Goal: Task Accomplishment & Management: Use online tool/utility

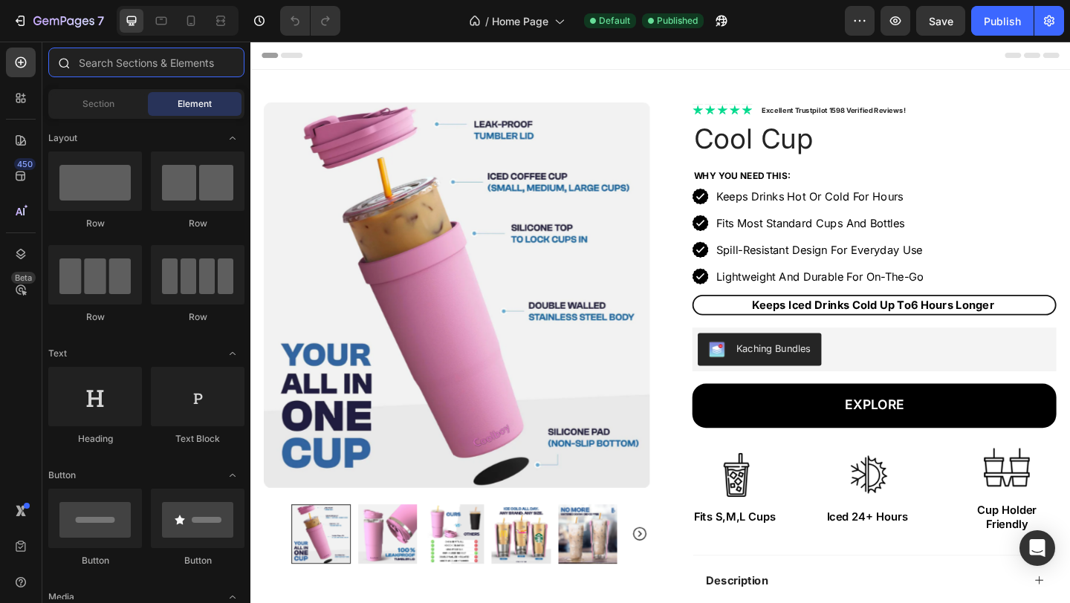
click at [132, 71] on input "text" at bounding box center [146, 63] width 196 height 30
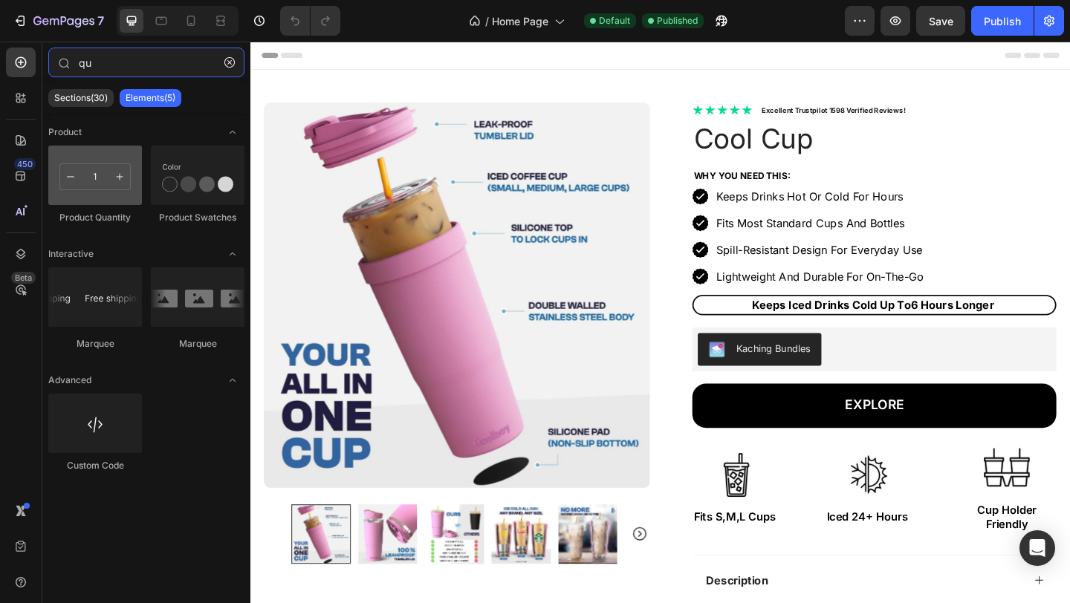
type input "qu"
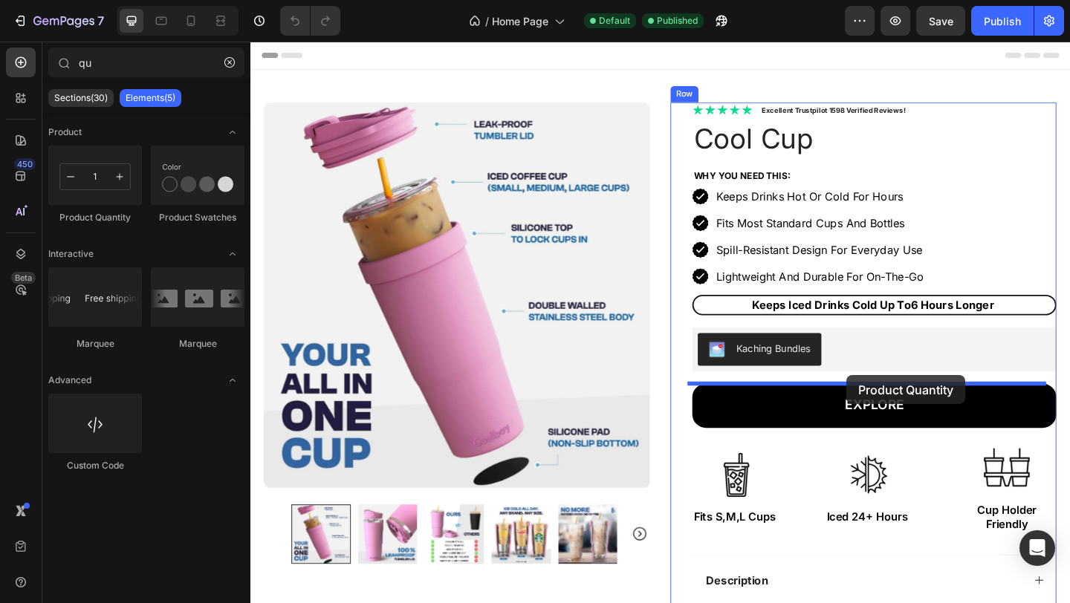
drag, startPoint x: 358, startPoint y: 191, endPoint x: 898, endPoint y: 404, distance: 580.1
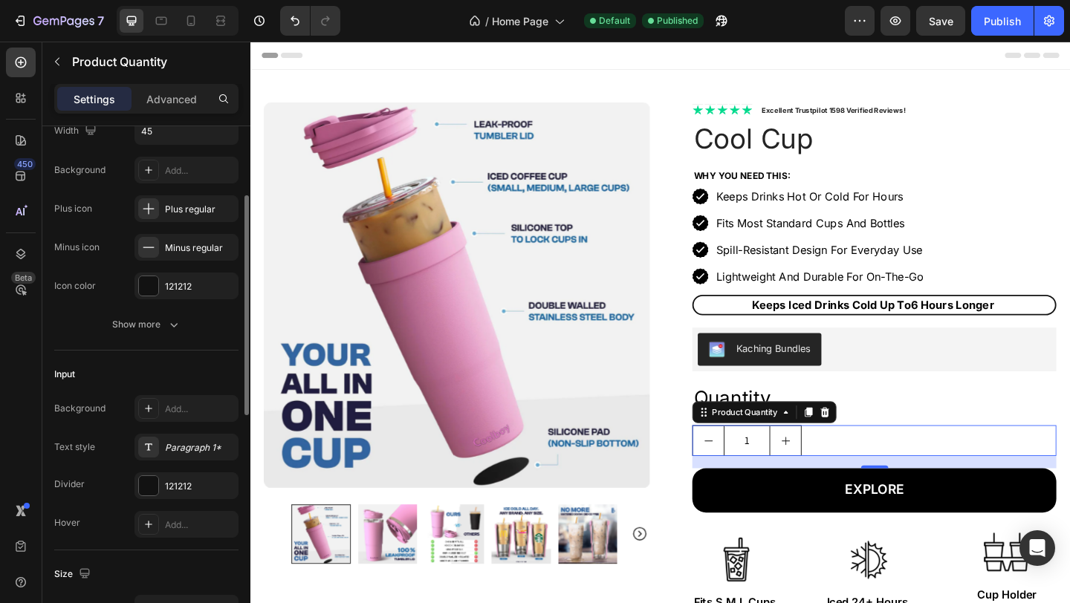
scroll to position [705, 0]
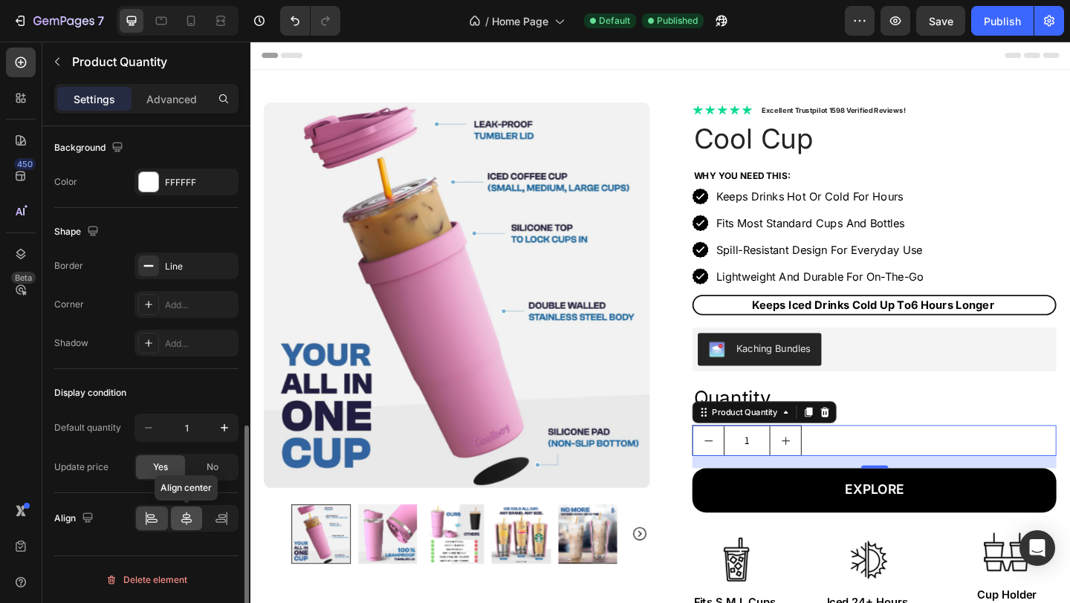
click at [191, 525] on icon at bounding box center [186, 518] width 15 height 15
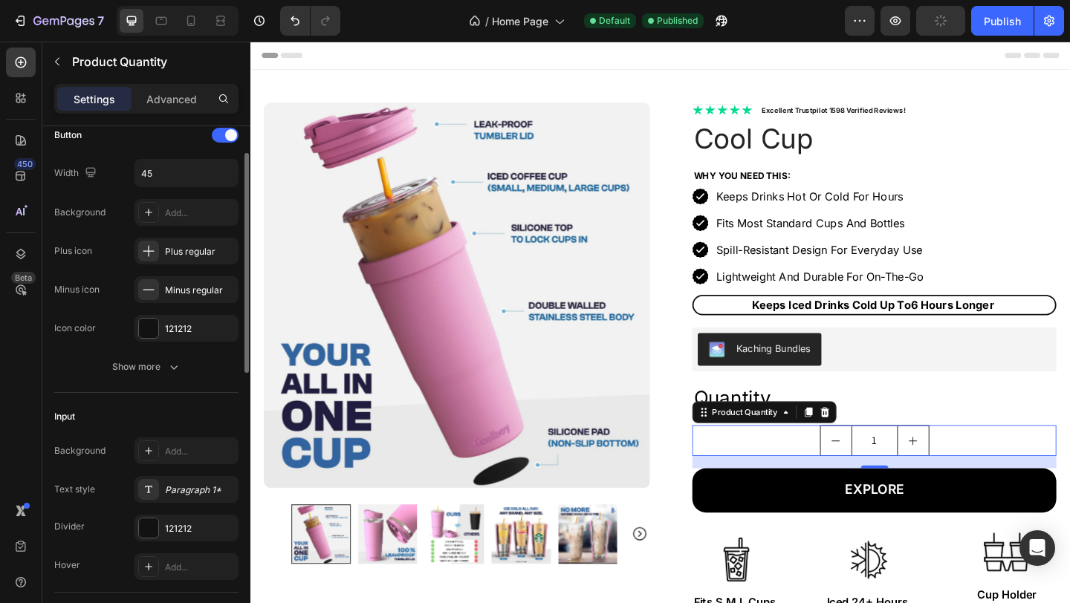
scroll to position [0, 0]
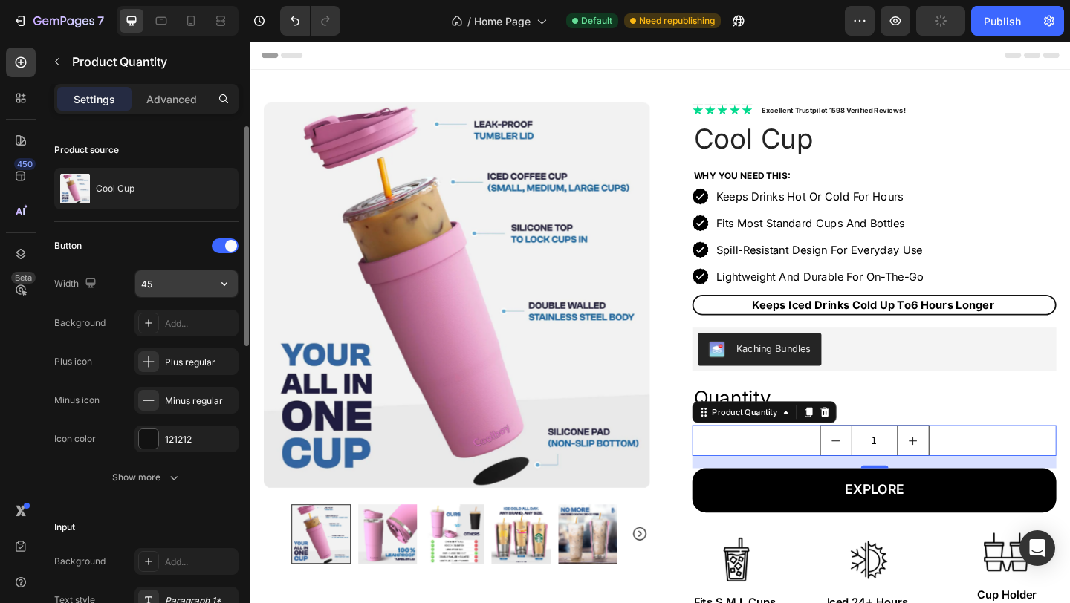
click at [188, 283] on input "45" at bounding box center [186, 283] width 103 height 27
click at [226, 284] on icon "button" at bounding box center [224, 284] width 6 height 4
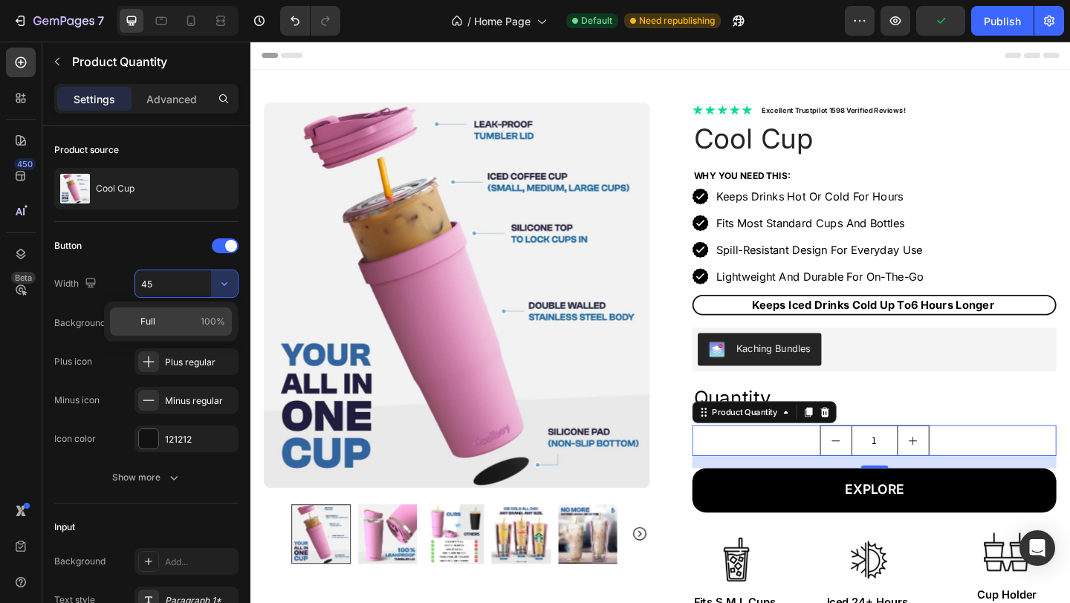
click at [161, 331] on div "Full 100%" at bounding box center [171, 322] width 122 height 28
type input "100%"
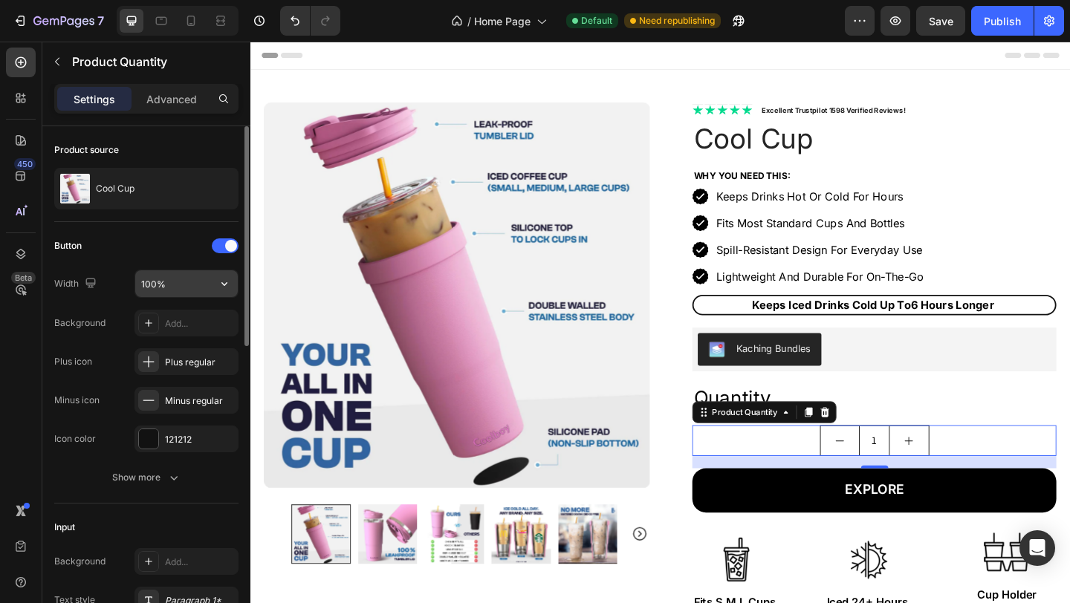
click at [184, 282] on input "100%" at bounding box center [186, 283] width 103 height 27
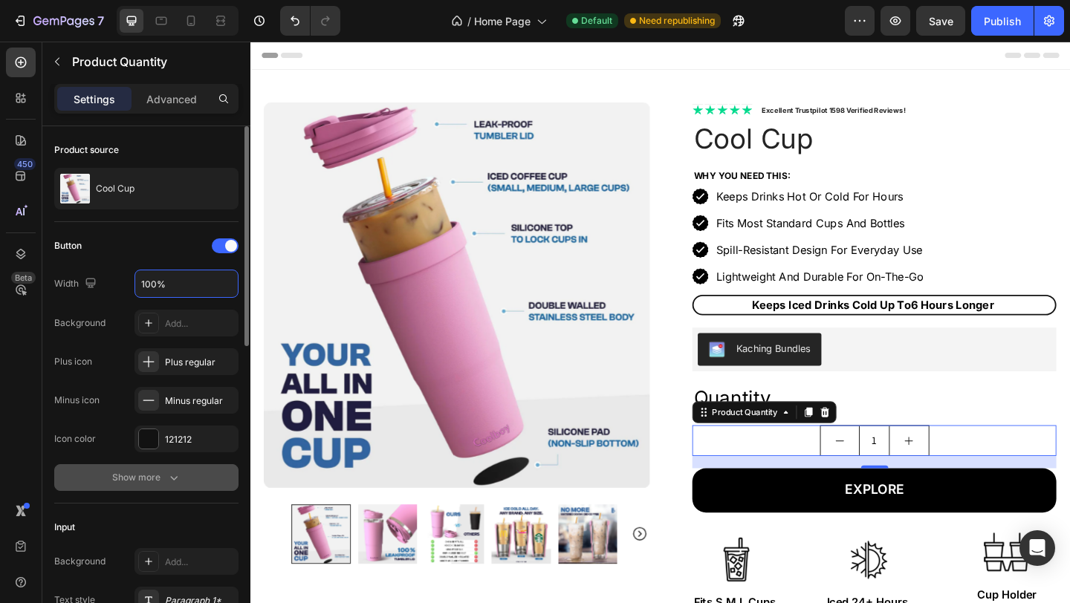
click at [170, 475] on icon "button" at bounding box center [173, 477] width 15 height 15
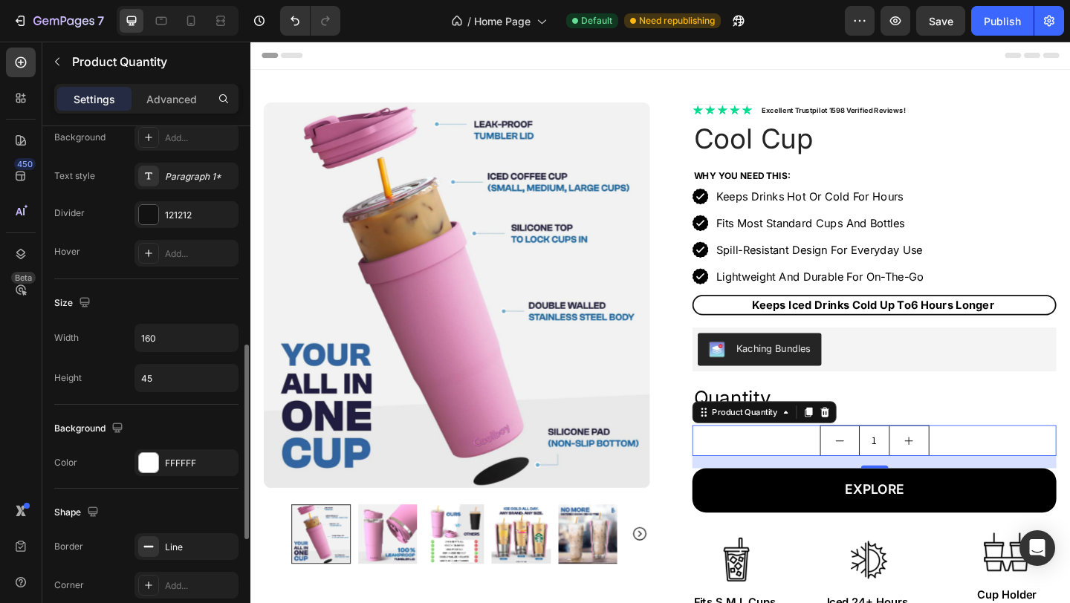
scroll to position [583, 0]
click at [181, 338] on input "160" at bounding box center [186, 335] width 103 height 27
click at [225, 331] on icon "button" at bounding box center [224, 335] width 15 height 15
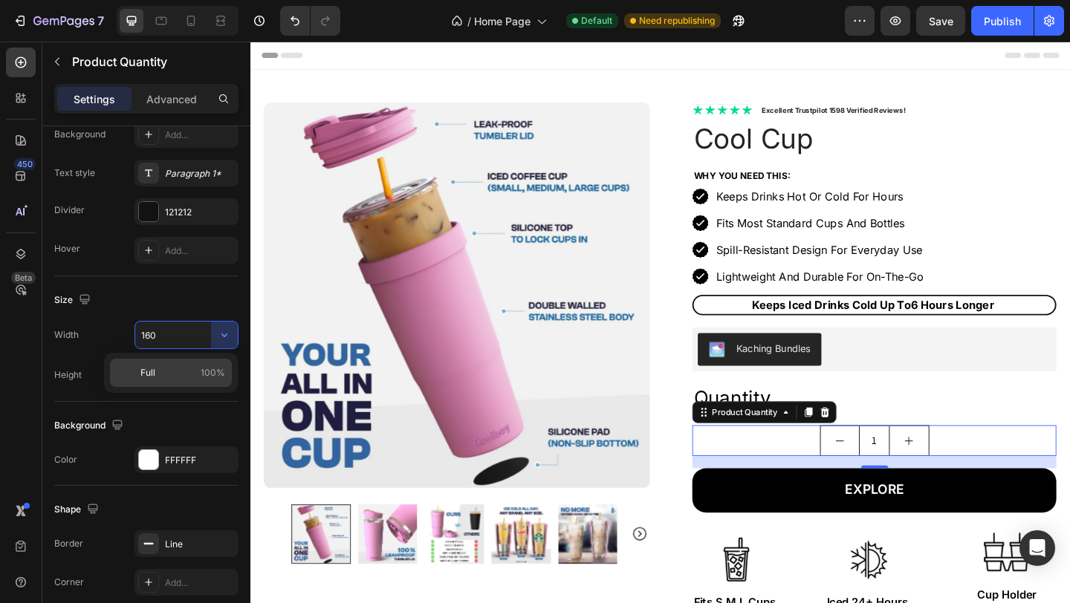
click at [155, 372] on p "Full 100%" at bounding box center [182, 372] width 85 height 13
type input "100%"
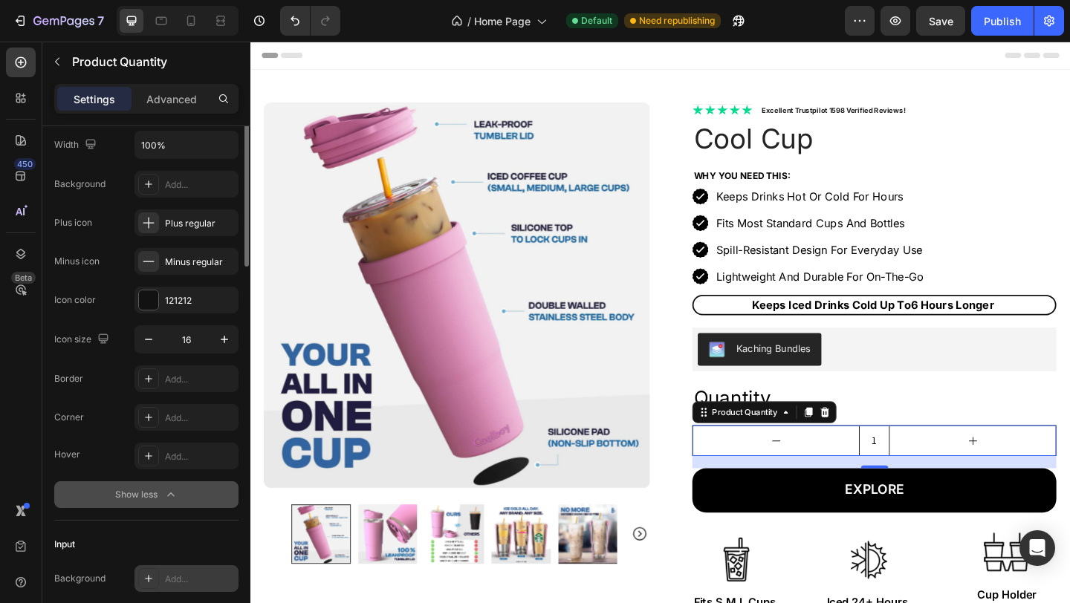
scroll to position [0, 0]
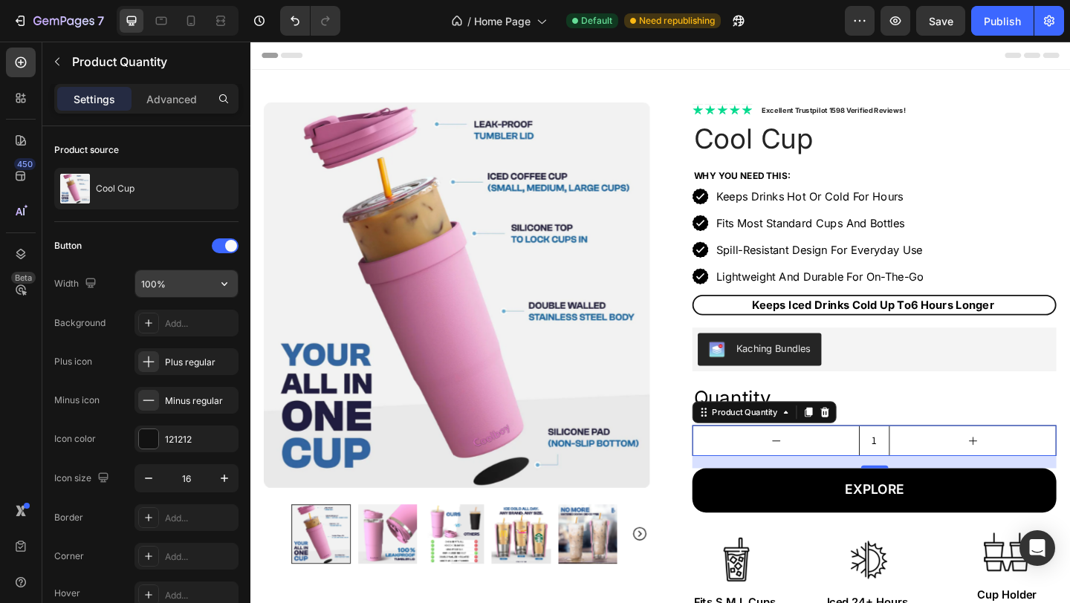
click at [226, 284] on icon "button" at bounding box center [224, 283] width 15 height 15
click at [173, 285] on input "100%" at bounding box center [186, 283] width 103 height 27
type input "25%"
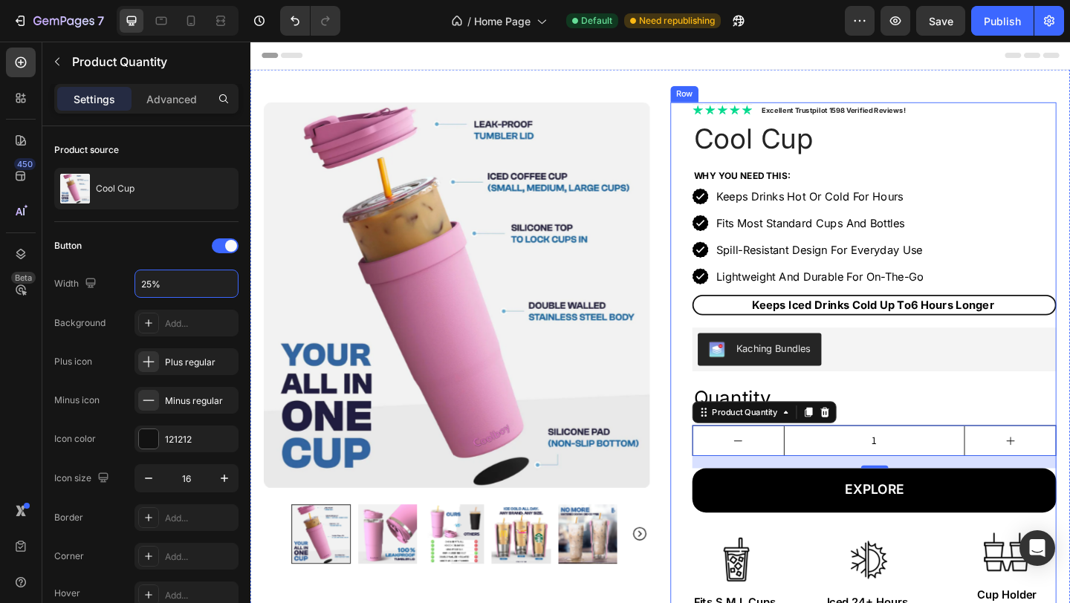
click at [710, 432] on div "Icon Icon Icon Icon Icon Icon List Excellent Trustpilot 1598 Verified Reviews! …" at bounding box center [917, 510] width 420 height 805
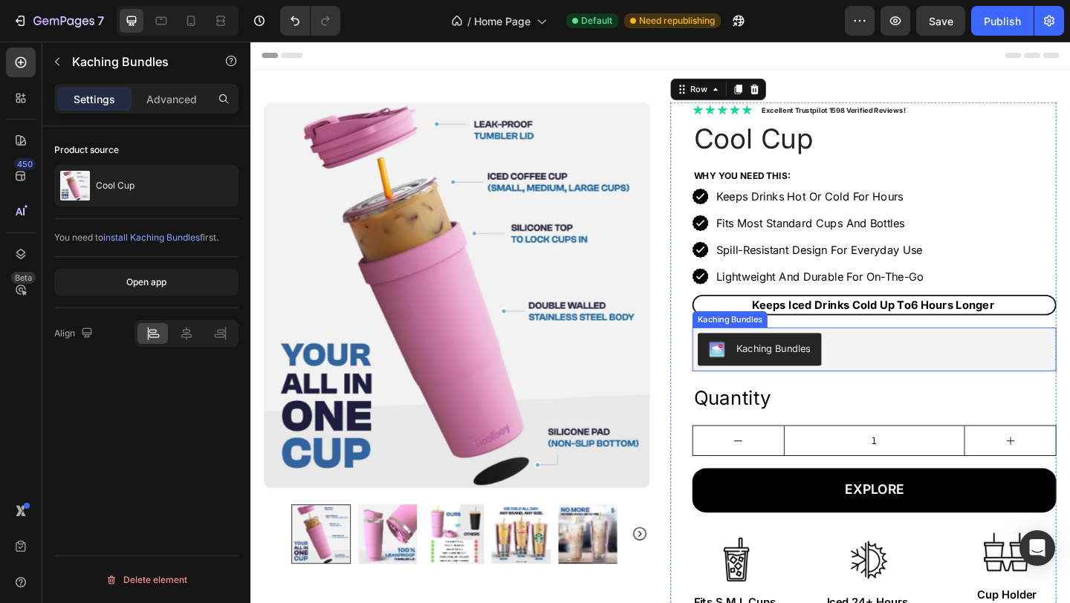
click at [927, 361] on div "Kaching Bundles" at bounding box center [929, 377] width 384 height 36
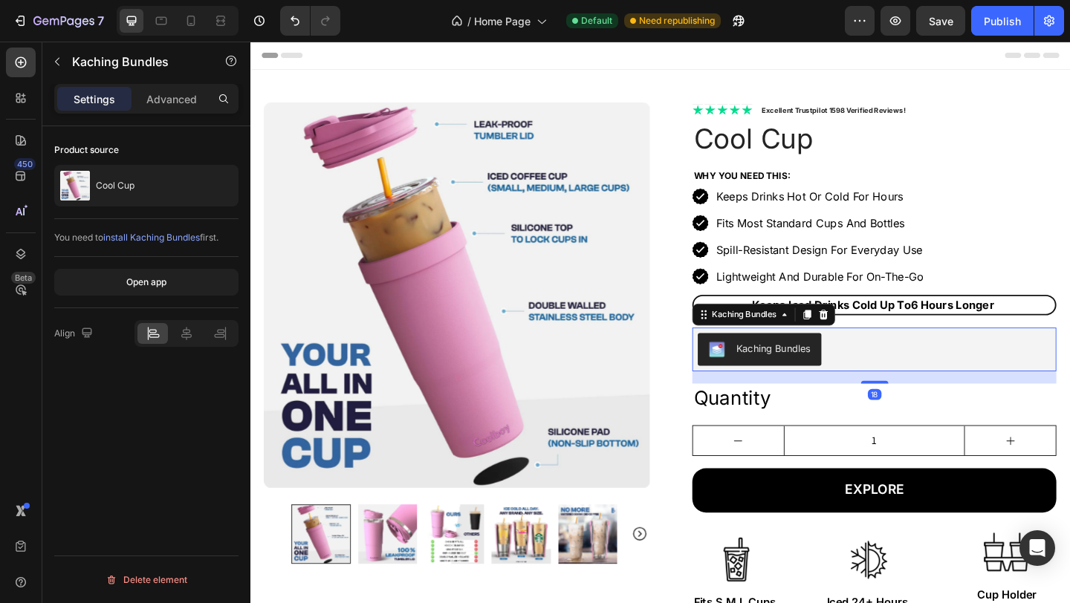
click at [875, 334] on icon at bounding box center [874, 339] width 12 height 12
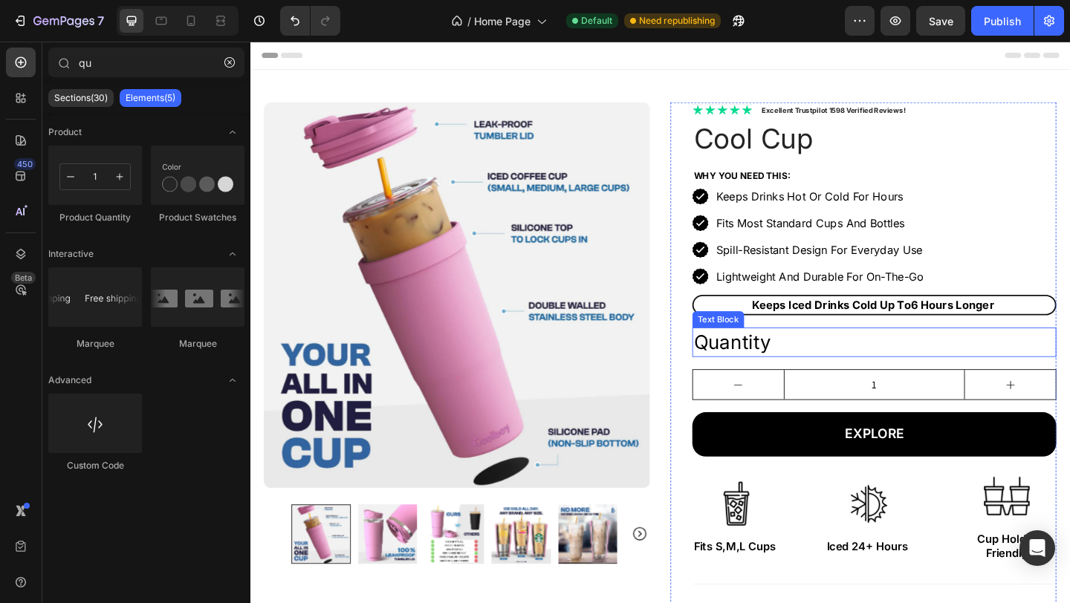
click at [850, 376] on div "Quantity" at bounding box center [929, 369] width 396 height 32
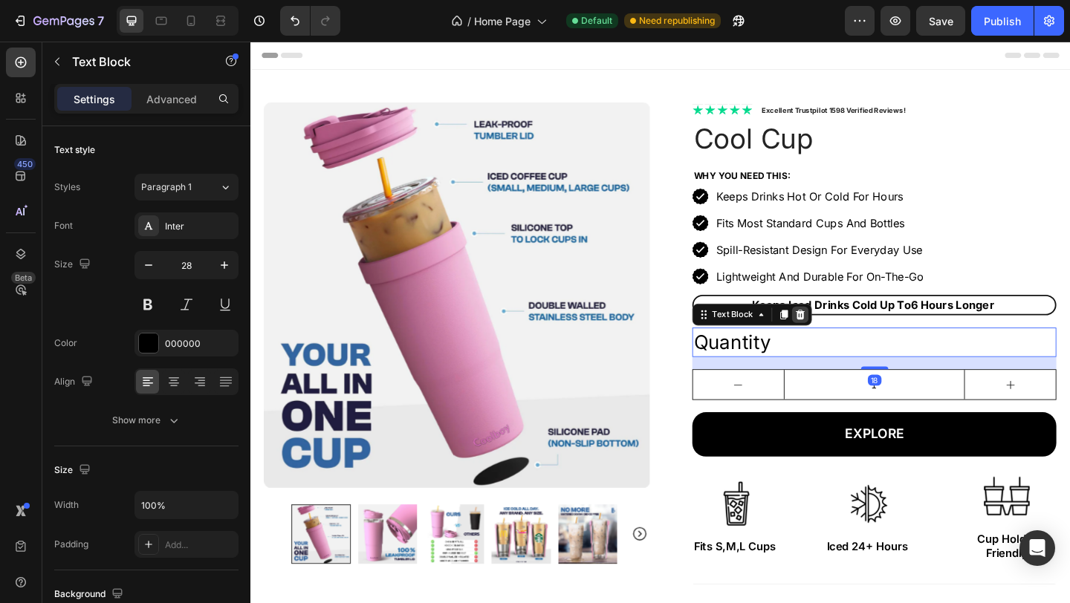
click at [844, 338] on icon at bounding box center [849, 339] width 10 height 10
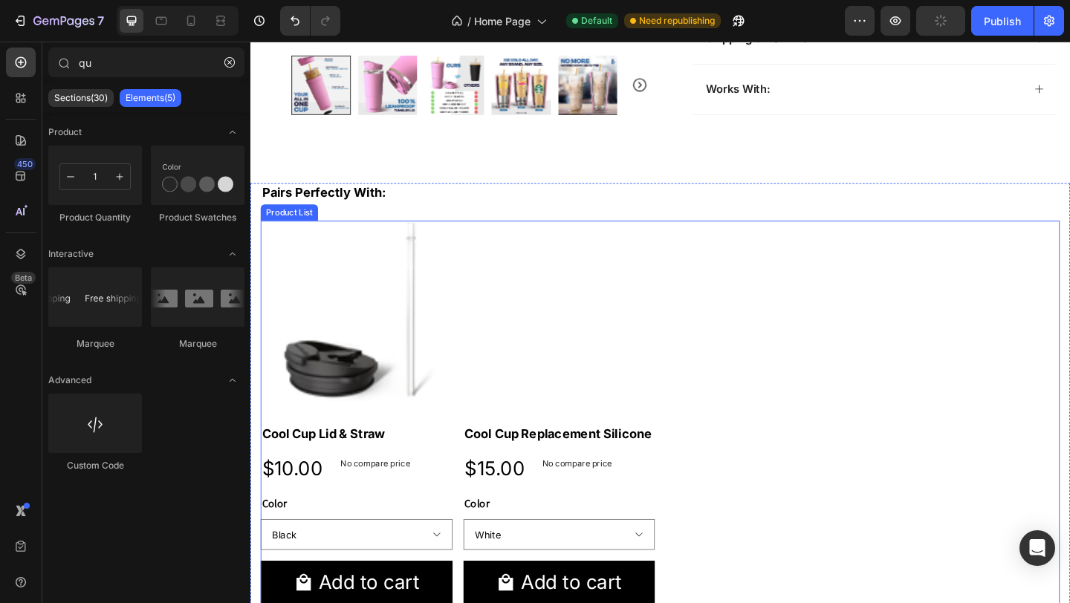
scroll to position [800, 0]
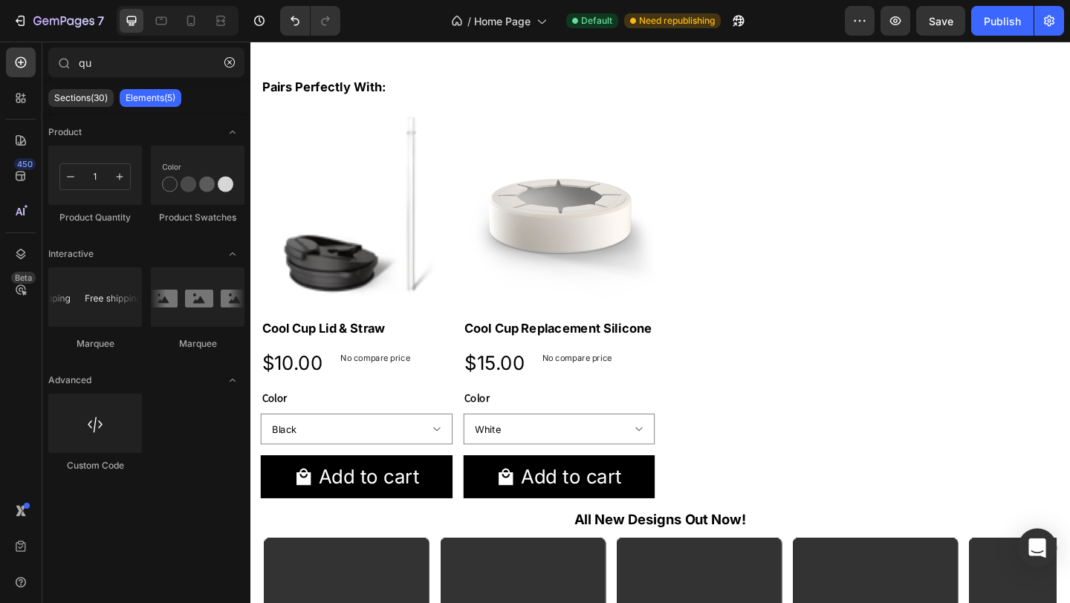
click at [1038, 533] on div "Open Intercom Messenger" at bounding box center [1037, 548] width 39 height 39
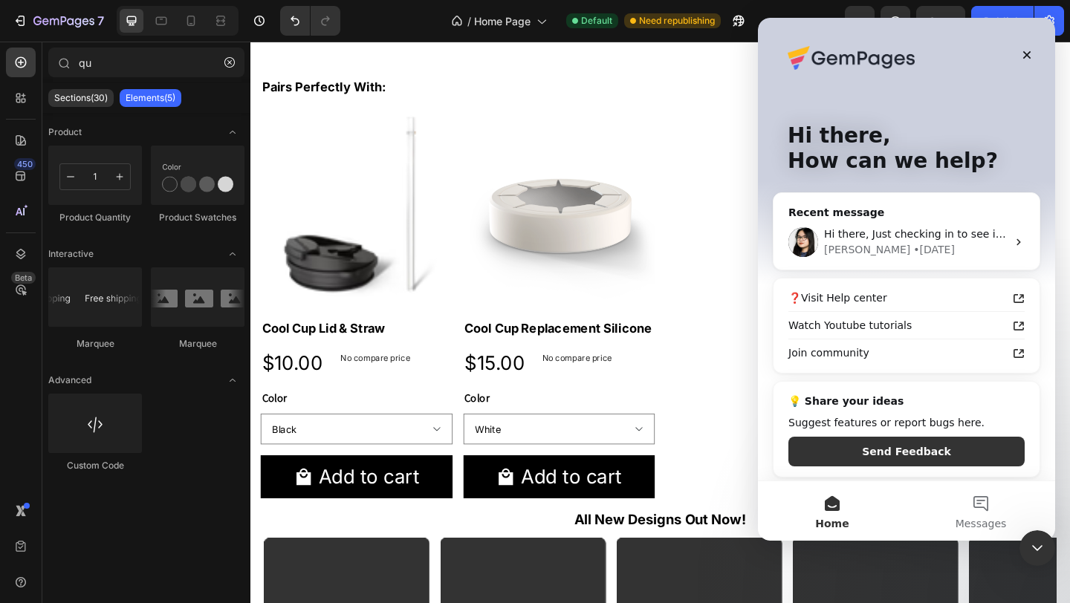
scroll to position [0, 0]
click at [902, 240] on div "Hi there, Just checking in to see if the solution I shared earlier worked for y…" at bounding box center [915, 235] width 183 height 16
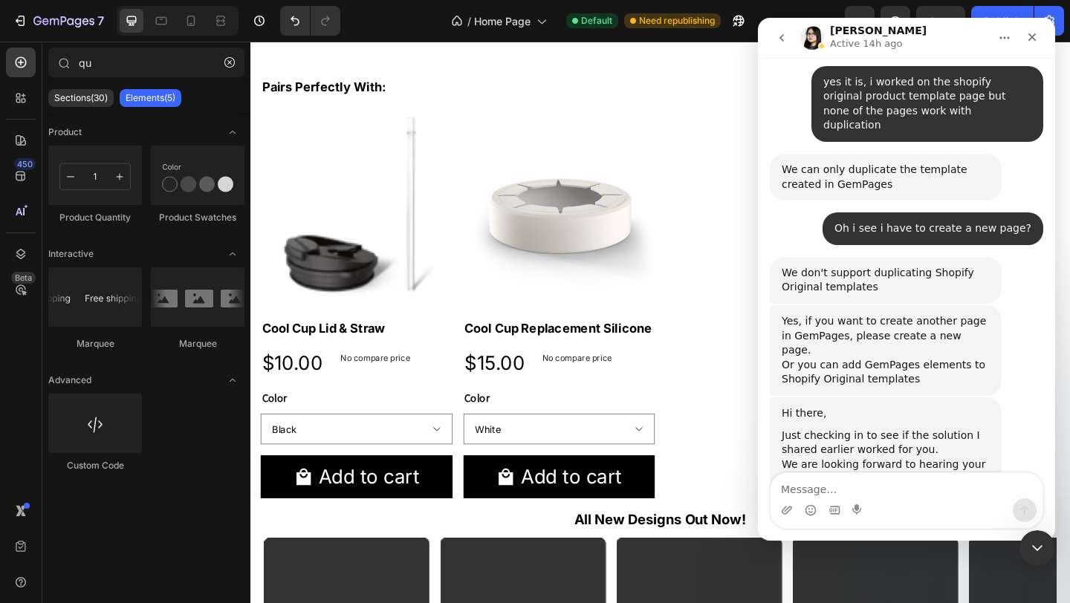
scroll to position [644, 0]
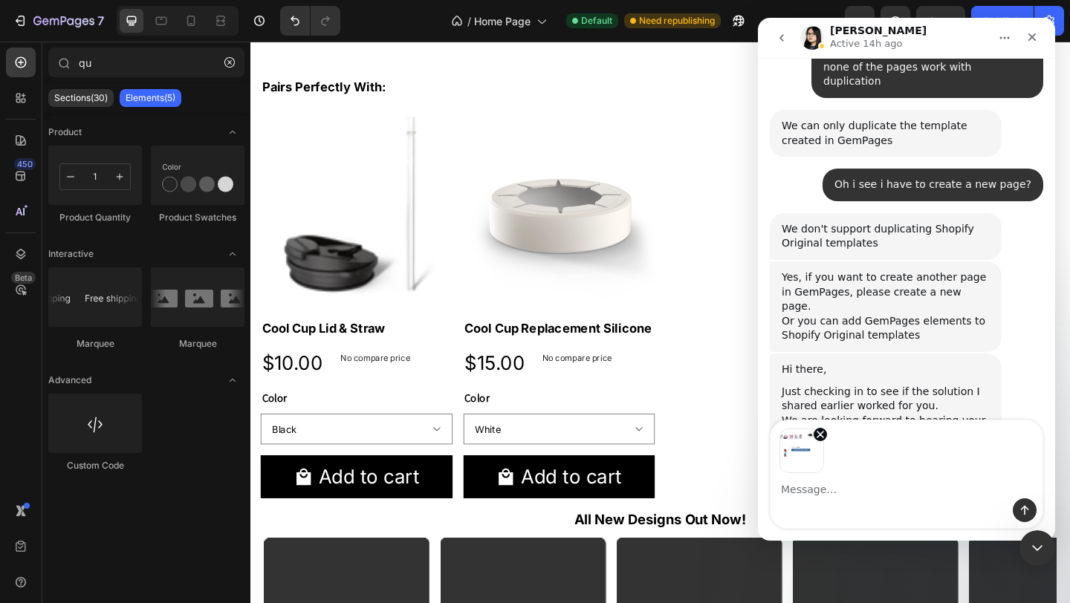
click at [853, 489] on textarea "Message…" at bounding box center [907, 485] width 272 height 25
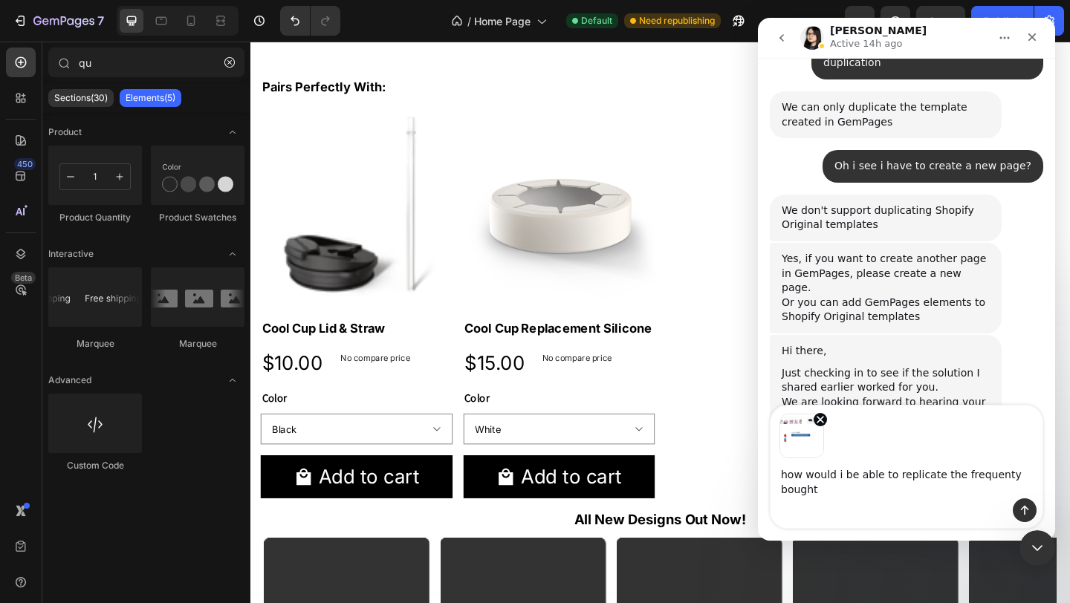
scroll to position [712, 0]
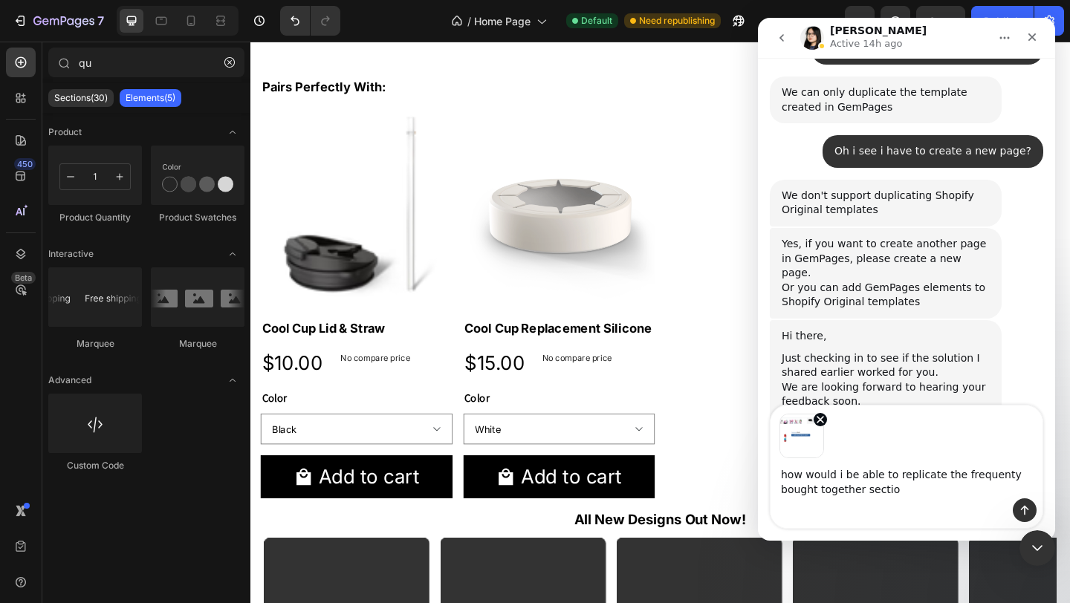
type textarea "how would i be able to replicate the frequenty bought together section"
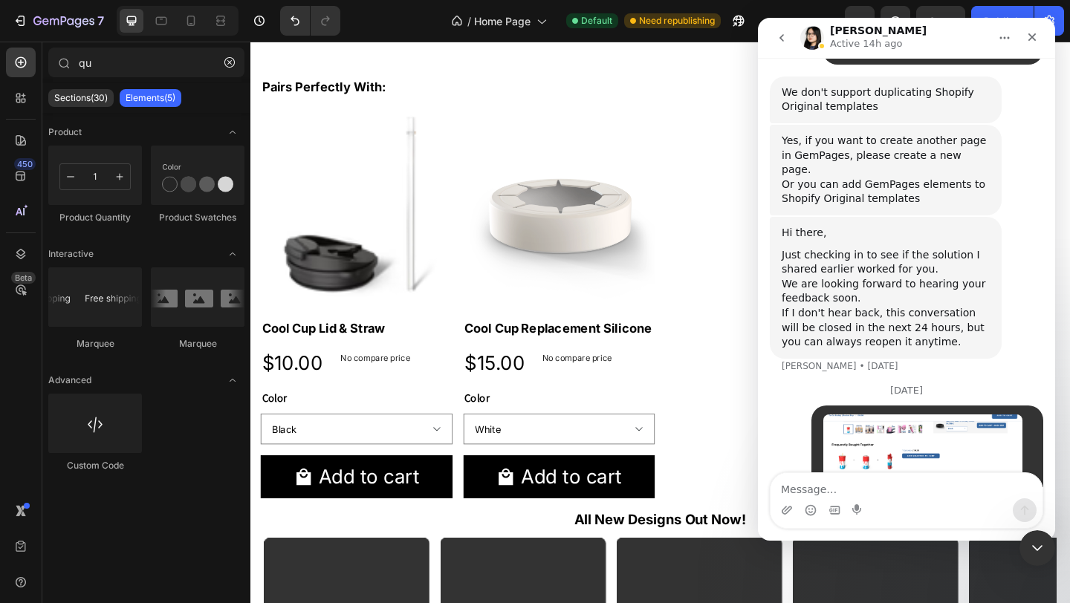
scroll to position [837, 0]
click at [1037, 41] on icon "Close" at bounding box center [1032, 37] width 12 height 12
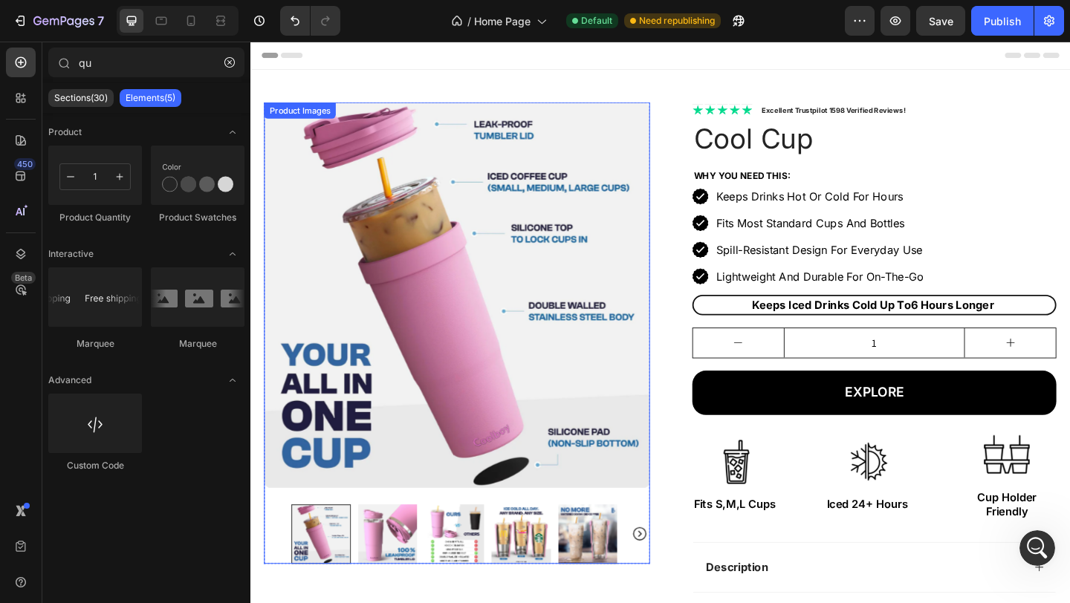
scroll to position [0, 0]
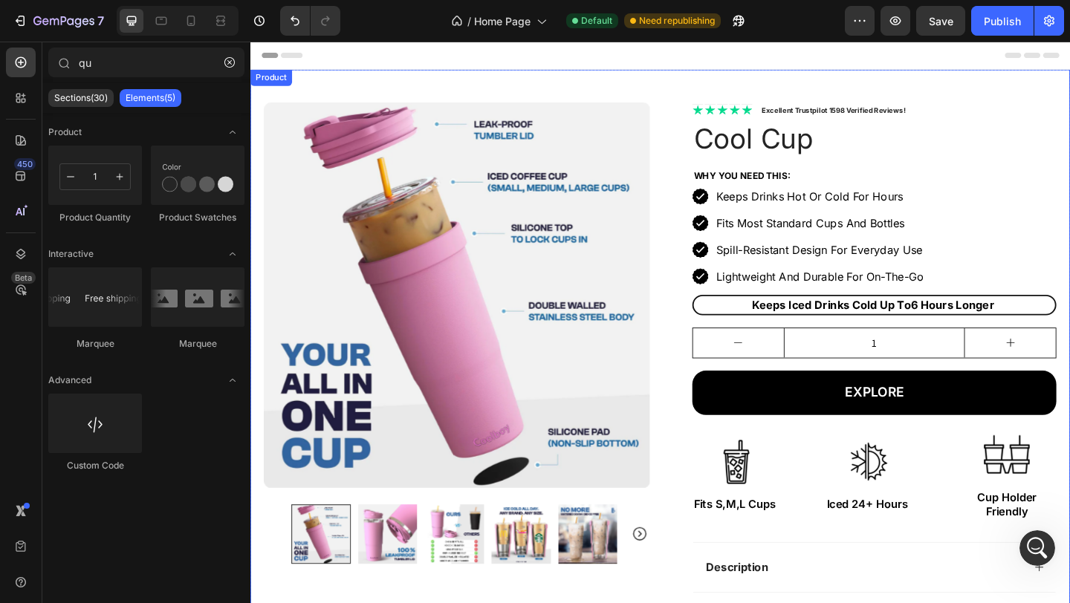
click at [712, 82] on div "Product Images Row Icon Icon Icon Icon Icon Icon List Excellent Trustpilot 1598…" at bounding box center [696, 439] width 892 height 734
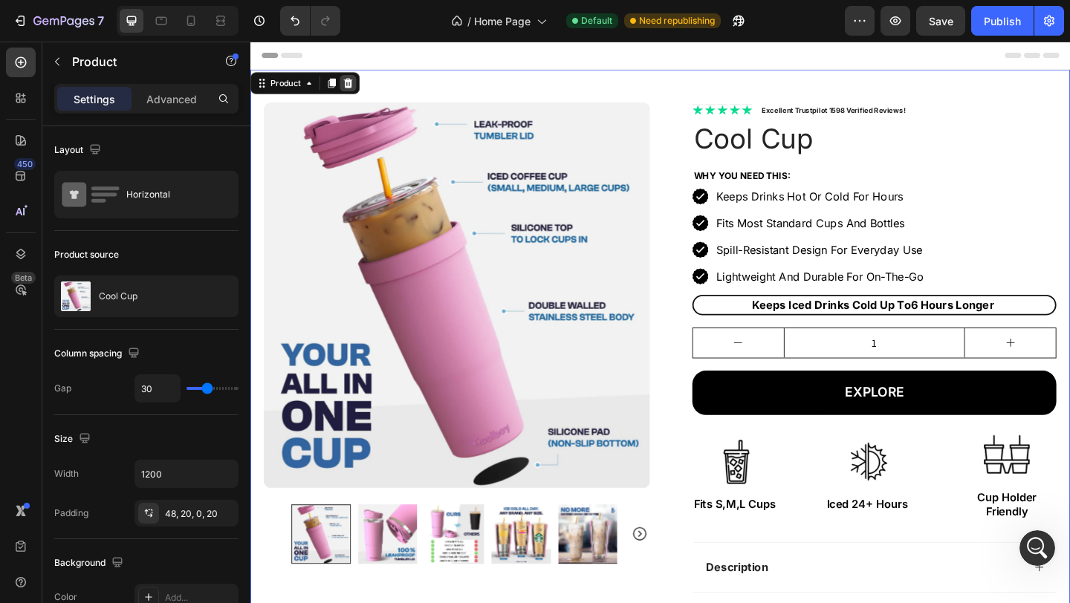
click at [360, 88] on icon at bounding box center [357, 87] width 10 height 10
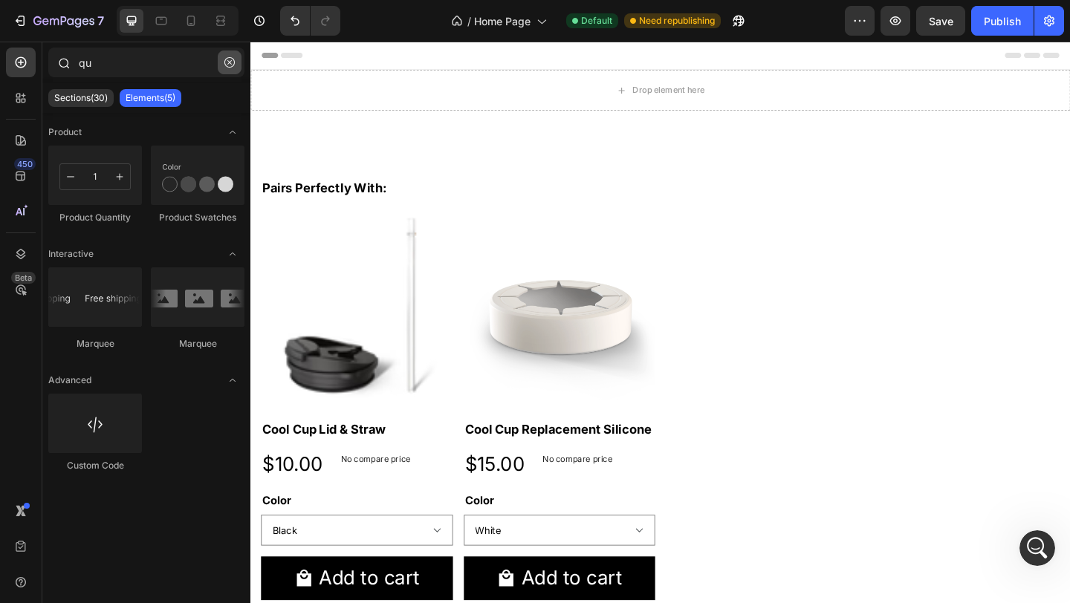
click at [231, 67] on icon "button" at bounding box center [229, 62] width 10 height 10
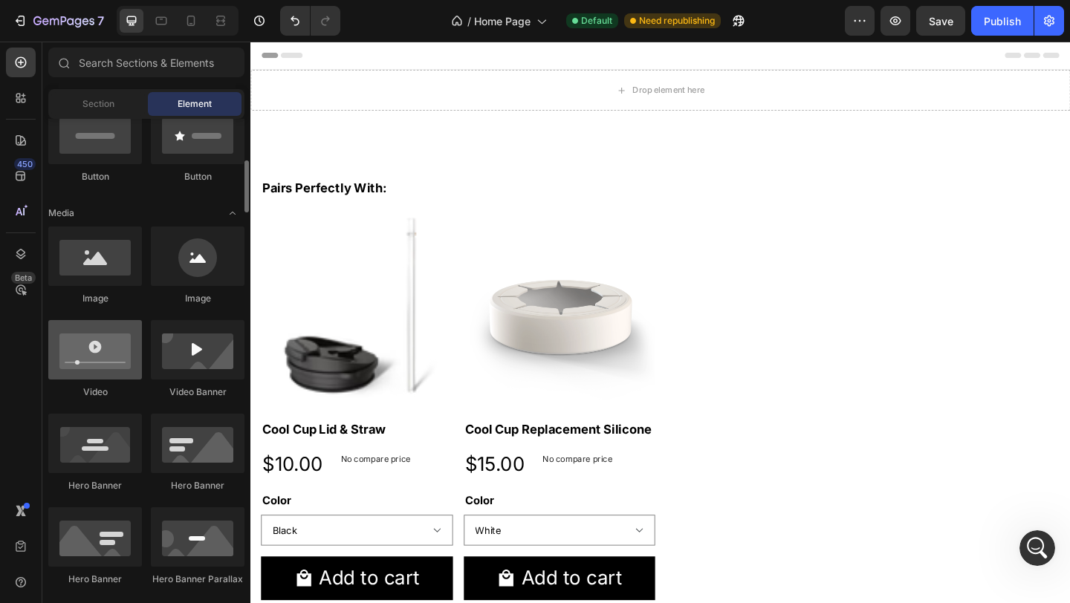
scroll to position [427, 0]
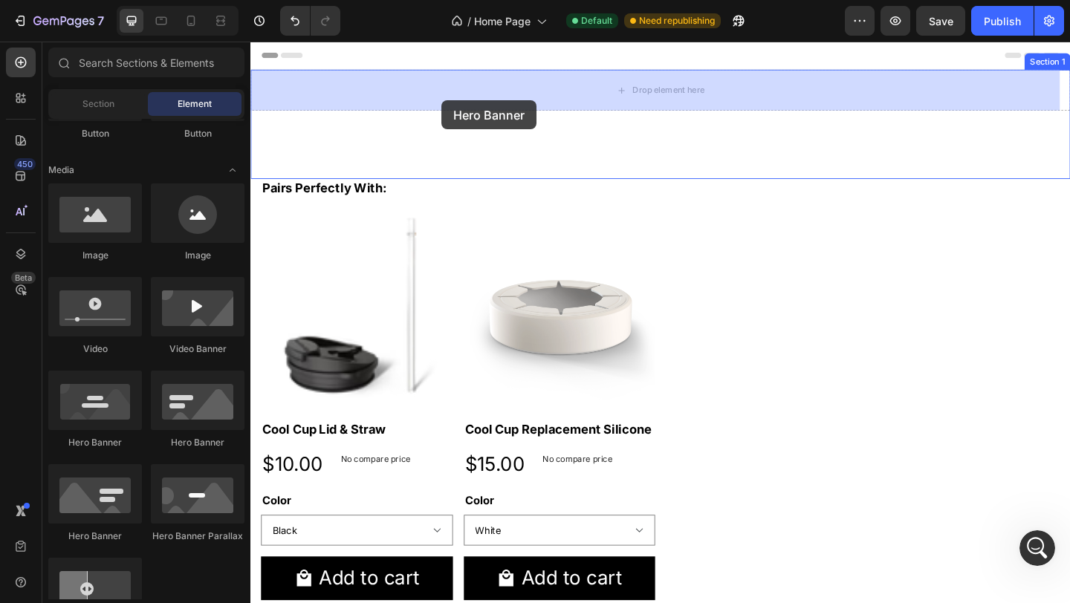
drag, startPoint x: 346, startPoint y: 452, endPoint x: 458, endPoint y: 106, distance: 364.0
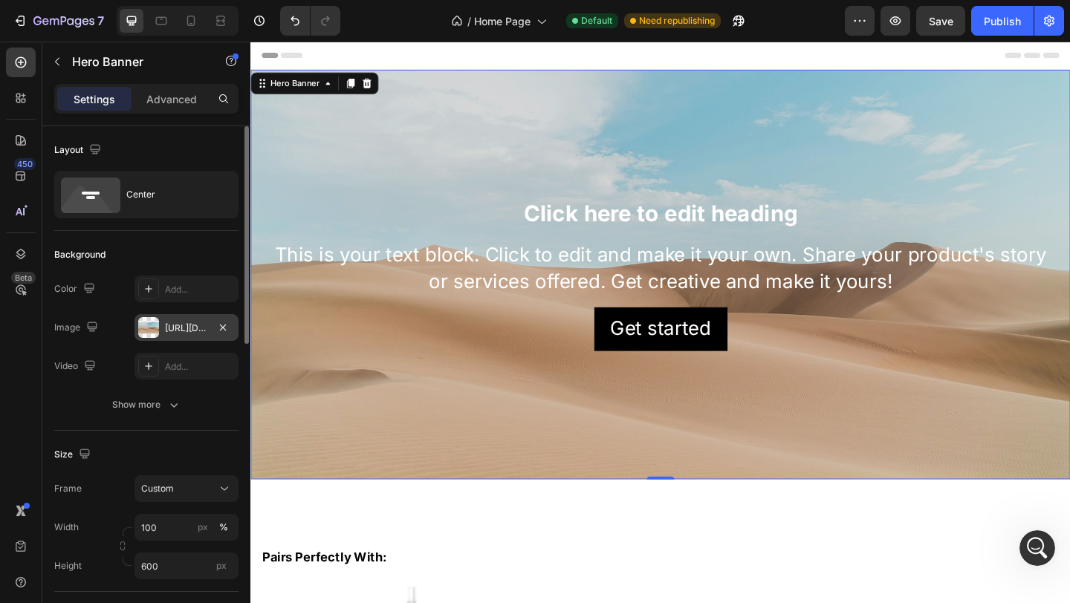
click at [186, 328] on div "https://cdn.shopify.com/s/files/1/2005/9307/files/background_settings.jpg" at bounding box center [186, 328] width 43 height 13
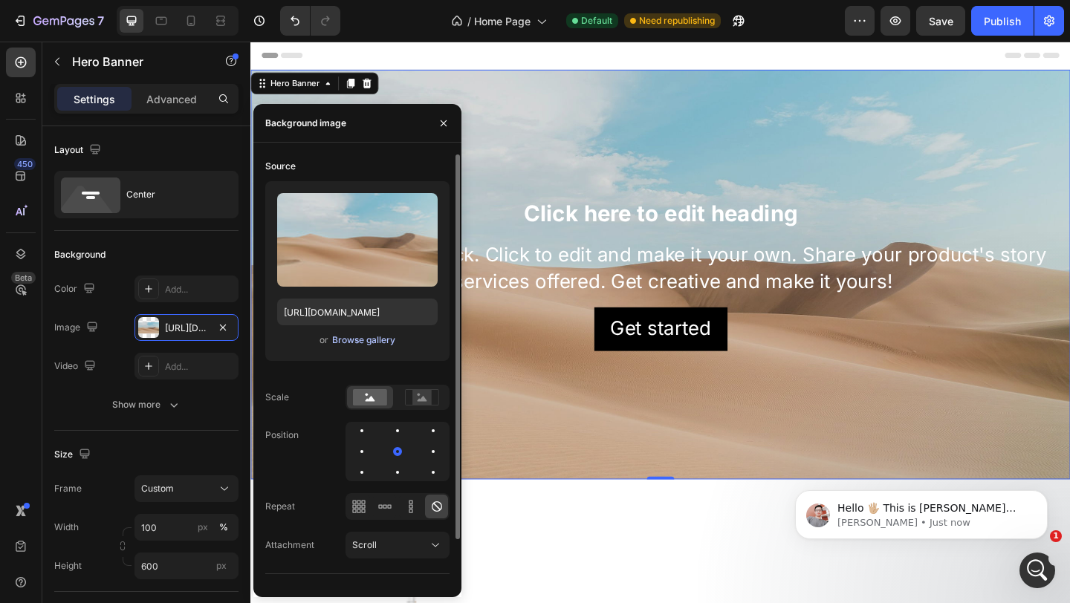
scroll to position [1060, 0]
click at [365, 338] on div "Browse gallery" at bounding box center [363, 340] width 63 height 13
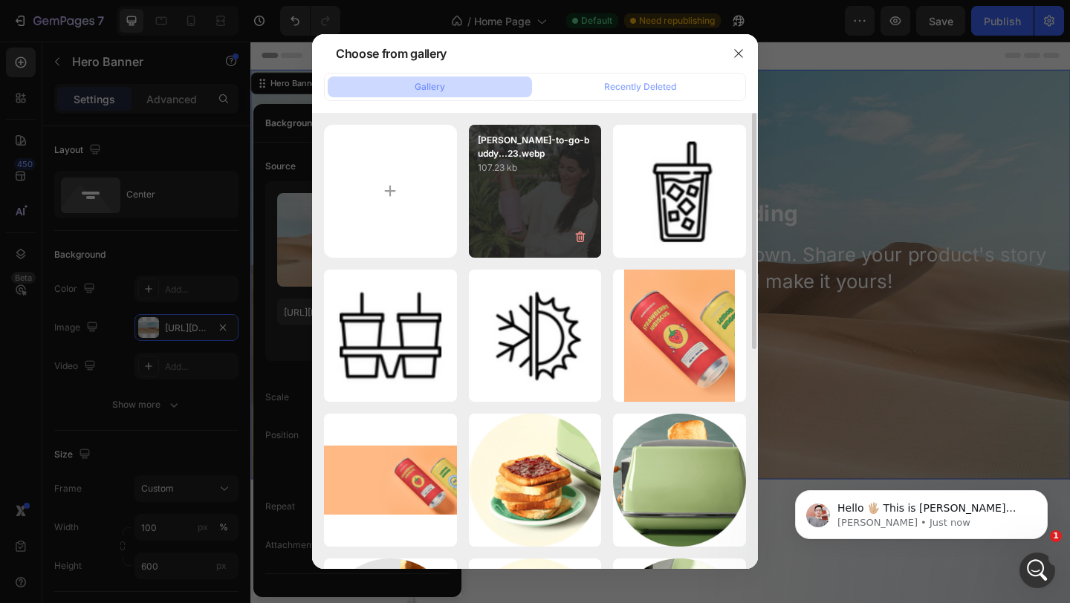
click at [508, 177] on div "chuck-hu-to-go-buddy...23.webp 107.23 kb" at bounding box center [535, 191] width 133 height 133
type input "https://cdn.shopify.com/s/files/1/0985/8708/3077/files/gempages_586276637461447…"
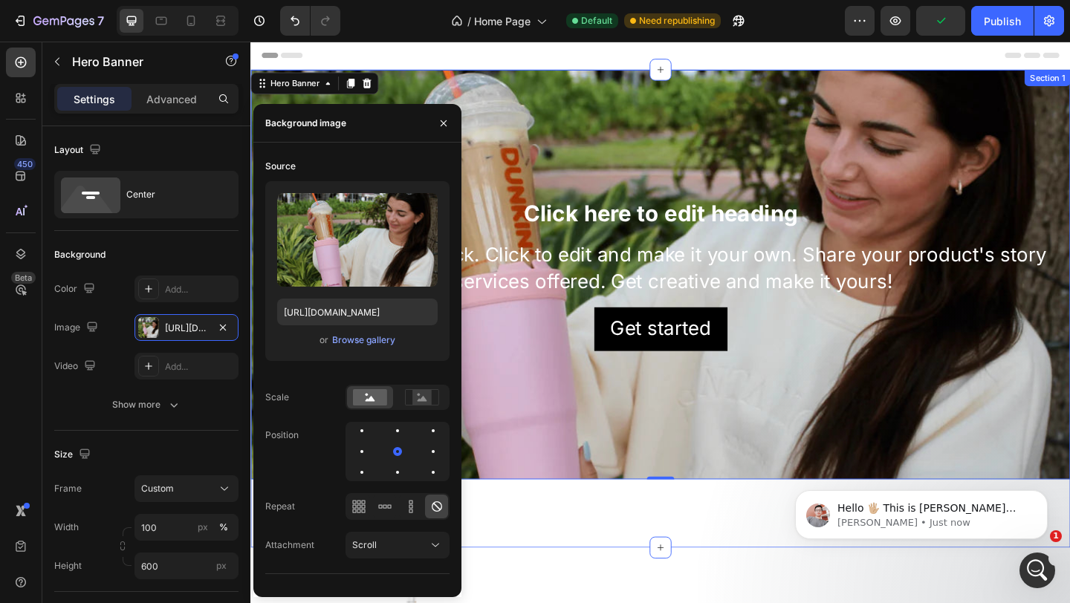
click at [725, 571] on div "Click here to edit heading Heading This is your text block. Click to edit and m…" at bounding box center [696, 332] width 892 height 520
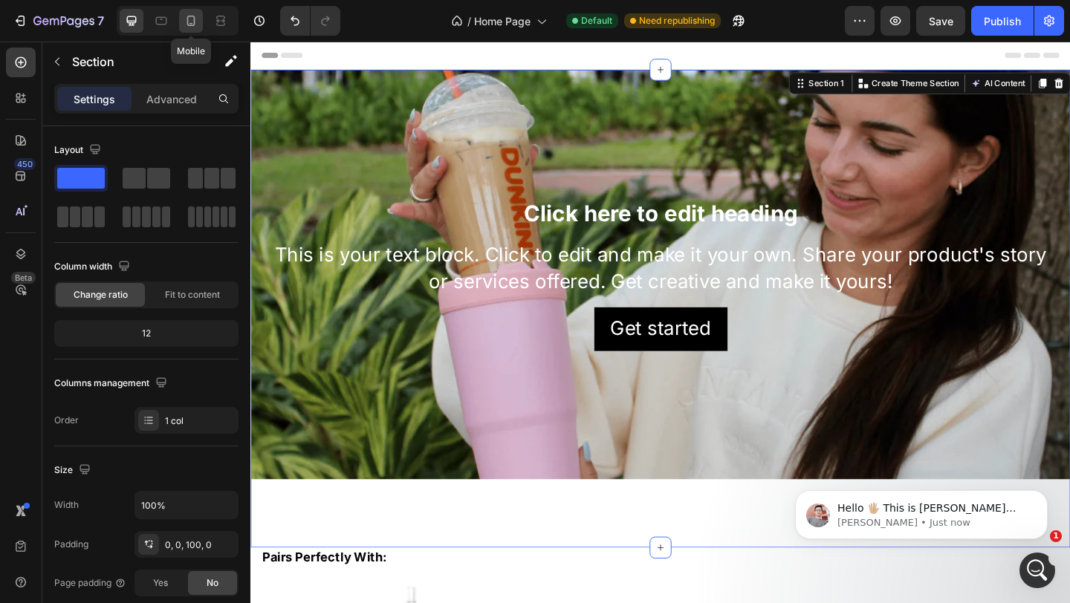
click at [185, 22] on icon at bounding box center [191, 20] width 15 height 15
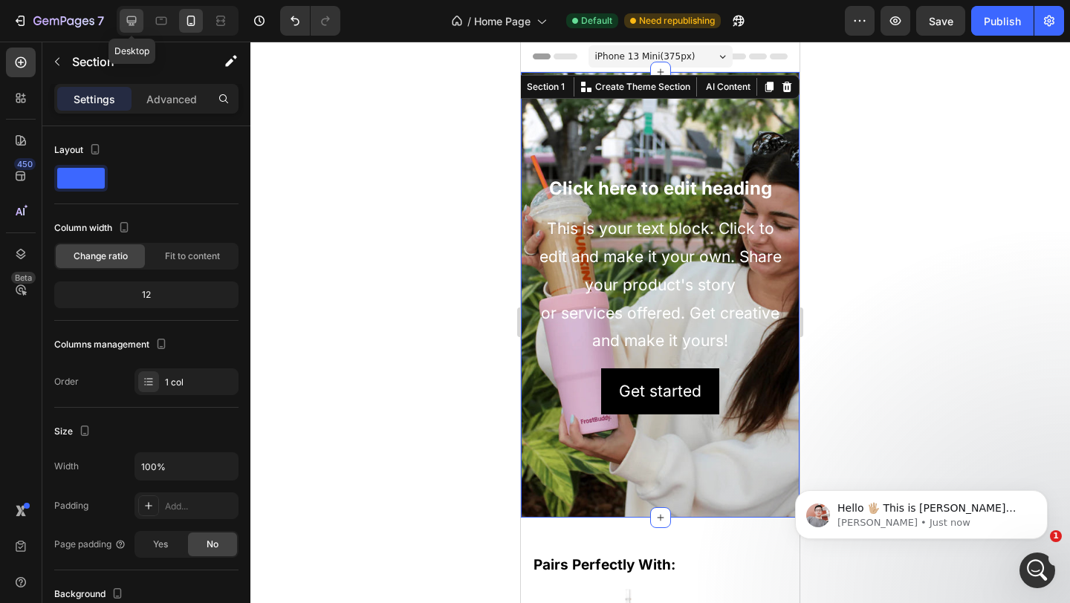
click at [130, 22] on icon at bounding box center [131, 20] width 15 height 15
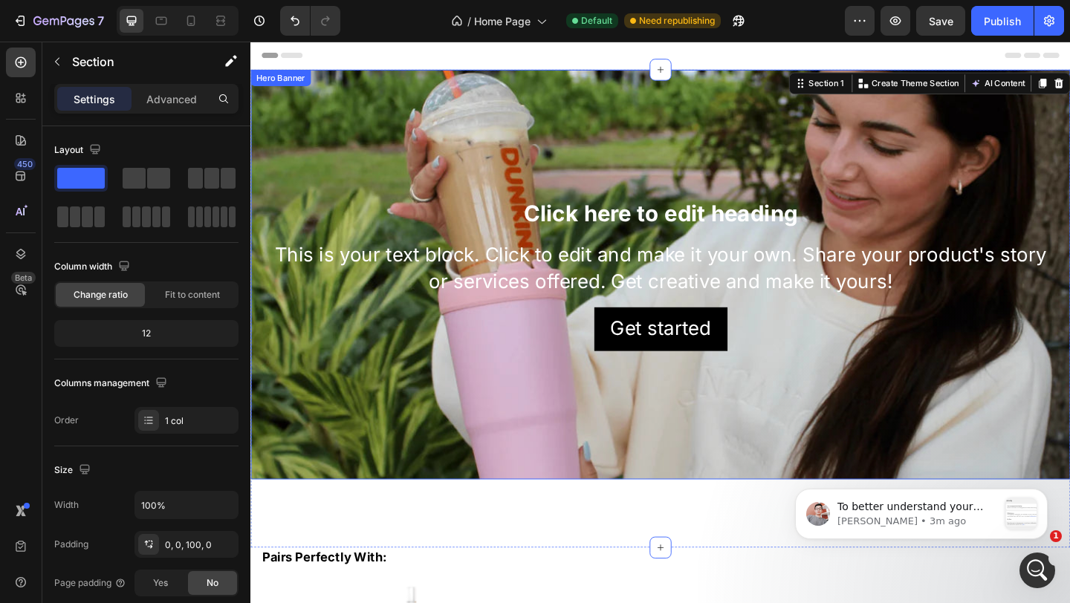
scroll to position [1426, 0]
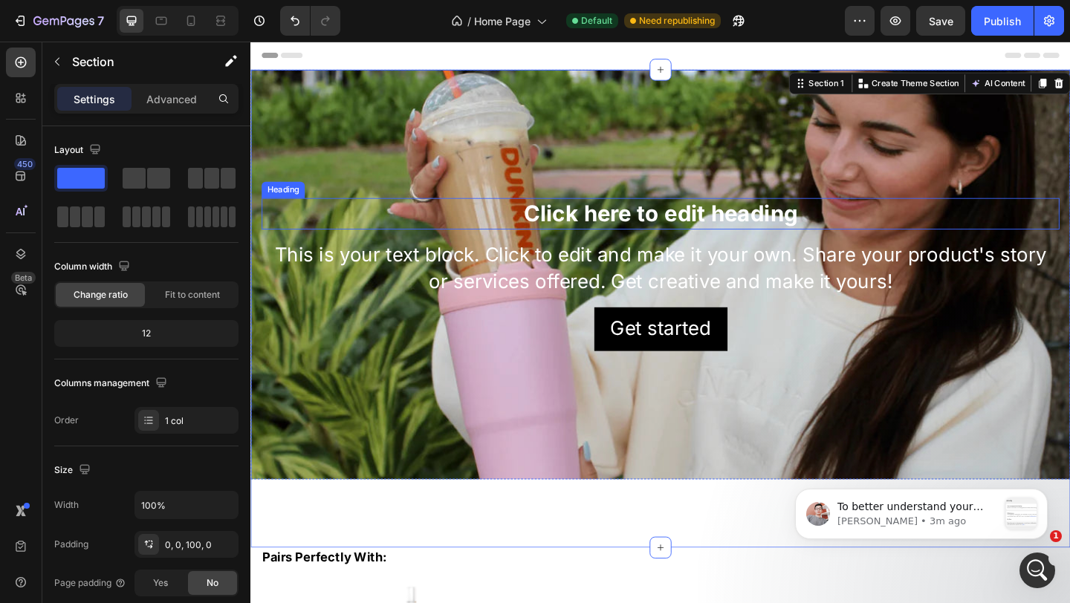
click at [778, 236] on h2 "Click here to edit heading" at bounding box center [696, 229] width 868 height 34
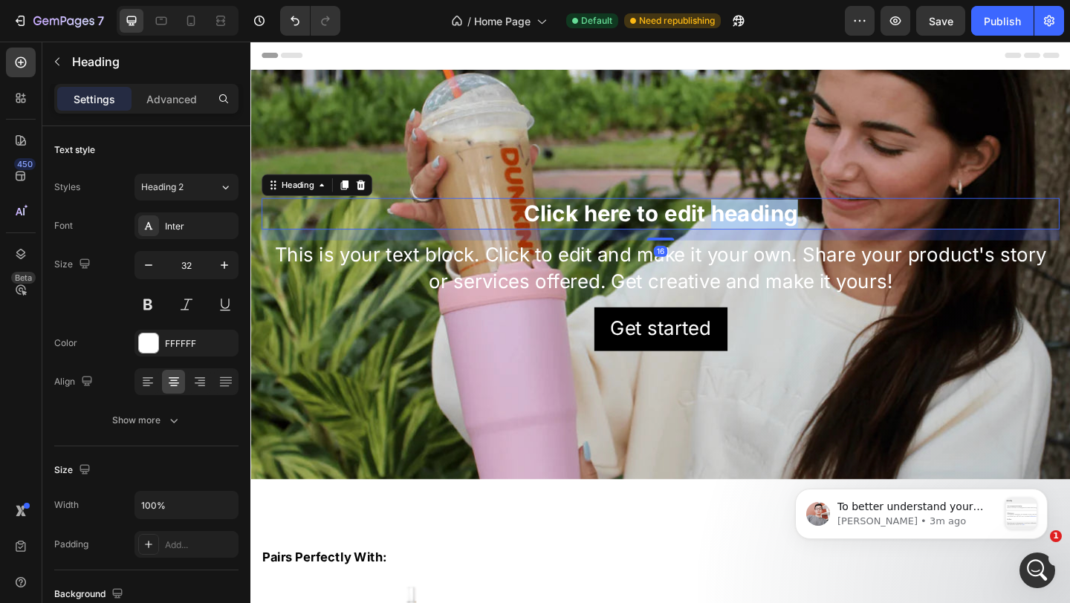
click at [778, 236] on h2 "Click here to edit heading" at bounding box center [696, 229] width 868 height 34
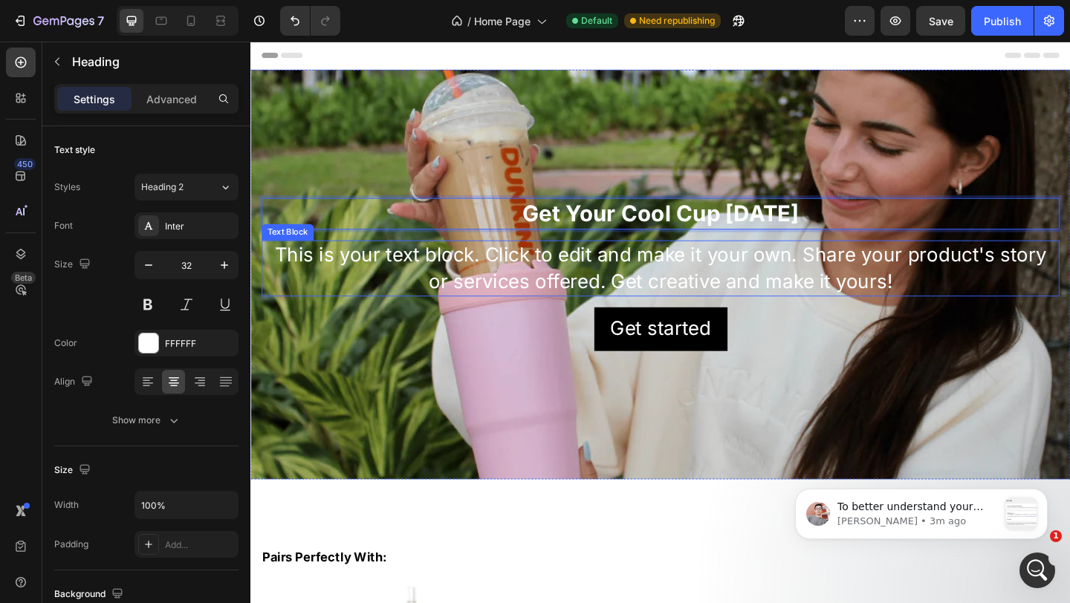
click at [797, 290] on div "This is your text block. Click to edit and make it your own. Share your product…" at bounding box center [696, 288] width 868 height 61
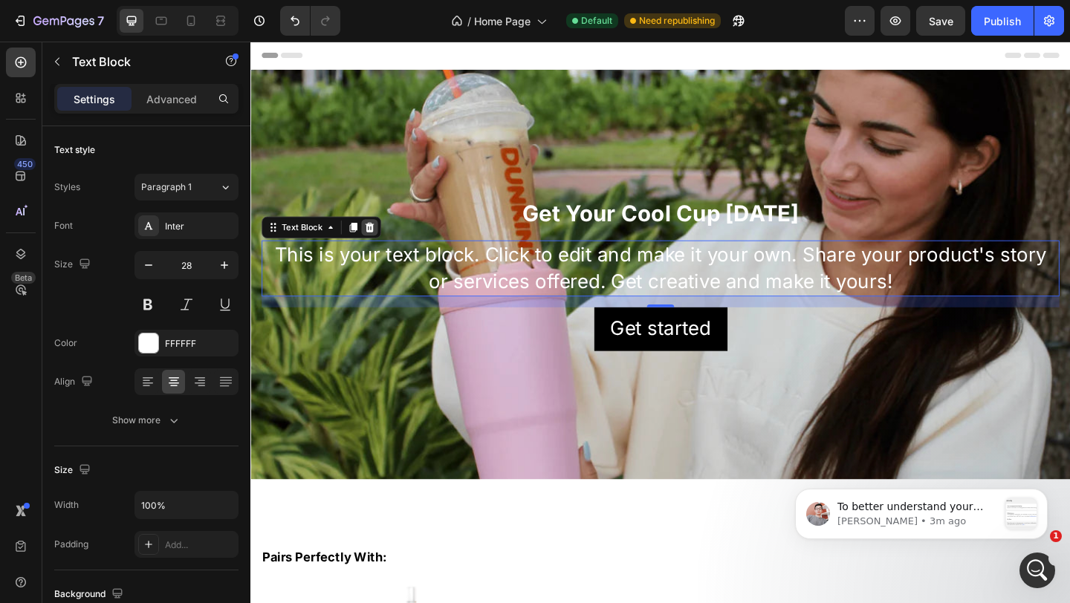
click at [381, 244] on icon at bounding box center [380, 244] width 10 height 10
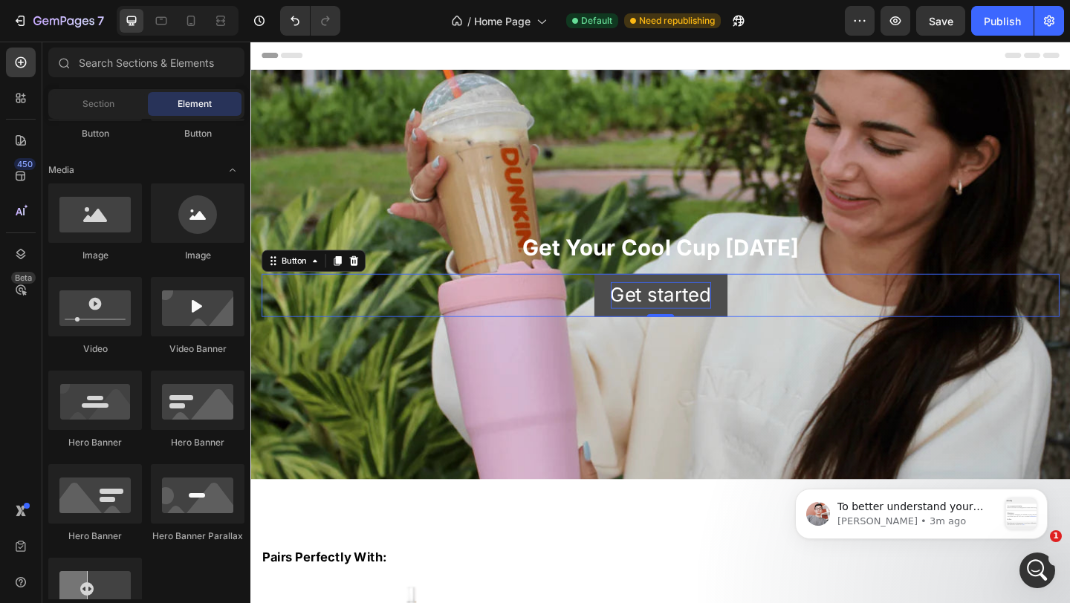
click at [706, 318] on div "Get started" at bounding box center [696, 317] width 109 height 29
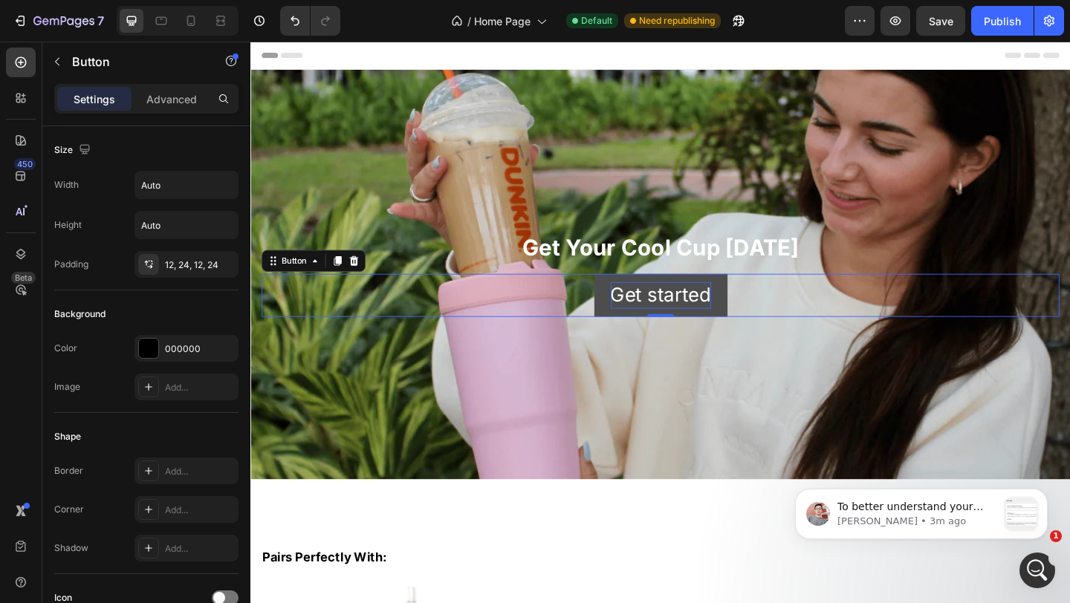
click at [699, 317] on div "Get started" at bounding box center [696, 317] width 109 height 29
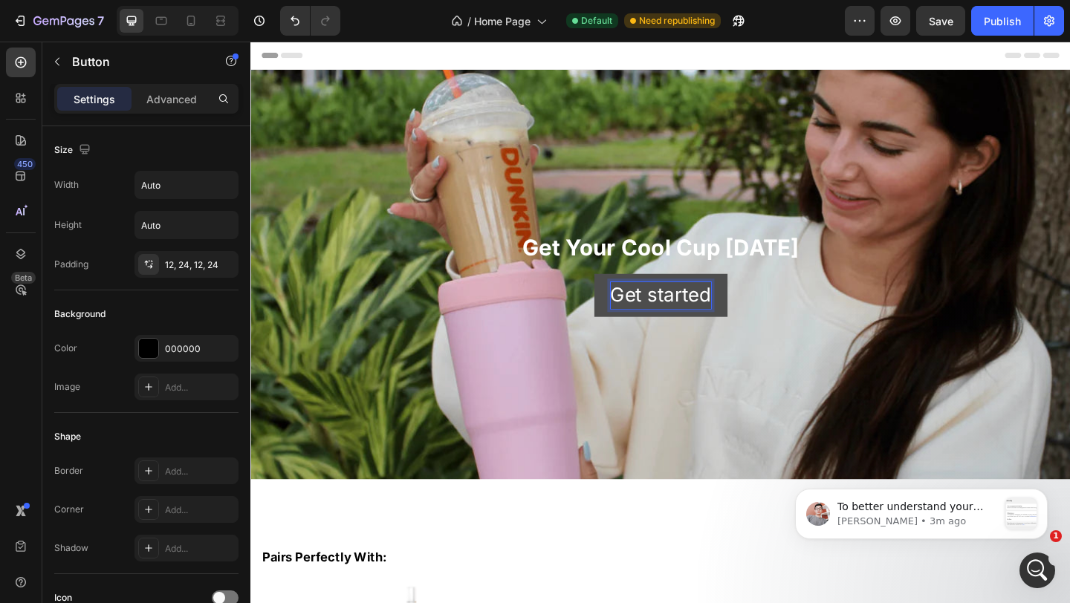
click at [705, 317] on p "Get started" at bounding box center [696, 317] width 109 height 29
click at [661, 294] on button "Get" at bounding box center [696, 317] width 70 height 47
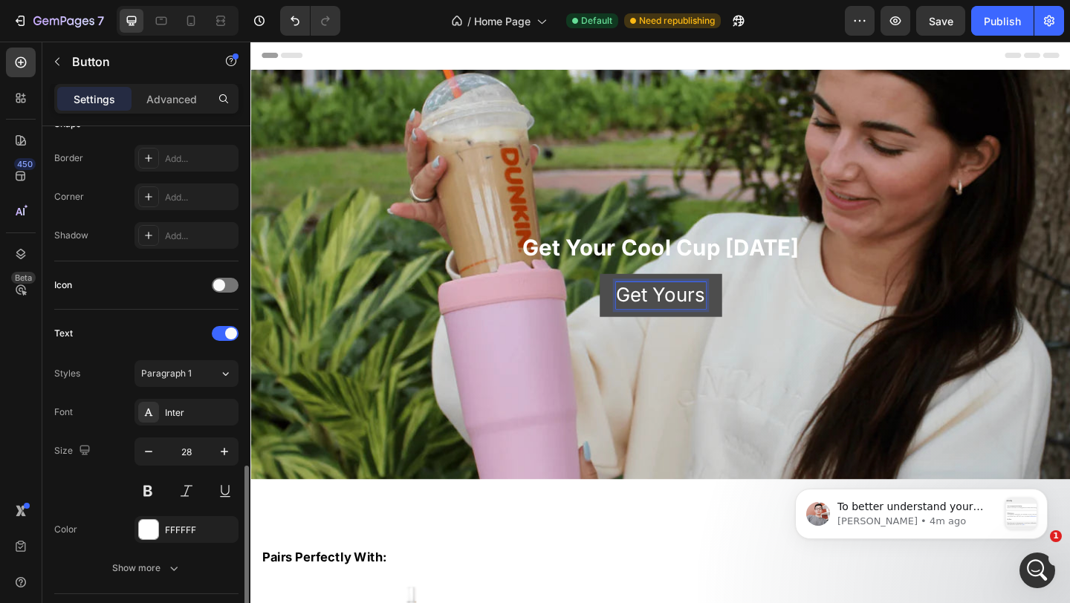
scroll to position [546, 0]
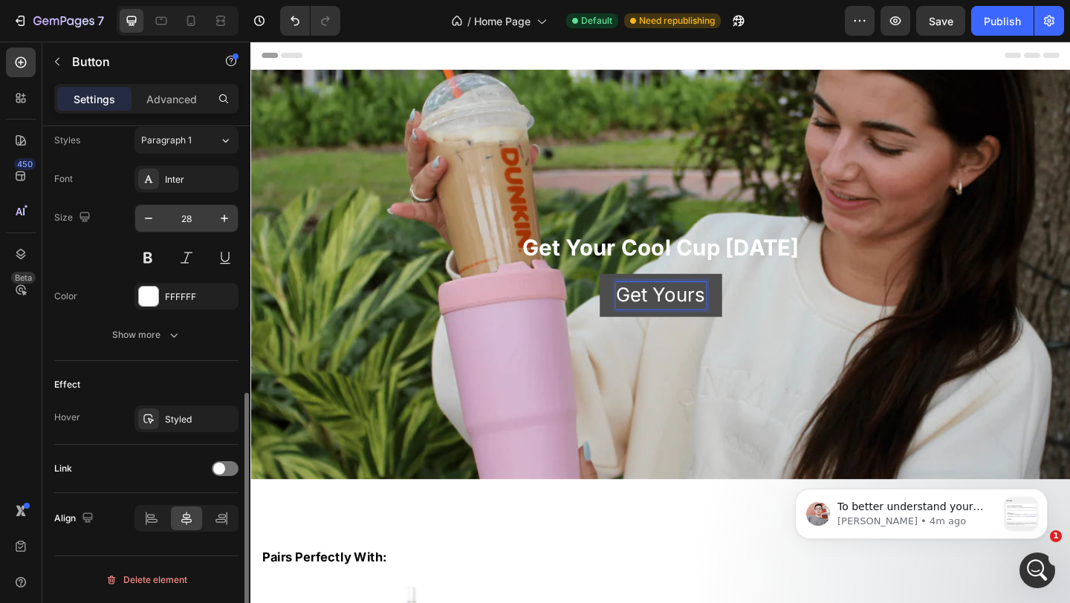
click at [181, 221] on input "28" at bounding box center [186, 218] width 49 height 27
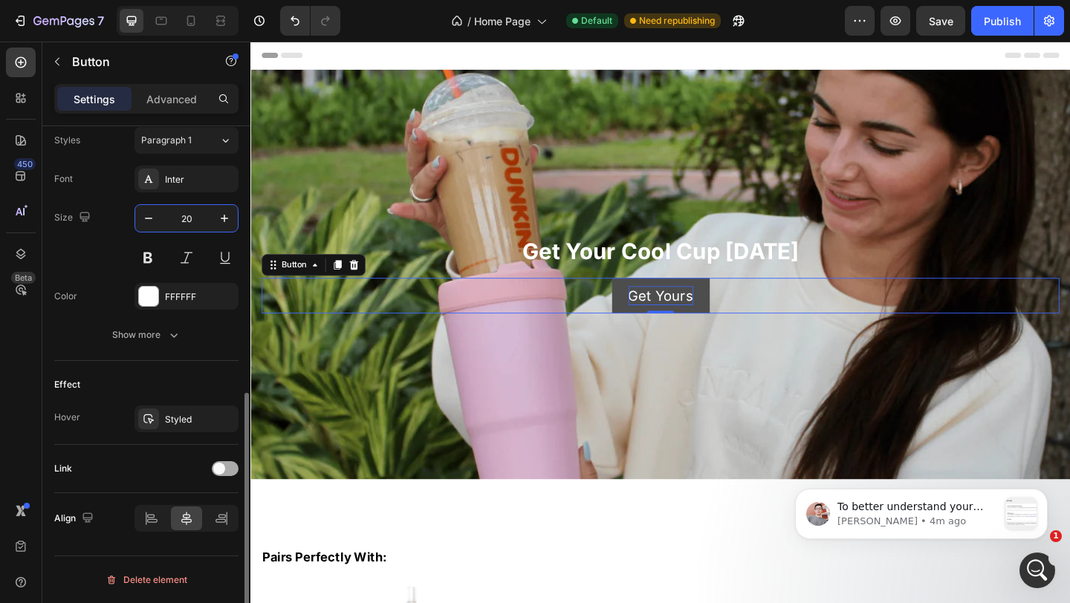
type input "20"
click at [214, 466] on span at bounding box center [219, 469] width 12 height 12
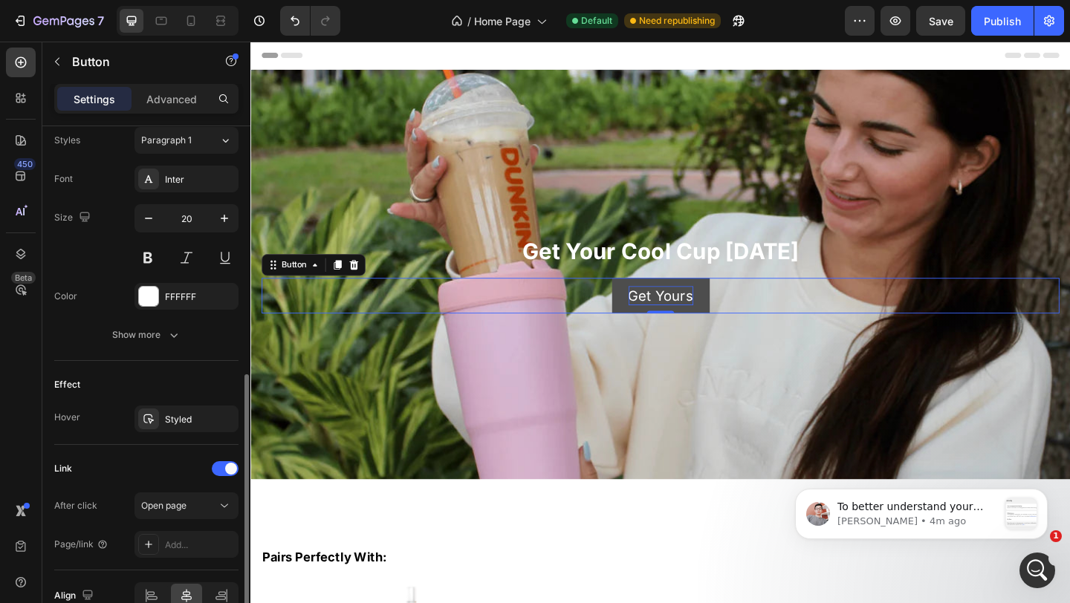
scroll to position [623, 0]
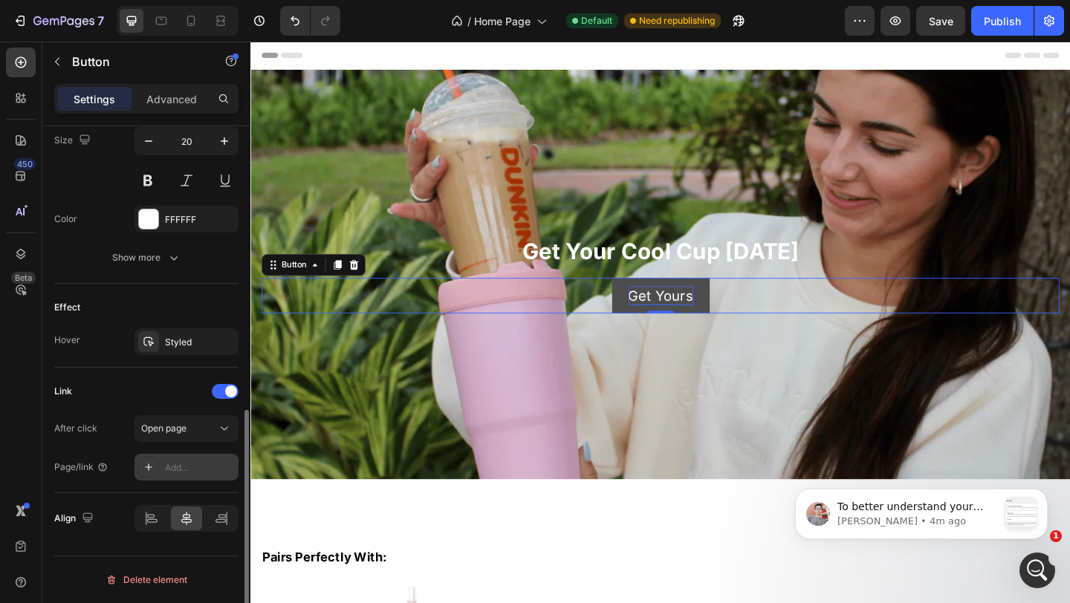
click at [172, 472] on div "Add..." at bounding box center [200, 467] width 70 height 13
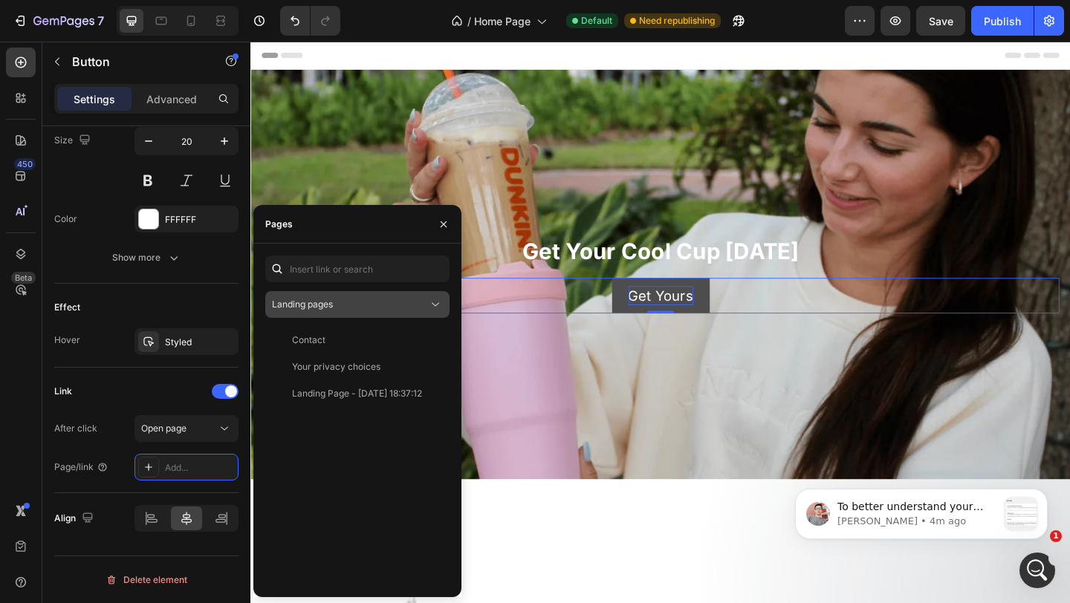
click at [313, 305] on span "Landing pages" at bounding box center [302, 304] width 61 height 11
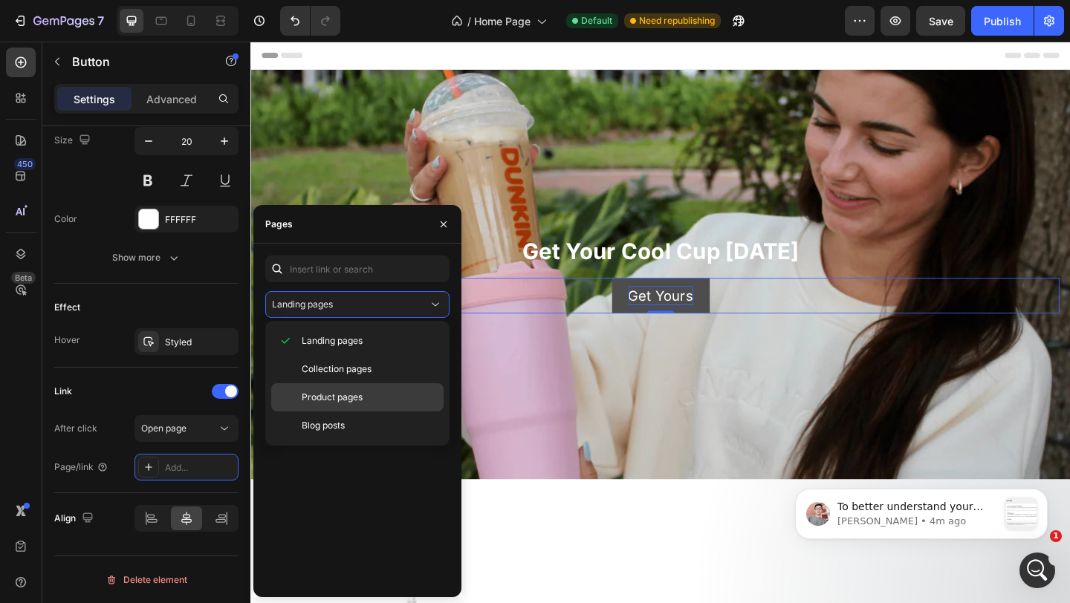
click at [319, 399] on span "Product pages" at bounding box center [332, 397] width 61 height 13
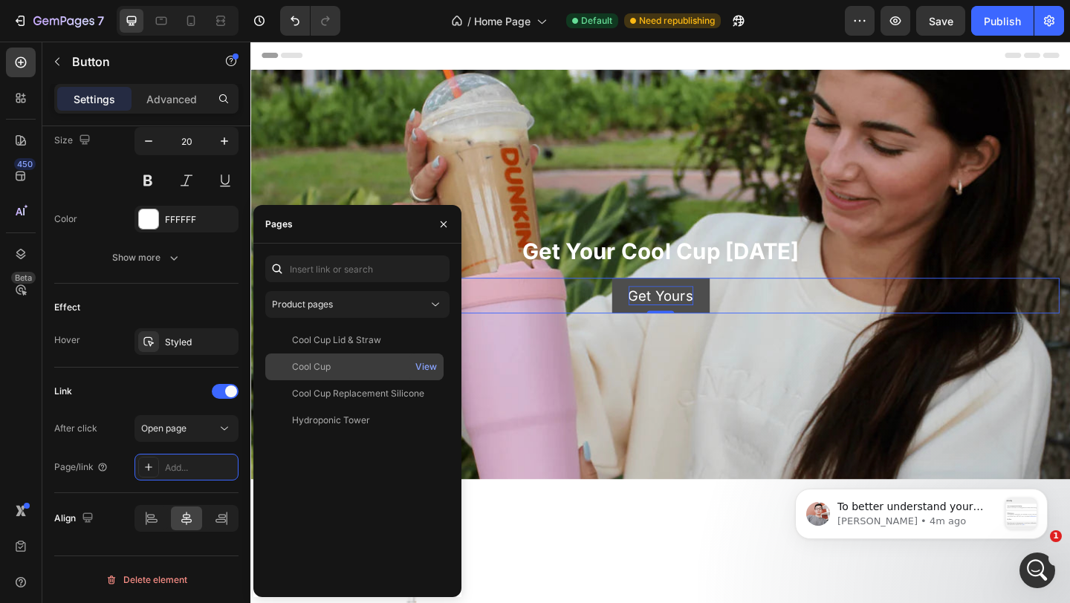
click at [318, 369] on div "Cool Cup" at bounding box center [311, 366] width 39 height 13
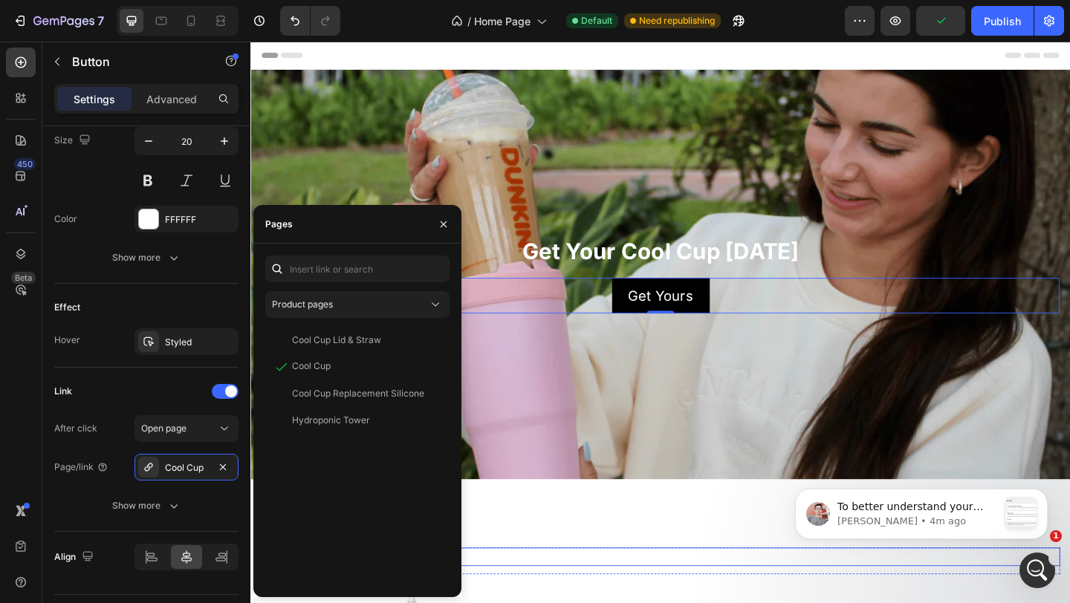
click at [652, 603] on h2 "Pairs Perfectly With:" at bounding box center [696, 602] width 869 height 20
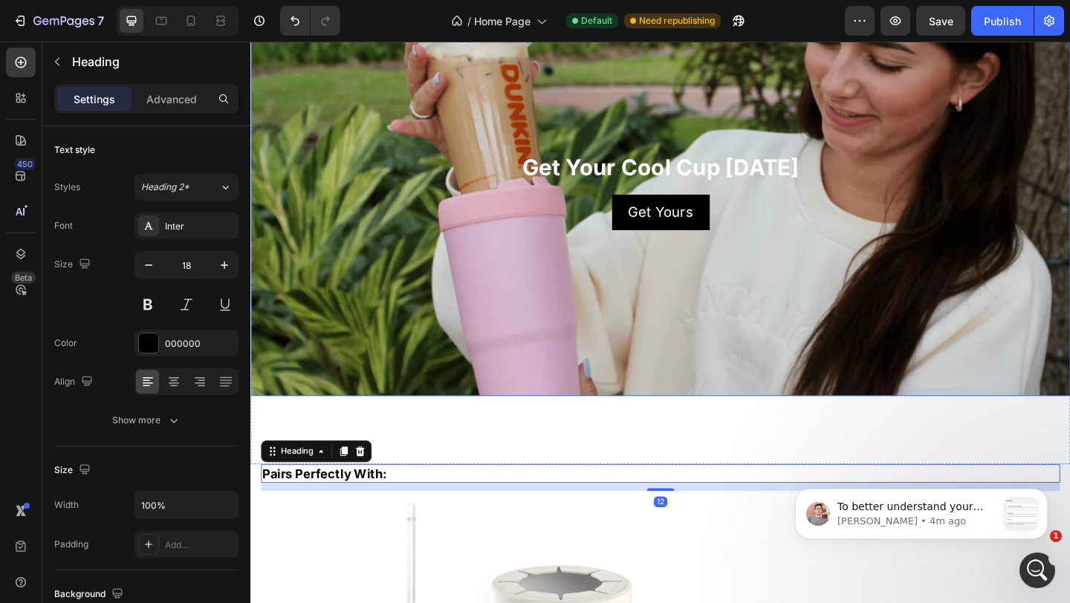
scroll to position [183, 0]
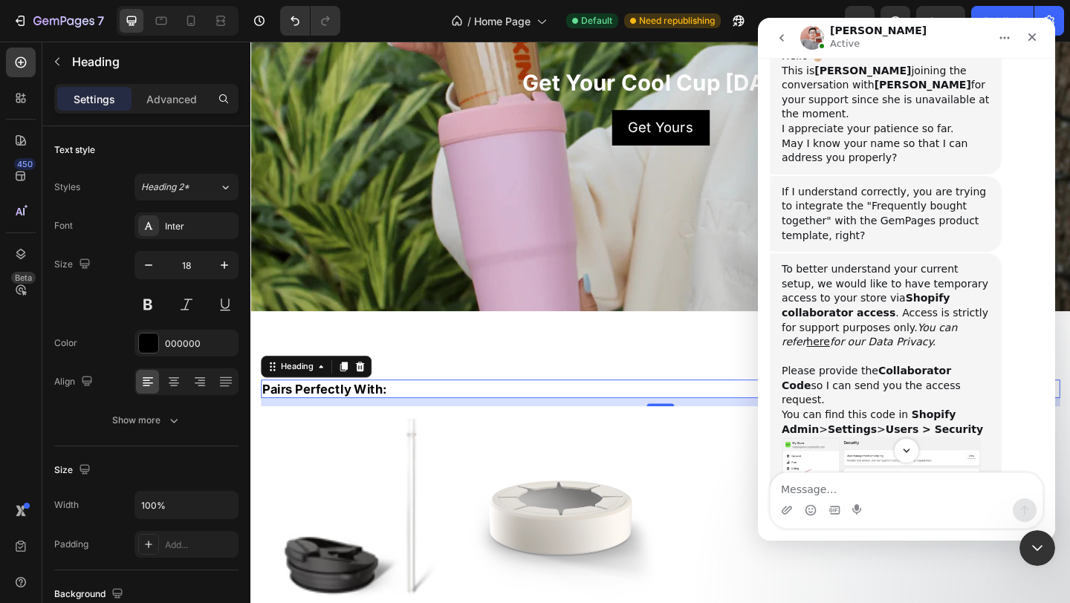
scroll to position [1450, 0]
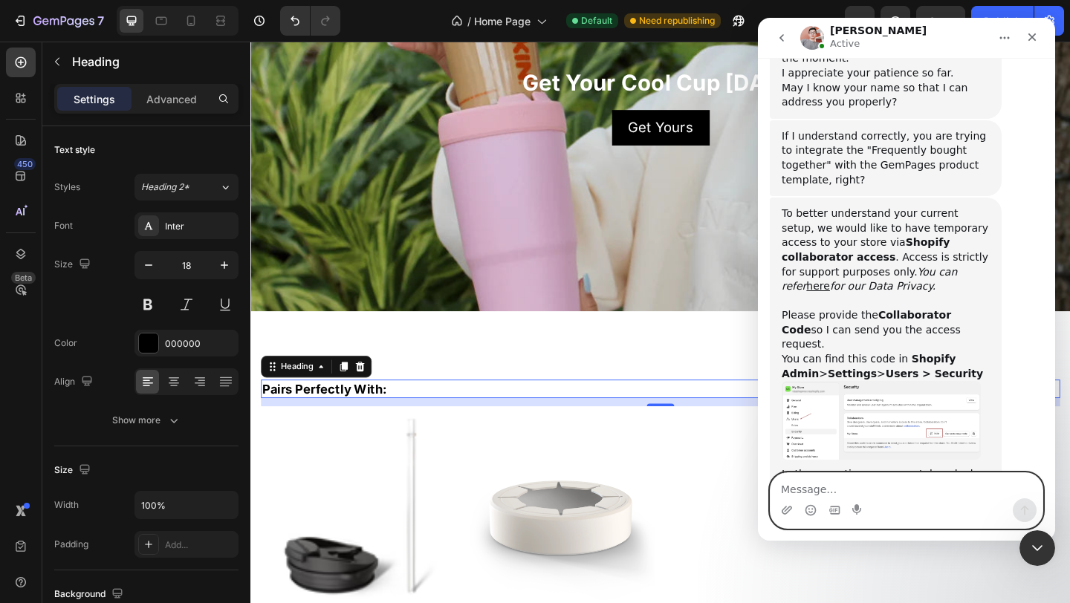
paste textarea "4372"
type textarea "4372"
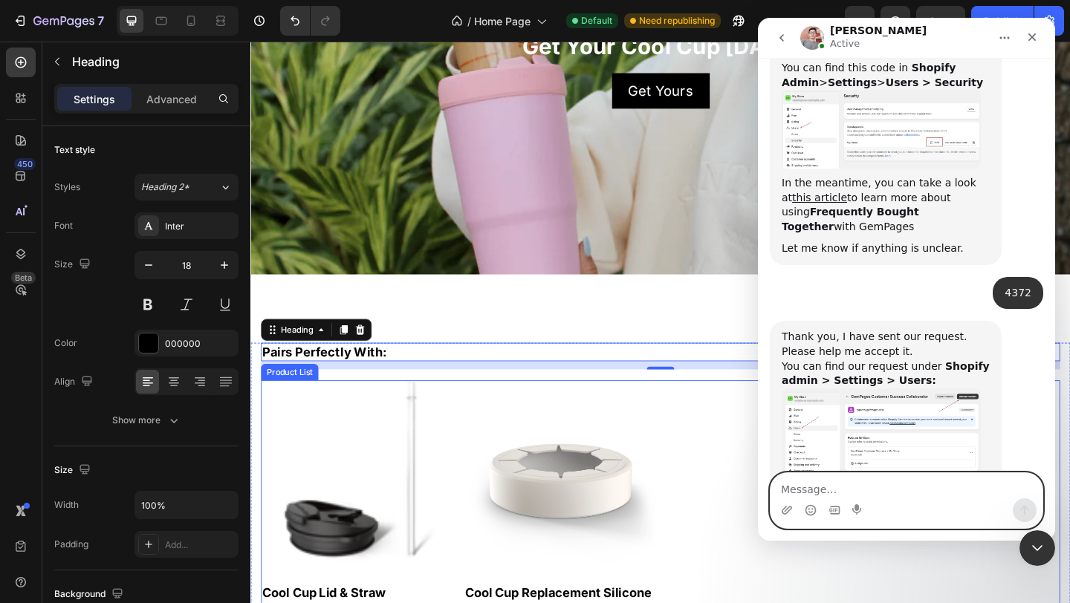
scroll to position [1725, 0]
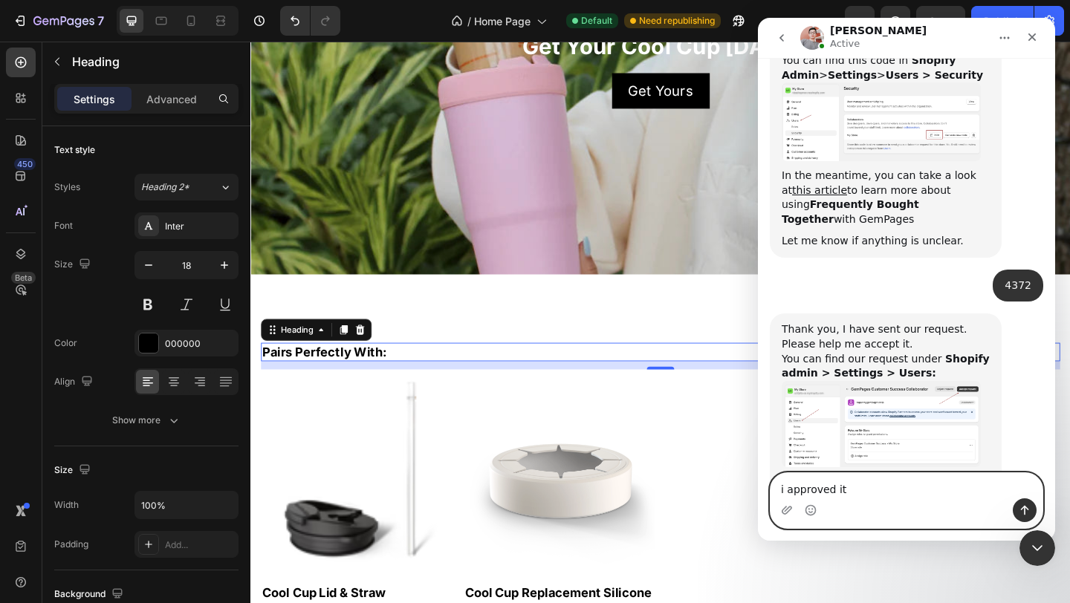
type textarea "i approved it"
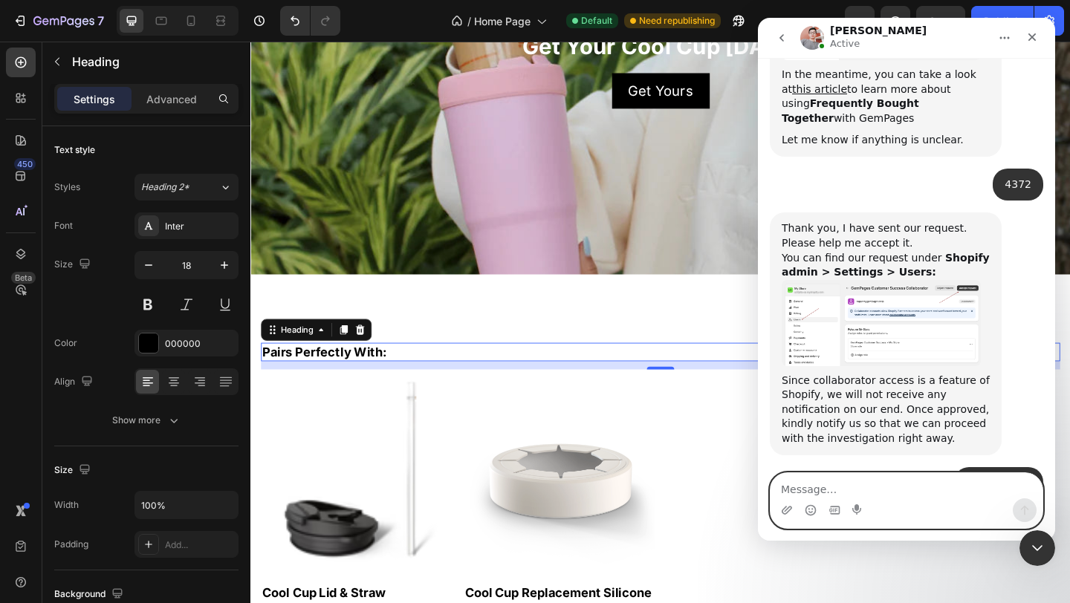
scroll to position [1842, 0]
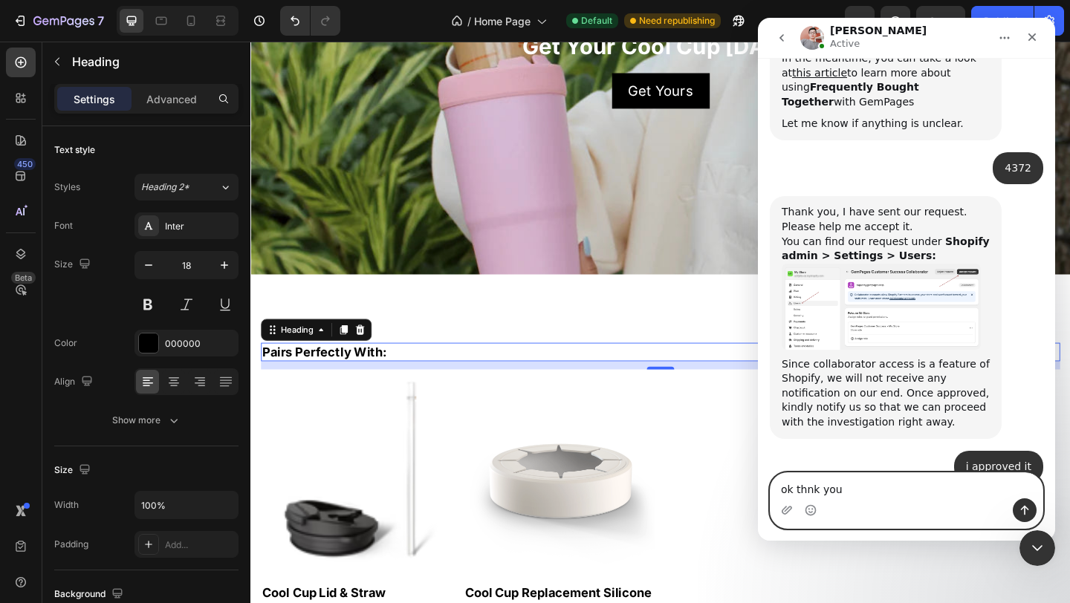
click at [803, 487] on textarea "ok thnk you" at bounding box center [907, 485] width 272 height 25
type textarea "ok thank you"
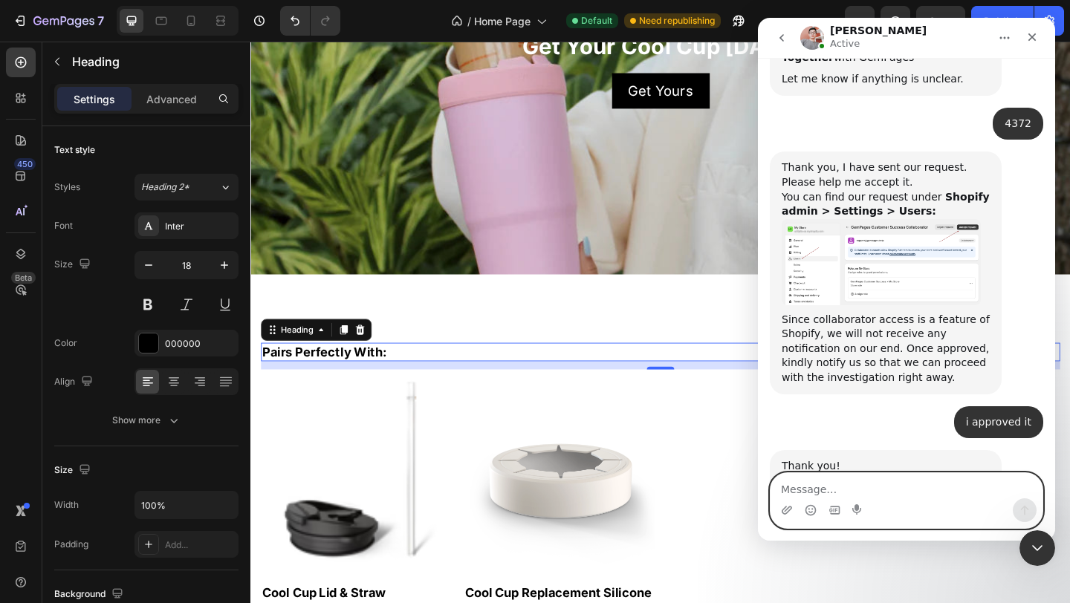
type textarea "d"
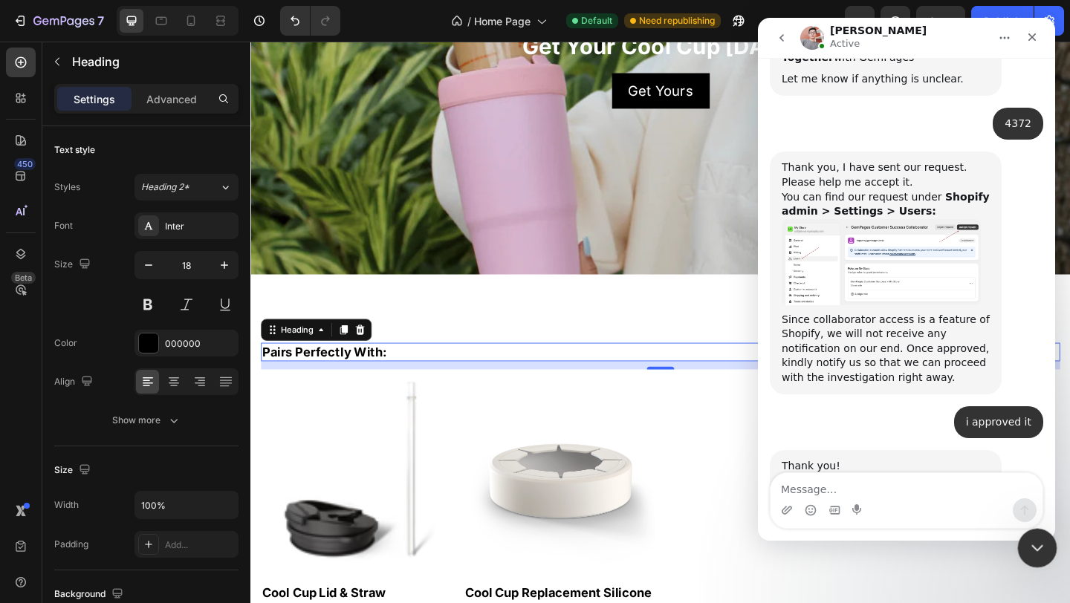
click at [1039, 539] on icon "Close Intercom Messenger" at bounding box center [1035, 546] width 18 height 18
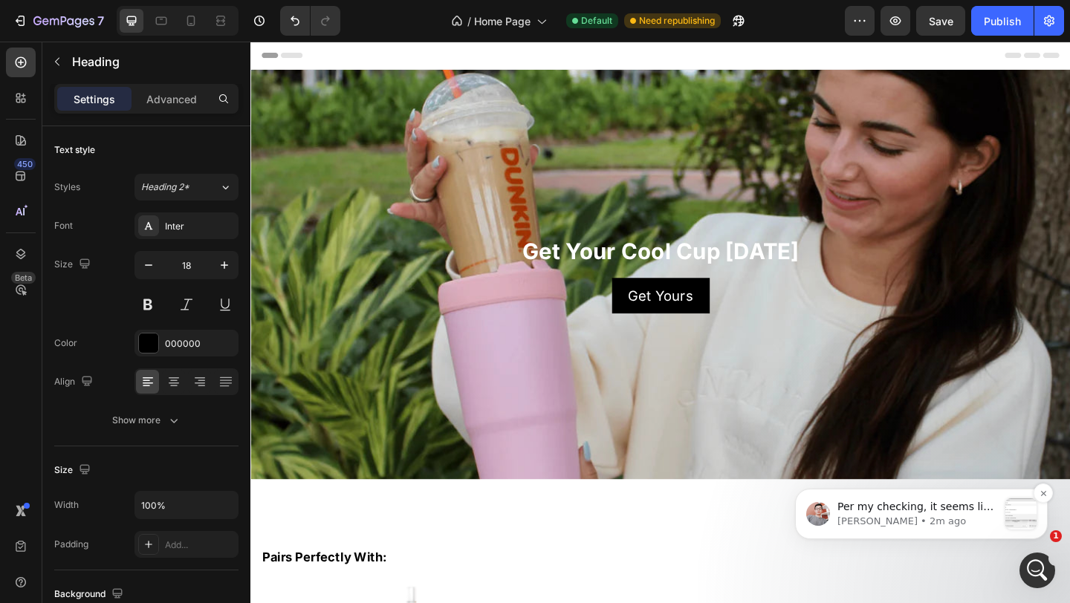
scroll to position [2397, 0]
click at [961, 518] on p "[PERSON_NAME] • 2m ago" at bounding box center [917, 521] width 161 height 13
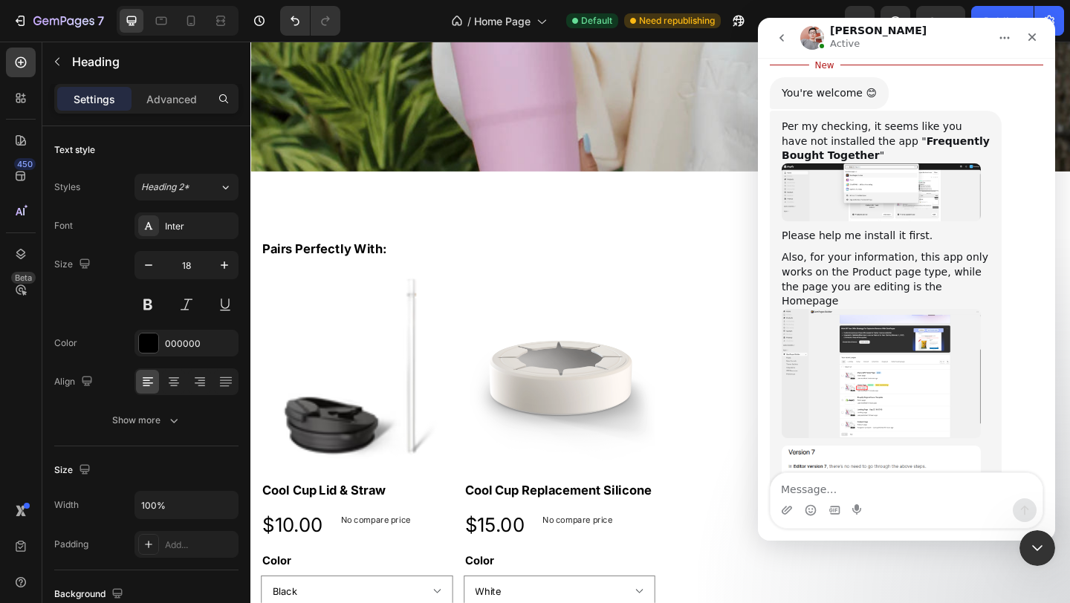
scroll to position [2422, 0]
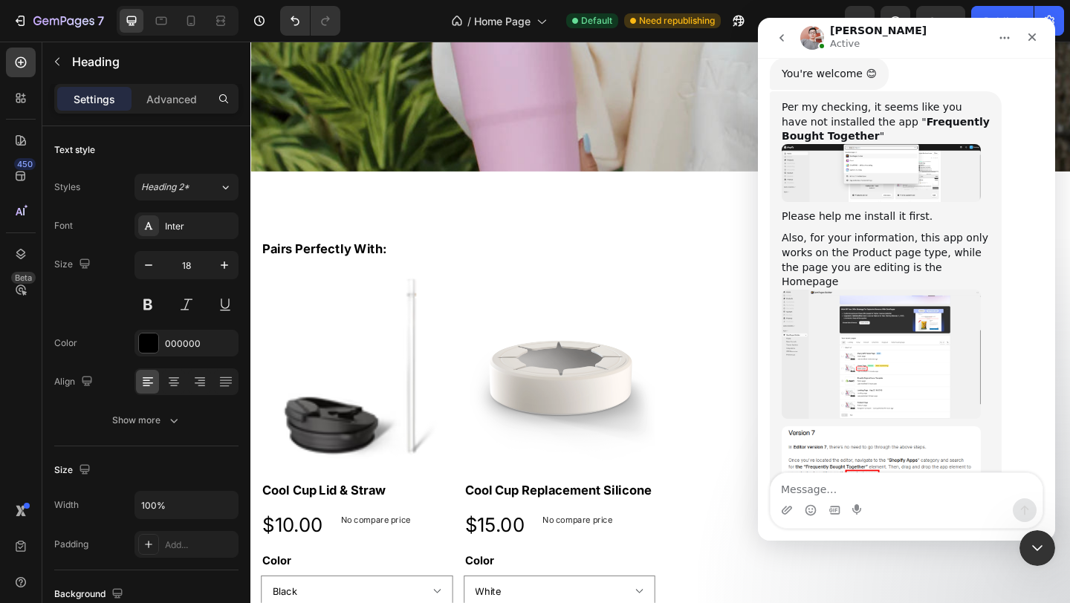
click at [852, 519] on link "[URL][DOMAIN_NAME]" at bounding box center [840, 525] width 116 height 12
click at [62, 18] on icon "button" at bounding box center [63, 22] width 61 height 13
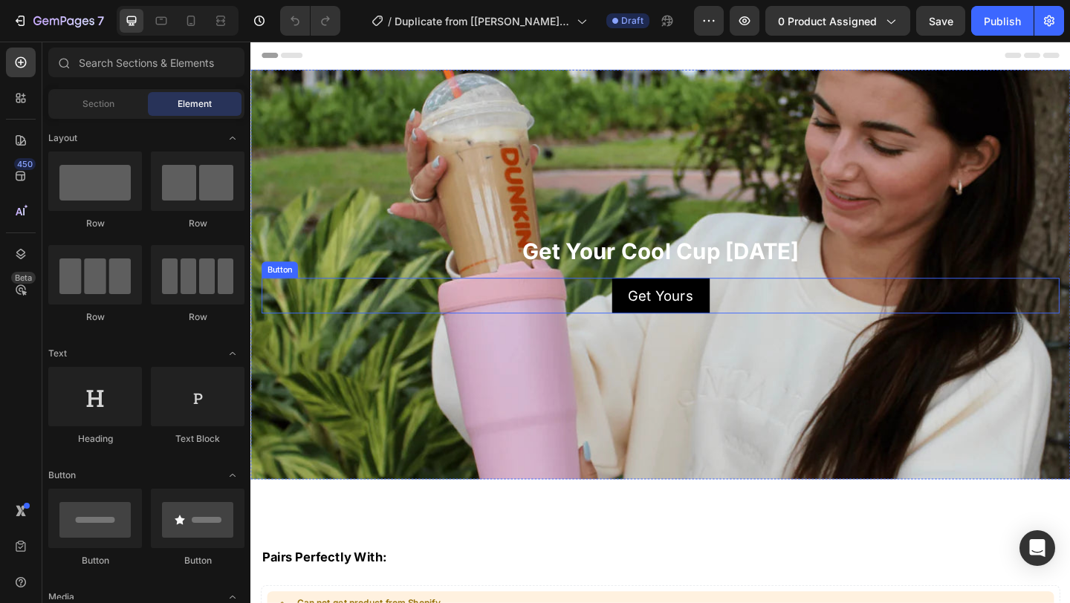
scroll to position [305, 0]
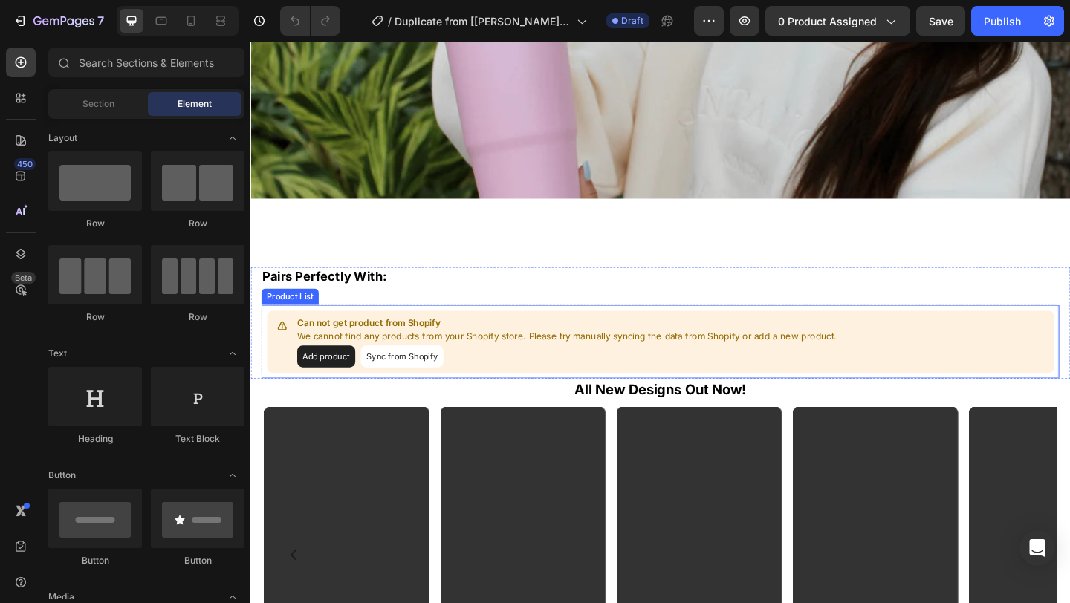
click at [337, 384] on button "Add product" at bounding box center [332, 384] width 63 height 24
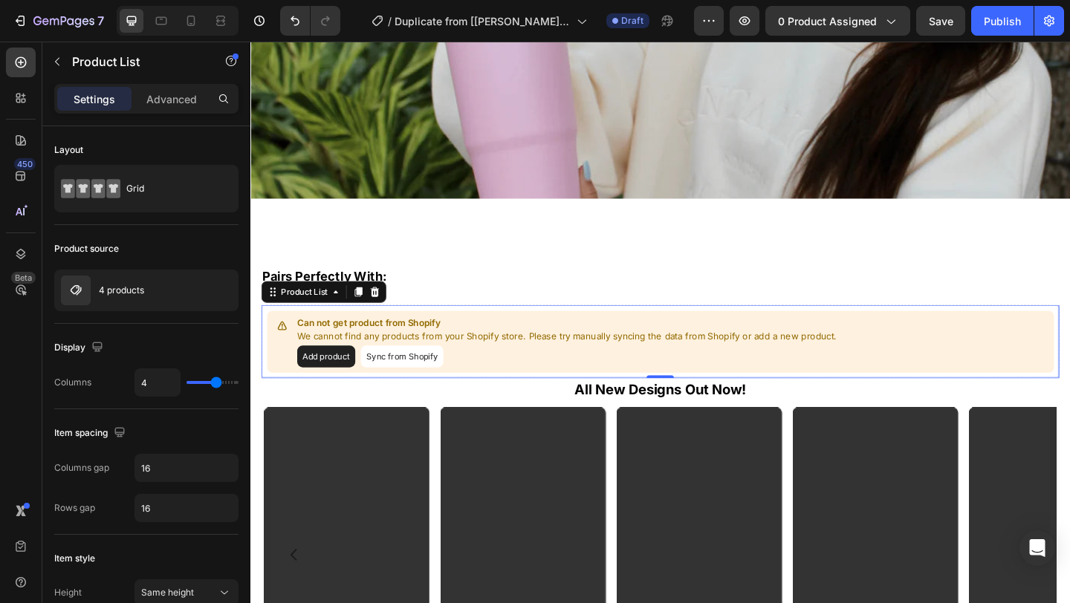
click at [400, 388] on button "Sync from Shopify" at bounding box center [415, 384] width 90 height 24
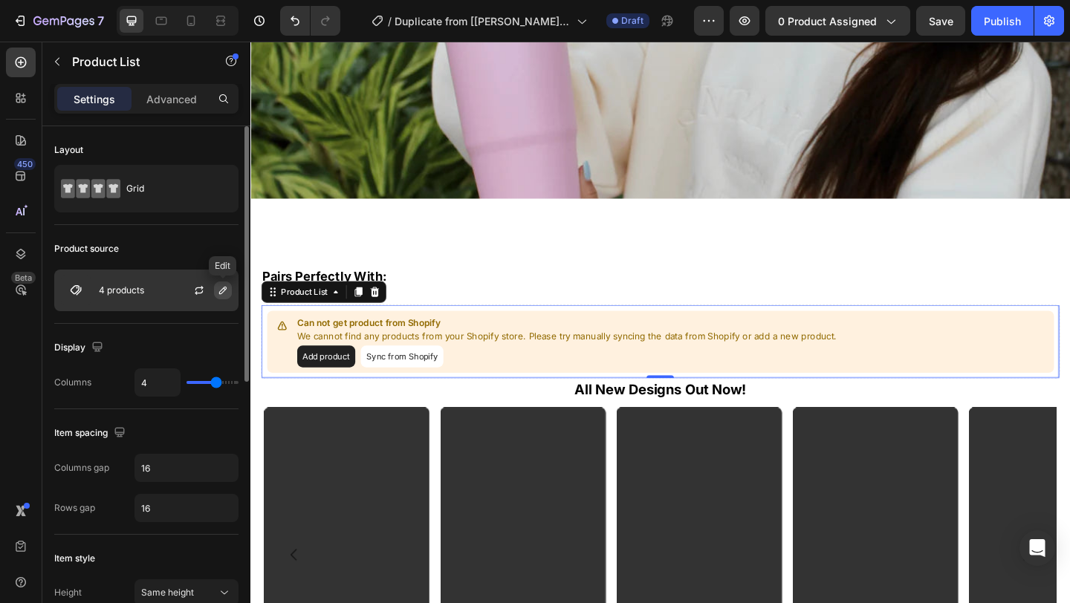
click at [224, 292] on icon "button" at bounding box center [223, 291] width 12 height 12
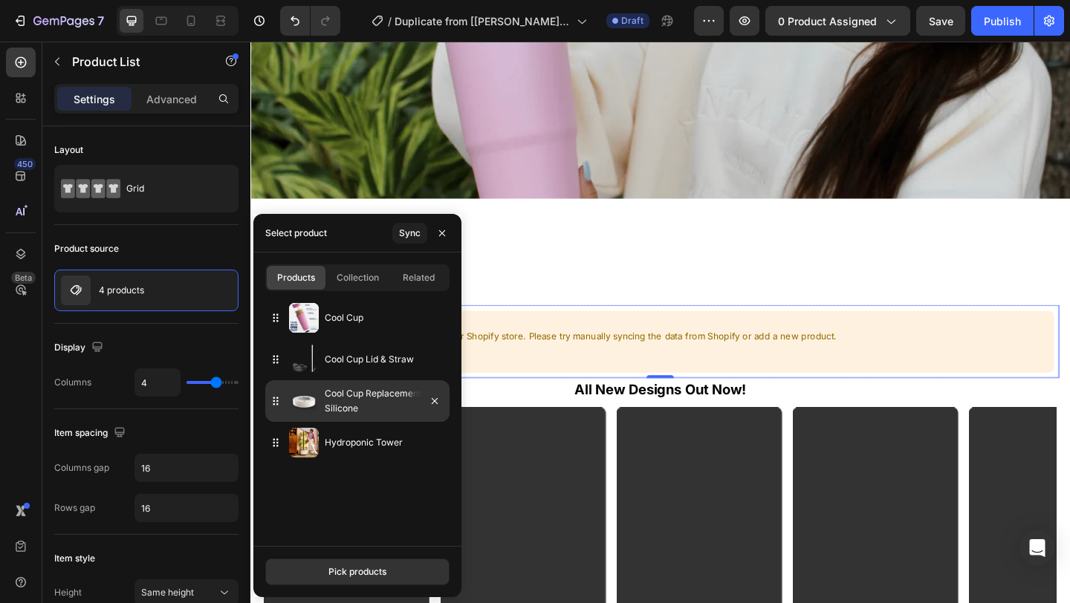
click at [372, 398] on p "Cool Cup Replacement Silicone" at bounding box center [384, 401] width 119 height 30
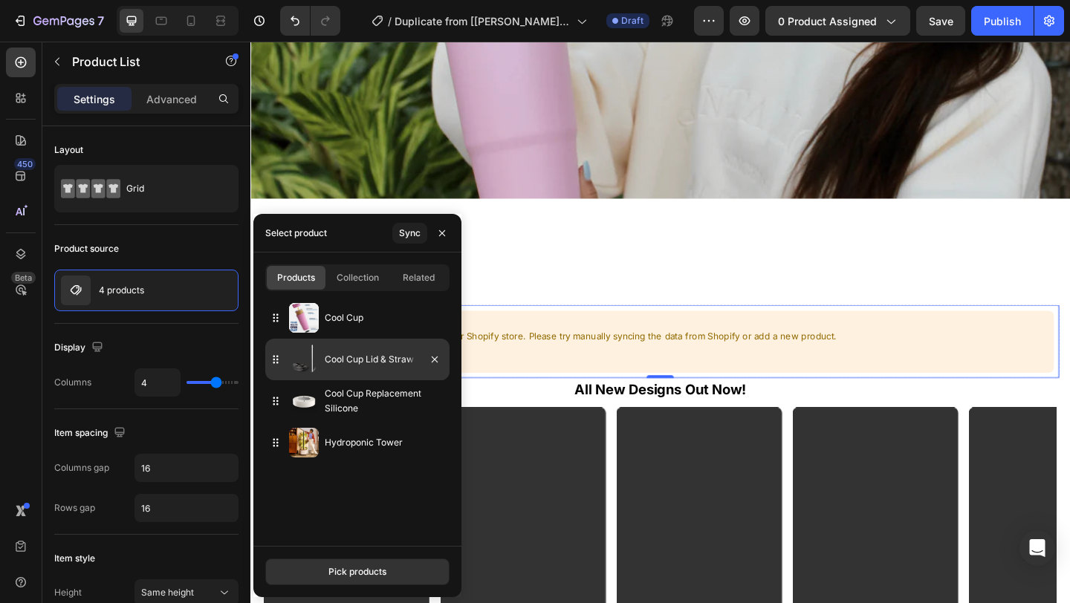
click at [360, 354] on p "Cool Cup Lid & Straw" at bounding box center [384, 359] width 119 height 15
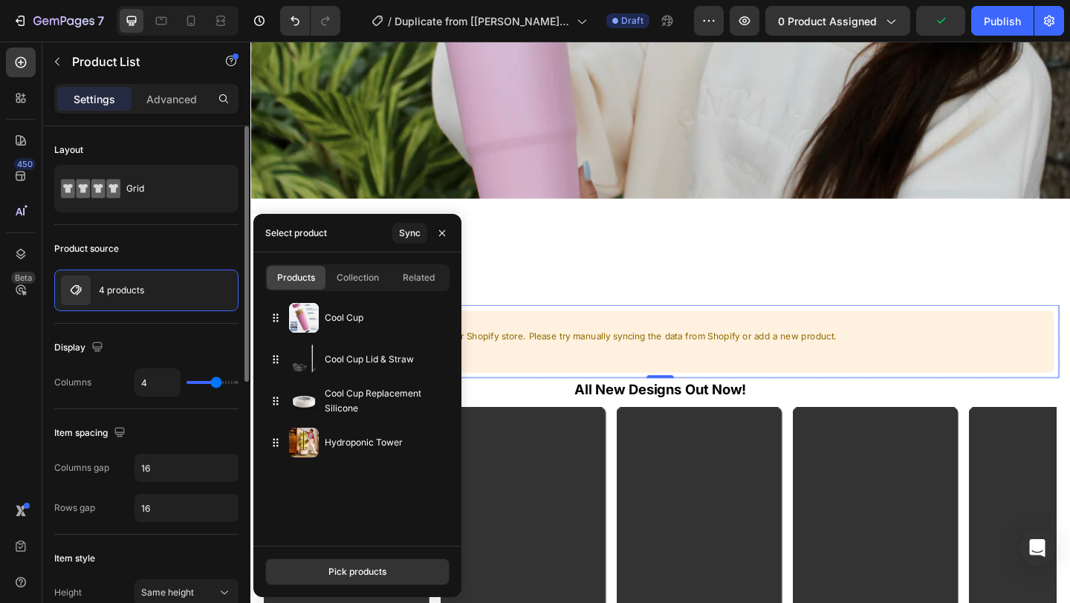
click at [184, 320] on div "Product source 4 products" at bounding box center [146, 274] width 184 height 99
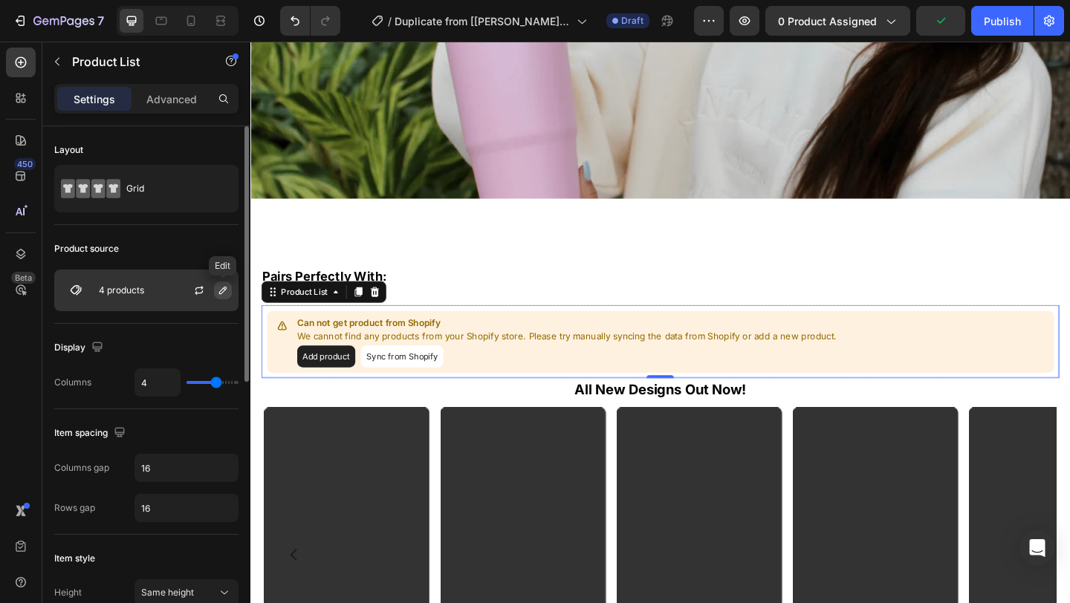
click at [231, 292] on button "button" at bounding box center [223, 291] width 18 height 18
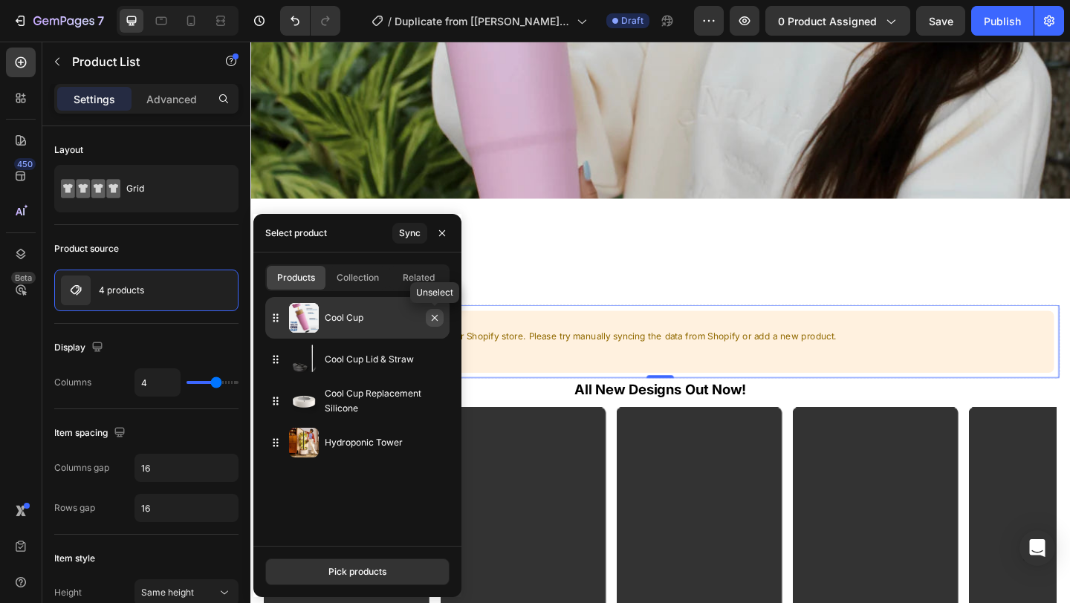
click at [441, 319] on button "button" at bounding box center [435, 318] width 18 height 18
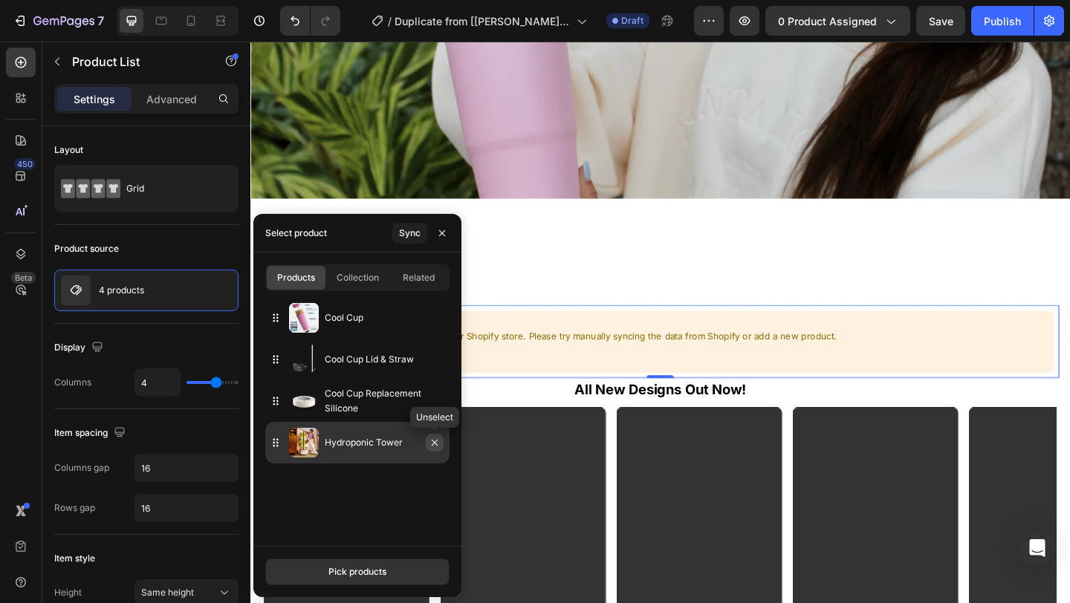
click at [431, 441] on icon "button" at bounding box center [435, 443] width 12 height 12
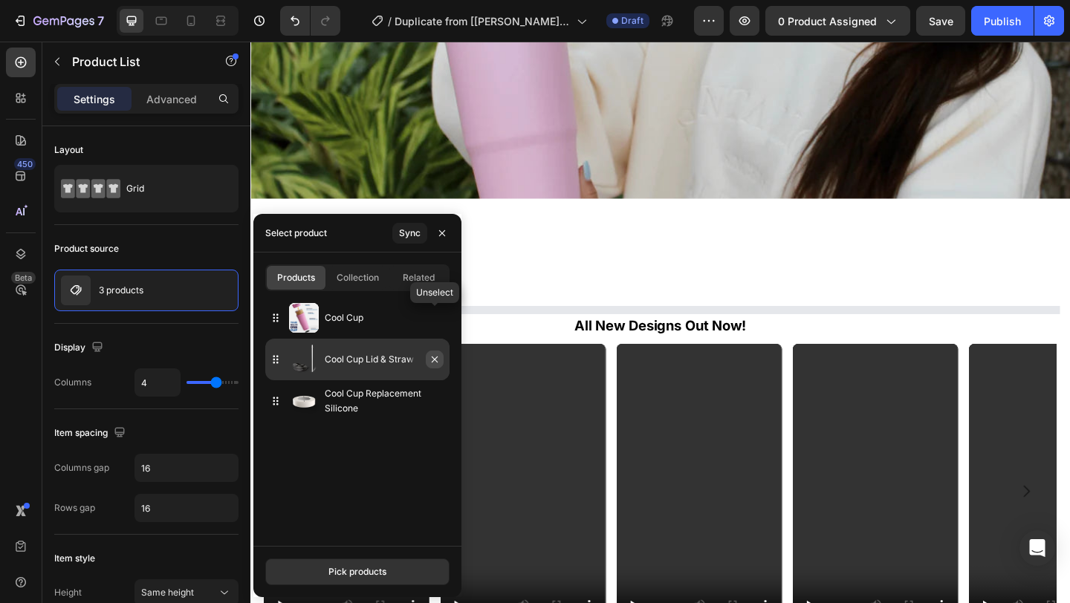
click at [0, 0] on icon "button" at bounding box center [0, 0] width 0 height 0
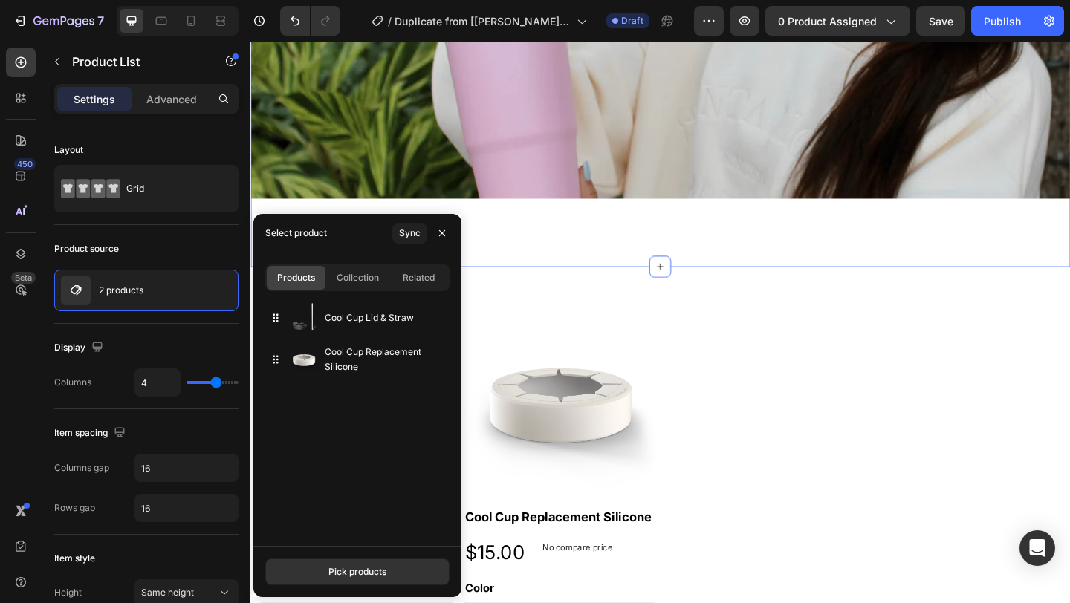
click at [583, 241] on div "Get Your Cool Cup Today Heading Get Yours Button Hero Banner Section 1" at bounding box center [696, 27] width 892 height 520
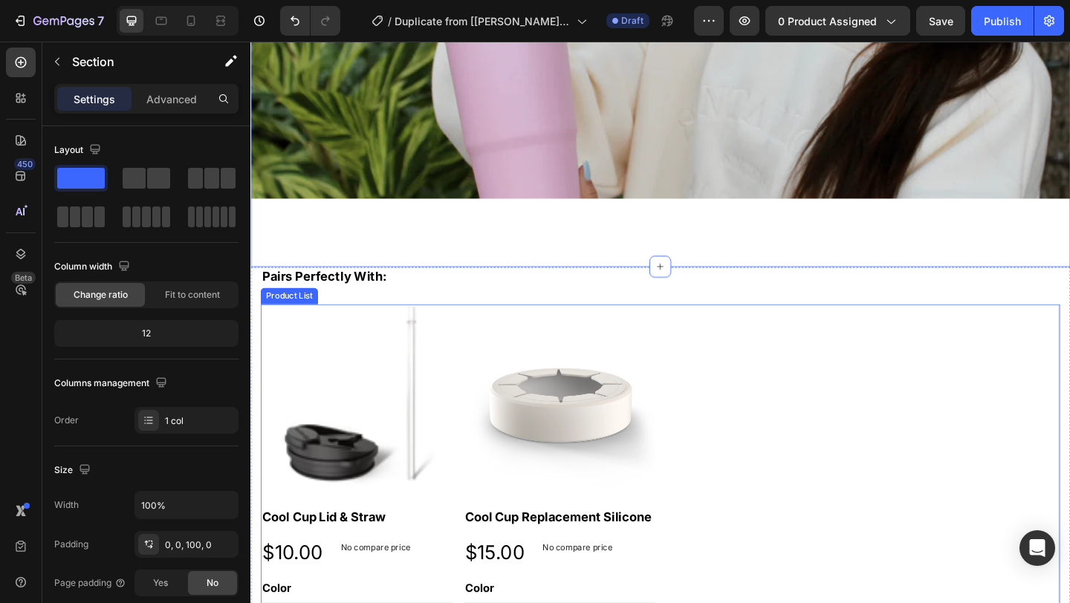
click at [774, 416] on div "Product Images Cool Cup Lid & Straw Product Title $10.00 Product Price Product …" at bounding box center [696, 542] width 869 height 429
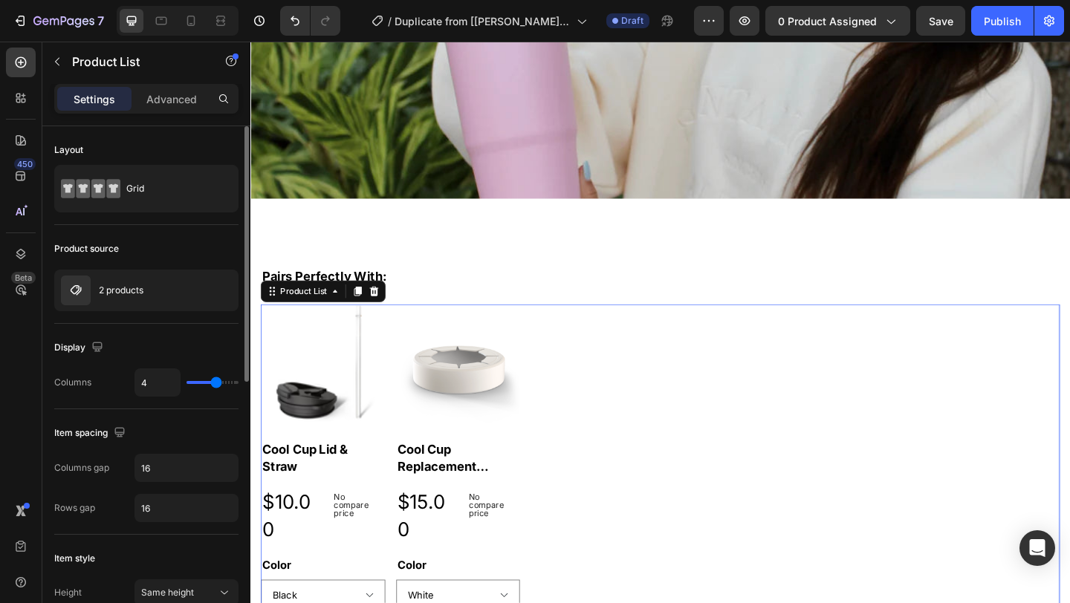
type input "6"
drag, startPoint x: 240, startPoint y: 383, endPoint x: 249, endPoint y: 381, distance: 9.2
type input "6"
click at [239, 381] on input "range" at bounding box center [213, 382] width 52 height 3
drag, startPoint x: 152, startPoint y: 379, endPoint x: 212, endPoint y: 392, distance: 60.9
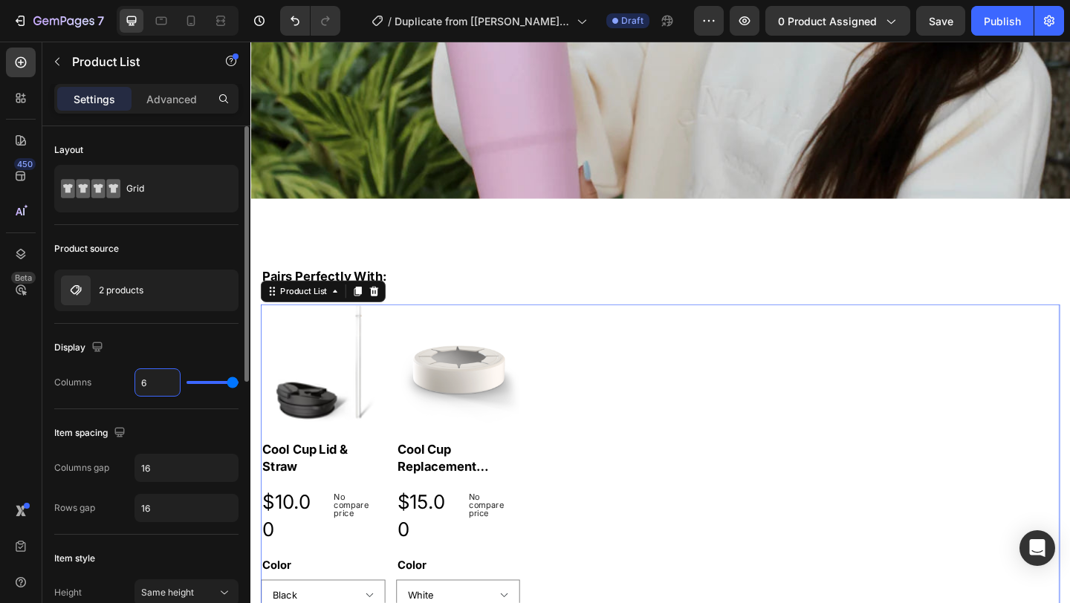
click at [152, 379] on input "6" at bounding box center [157, 382] width 45 height 27
type input "6"
click at [586, 369] on div "Product Images Cool Cup Lid & Straw Product Title $10.00 Product Price Product …" at bounding box center [696, 544] width 869 height 432
click at [1040, 542] on icon "Open Intercom Messenger" at bounding box center [1036, 548] width 17 height 19
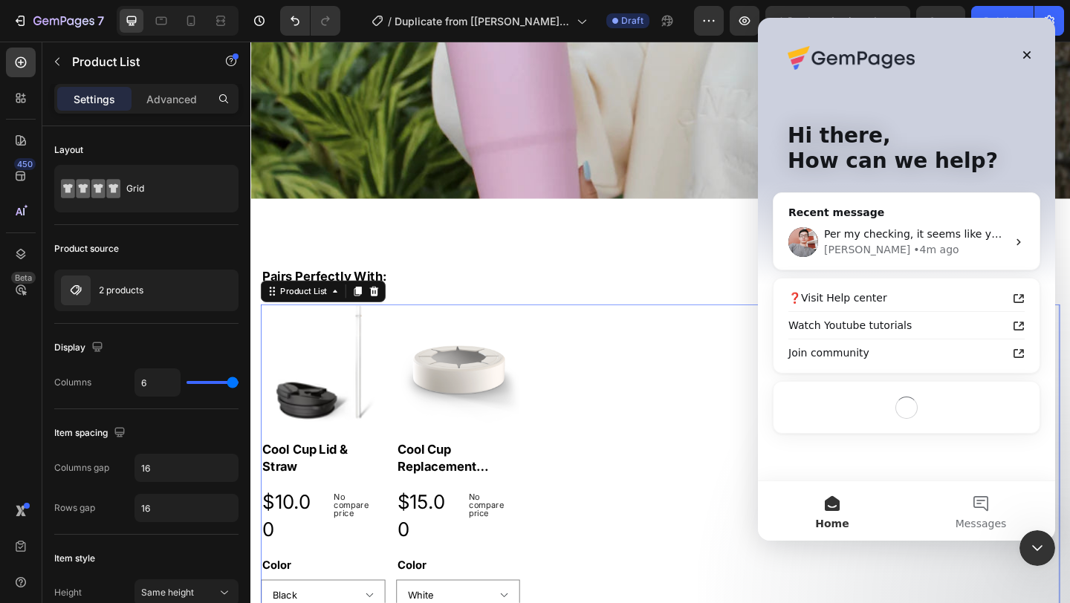
scroll to position [0, 0]
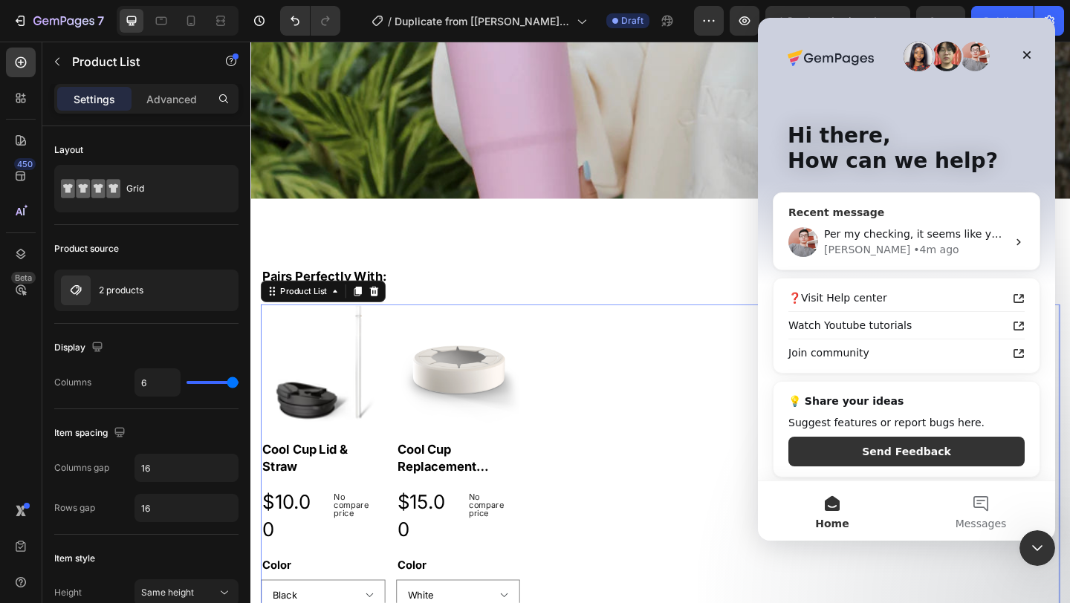
click at [926, 247] on div "Harry • 4m ago" at bounding box center [915, 250] width 183 height 16
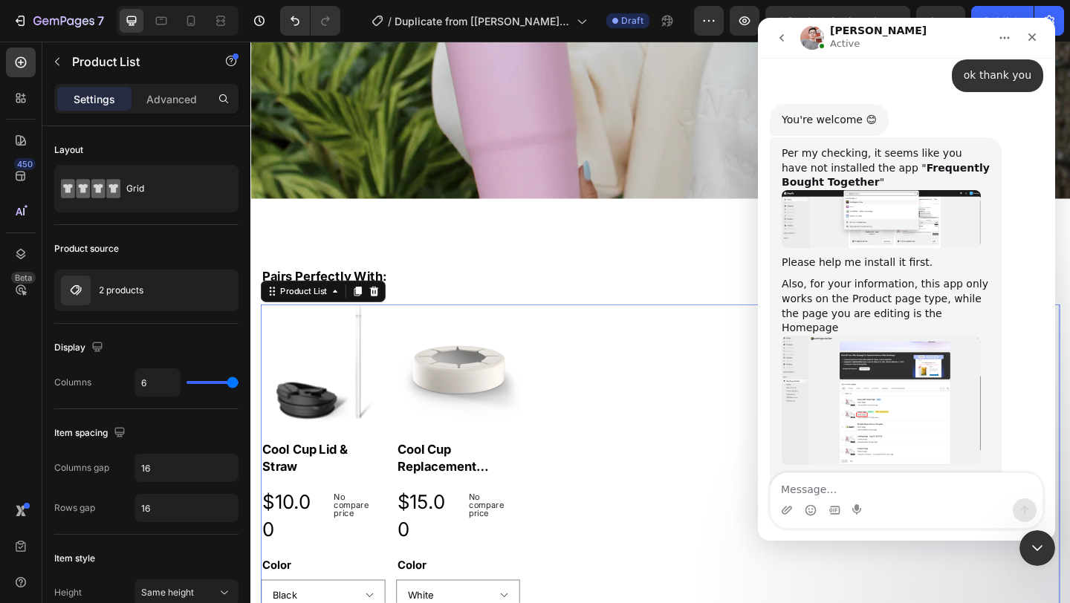
scroll to position [2397, 0]
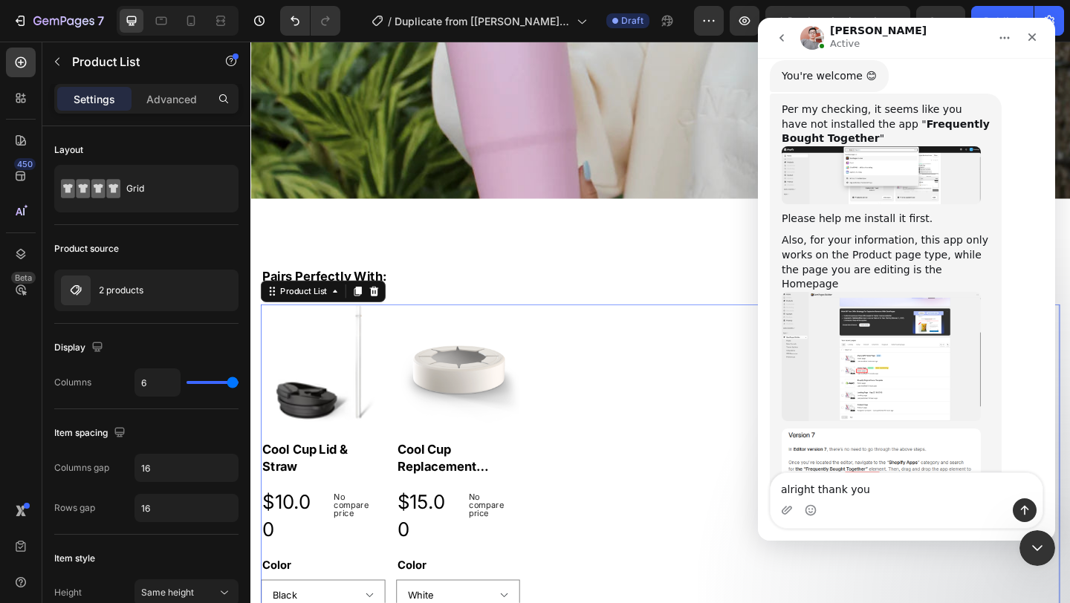
type textarea "alright thank you"
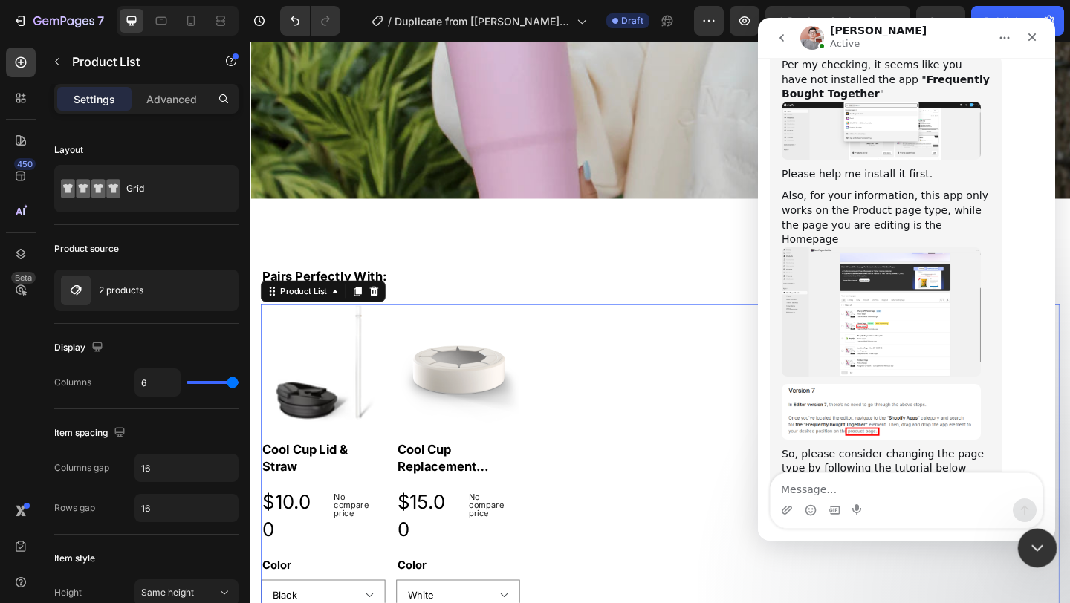
click at [1033, 555] on div "Close Intercom Messenger" at bounding box center [1035, 546] width 36 height 36
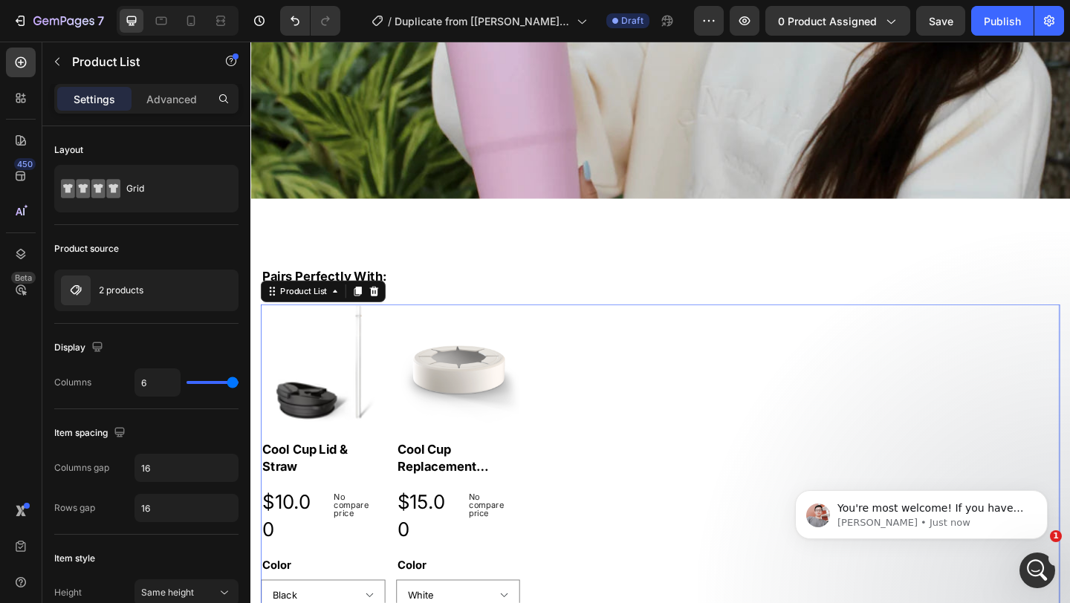
scroll to position [2529, 0]
click at [195, 25] on icon at bounding box center [191, 20] width 15 height 15
type input "100%"
type input "2"
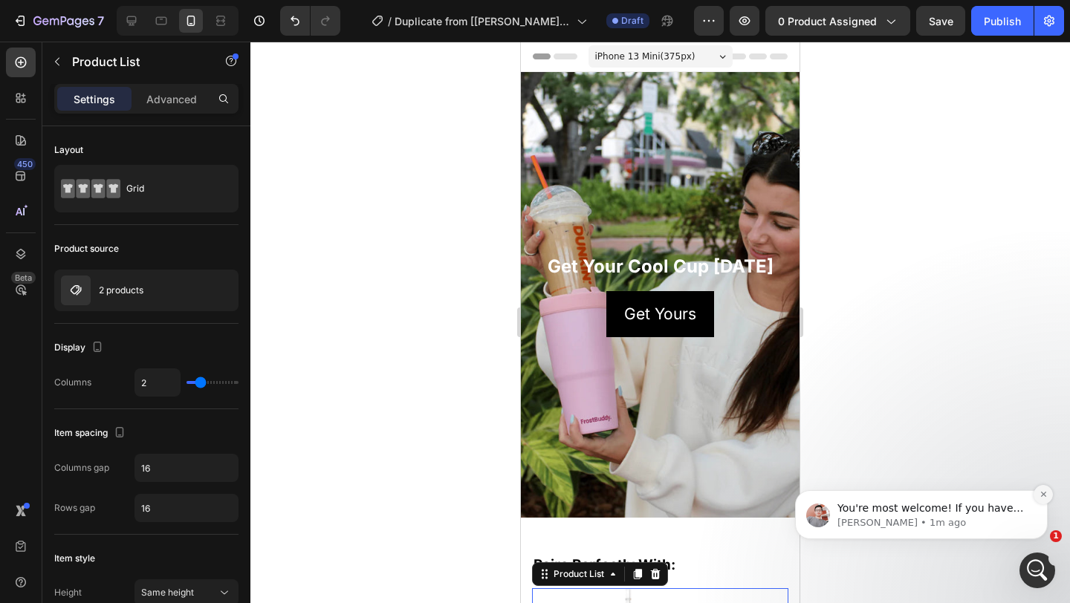
click at [1042, 489] on button "Dismiss notification" at bounding box center [1043, 494] width 19 height 19
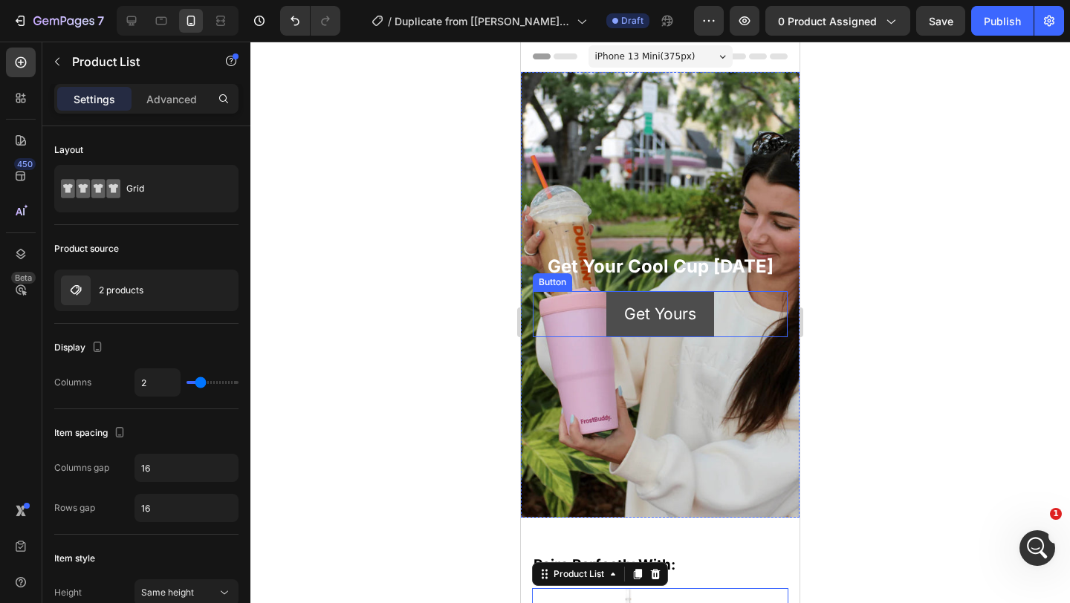
click at [698, 299] on link "Get Yours" at bounding box center [660, 314] width 108 height 46
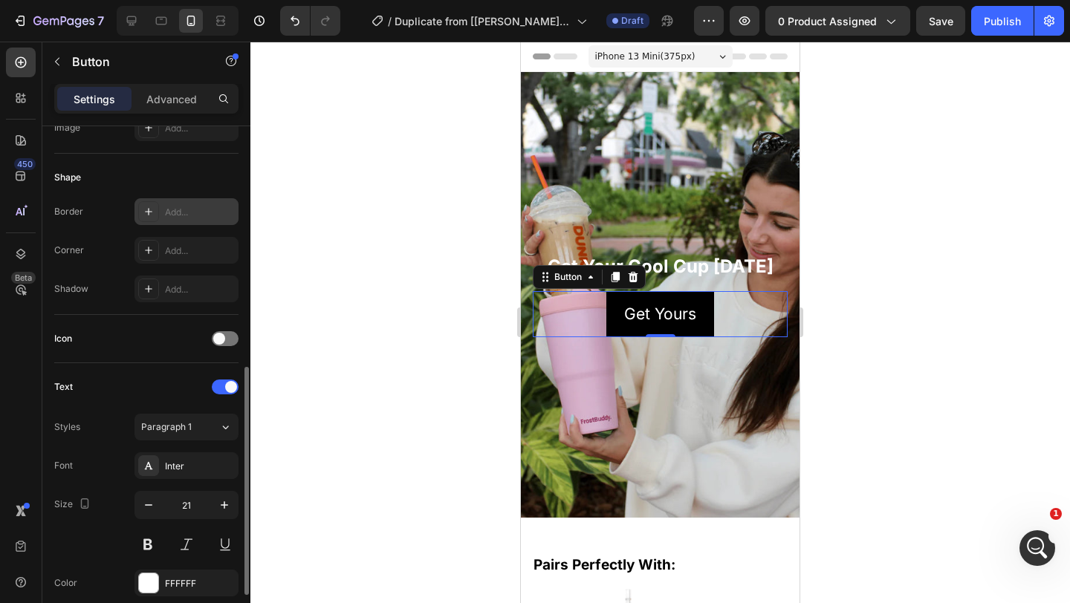
scroll to position [171, 0]
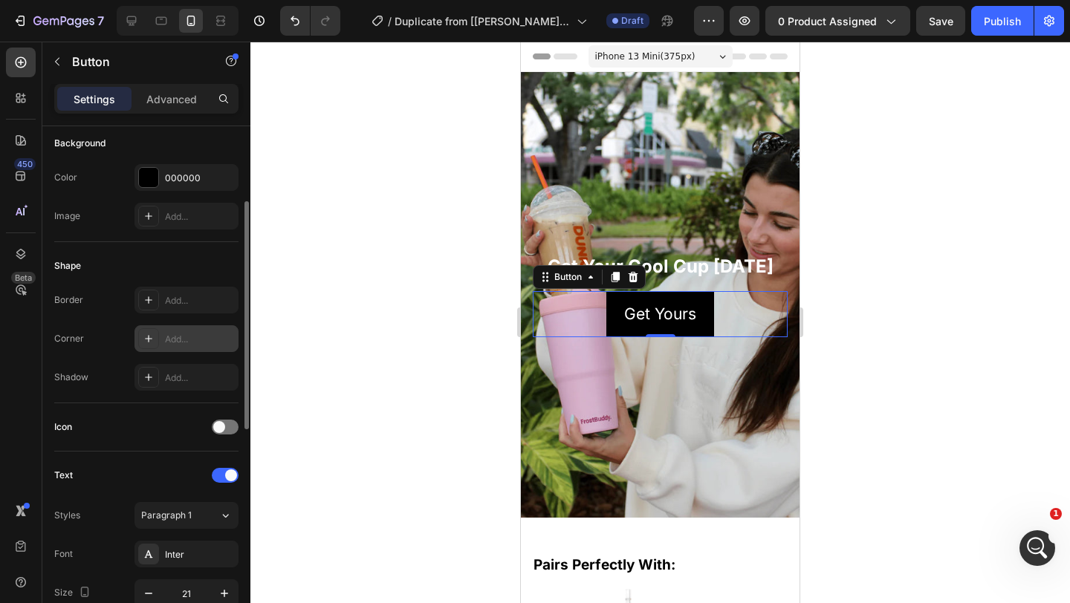
click at [181, 338] on div "Add..." at bounding box center [200, 339] width 70 height 13
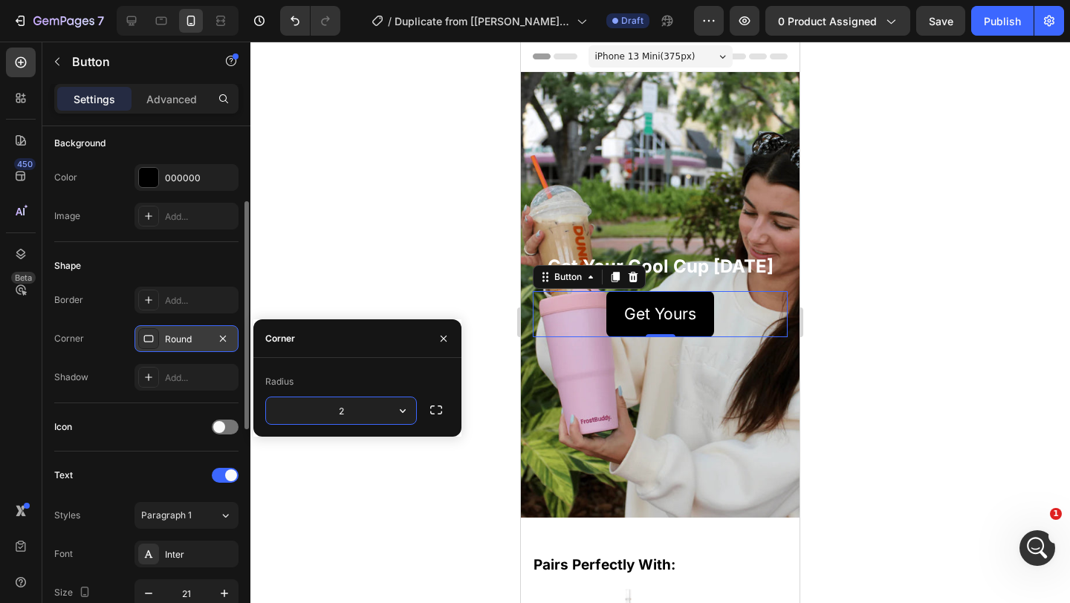
type input "20"
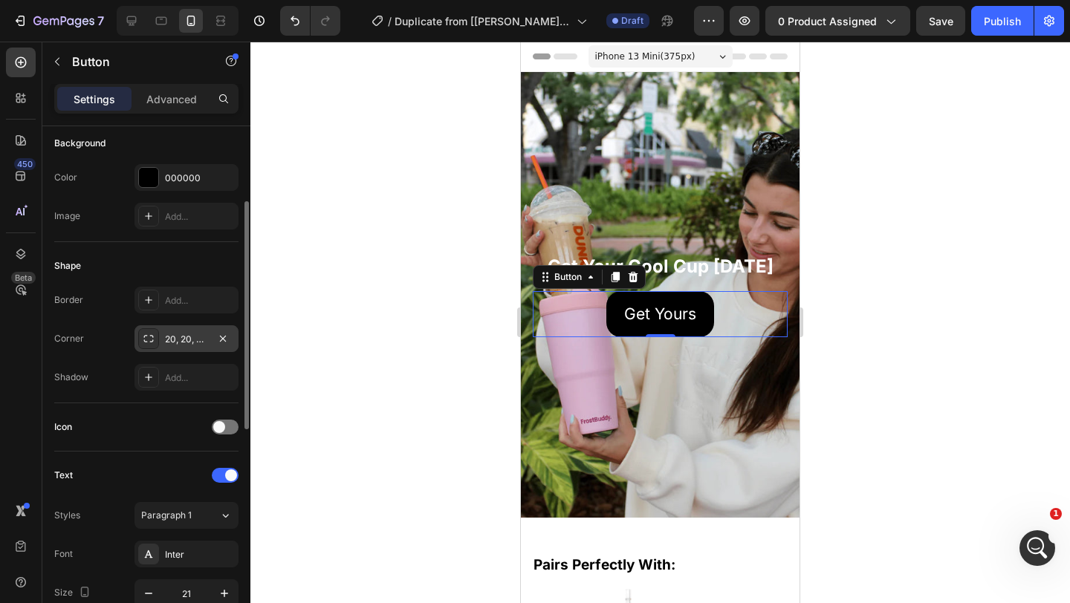
click at [346, 200] on div at bounding box center [660, 323] width 820 height 562
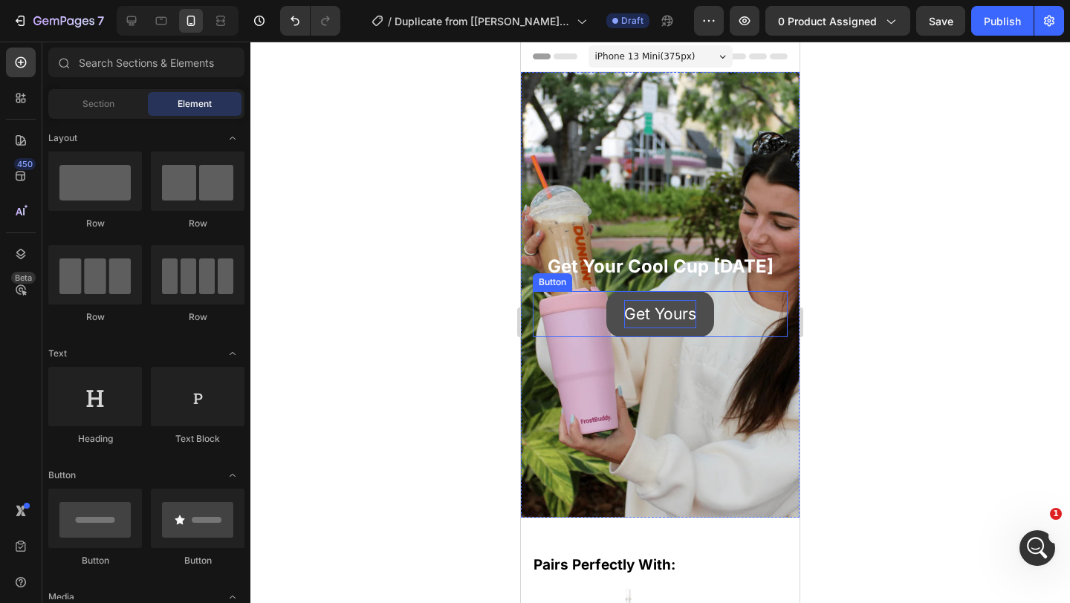
click at [684, 314] on p "Get Yours" at bounding box center [660, 314] width 72 height 28
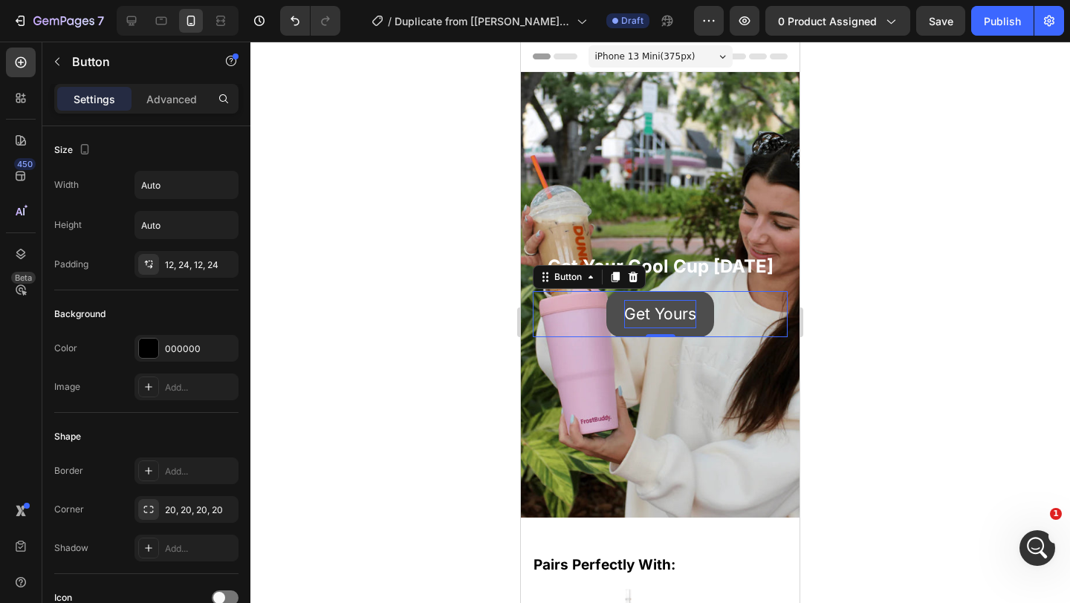
click at [684, 314] on p "Get Yours" at bounding box center [660, 314] width 72 height 28
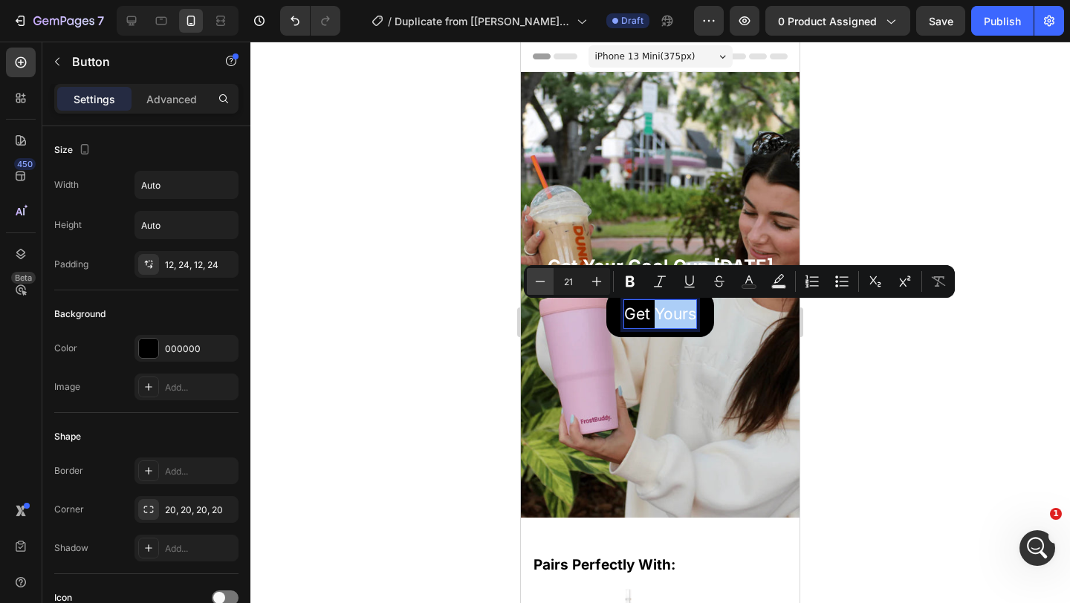
click at [541, 283] on icon "Editor contextual toolbar" at bounding box center [540, 281] width 15 height 15
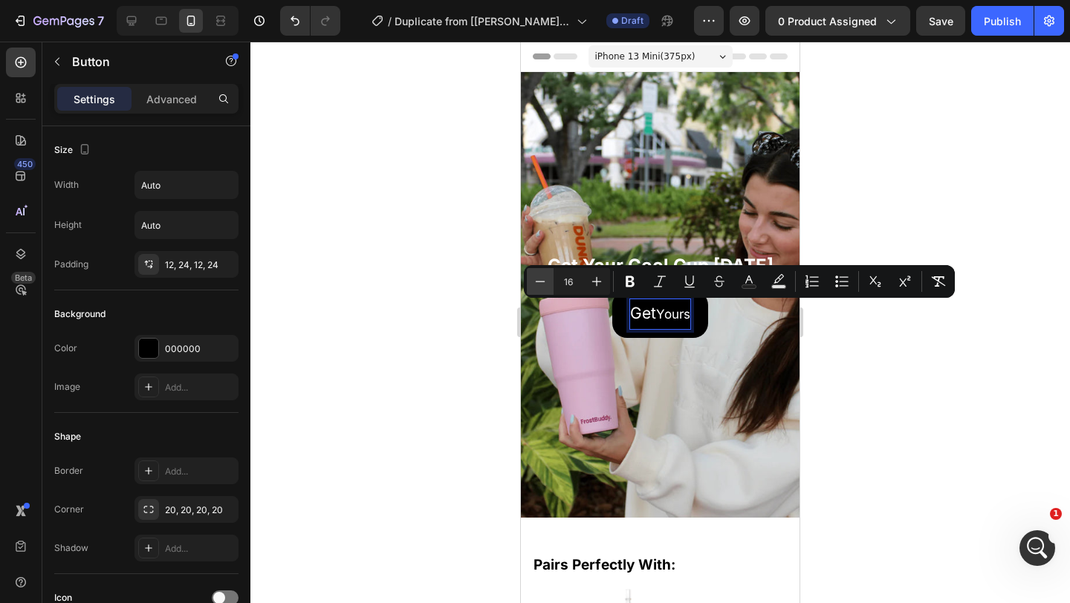
click at [541, 283] on icon "Editor contextual toolbar" at bounding box center [540, 281] width 15 height 15
type input "21"
drag, startPoint x: 849, startPoint y: 354, endPoint x: 221, endPoint y: 299, distance: 629.5
click at [849, 354] on div at bounding box center [660, 323] width 820 height 562
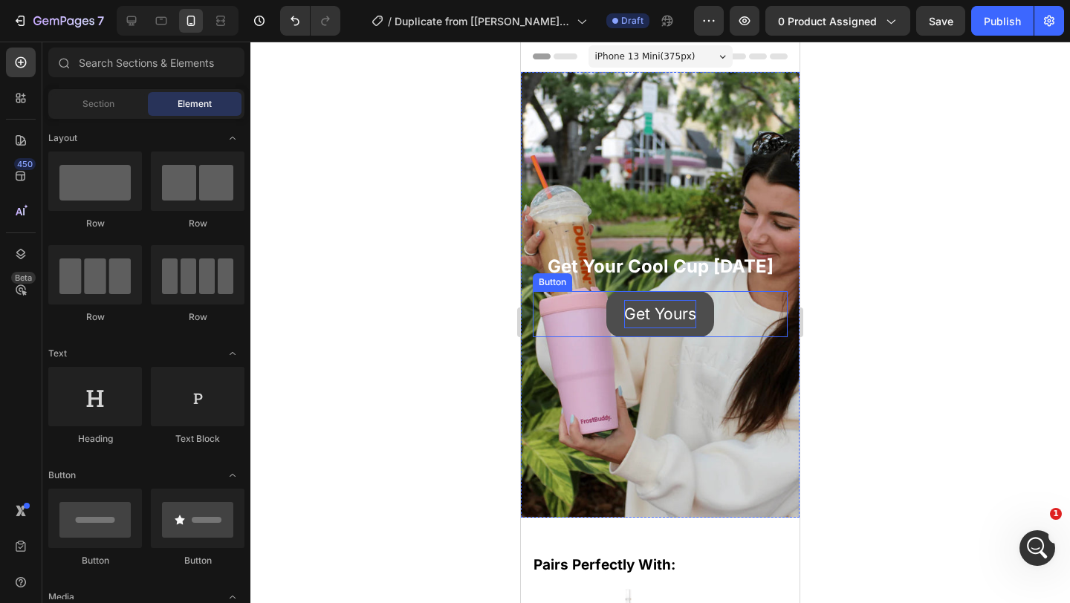
click at [658, 310] on p "Get Yours" at bounding box center [660, 314] width 72 height 28
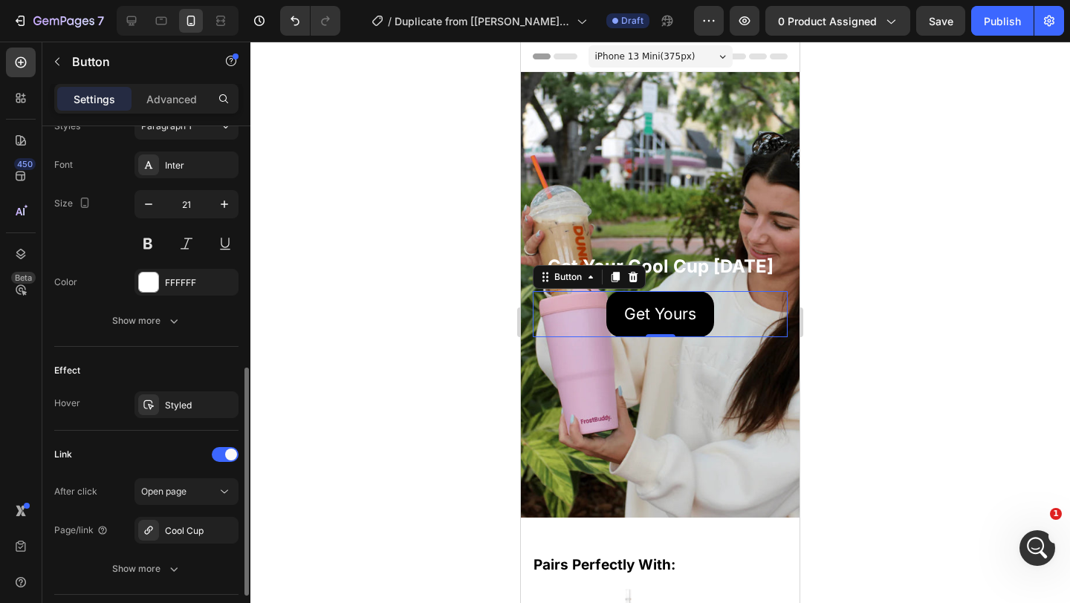
scroll to position [557, 0]
click at [155, 217] on button "button" at bounding box center [148, 207] width 27 height 27
click at [155, 215] on button "button" at bounding box center [148, 207] width 27 height 27
click at [154, 215] on button "button" at bounding box center [148, 207] width 27 height 27
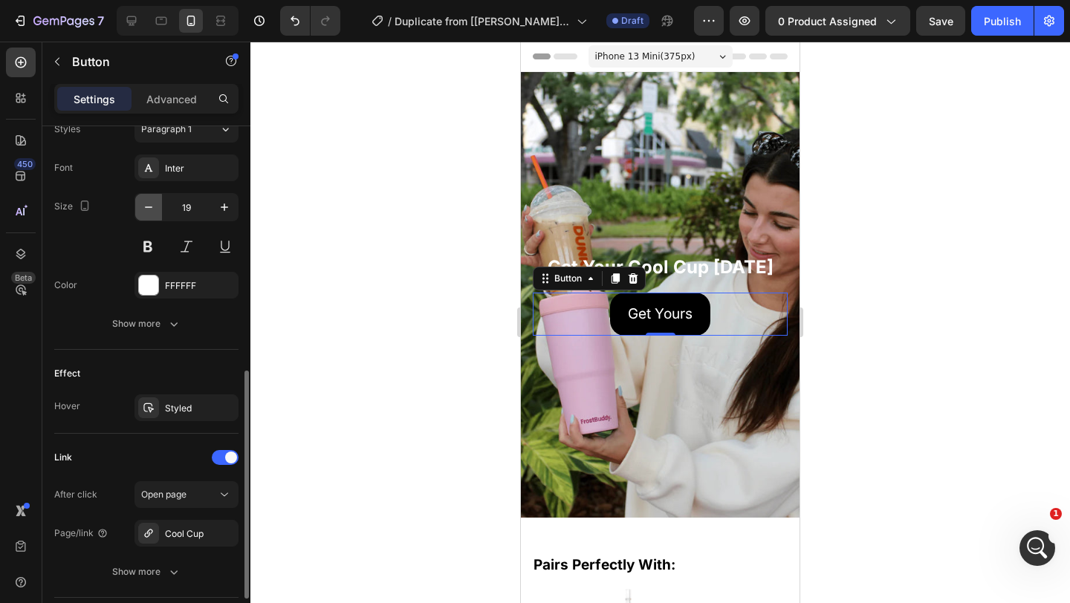
click at [154, 215] on button "button" at bounding box center [148, 207] width 27 height 27
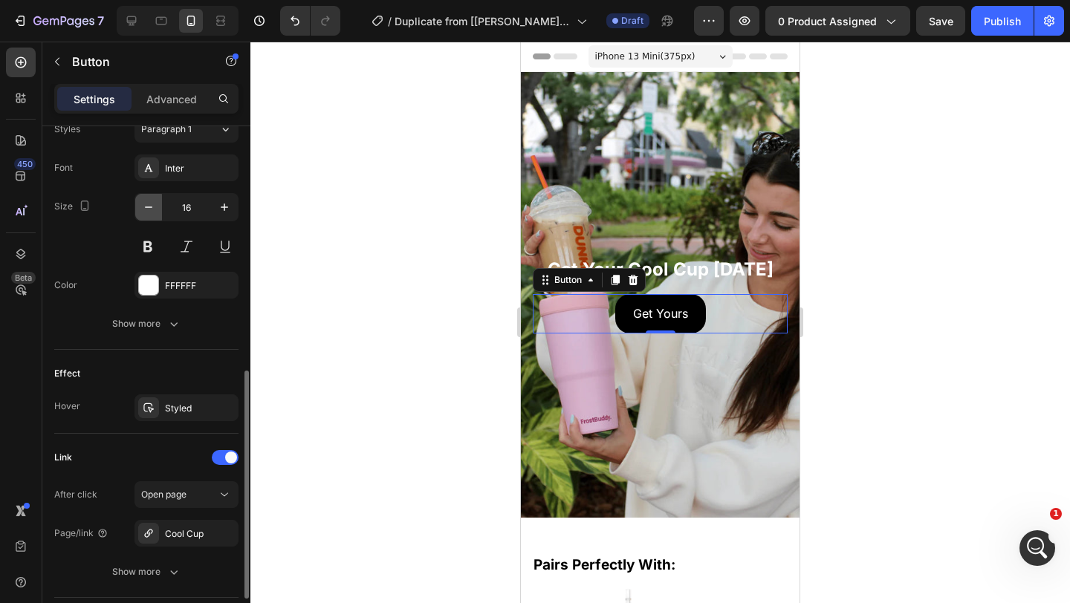
click at [154, 215] on button "button" at bounding box center [148, 207] width 27 height 27
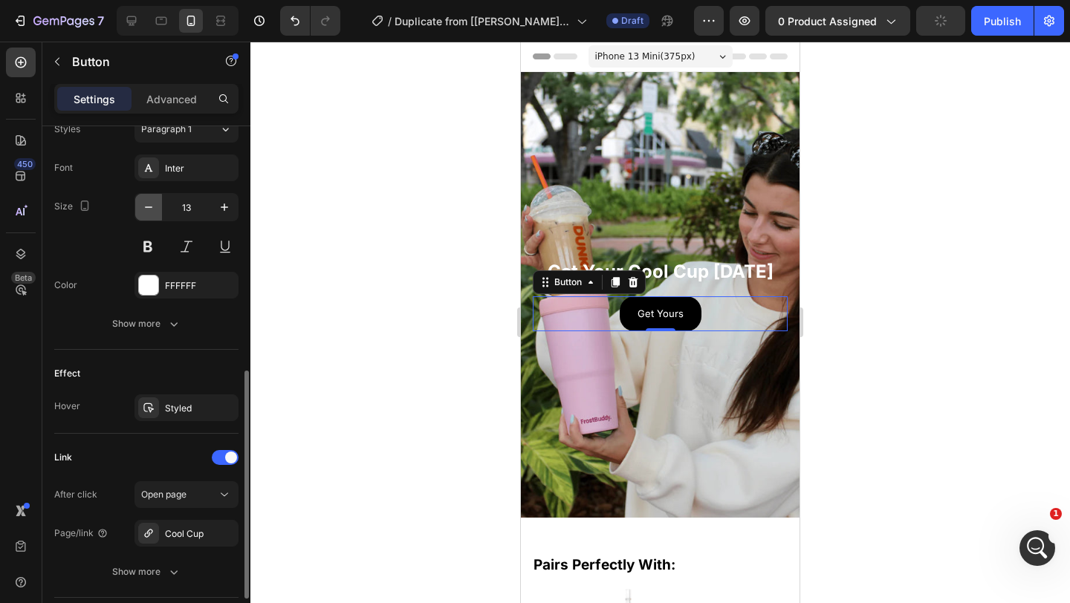
type input "12"
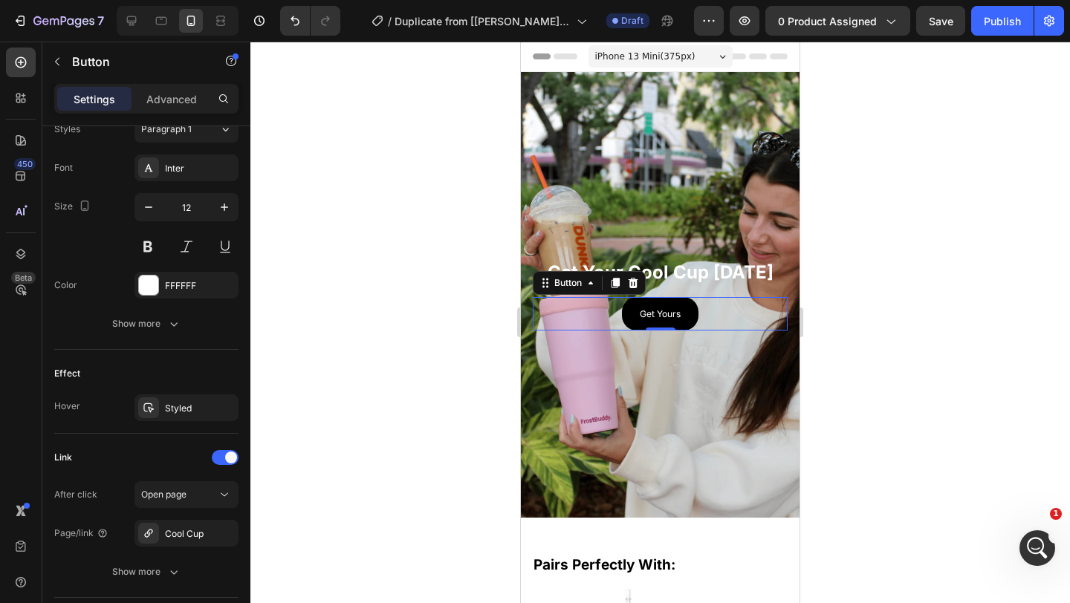
click at [936, 328] on div at bounding box center [660, 323] width 820 height 562
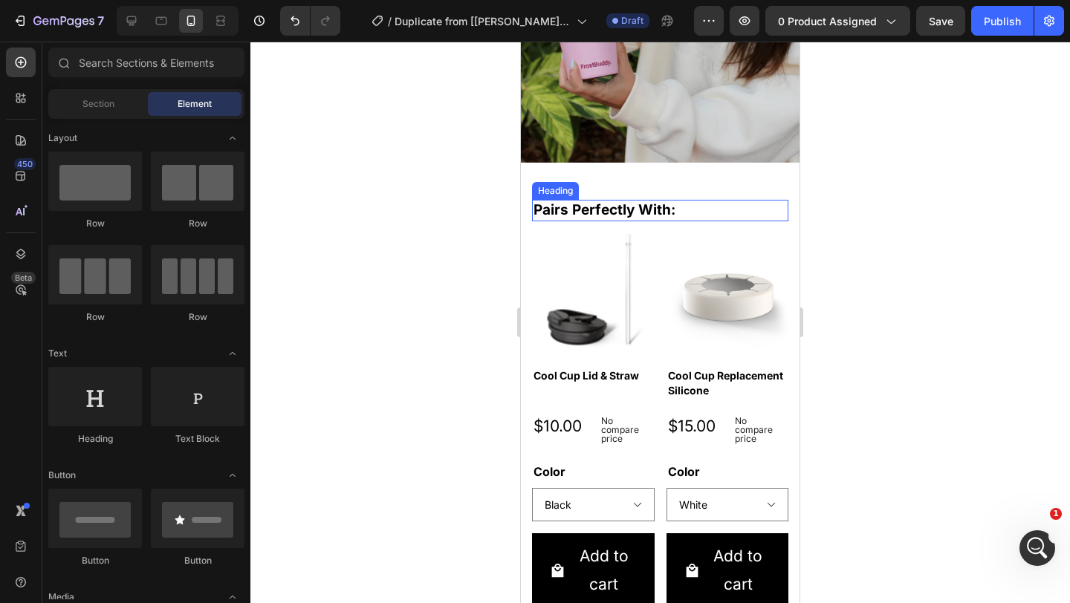
scroll to position [372, 0]
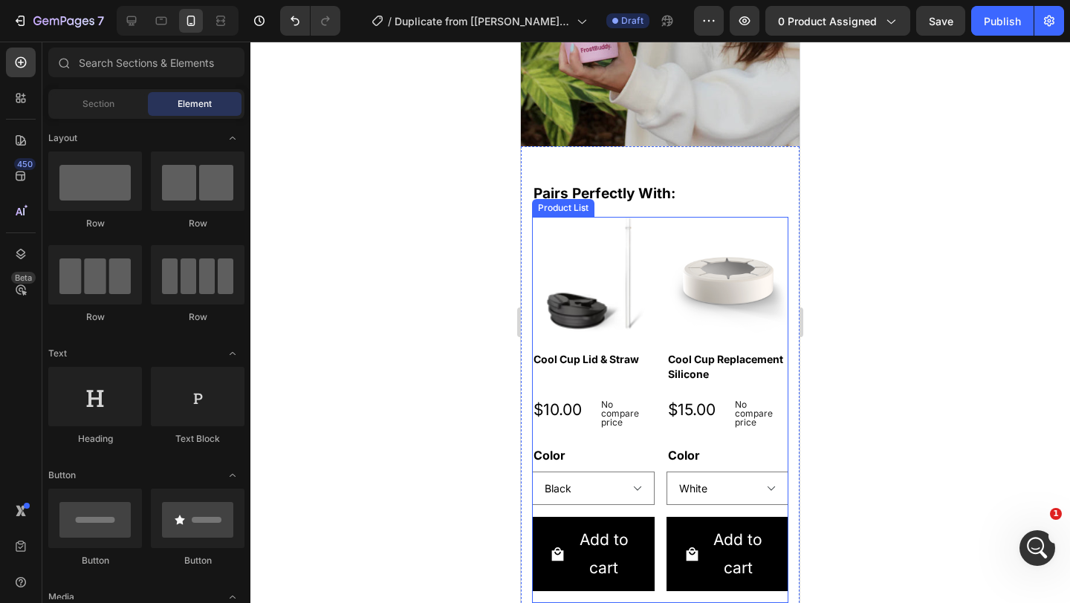
click at [652, 251] on div "Product Images Cool Cup Lid & Straw Product Title $10.00 Product Price Product …" at bounding box center [660, 410] width 256 height 386
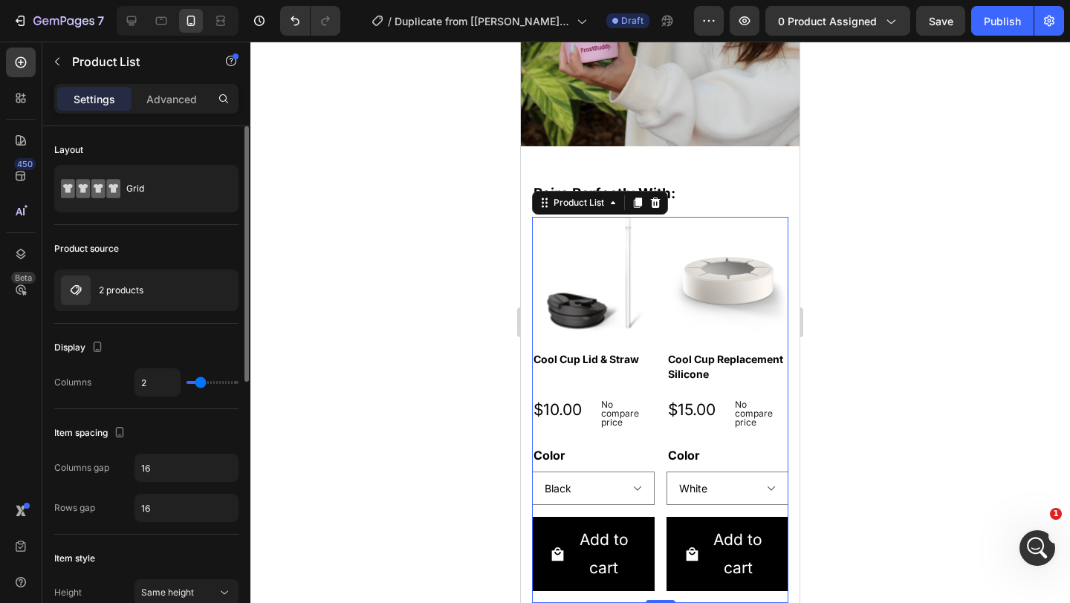
type input "3"
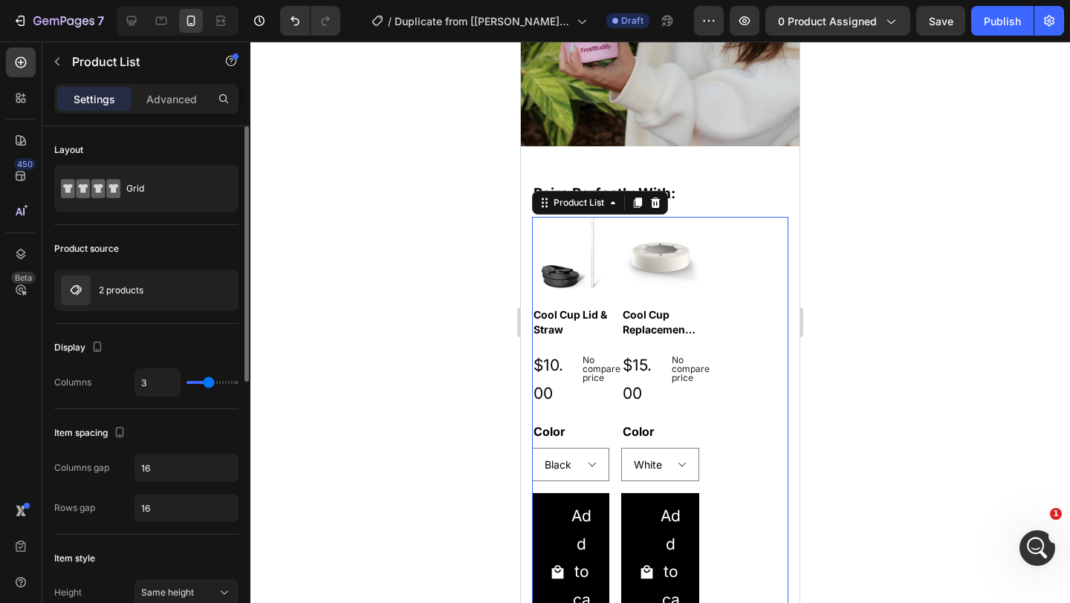
type input "4"
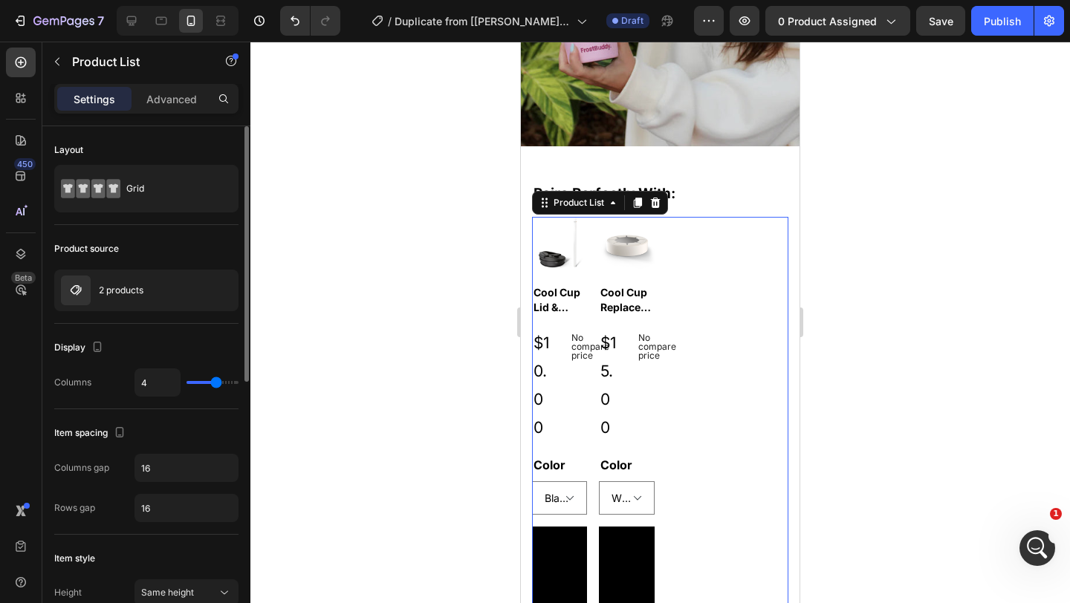
drag, startPoint x: 202, startPoint y: 381, endPoint x: 216, endPoint y: 382, distance: 14.1
type input "4"
click at [216, 382] on input "range" at bounding box center [213, 382] width 52 height 3
click at [565, 294] on h2 "Cool Cup Lid & Straw" at bounding box center [559, 300] width 55 height 32
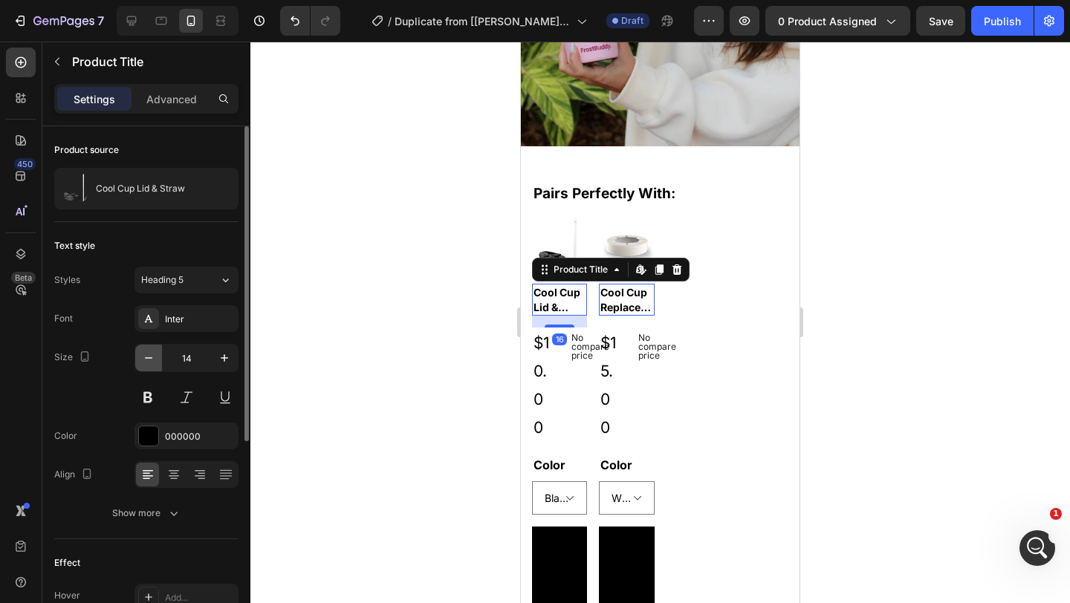
click at [149, 353] on icon "button" at bounding box center [148, 358] width 15 height 15
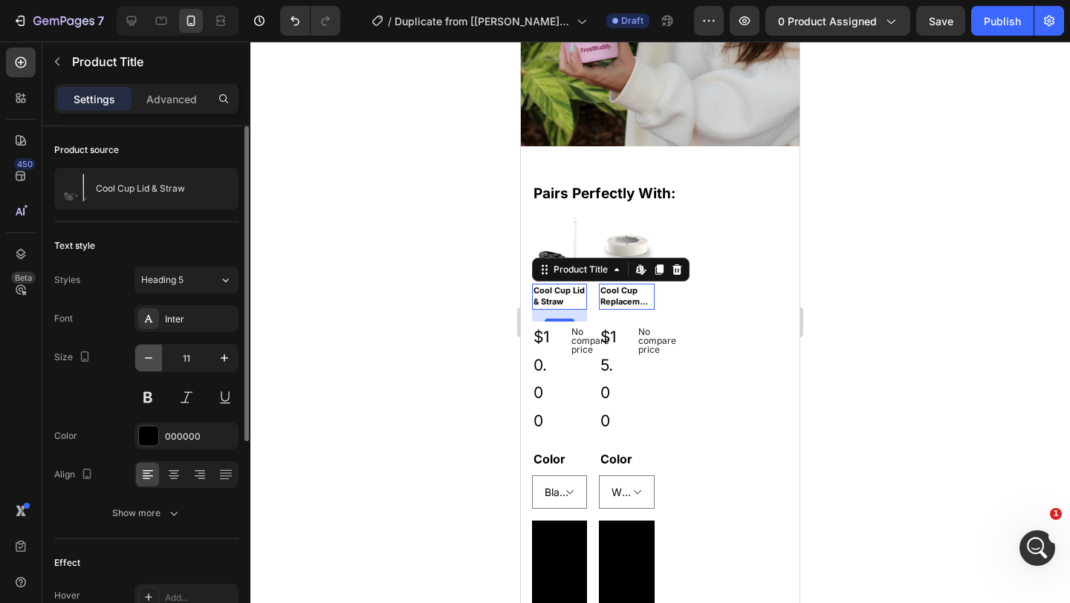
type input "10"
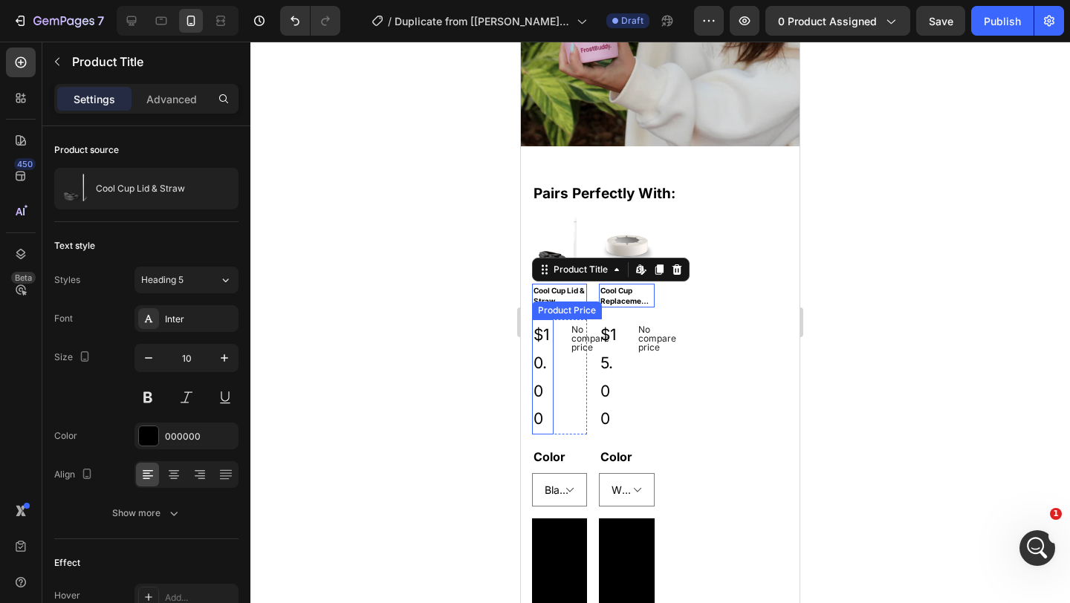
click at [551, 339] on div "$10.00" at bounding box center [543, 377] width 22 height 115
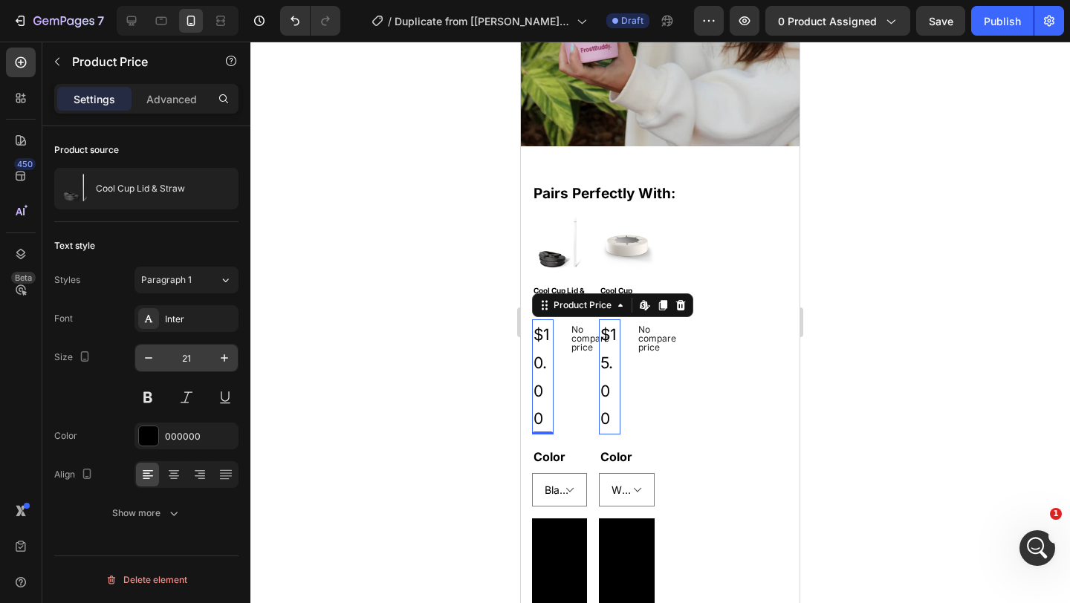
click at [190, 357] on input "21" at bounding box center [186, 358] width 49 height 27
type input "10"
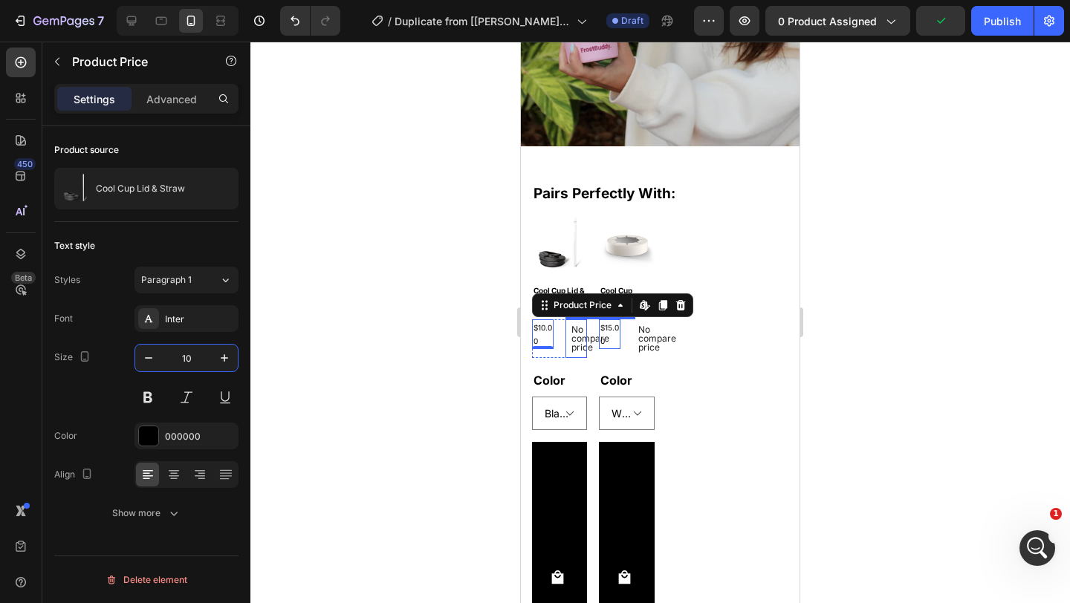
click at [581, 333] on p "No compare price" at bounding box center [576, 338] width 10 height 27
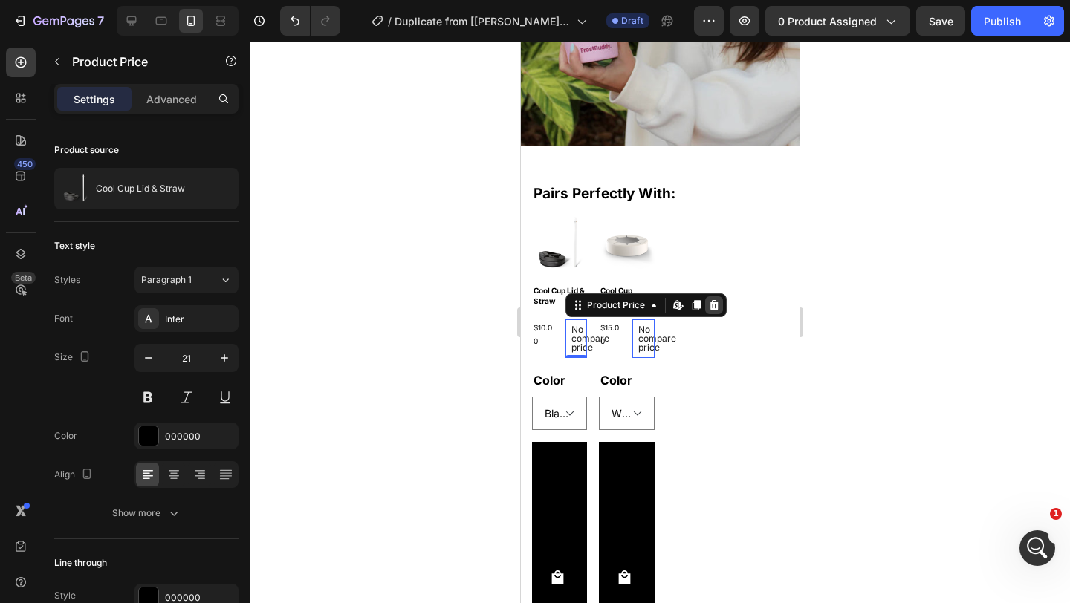
click at [714, 300] on icon at bounding box center [715, 305] width 10 height 10
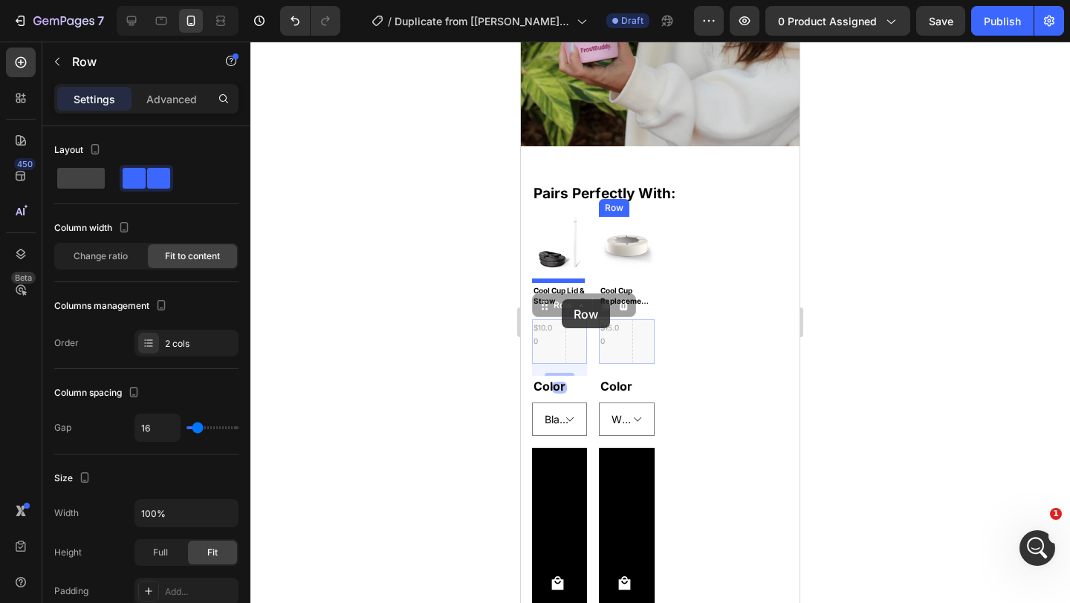
drag, startPoint x: 558, startPoint y: 322, endPoint x: 562, endPoint y: 299, distance: 23.3
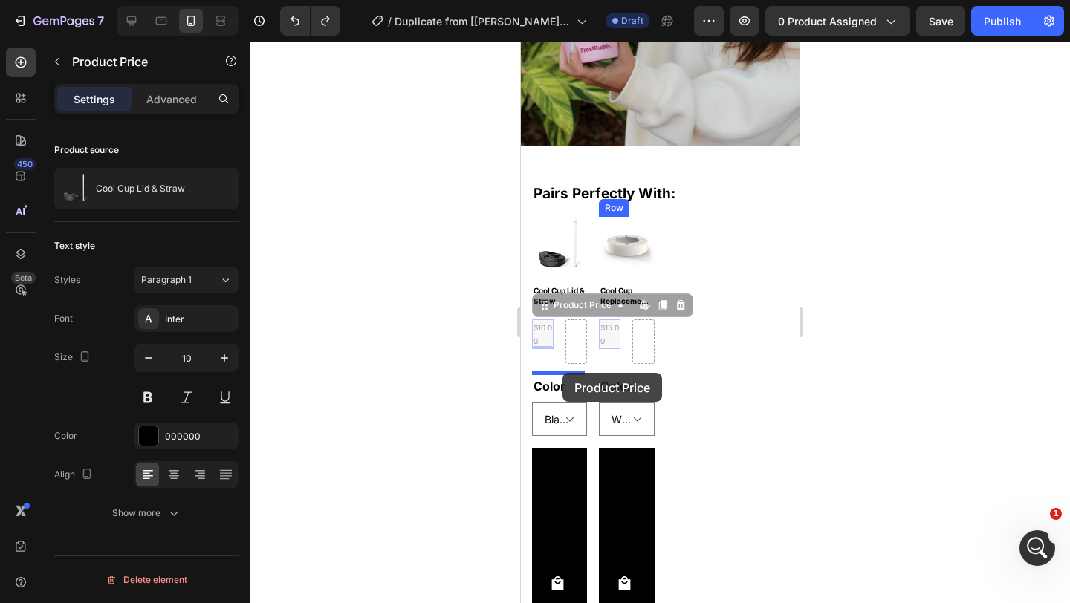
drag, startPoint x: 542, startPoint y: 329, endPoint x: 563, endPoint y: 373, distance: 48.2
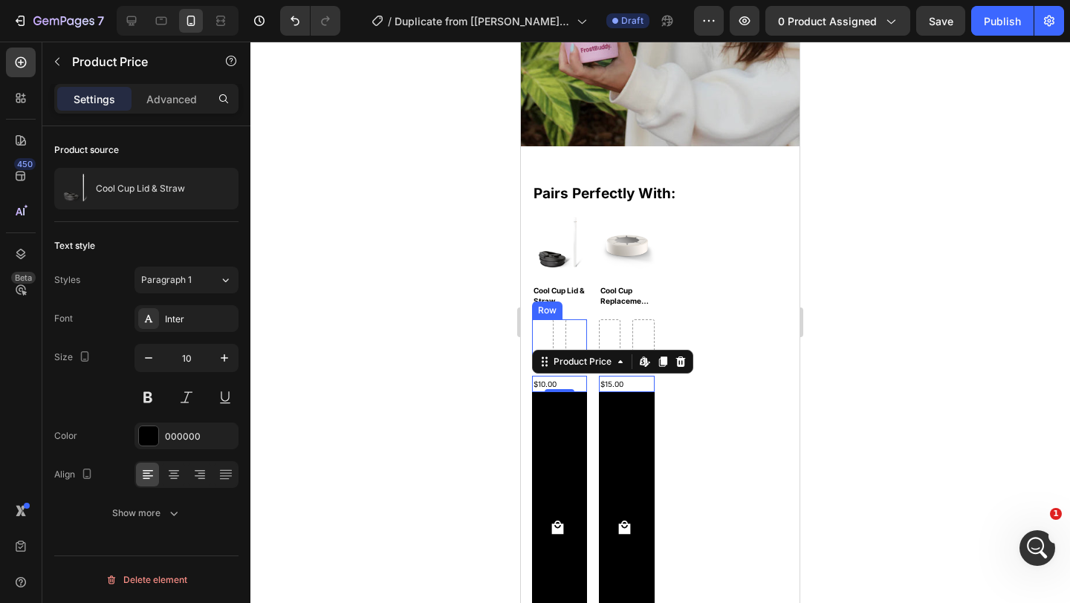
click at [558, 330] on div "Row" at bounding box center [559, 342] width 55 height 45
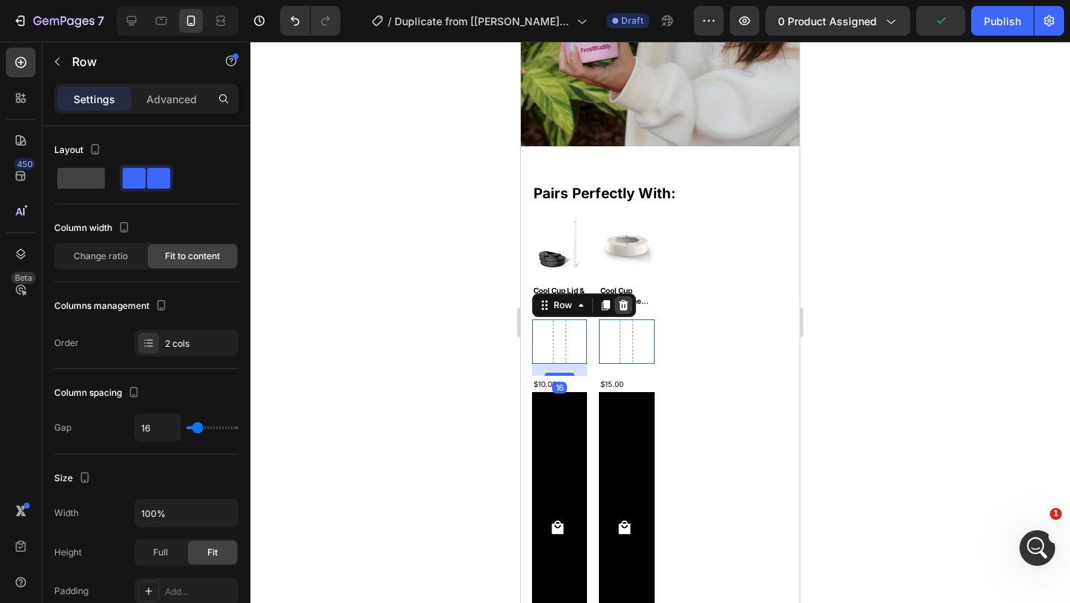
click at [626, 303] on icon at bounding box center [624, 305] width 10 height 10
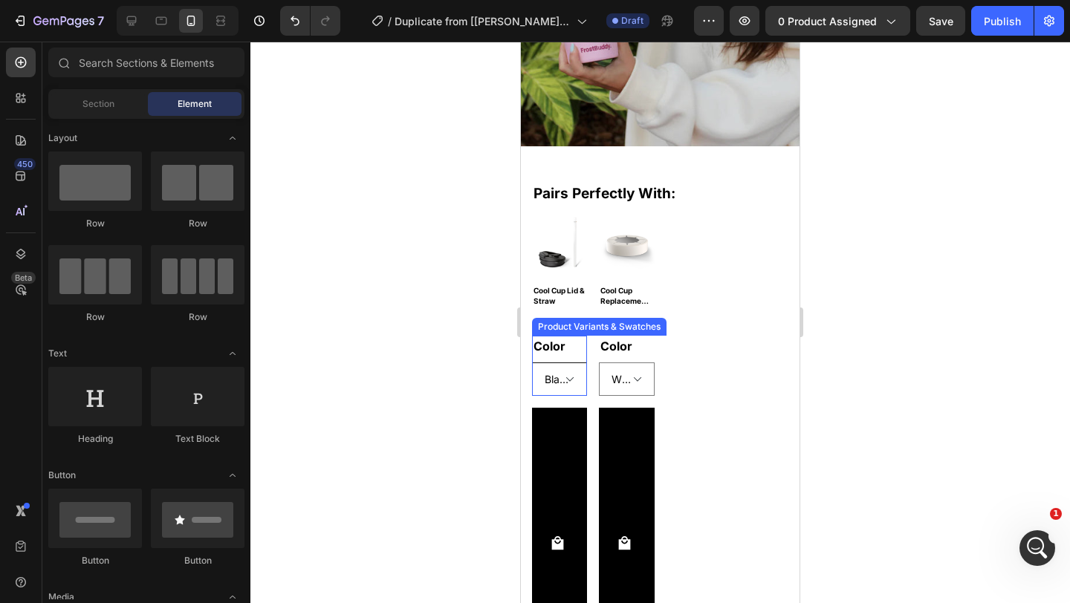
click at [553, 367] on select "Black Copper Leopard Neon Orange Neon Pink Neon Purple Neon Yellow Pastel Pink …" at bounding box center [559, 379] width 55 height 33
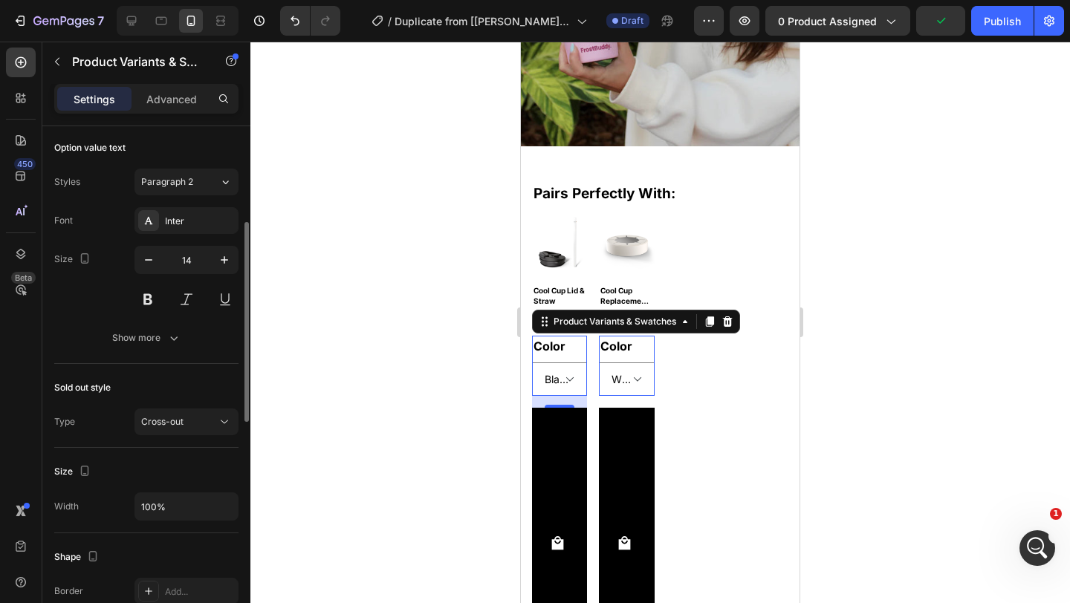
scroll to position [725, 0]
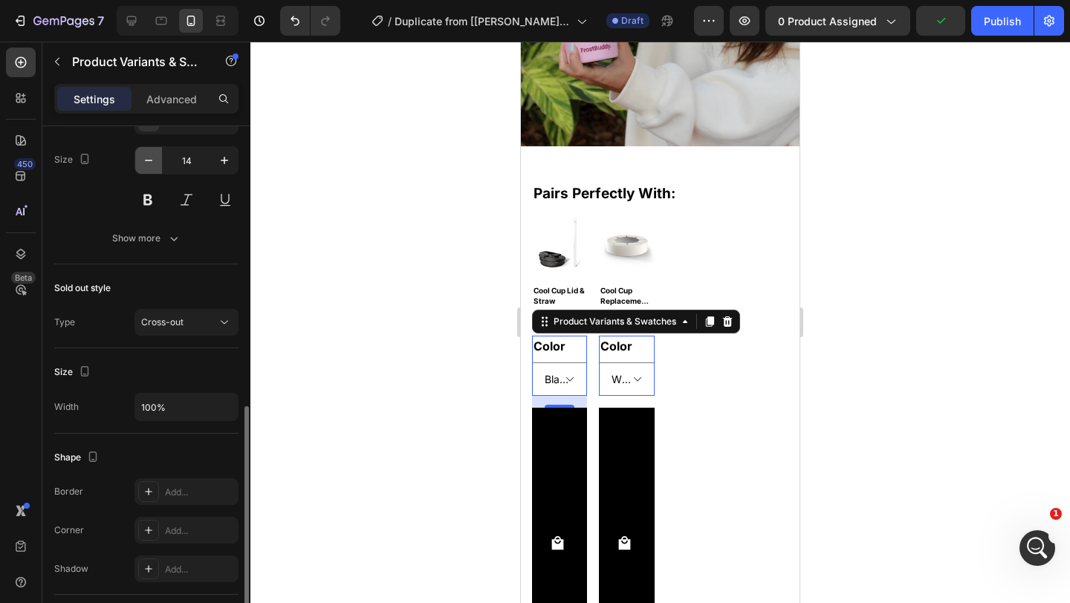
click at [152, 158] on icon "button" at bounding box center [148, 160] width 15 height 15
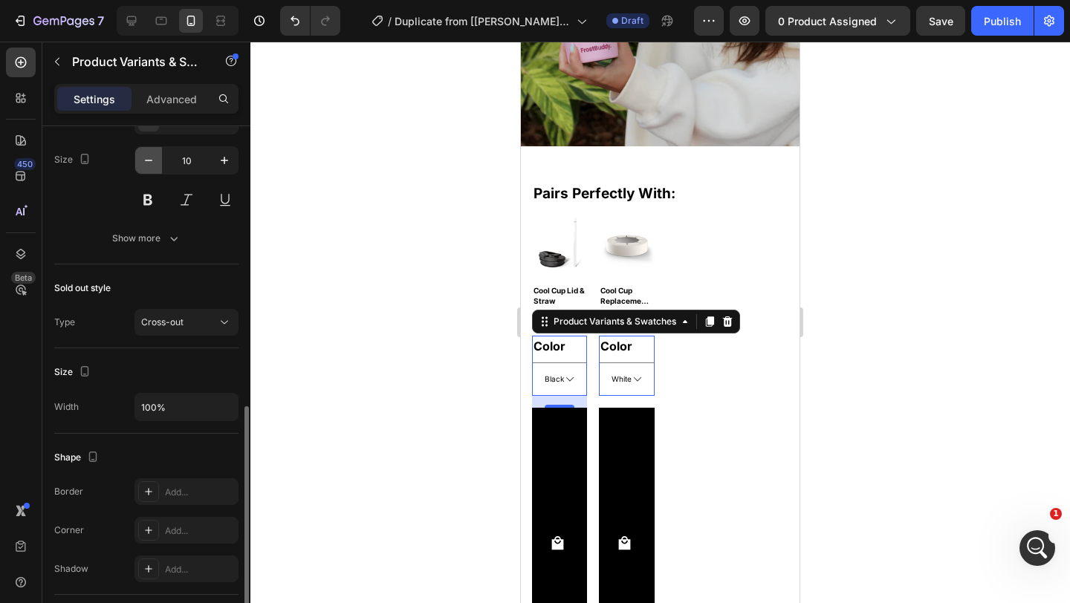
type input "9"
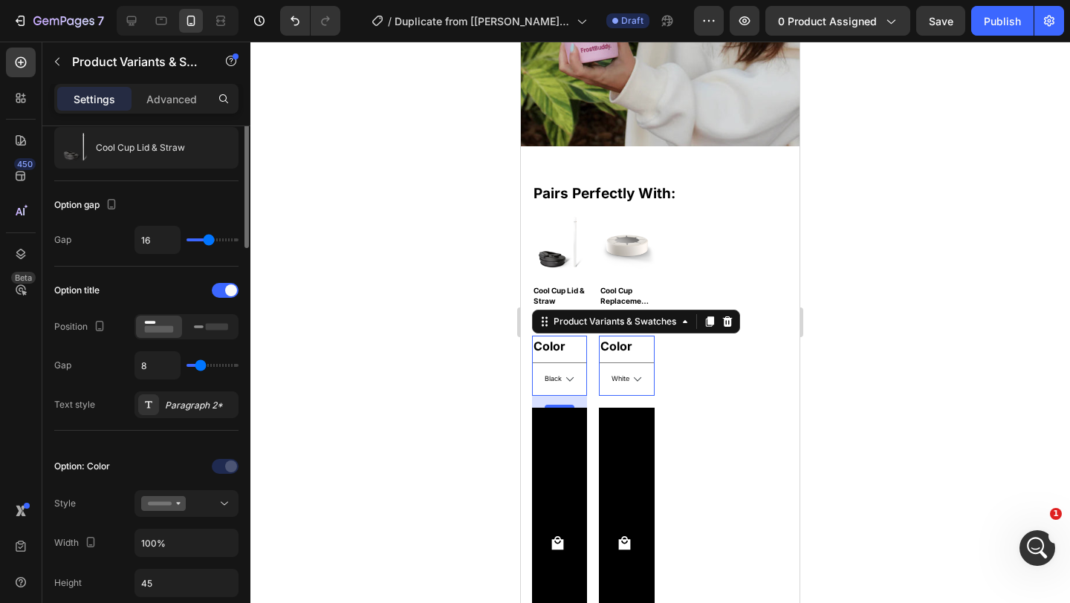
scroll to position [8, 0]
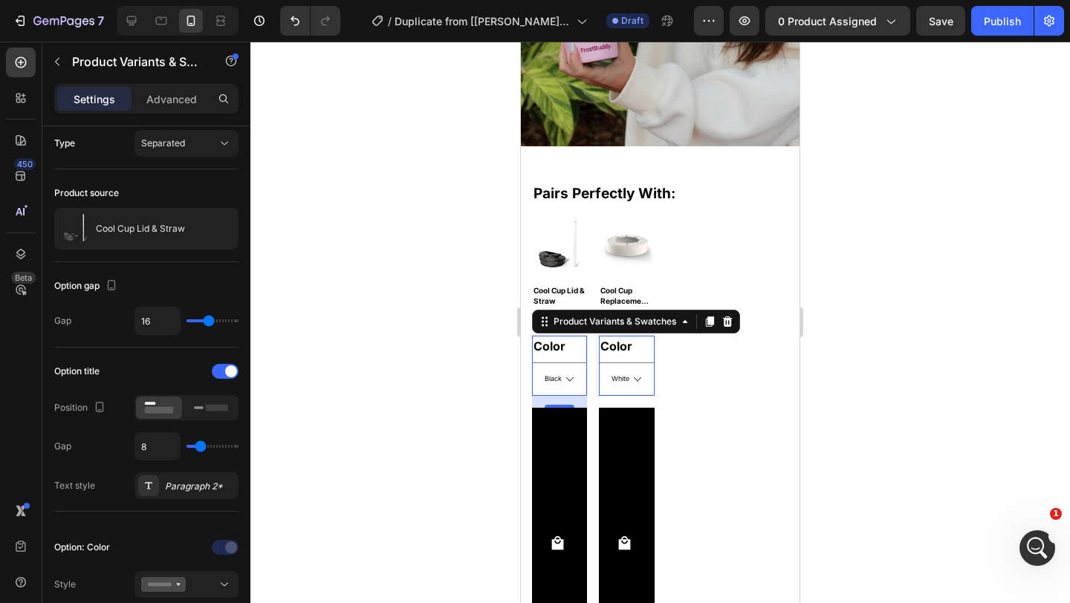
click at [349, 337] on div at bounding box center [660, 323] width 820 height 562
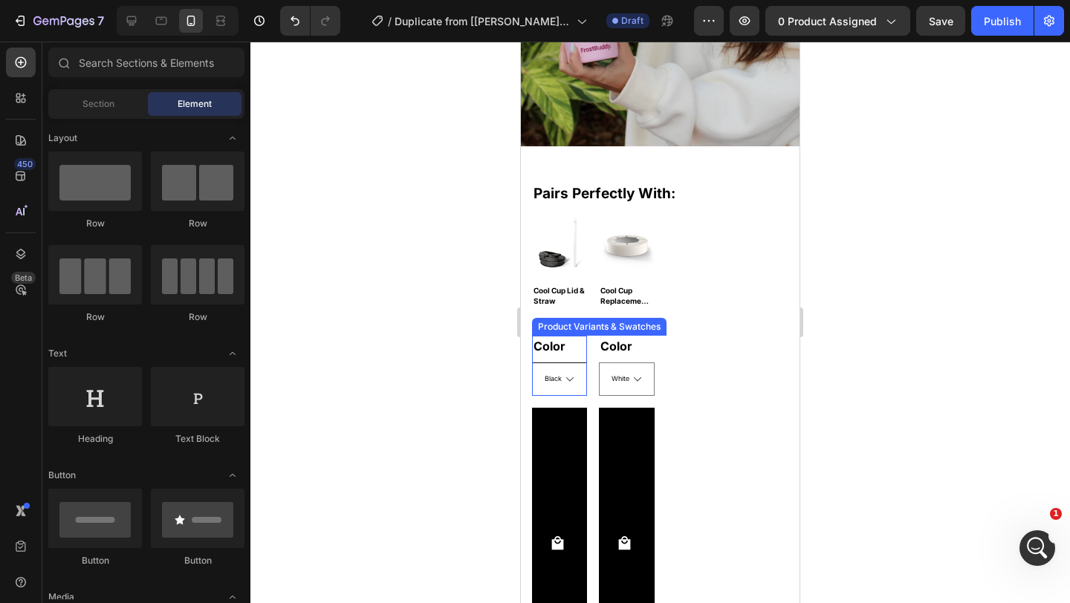
click at [569, 381] on select "Black Copper Leopard Neon Orange Neon Pink Neon Purple Neon Yellow Pastel Pink …" at bounding box center [559, 379] width 55 height 33
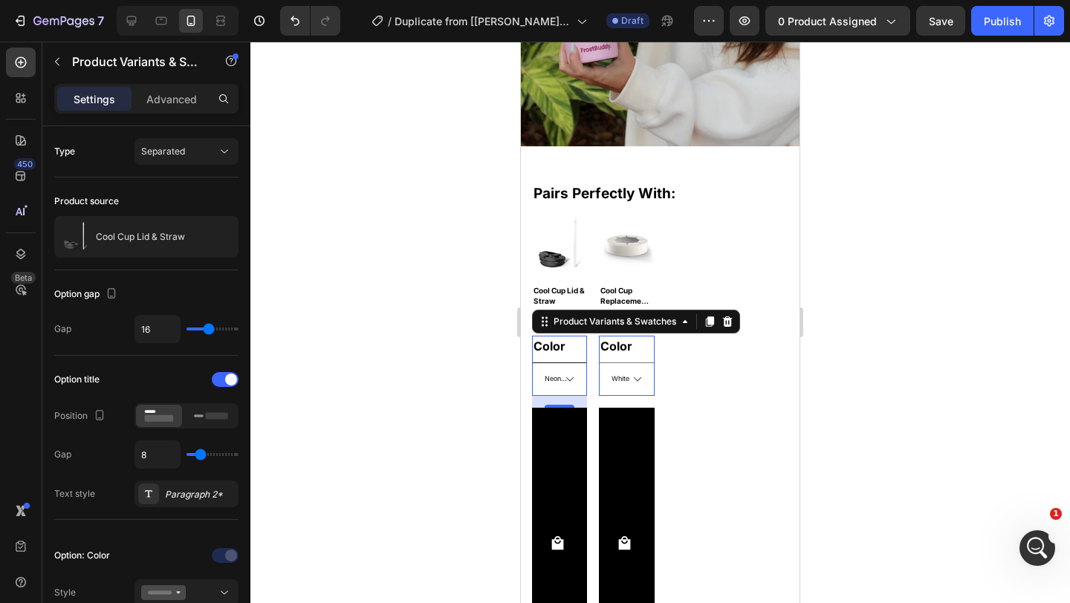
click at [532, 363] on select "Black Copper Leopard Neon Orange Neon Pink Neon Purple Neon Yellow Pastel Pink …" at bounding box center [559, 379] width 55 height 33
select select "Neon Yellow"
click at [944, 265] on div at bounding box center [660, 323] width 820 height 562
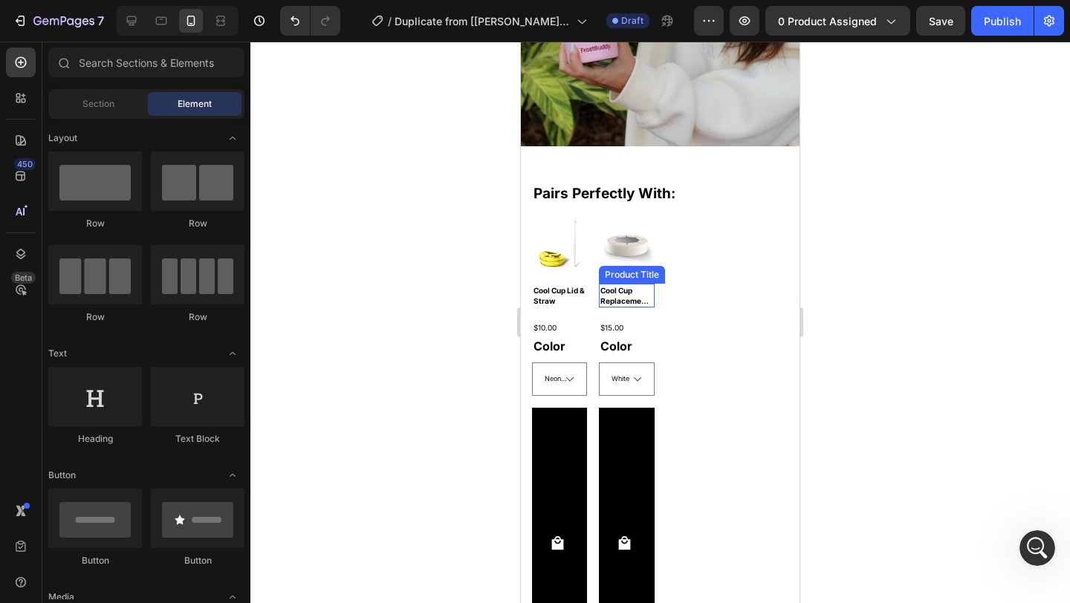
click at [611, 294] on h2 "Cool Cup Replacement Silicone" at bounding box center [626, 296] width 55 height 24
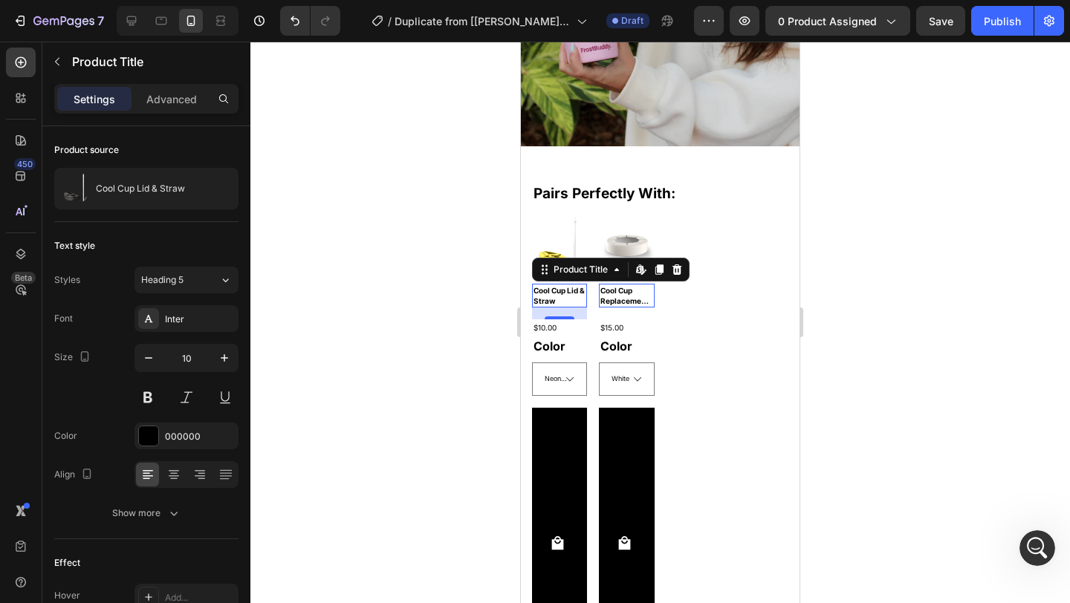
click at [574, 288] on h2 "Cool Cup Lid & Straw" at bounding box center [559, 296] width 55 height 24
click at [635, 291] on h2 "Cool Cup Replacement Silicone" at bounding box center [626, 296] width 55 height 24
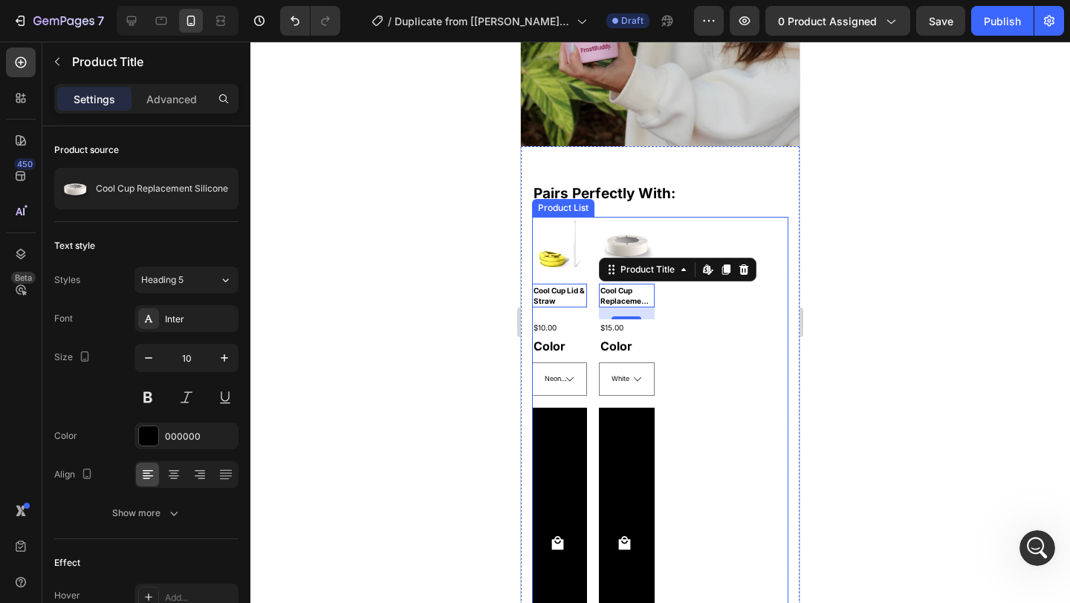
click at [698, 241] on div "Product Images Cool Cup Lid & Straw Product Title Edit content in Shopify 0 $10…" at bounding box center [660, 453] width 256 height 473
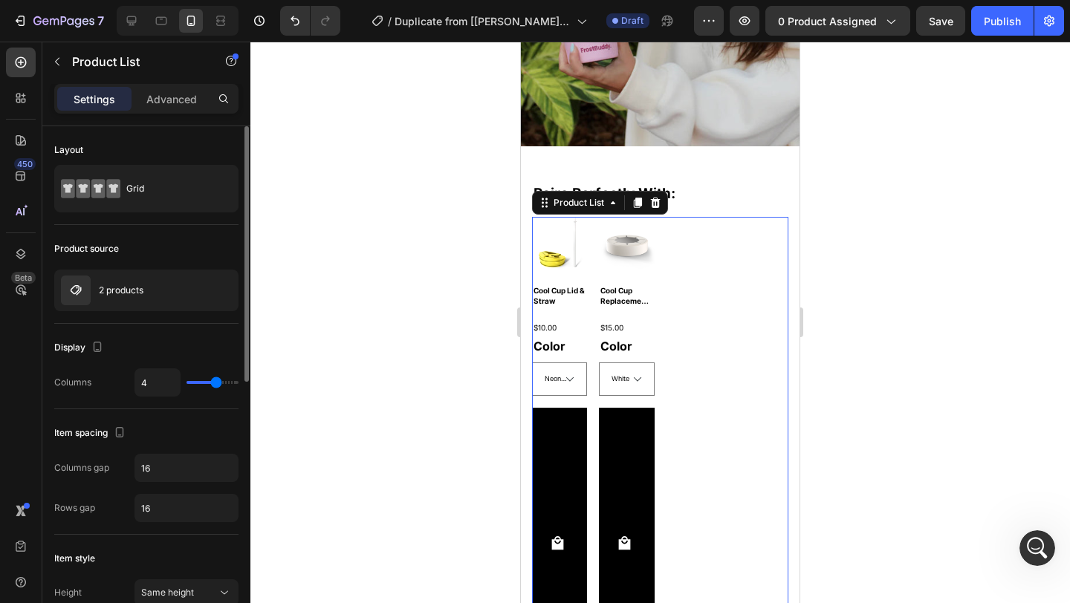
type input "3"
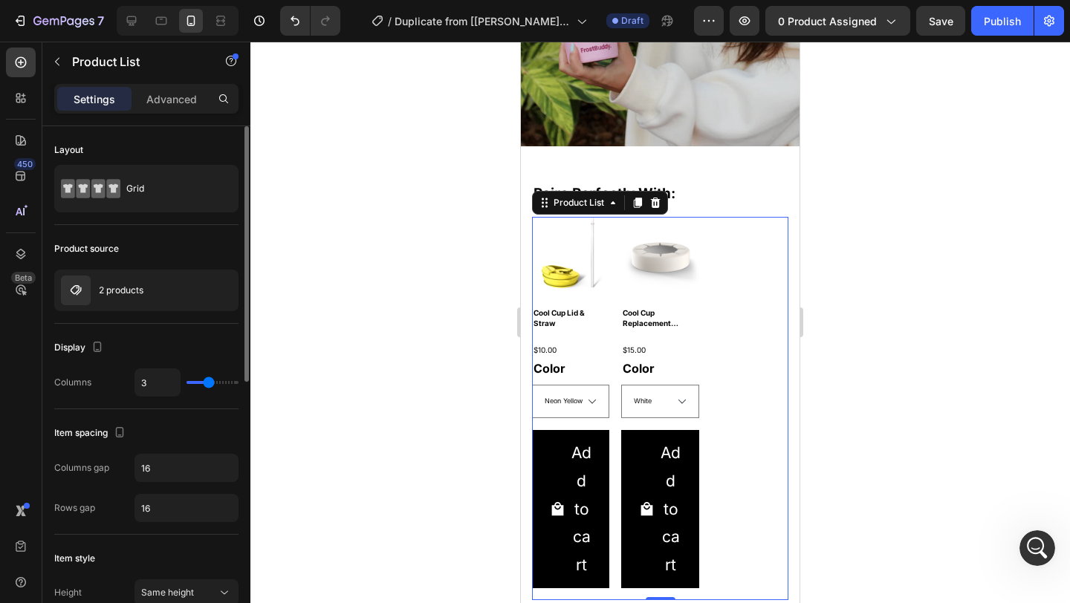
type input "3"
click at [210, 384] on input "range" at bounding box center [213, 382] width 52 height 3
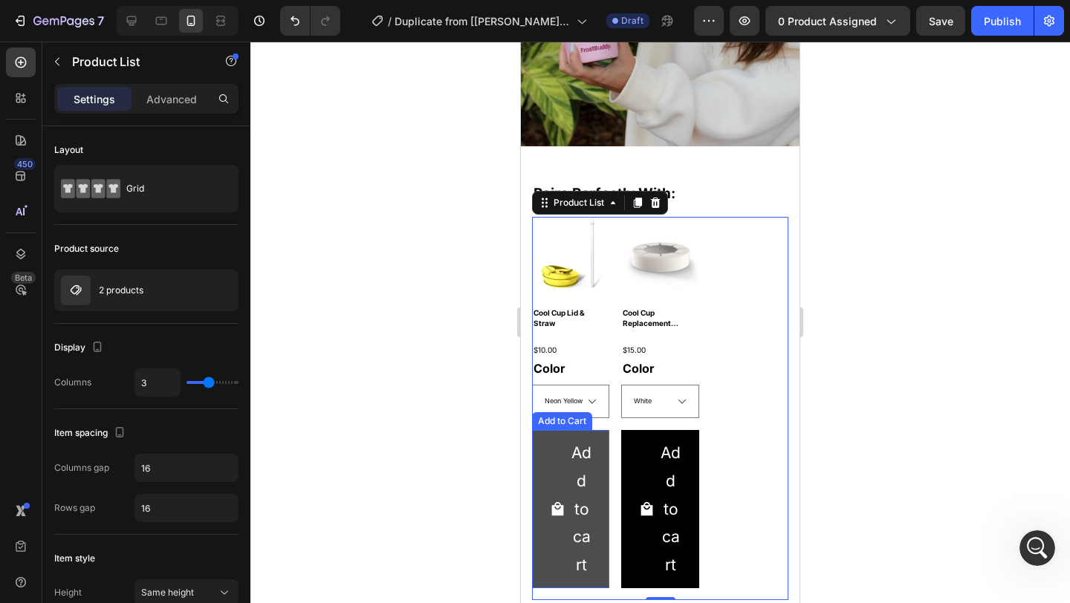
click at [557, 447] on span "Add to cart" at bounding box center [558, 509] width 16 height 140
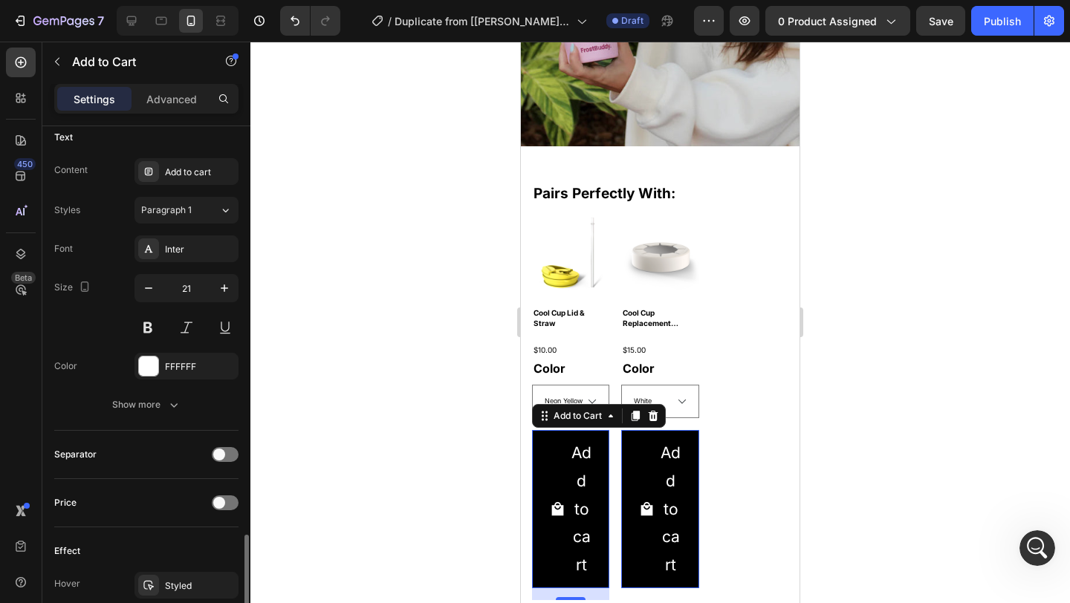
scroll to position [915, 0]
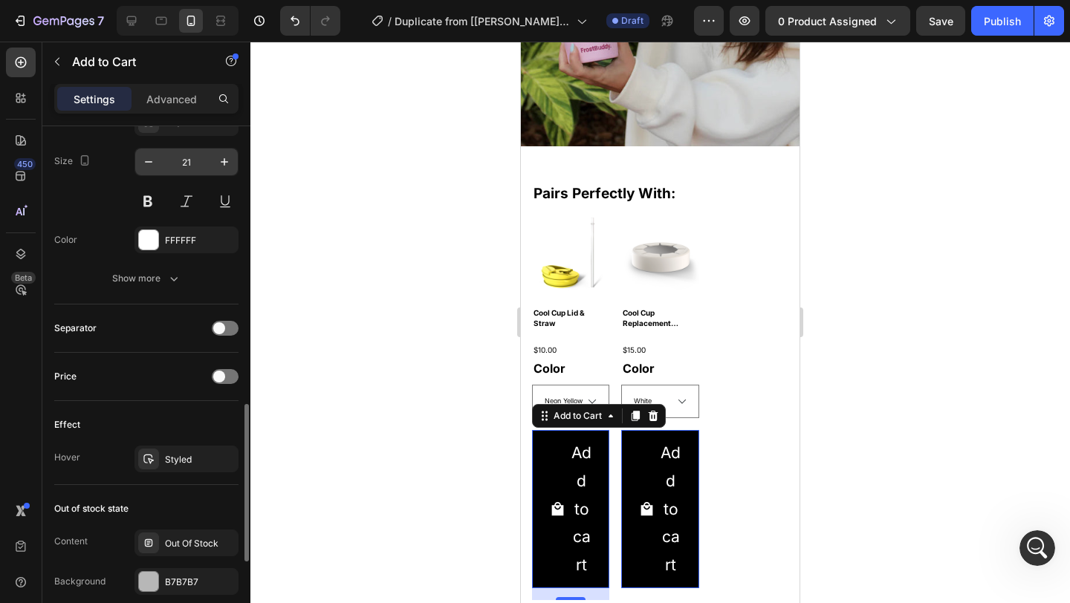
click at [181, 167] on input "21" at bounding box center [186, 162] width 49 height 27
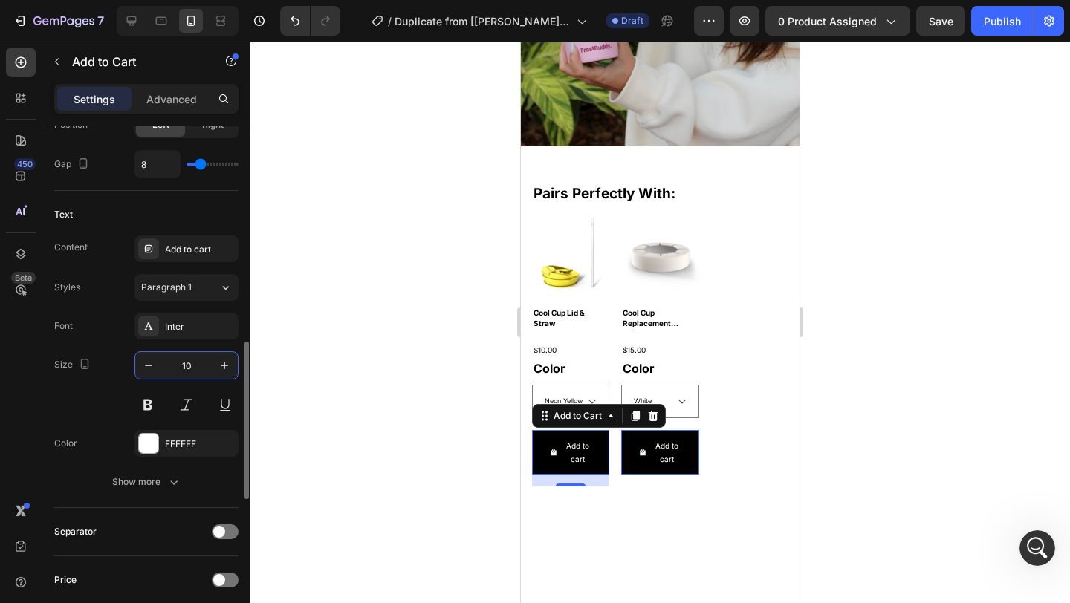
scroll to position [603, 0]
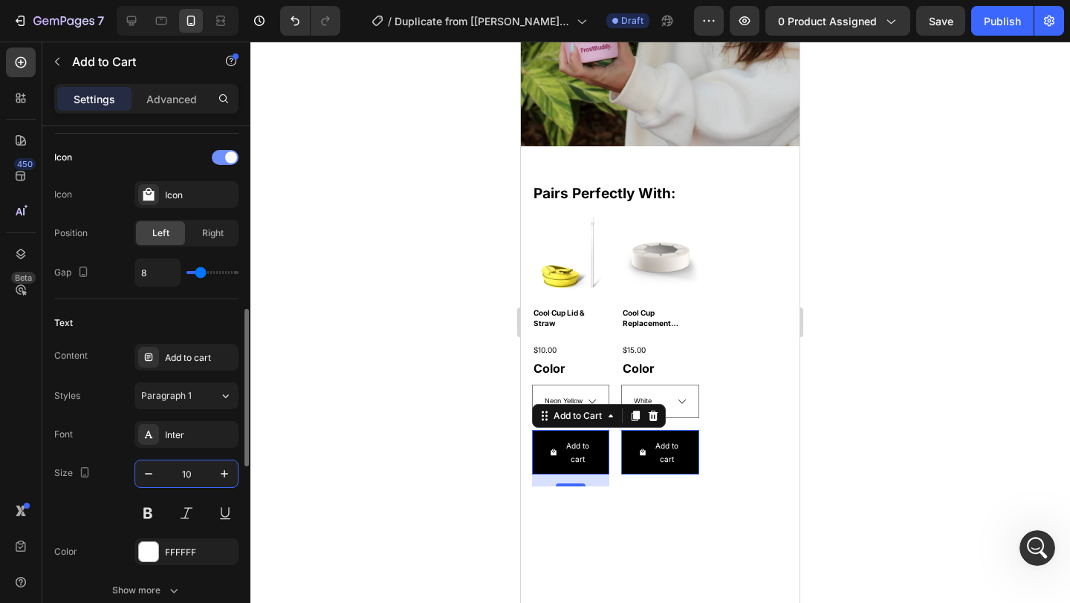
type input "10"
click at [222, 155] on div at bounding box center [225, 157] width 27 height 15
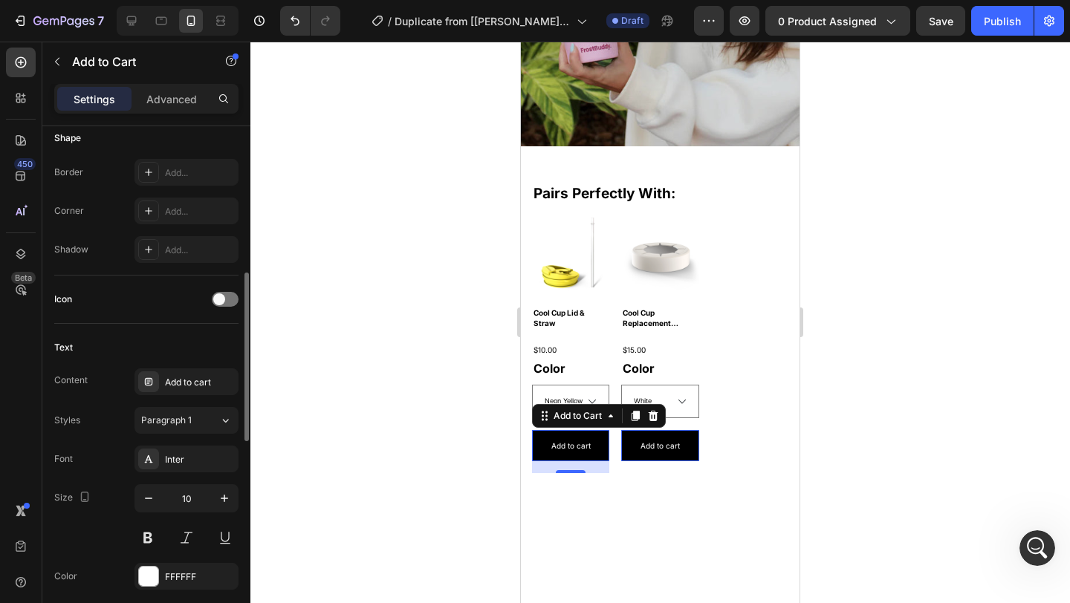
scroll to position [375, 0]
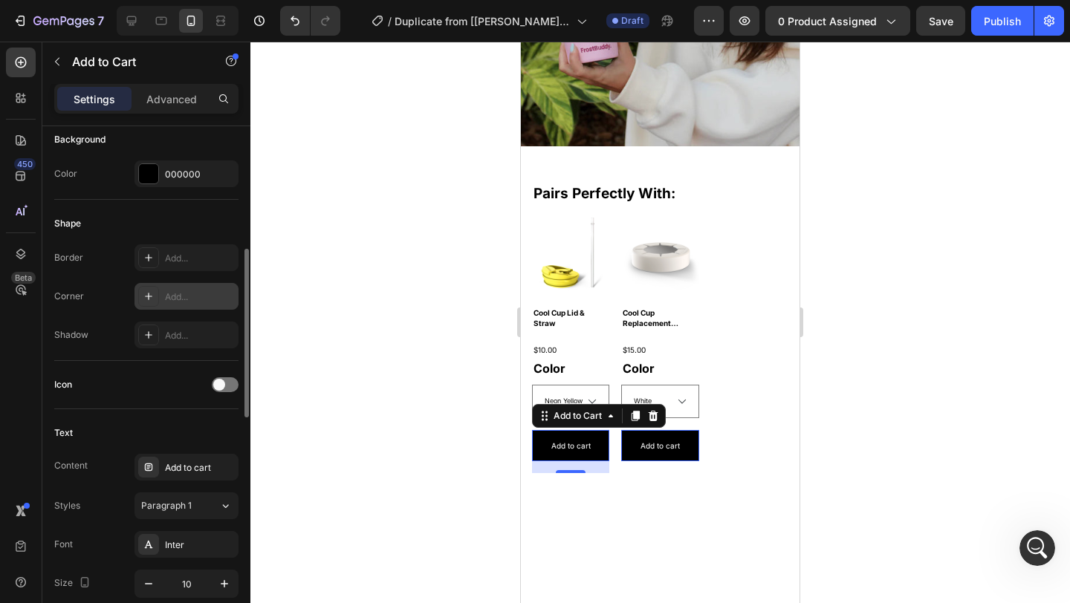
click at [197, 286] on div "Add..." at bounding box center [186, 296] width 104 height 27
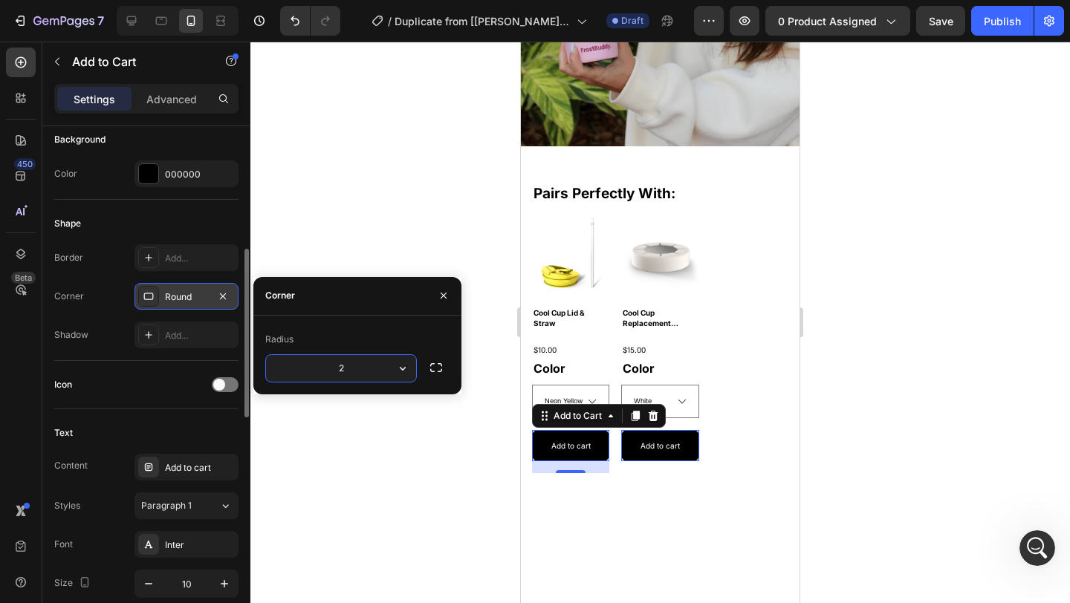
type input "20"
click at [877, 249] on div at bounding box center [660, 323] width 820 height 562
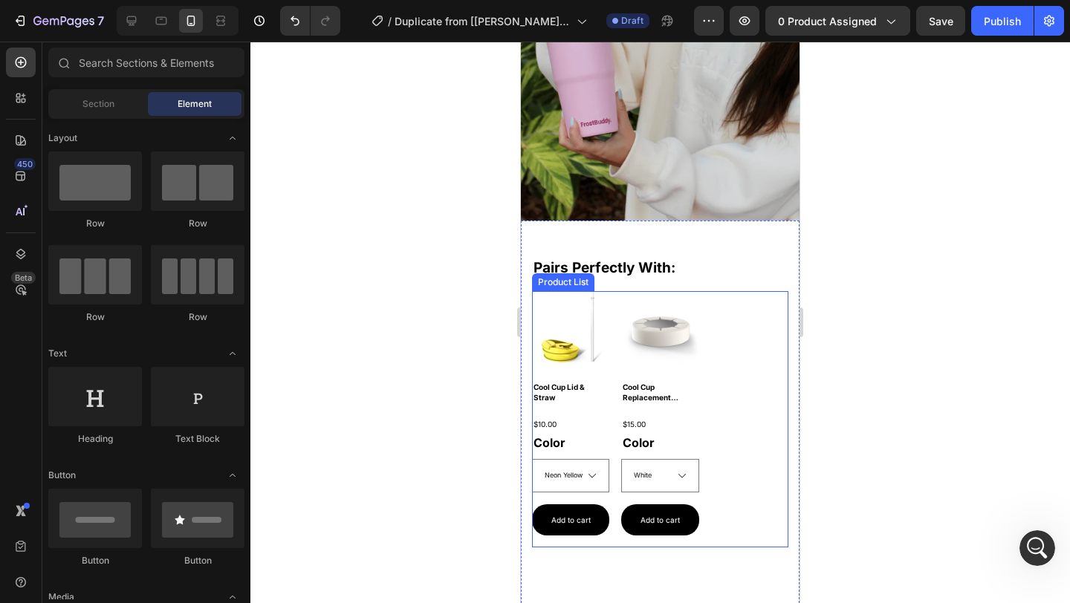
scroll to position [334, 0]
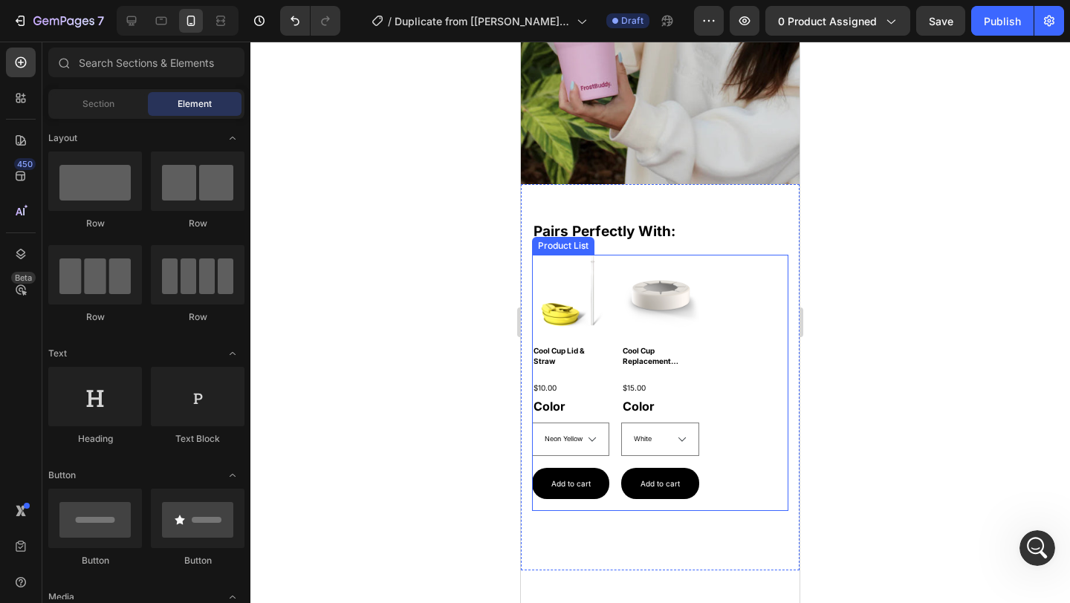
click at [737, 293] on div "Product Images Cool Cup Lid & Straw Product Title $10.00 Product Price Product …" at bounding box center [660, 383] width 256 height 256
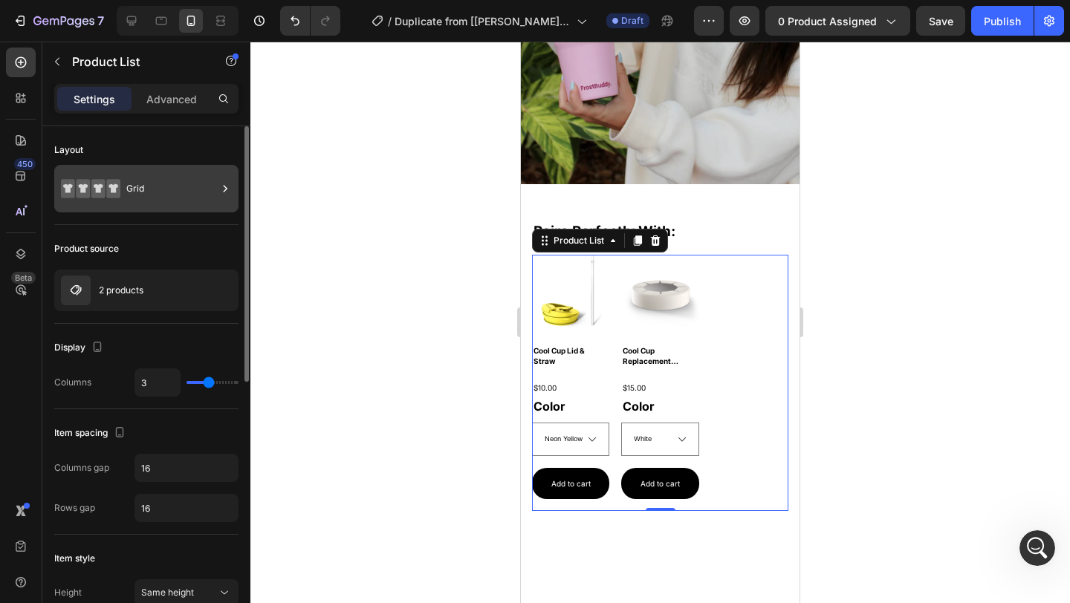
click at [135, 189] on div "Grid" at bounding box center [171, 189] width 91 height 34
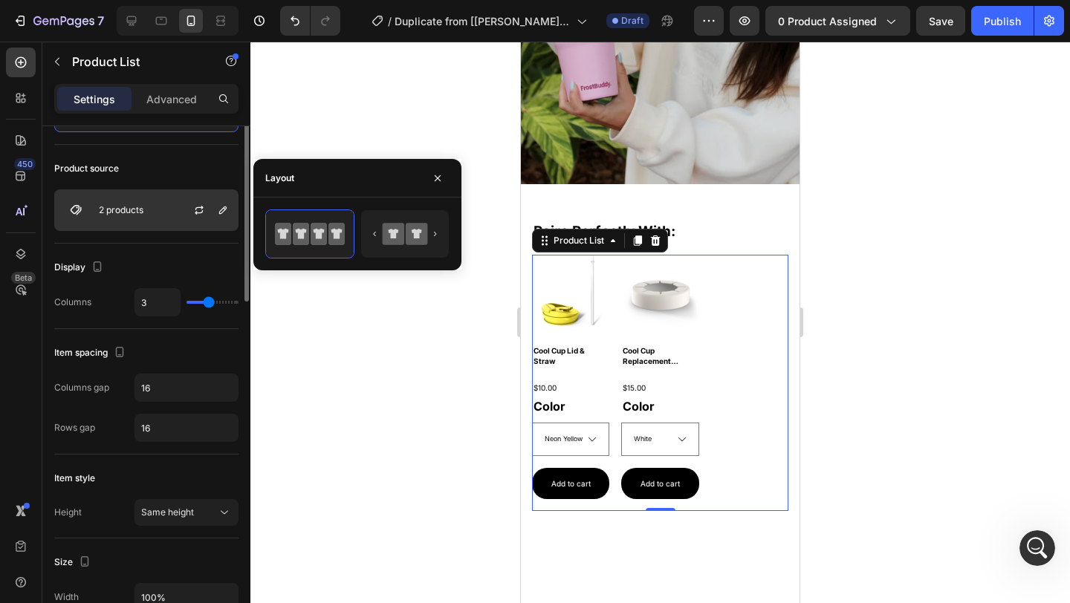
scroll to position [0, 0]
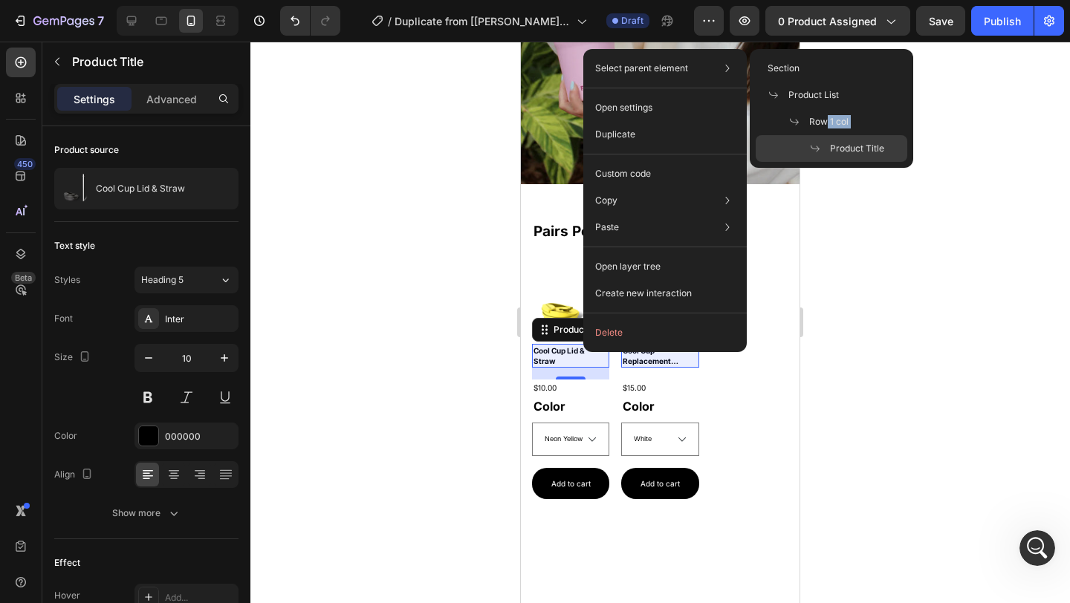
drag, startPoint x: 828, startPoint y: 126, endPoint x: 832, endPoint y: 147, distance: 21.3
click at [832, 147] on div "Section Product List Row 1 col Product Title" at bounding box center [831, 108] width 163 height 119
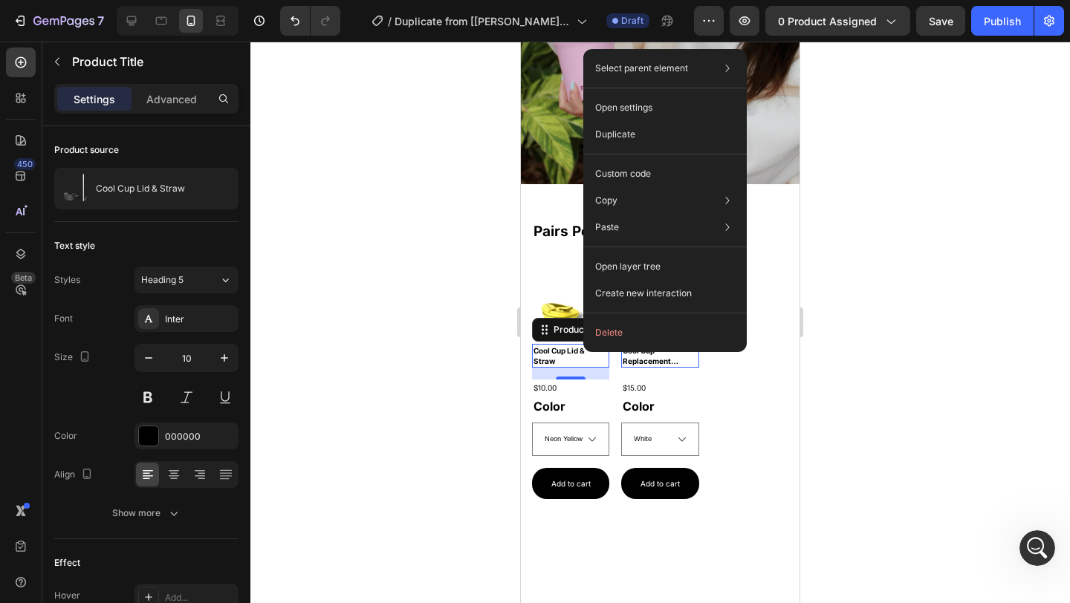
click at [881, 411] on div at bounding box center [660, 323] width 820 height 562
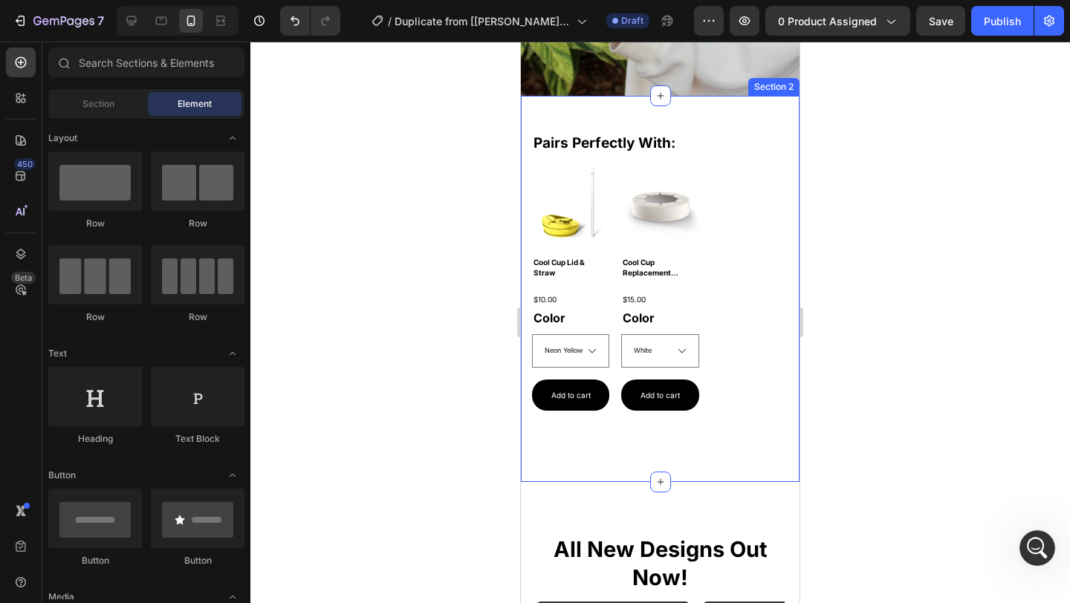
scroll to position [473, 0]
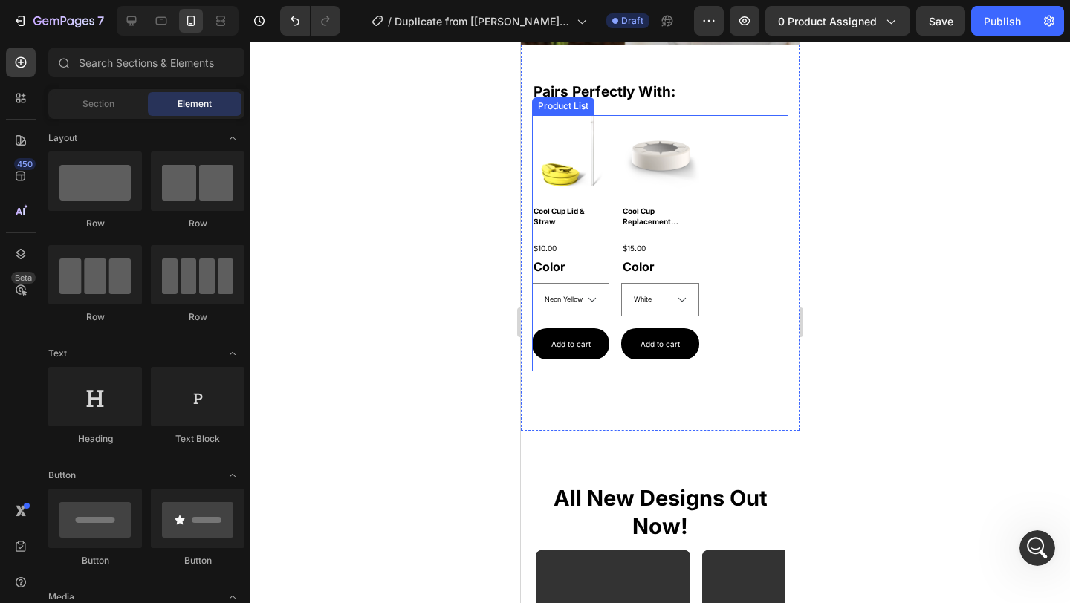
click at [754, 228] on div "Product Images Cool Cup Lid & Straw Product Title $10.00 Product Price Product …" at bounding box center [660, 243] width 256 height 256
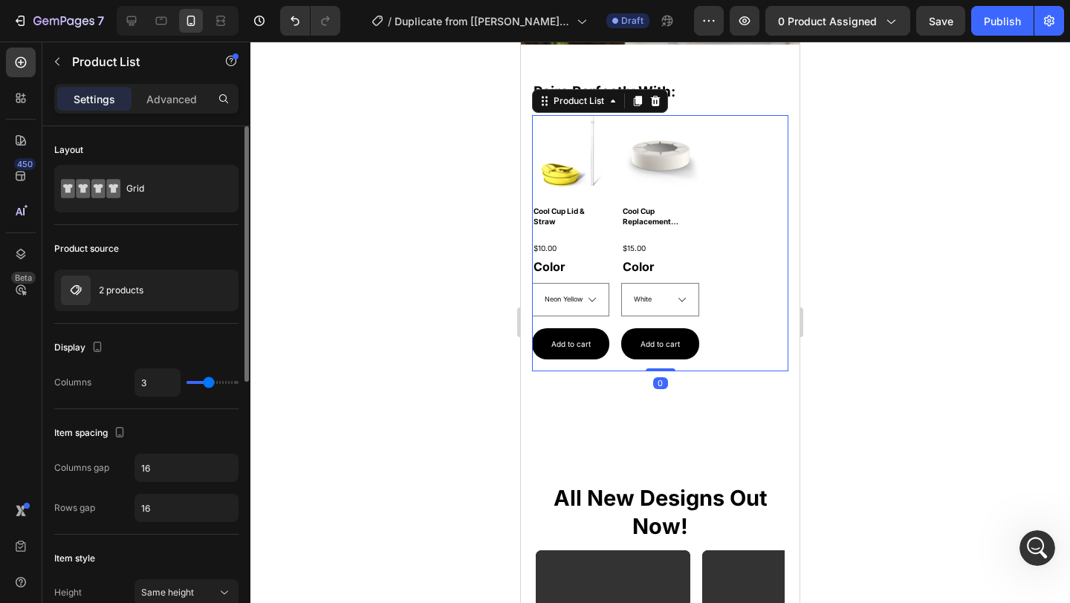
type input "2"
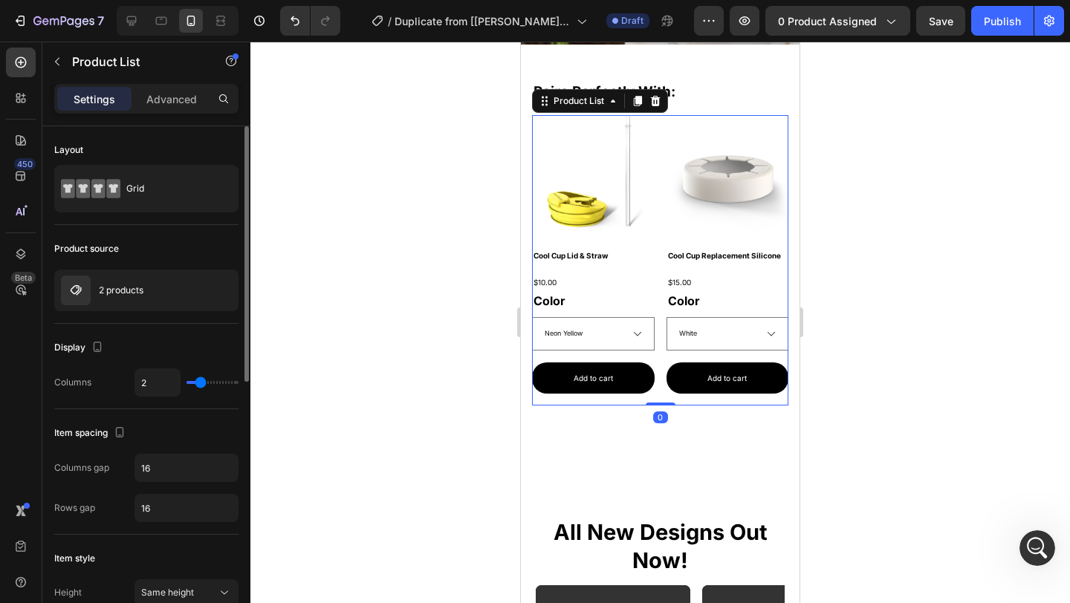
type input "1"
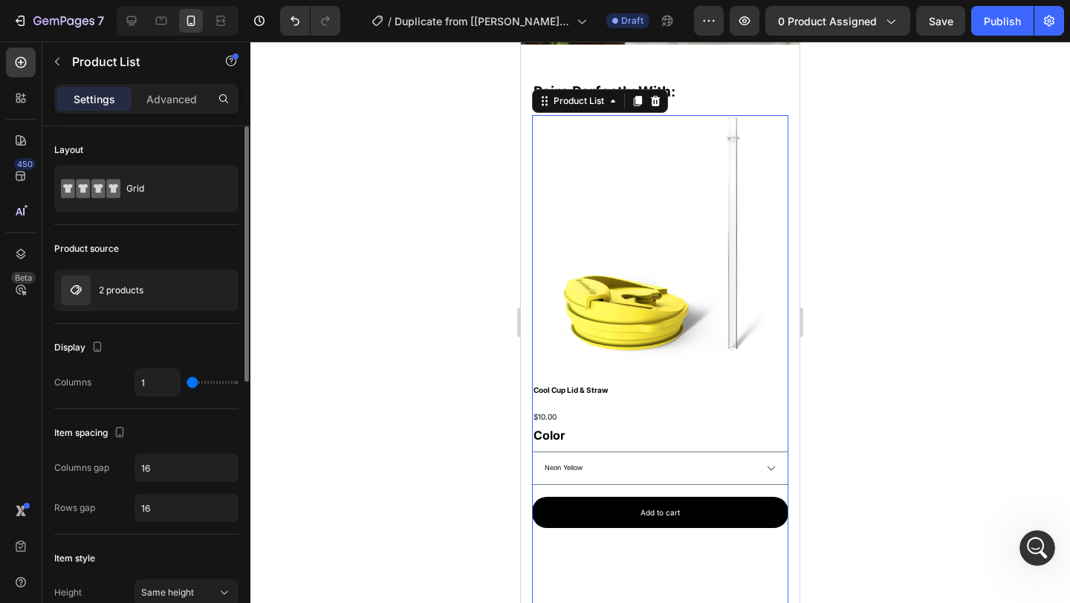
type input "2"
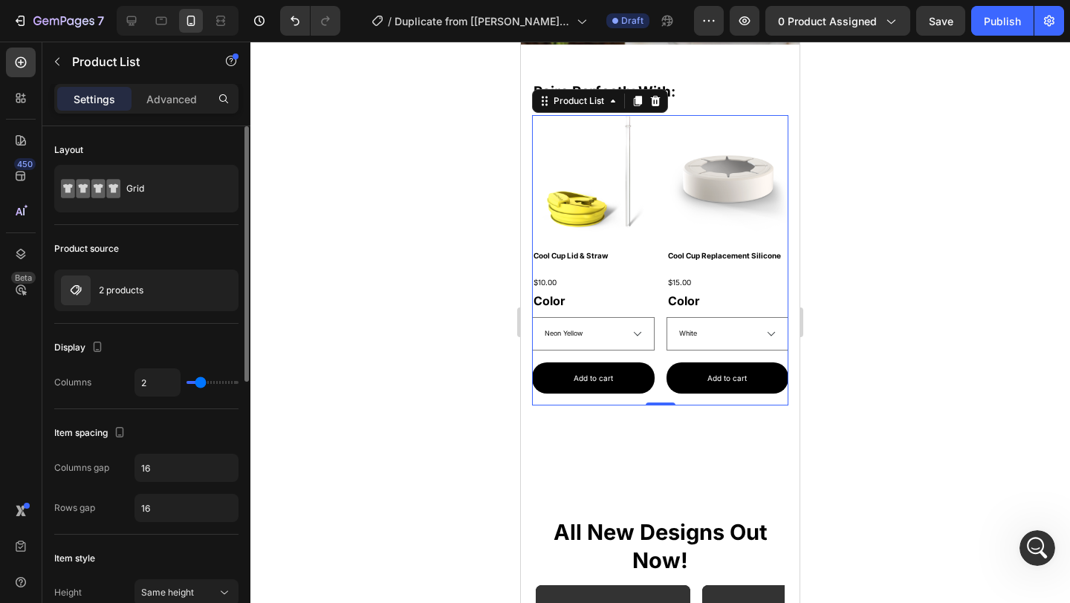
type input "2"
click at [201, 381] on input "range" at bounding box center [213, 382] width 52 height 3
click at [224, 288] on icon "button" at bounding box center [223, 291] width 12 height 12
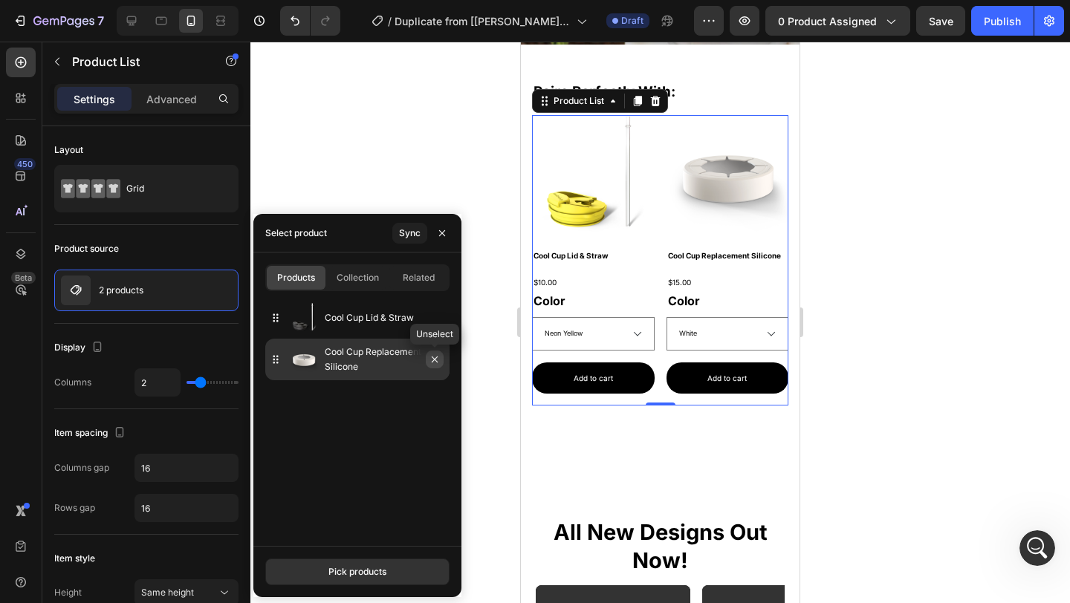
click at [431, 361] on icon "button" at bounding box center [435, 360] width 12 height 12
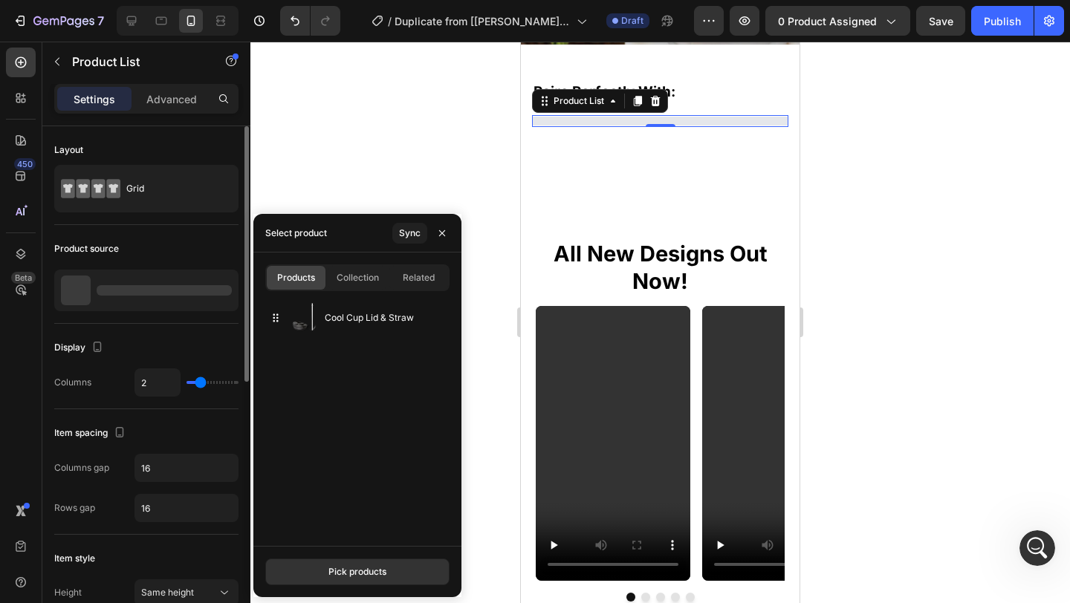
select select "Neon Yellow"
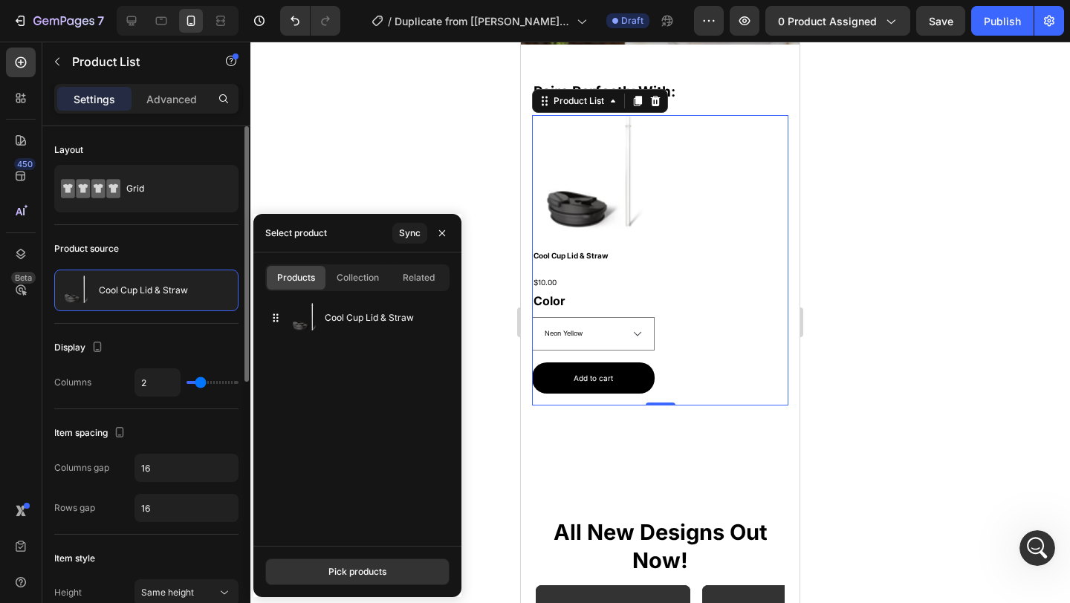
type input "1"
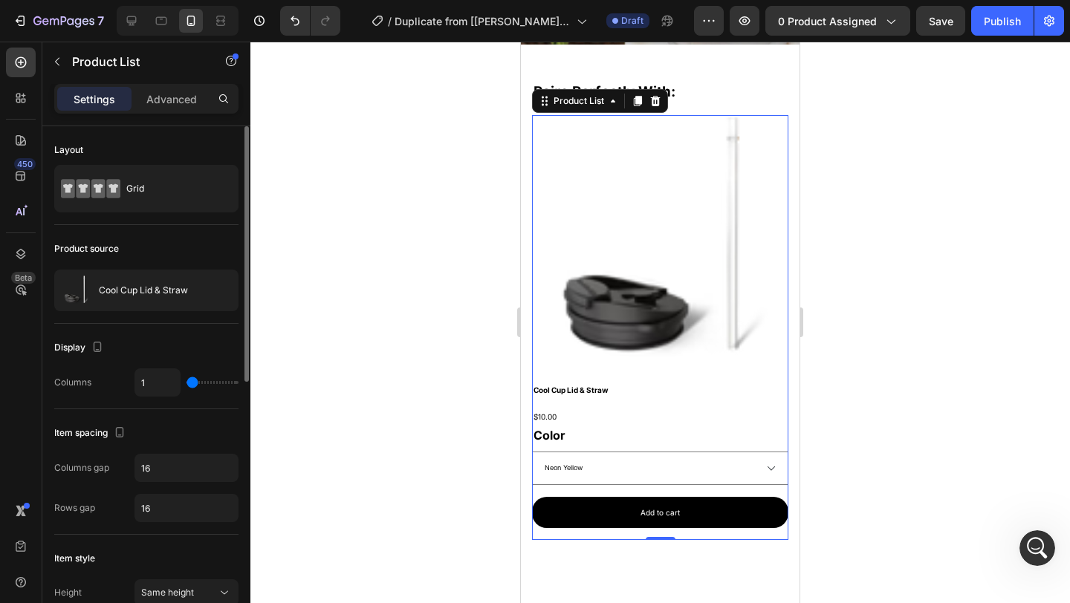
type input "1"
click at [188, 381] on input "range" at bounding box center [213, 382] width 52 height 3
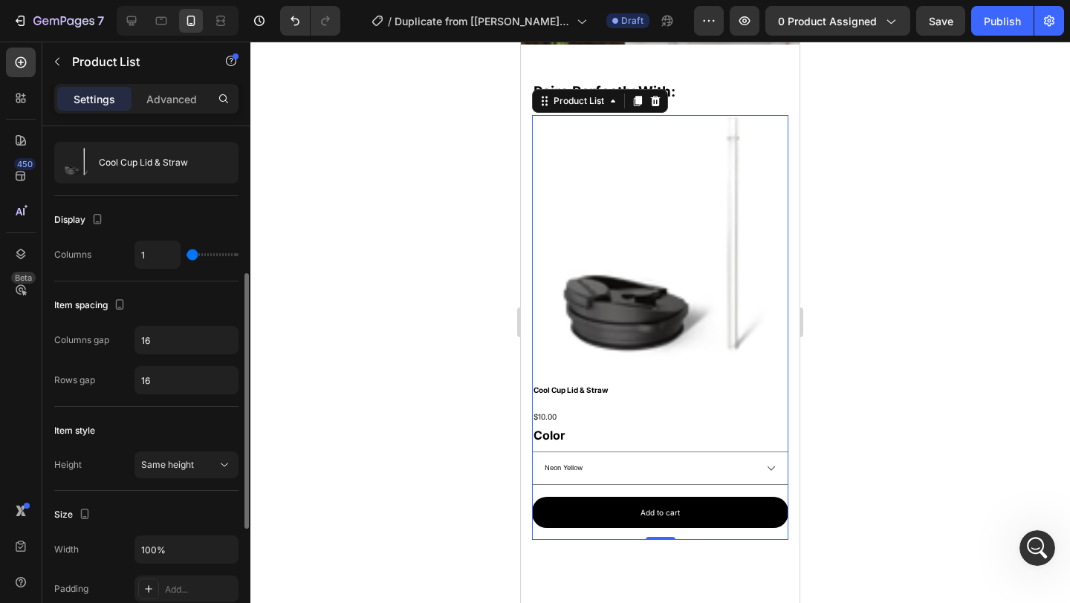
scroll to position [338, 0]
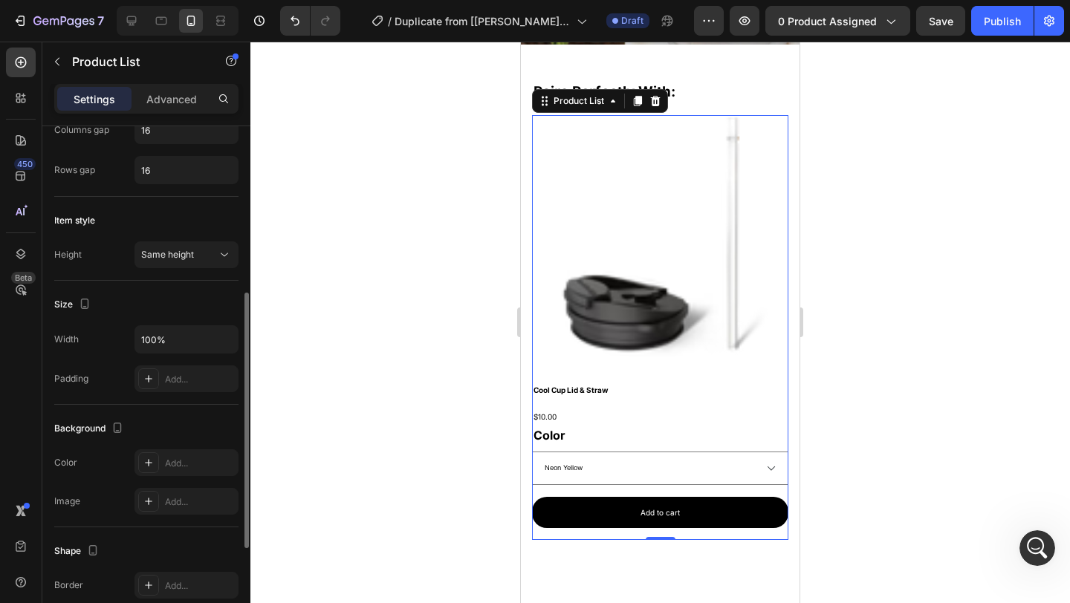
click at [191, 236] on div "Item style Height Same height" at bounding box center [146, 239] width 184 height 84
click at [196, 250] on div "Same height" at bounding box center [179, 254] width 76 height 13
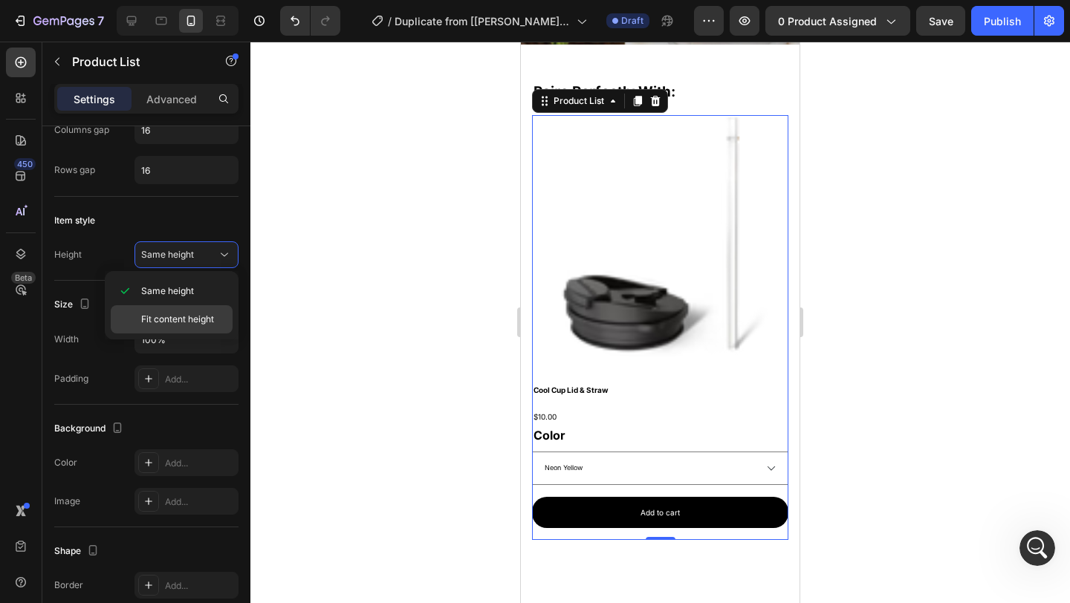
click at [193, 308] on div "Fit content height" at bounding box center [172, 319] width 122 height 28
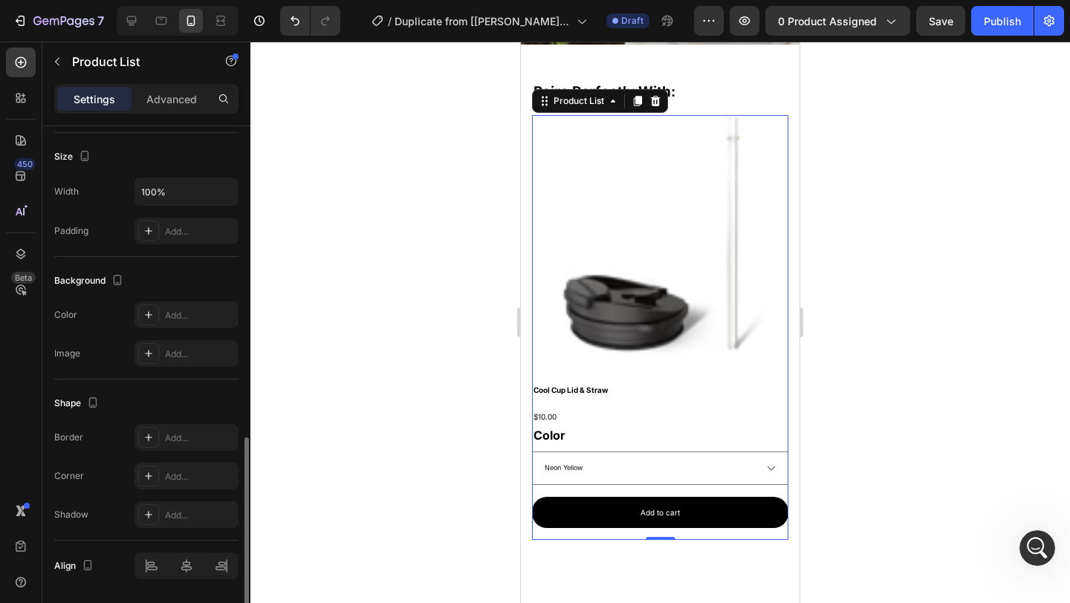
scroll to position [534, 0]
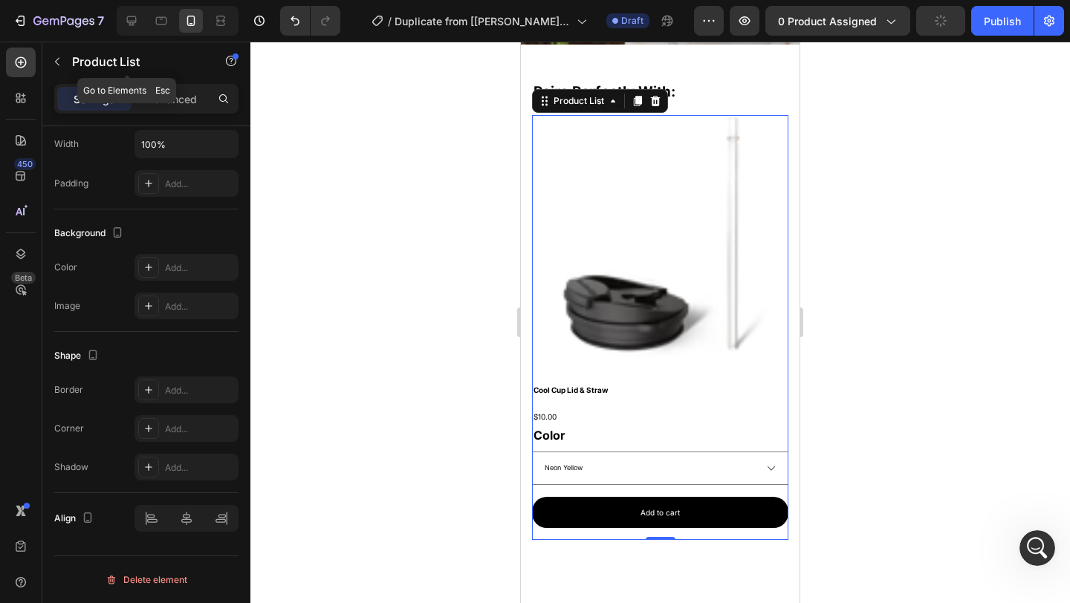
click at [79, 54] on p "Product List" at bounding box center [135, 62] width 126 height 18
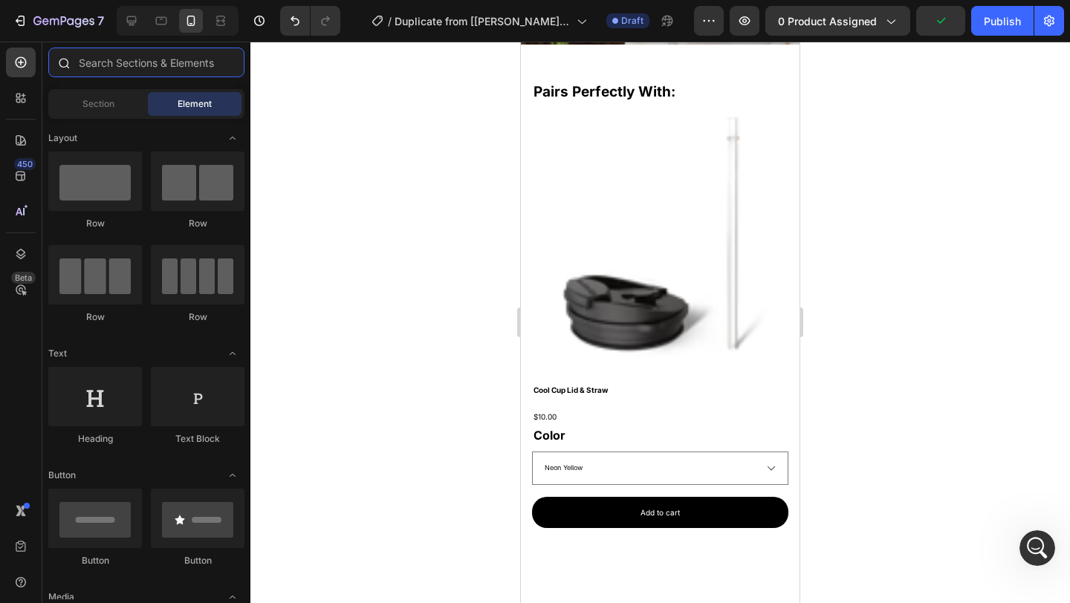
click at [132, 64] on input "text" at bounding box center [146, 63] width 196 height 30
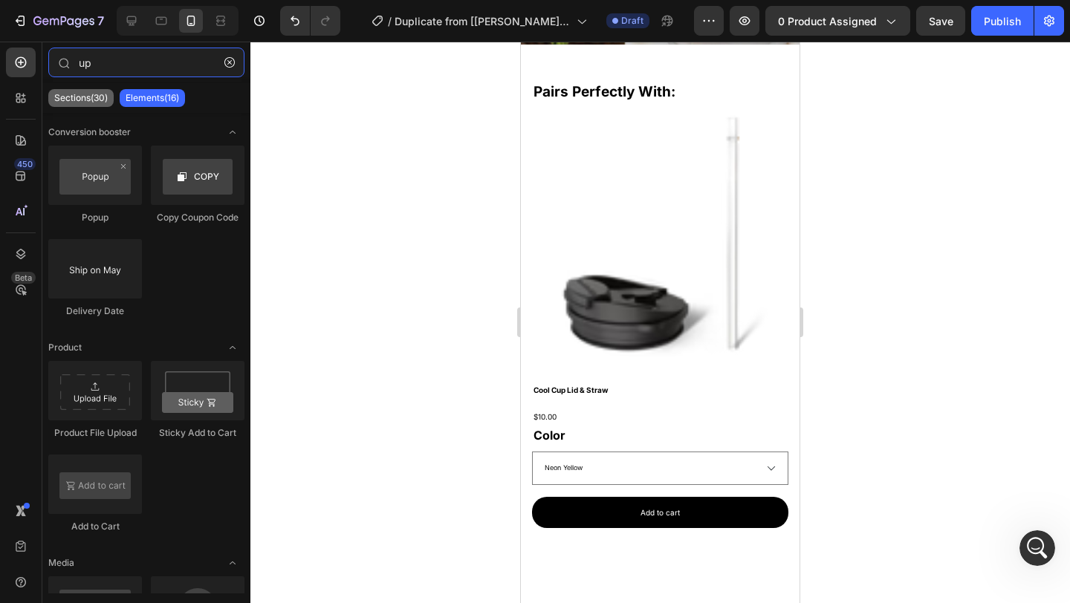
type input "up"
click at [77, 93] on p "Sections(30)" at bounding box center [81, 98] width 54 height 12
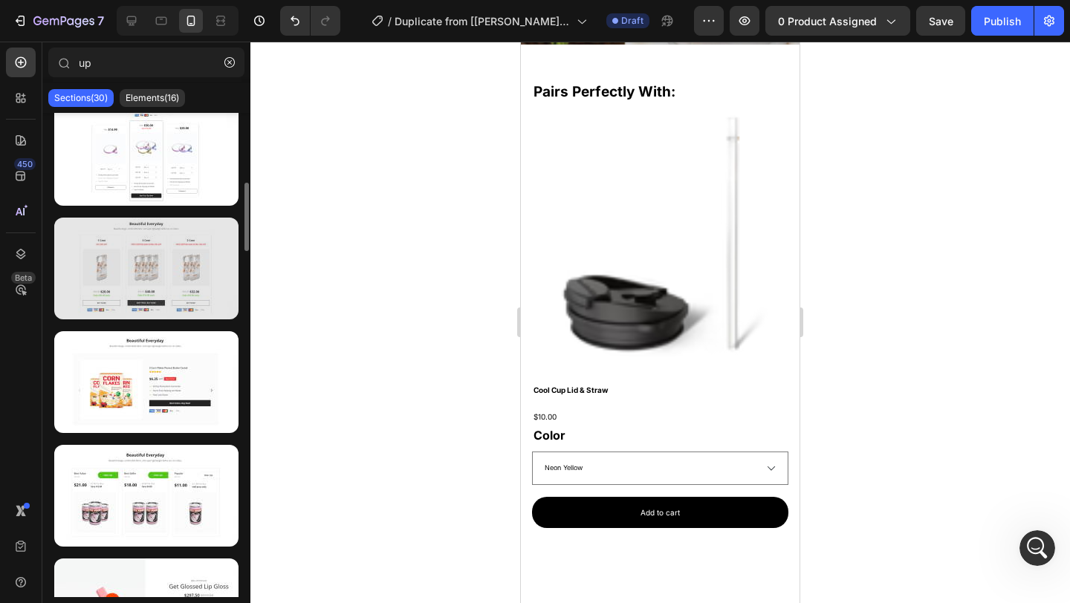
scroll to position [791, 0]
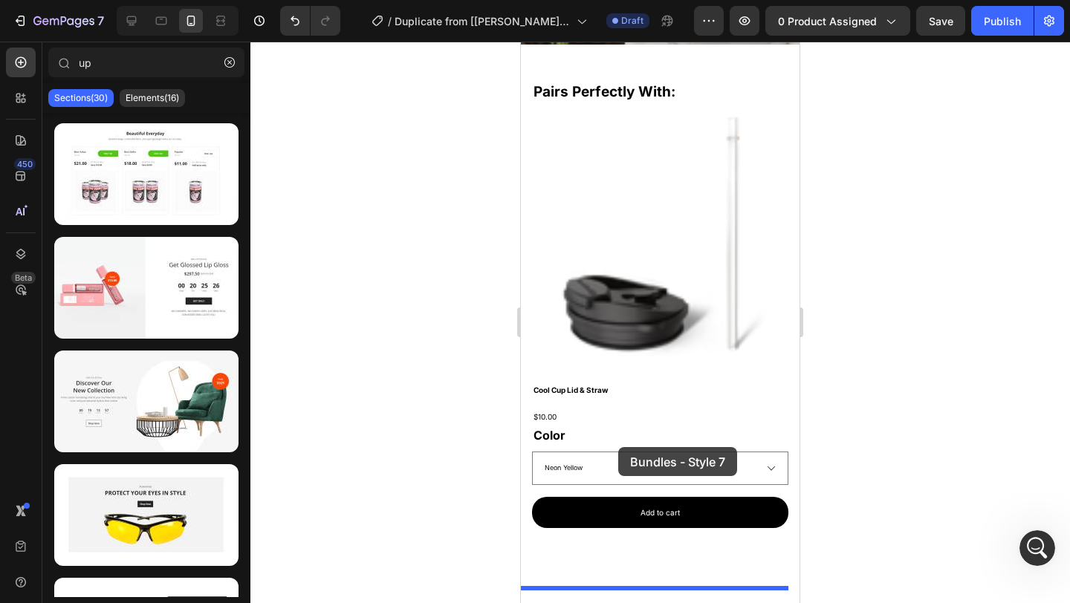
drag, startPoint x: 670, startPoint y: 227, endPoint x: 619, endPoint y: 435, distance: 214.1
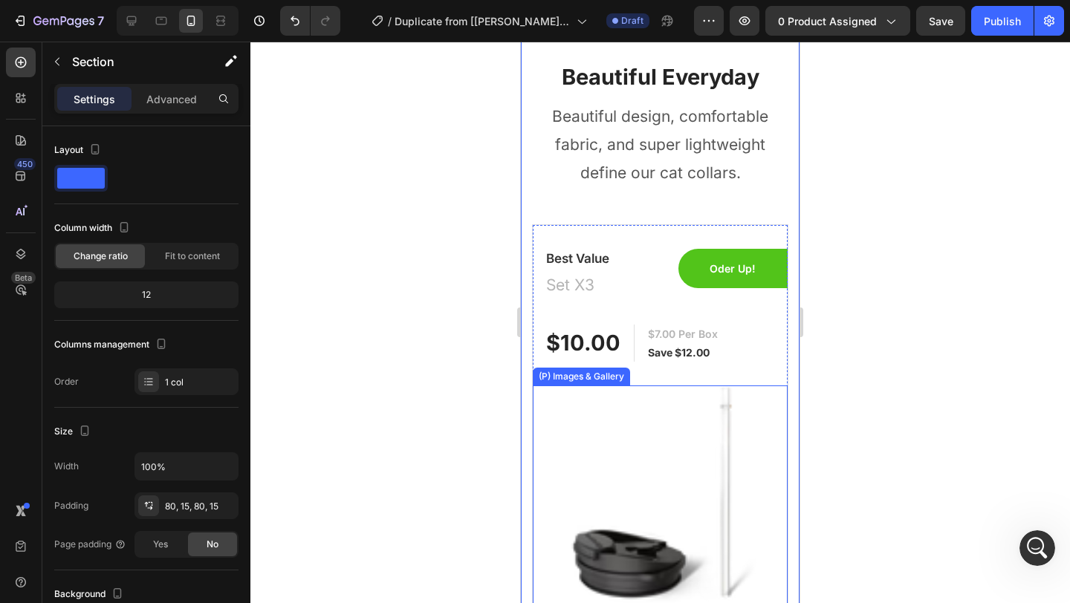
scroll to position [1060, 0]
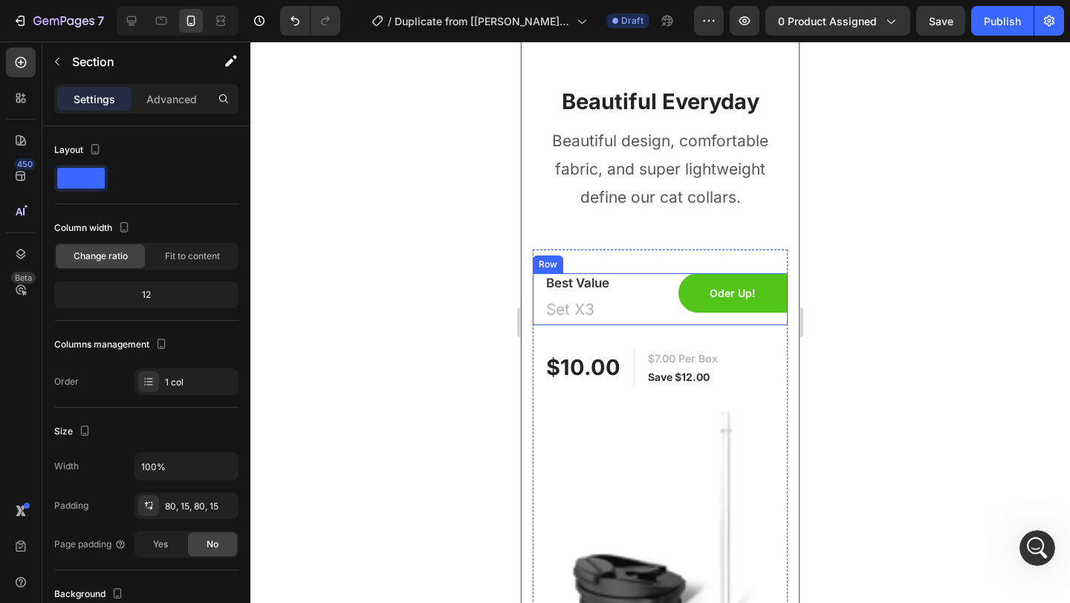
select select "Neon Yellow"
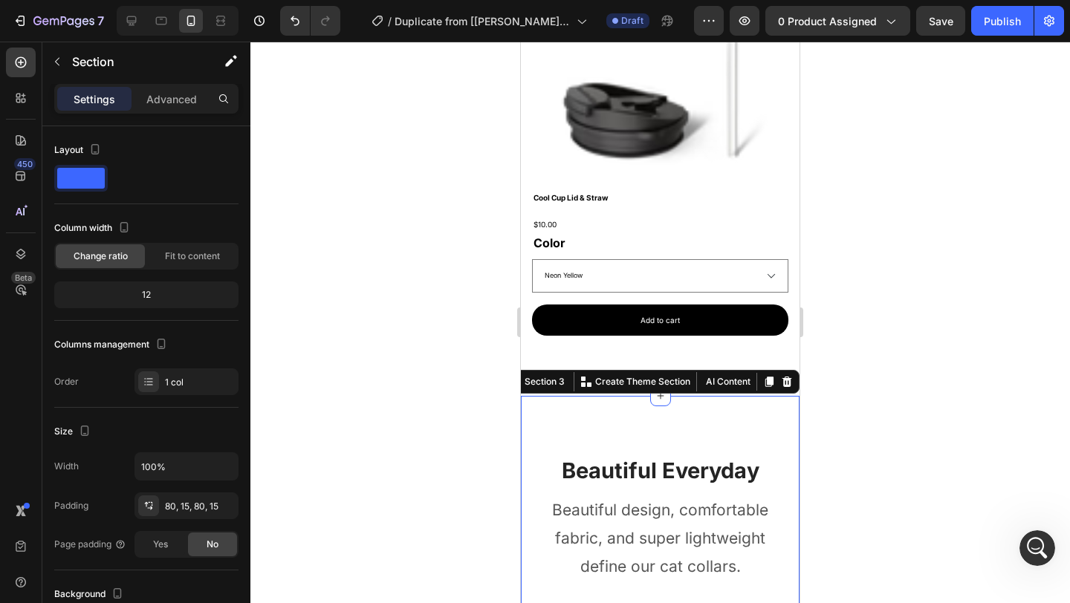
scroll to position [641, 0]
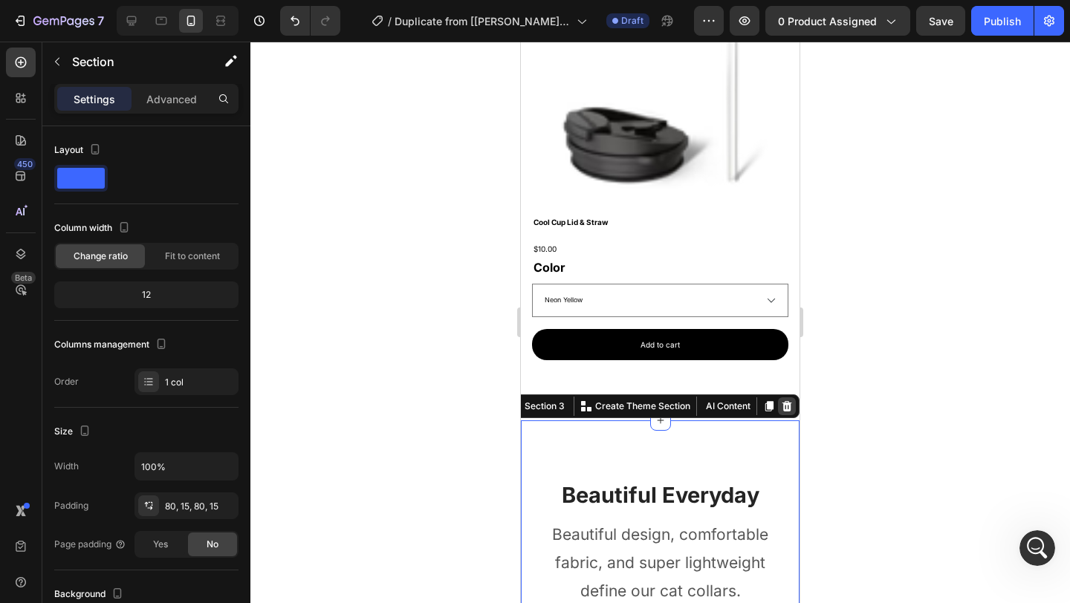
click at [783, 409] on div at bounding box center [787, 407] width 18 height 18
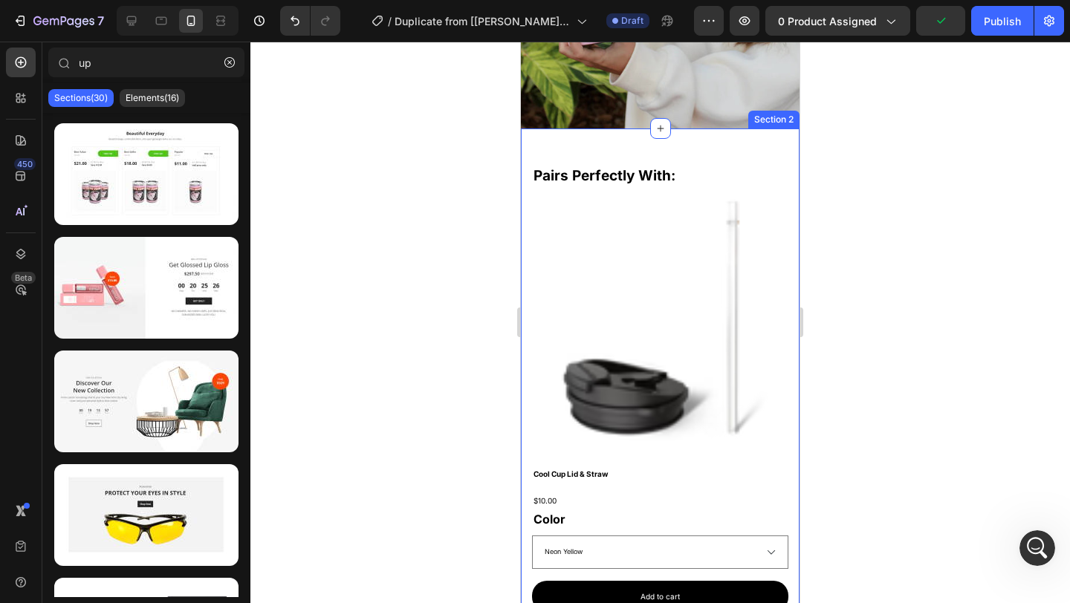
scroll to position [395, 0]
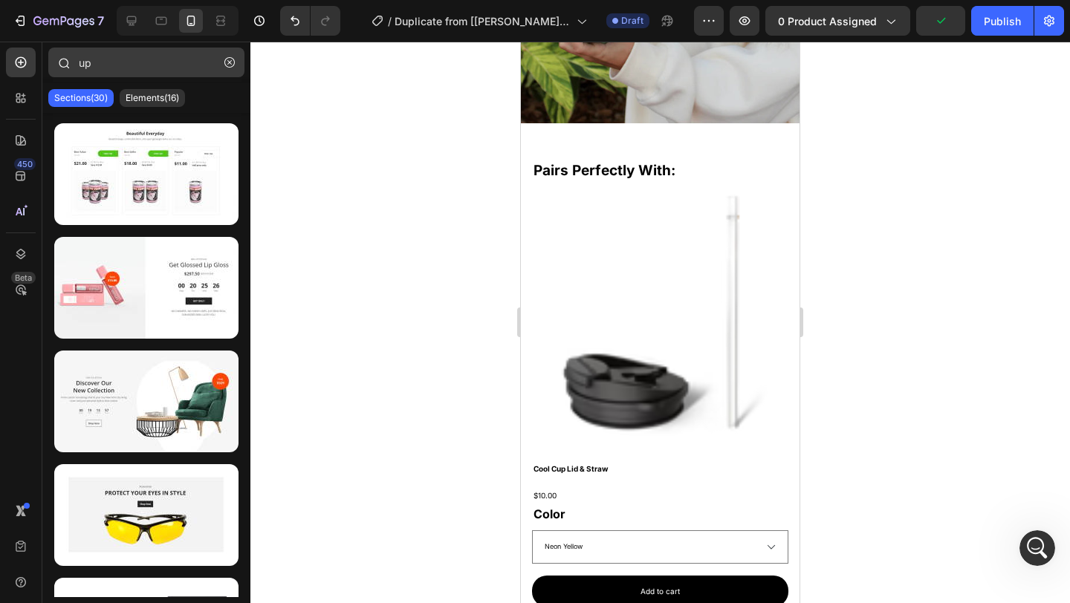
drag, startPoint x: 232, startPoint y: 62, endPoint x: 211, endPoint y: 73, distance: 23.6
click at [231, 62] on icon "button" at bounding box center [229, 62] width 10 height 10
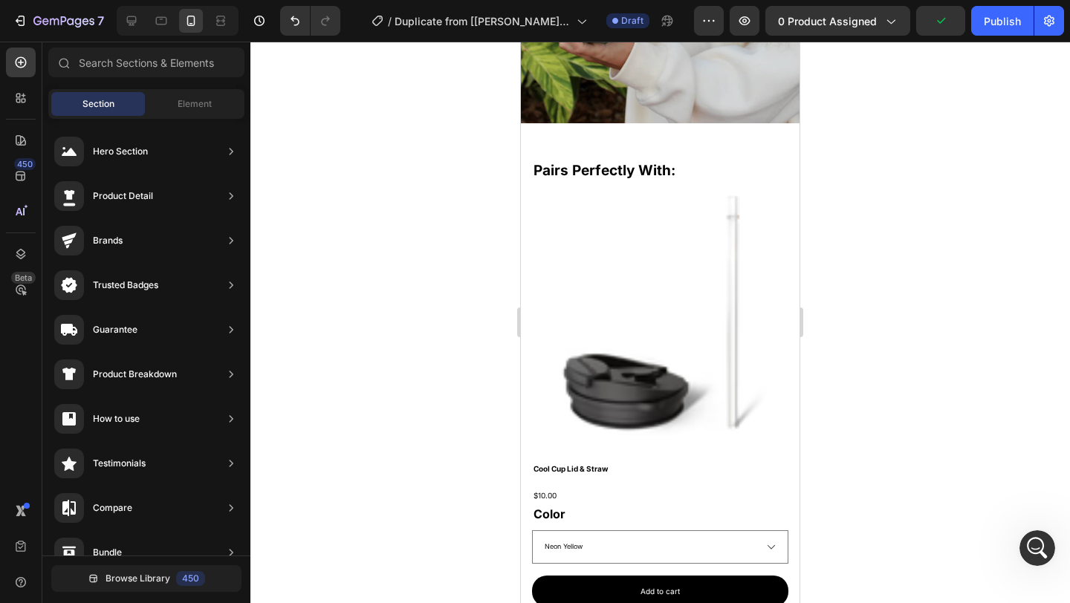
click at [172, 89] on div "Section Element" at bounding box center [146, 104] width 196 height 30
click at [195, 116] on div "Section Element" at bounding box center [146, 104] width 196 height 30
click at [195, 113] on div "Element" at bounding box center [195, 104] width 94 height 24
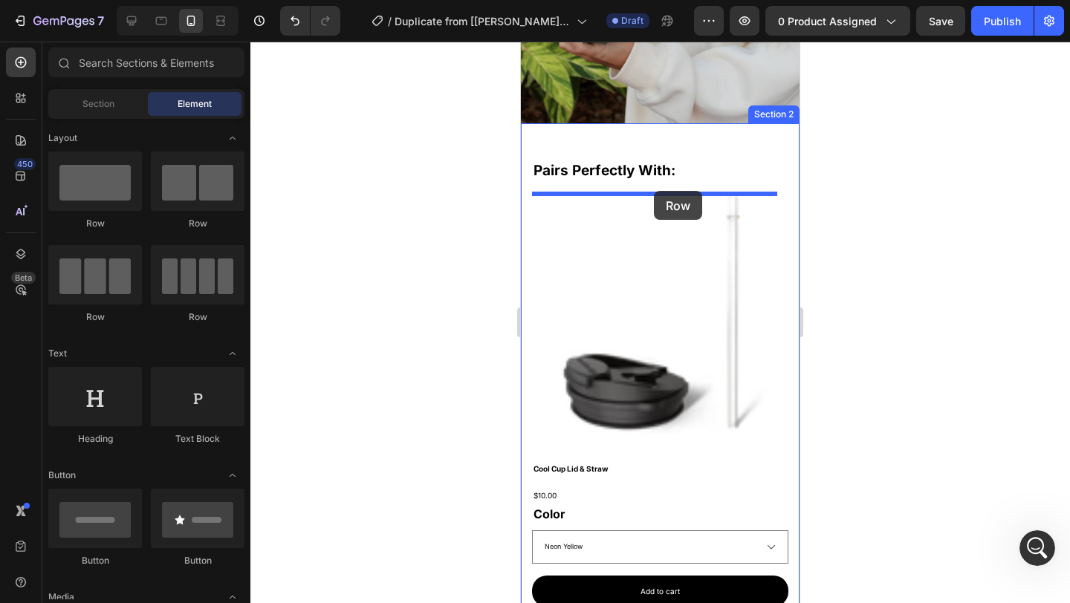
drag, startPoint x: 632, startPoint y: 221, endPoint x: 654, endPoint y: 191, distance: 37.8
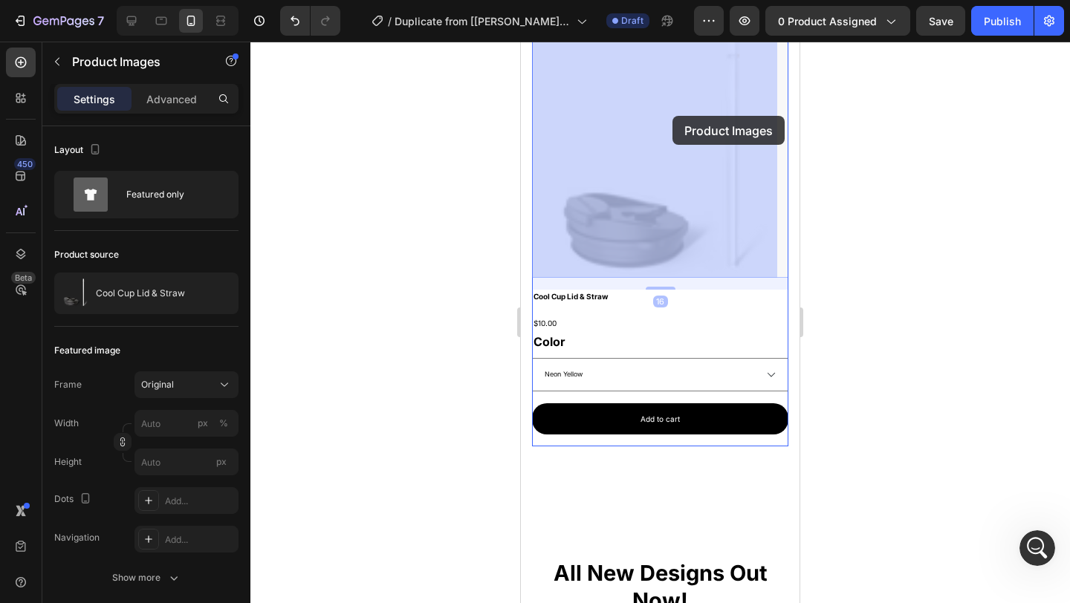
scroll to position [605, 0]
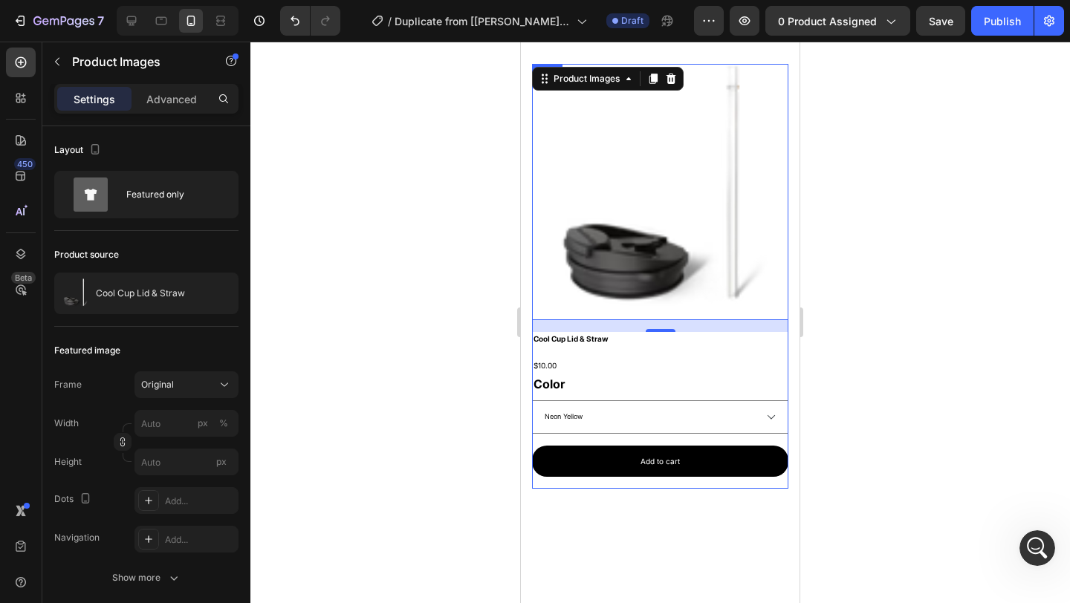
click at [772, 469] on div "Add to cart Add to Cart" at bounding box center [660, 467] width 256 height 43
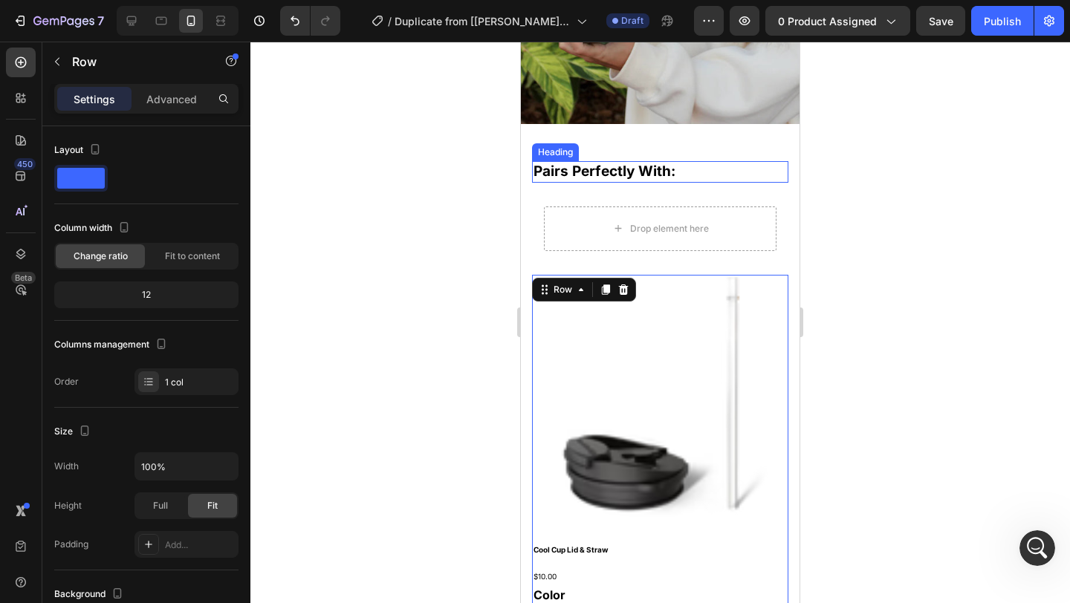
scroll to position [310, 0]
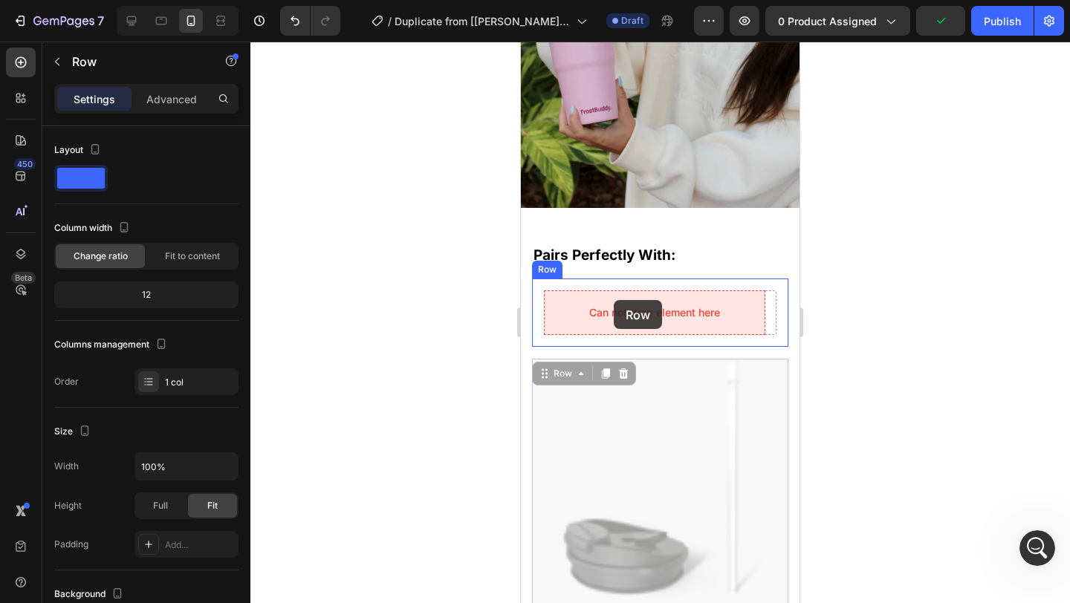
drag, startPoint x: 559, startPoint y: 376, endPoint x: 613, endPoint y: 301, distance: 92.6
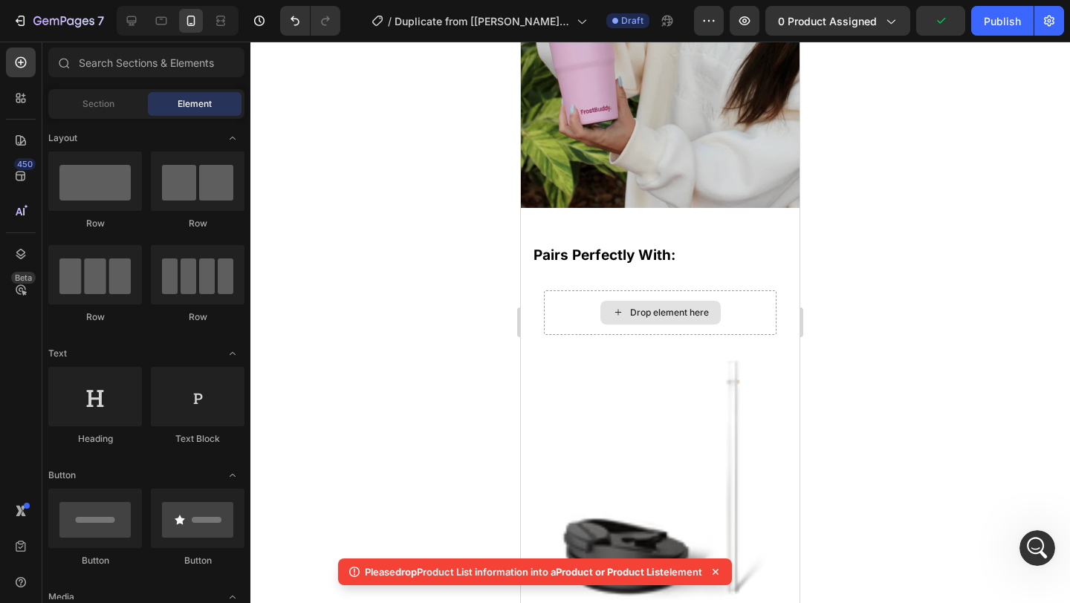
click at [614, 301] on div "Drop element here" at bounding box center [660, 313] width 120 height 24
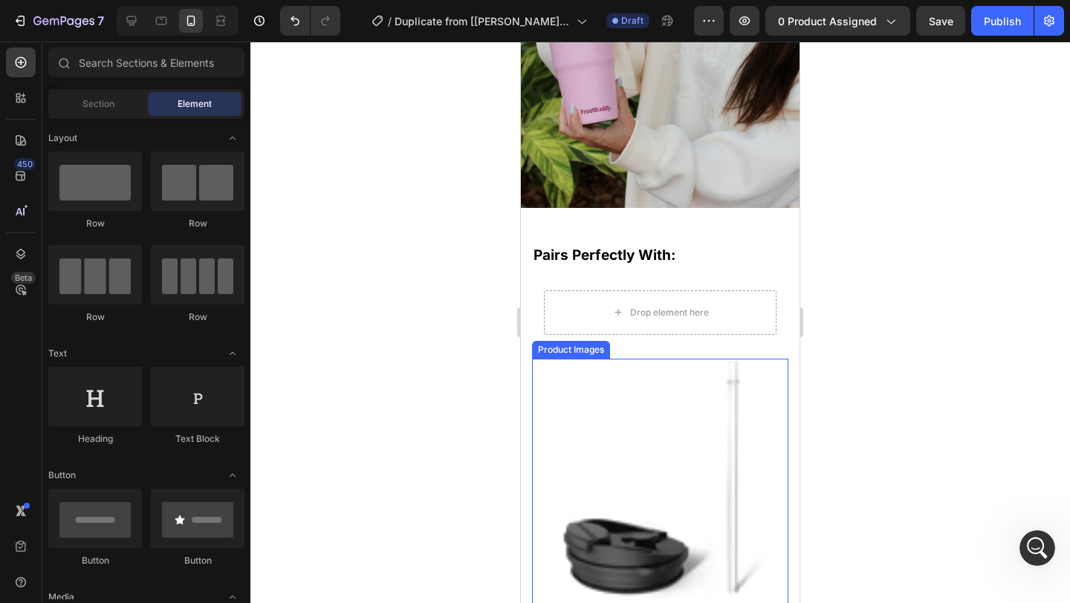
click at [574, 349] on div "Product Images" at bounding box center [571, 349] width 72 height 13
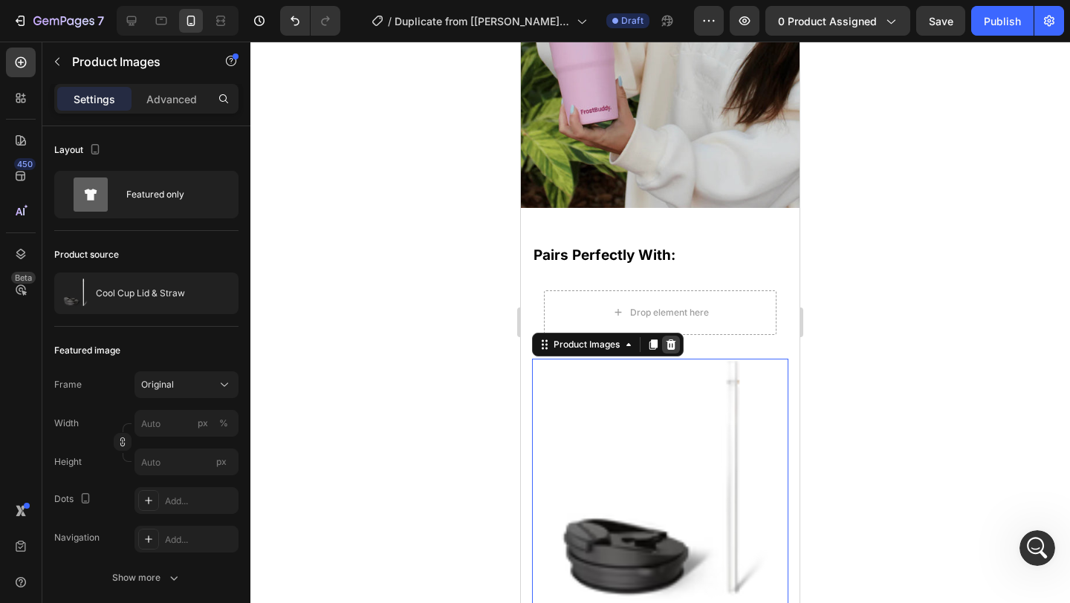
click at [664, 341] on div at bounding box center [671, 345] width 18 height 18
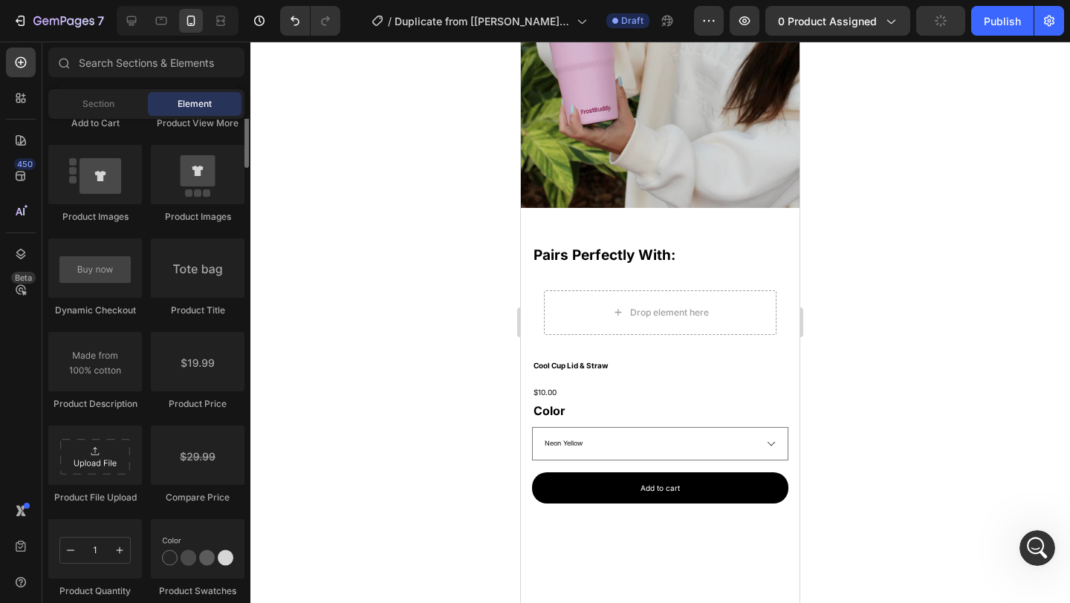
scroll to position [2056, 0]
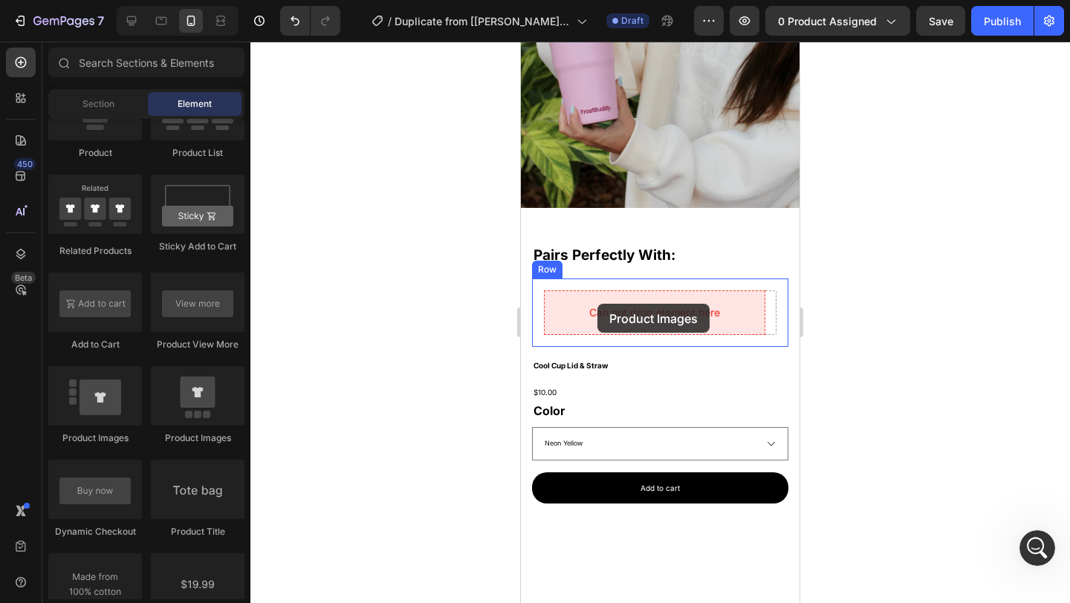
drag, startPoint x: 805, startPoint y: 436, endPoint x: 597, endPoint y: 304, distance: 246.5
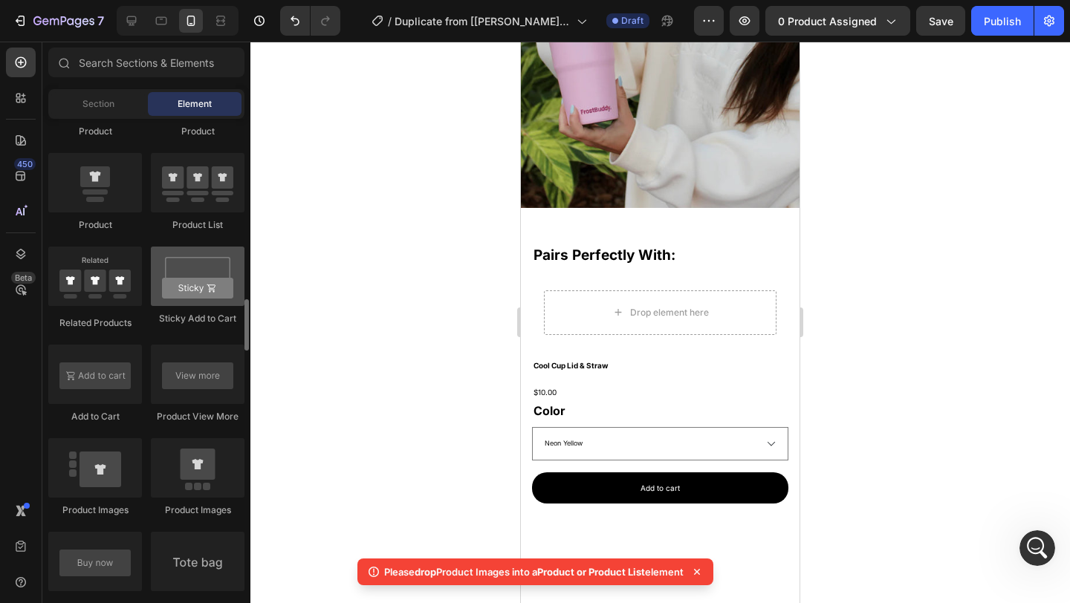
scroll to position [1956, 0]
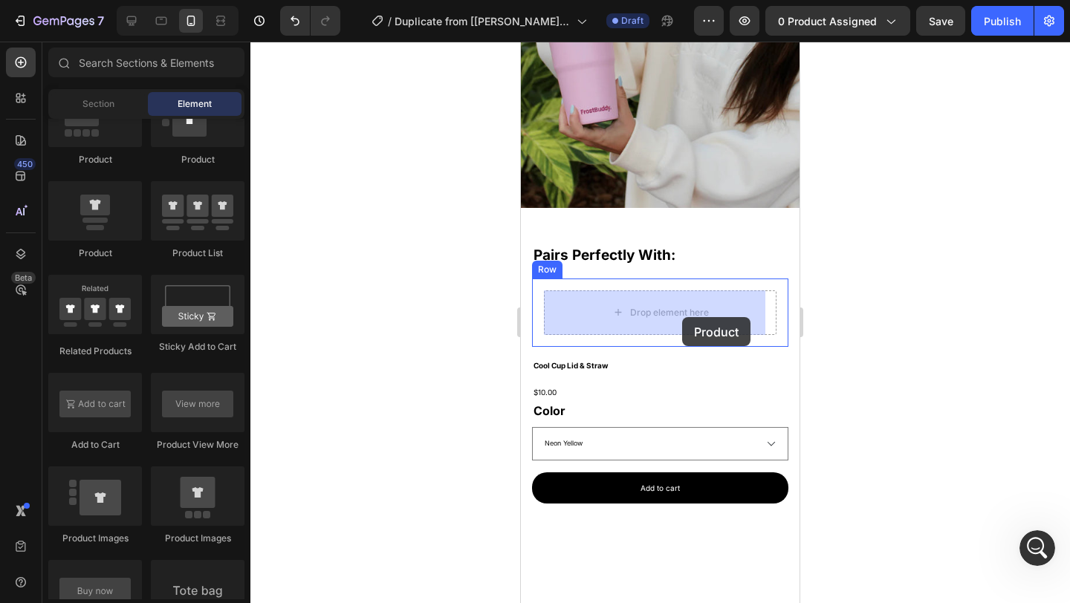
drag, startPoint x: 702, startPoint y: 270, endPoint x: 681, endPoint y: 318, distance: 52.9
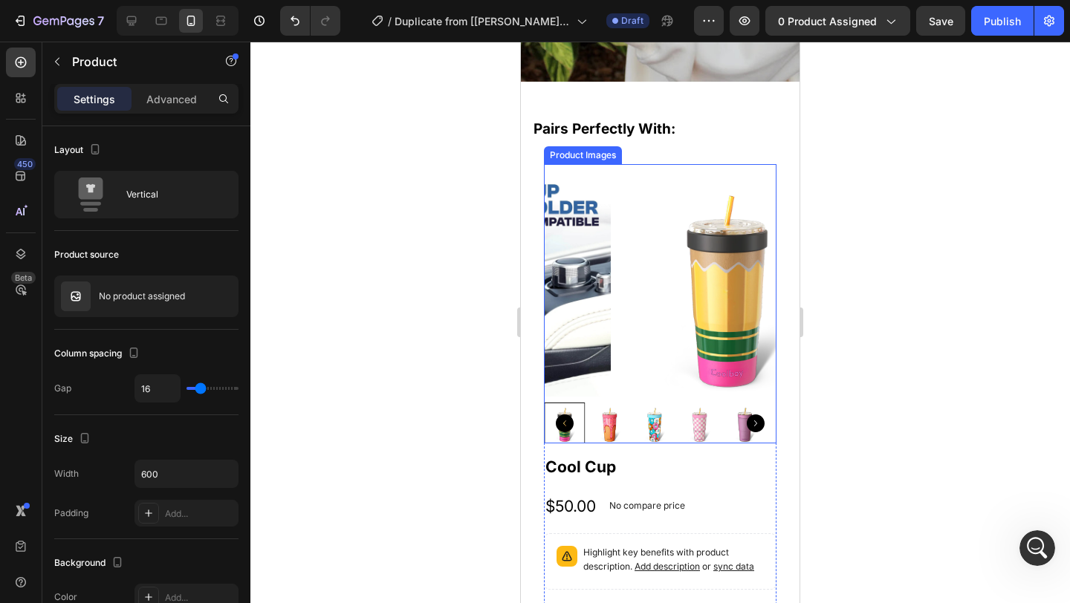
scroll to position [494, 0]
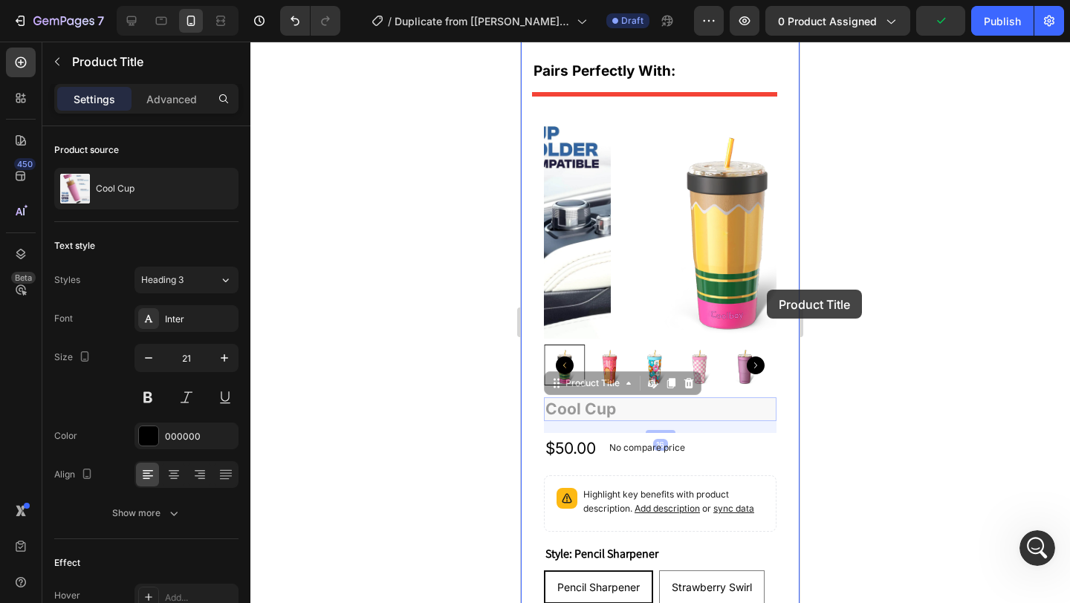
drag, startPoint x: 614, startPoint y: 401, endPoint x: 767, endPoint y: 290, distance: 188.9
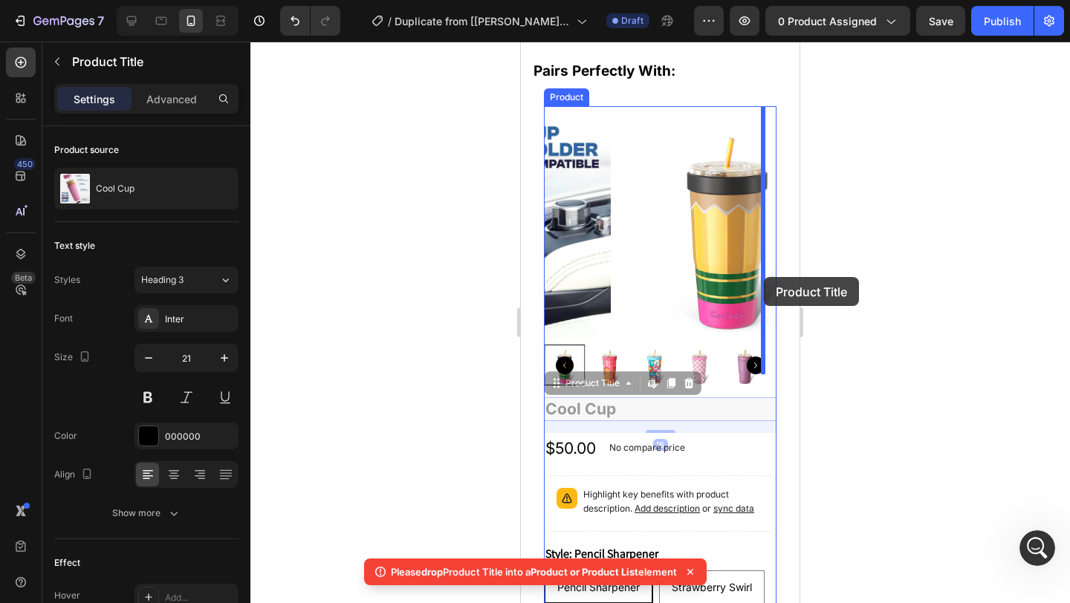
drag, startPoint x: 644, startPoint y: 398, endPoint x: 764, endPoint y: 277, distance: 170.2
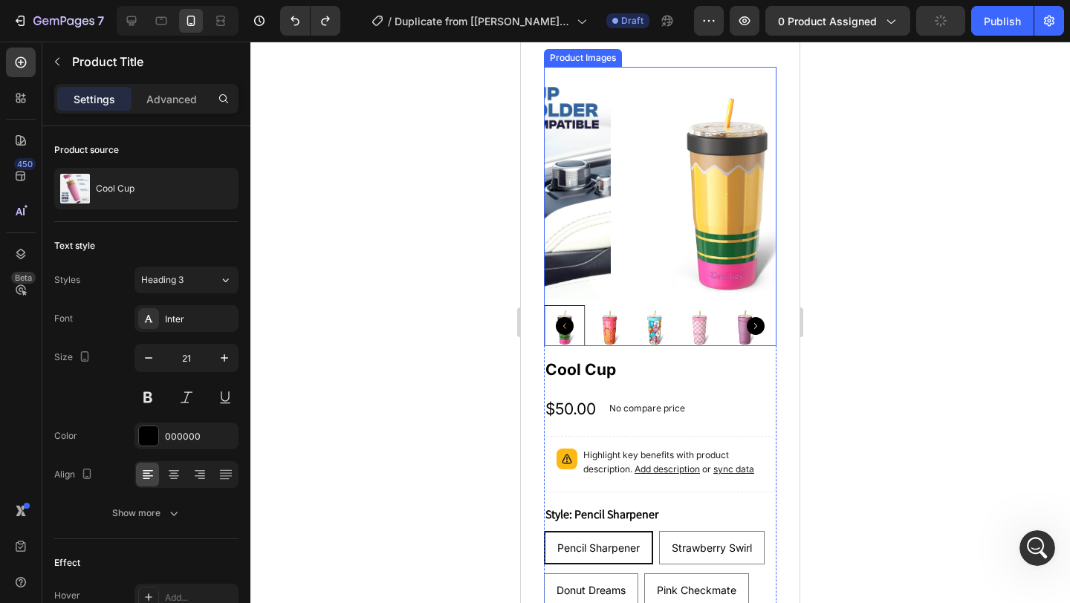
scroll to position [542, 0]
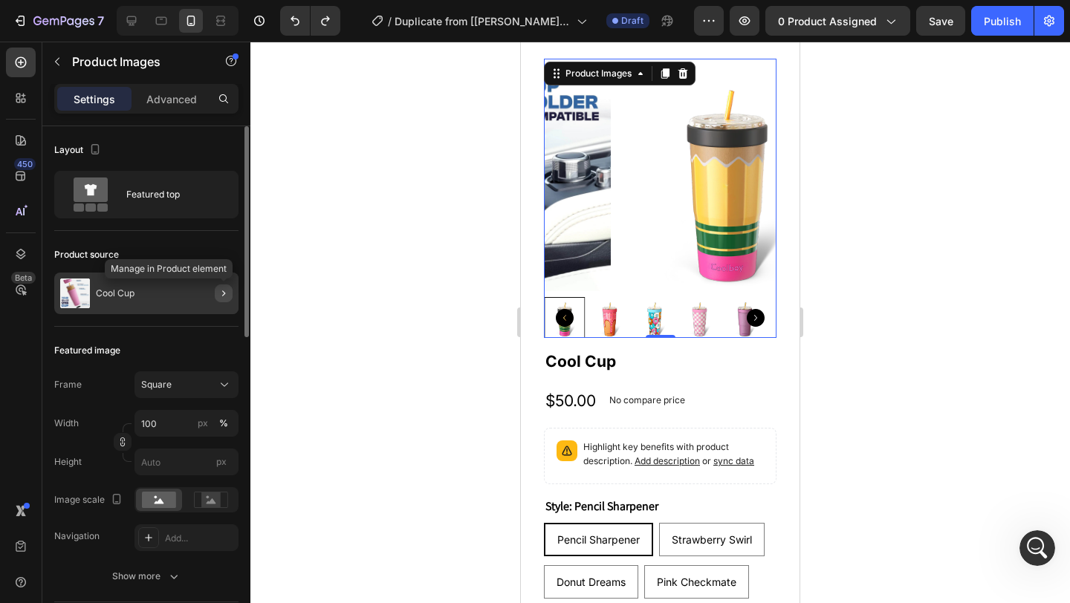
click at [224, 296] on icon "button" at bounding box center [224, 294] width 12 height 12
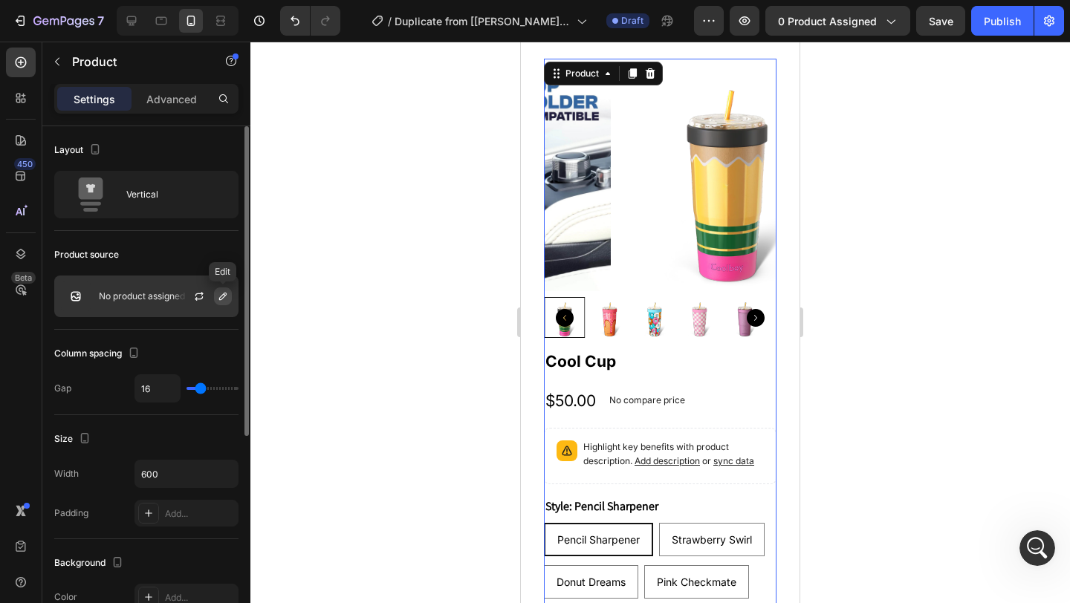
click at [222, 294] on icon "button" at bounding box center [223, 297] width 12 height 12
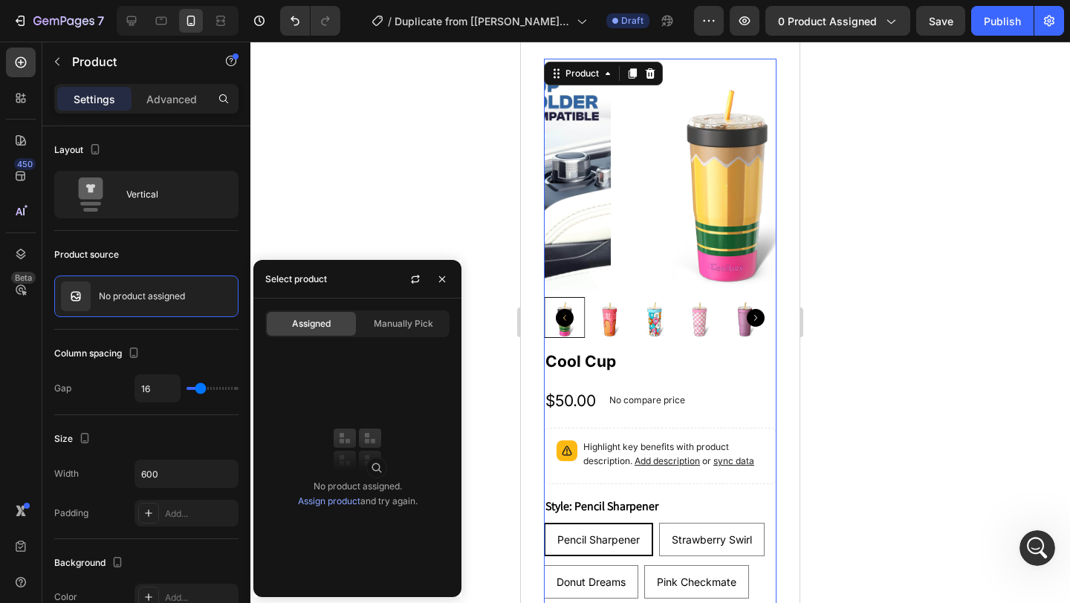
click at [386, 321] on span "Manually Pick" at bounding box center [403, 323] width 59 height 13
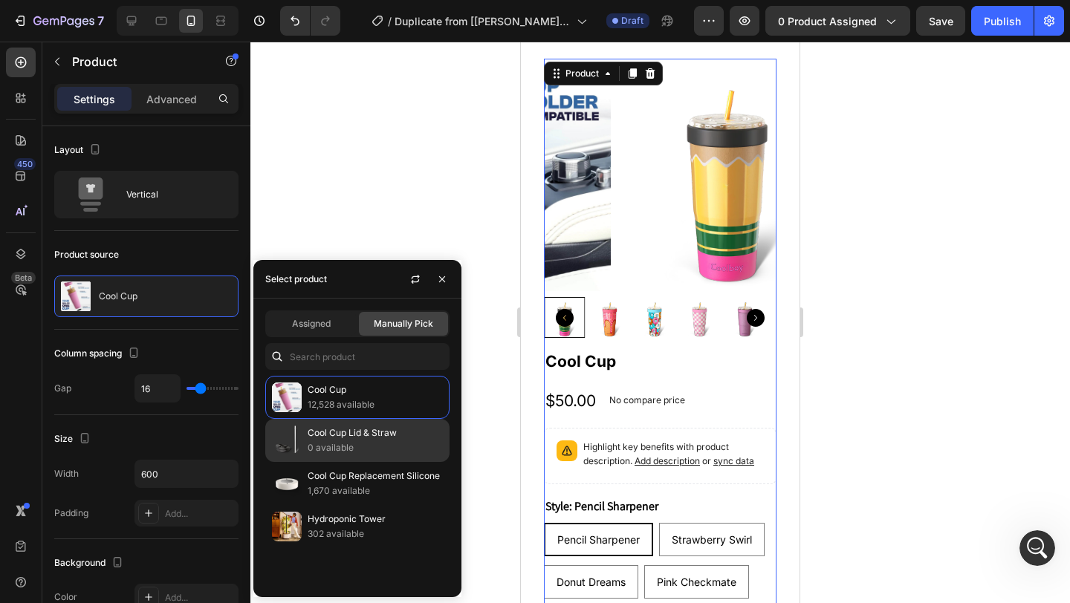
click at [343, 444] on p "0 available" at bounding box center [375, 448] width 135 height 15
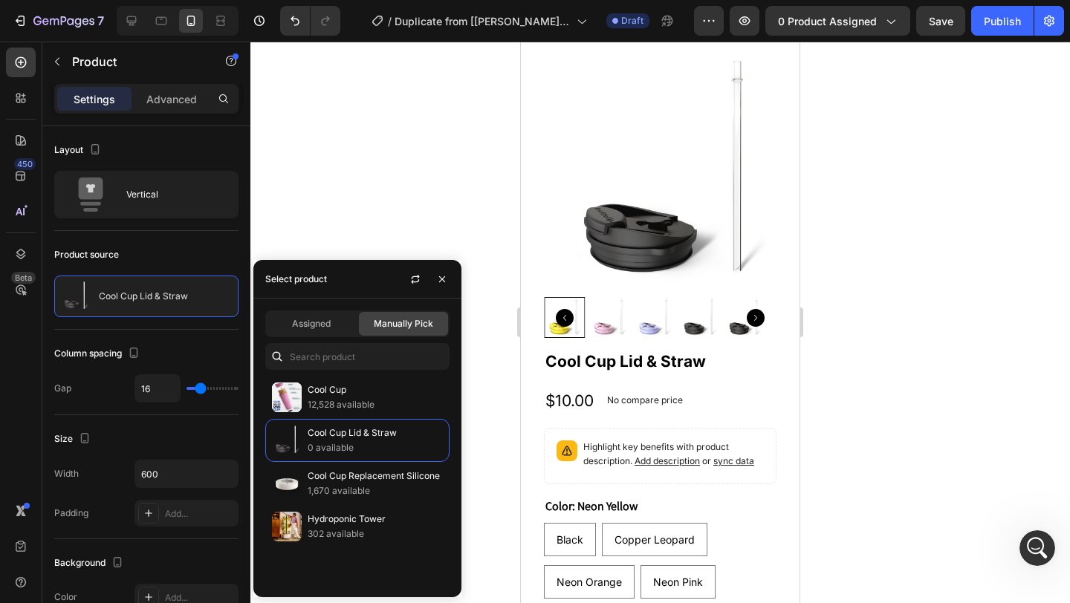
click at [317, 204] on div at bounding box center [660, 323] width 820 height 562
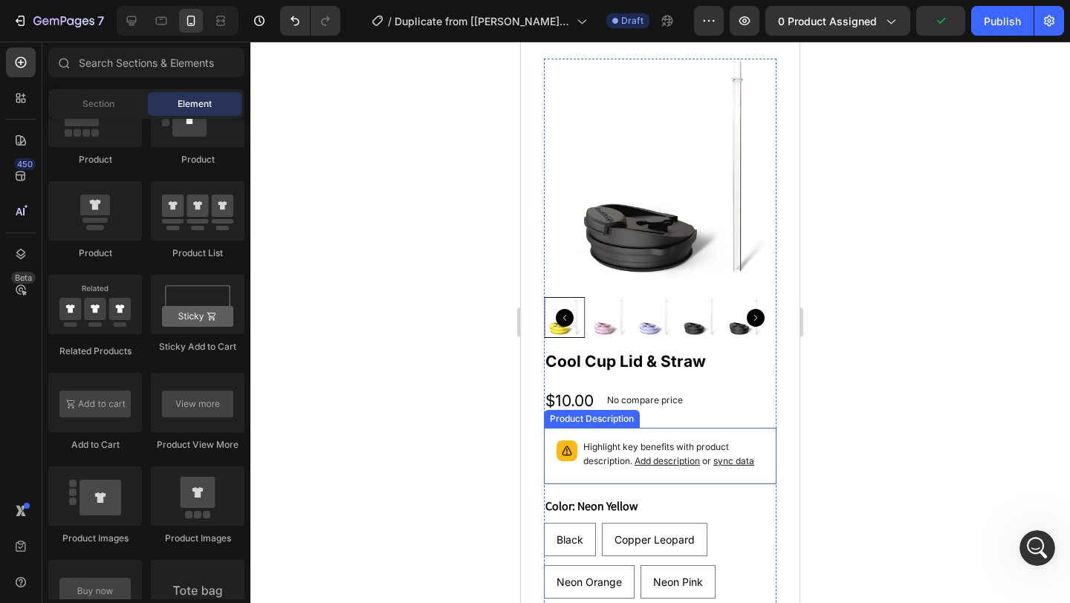
click at [730, 435] on div "Highlight key benefits with product description. Add description or sync data" at bounding box center [660, 456] width 219 height 43
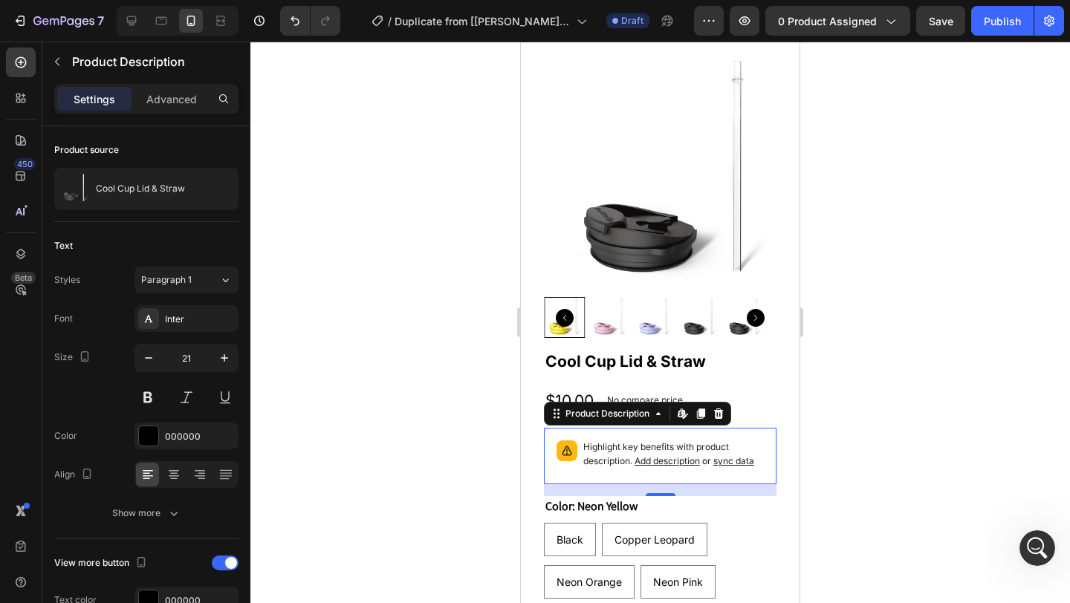
click at [720, 408] on icon at bounding box center [719, 414] width 12 height 12
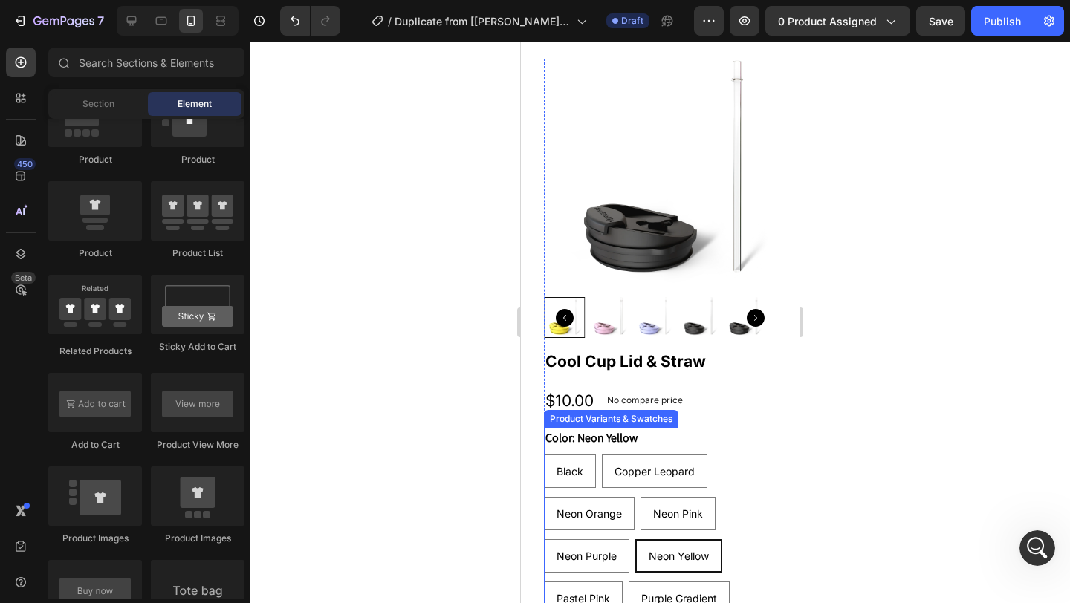
click at [662, 428] on div "Color: Neon Yellow Black Black Black Copper Leopard Copper Leopard Copper Leopa…" at bounding box center [660, 521] width 233 height 187
radio input "true"
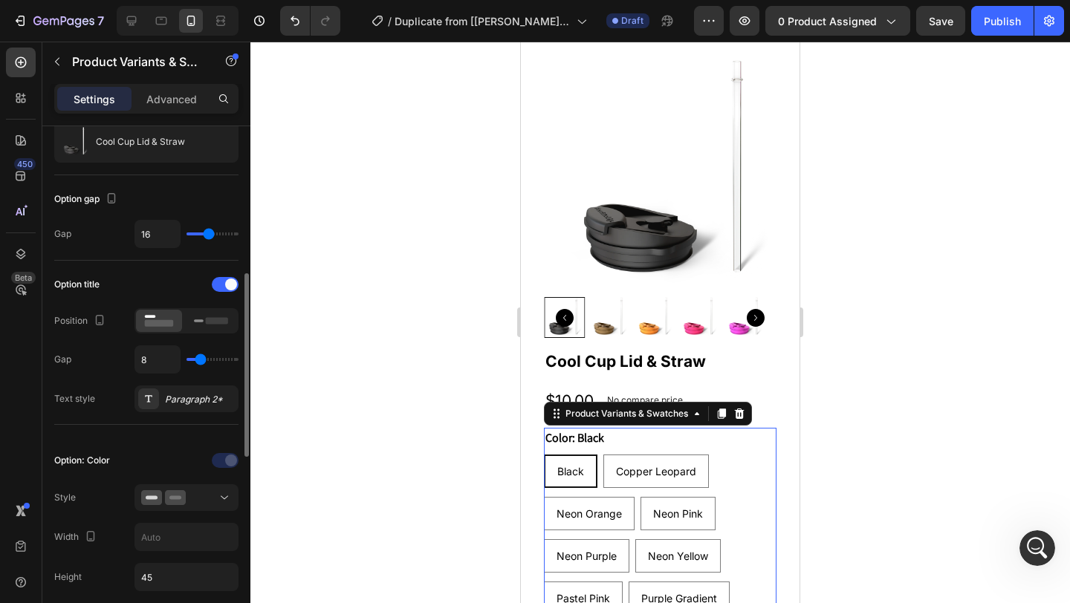
scroll to position [279, 0]
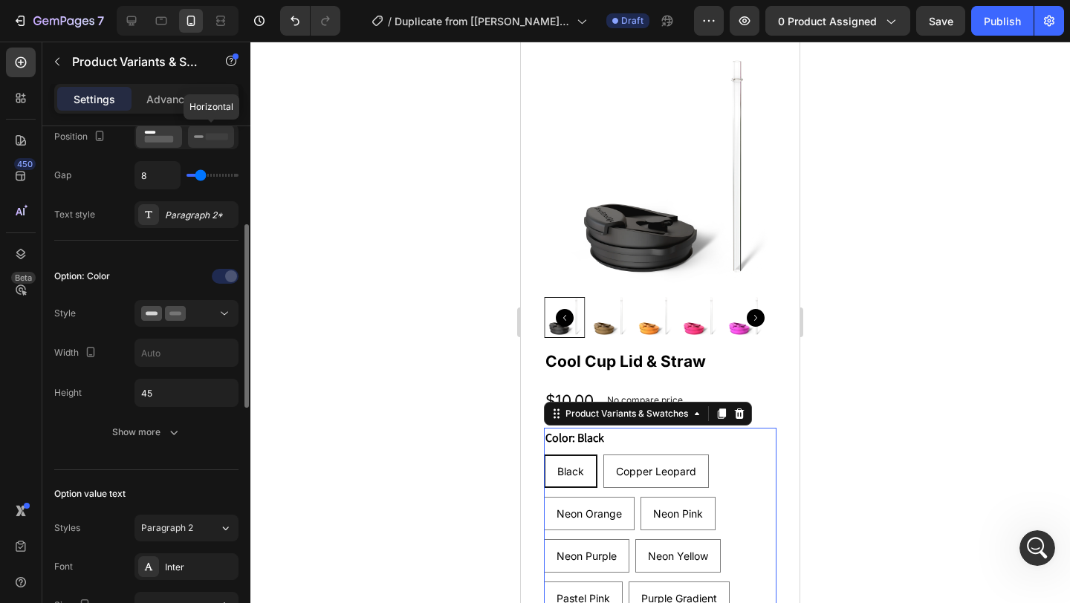
click at [210, 143] on icon at bounding box center [211, 137] width 34 height 16
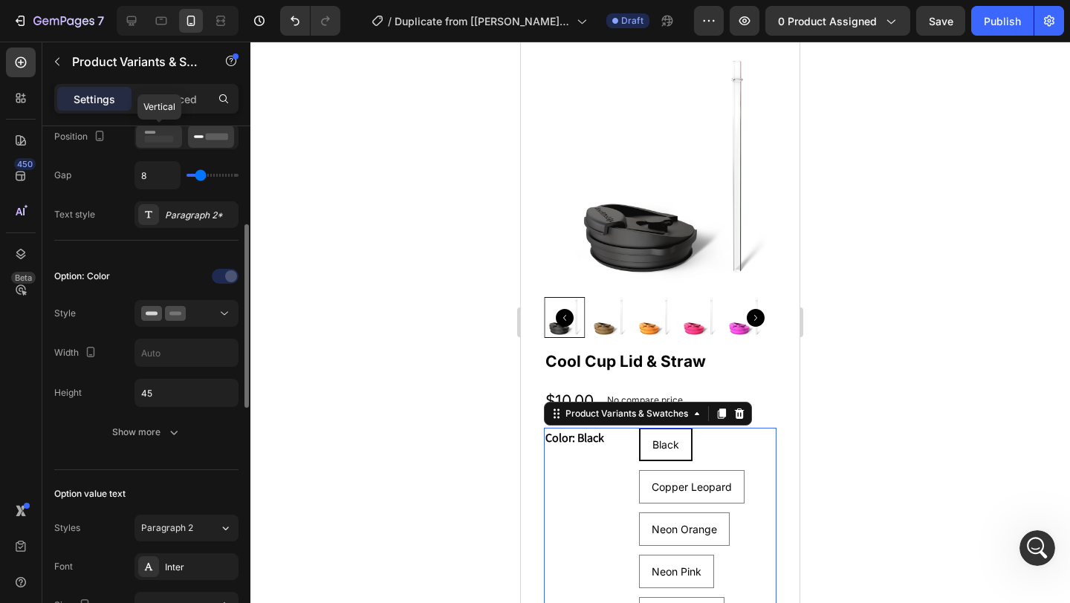
click at [159, 140] on rect at bounding box center [159, 139] width 29 height 7
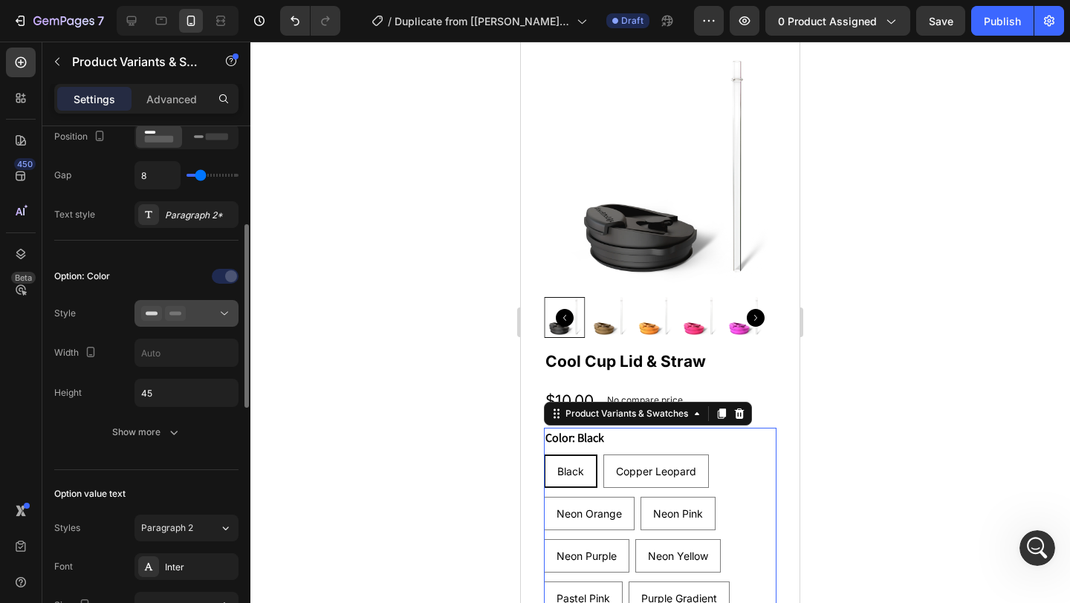
click at [196, 320] on div at bounding box center [186, 313] width 91 height 15
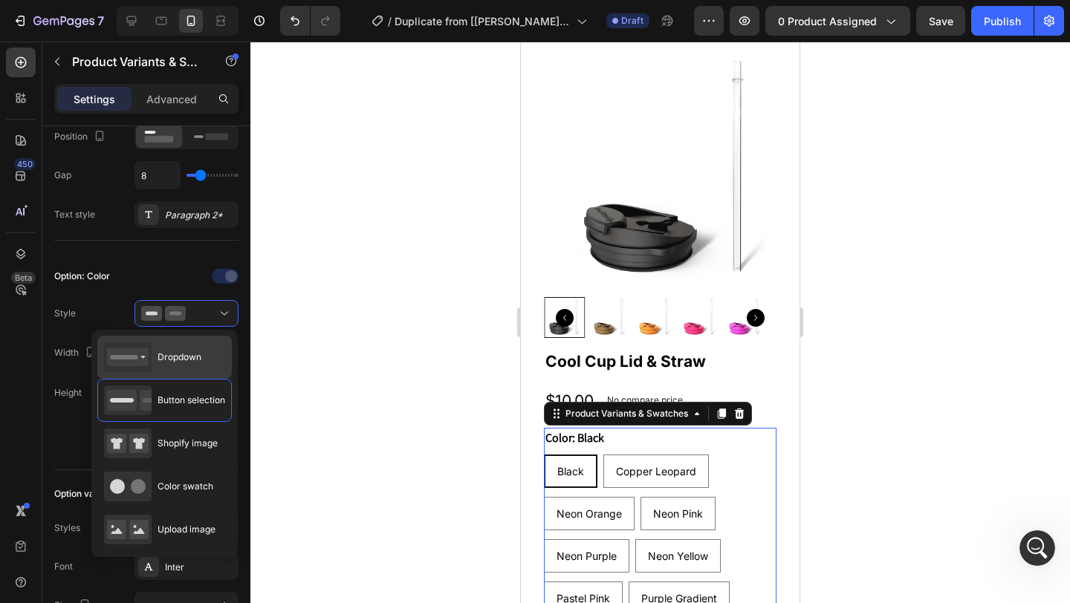
click at [175, 361] on span "Dropdown" at bounding box center [180, 357] width 44 height 13
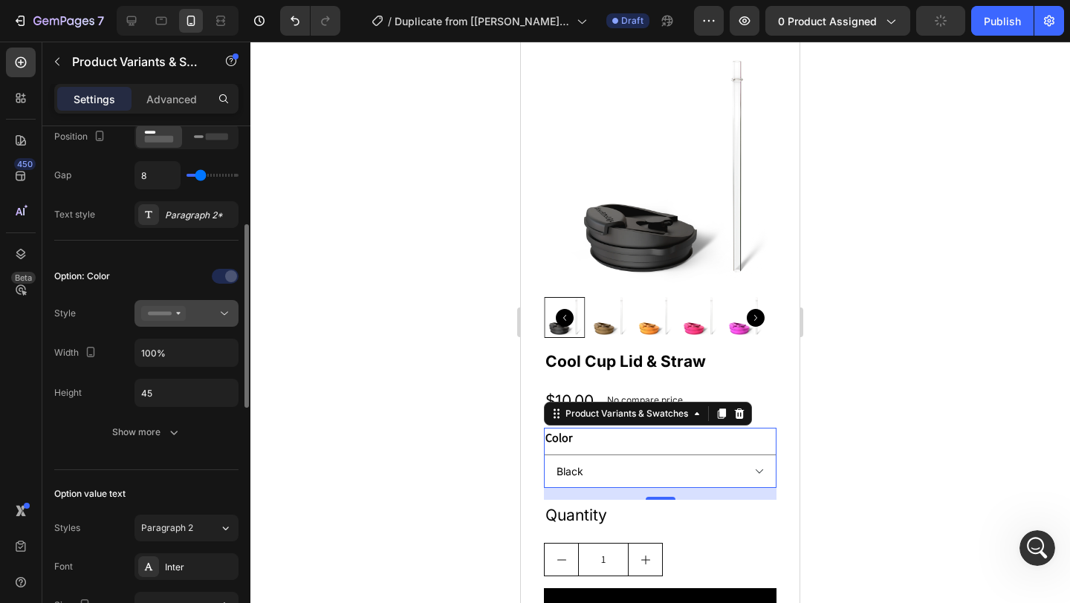
click at [184, 317] on icon at bounding box center [163, 313] width 45 height 15
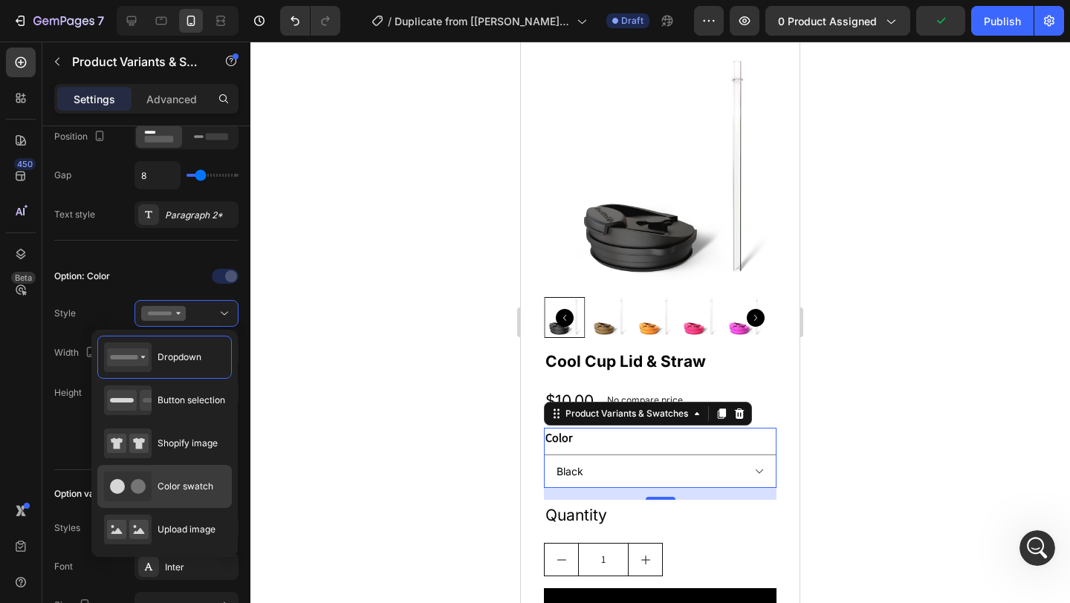
click at [176, 482] on span "Color swatch" at bounding box center [186, 486] width 56 height 13
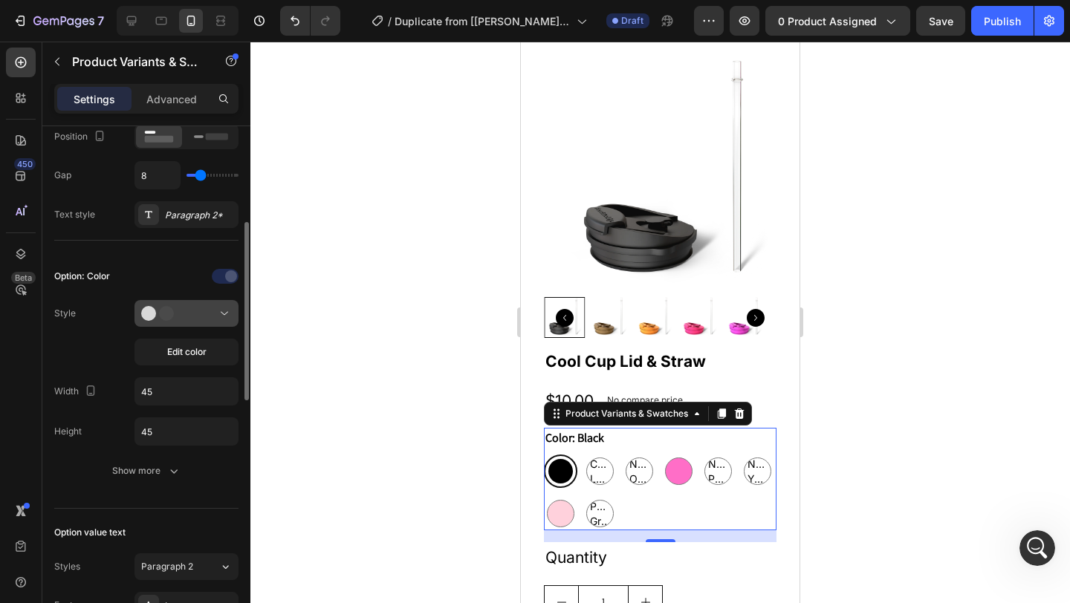
click at [187, 317] on div at bounding box center [186, 313] width 91 height 15
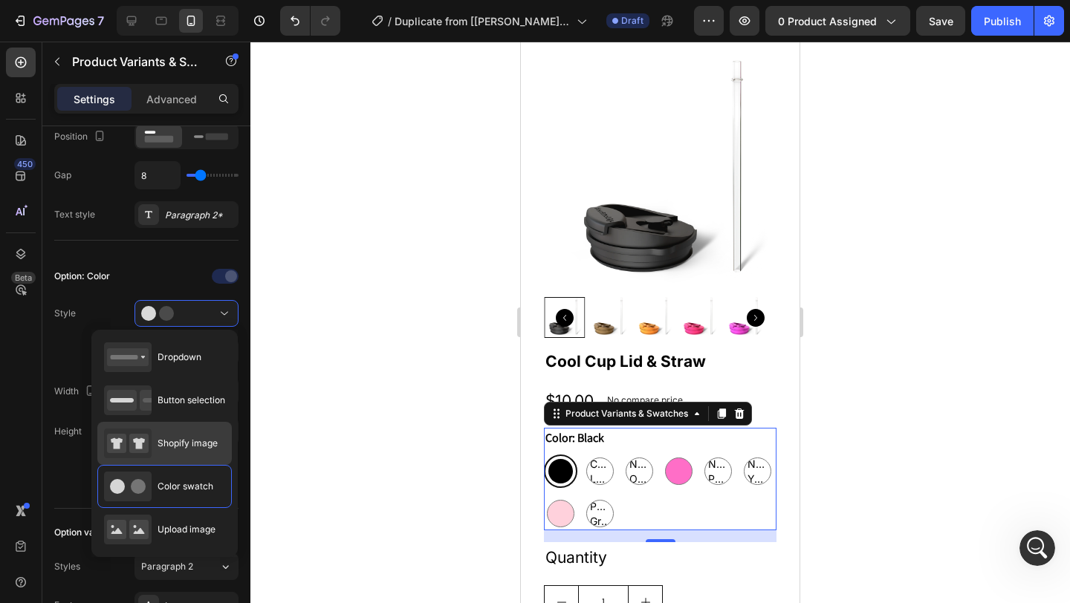
click at [172, 442] on span "Shopify image" at bounding box center [188, 443] width 60 height 13
type input "64"
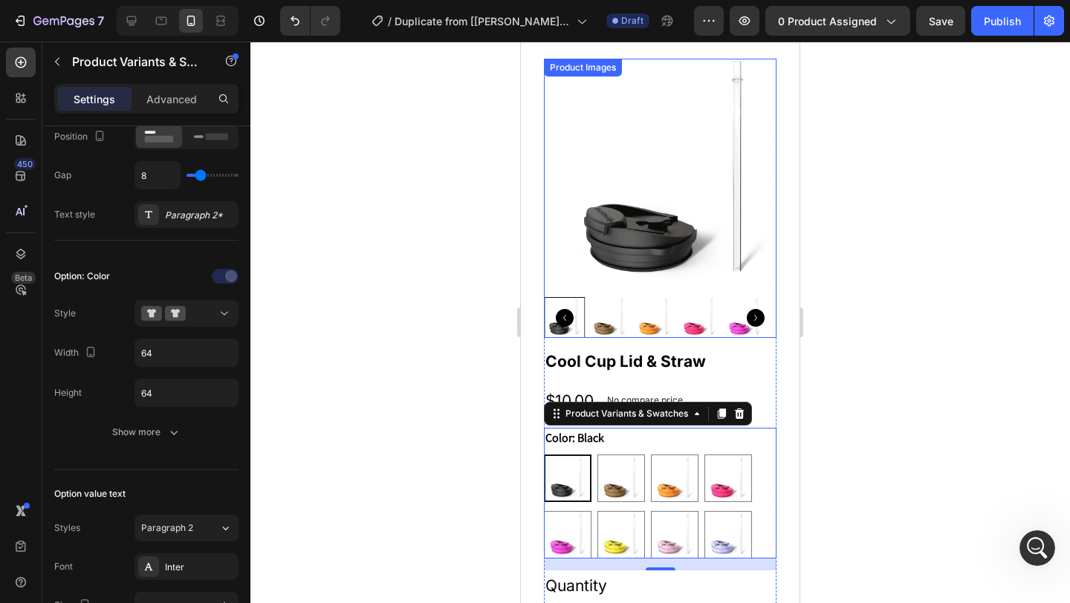
click at [677, 227] on img at bounding box center [671, 175] width 233 height 233
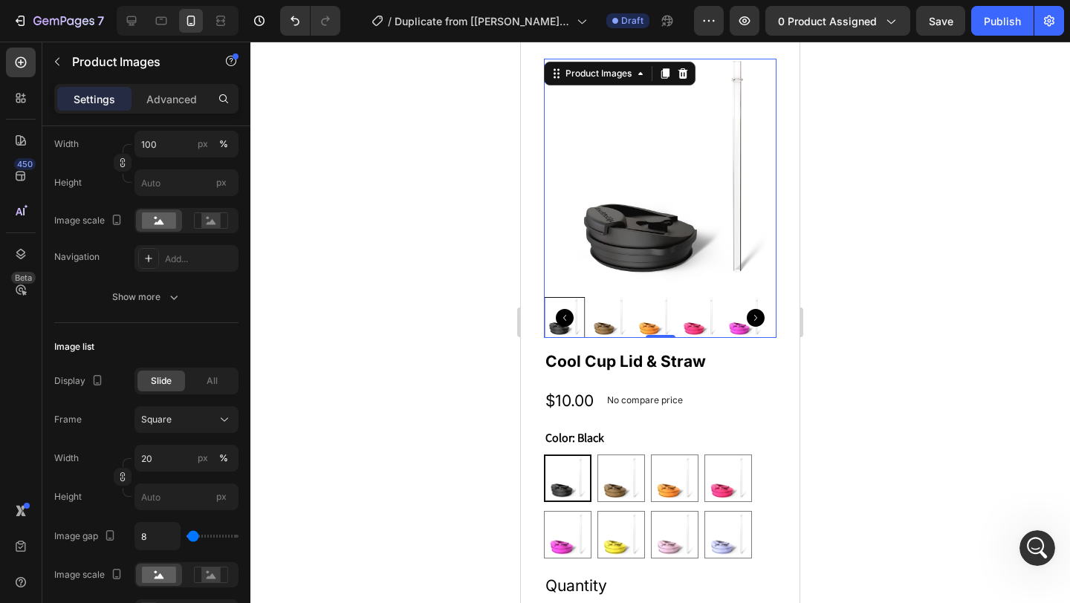
scroll to position [0, 0]
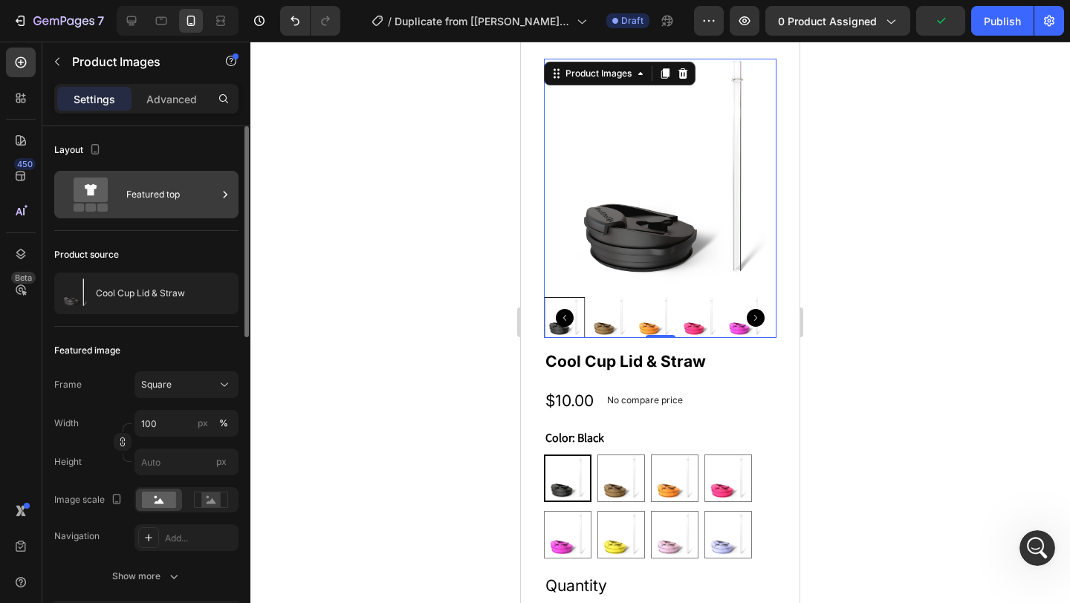
click at [149, 189] on div "Featured top" at bounding box center [171, 195] width 91 height 34
drag, startPoint x: 149, startPoint y: 189, endPoint x: 170, endPoint y: 195, distance: 21.6
click at [150, 189] on div "Featured top" at bounding box center [171, 195] width 91 height 34
drag, startPoint x: 150, startPoint y: 175, endPoint x: 163, endPoint y: 182, distance: 15.3
click at [156, 178] on div "Featured top" at bounding box center [146, 195] width 184 height 48
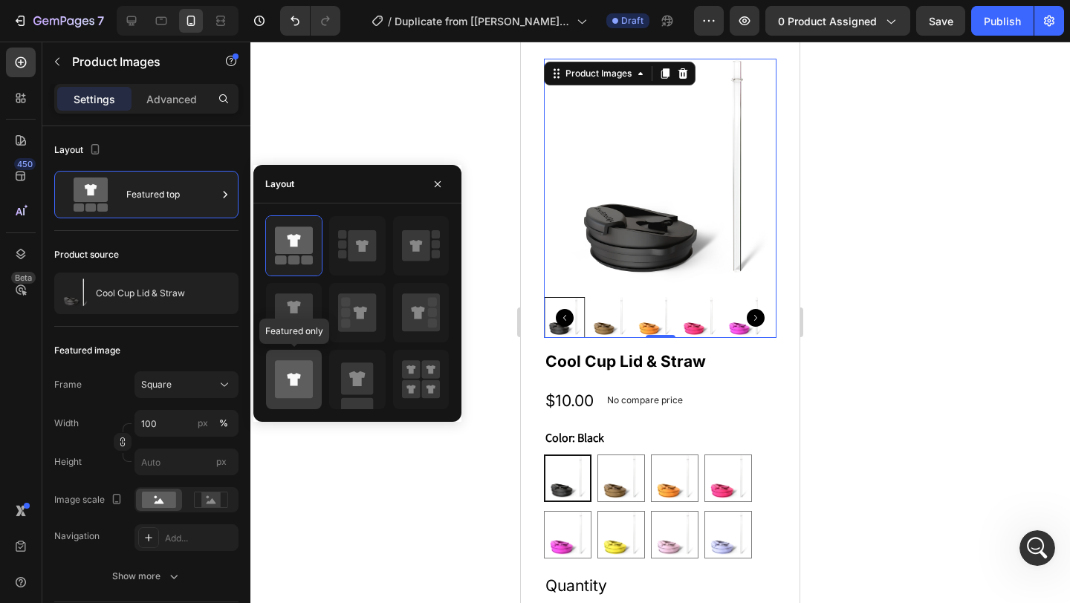
click at [296, 378] on icon at bounding box center [293, 379] width 13 height 13
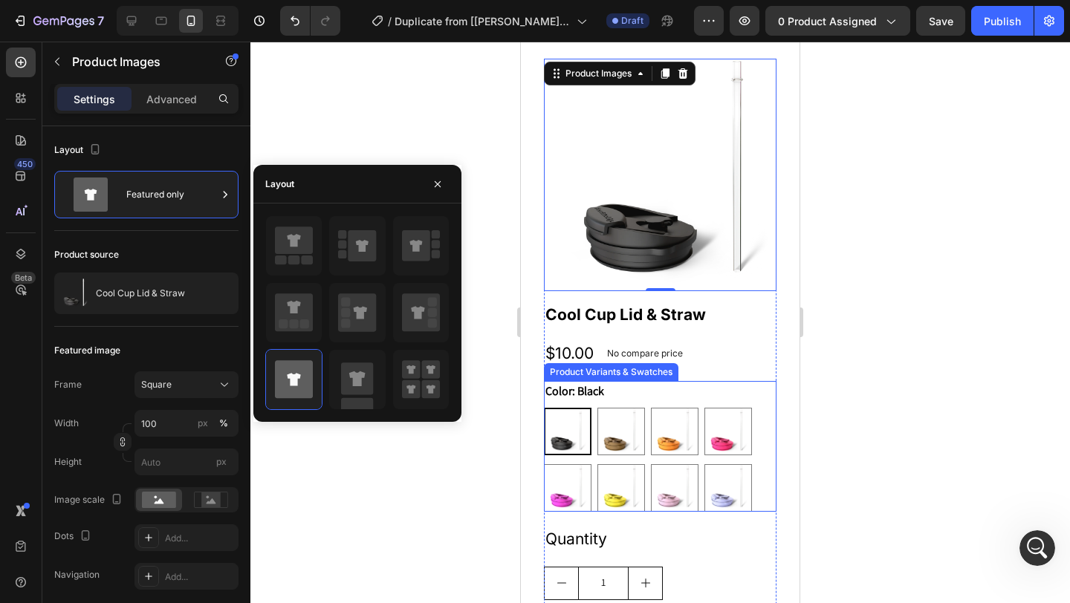
click at [481, 124] on div at bounding box center [660, 323] width 820 height 562
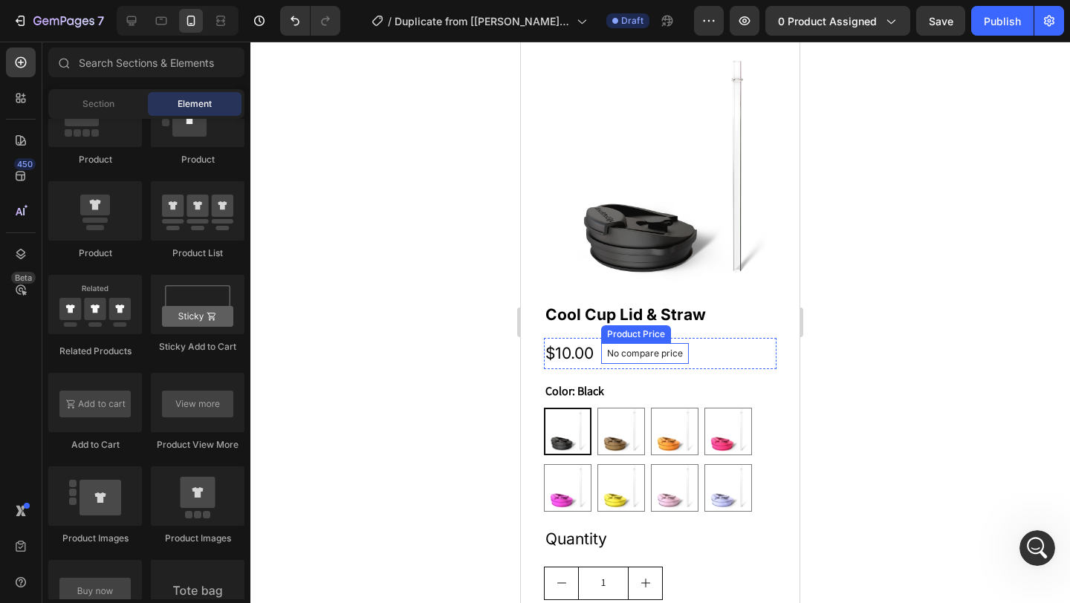
click at [629, 349] on p "No compare price" at bounding box center [645, 353] width 76 height 9
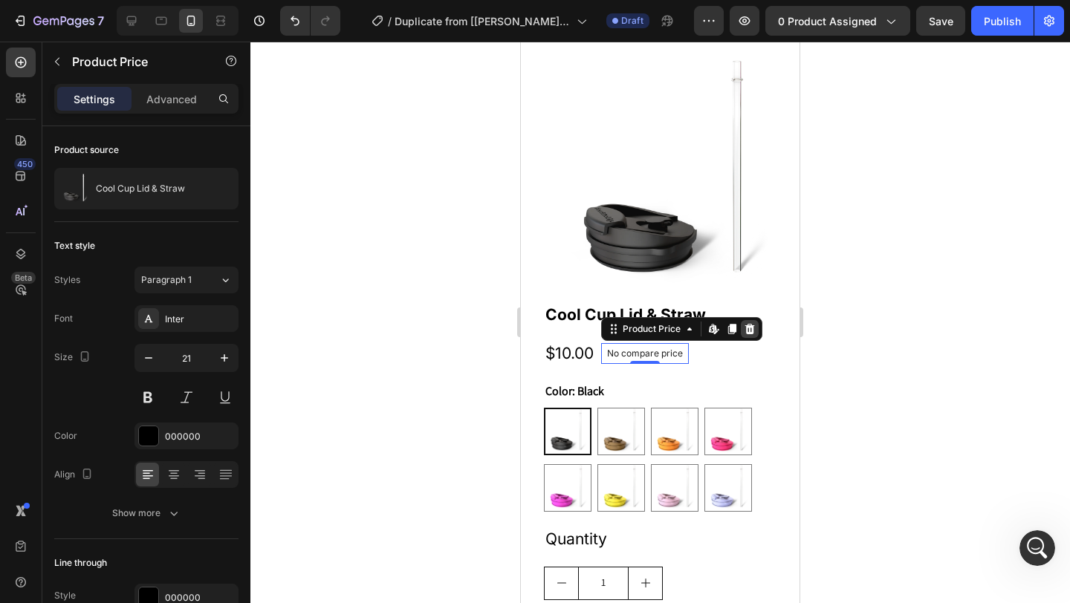
click at [745, 323] on icon at bounding box center [750, 329] width 12 height 12
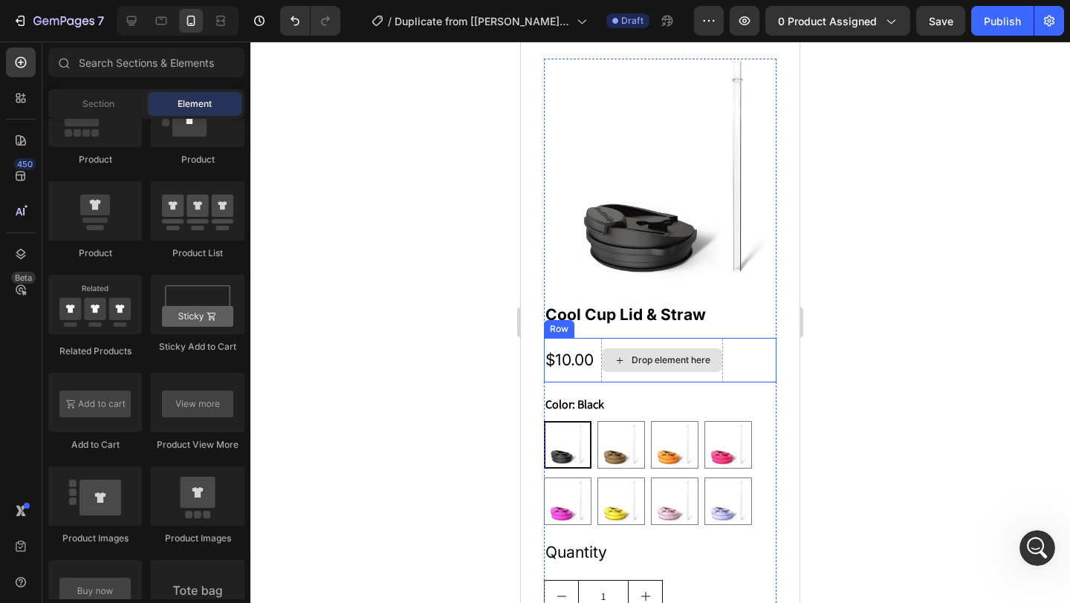
click at [687, 338] on div "Drop element here" at bounding box center [662, 360] width 122 height 45
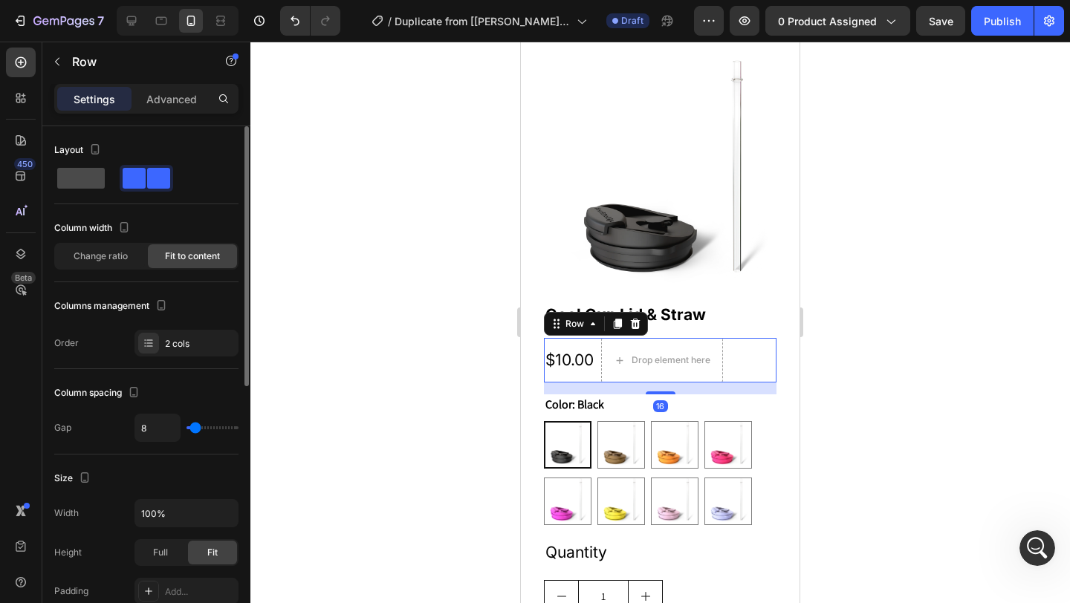
click at [92, 173] on span at bounding box center [81, 178] width 48 height 21
type input "0"
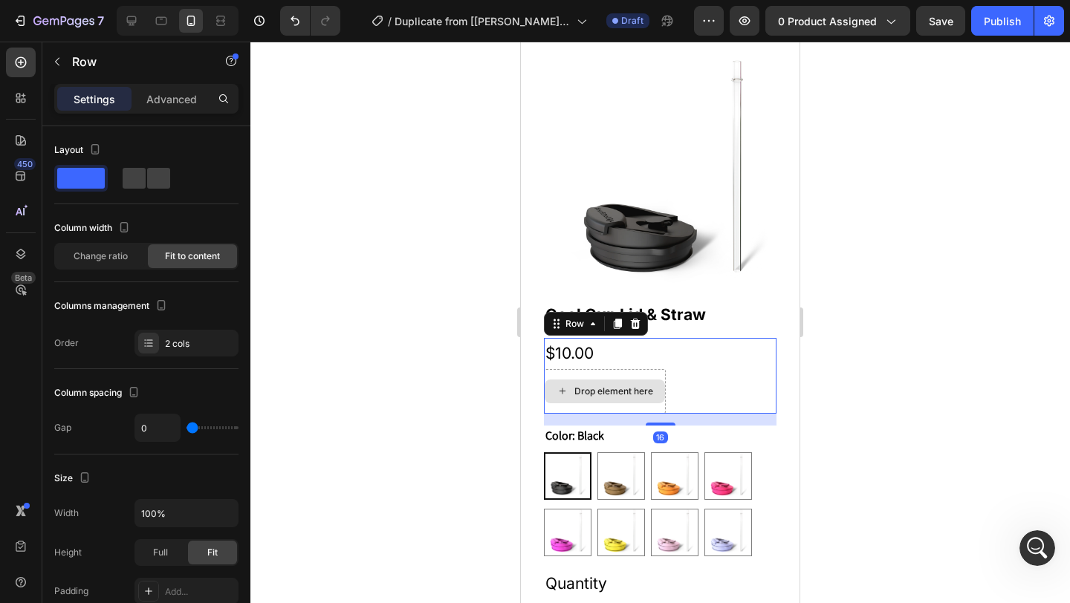
click at [632, 386] on div "Drop element here" at bounding box center [605, 392] width 120 height 24
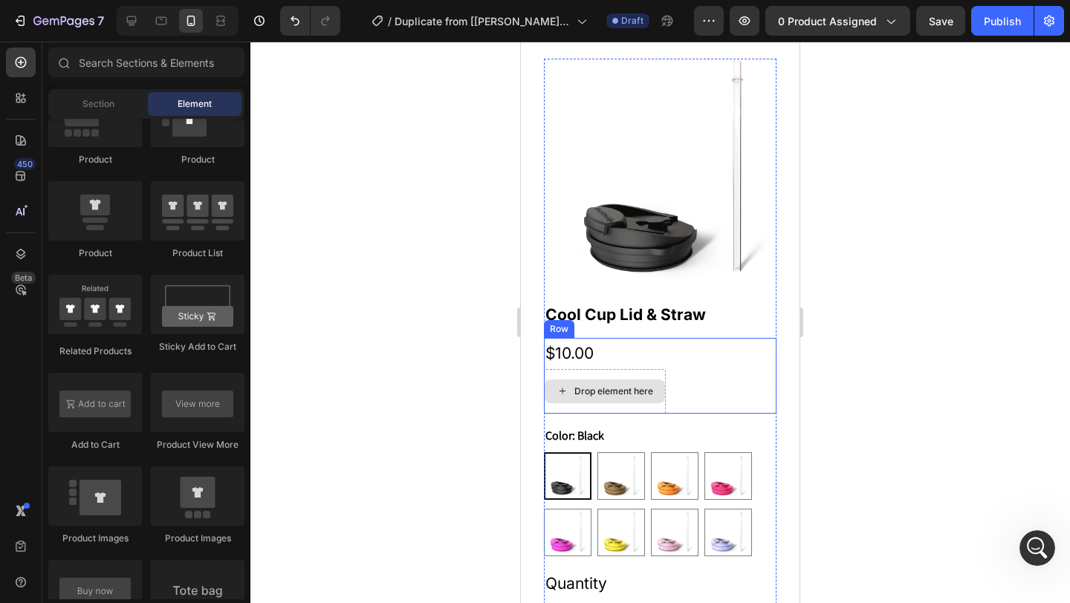
click at [645, 369] on div "Drop element here" at bounding box center [605, 391] width 122 height 45
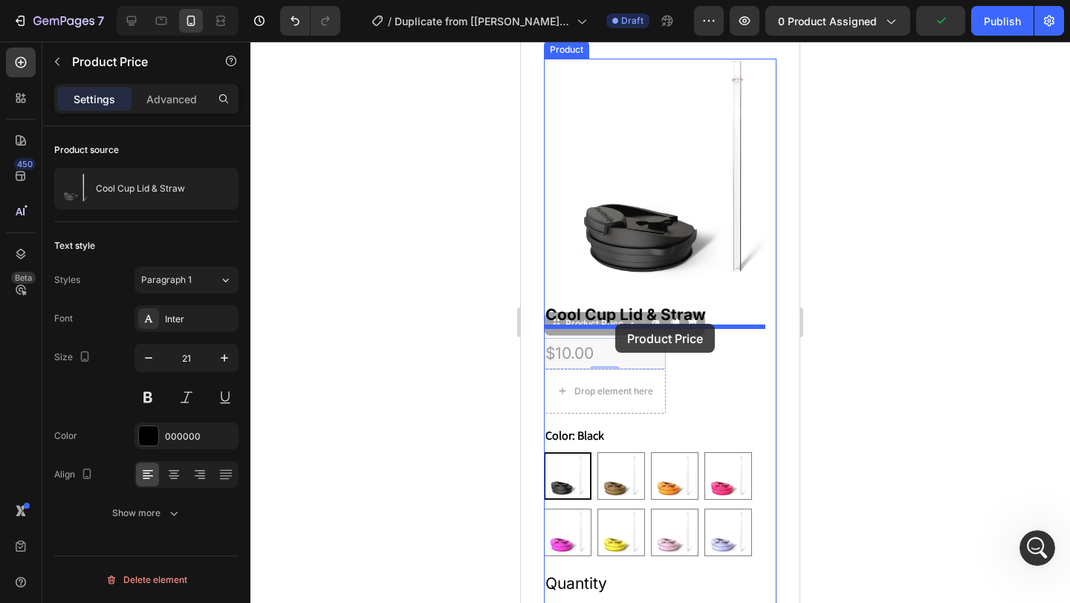
drag, startPoint x: 577, startPoint y: 340, endPoint x: 600, endPoint y: 332, distance: 24.4
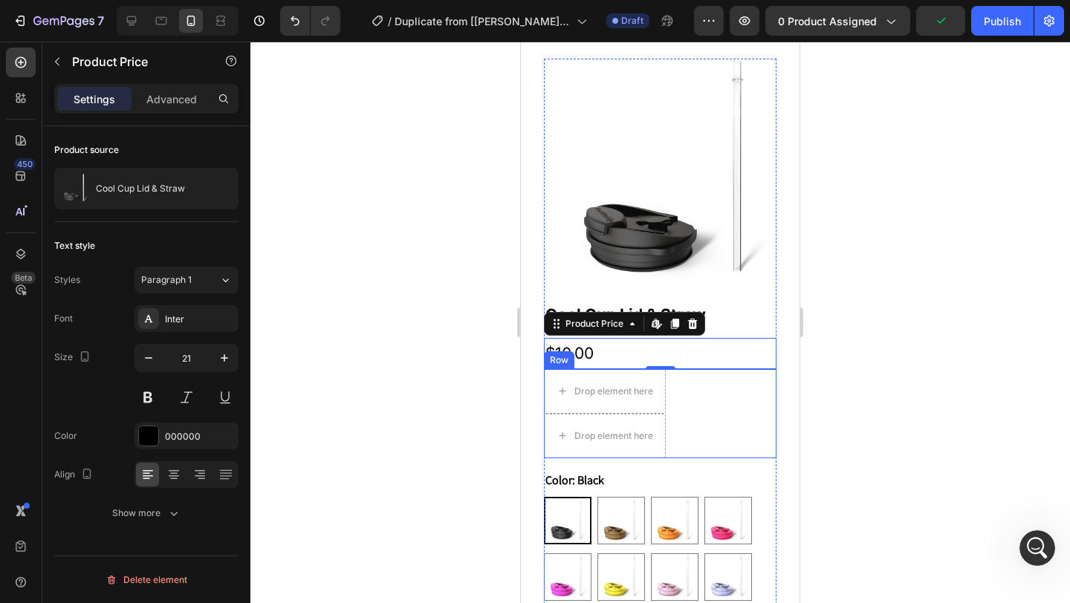
click at [689, 386] on div "Drop element here Drop element here Row" at bounding box center [660, 413] width 233 height 89
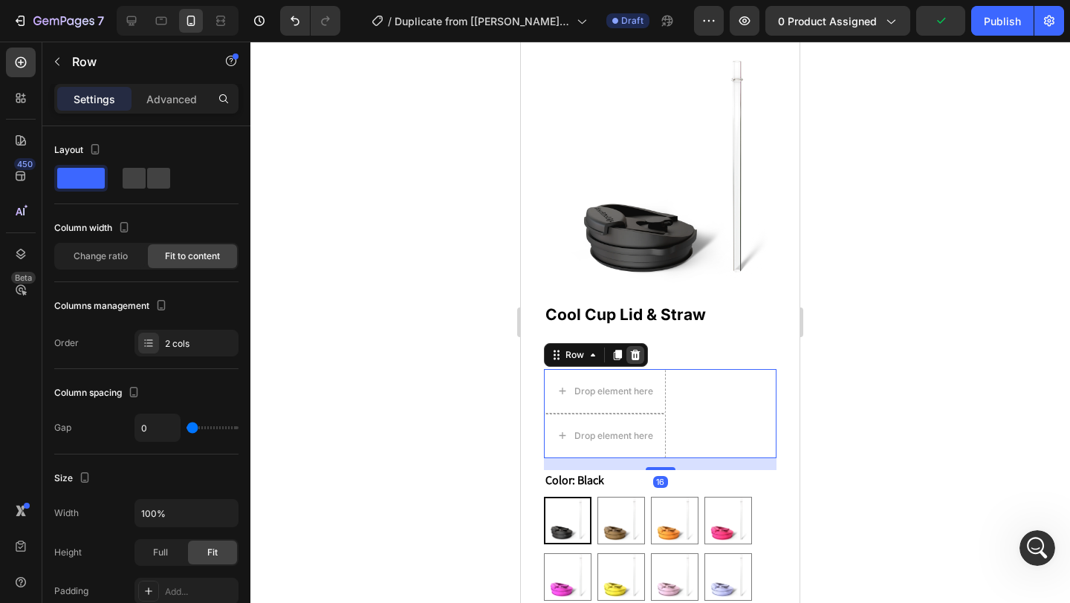
click at [634, 349] on icon at bounding box center [635, 355] width 12 height 12
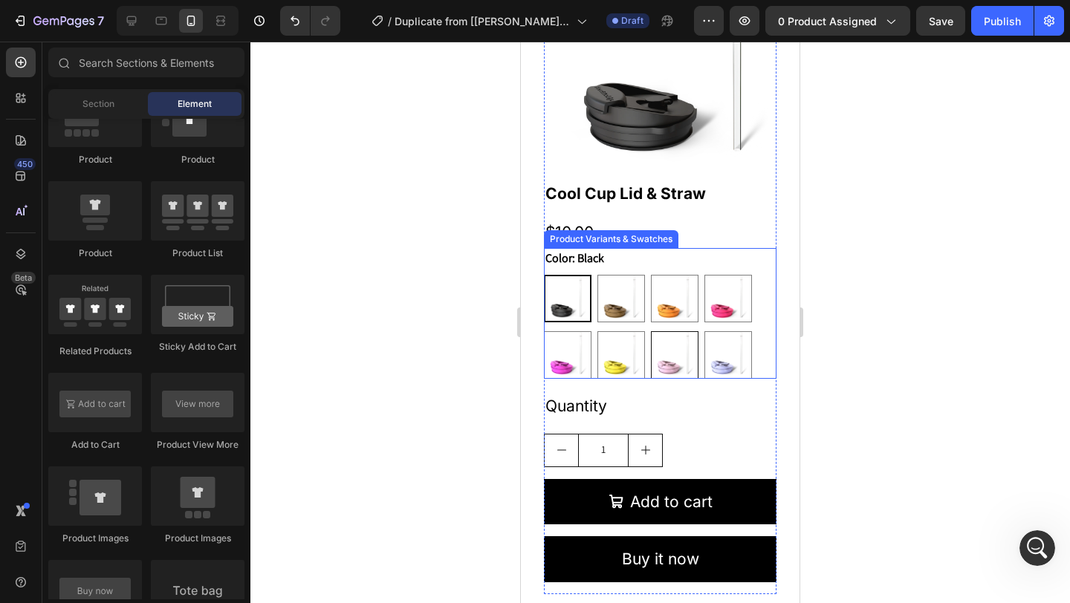
scroll to position [675, 0]
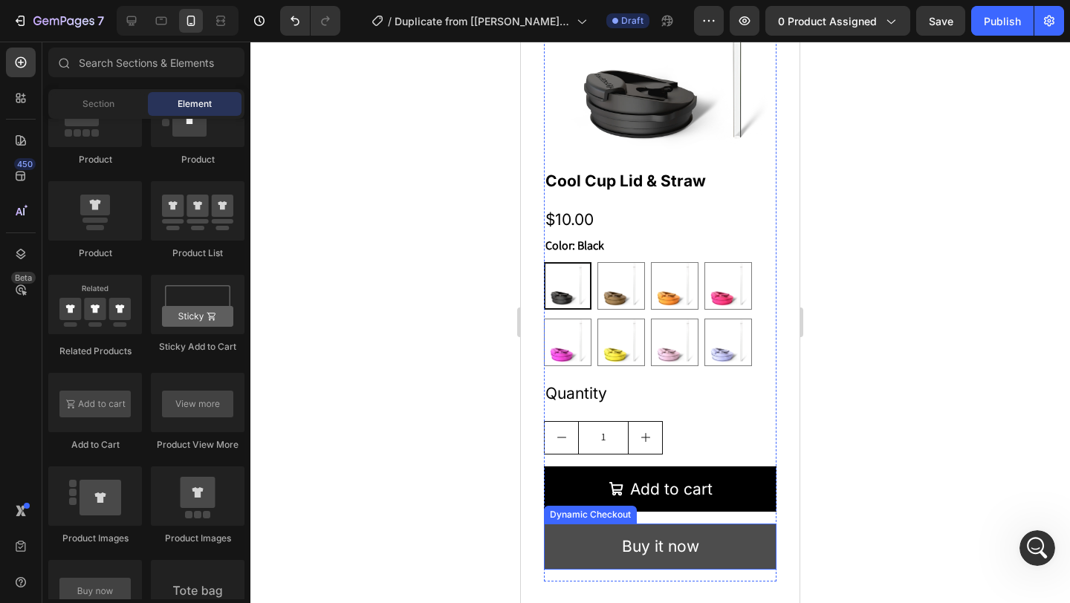
click at [731, 529] on button "Buy it now" at bounding box center [660, 547] width 233 height 46
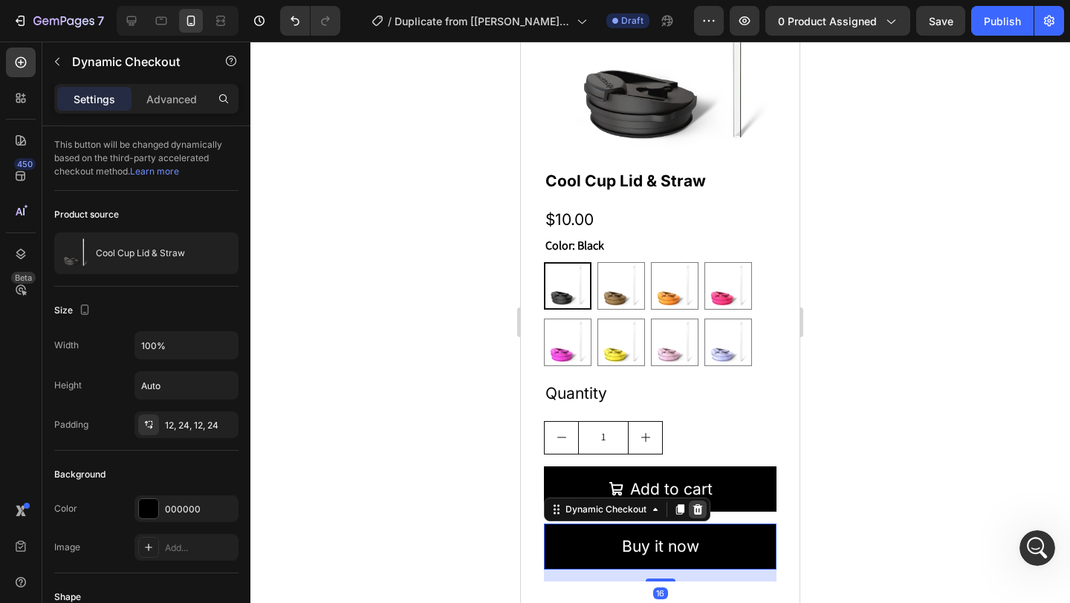
click at [704, 501] on div at bounding box center [698, 510] width 18 height 18
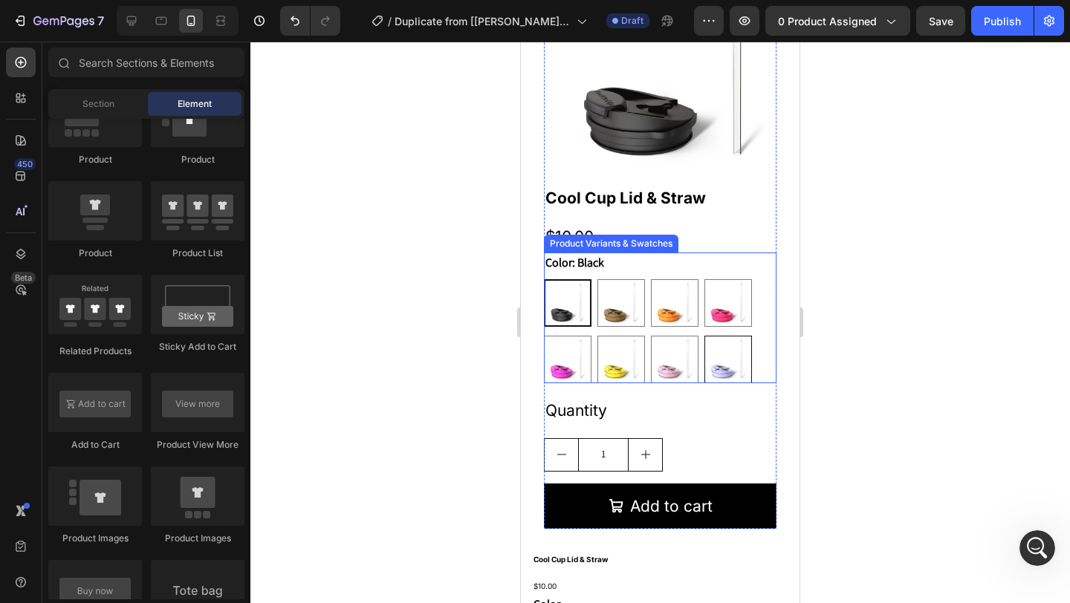
scroll to position [655, 0]
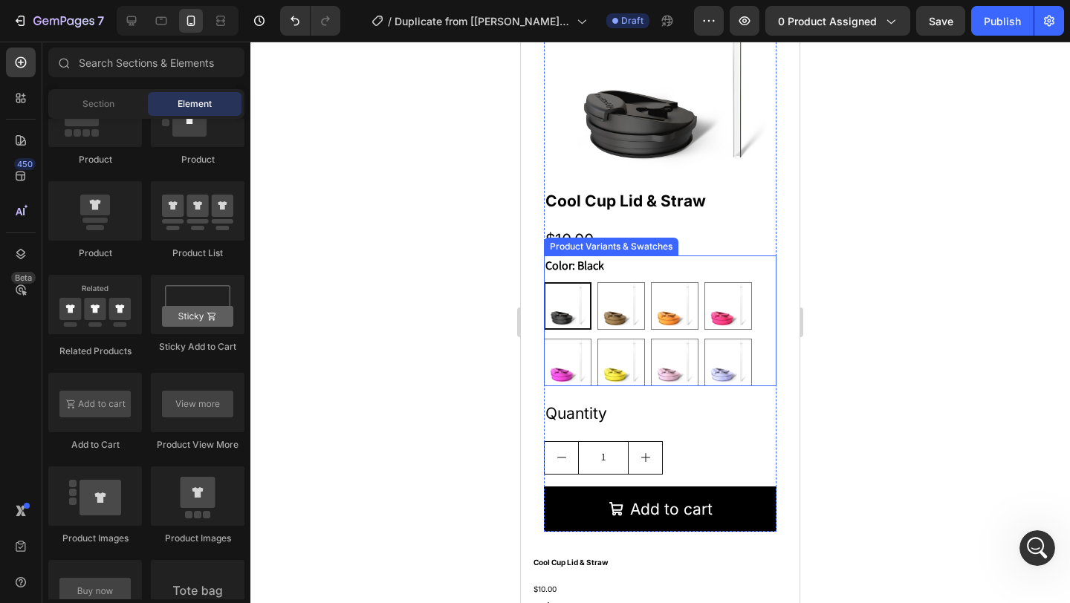
click at [675, 256] on div "Color: Black Black Black Copper Leopard Copper Leopard Neon Orange Neon Orange …" at bounding box center [660, 321] width 233 height 131
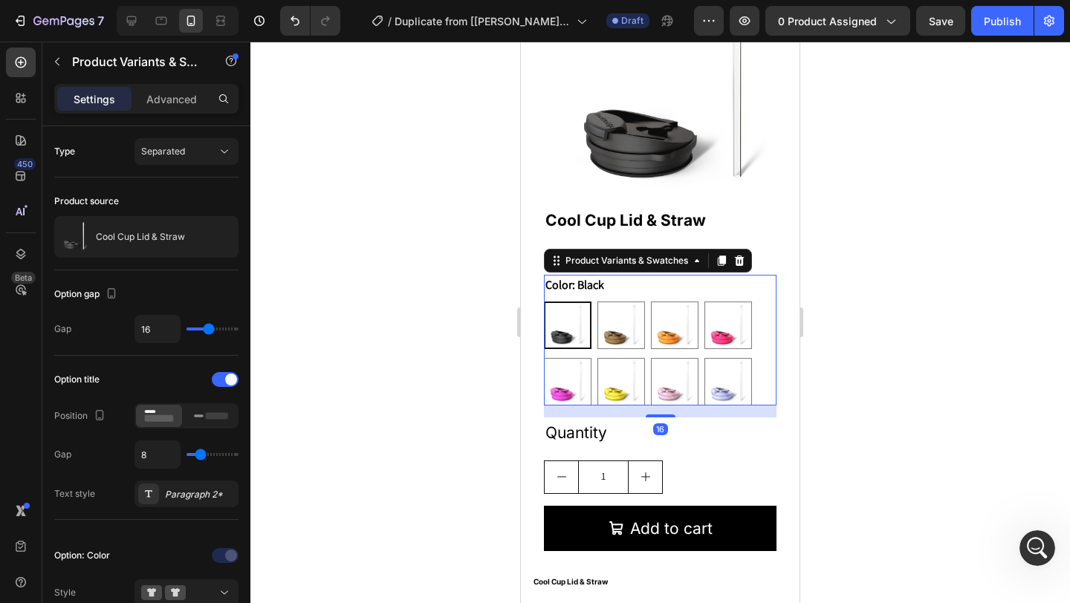
scroll to position [521, 0]
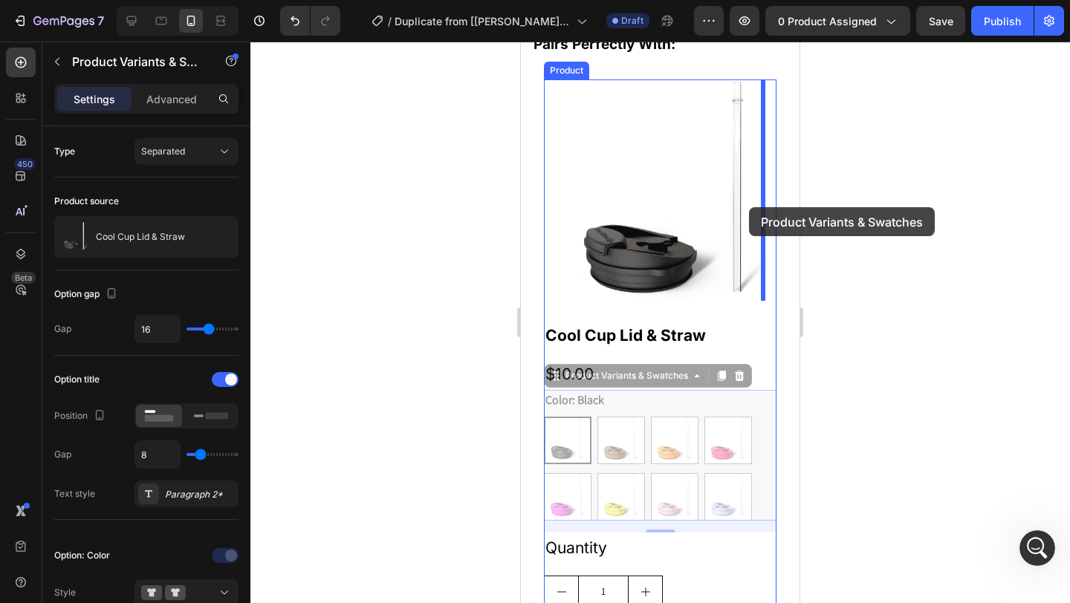
drag, startPoint x: 658, startPoint y: 356, endPoint x: 750, endPoint y: 208, distance: 174.2
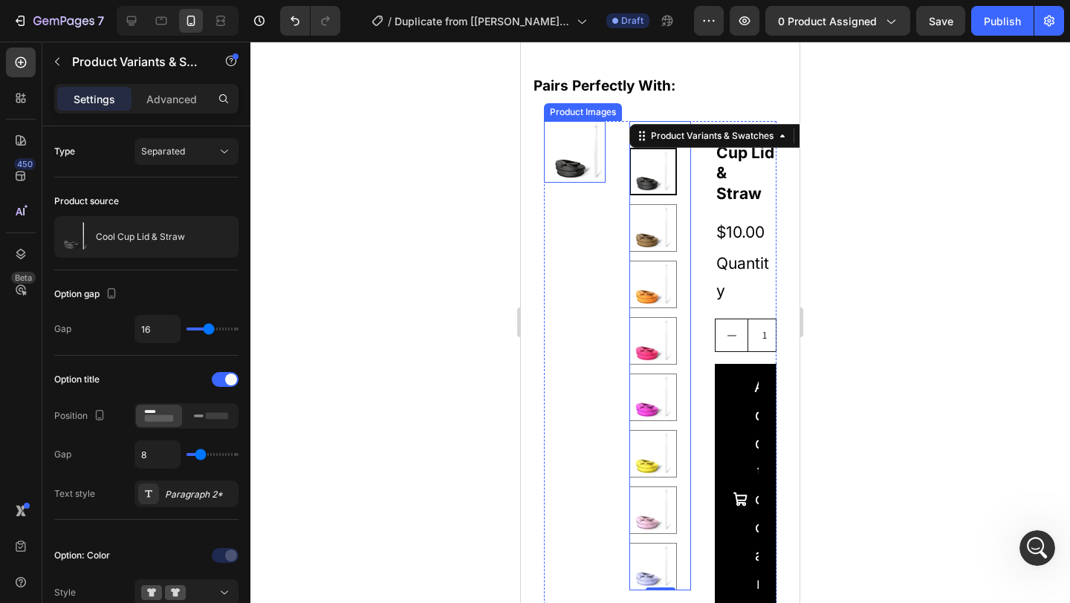
scroll to position [467, 0]
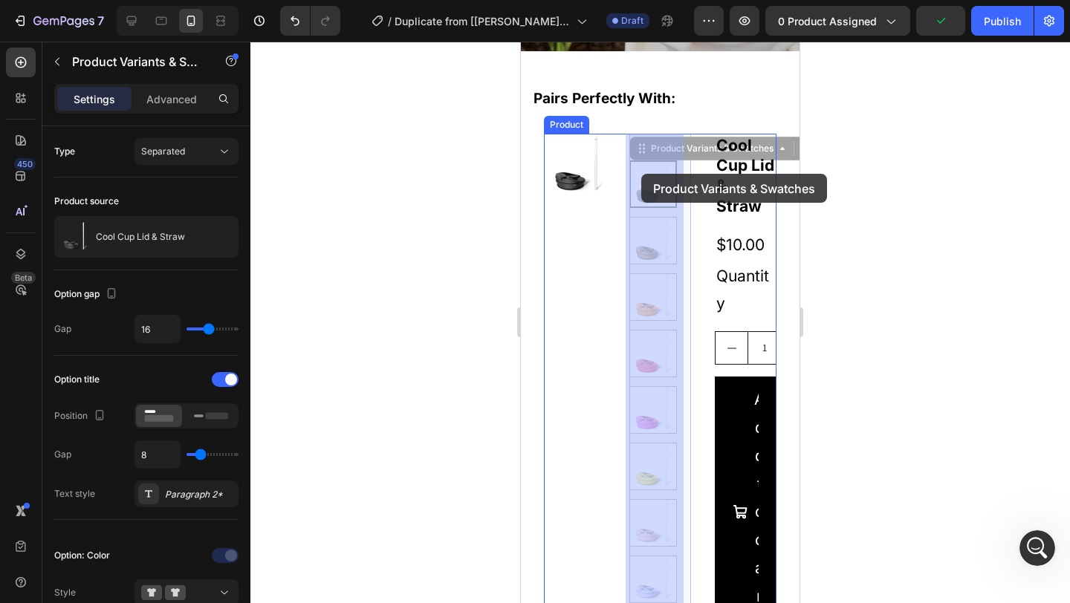
drag, startPoint x: 629, startPoint y: 169, endPoint x: 641, endPoint y: 174, distance: 13.4
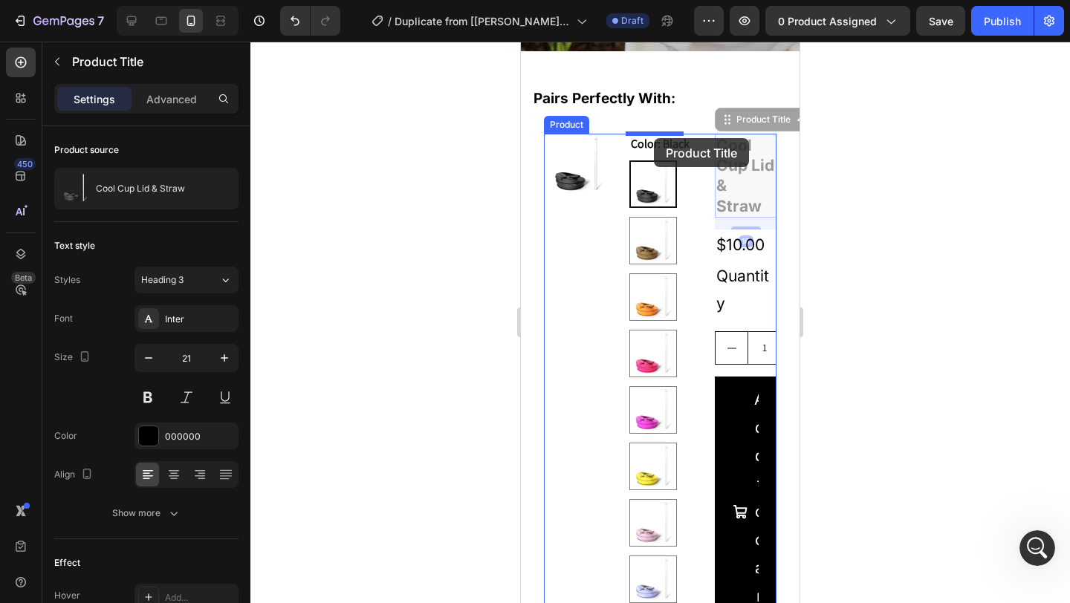
drag, startPoint x: 716, startPoint y: 167, endPoint x: 654, endPoint y: 138, distance: 68.8
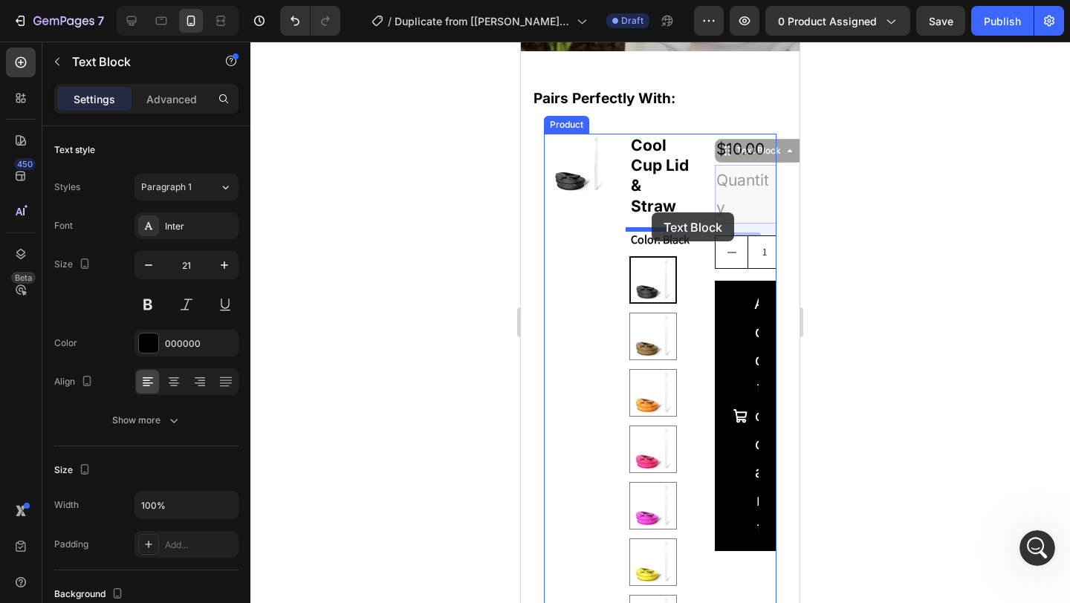
drag, startPoint x: 727, startPoint y: 163, endPoint x: 651, endPoint y: 213, distance: 91.1
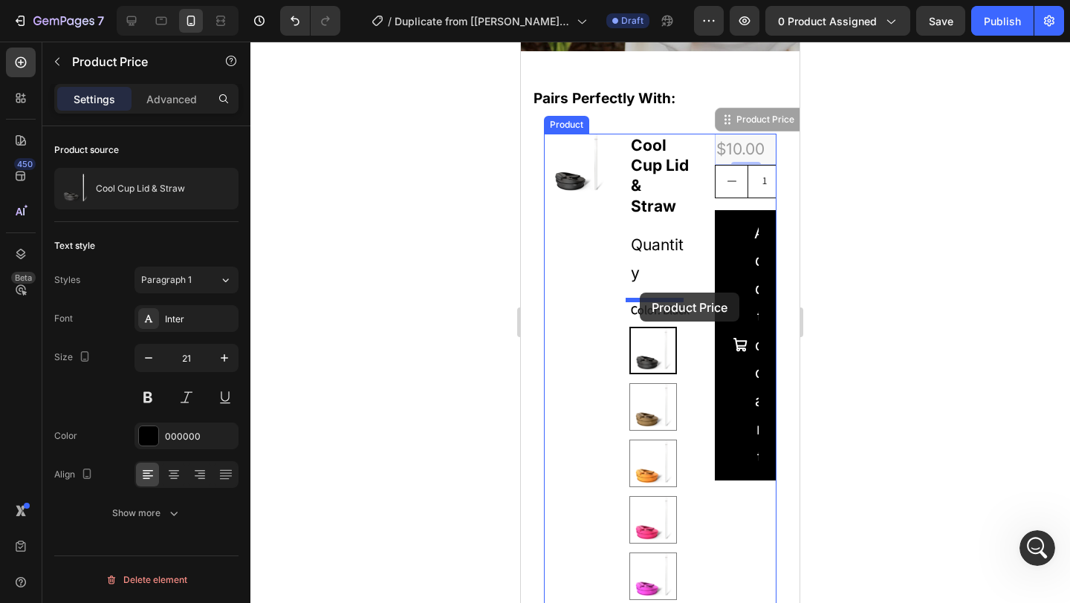
drag, startPoint x: 724, startPoint y: 143, endPoint x: 640, endPoint y: 293, distance: 171.3
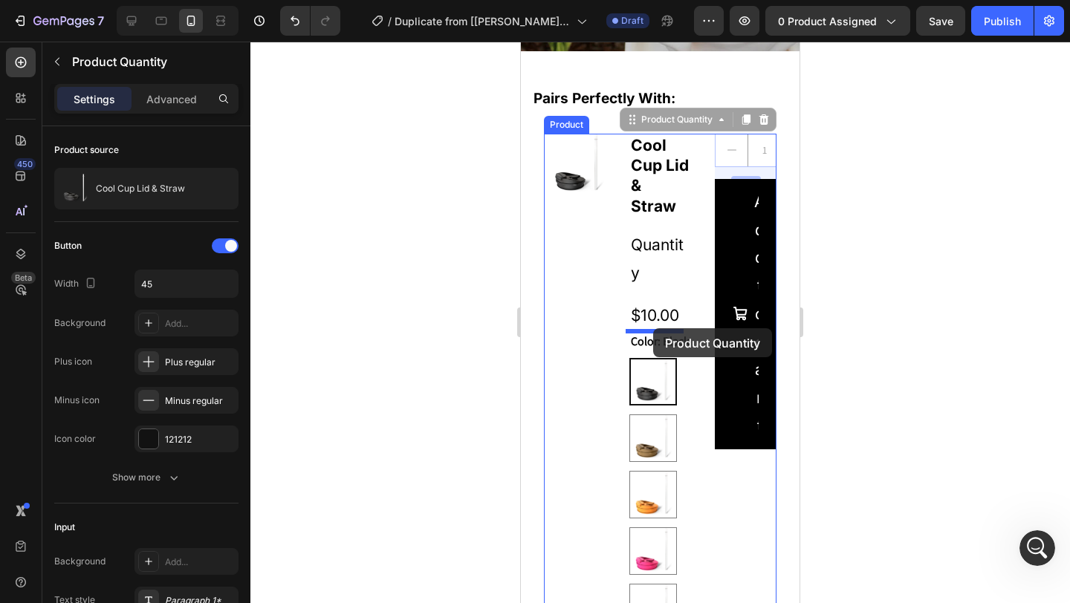
drag, startPoint x: 730, startPoint y: 140, endPoint x: 653, endPoint y: 328, distance: 203.3
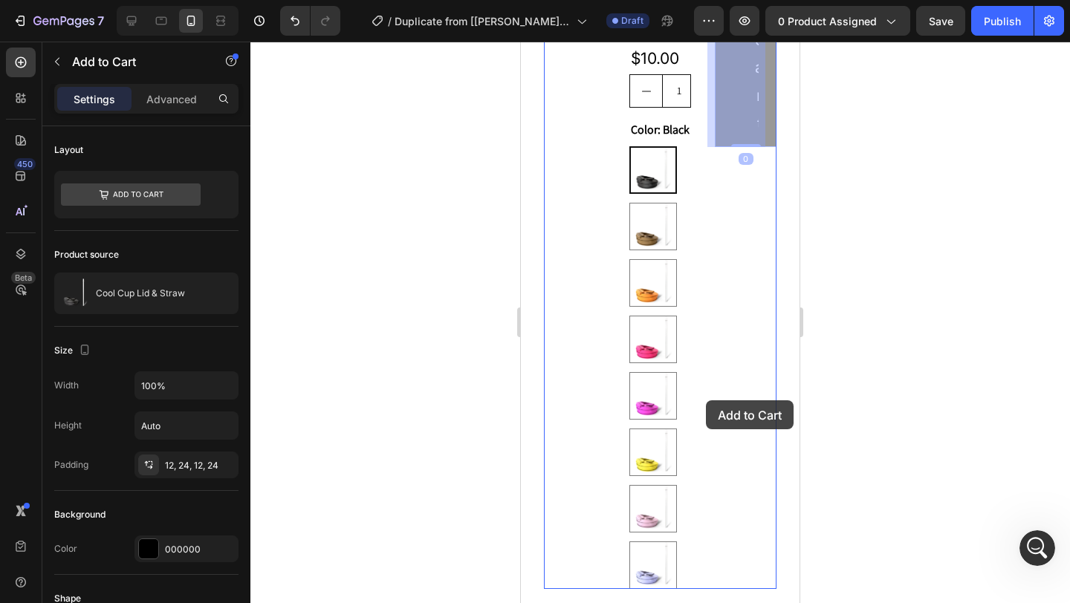
scroll to position [863, 0]
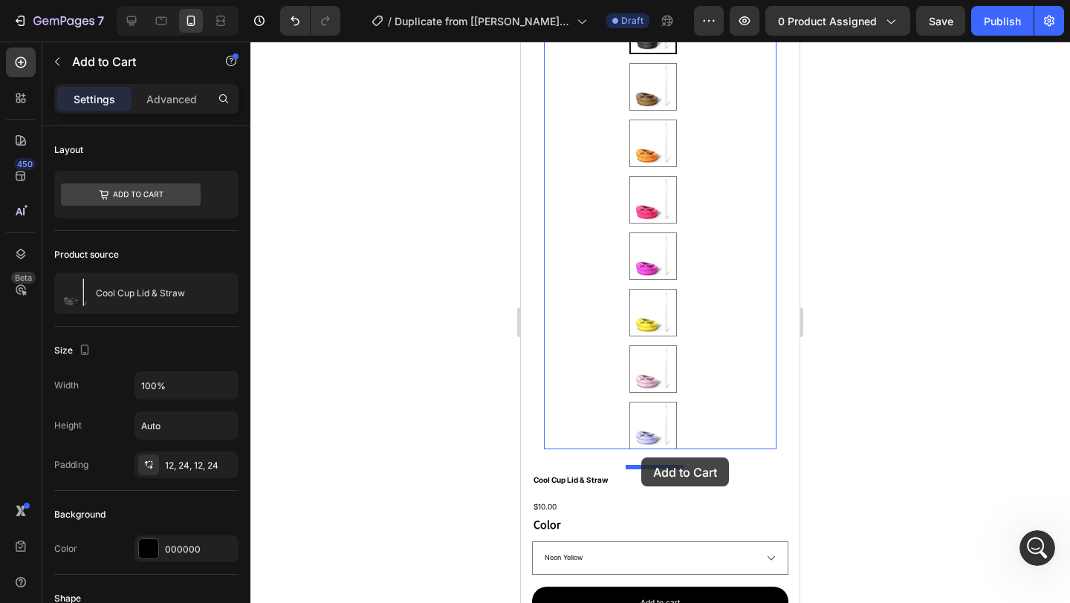
drag, startPoint x: 710, startPoint y: 228, endPoint x: 641, endPoint y: 458, distance: 239.8
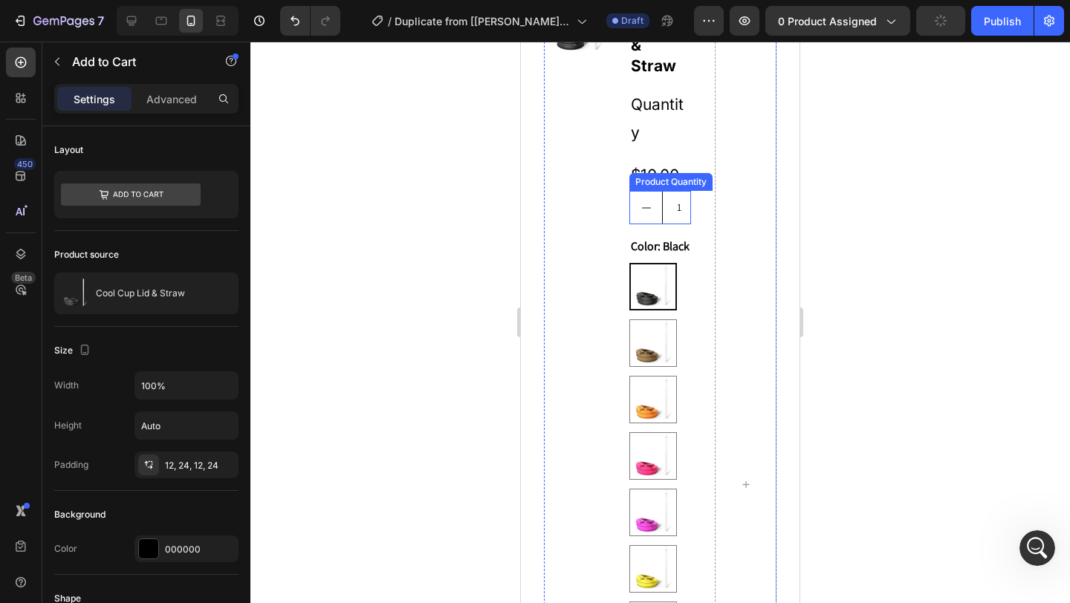
scroll to position [351, 0]
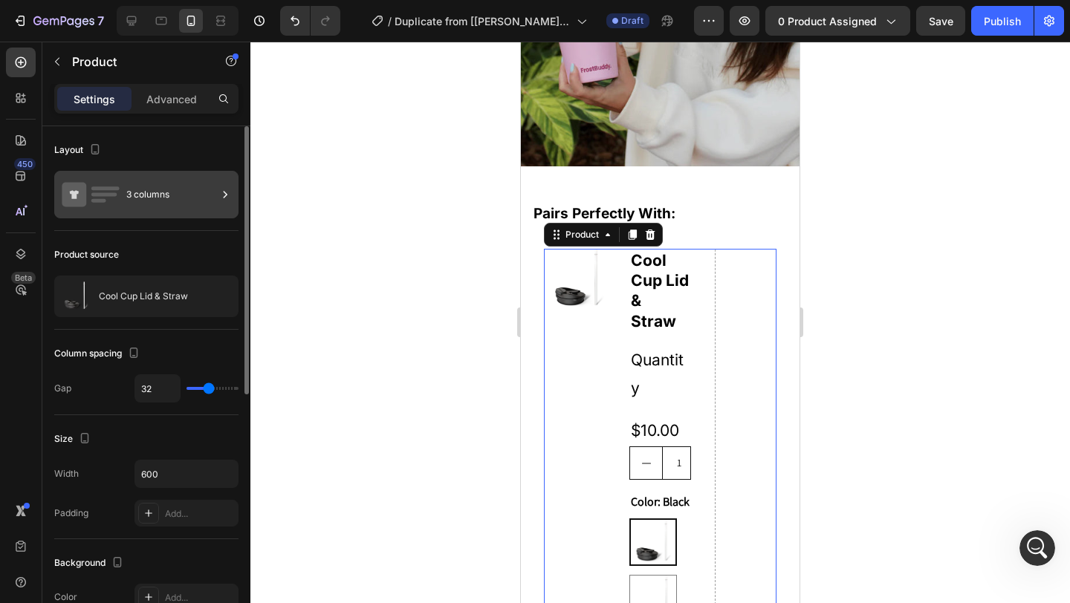
click at [120, 204] on icon at bounding box center [90, 195] width 59 height 34
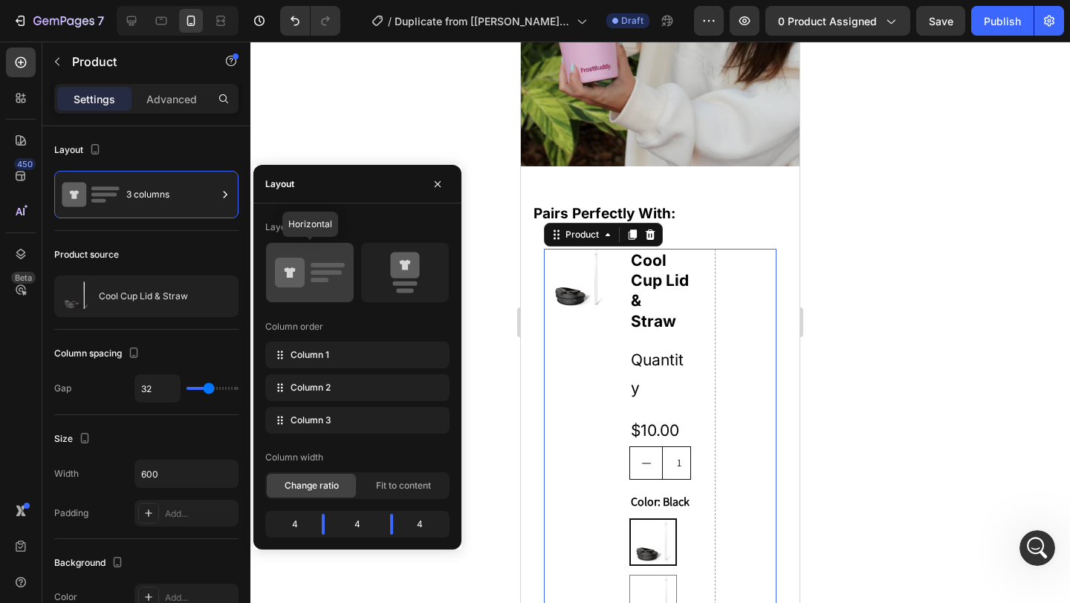
click at [332, 269] on icon at bounding box center [310, 273] width 70 height 42
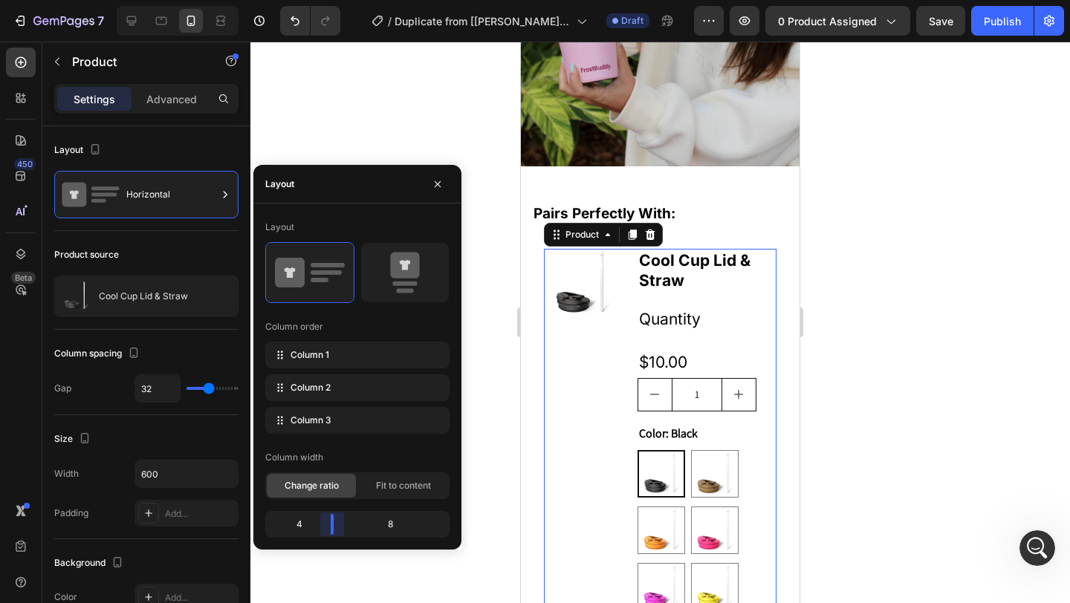
drag, startPoint x: 357, startPoint y: 529, endPoint x: 333, endPoint y: 533, distance: 24.1
click at [333, 0] on body "7 Version history / Duplicate from [Harry GP] Home Page Draft Preview 0 product…" at bounding box center [535, 0] width 1070 height 0
click at [710, 319] on div "Quantity" at bounding box center [707, 319] width 139 height 31
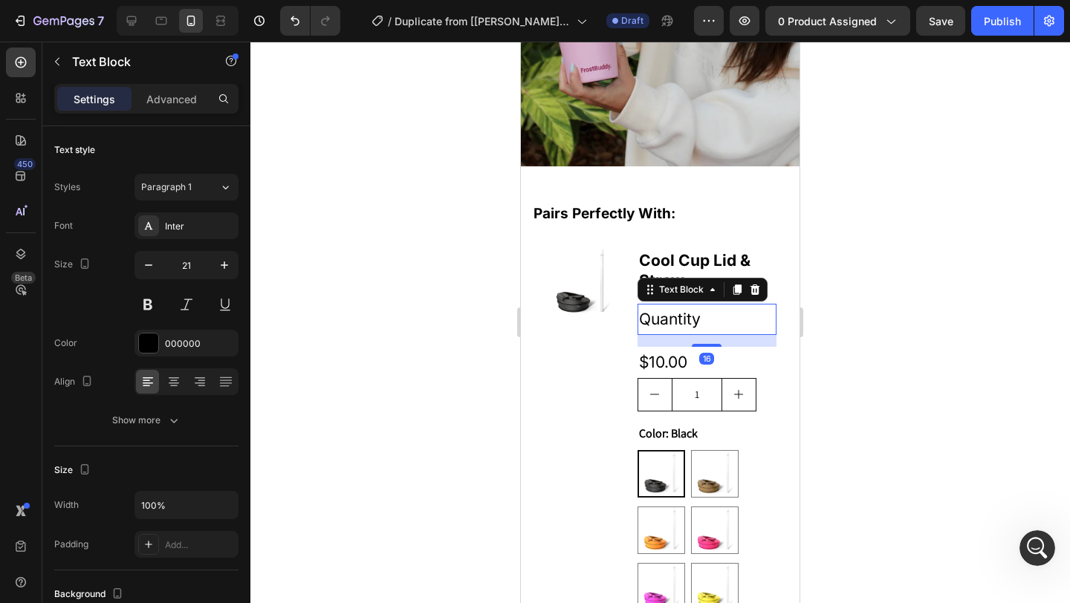
click at [750, 290] on icon at bounding box center [755, 290] width 10 height 10
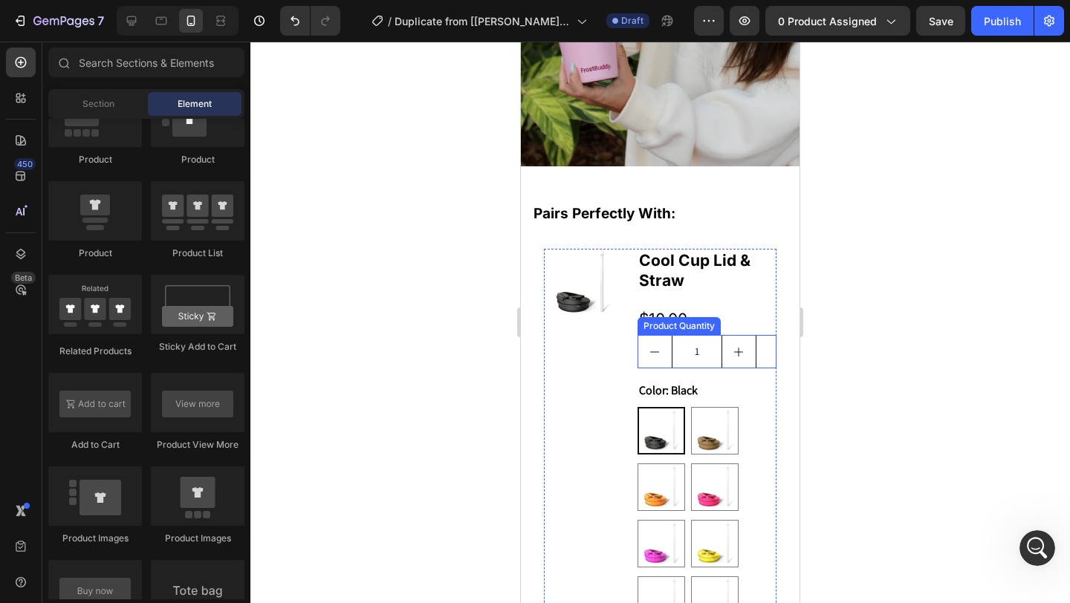
click at [752, 346] on div "1" at bounding box center [707, 351] width 139 height 33
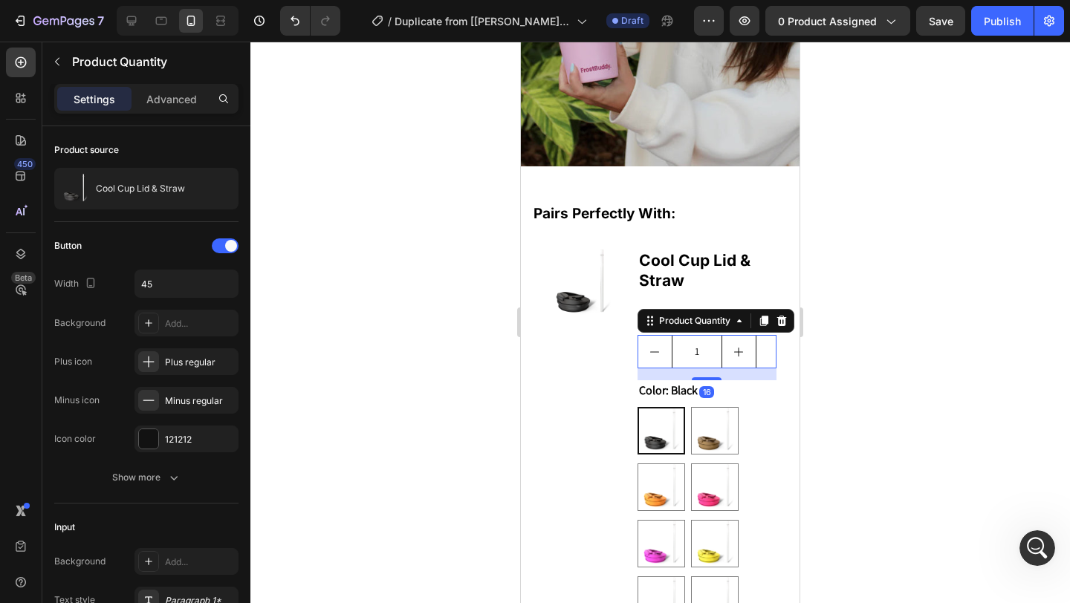
click at [778, 320] on icon at bounding box center [782, 321] width 10 height 10
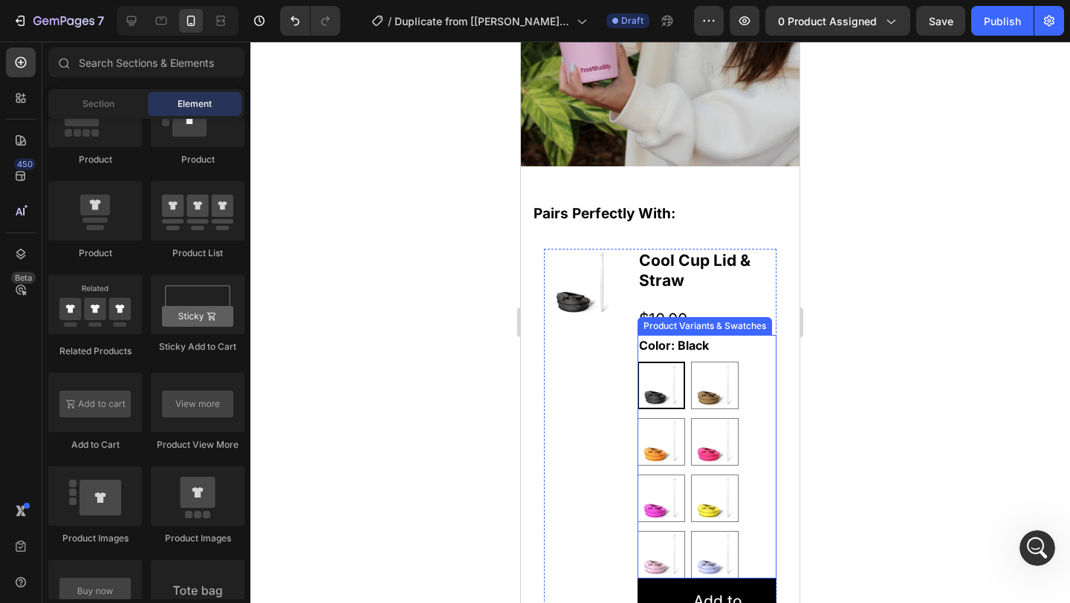
click at [738, 348] on p "Copper Leopard" at bounding box center [715, 344] width 68 height 13
click at [691, 361] on input "Copper Leopard Copper Leopard" at bounding box center [690, 361] width 1 height 1
radio input "true"
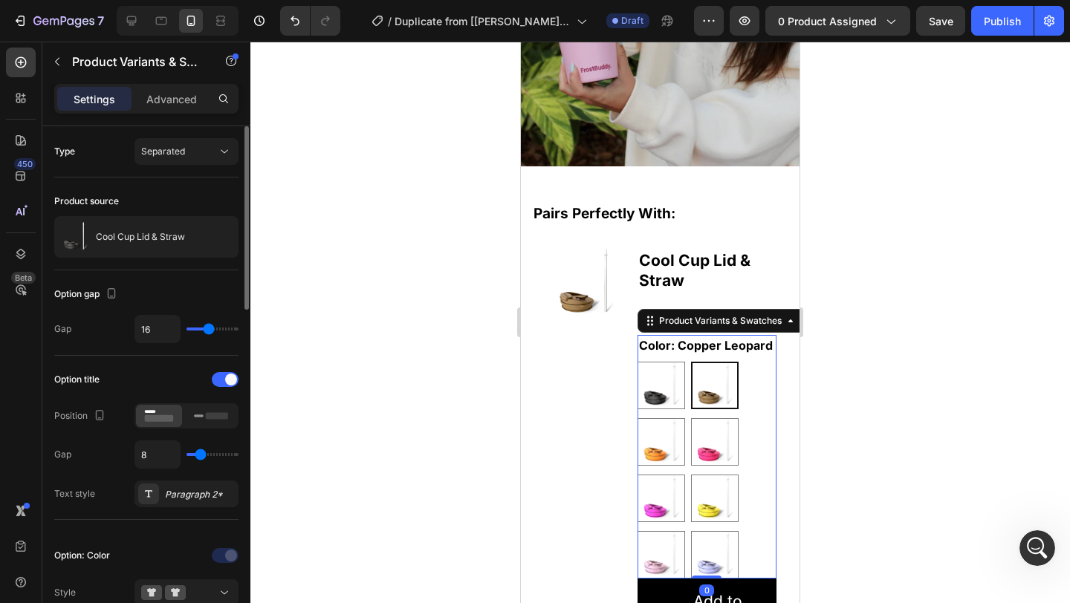
scroll to position [20, 0]
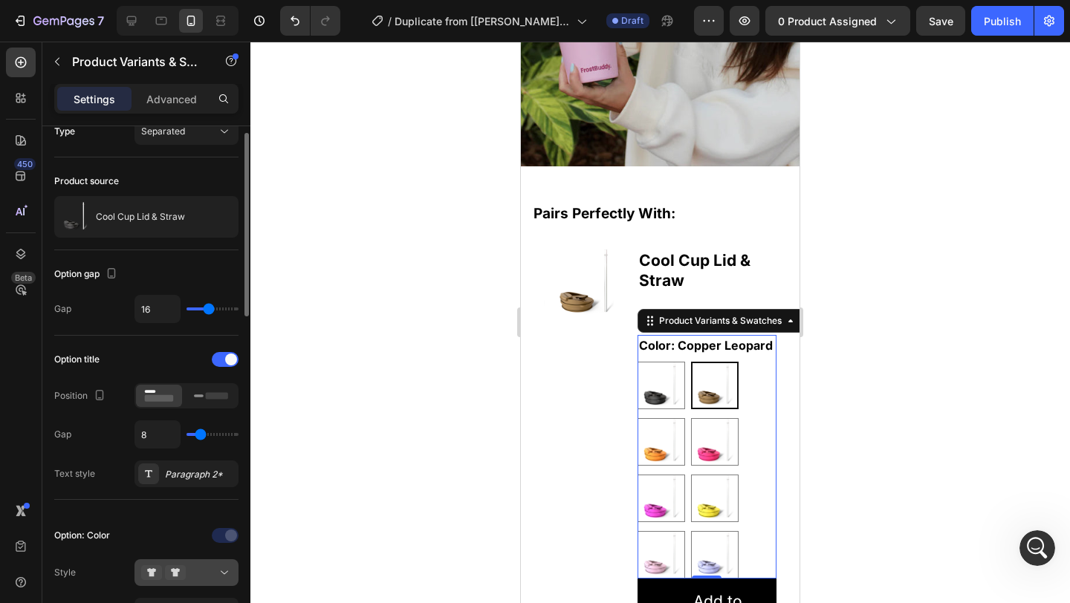
click at [216, 563] on button at bounding box center [186, 573] width 104 height 27
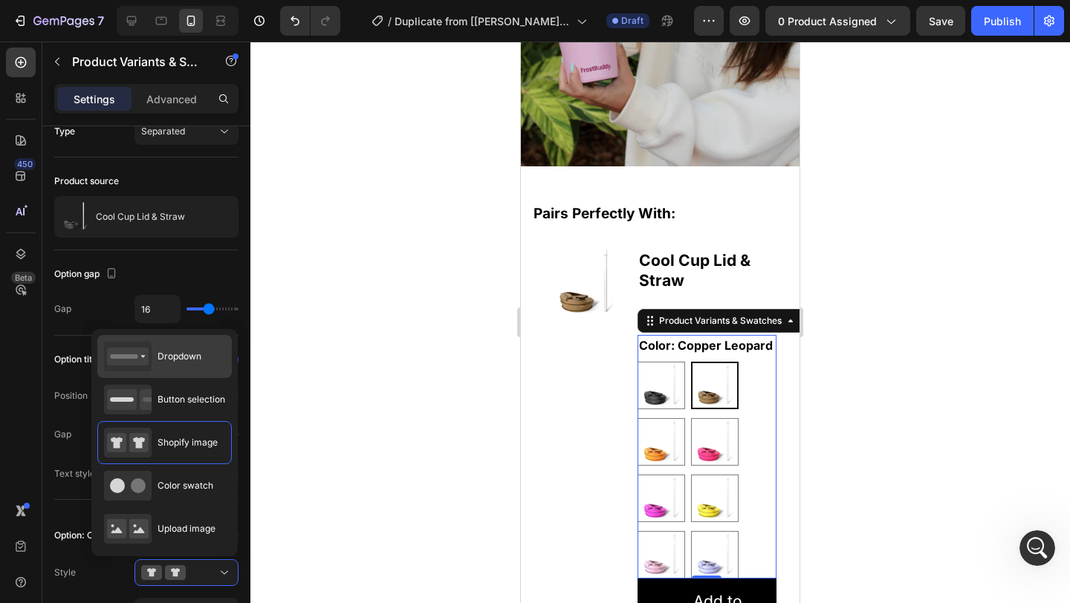
click at [190, 354] on span "Dropdown" at bounding box center [180, 356] width 44 height 13
type input "100%"
type input "45"
select select "Copper Leopard"
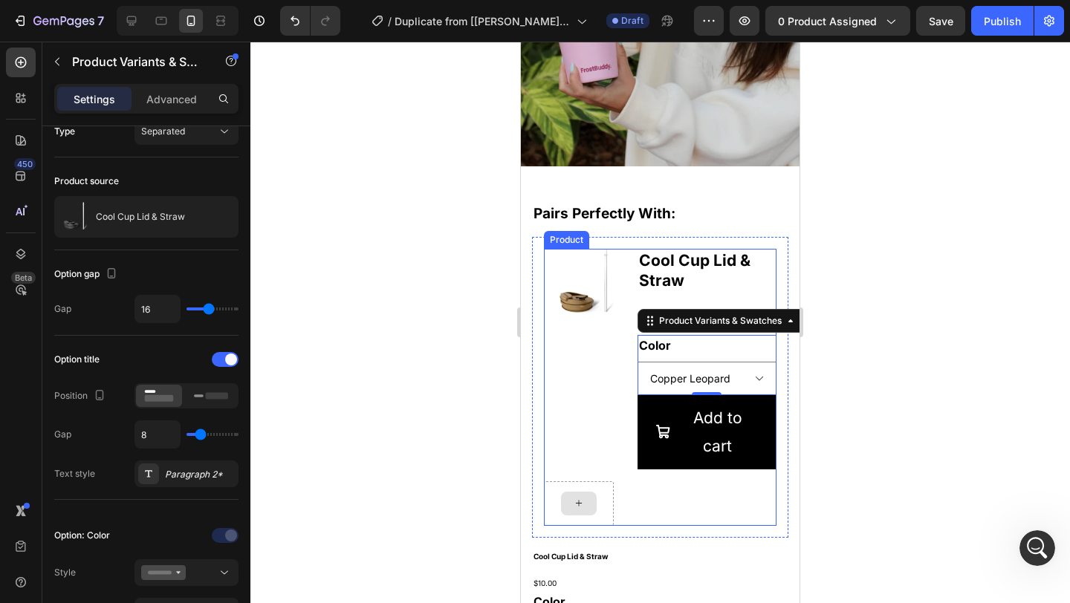
click at [603, 487] on div at bounding box center [579, 504] width 70 height 45
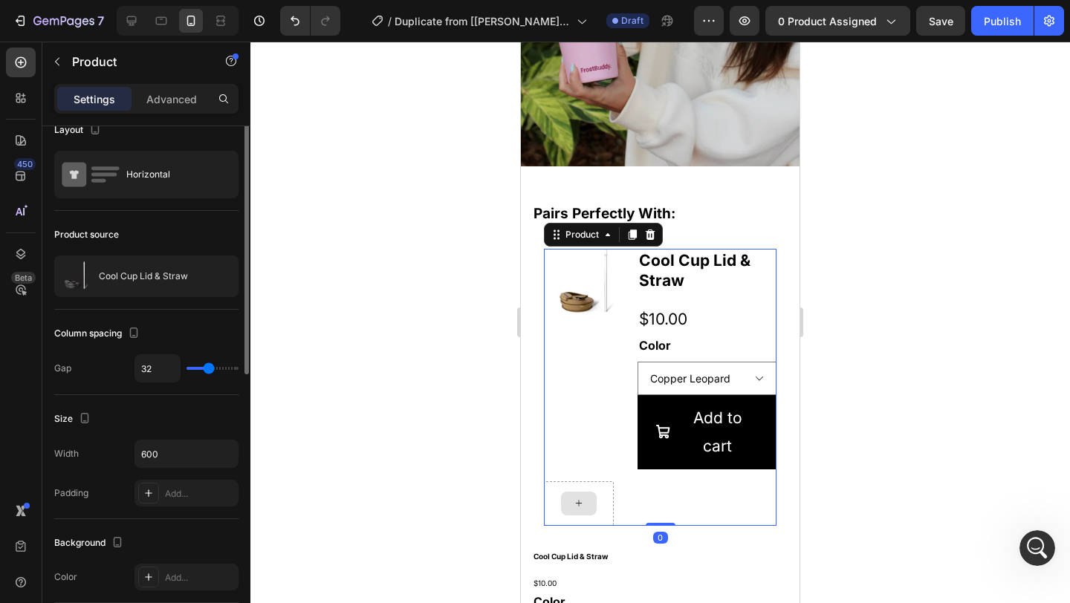
scroll to position [0, 0]
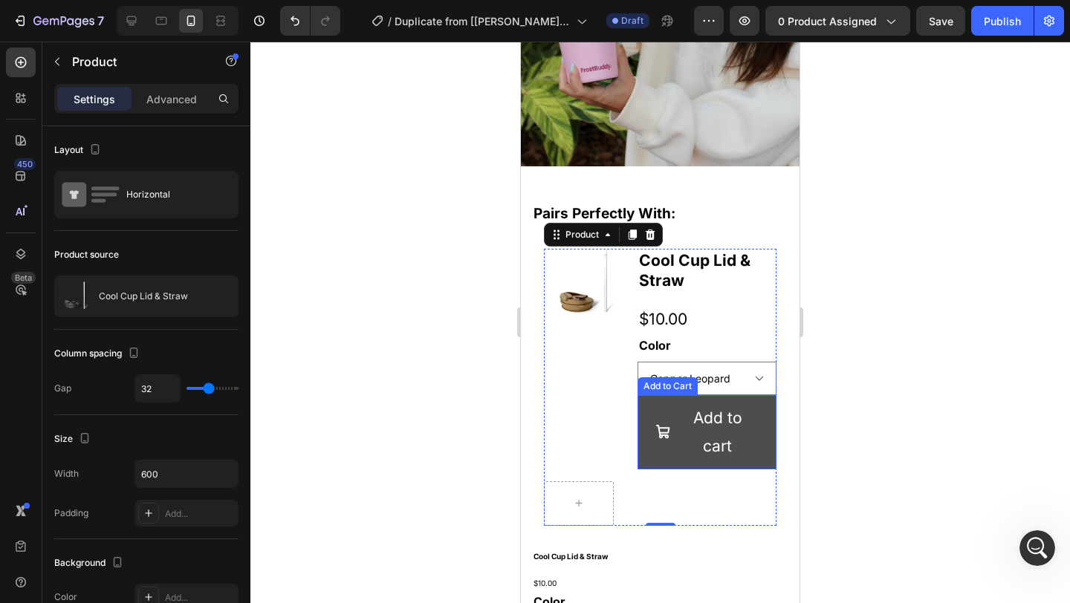
click at [649, 404] on button "Add to cart" at bounding box center [707, 432] width 139 height 74
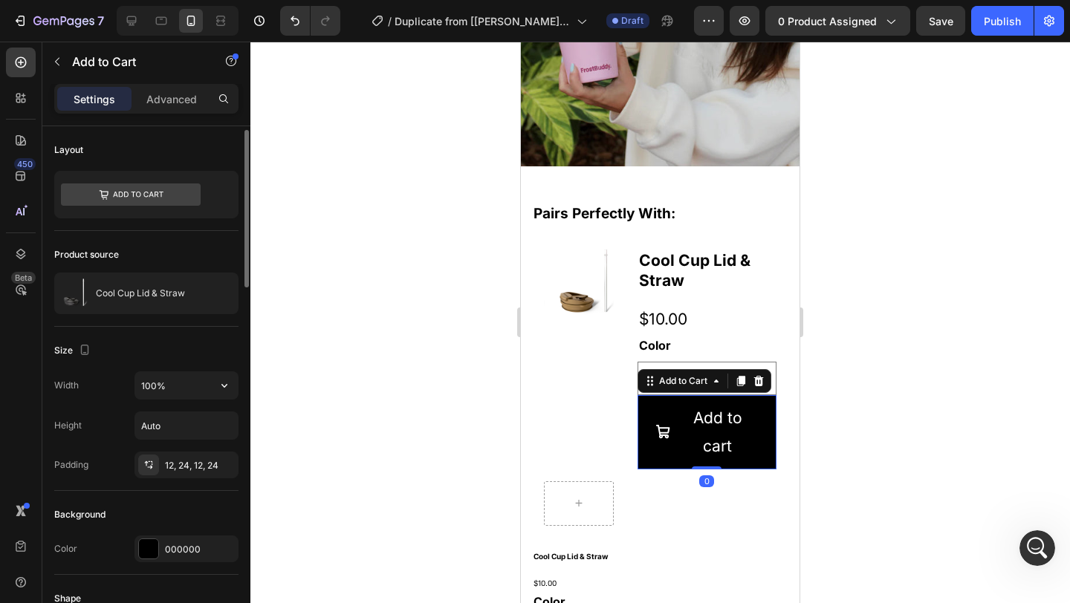
scroll to position [222, 0]
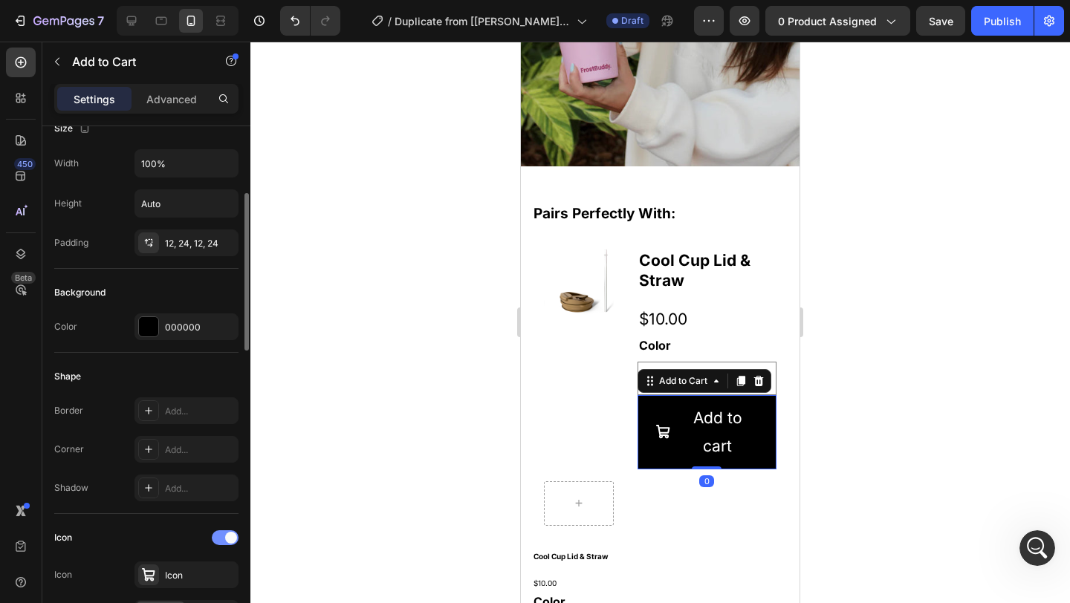
click at [218, 535] on div at bounding box center [225, 538] width 27 height 15
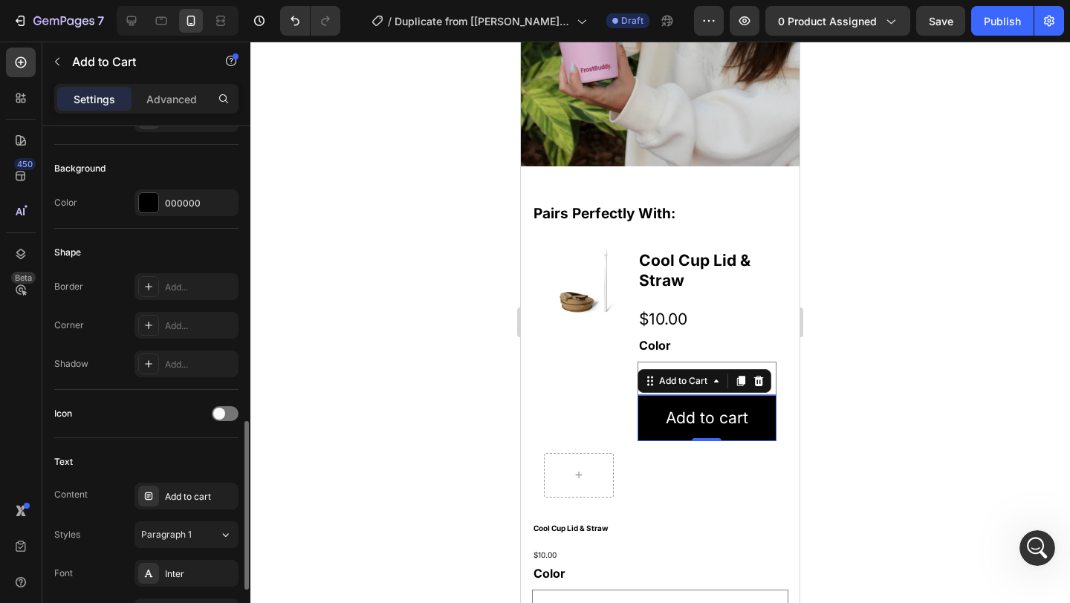
scroll to position [632, 0]
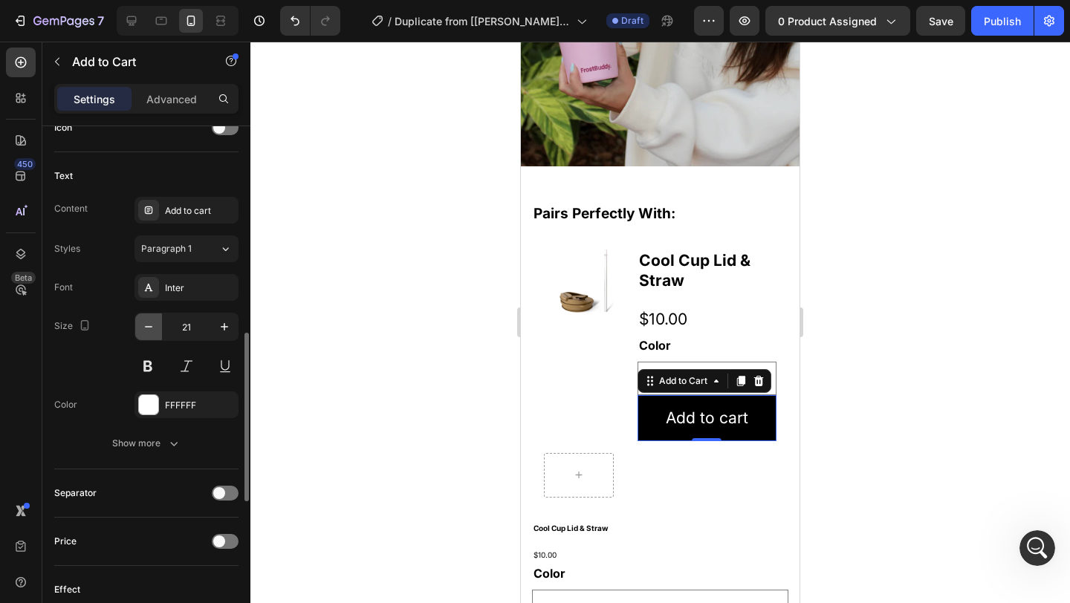
click at [152, 320] on icon "button" at bounding box center [148, 327] width 15 height 15
click at [153, 320] on icon "button" at bounding box center [148, 327] width 15 height 15
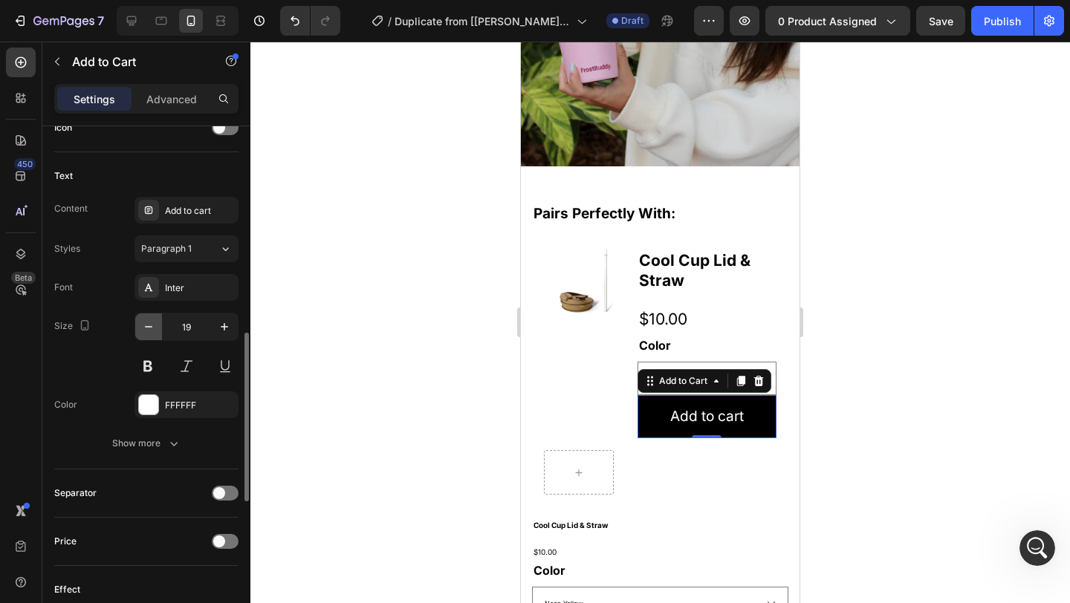
click at [153, 320] on icon "button" at bounding box center [148, 327] width 15 height 15
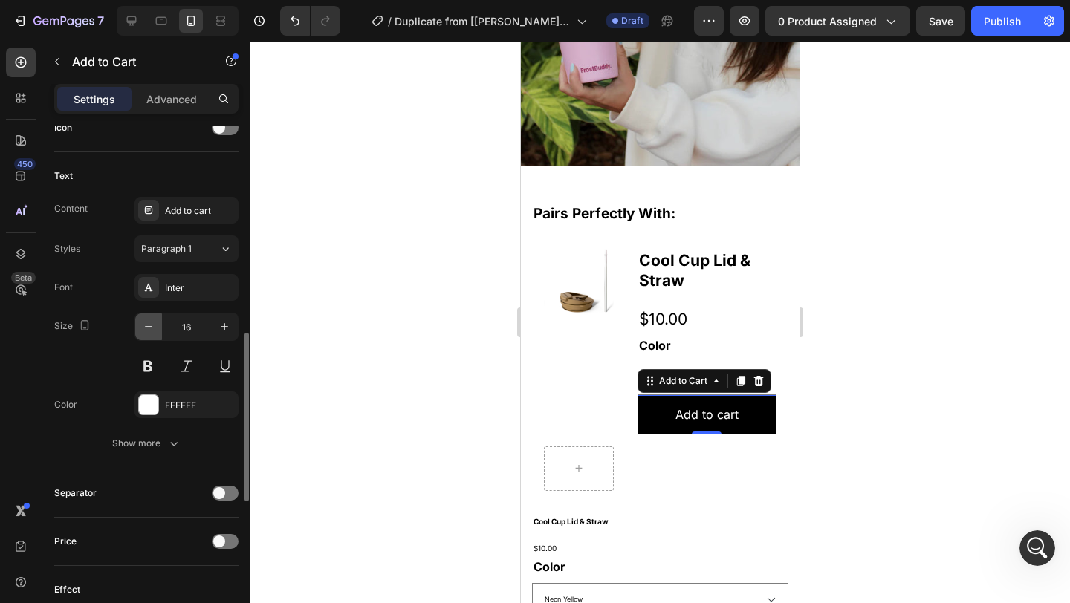
click at [153, 320] on icon "button" at bounding box center [148, 327] width 15 height 15
type input "13"
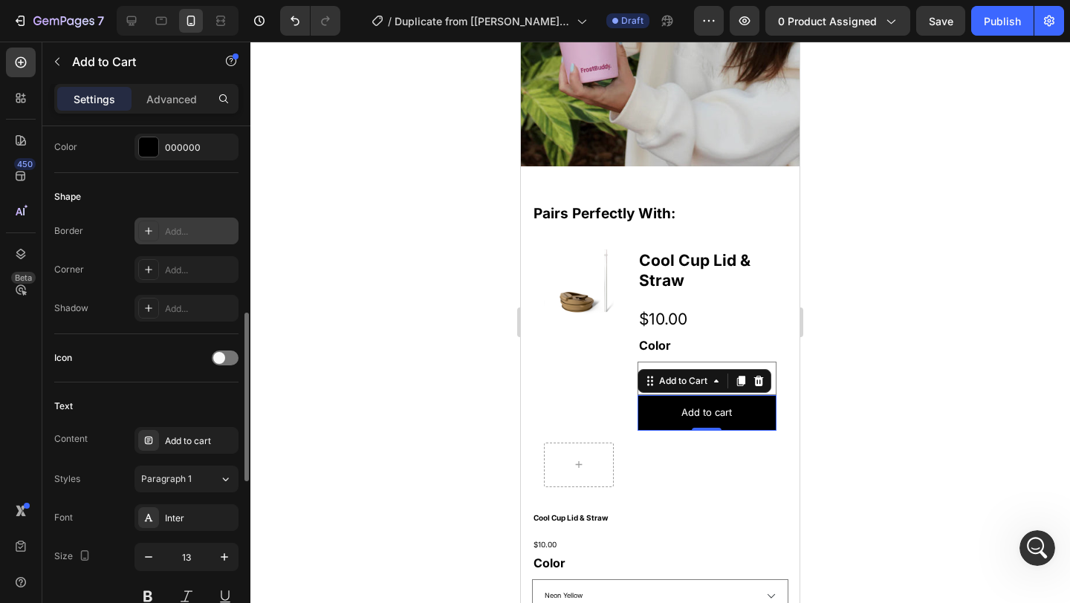
scroll to position [337, 0]
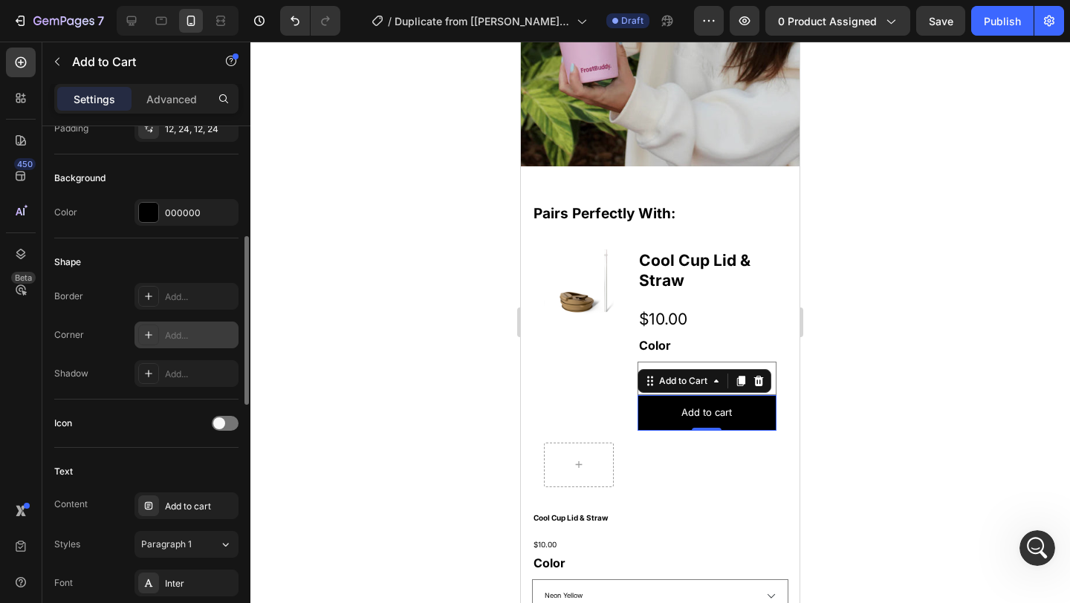
click at [175, 337] on div "Add..." at bounding box center [200, 335] width 70 height 13
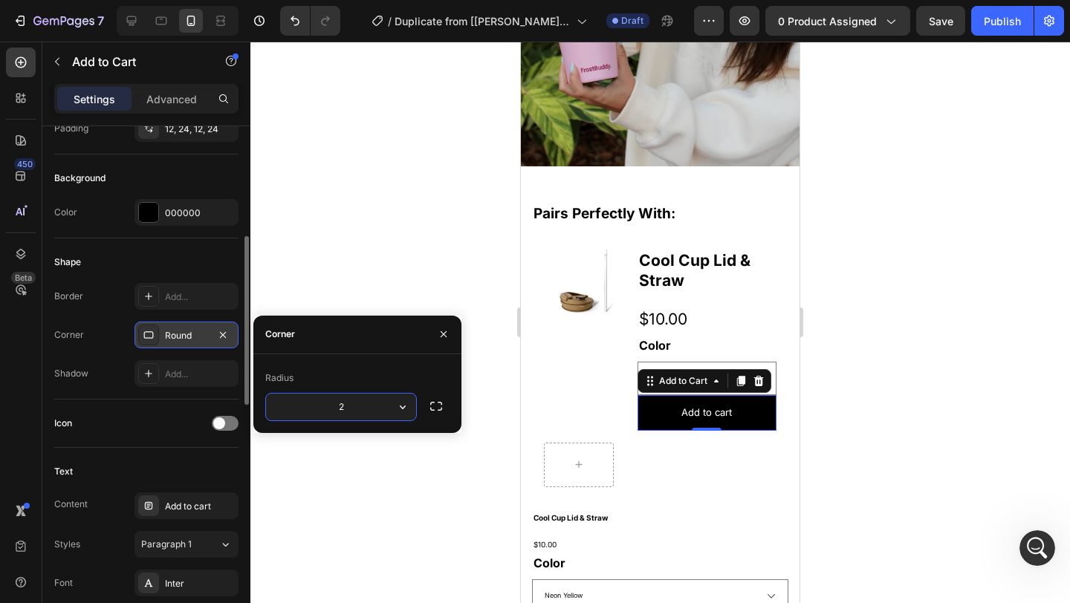
type input "20"
click at [709, 317] on div "$10.00" at bounding box center [707, 319] width 139 height 31
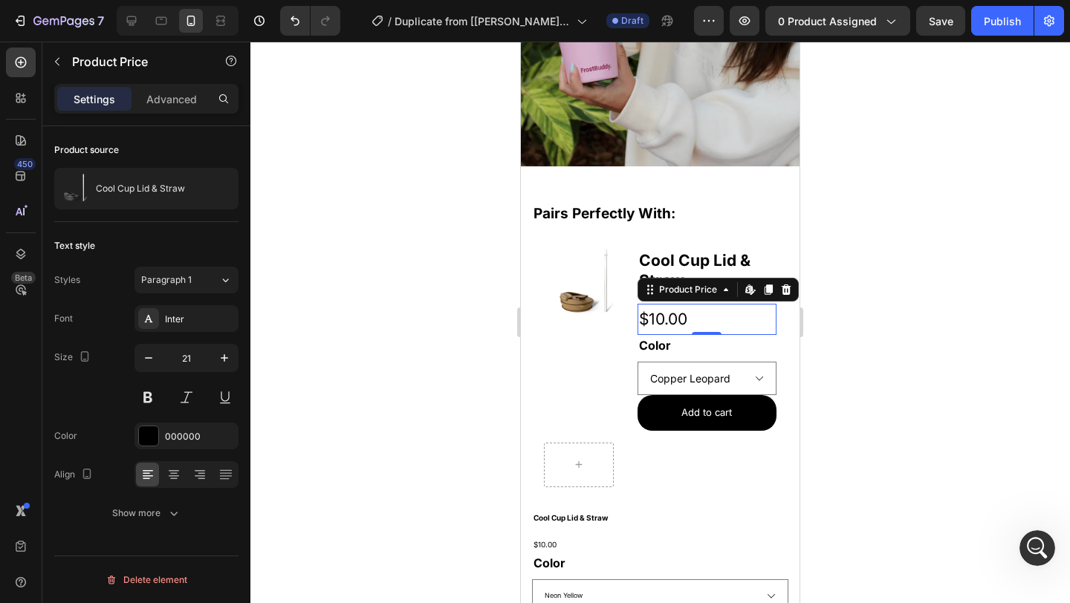
scroll to position [0, 0]
click at [780, 284] on icon at bounding box center [786, 290] width 12 height 12
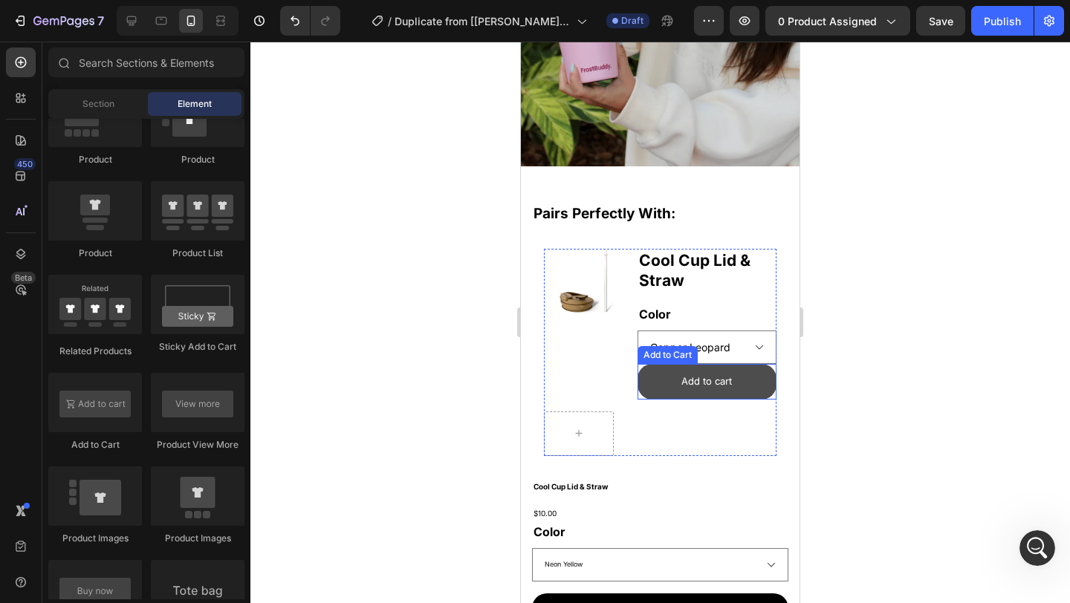
click at [735, 379] on button "Add to cart" at bounding box center [707, 381] width 139 height 35
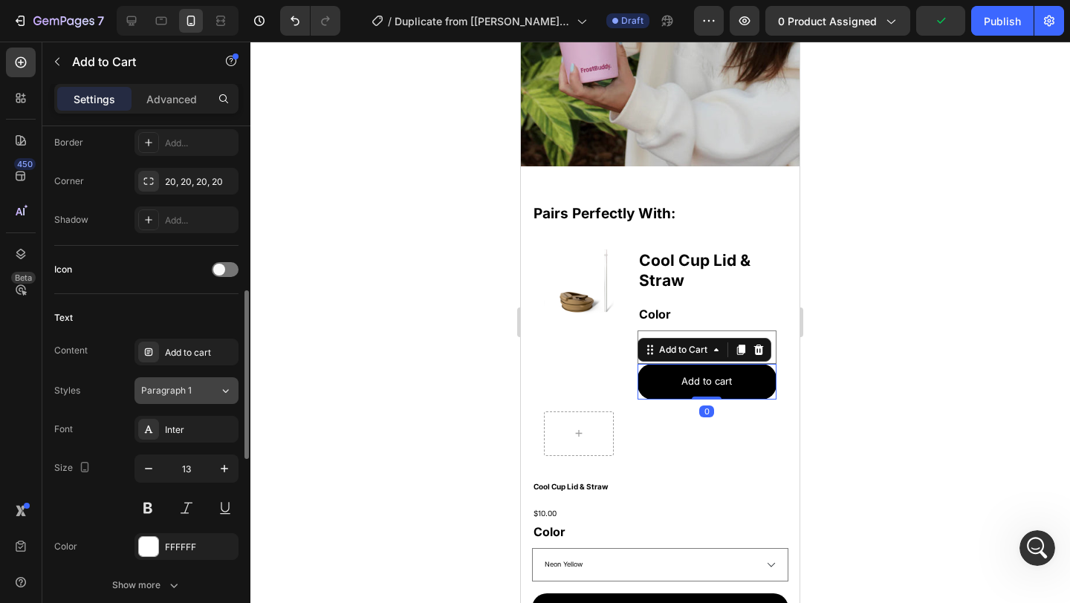
scroll to position [687, 0]
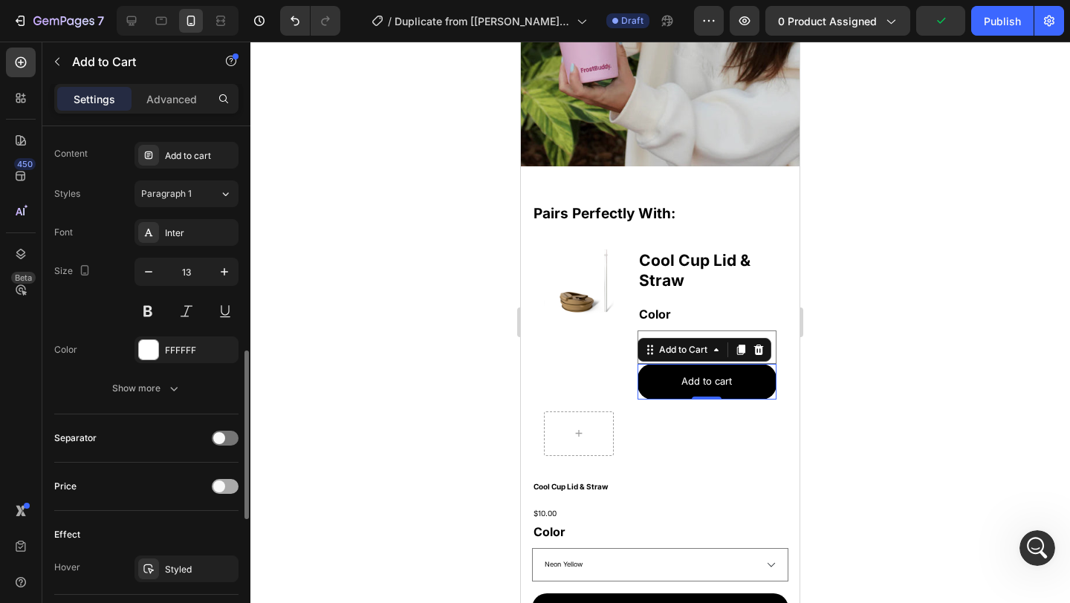
click at [228, 485] on div at bounding box center [225, 486] width 27 height 15
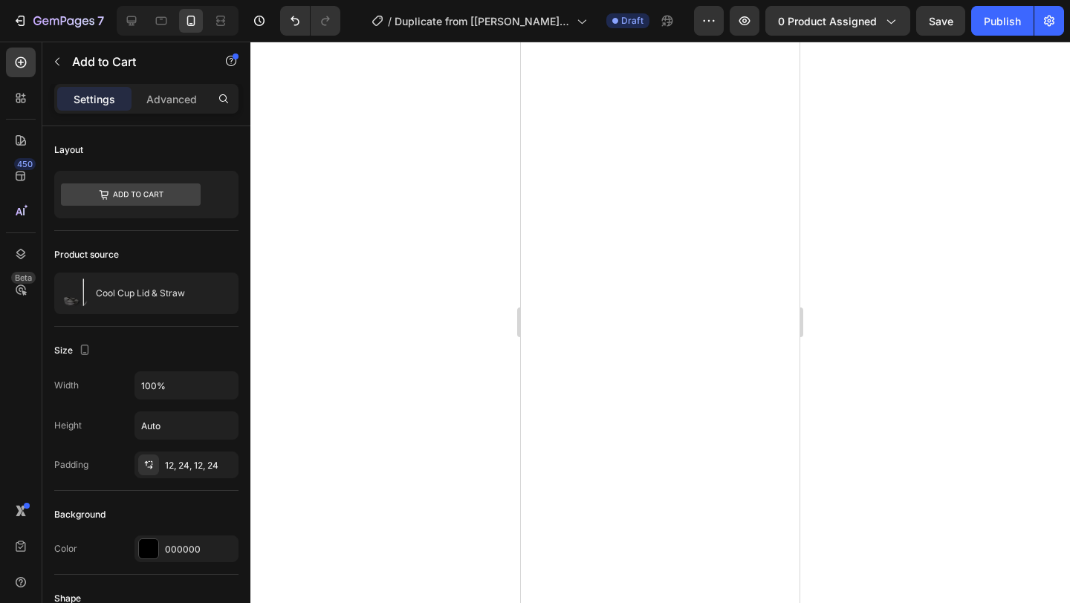
select select "Copper Leopard"
select select "Neon Yellow"
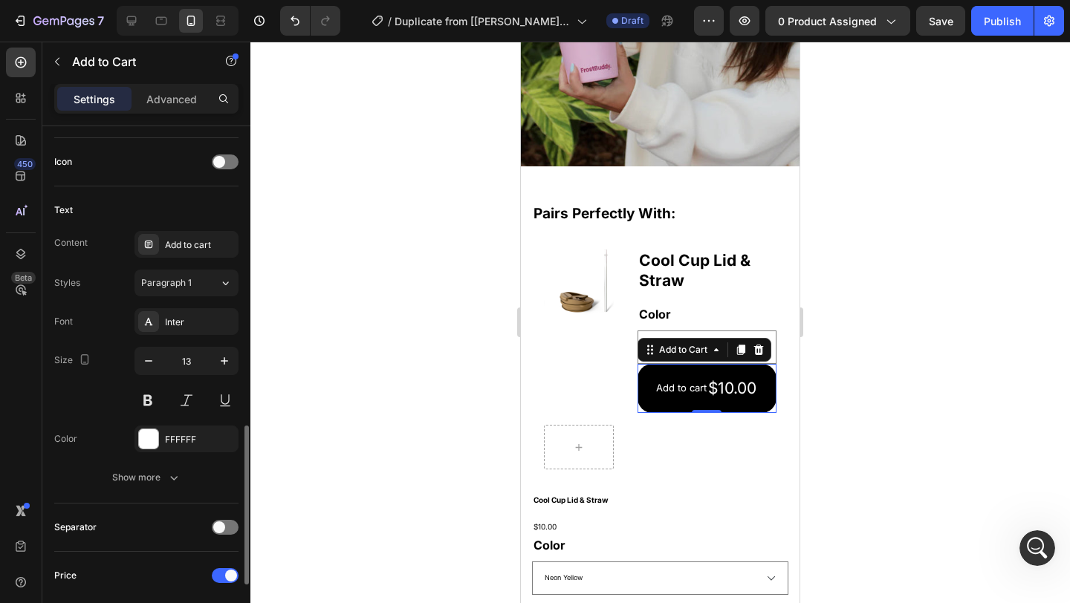
scroll to position [499, 0]
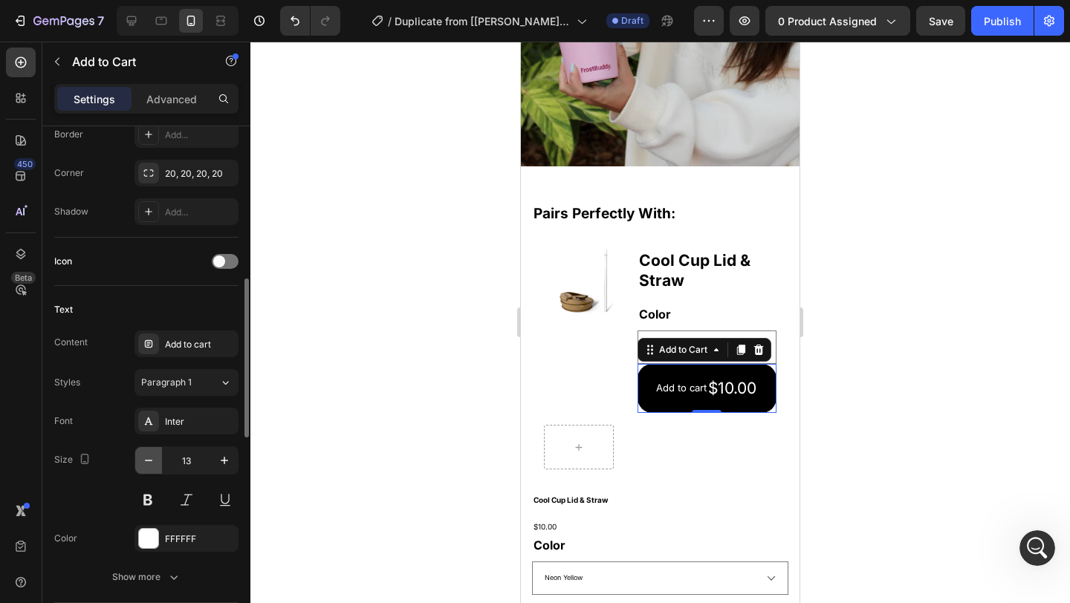
click at [152, 461] on icon "button" at bounding box center [148, 460] width 15 height 15
click at [152, 459] on icon "button" at bounding box center [148, 460] width 15 height 15
type input "10"
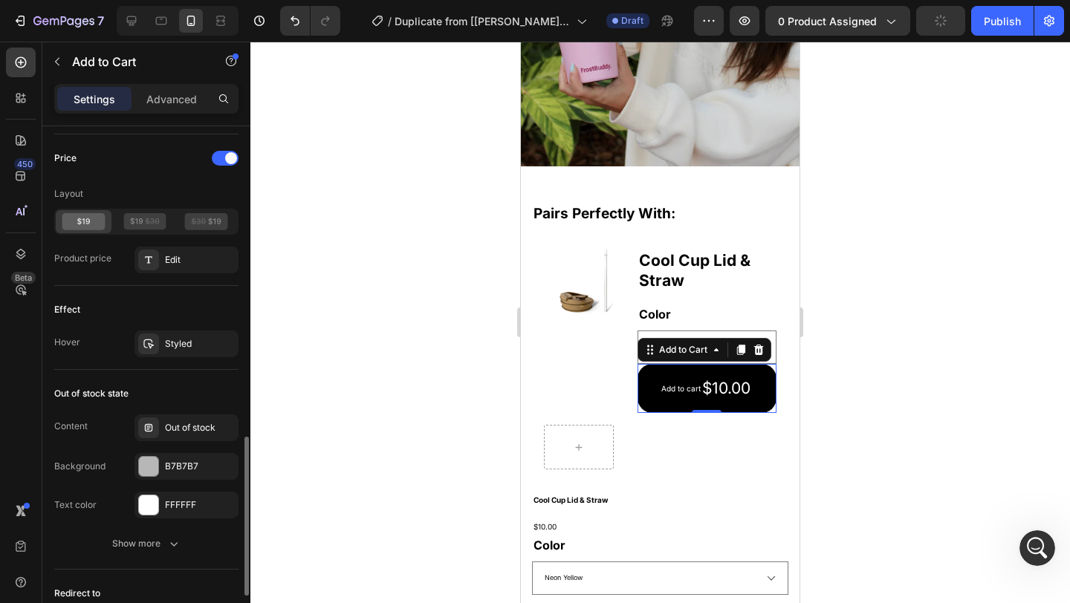
scroll to position [1019, 0]
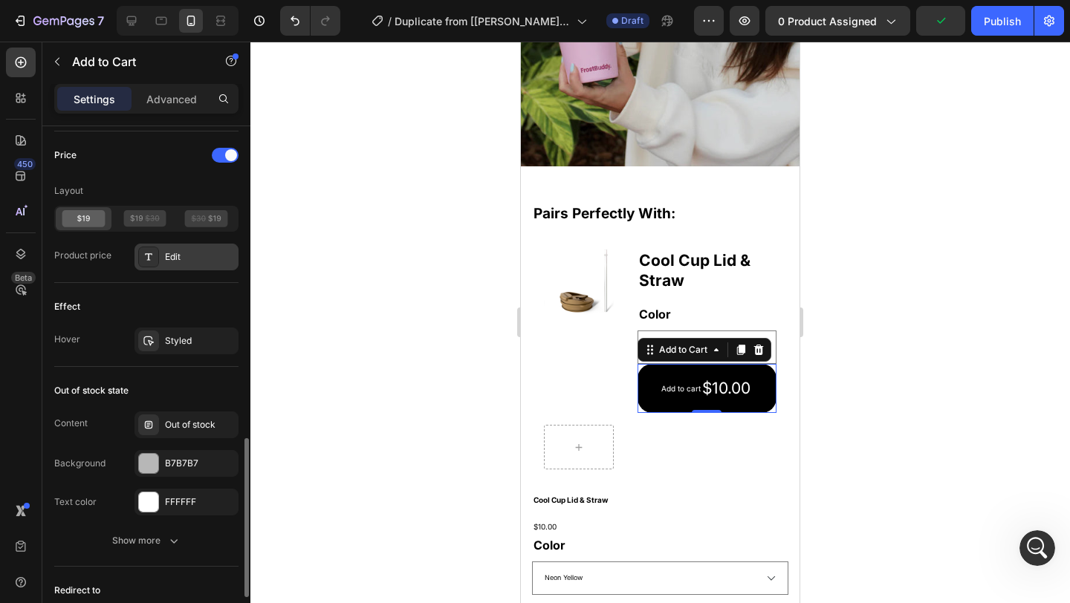
click at [172, 262] on div "Edit" at bounding box center [200, 256] width 70 height 13
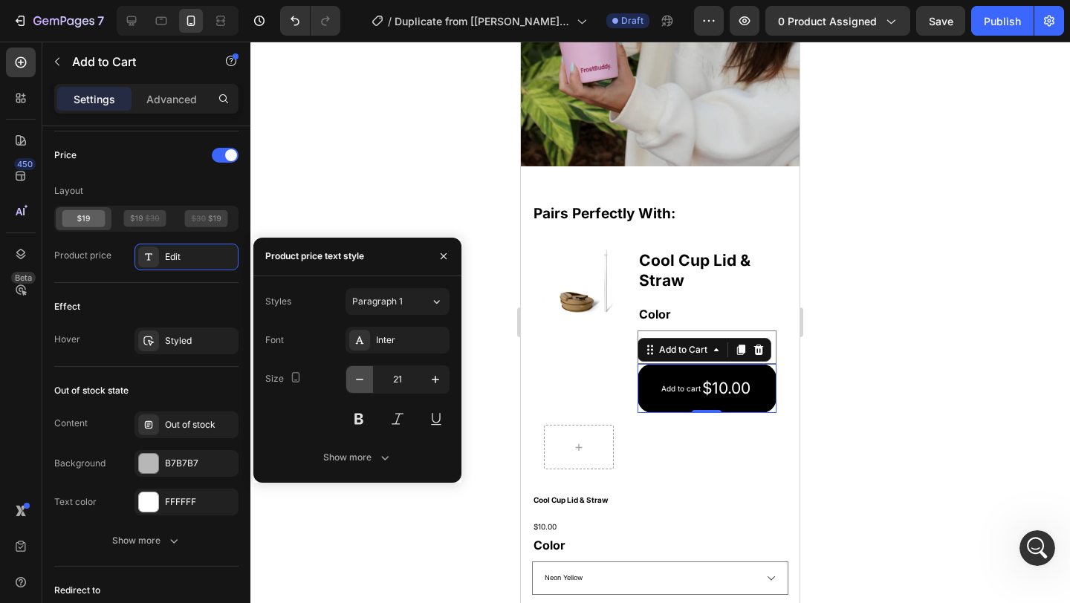
click at [371, 383] on button "button" at bounding box center [359, 379] width 27 height 27
click at [368, 379] on button "button" at bounding box center [359, 379] width 27 height 27
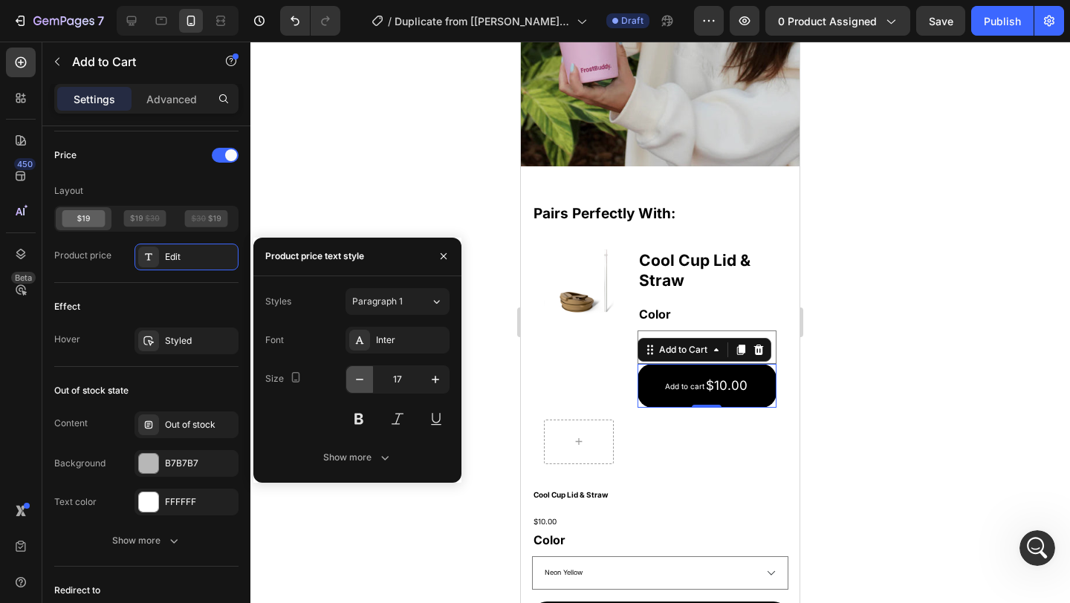
click at [368, 379] on button "button" at bounding box center [359, 379] width 27 height 27
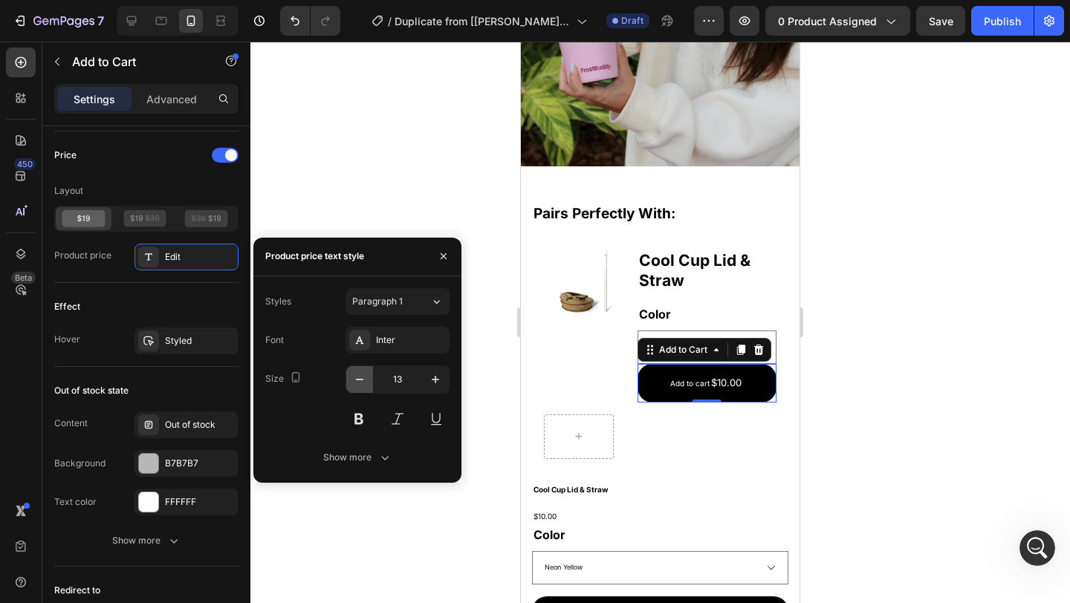
click at [368, 379] on button "button" at bounding box center [359, 379] width 27 height 27
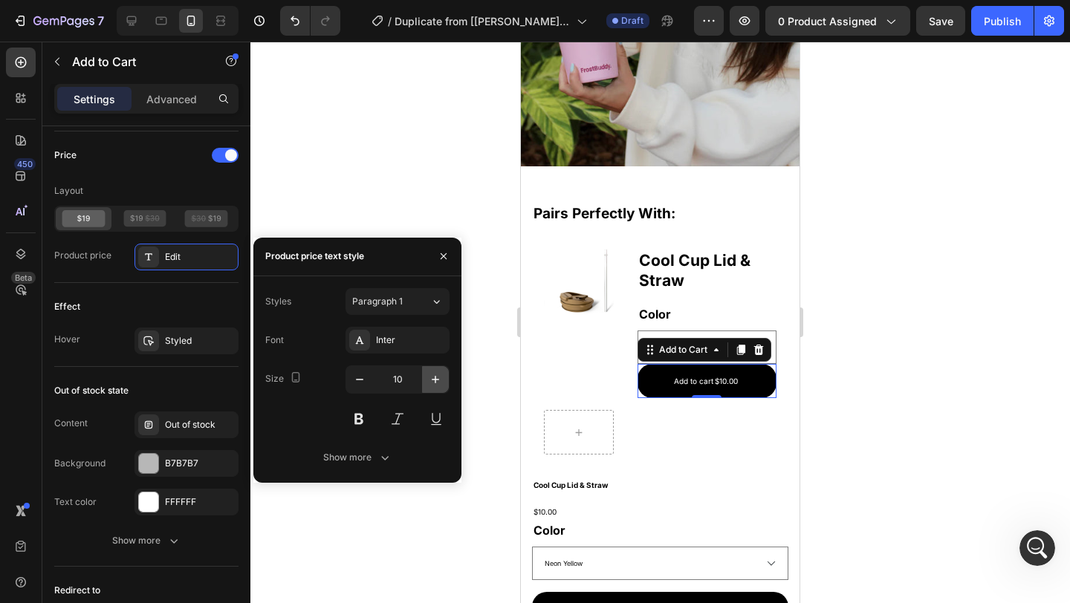
click at [431, 375] on icon "button" at bounding box center [435, 379] width 15 height 15
type input "12"
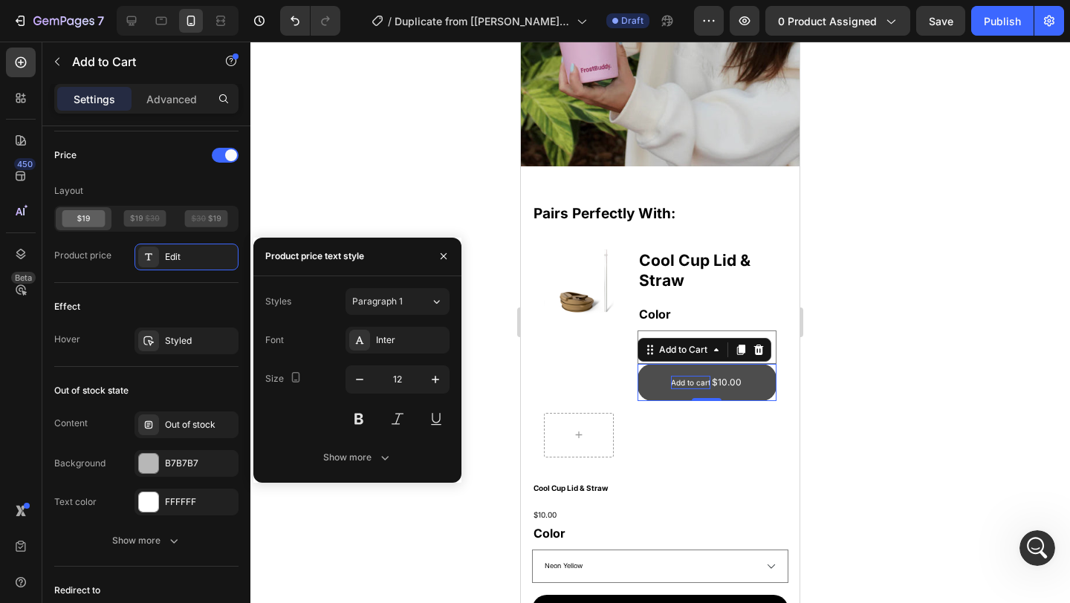
click at [671, 380] on div "Add to cart" at bounding box center [690, 382] width 39 height 13
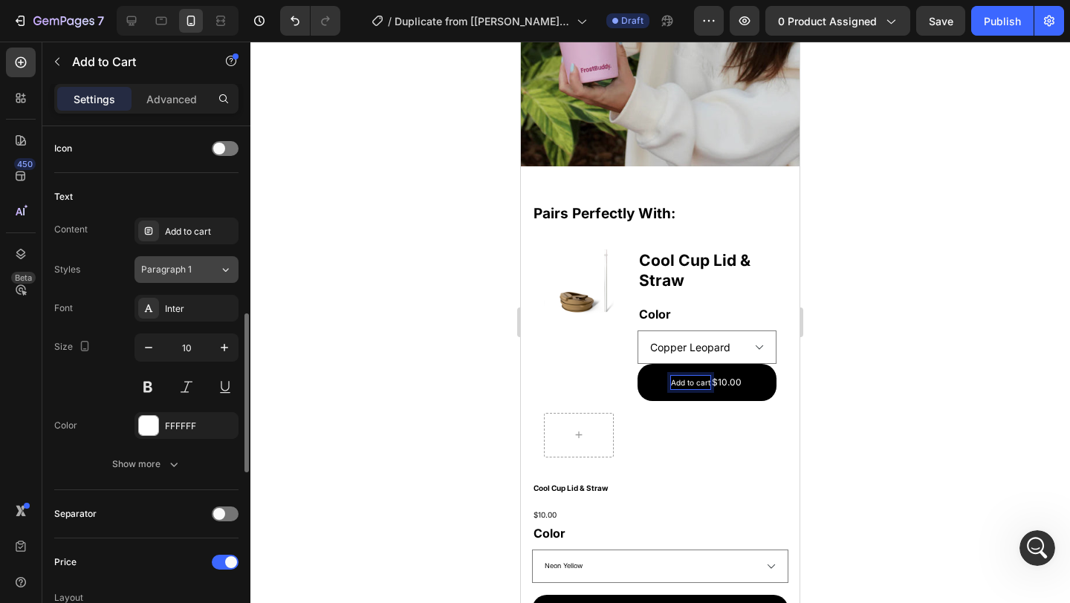
scroll to position [603, 0]
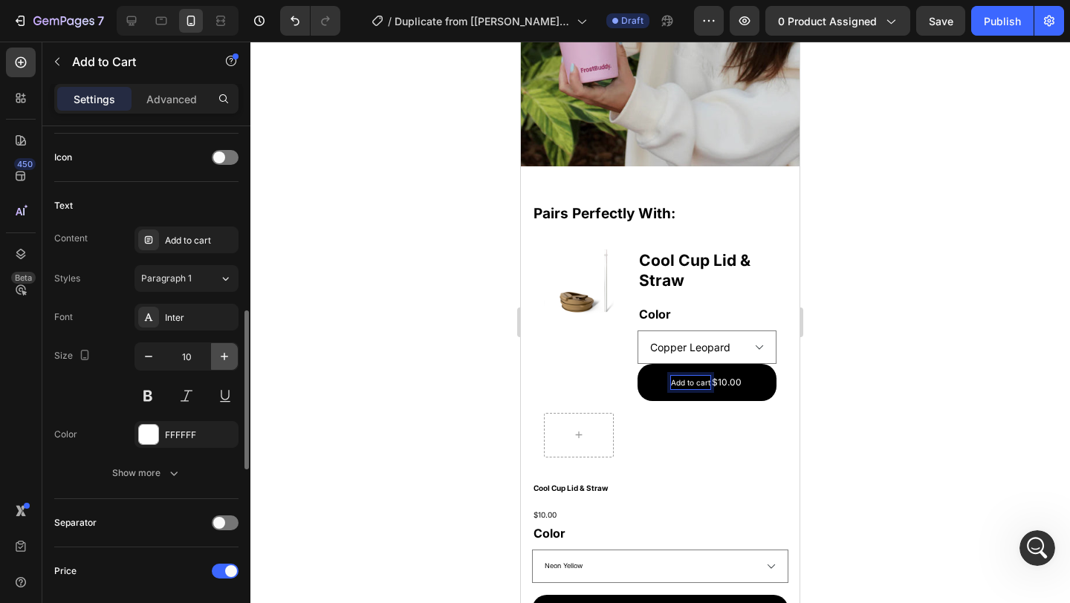
click at [225, 359] on icon "button" at bounding box center [224, 356] width 15 height 15
type input "12"
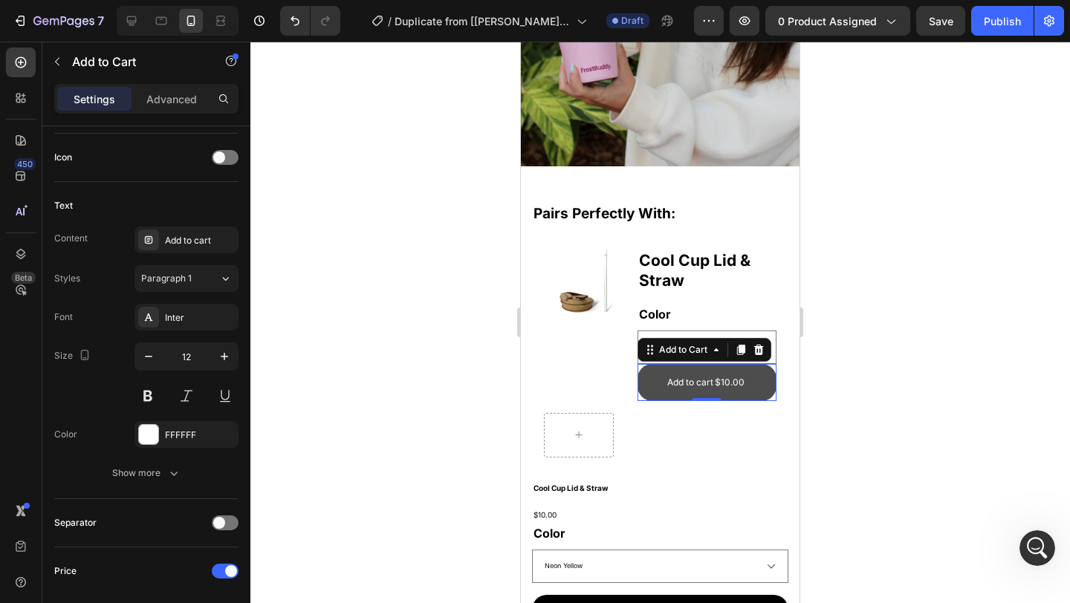
click at [713, 381] on div "$10.00" at bounding box center [729, 382] width 33 height 19
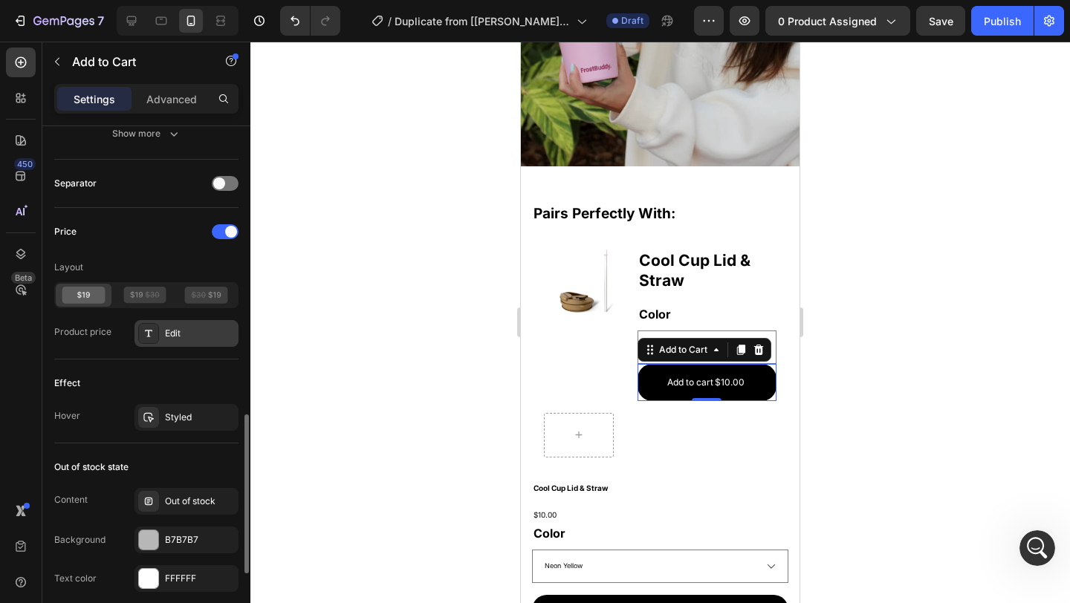
scroll to position [945, 0]
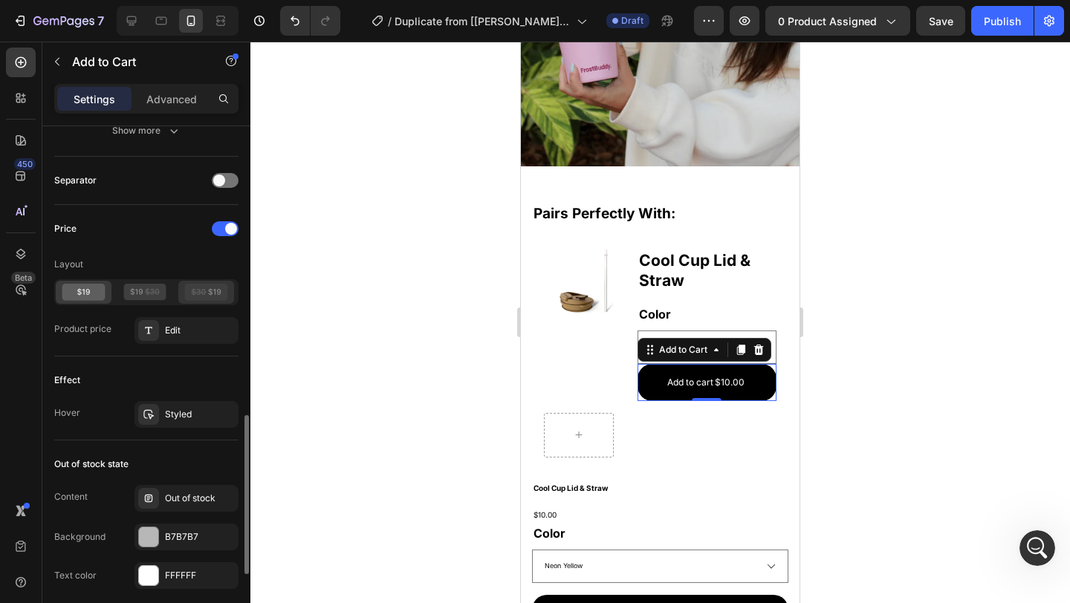
click at [197, 293] on icon at bounding box center [199, 291] width 14 height 7
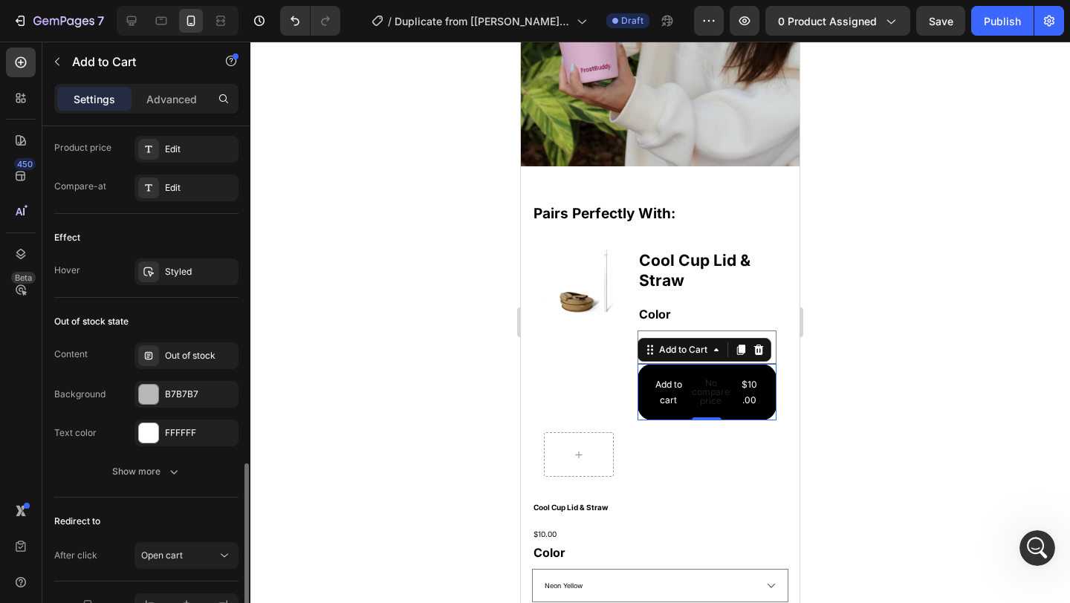
scroll to position [1043, 0]
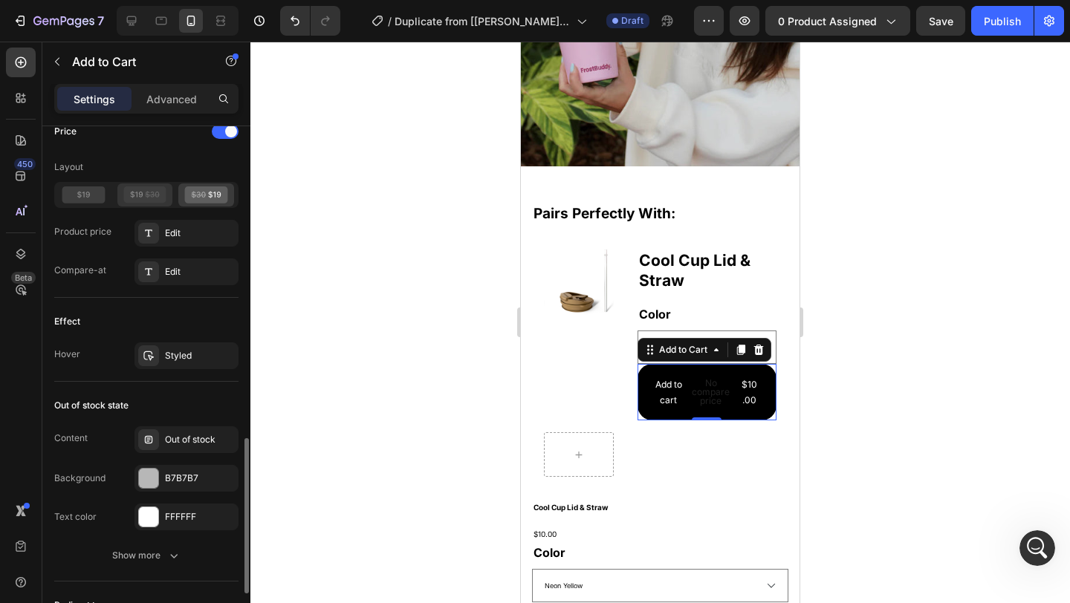
click at [148, 193] on icon at bounding box center [144, 195] width 43 height 17
click at [206, 192] on icon at bounding box center [206, 195] width 43 height 17
click at [75, 201] on icon at bounding box center [83, 195] width 43 height 17
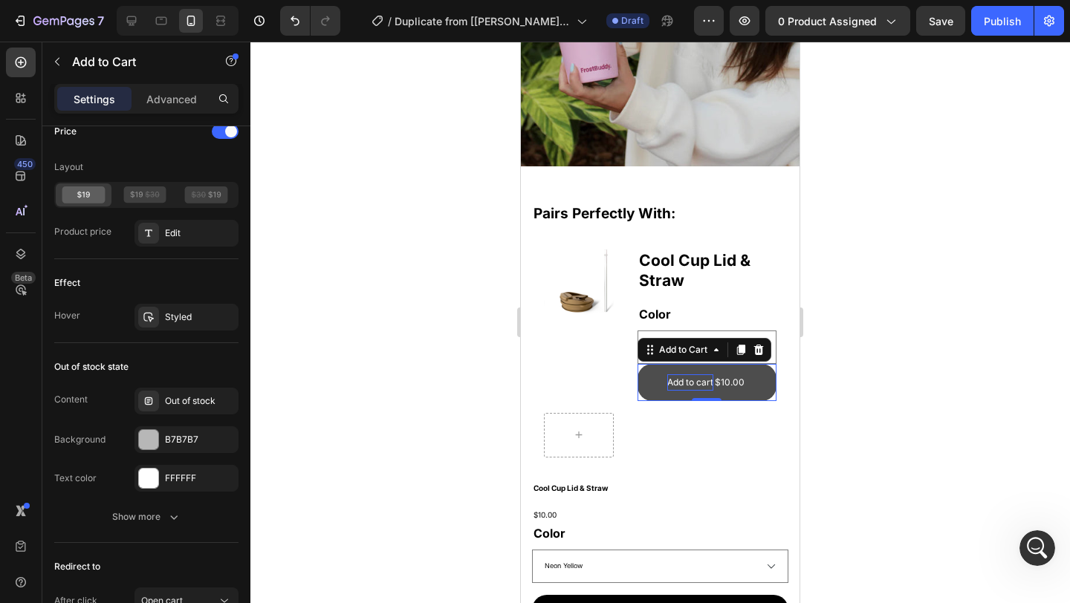
click at [696, 379] on p "Add to cart" at bounding box center [690, 383] width 46 height 16
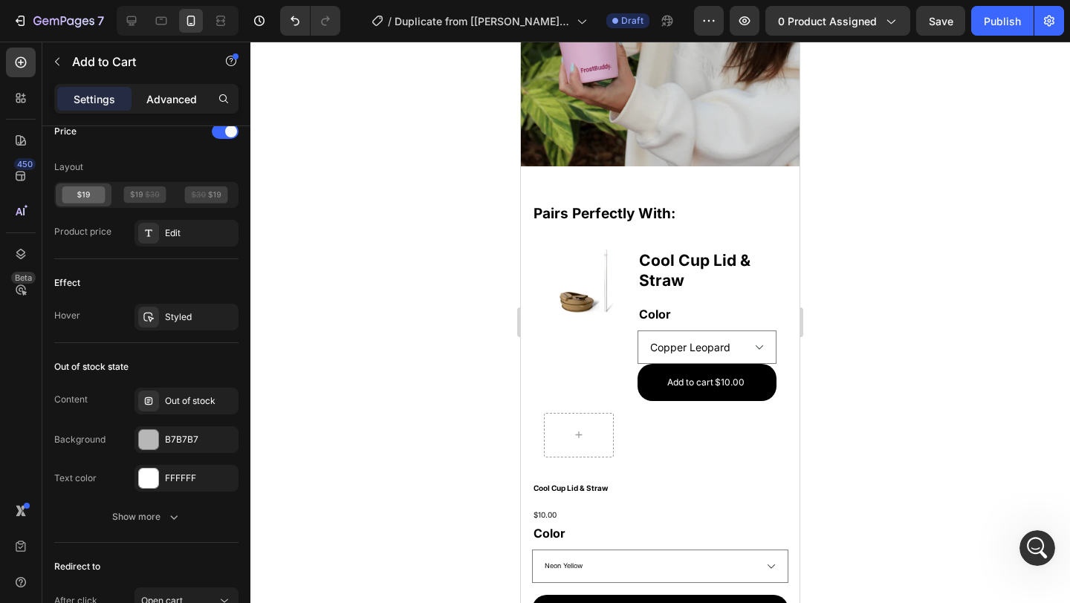
click at [166, 105] on p "Advanced" at bounding box center [171, 99] width 51 height 16
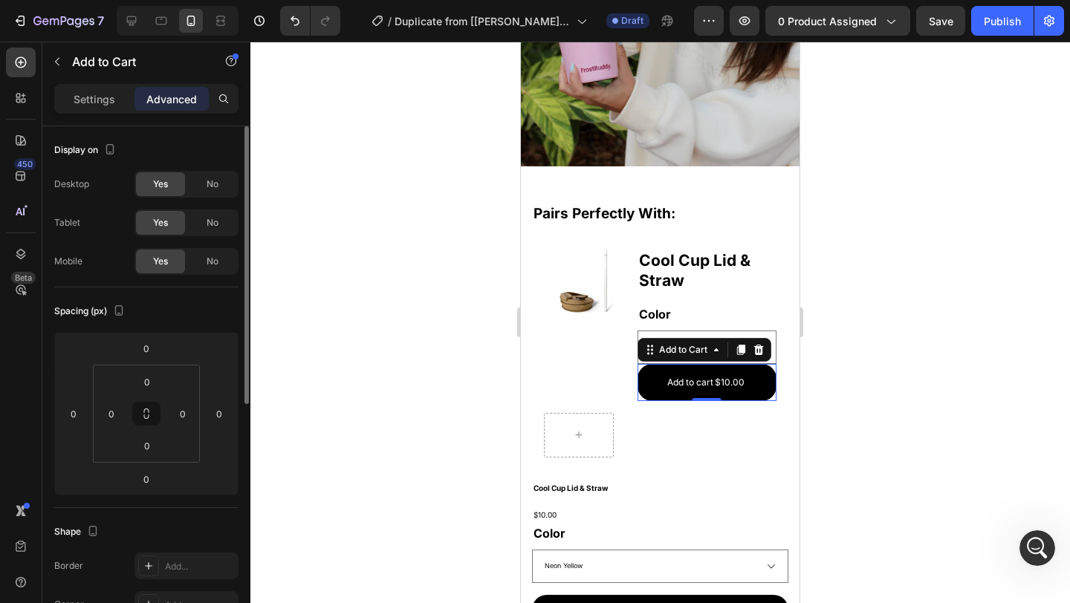
scroll to position [41, 0]
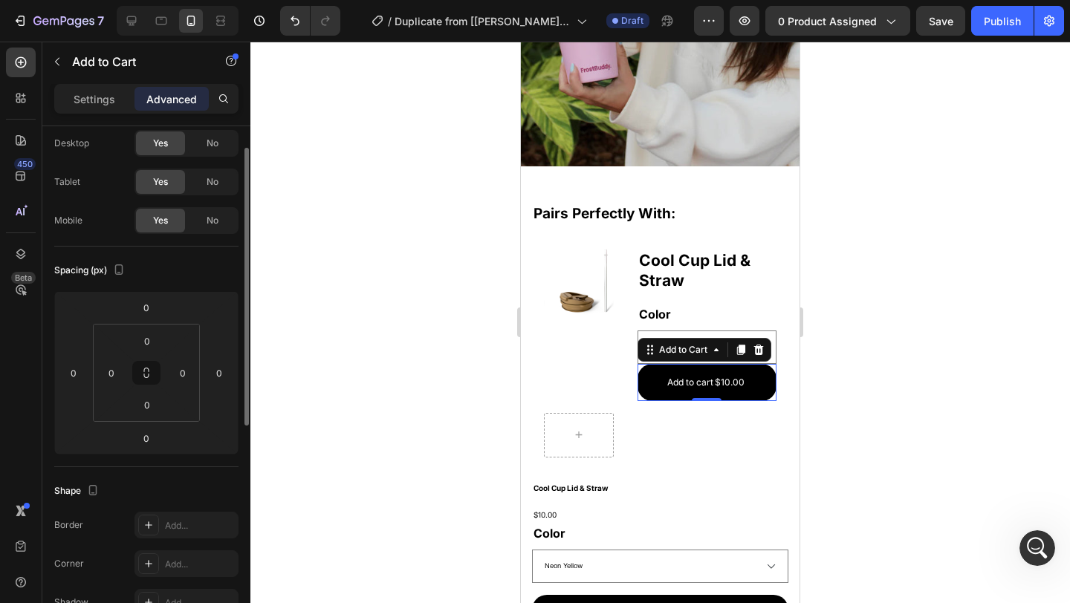
click at [877, 418] on div at bounding box center [660, 323] width 820 height 562
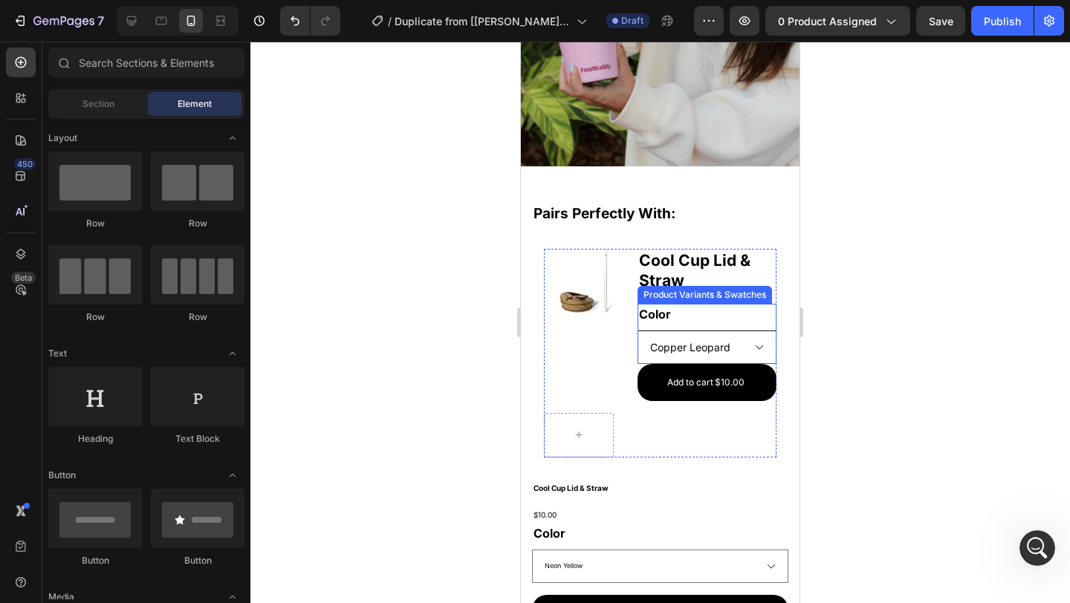
click at [751, 334] on select "Black Copper Leopard Neon Orange Neon Pink Neon Purple Neon Yellow Pastel Pink …" at bounding box center [707, 347] width 139 height 33
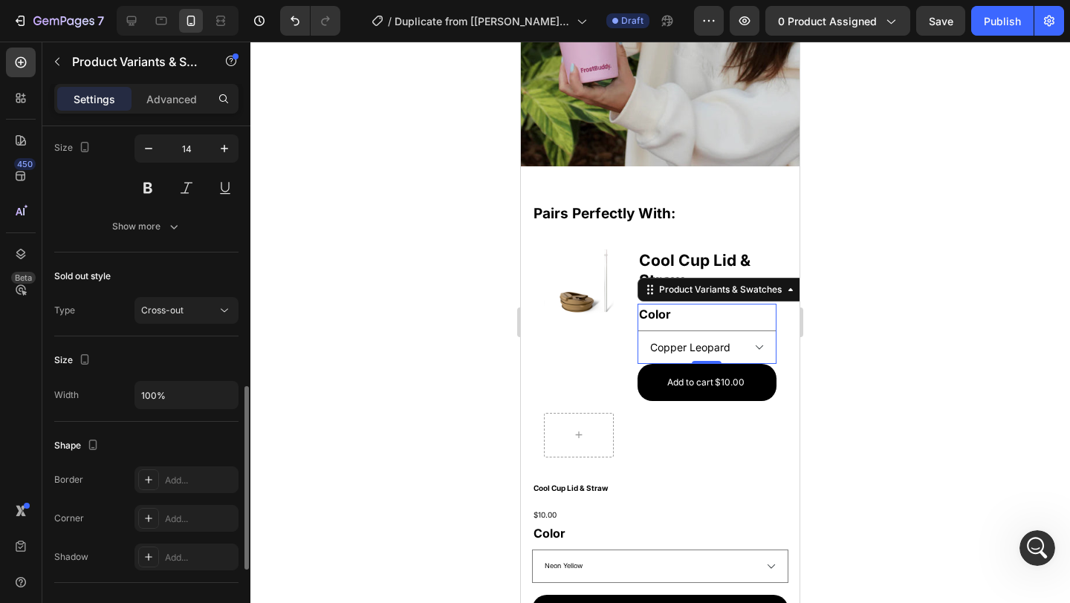
scroll to position [847, 0]
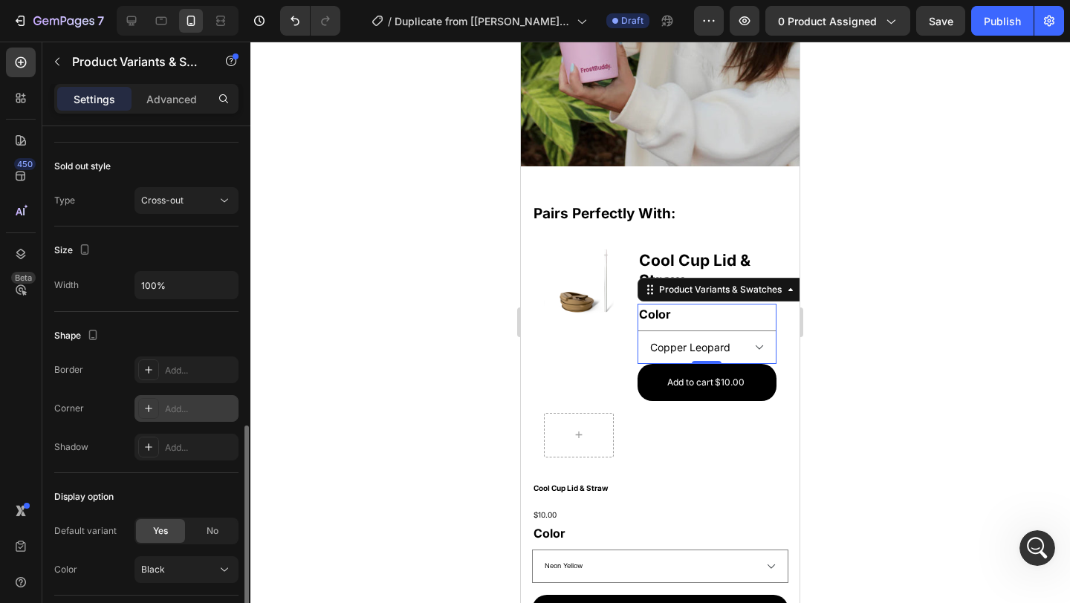
click at [178, 403] on div "Add..." at bounding box center [200, 409] width 70 height 13
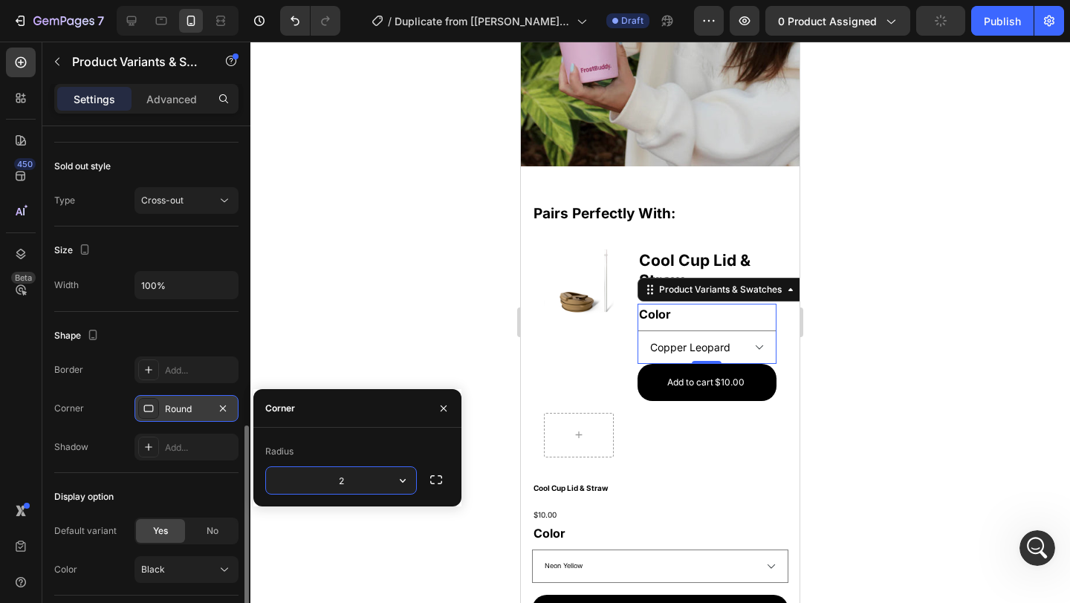
type input "20"
click at [455, 291] on div at bounding box center [660, 323] width 820 height 562
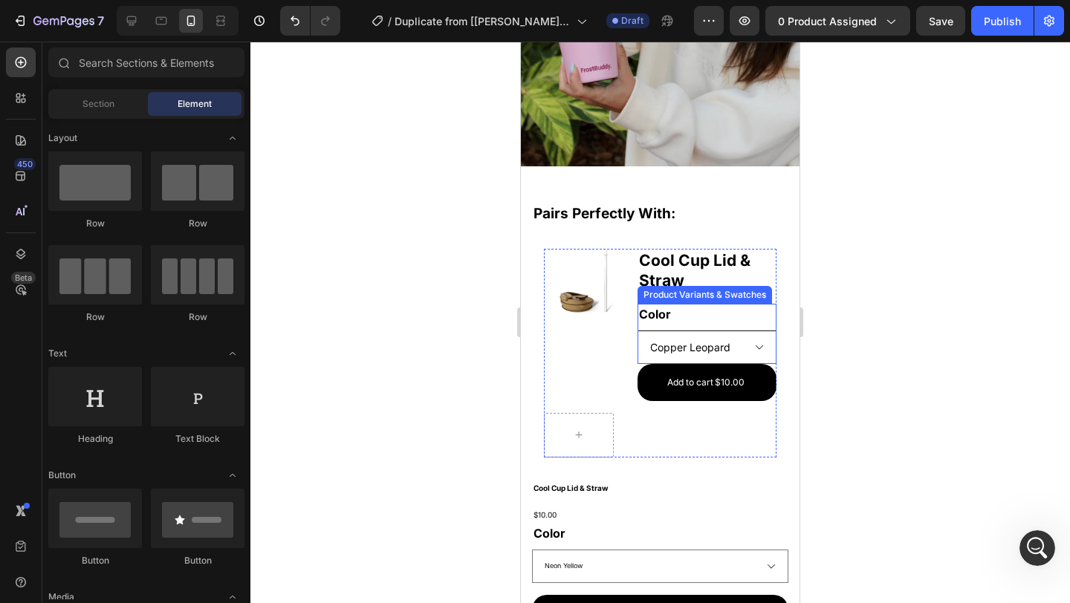
click at [723, 331] on select "Black Copper Leopard Neon Orange Neon Pink Neon Purple Neon Yellow Pastel Pink …" at bounding box center [707, 347] width 139 height 33
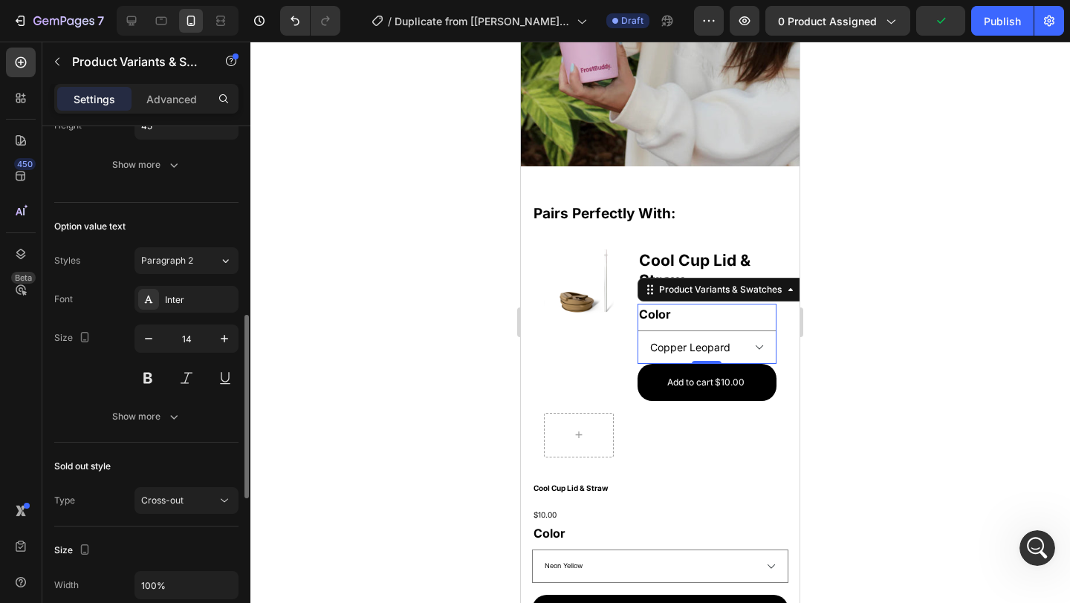
scroll to position [544, 0]
click at [153, 334] on icon "button" at bounding box center [148, 341] width 15 height 15
click at [223, 339] on icon "button" at bounding box center [224, 341] width 15 height 15
type input "14"
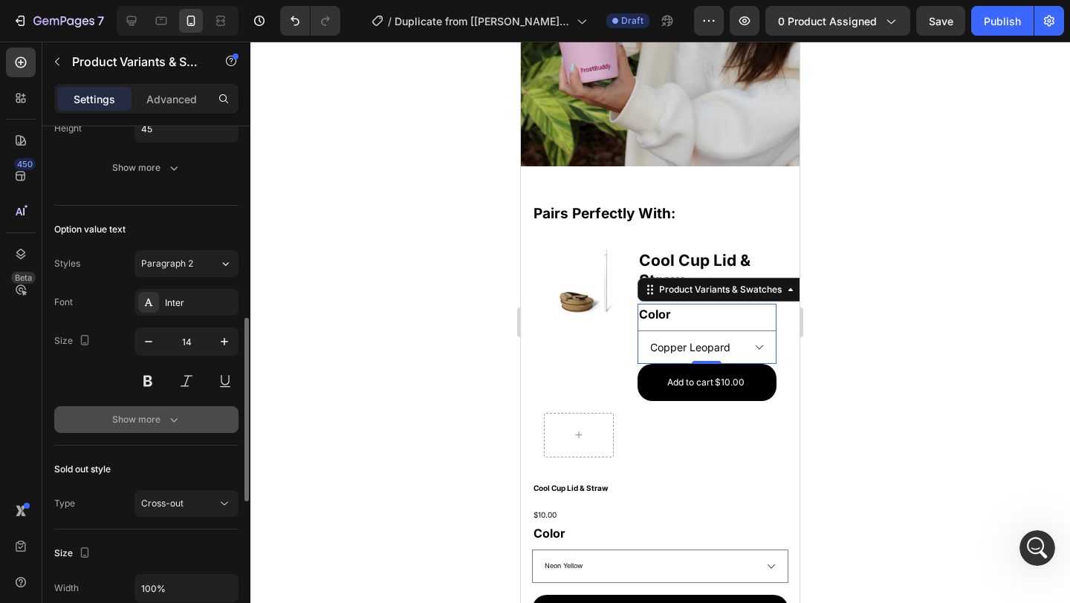
click at [150, 420] on div "Show more" at bounding box center [146, 419] width 69 height 15
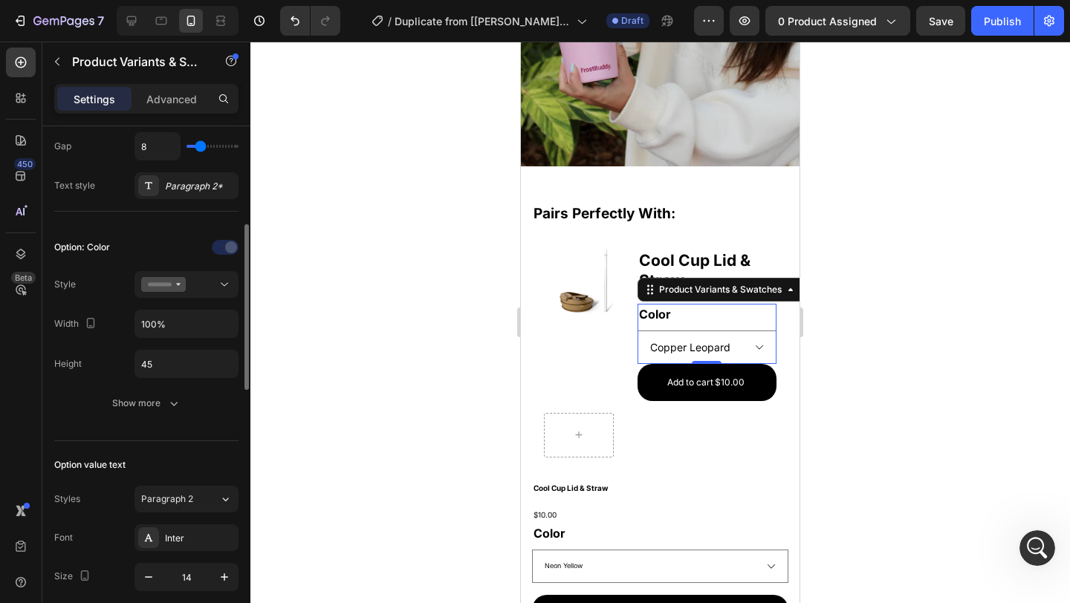
scroll to position [305, 0]
click at [172, 294] on icon at bounding box center [163, 287] width 45 height 15
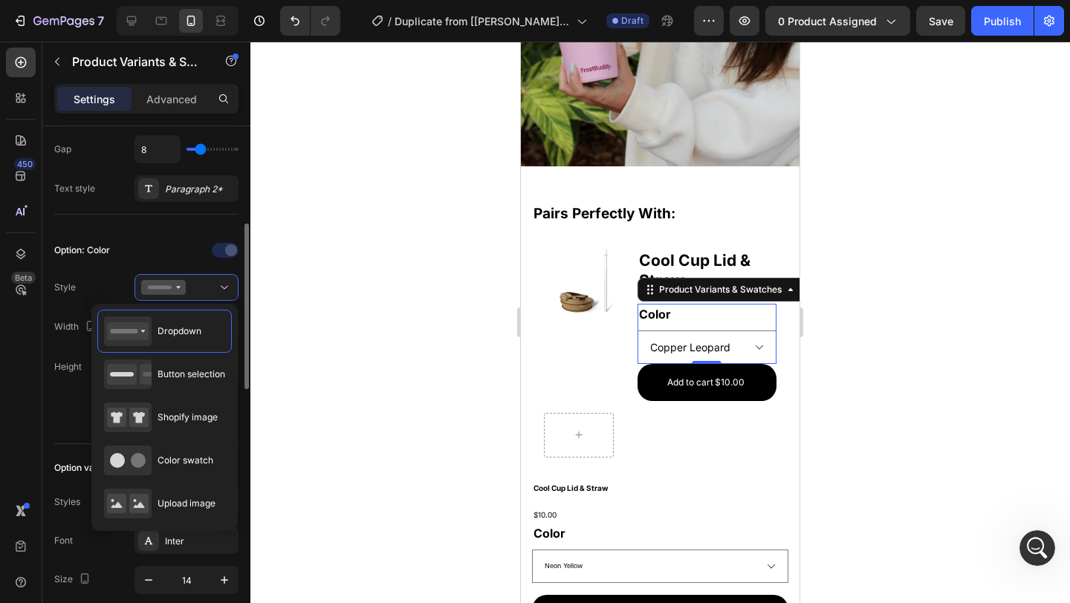
click at [149, 230] on div "Option: Color Style Width 100% Height 45 Show more" at bounding box center [146, 329] width 184 height 205
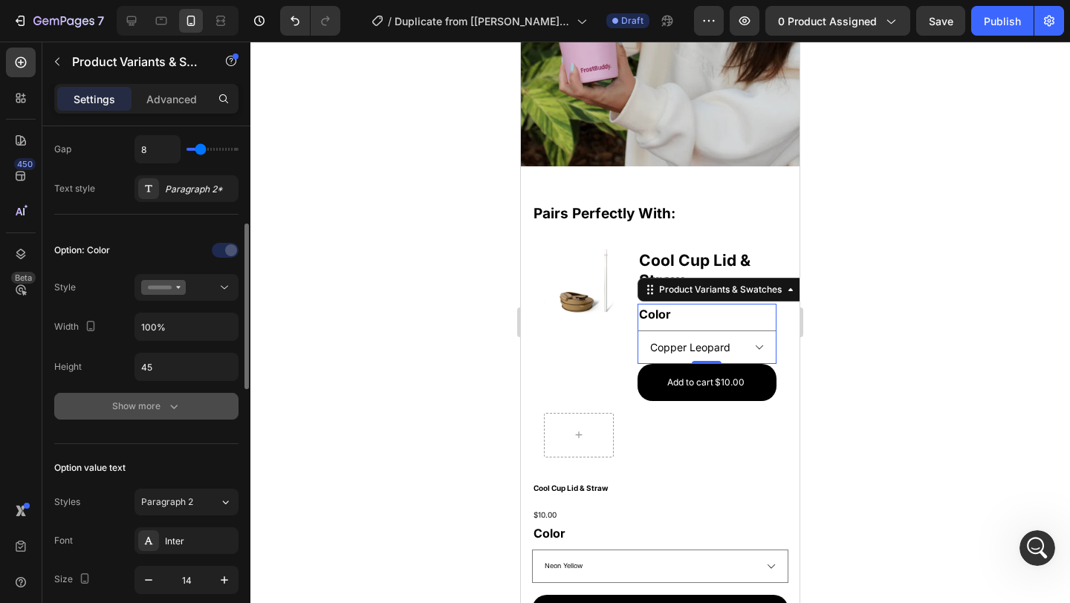
click at [162, 409] on div "Show more" at bounding box center [146, 406] width 69 height 15
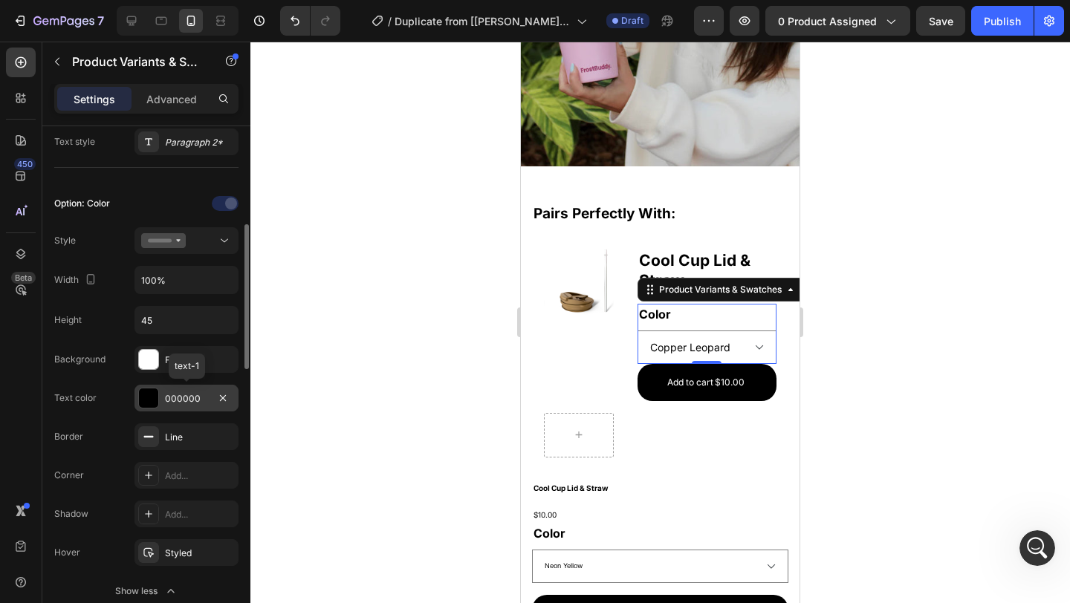
scroll to position [355, 0]
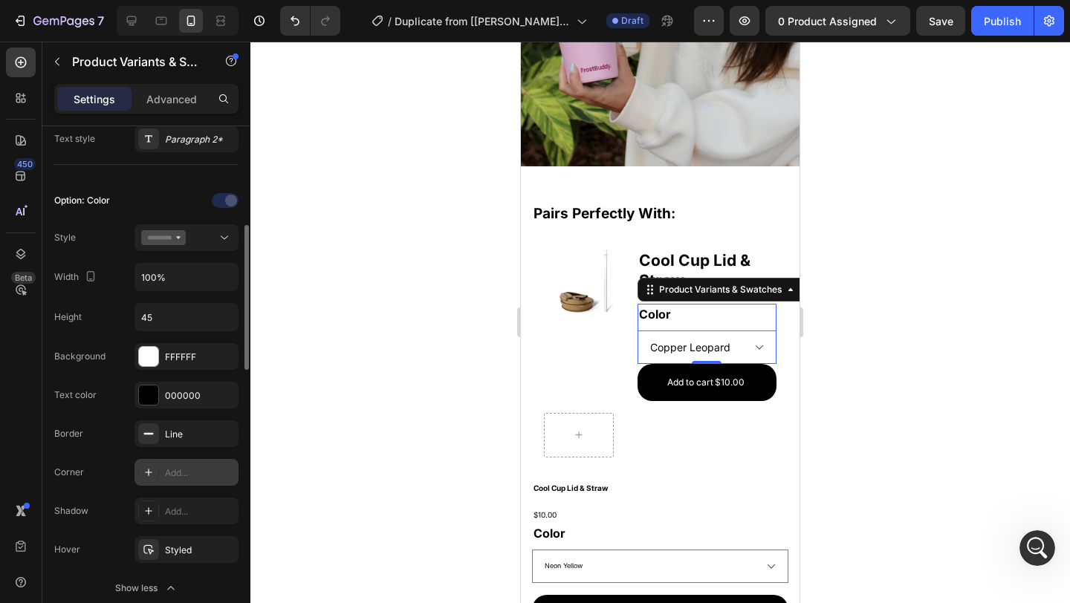
click at [178, 468] on div "Add..." at bounding box center [200, 473] width 70 height 13
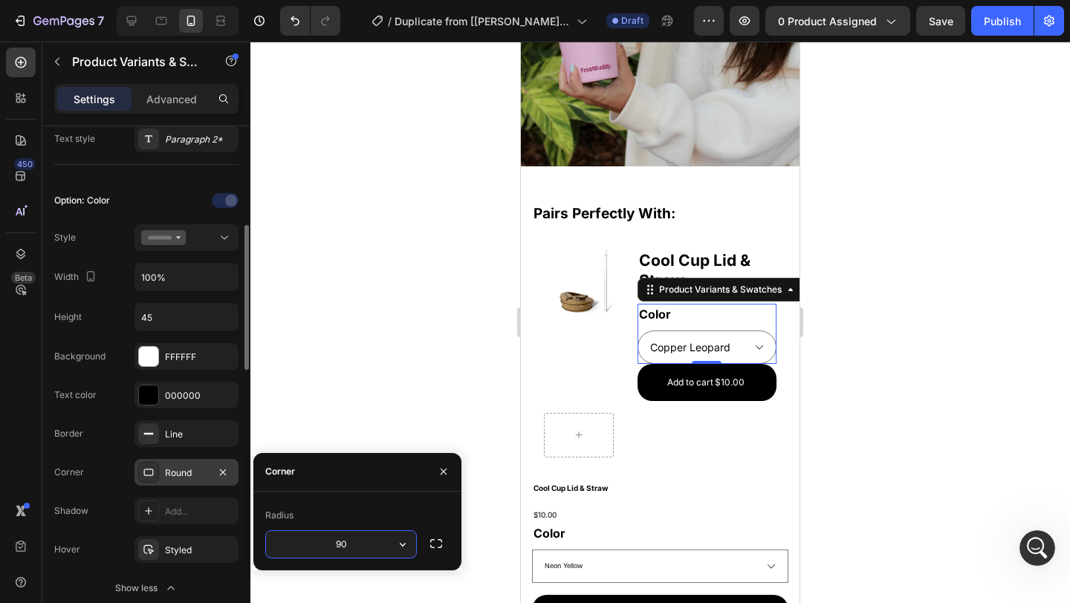
type input "9"
type input "20"
click at [195, 397] on div "000000" at bounding box center [186, 395] width 43 height 13
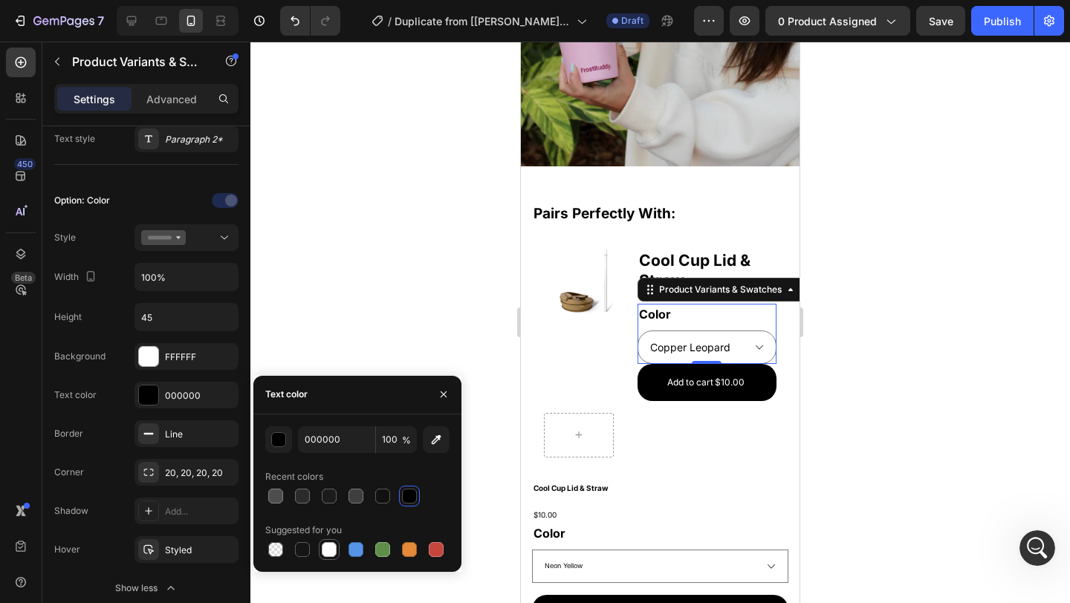
click at [320, 548] on div at bounding box center [329, 550] width 18 height 18
click at [306, 548] on div at bounding box center [302, 549] width 15 height 15
click at [412, 490] on div at bounding box center [409, 496] width 15 height 15
type input "000000"
click at [147, 198] on div at bounding box center [186, 201] width 104 height 24
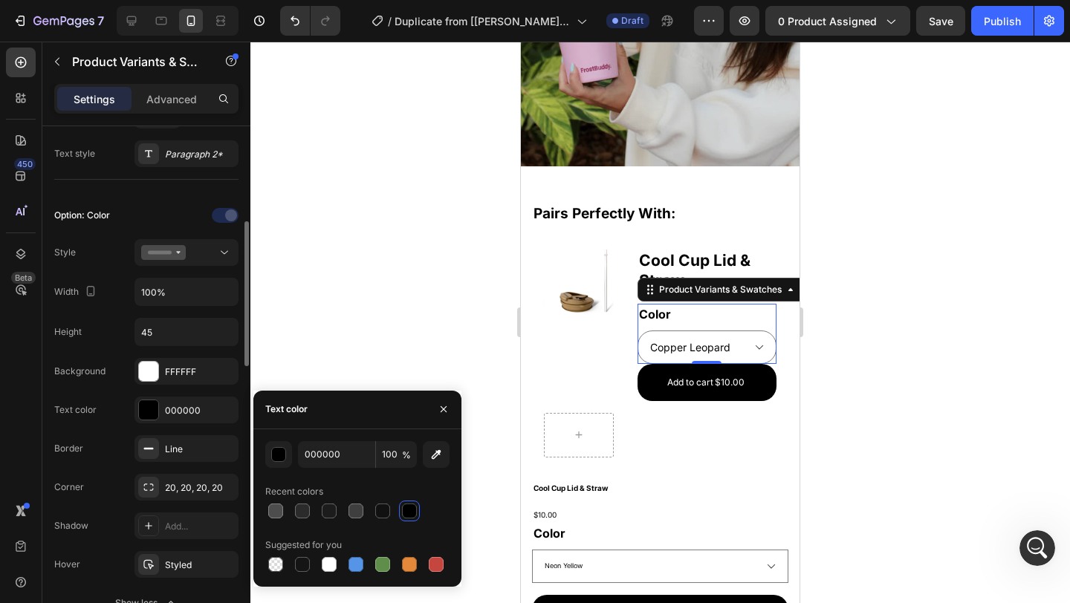
scroll to position [337, 0]
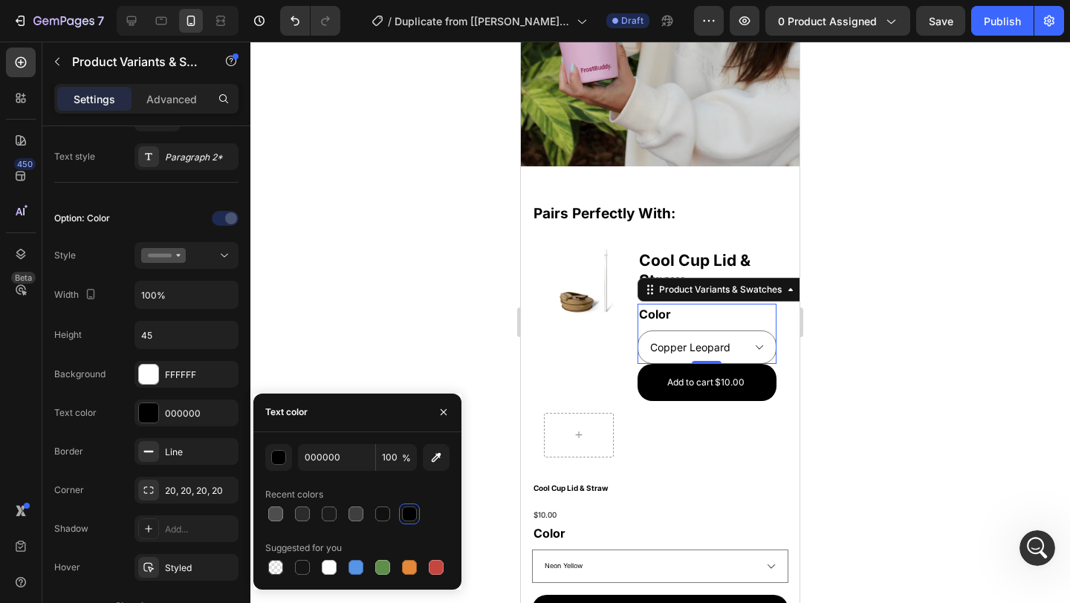
click at [895, 314] on div at bounding box center [660, 323] width 820 height 562
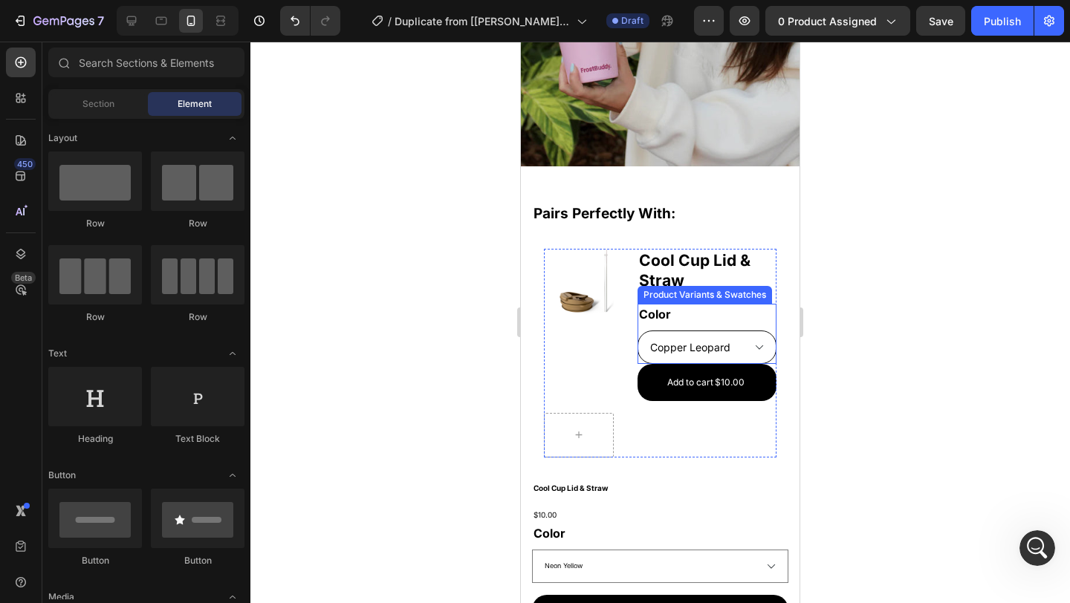
click at [758, 340] on select "Black Copper Leopard Neon Orange Neon Pink Neon Purple Neon Yellow Pastel Pink …" at bounding box center [707, 347] width 139 height 33
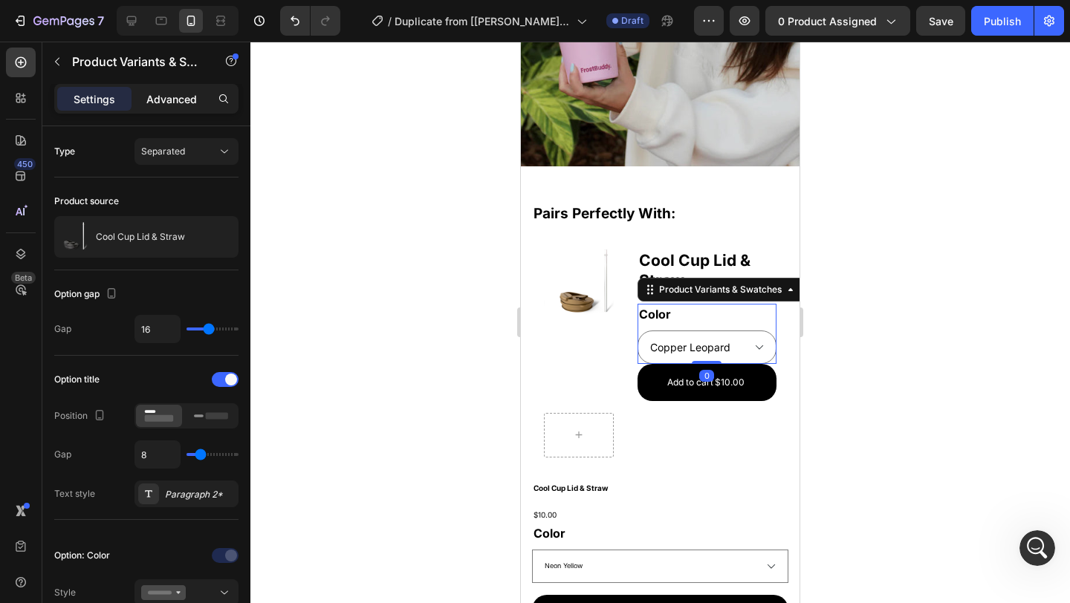
drag, startPoint x: 191, startPoint y: 98, endPoint x: 215, endPoint y: 268, distance: 171.1
click at [191, 98] on p "Advanced" at bounding box center [171, 99] width 51 height 16
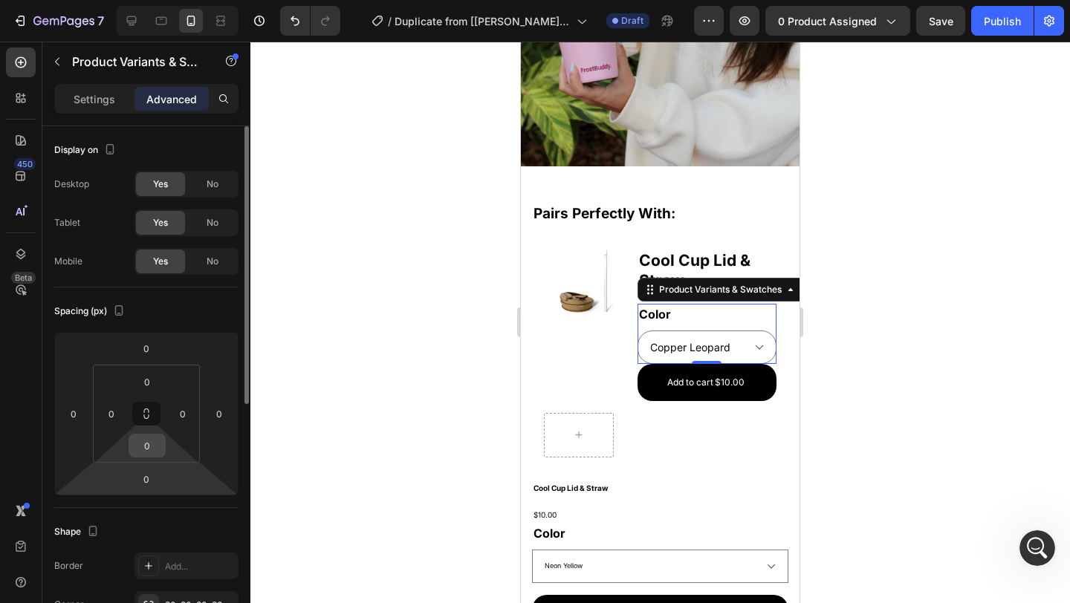
click at [154, 444] on input "0" at bounding box center [147, 446] width 30 height 22
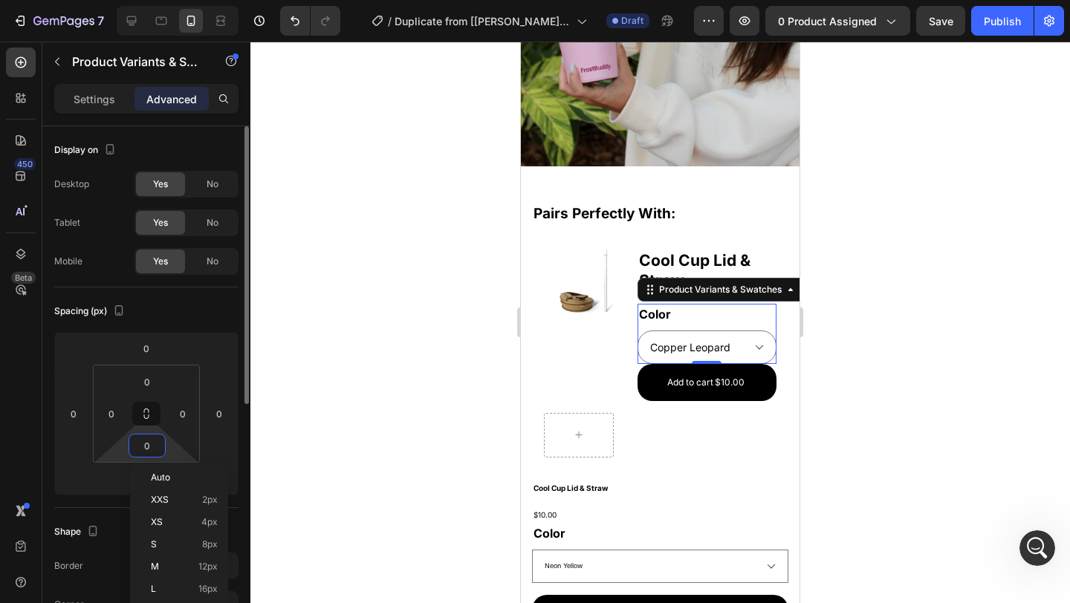
type input "5"
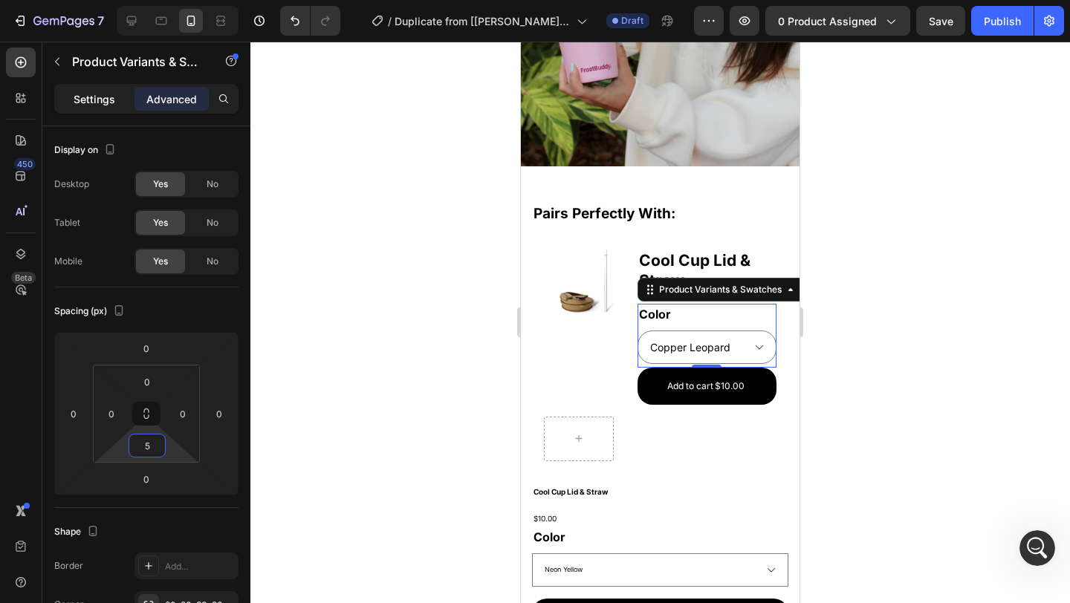
click at [85, 90] on div "Settings" at bounding box center [94, 99] width 74 height 24
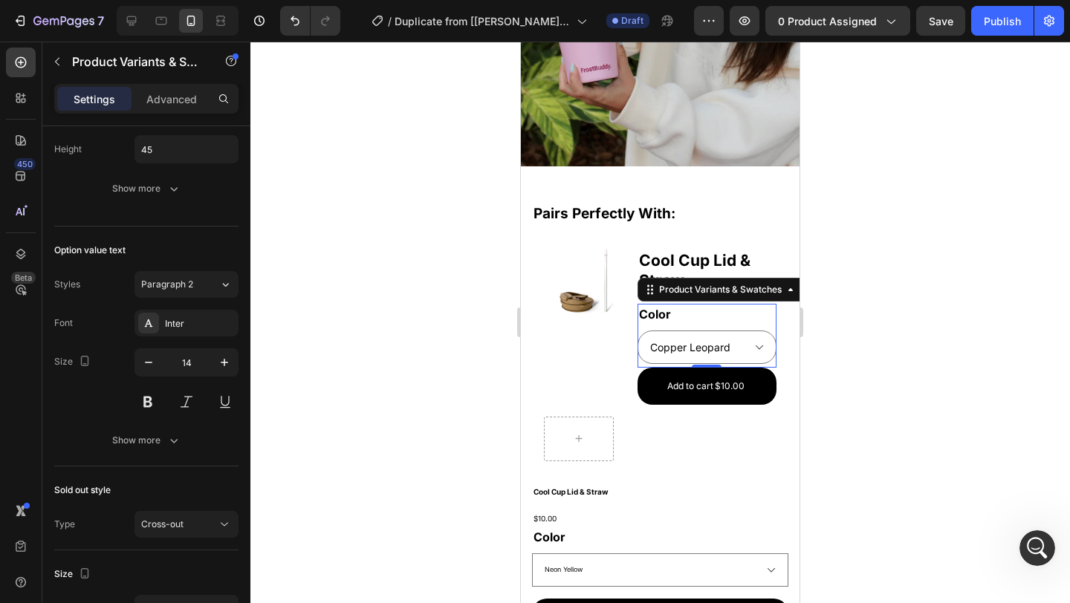
scroll to position [826, 0]
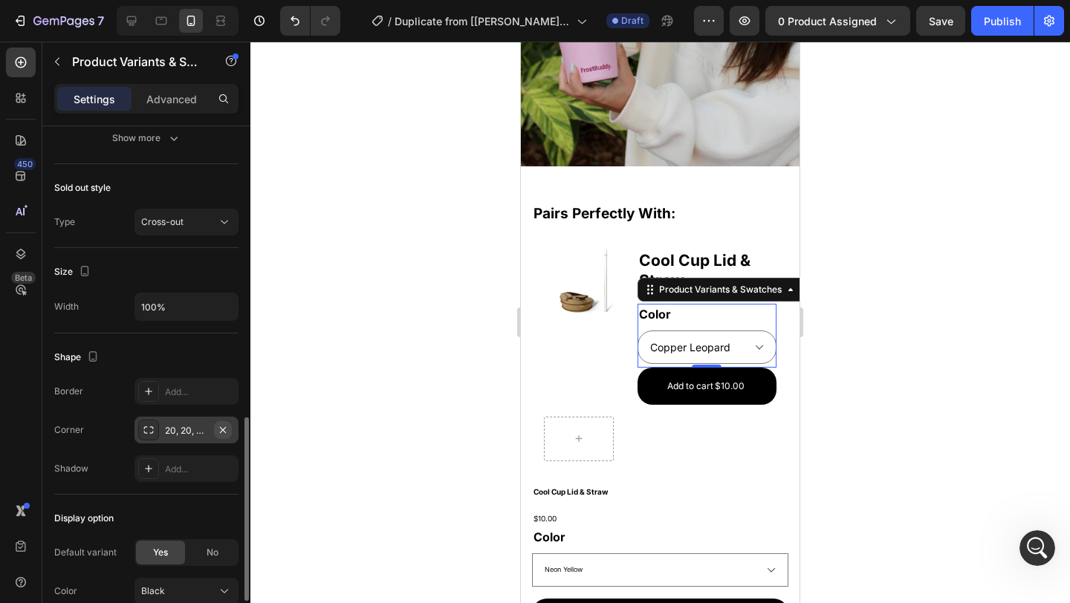
click at [231, 426] on div "20, 20, 20, 20" at bounding box center [186, 430] width 104 height 27
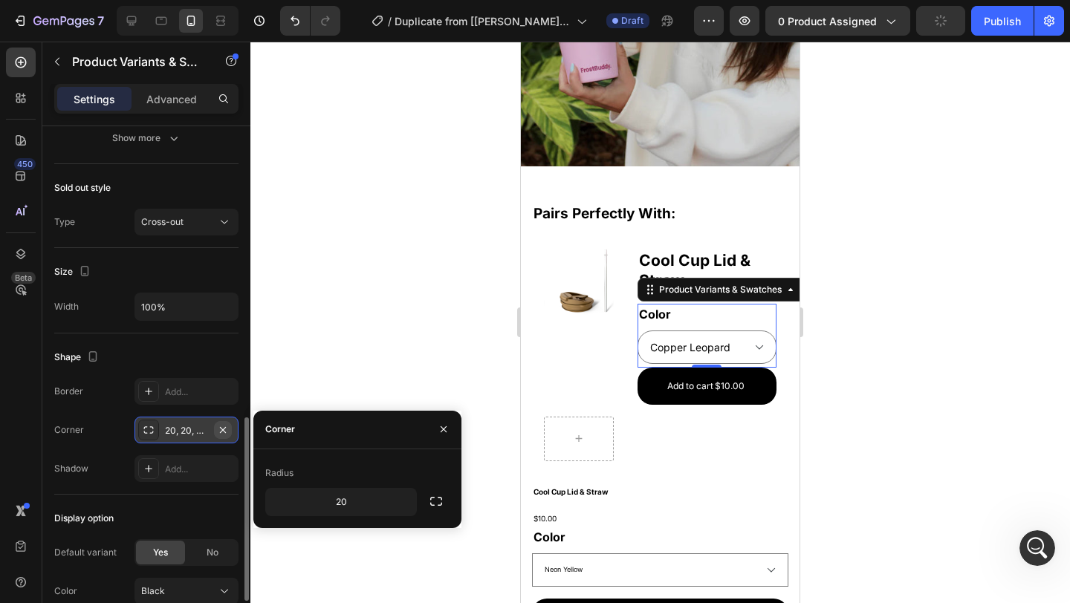
click at [224, 426] on icon "button" at bounding box center [223, 430] width 12 height 12
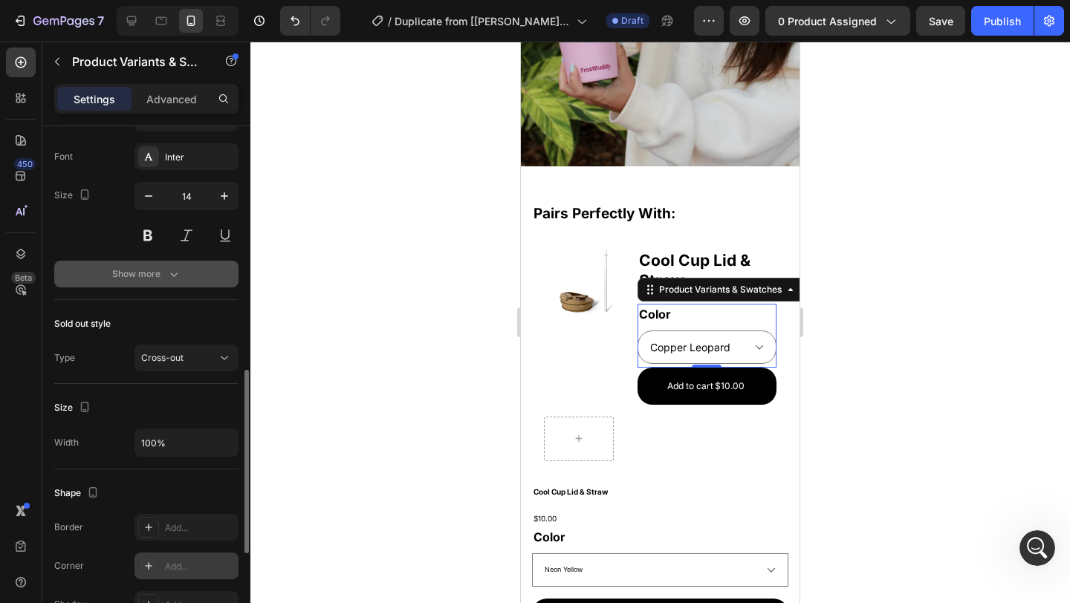
click at [134, 277] on div "Show more" at bounding box center [146, 274] width 69 height 15
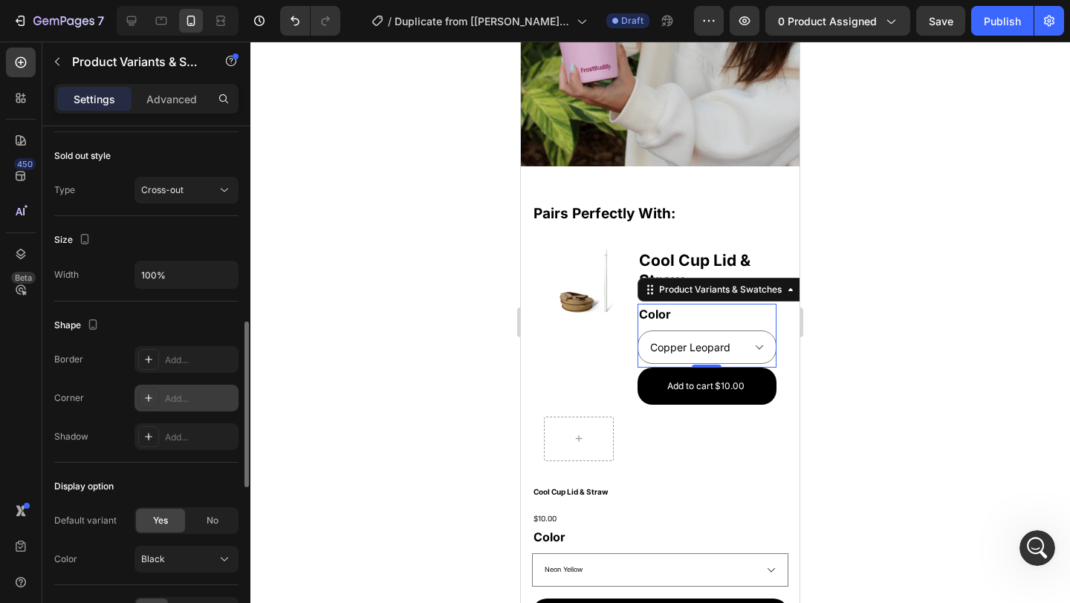
scroll to position [487, 0]
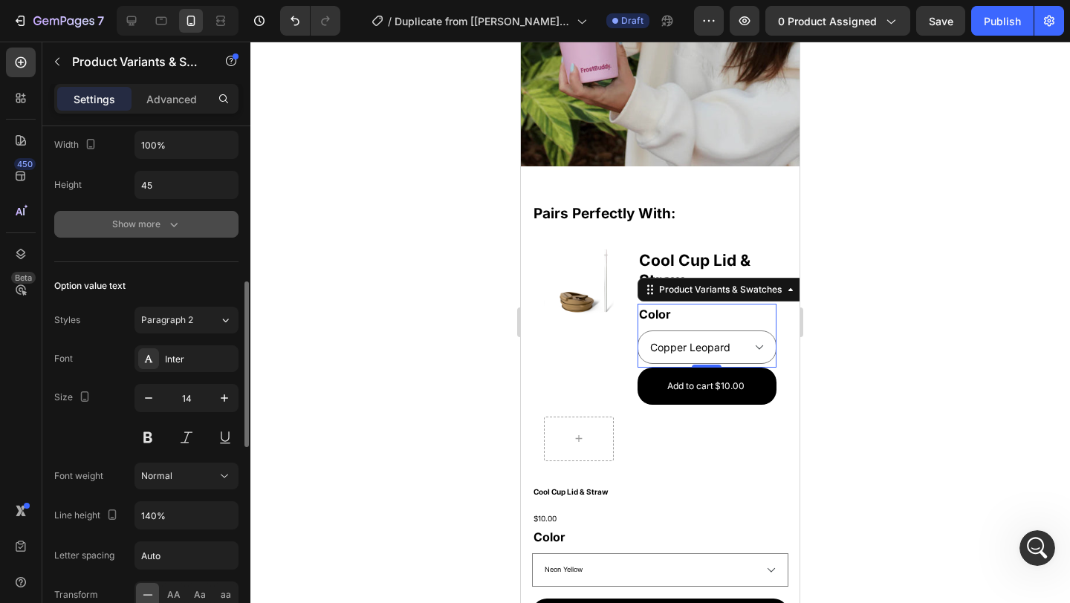
click at [142, 228] on div "Show more" at bounding box center [146, 224] width 69 height 15
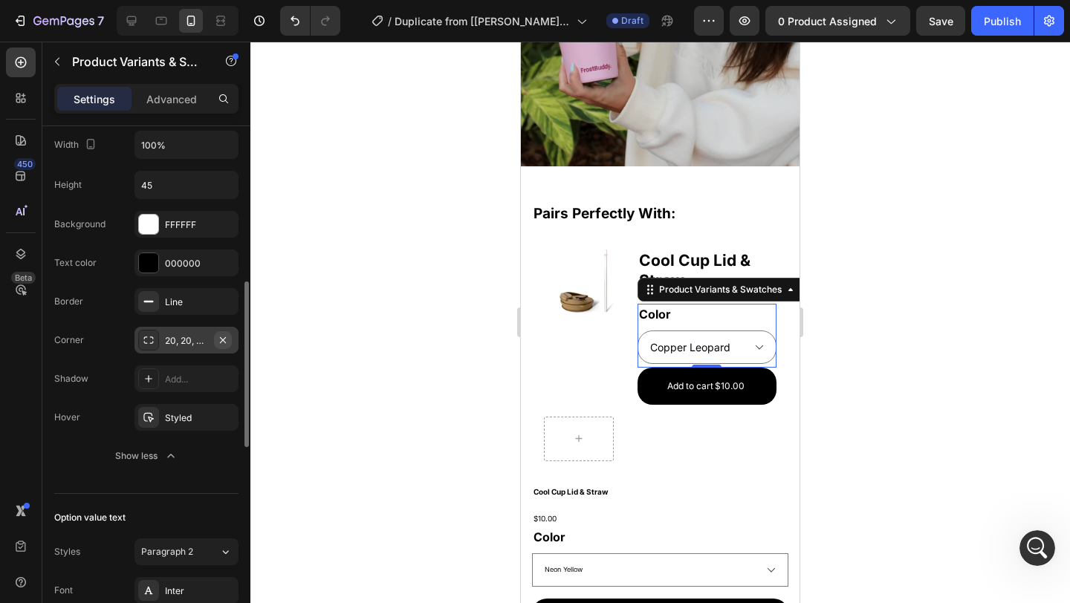
click at [223, 337] on icon "button" at bounding box center [223, 340] width 12 height 12
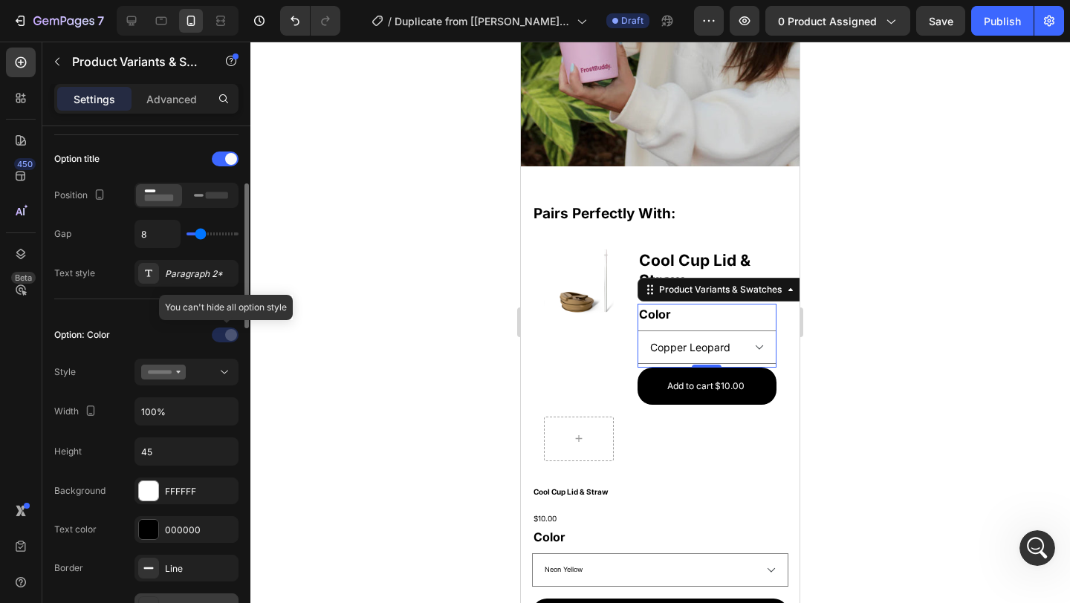
scroll to position [204, 0]
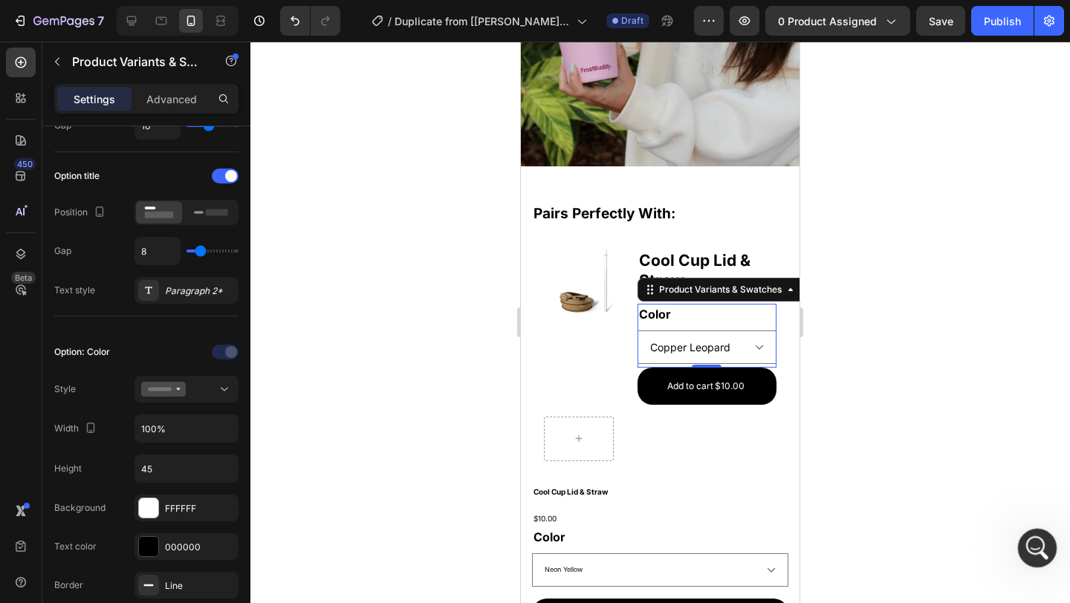
click at [1035, 543] on icon "Open Intercom Messenger" at bounding box center [1035, 546] width 10 height 12
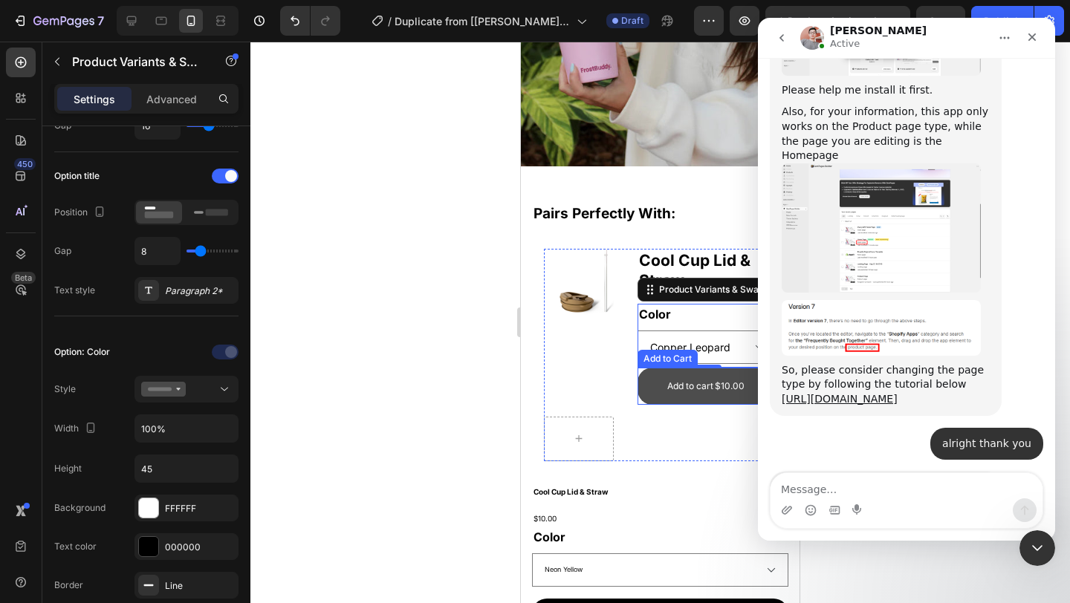
scroll to position [2529, 0]
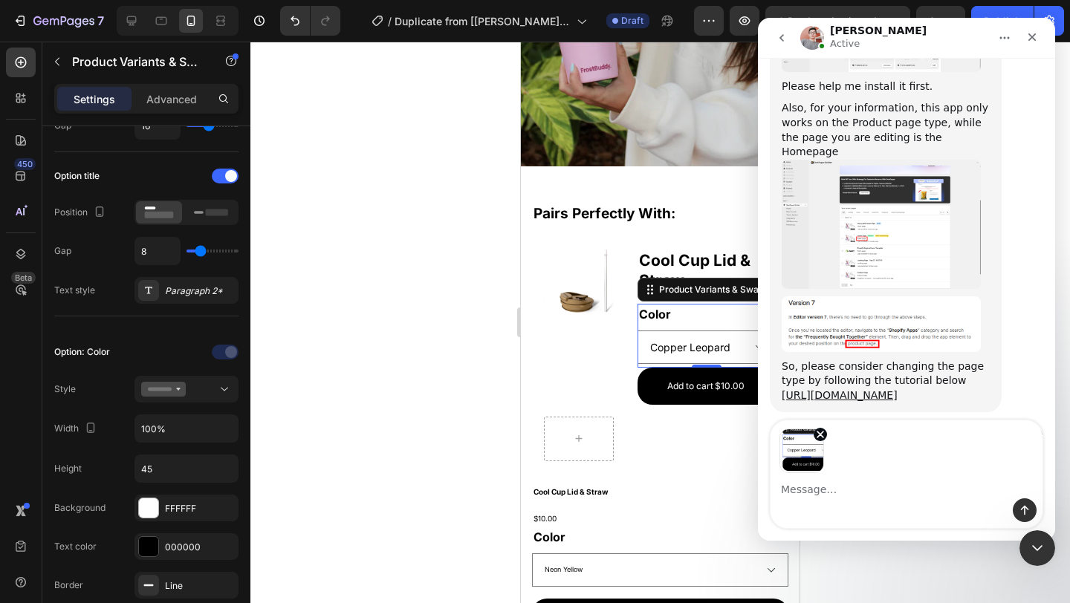
click at [924, 496] on textarea "Message…" at bounding box center [907, 485] width 272 height 25
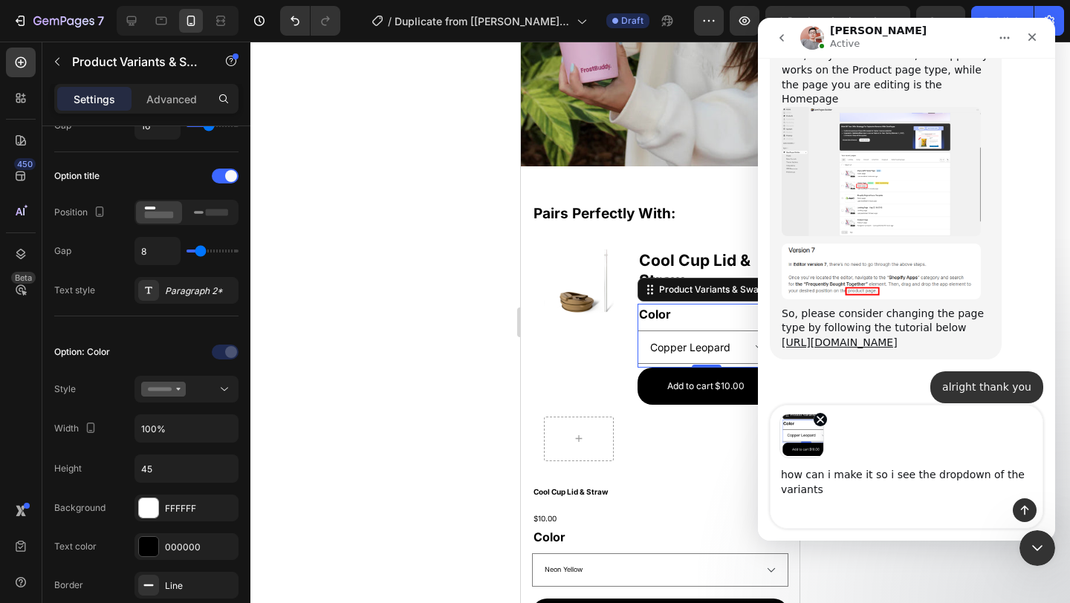
scroll to position [2597, 0]
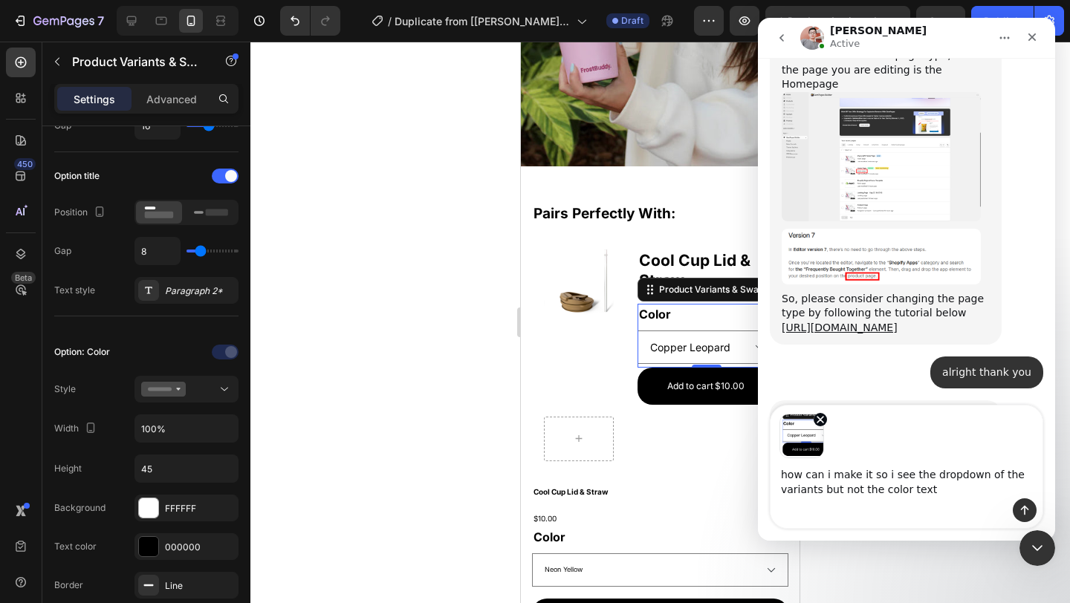
type textarea "how can i make it so i see the dropdown of the variants but not the color text"
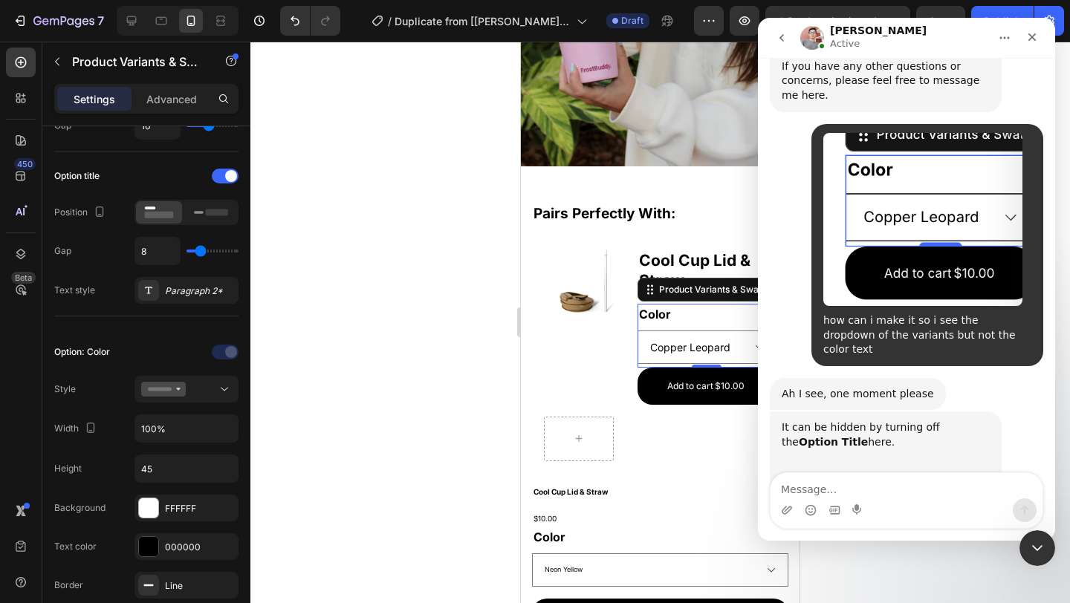
scroll to position [2987, 0]
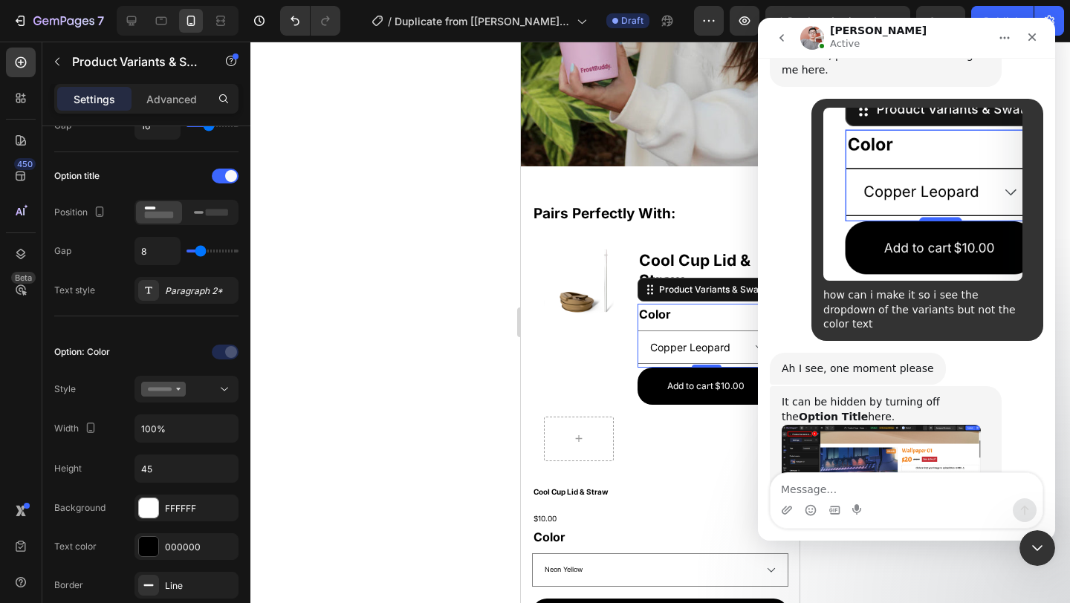
click at [875, 425] on img "Harry says…" at bounding box center [881, 487] width 199 height 125
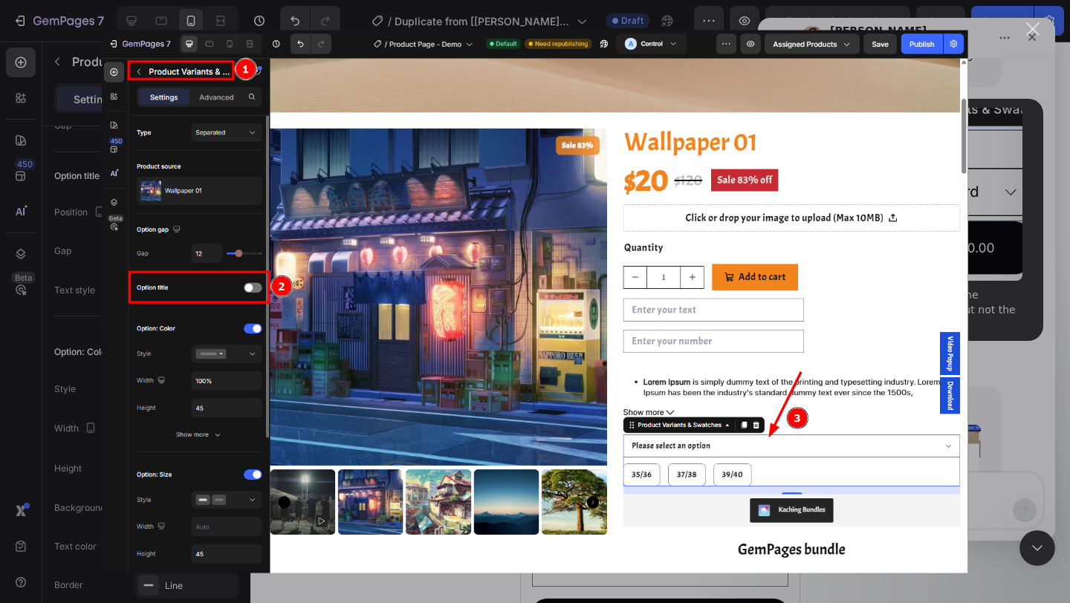
scroll to position [0, 0]
click at [1001, 211] on div "Intercom messenger" at bounding box center [535, 301] width 1070 height 603
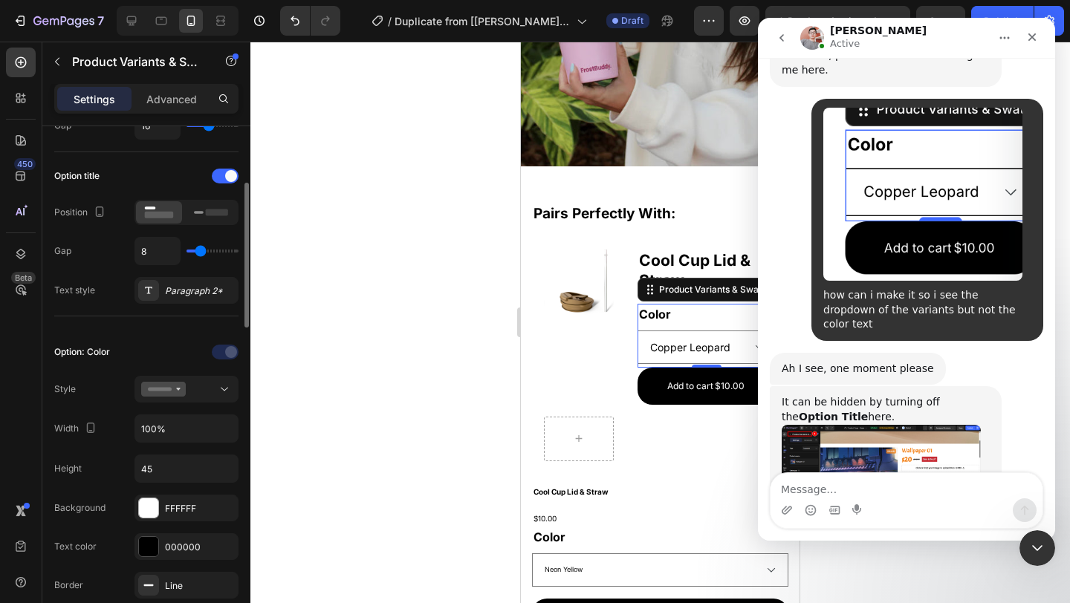
scroll to position [201, 0]
click at [216, 180] on div at bounding box center [225, 179] width 27 height 15
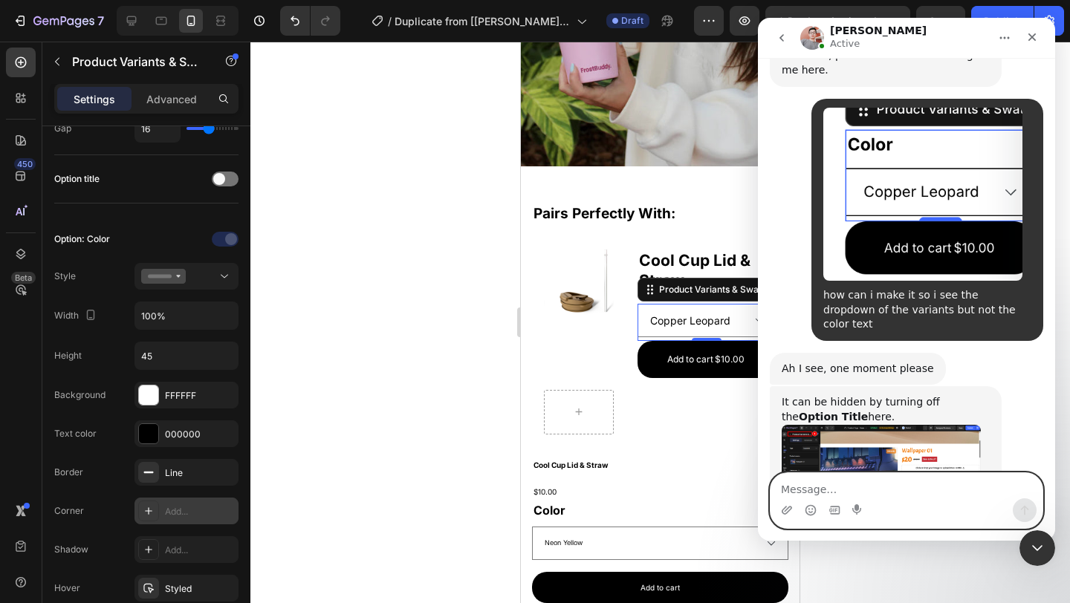
click at [898, 484] on textarea "Message…" at bounding box center [907, 485] width 272 height 25
type textarea "thank you"
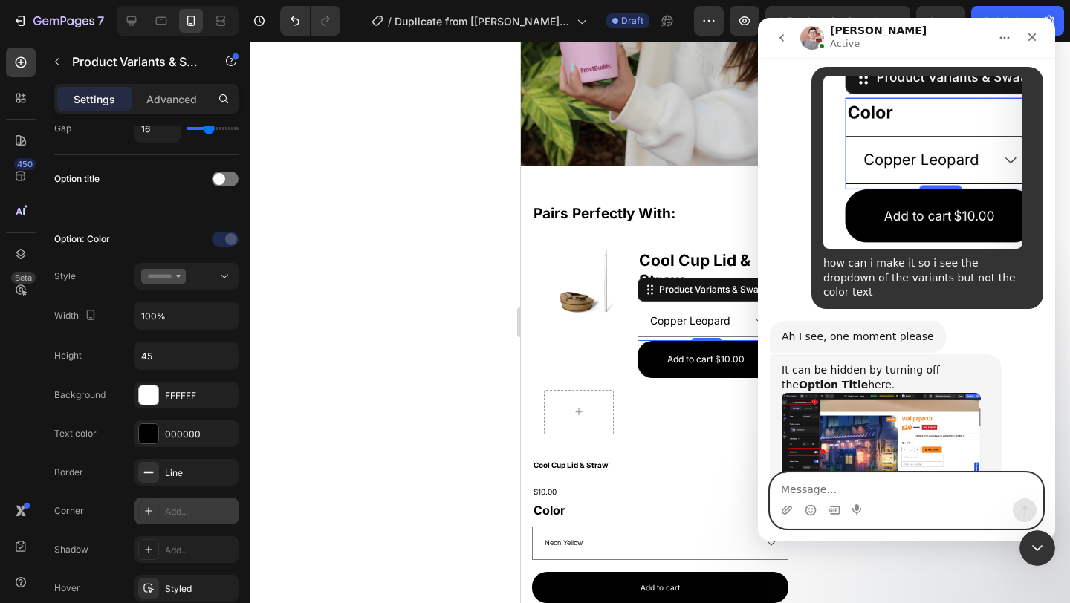
scroll to position [3031, 0]
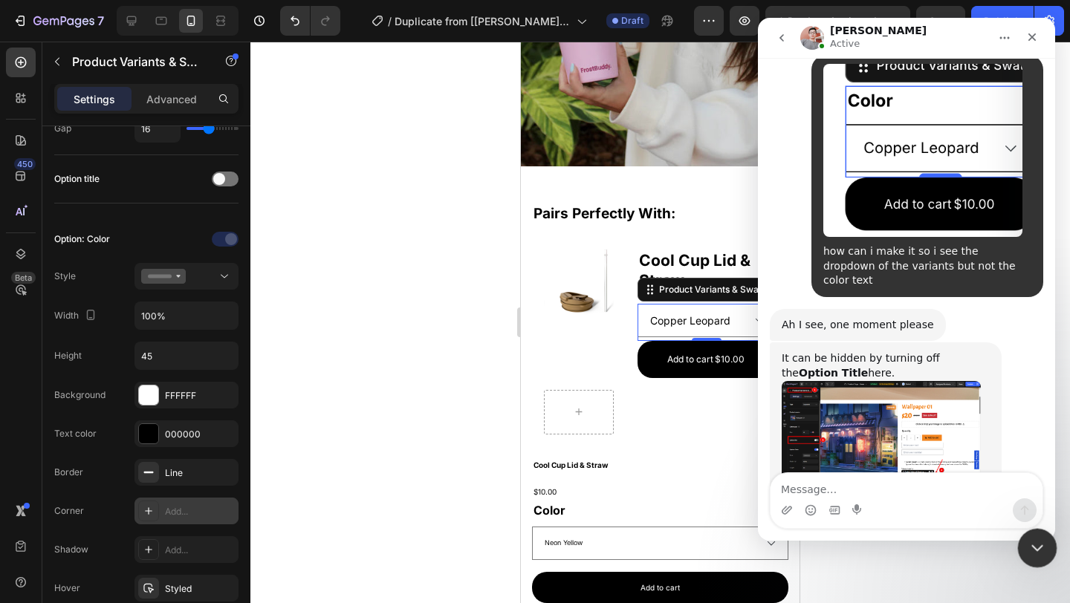
click at [1043, 532] on div "Close Intercom Messenger" at bounding box center [1035, 546] width 36 height 36
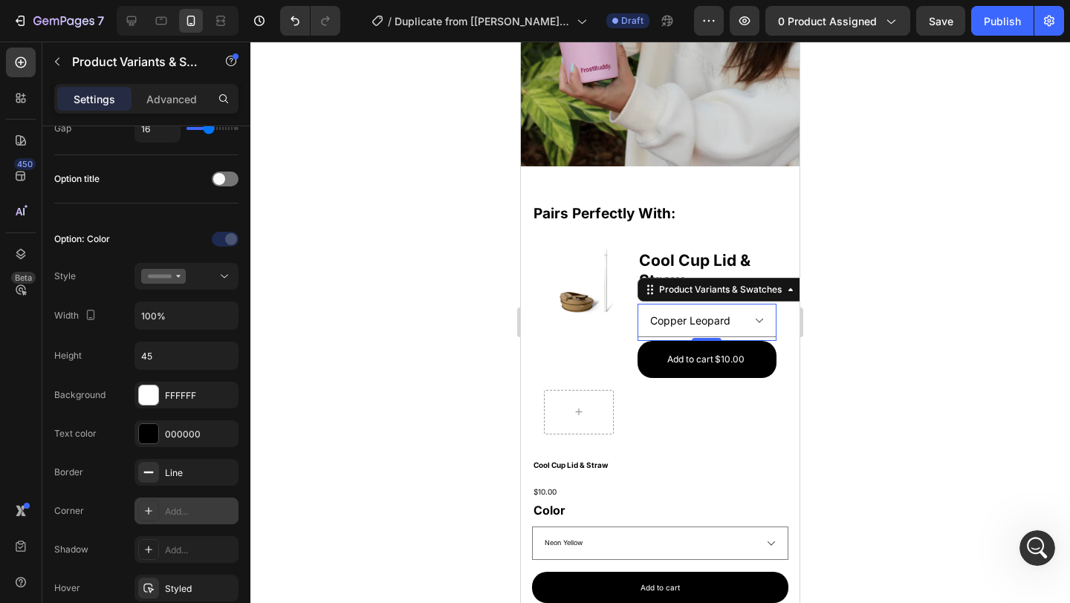
click at [768, 420] on div "Product Images Cool Cup Lid & Straw Product Title Black Copper Leopard Neon Ora…" at bounding box center [660, 342] width 256 height 210
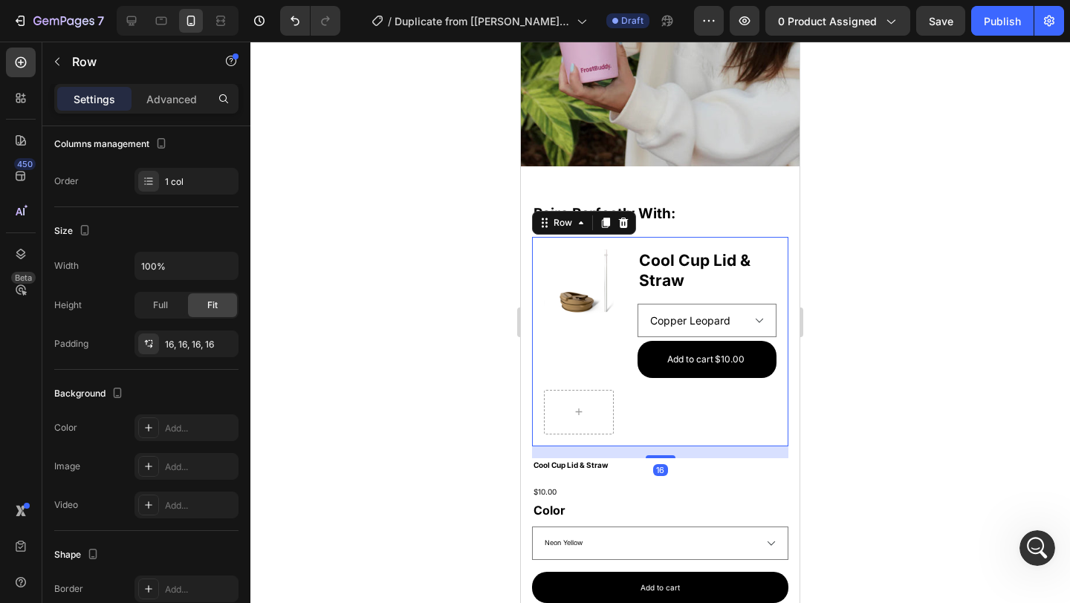
scroll to position [0, 0]
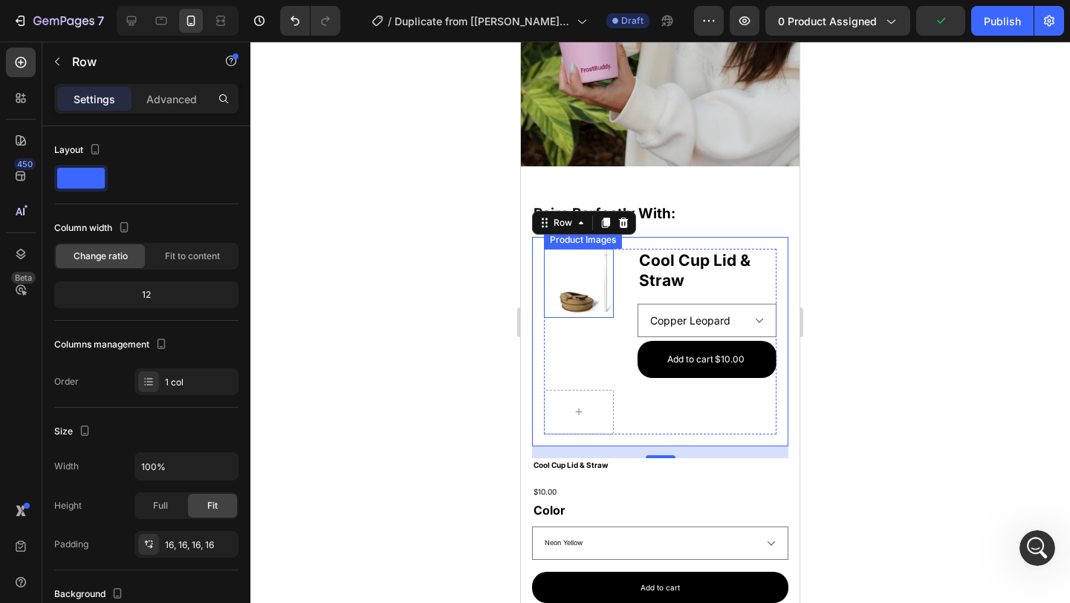
click at [587, 295] on img at bounding box center [586, 284] width 70 height 70
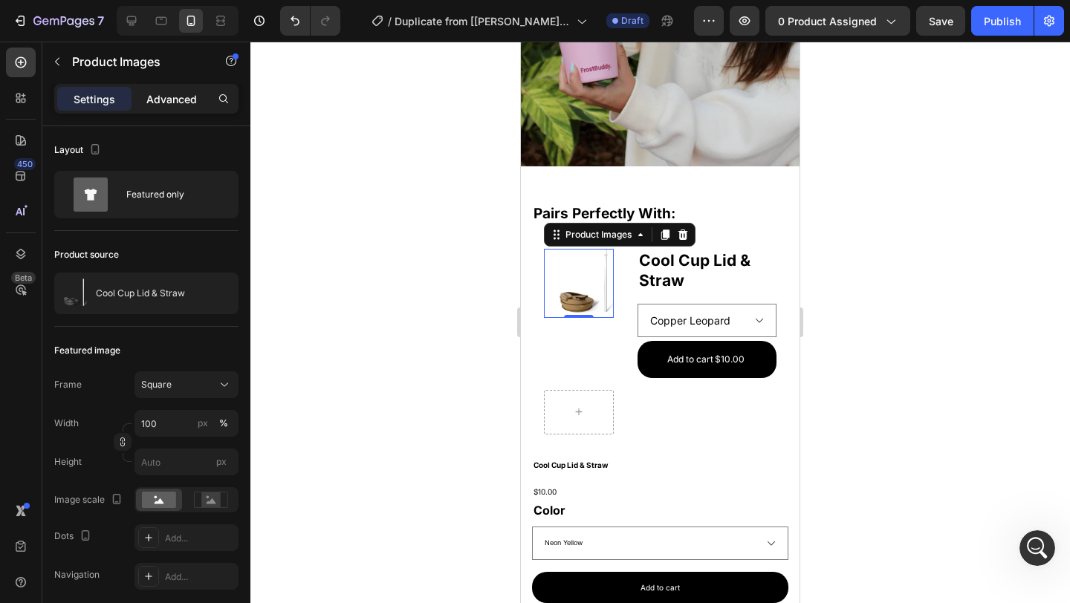
click at [190, 102] on p "Advanced" at bounding box center [171, 99] width 51 height 16
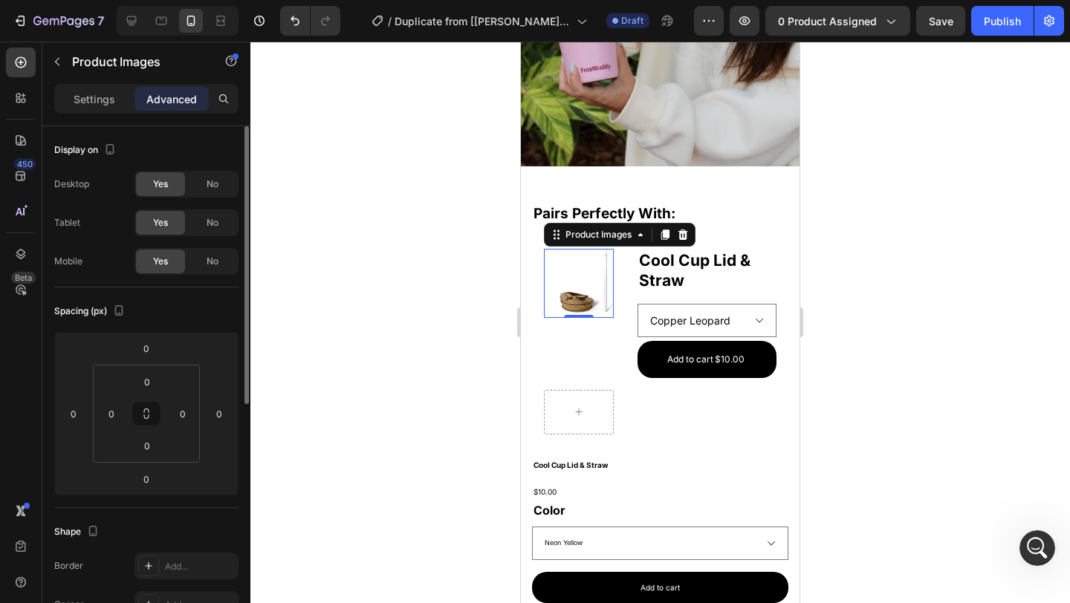
click at [81, 105] on p "Settings" at bounding box center [95, 99] width 42 height 16
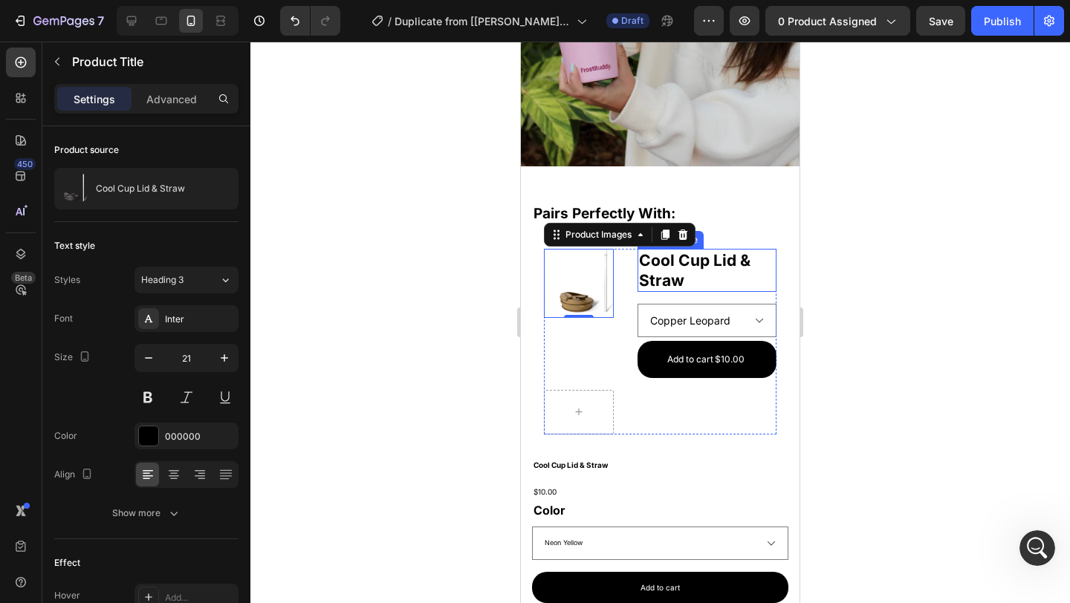
click at [687, 270] on h2 "Cool Cup Lid & Straw" at bounding box center [707, 271] width 139 height 44
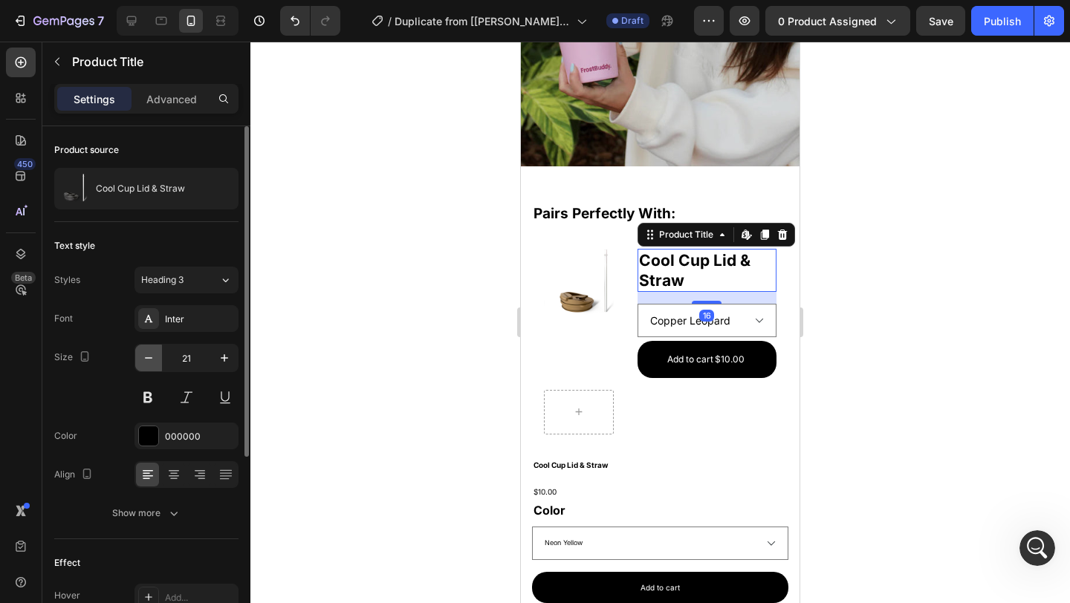
click at [157, 354] on button "button" at bounding box center [148, 358] width 27 height 27
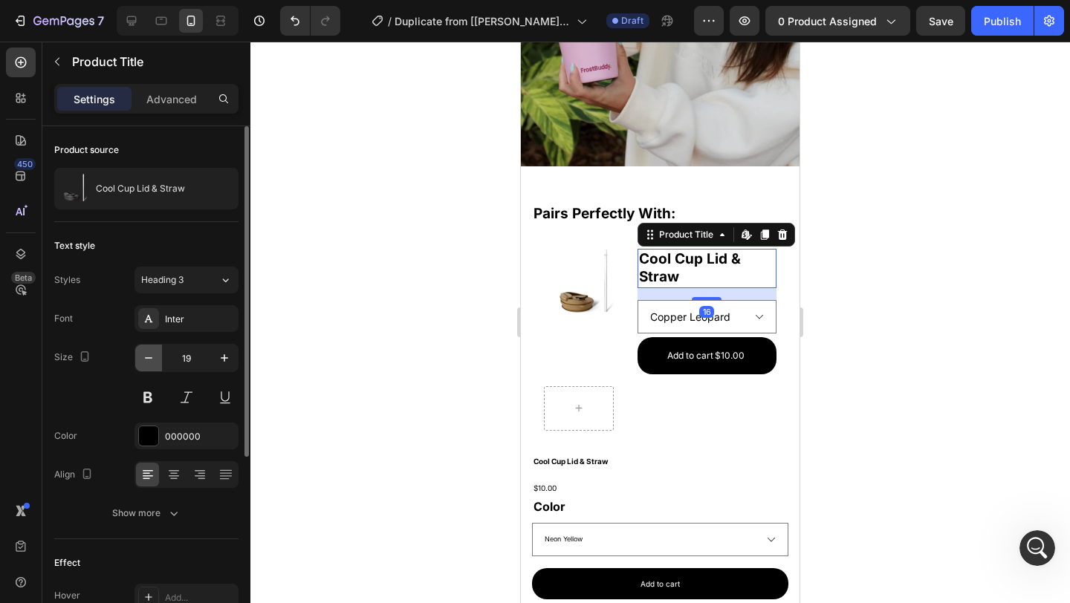
click at [157, 354] on button "button" at bounding box center [148, 358] width 27 height 27
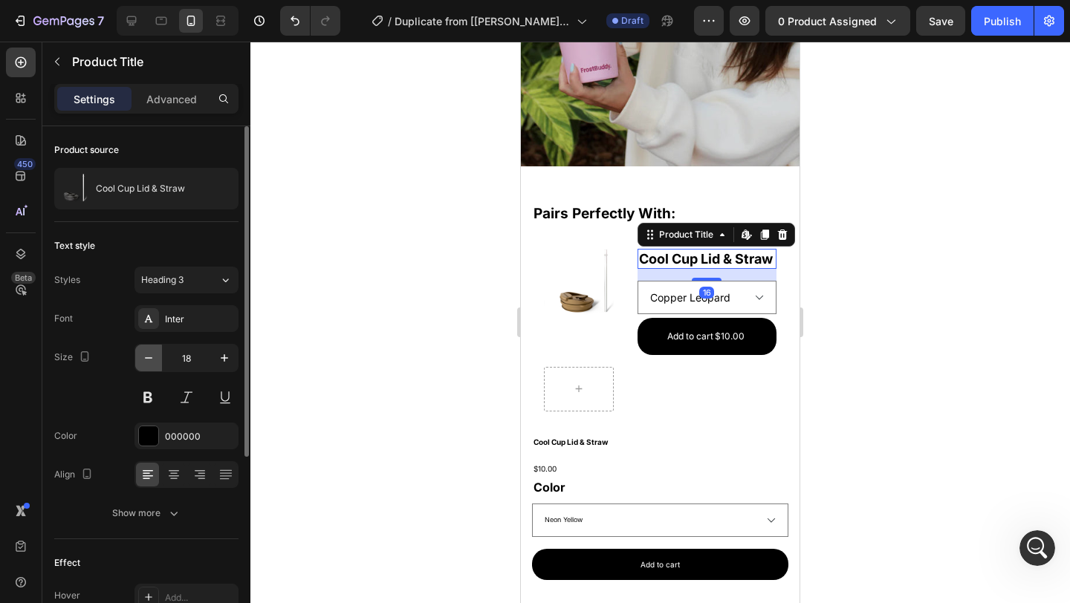
click at [157, 354] on button "button" at bounding box center [148, 358] width 27 height 27
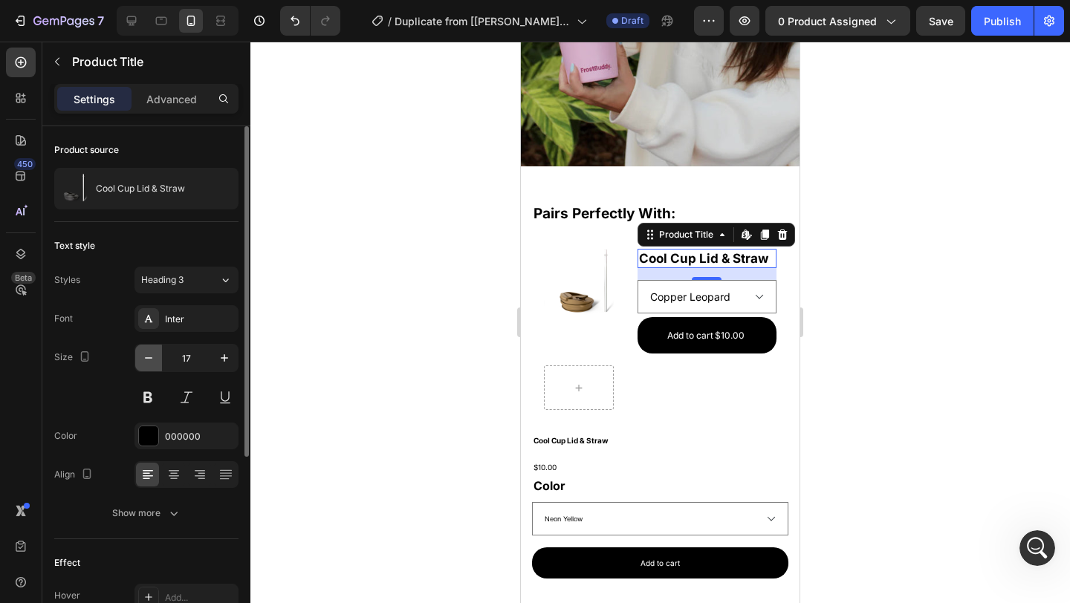
click at [157, 354] on button "button" at bounding box center [148, 358] width 27 height 27
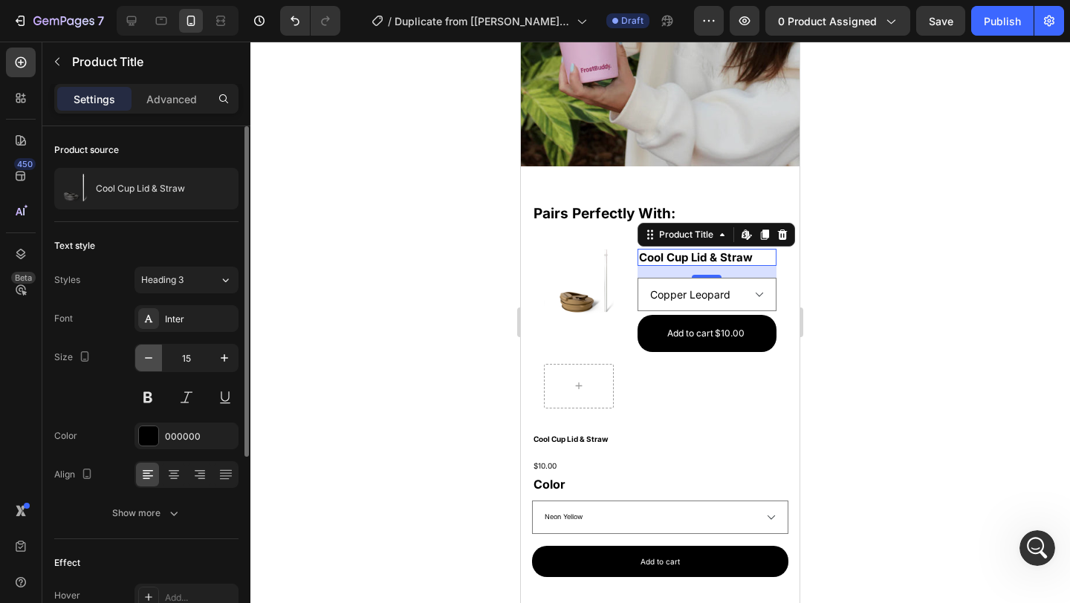
click at [157, 354] on button "button" at bounding box center [148, 358] width 27 height 27
type input "13"
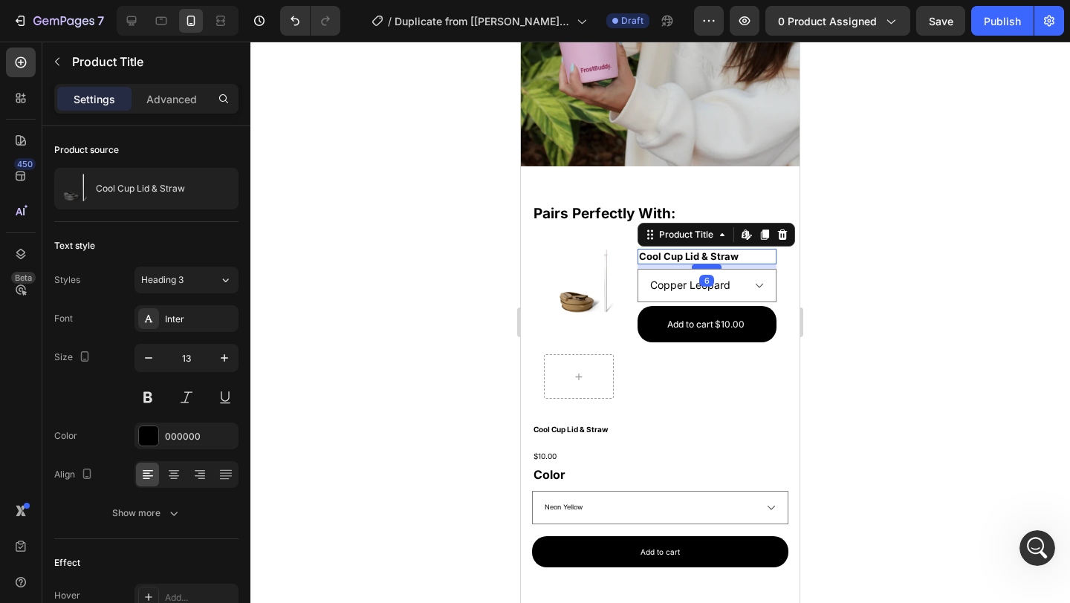
drag, startPoint x: 700, startPoint y: 273, endPoint x: 698, endPoint y: 266, distance: 7.8
click at [698, 266] on div at bounding box center [707, 267] width 30 height 4
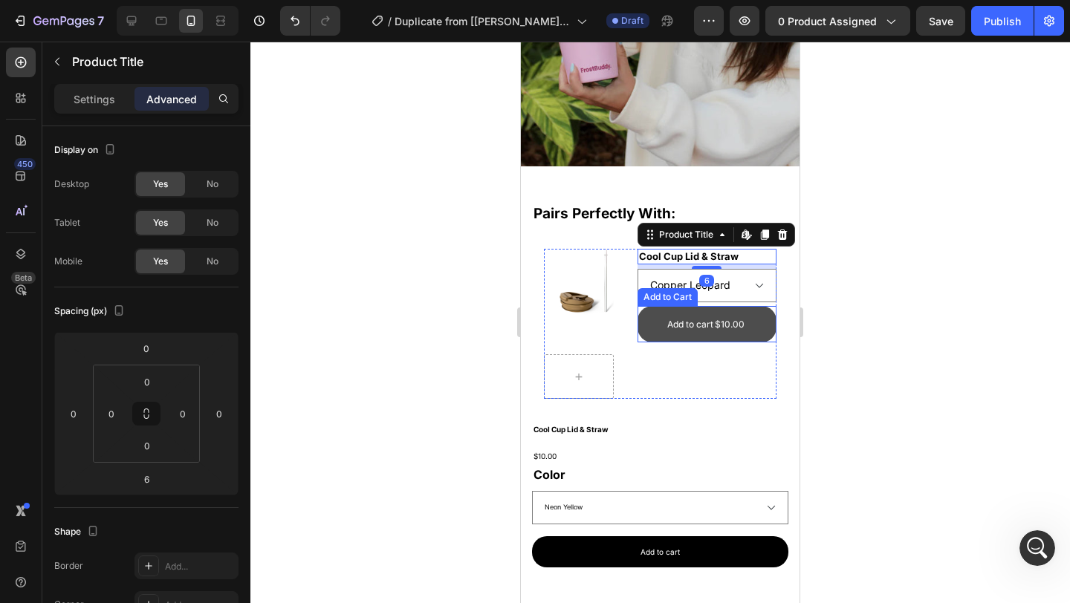
click at [751, 321] on button "Add to cart $10.00" at bounding box center [707, 324] width 139 height 37
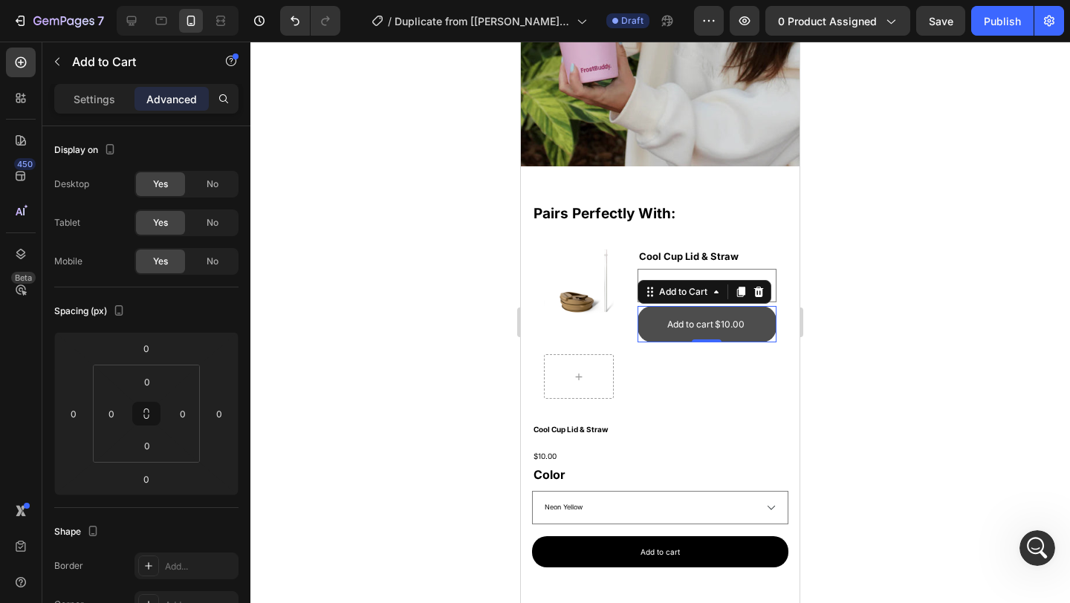
click at [751, 321] on button "Add to cart $10.00" at bounding box center [707, 324] width 139 height 37
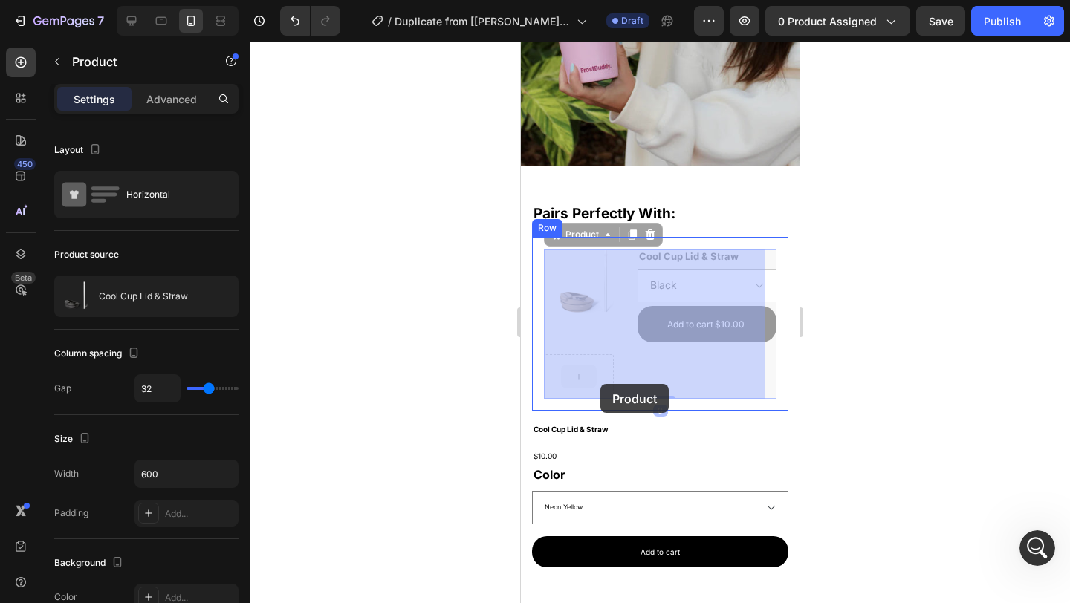
drag, startPoint x: 597, startPoint y: 360, endPoint x: 600, endPoint y: 384, distance: 24.7
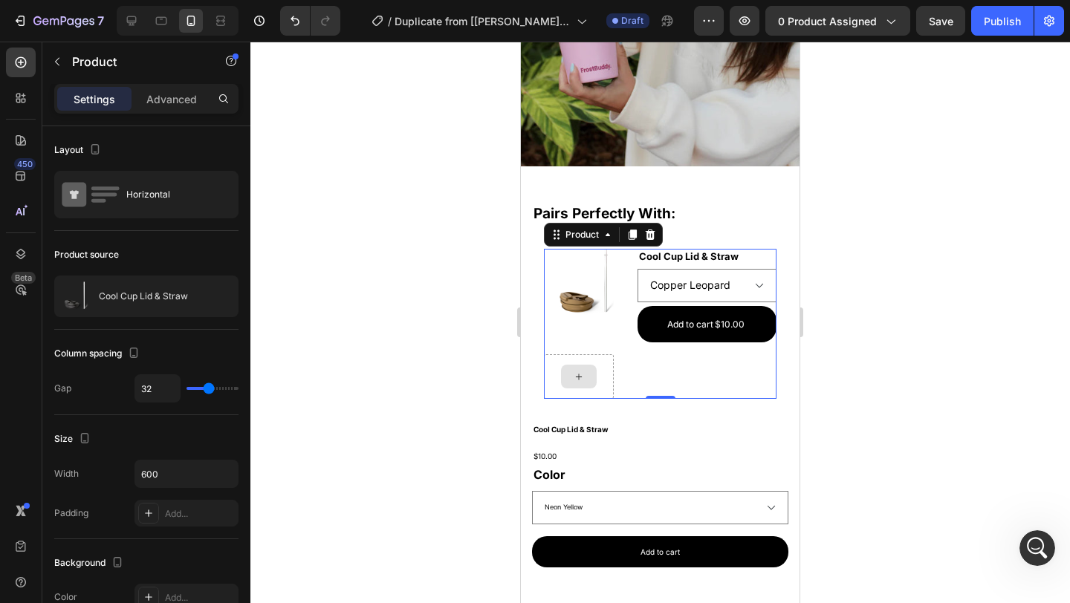
click at [592, 361] on div at bounding box center [579, 376] width 70 height 45
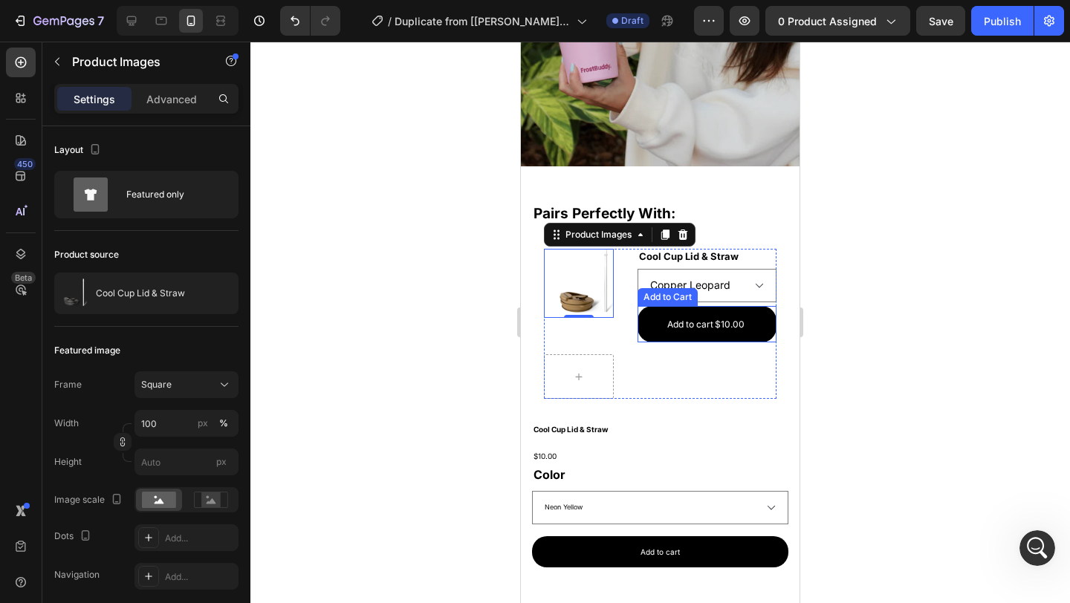
click at [655, 346] on div "Product Images 0 Cool Cup Lid & Straw Product Title Black Copper Leopard Neon O…" at bounding box center [660, 324] width 233 height 151
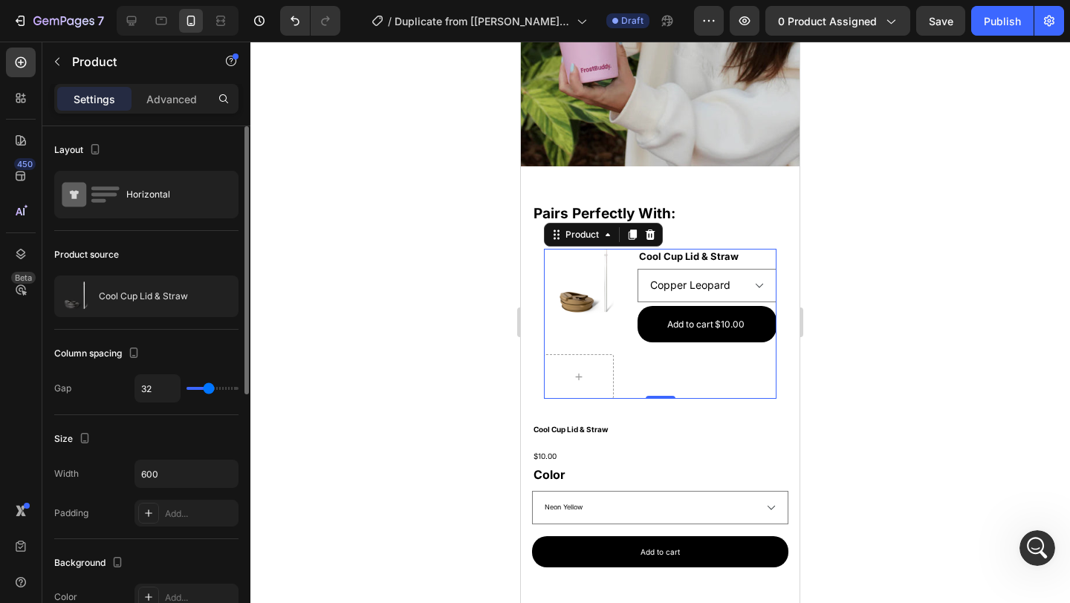
type input "26"
type input "25"
type input "0"
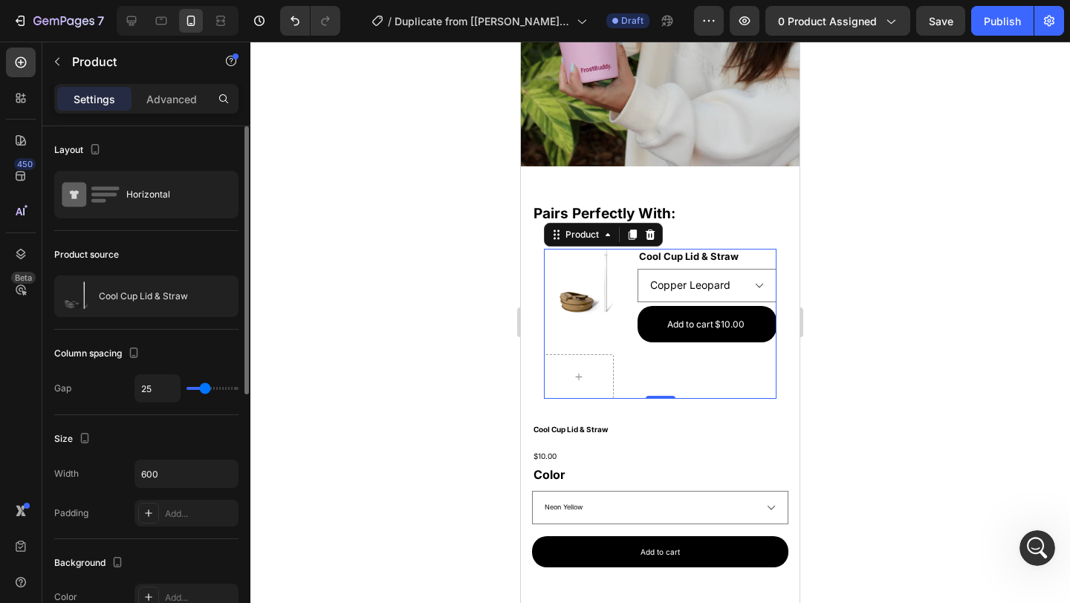
type input "0"
type input "80"
type input "0"
drag, startPoint x: 205, startPoint y: 388, endPoint x: 158, endPoint y: 373, distance: 49.8
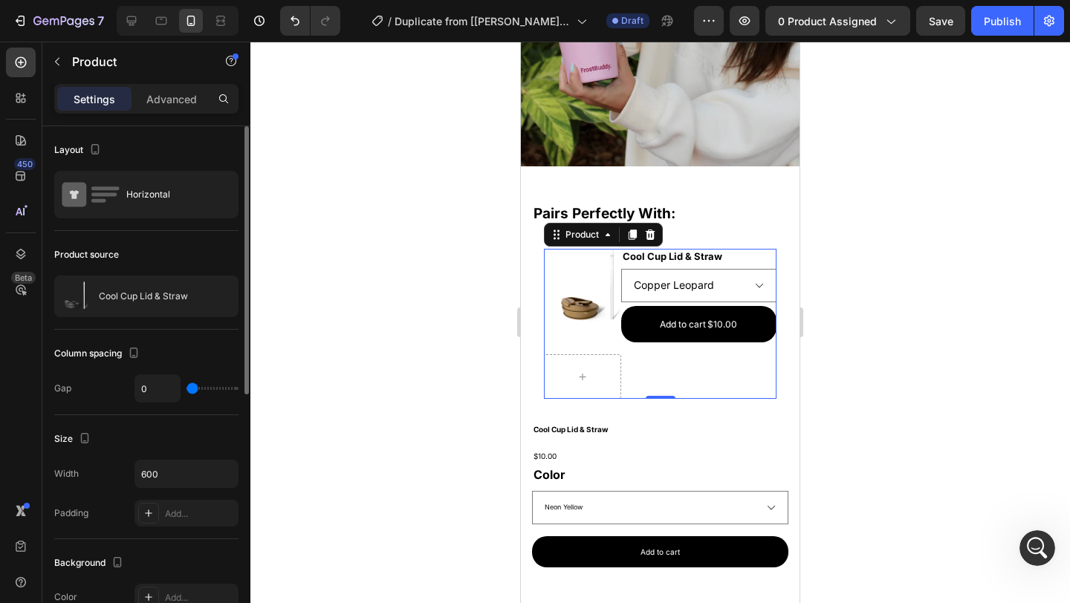
type input "0"
click at [187, 387] on input "range" at bounding box center [213, 388] width 52 height 3
click at [603, 366] on div at bounding box center [582, 376] width 77 height 45
click at [591, 375] on div at bounding box center [583, 377] width 36 height 24
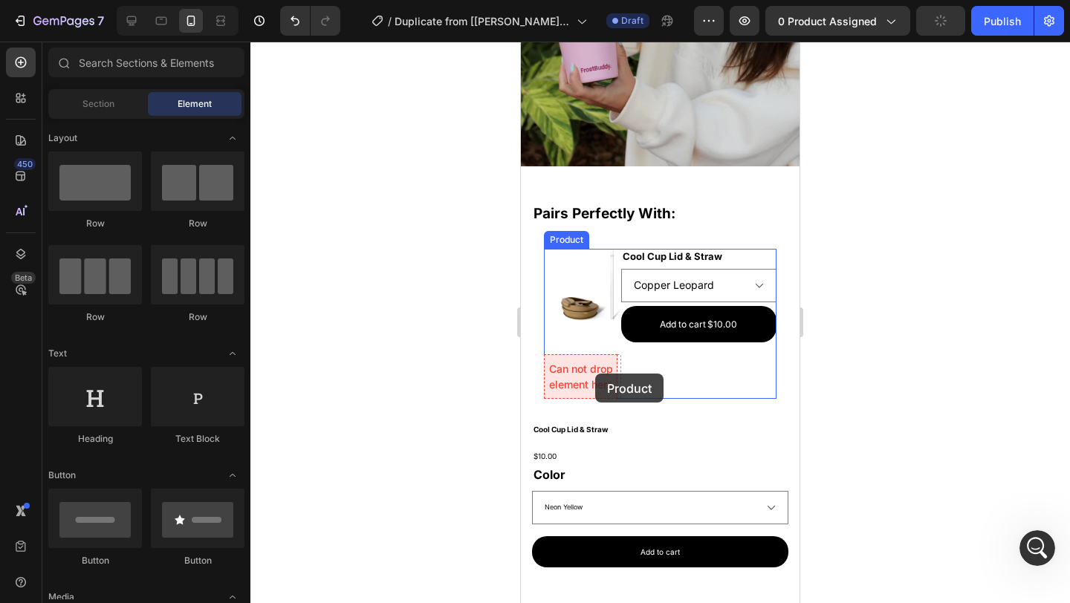
drag, startPoint x: 641, startPoint y: 252, endPoint x: 595, endPoint y: 374, distance: 130.3
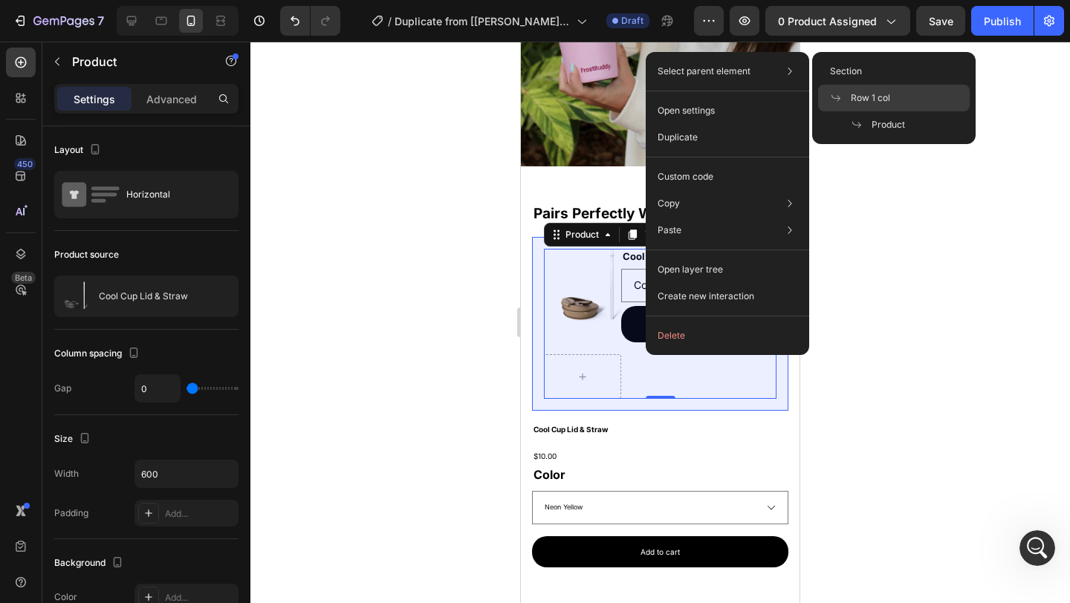
click at [869, 92] on span "Row 1 col" at bounding box center [870, 97] width 39 height 13
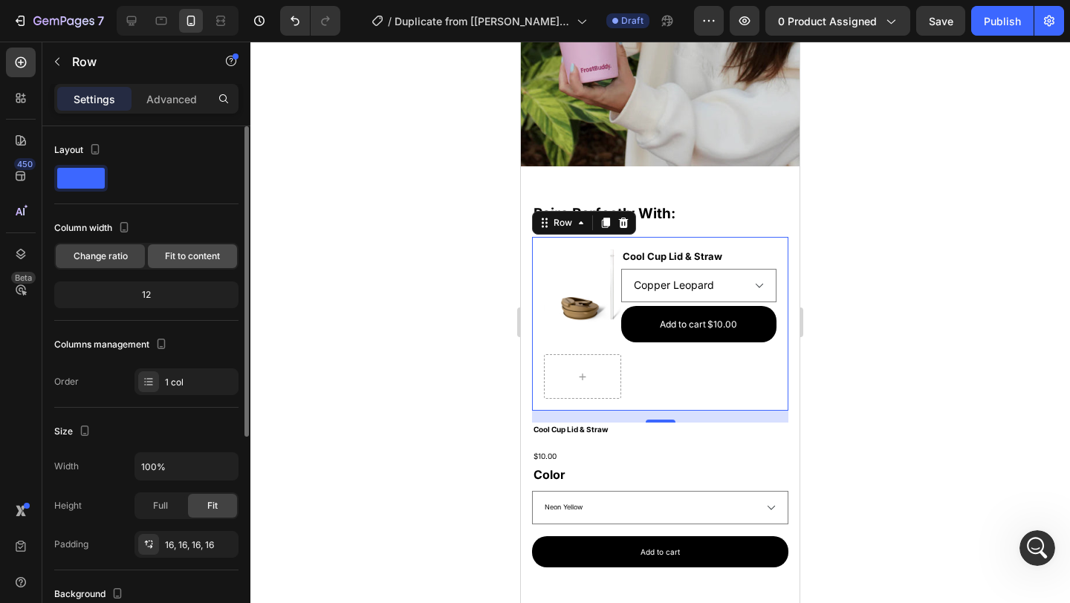
click at [175, 252] on span "Fit to content" at bounding box center [192, 256] width 55 height 13
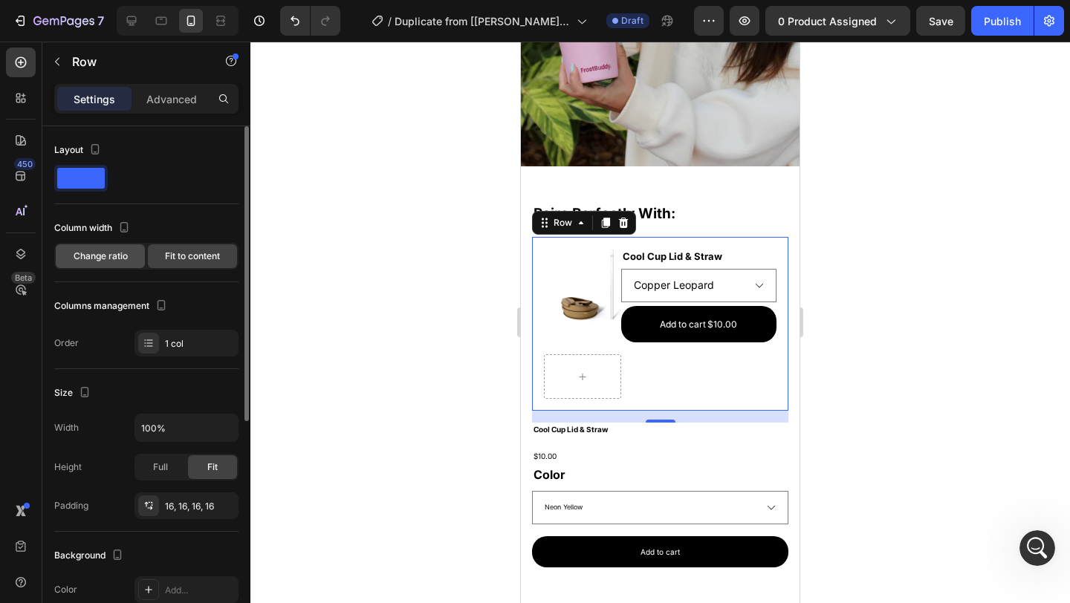
click at [96, 258] on span "Change ratio" at bounding box center [101, 256] width 54 height 13
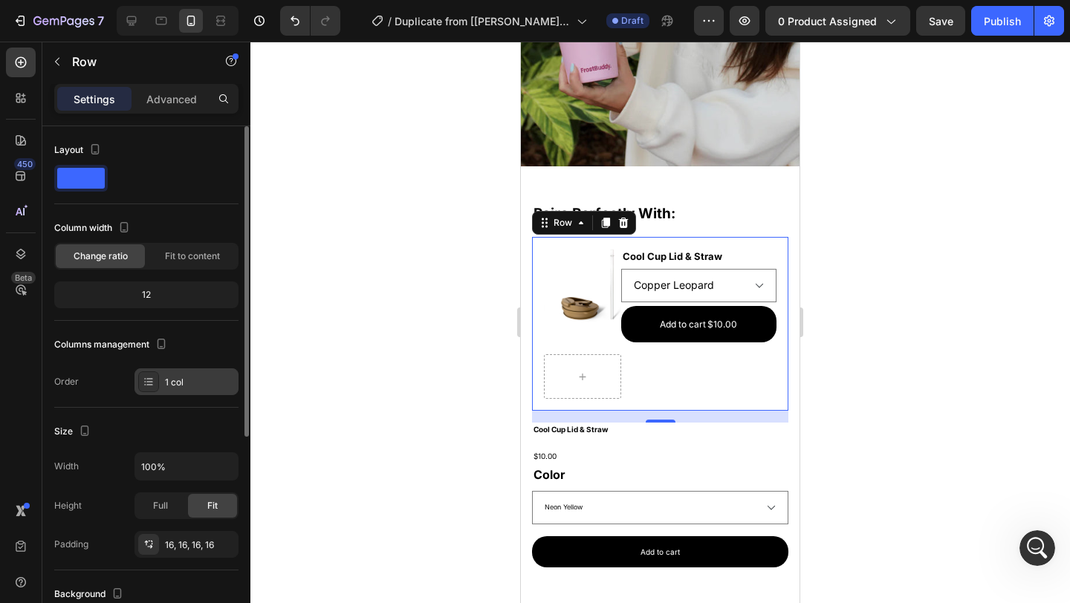
click at [185, 377] on div "1 col" at bounding box center [200, 382] width 70 height 13
click at [166, 502] on span "Full" at bounding box center [160, 505] width 15 height 13
click at [171, 289] on div "12" at bounding box center [146, 295] width 178 height 21
drag, startPoint x: 147, startPoint y: 292, endPoint x: 133, endPoint y: 292, distance: 14.1
click at [133, 292] on div "12" at bounding box center [146, 295] width 178 height 21
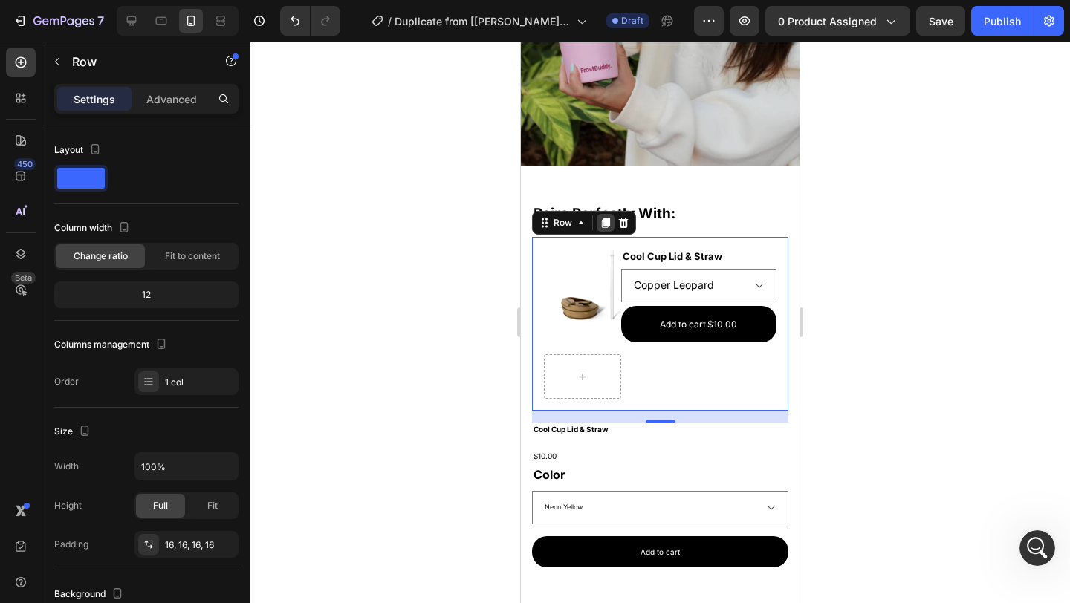
click at [600, 224] on icon at bounding box center [606, 223] width 12 height 12
select select "Copper Leopard"
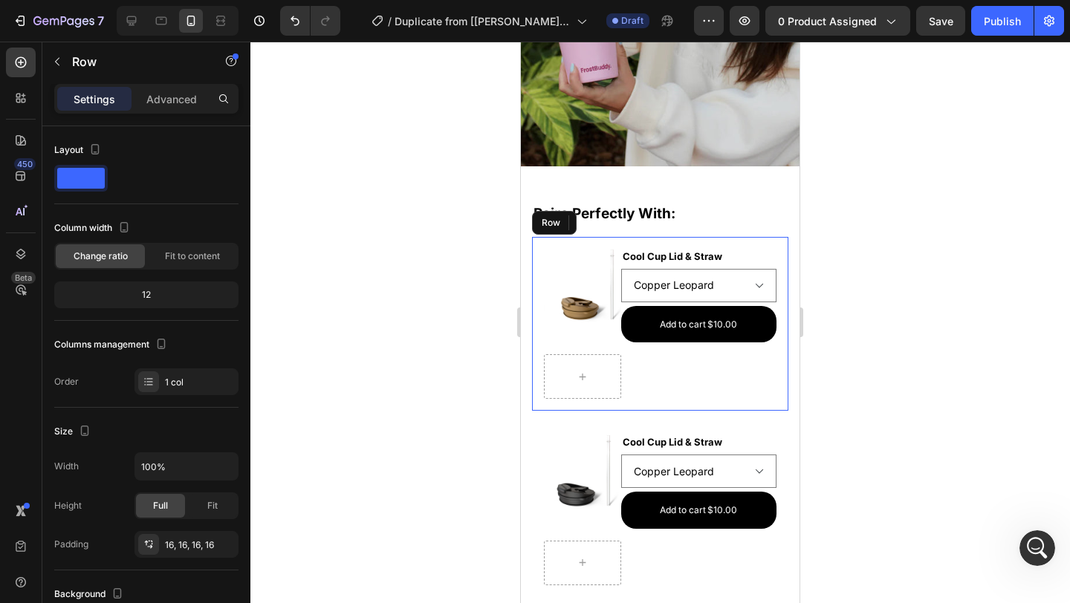
click at [764, 244] on div "Product Images Cool Cup Lid & Straw Product Title Black Copper Leopard Neon Ora…" at bounding box center [660, 324] width 256 height 175
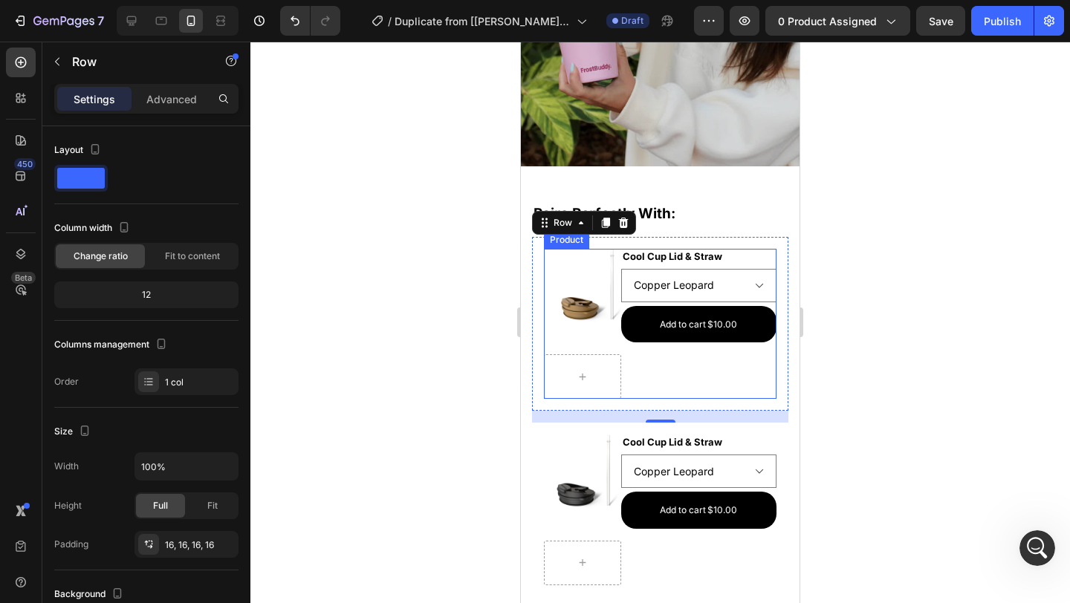
click at [669, 392] on div "Product Images Cool Cup Lid & Straw Product Title Black Copper Leopard Neon Ora…" at bounding box center [660, 324] width 233 height 151
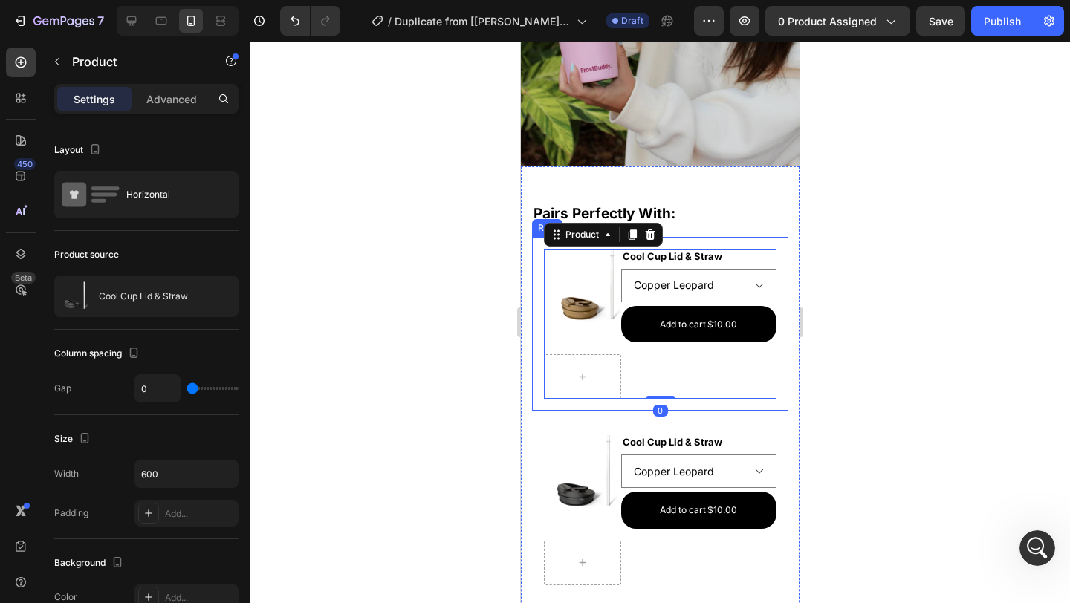
click at [672, 404] on div "Product Images Cool Cup Lid & Straw Product Title Black Copper Leopard Neon Ora…" at bounding box center [660, 324] width 256 height 175
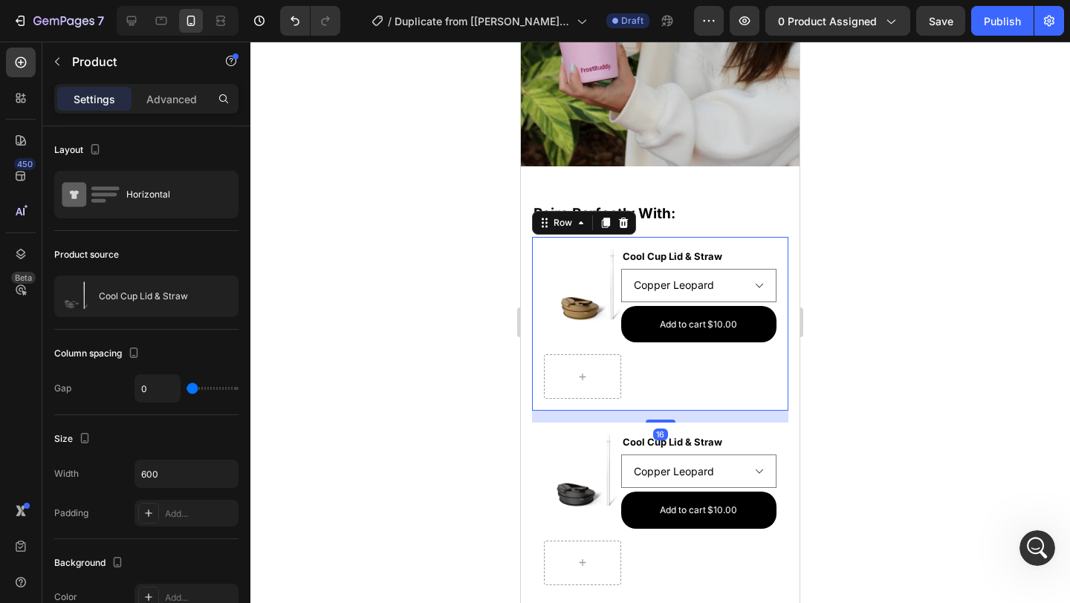
click at [675, 398] on div "Product Images Cool Cup Lid & Straw Product Title Black Copper Leopard Neon Ora…" at bounding box center [660, 324] width 233 height 151
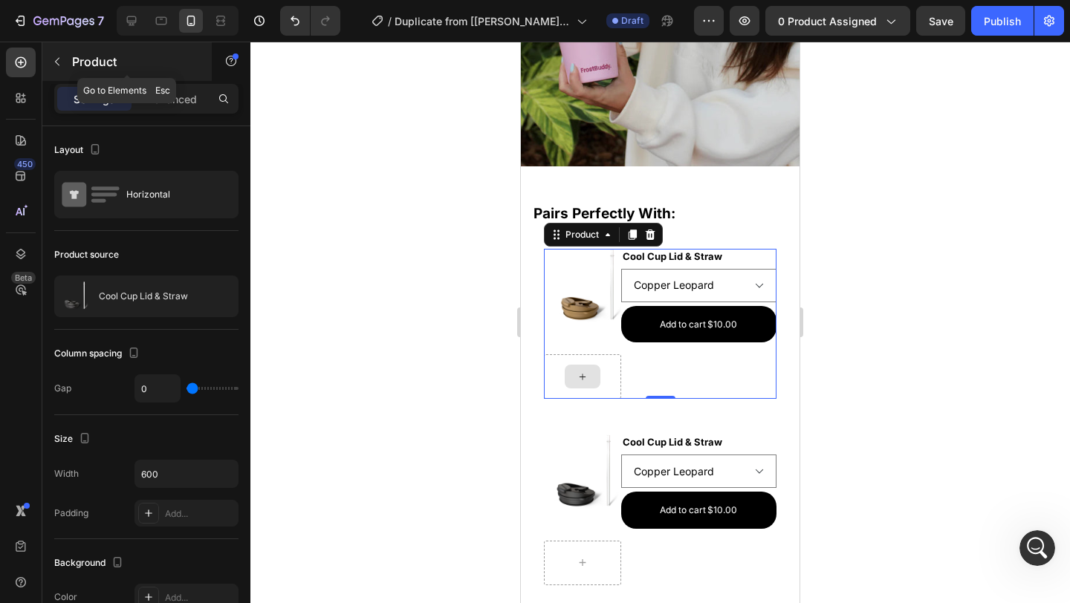
click at [169, 78] on div "Product" at bounding box center [126, 61] width 169 height 39
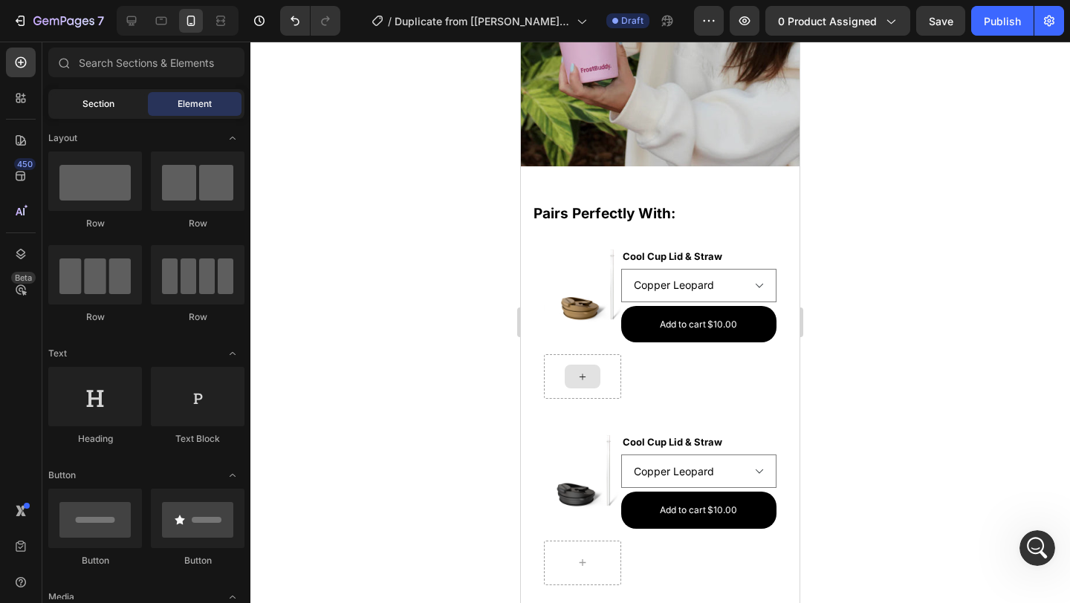
click at [103, 104] on span "Section" at bounding box center [98, 103] width 32 height 13
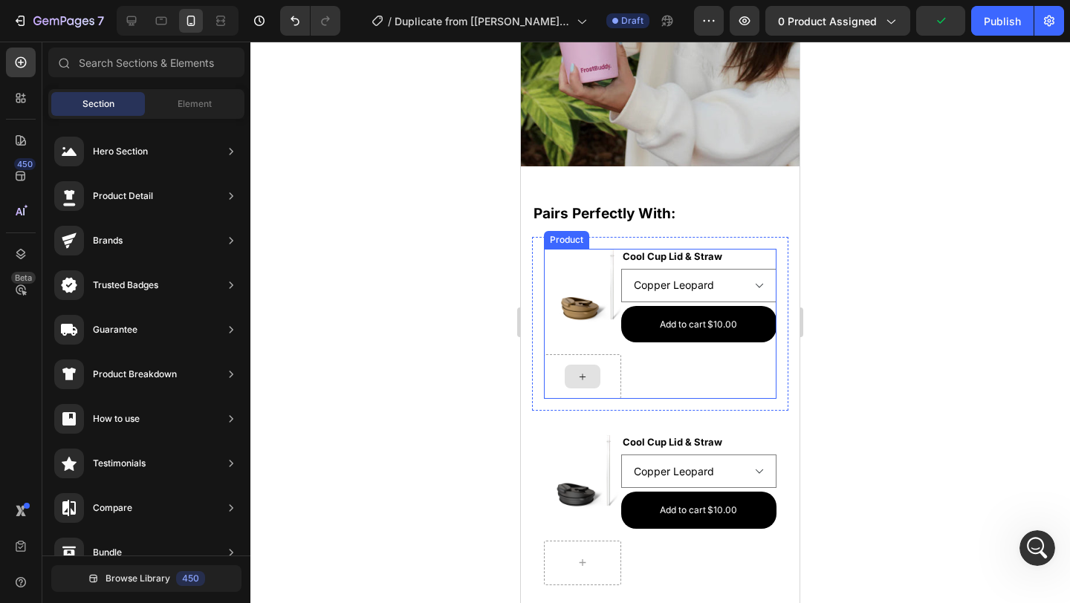
click at [661, 367] on div "Product Images Cool Cup Lid & Straw Product Title Black Copper Leopard Neon Ora…" at bounding box center [660, 324] width 233 height 151
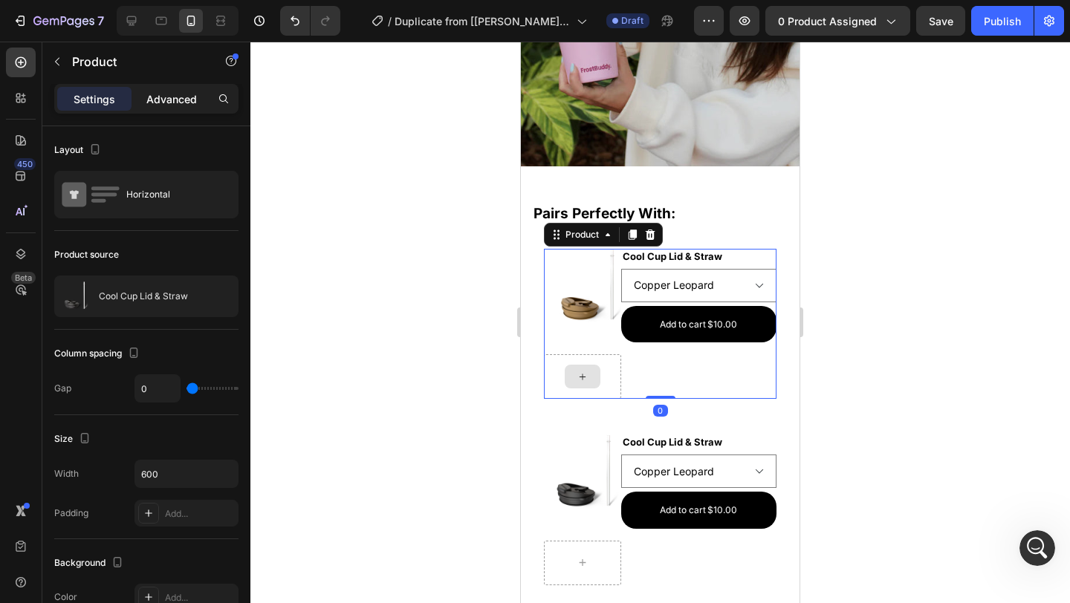
click at [181, 101] on p "Advanced" at bounding box center [171, 99] width 51 height 16
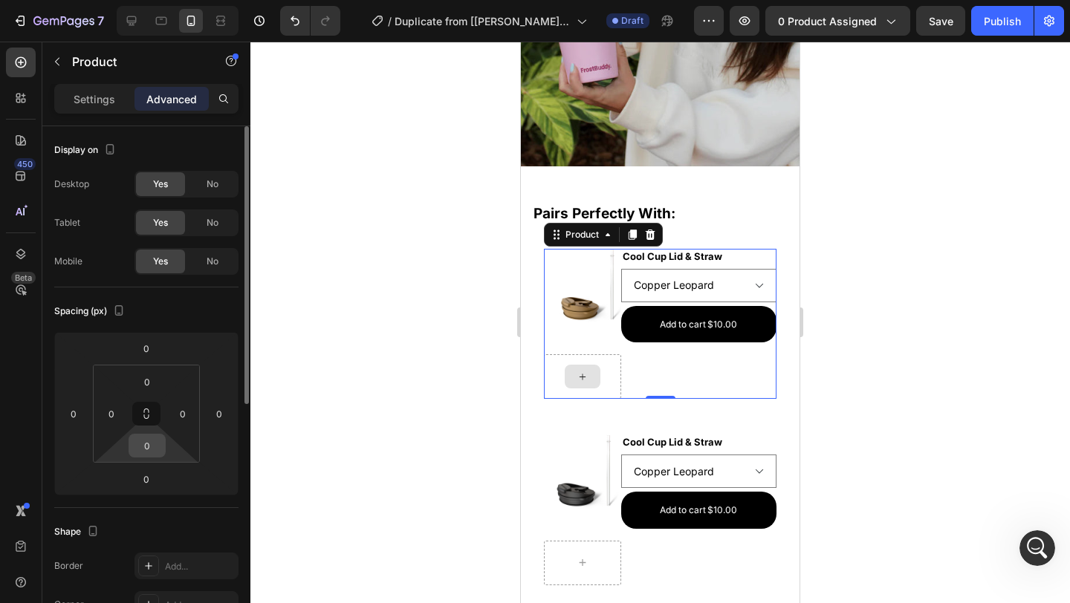
drag, startPoint x: 151, startPoint y: 444, endPoint x: 164, endPoint y: 445, distance: 13.5
click at [150, 444] on input "0" at bounding box center [147, 446] width 30 height 22
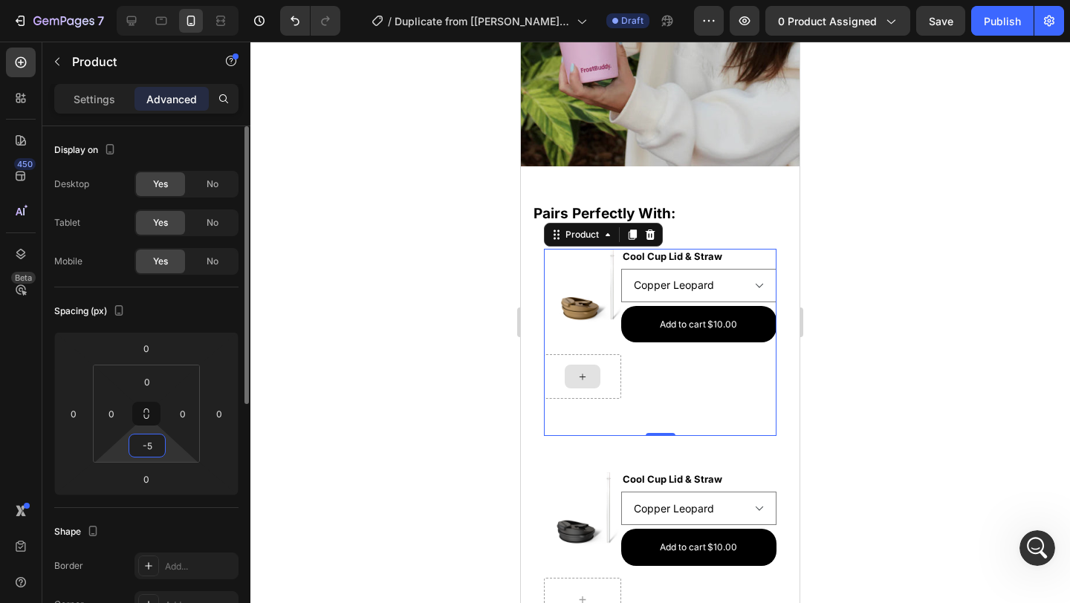
type input "-"
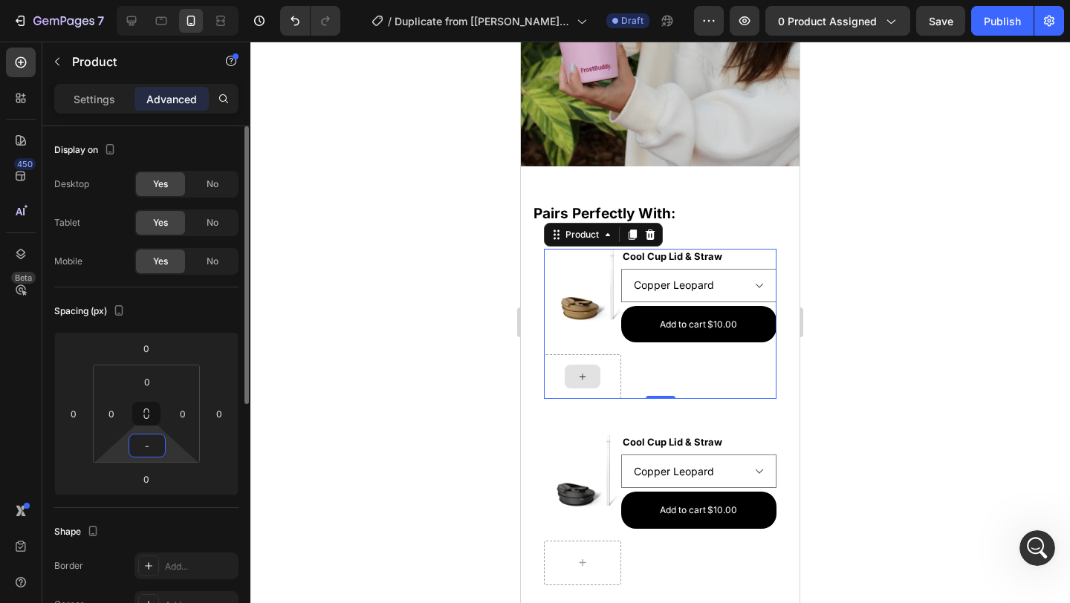
scroll to position [3088, 0]
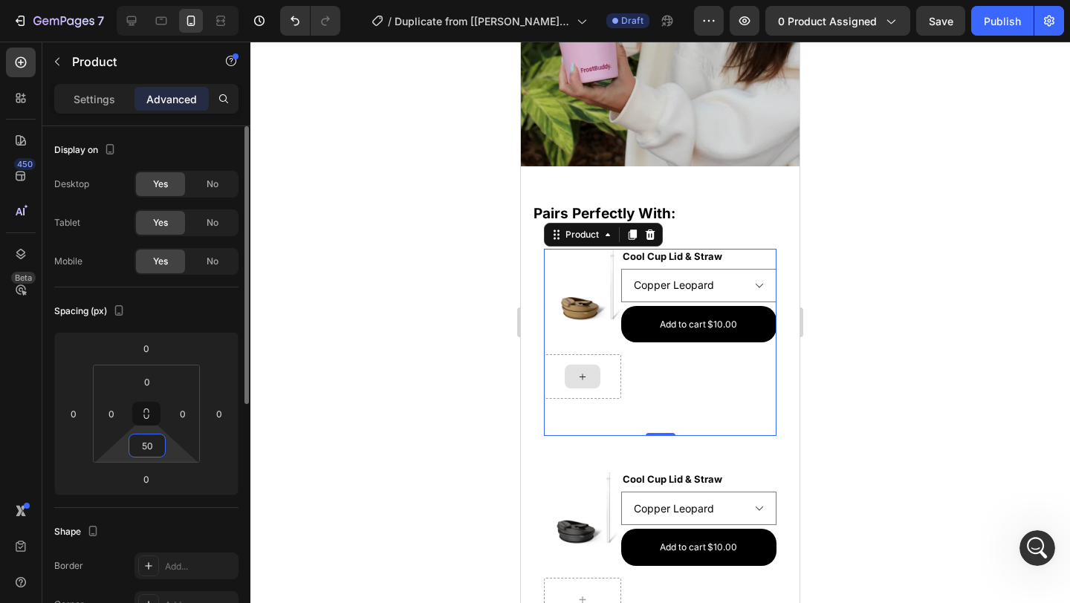
type input "5"
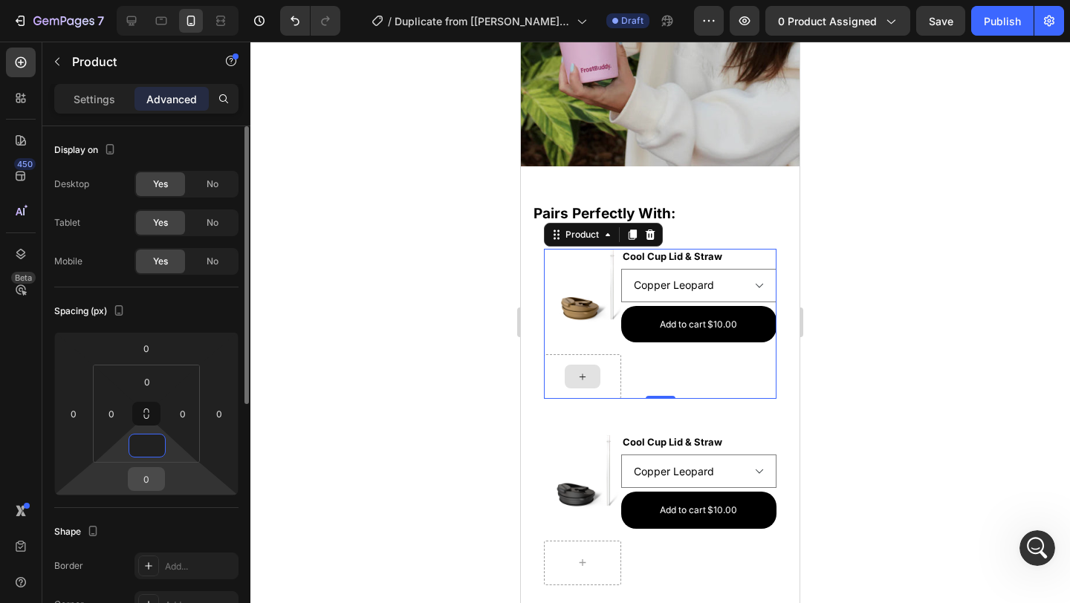
click at [144, 485] on input "0" at bounding box center [147, 479] width 30 height 22
type input "0"
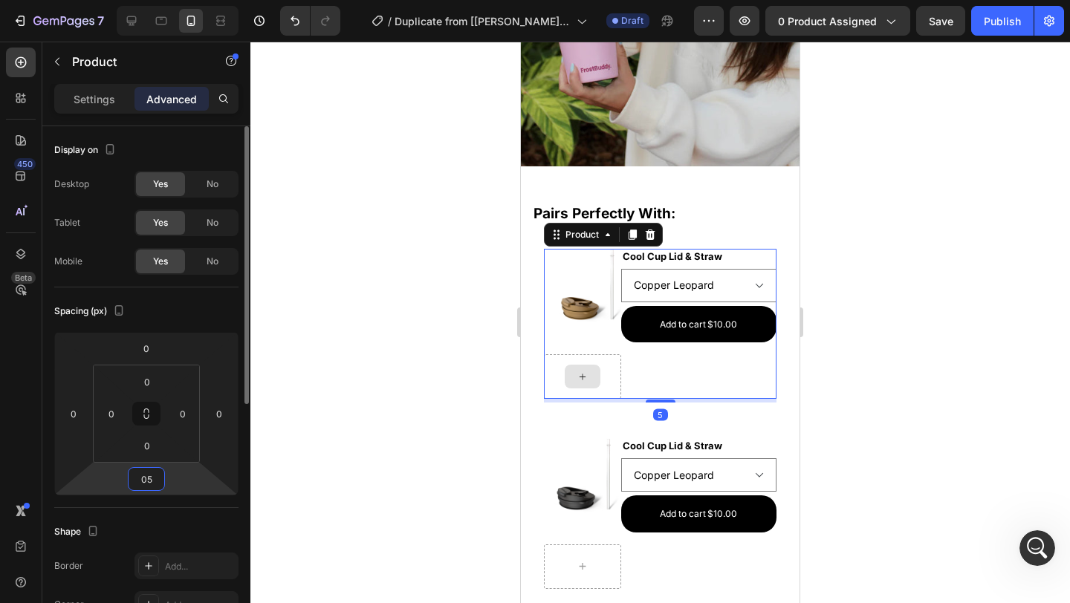
type input "0"
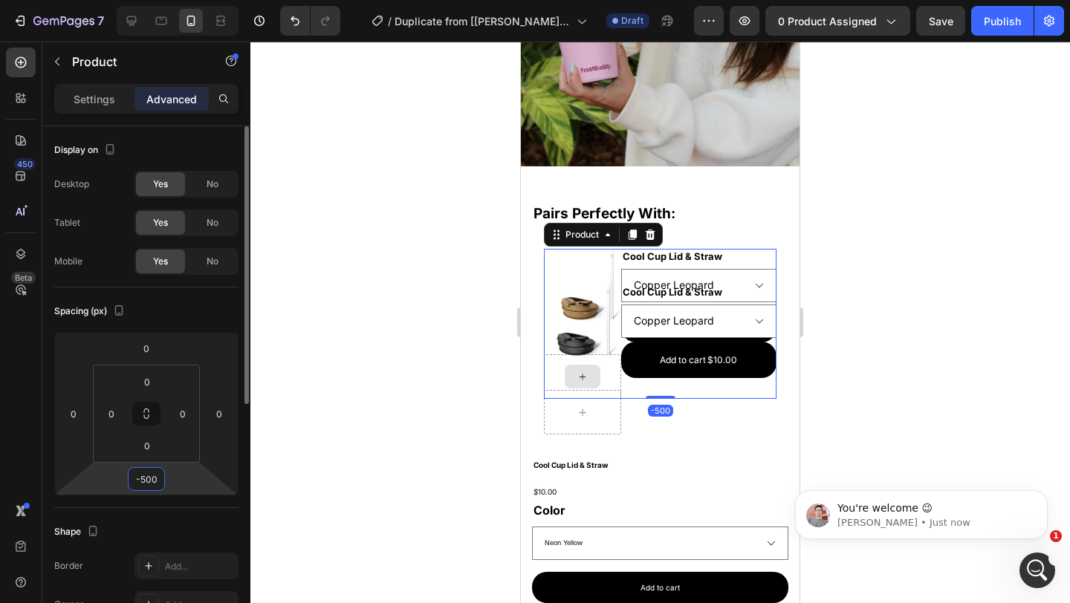
scroll to position [0, 0]
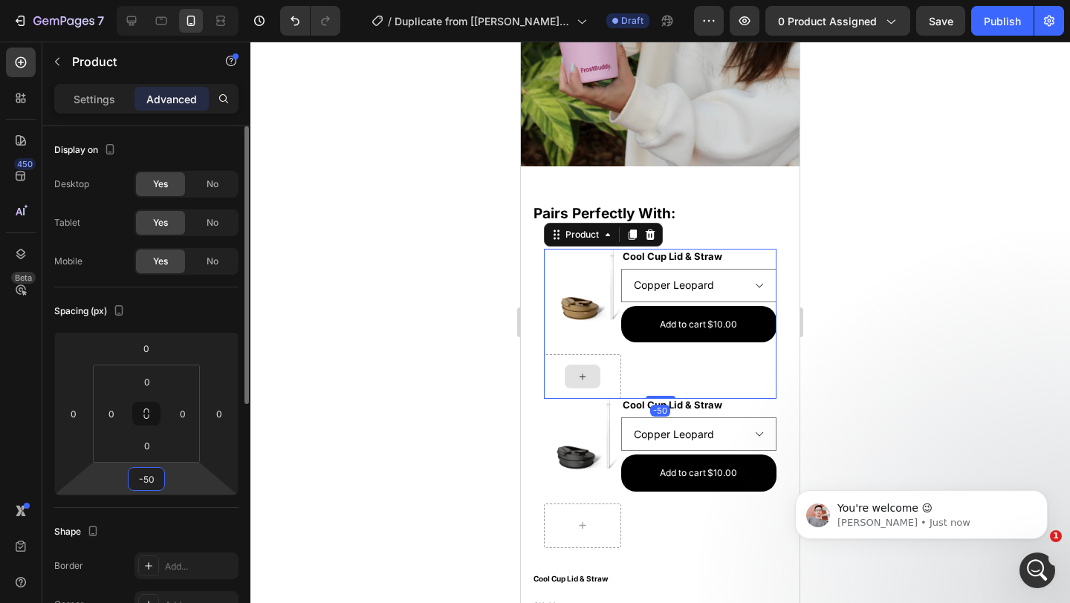
type input "-5"
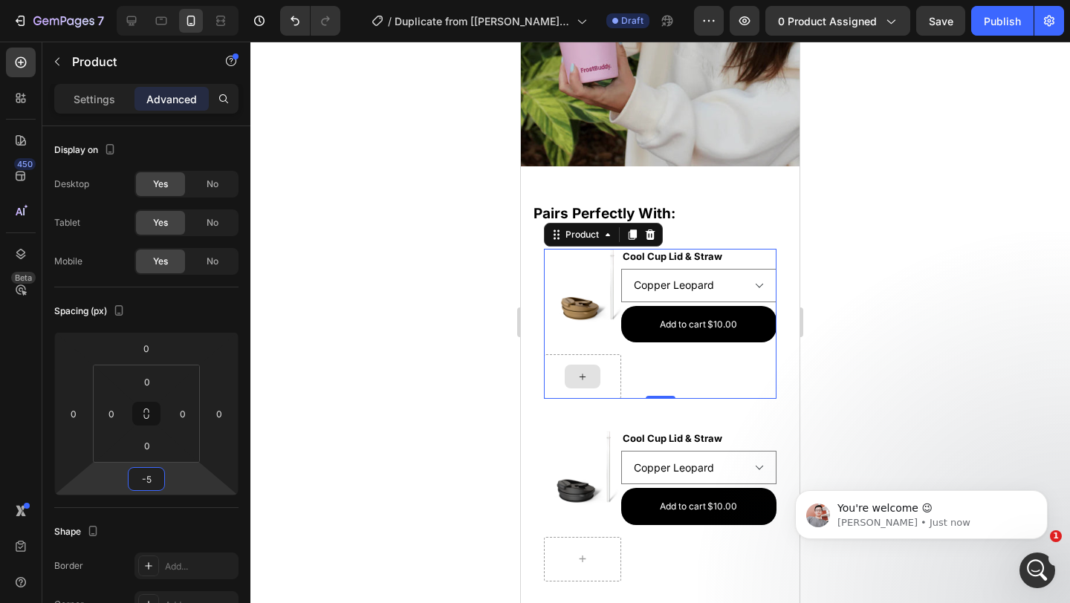
click at [852, 375] on div at bounding box center [660, 323] width 820 height 562
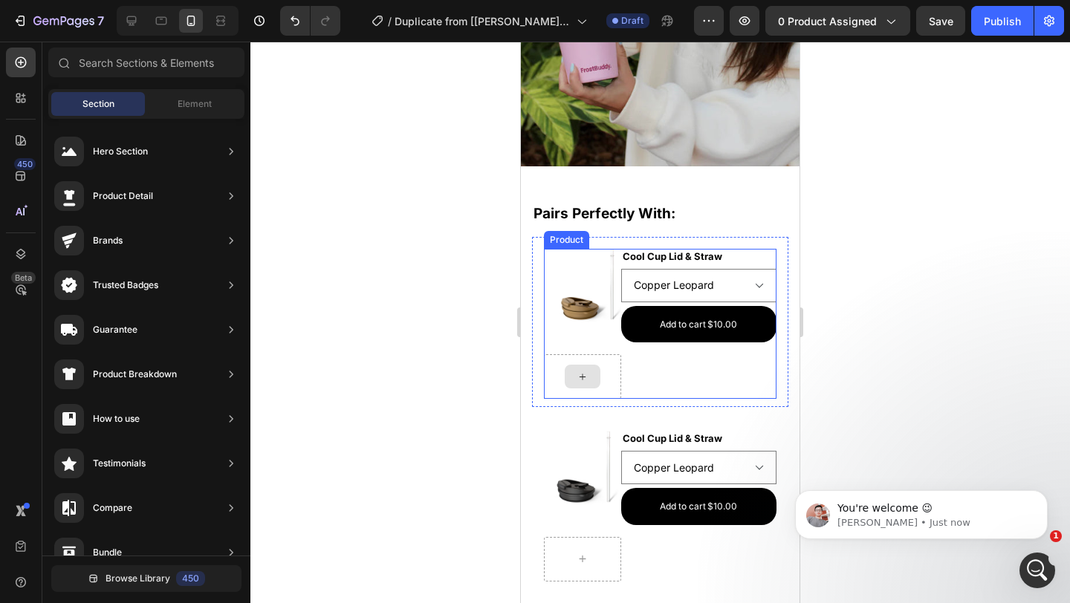
click at [747, 371] on div "Product Images Cool Cup Lid & Straw Product Title Black Copper Leopard Neon Ora…" at bounding box center [660, 324] width 233 height 151
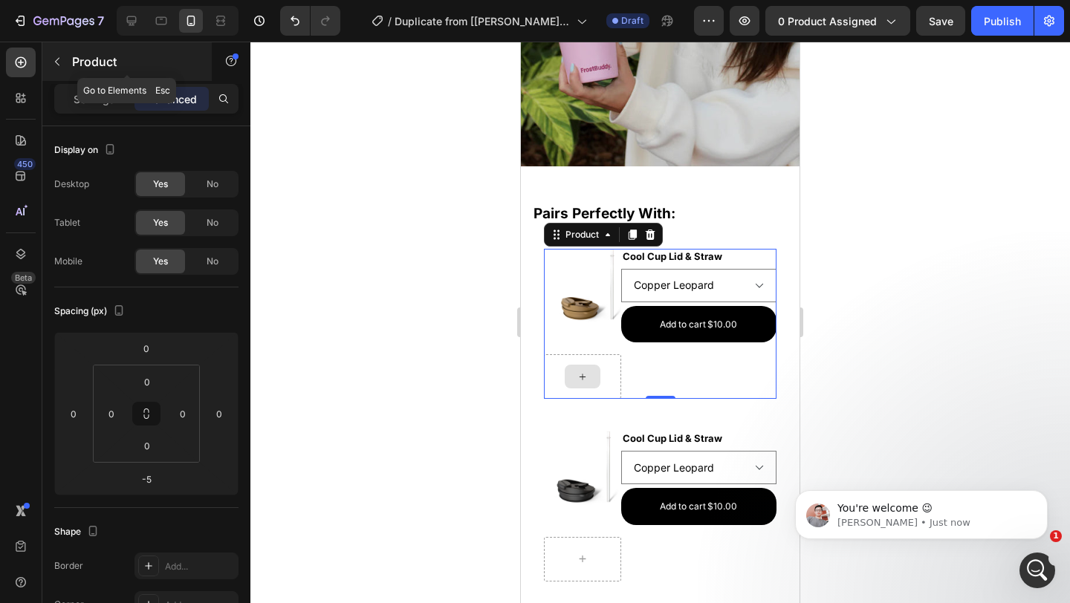
click at [96, 57] on p "Product" at bounding box center [135, 62] width 126 height 18
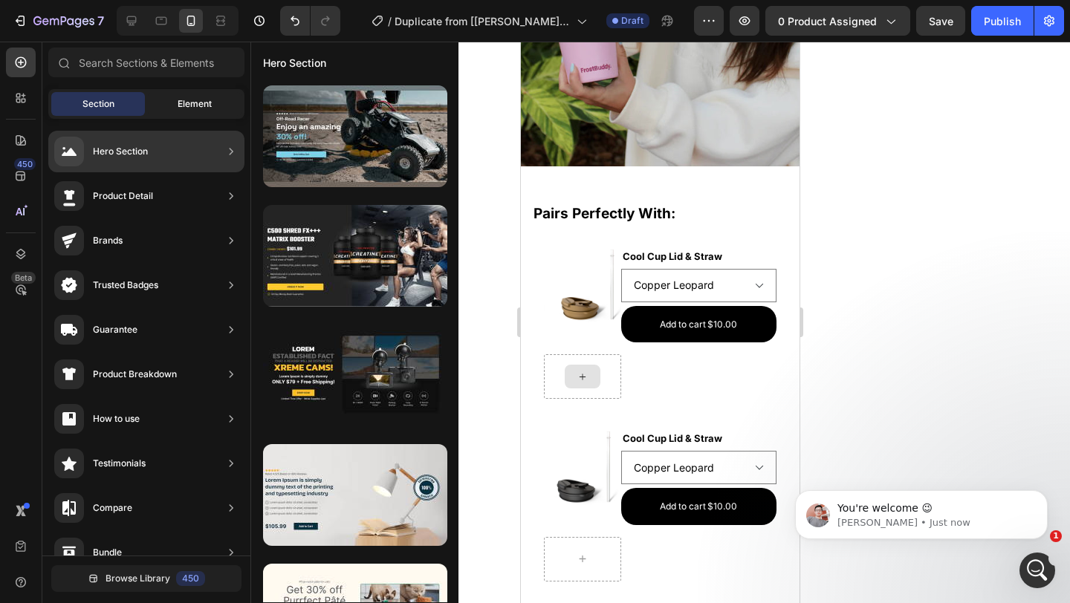
click at [185, 99] on span "Element" at bounding box center [195, 103] width 34 height 13
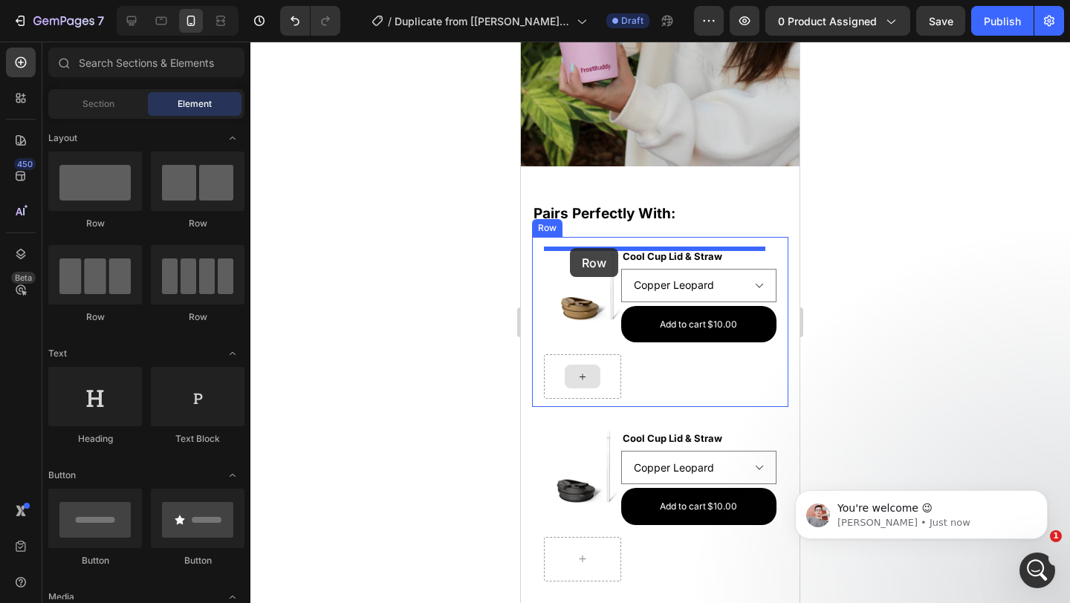
scroll to position [192, 0]
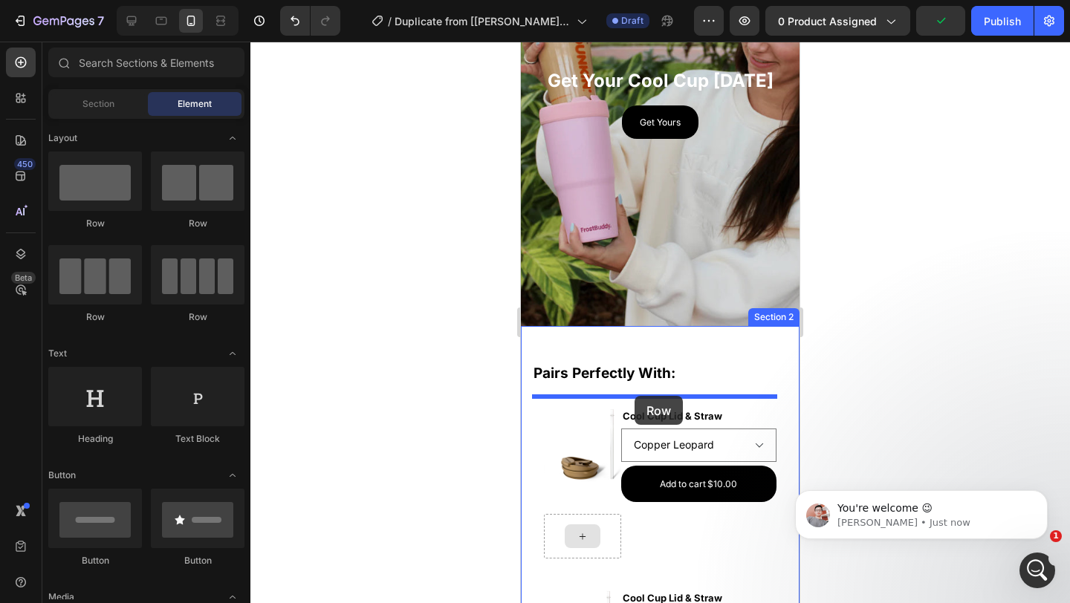
drag, startPoint x: 640, startPoint y: 234, endPoint x: 635, endPoint y: 396, distance: 162.1
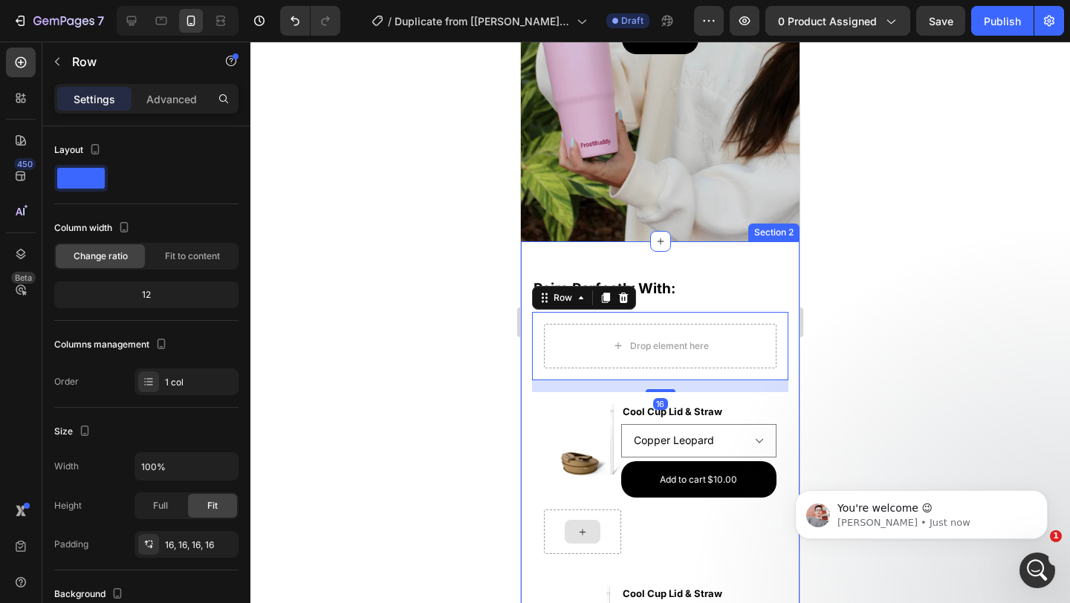
scroll to position [276, 0]
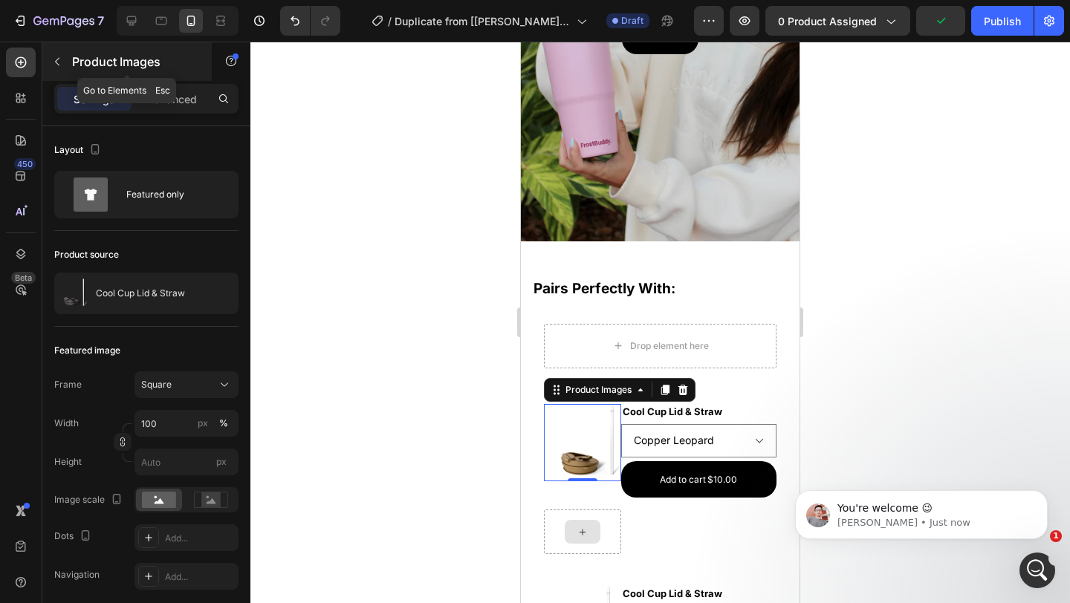
click at [89, 58] on p "Product Images" at bounding box center [135, 62] width 126 height 18
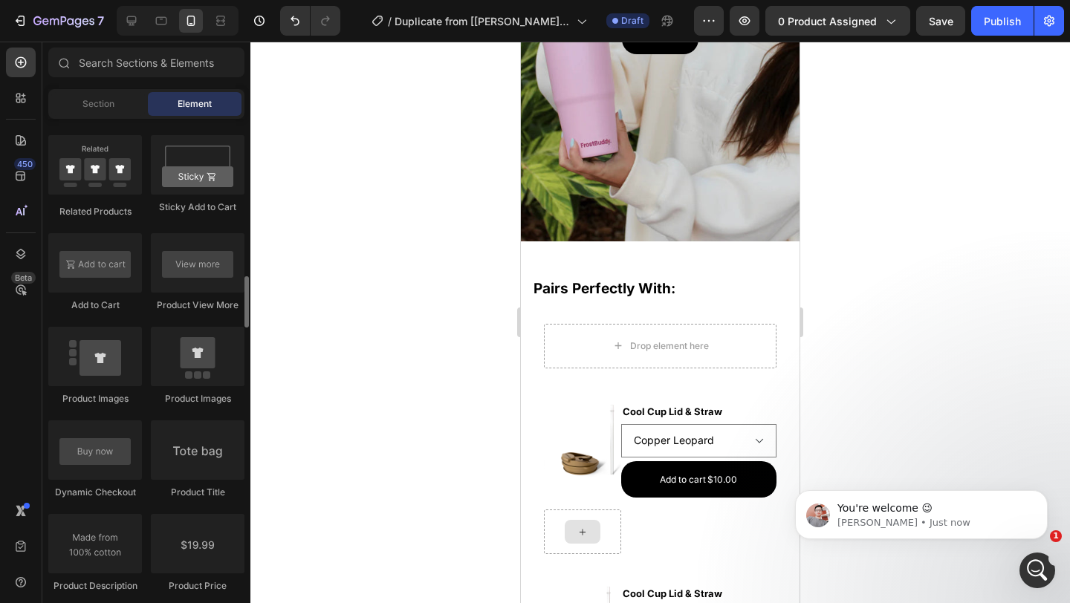
scroll to position [1964, 0]
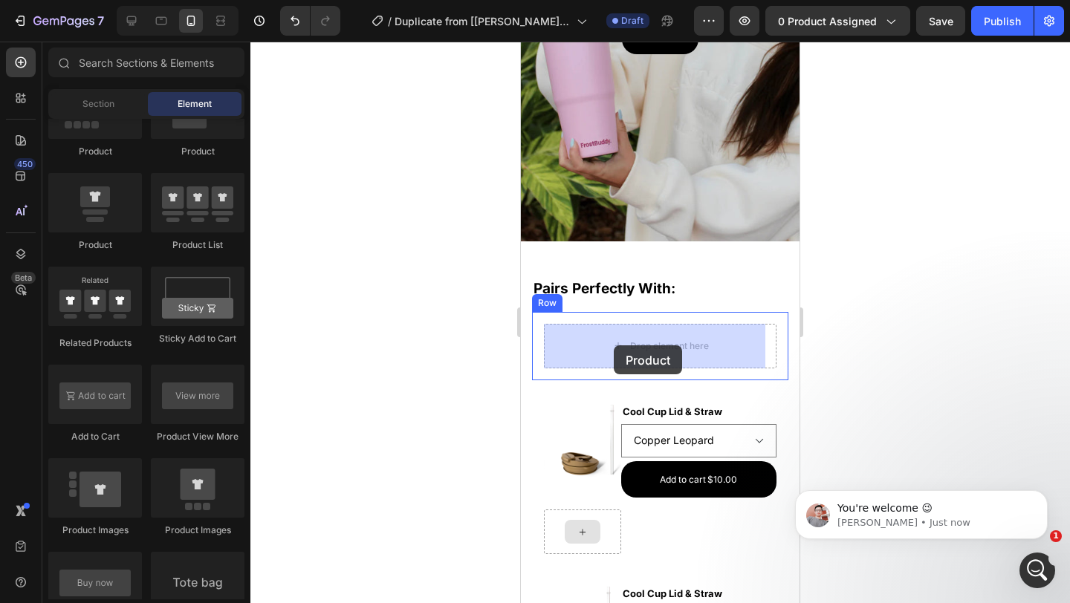
drag, startPoint x: 851, startPoint y: 262, endPoint x: 614, endPoint y: 346, distance: 251.5
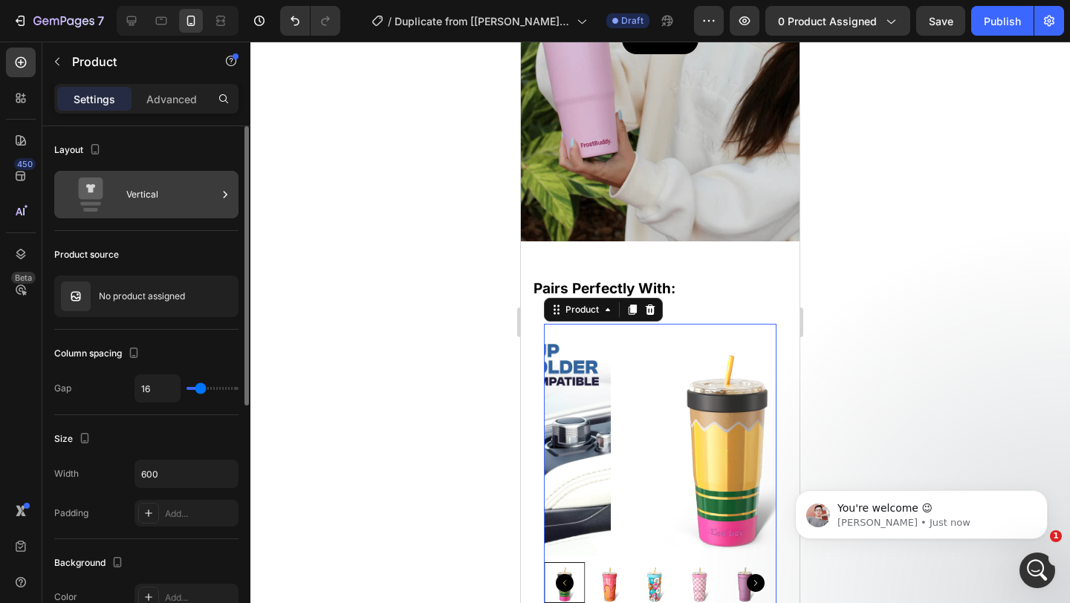
click at [158, 193] on div "Vertical" at bounding box center [171, 195] width 91 height 34
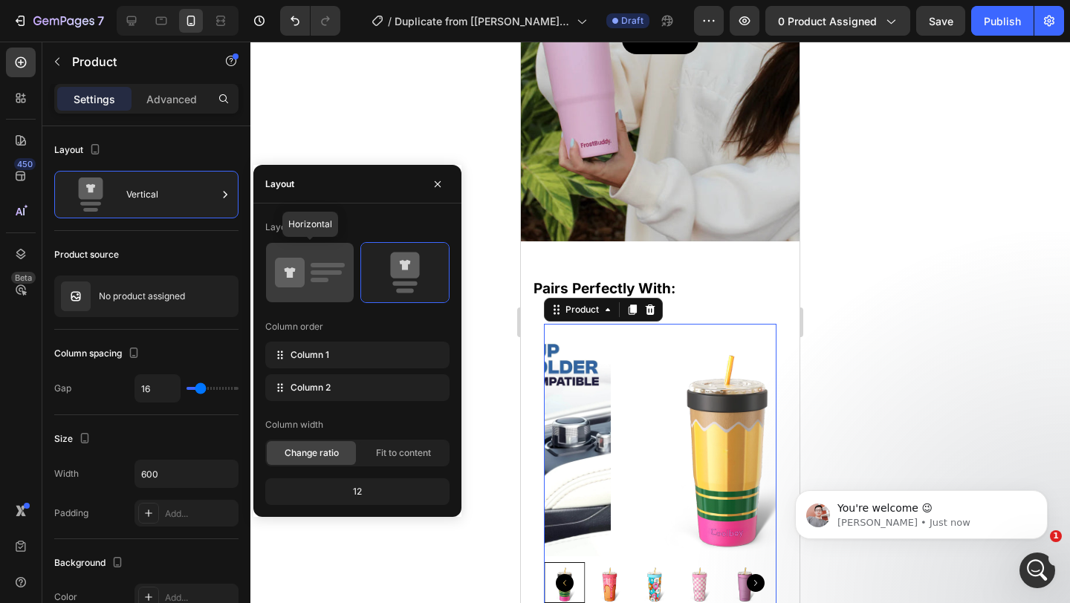
click at [353, 286] on div at bounding box center [310, 272] width 88 height 59
type input "32"
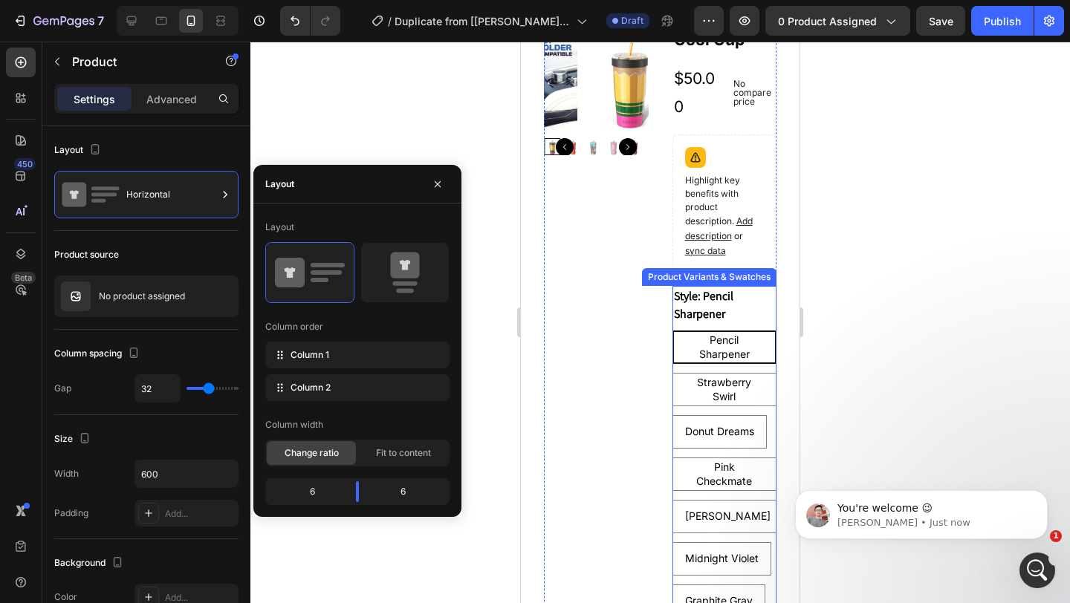
scroll to position [388, 0]
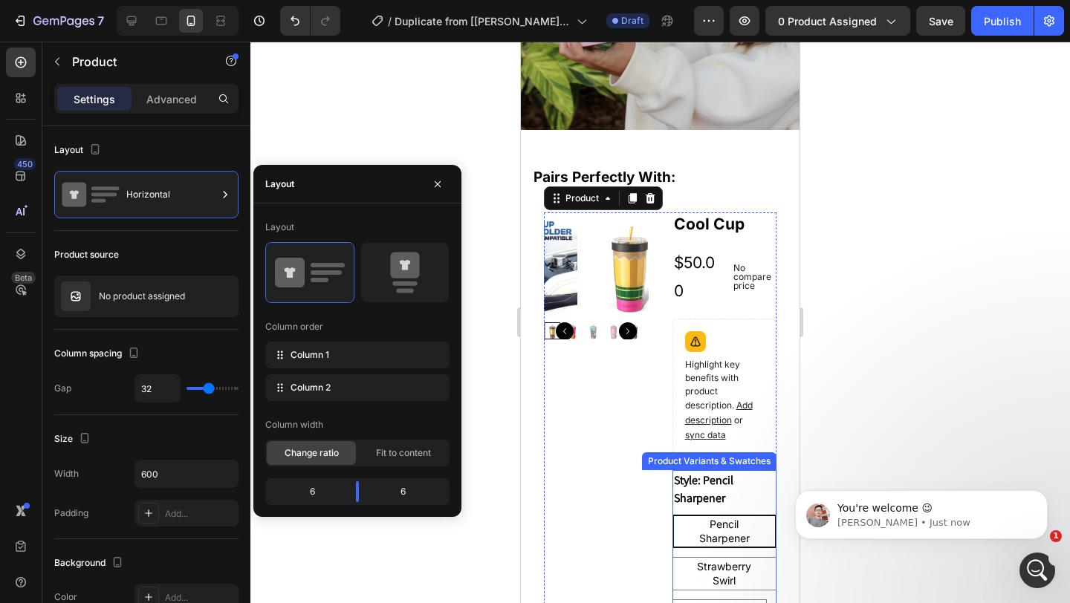
click at [750, 479] on legend "Style: Pencil Sharpener" at bounding box center [724, 489] width 105 height 39
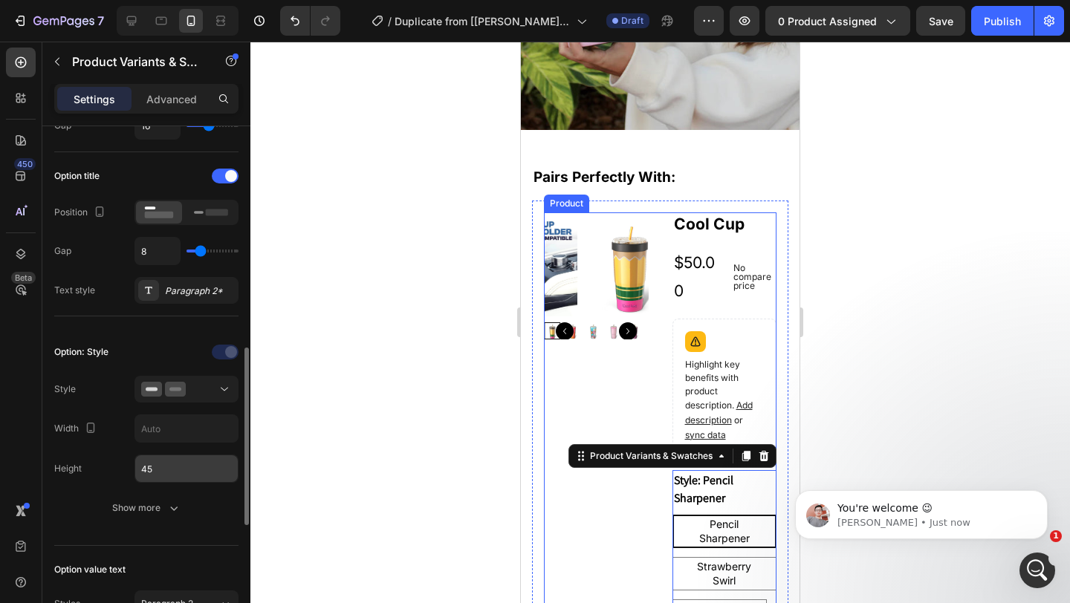
scroll to position [317, 0]
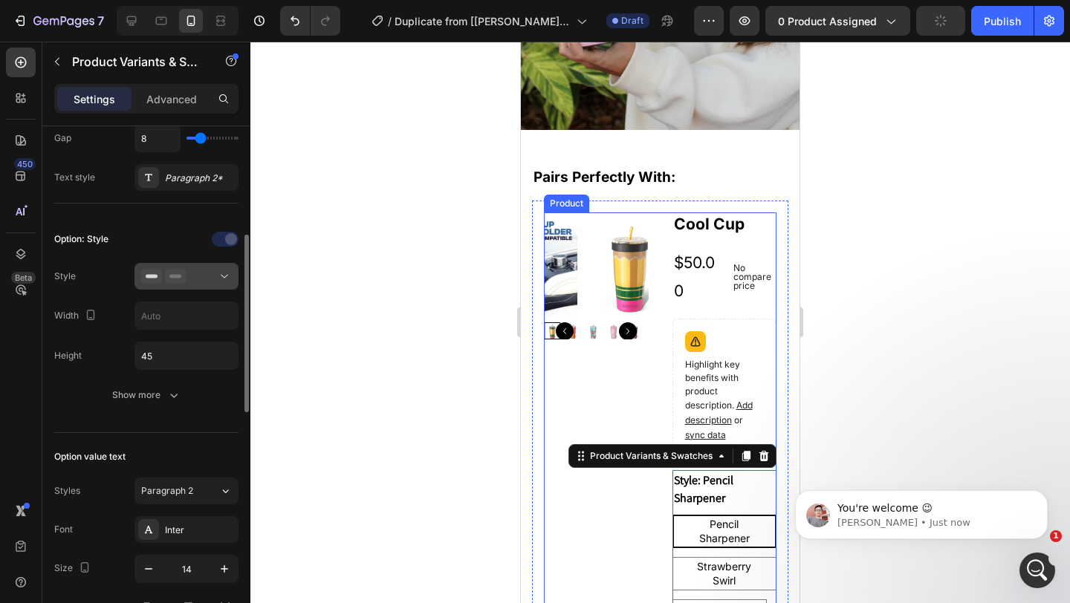
click at [193, 262] on div "Option: Style Style Width Height 45 Show more" at bounding box center [146, 317] width 184 height 181
click at [195, 263] on button at bounding box center [186, 276] width 104 height 27
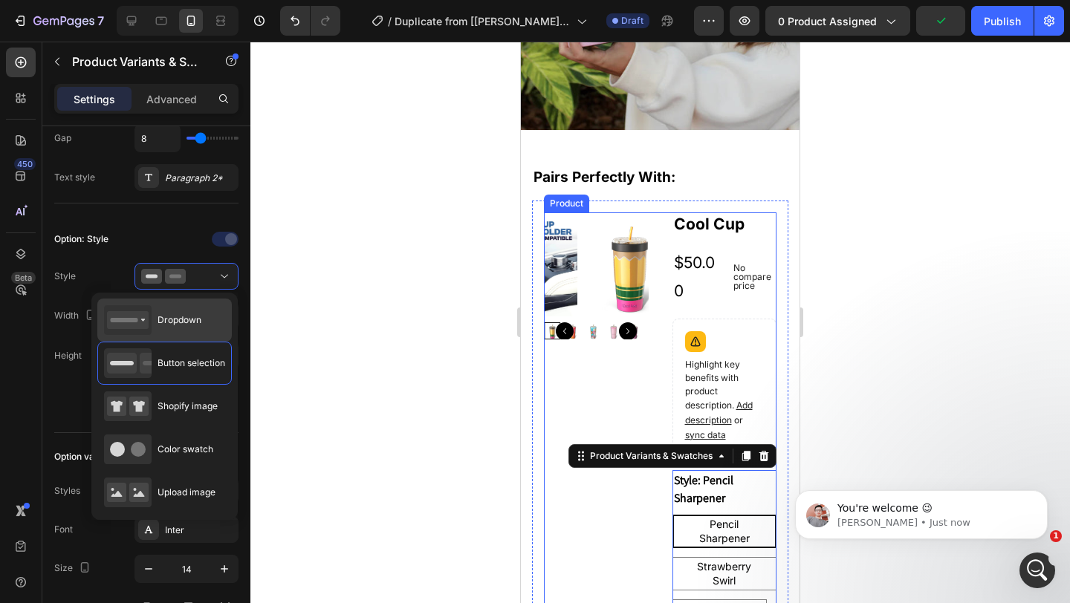
click at [197, 312] on div "Dropdown" at bounding box center [152, 320] width 97 height 30
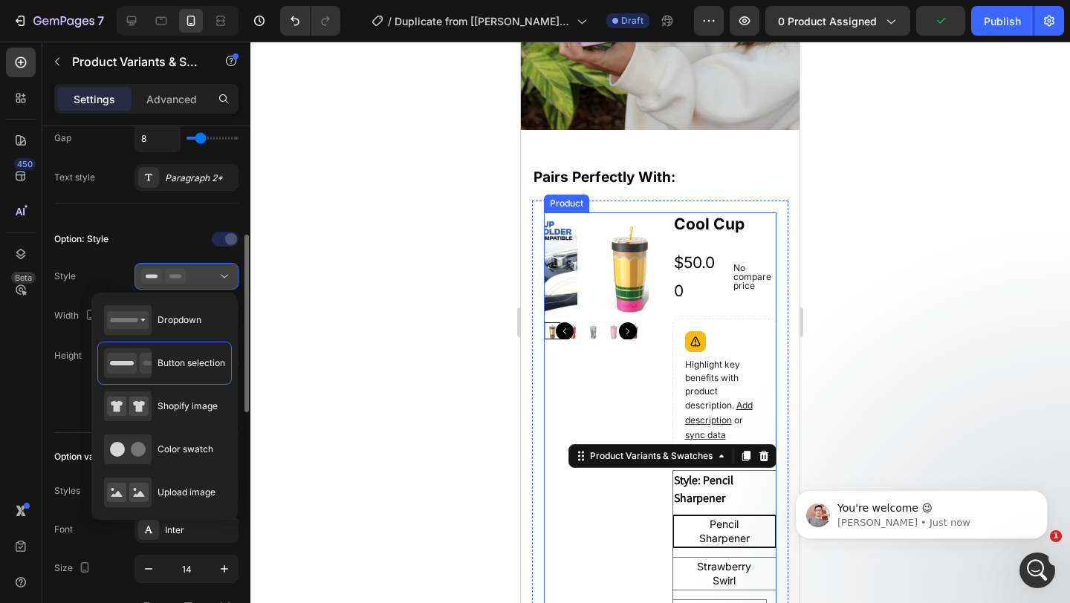
type input "100%"
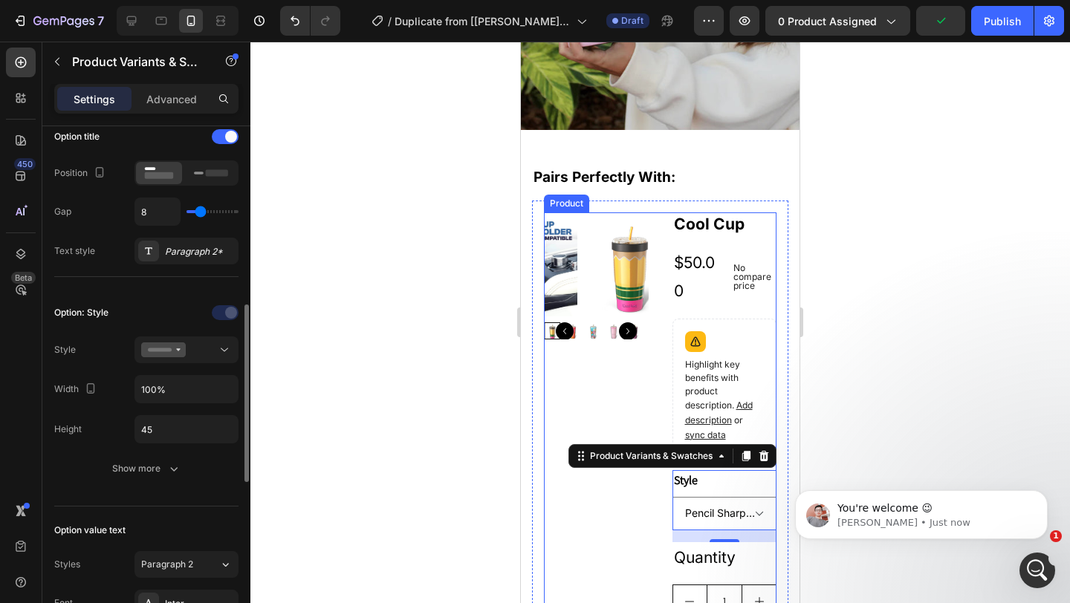
scroll to position [81, 0]
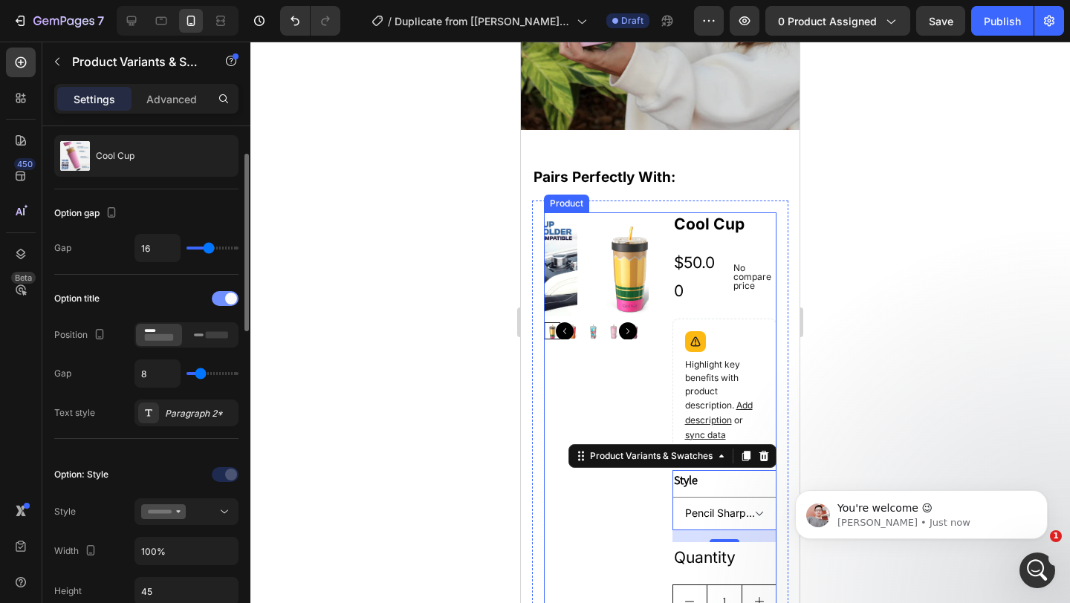
click at [224, 299] on div at bounding box center [225, 298] width 27 height 15
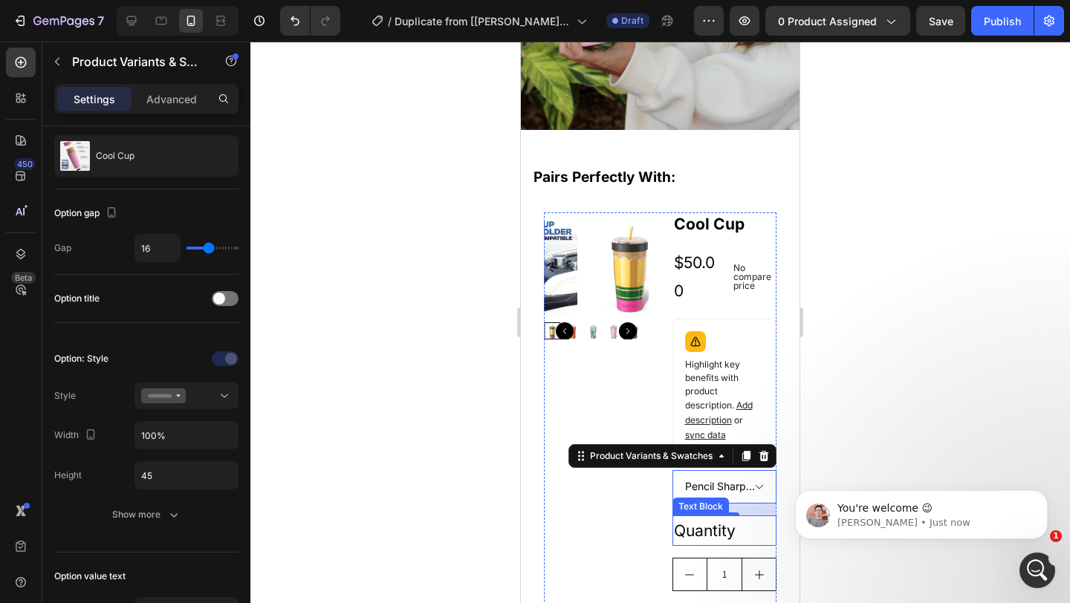
click at [727, 529] on div "Quantity" at bounding box center [724, 531] width 105 height 31
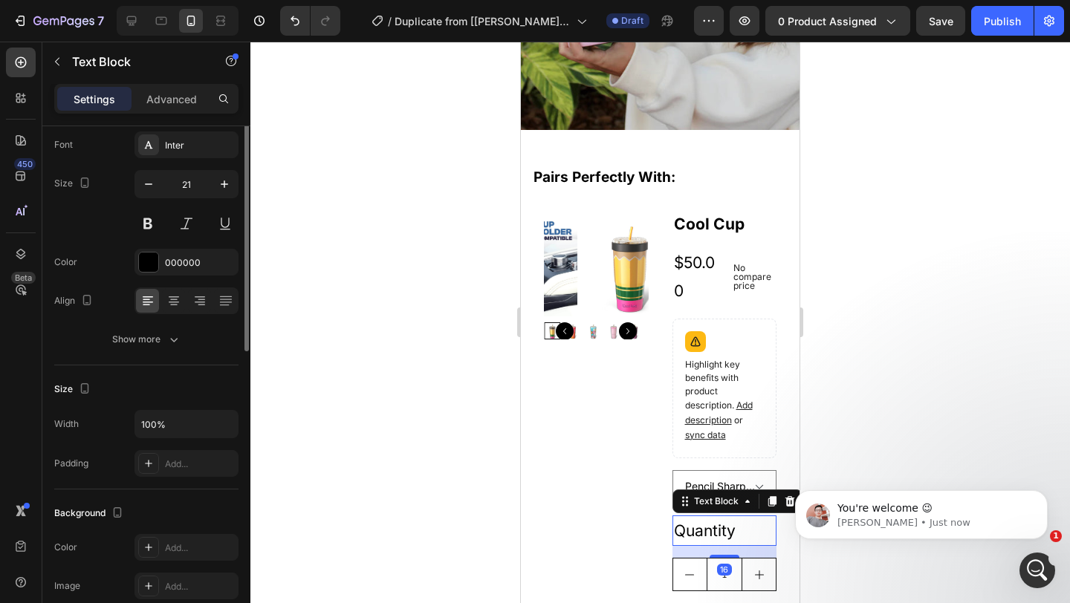
scroll to position [0, 0]
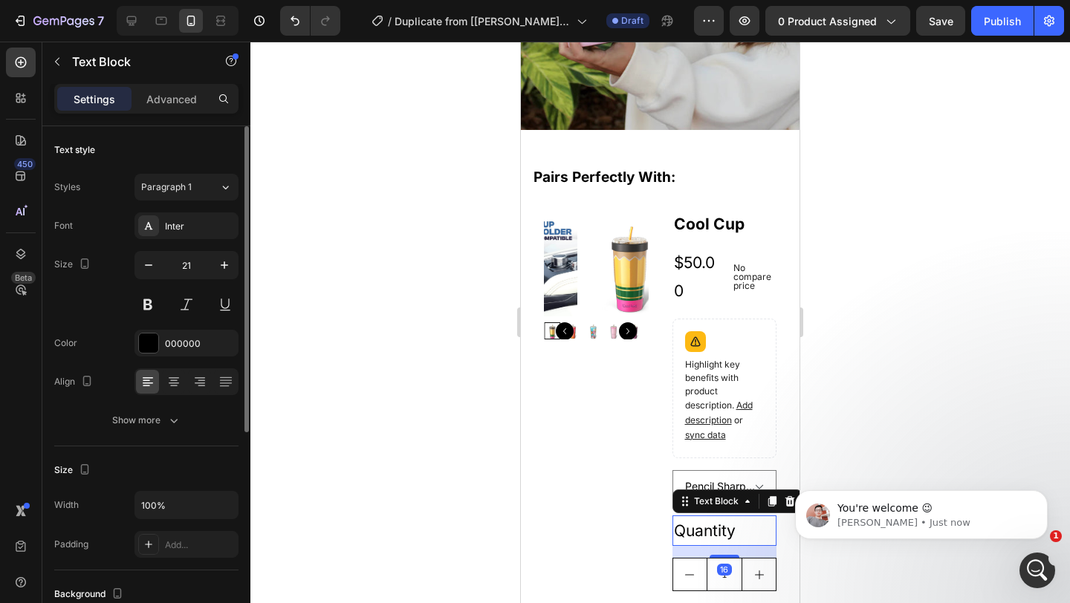
click at [776, 502] on html "You're welcome 😉 [PERSON_NAME] • Just now" at bounding box center [921, 511] width 297 height 104
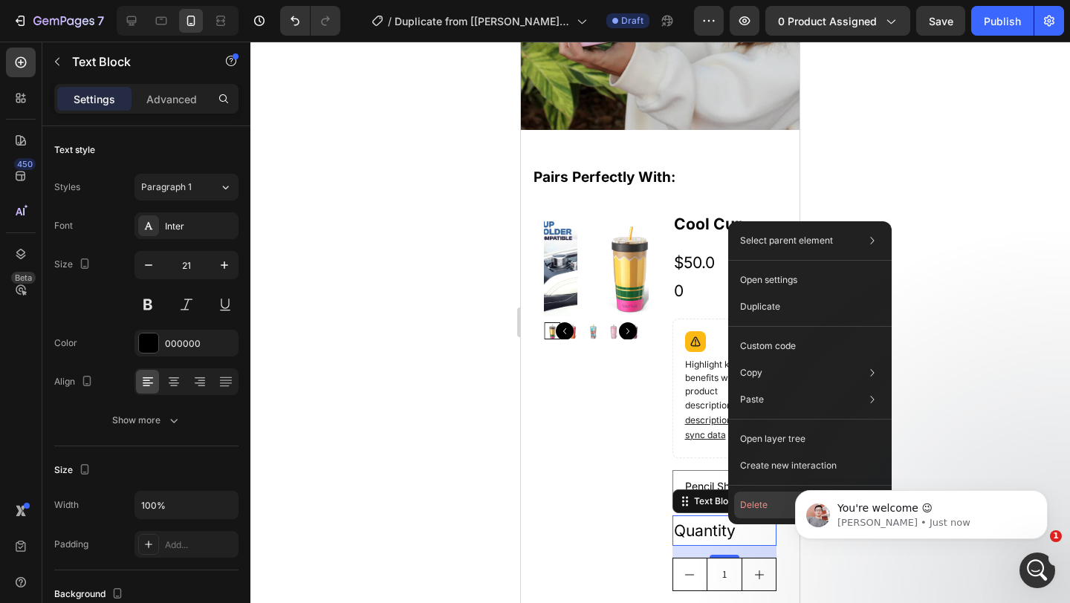
drag, startPoint x: 745, startPoint y: 502, endPoint x: 200, endPoint y: 492, distance: 545.5
click at [745, 502] on button "Delete" at bounding box center [810, 505] width 152 height 27
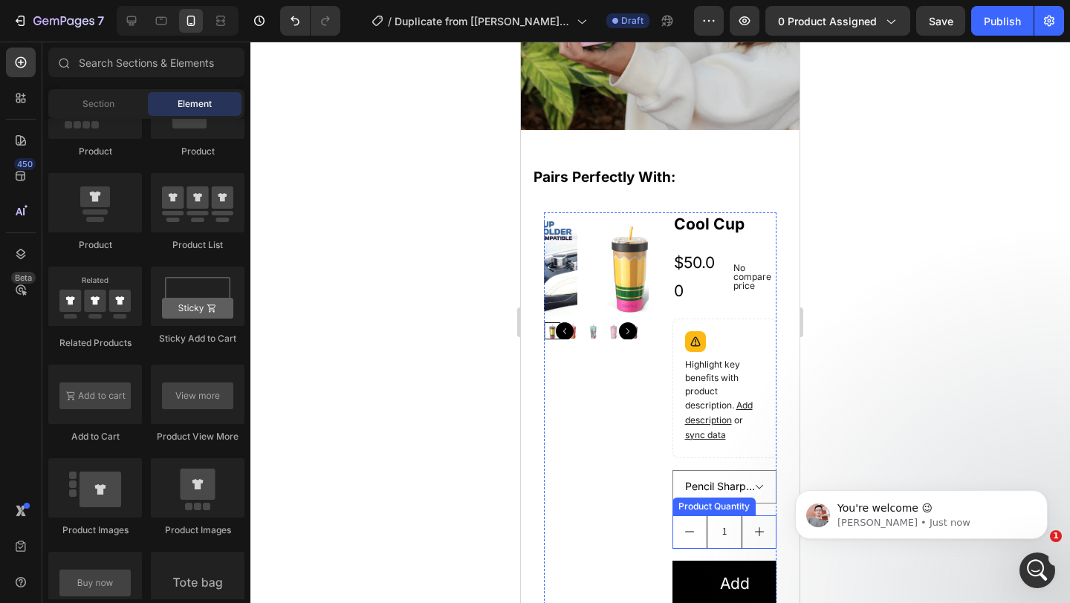
click at [714, 530] on input "1" at bounding box center [725, 532] width 36 height 32
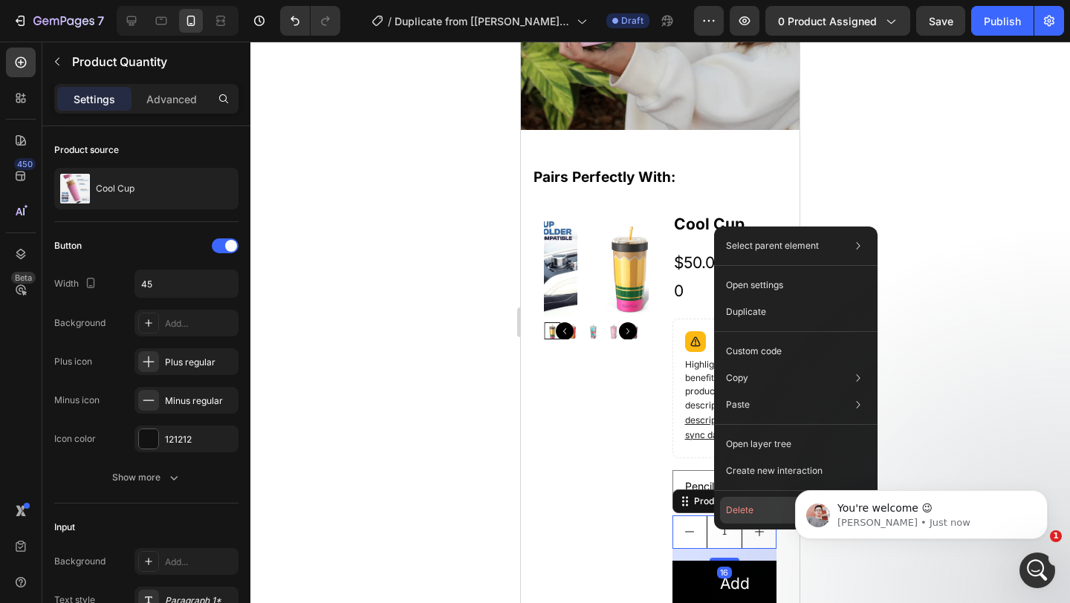
drag, startPoint x: 729, startPoint y: 516, endPoint x: 204, endPoint y: 479, distance: 525.9
click at [729, 516] on button "Delete" at bounding box center [796, 510] width 152 height 27
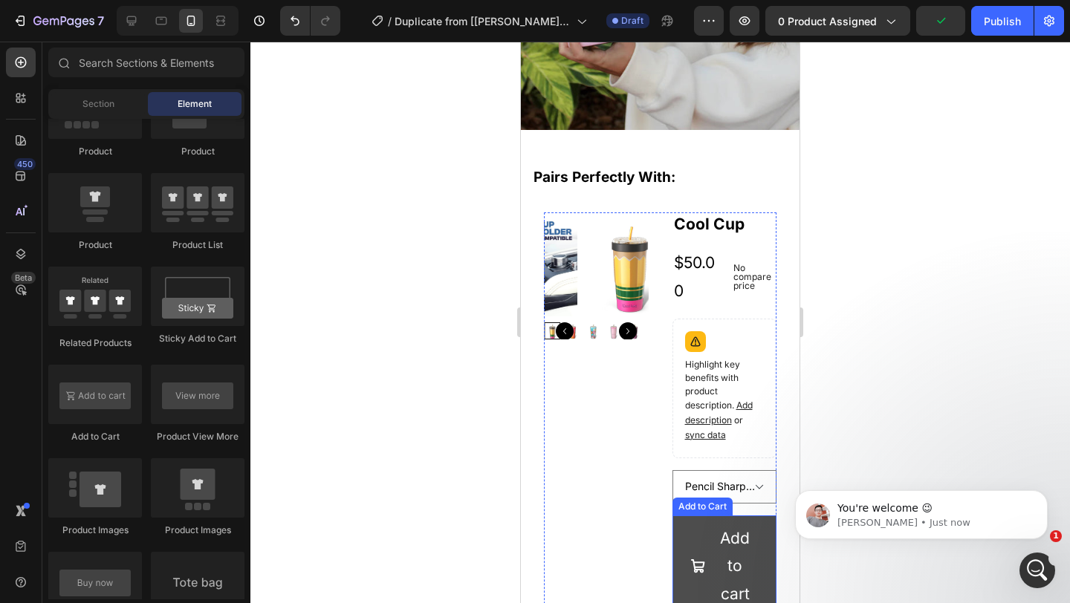
click at [693, 563] on icon "Add to cart" at bounding box center [698, 567] width 16 height 16
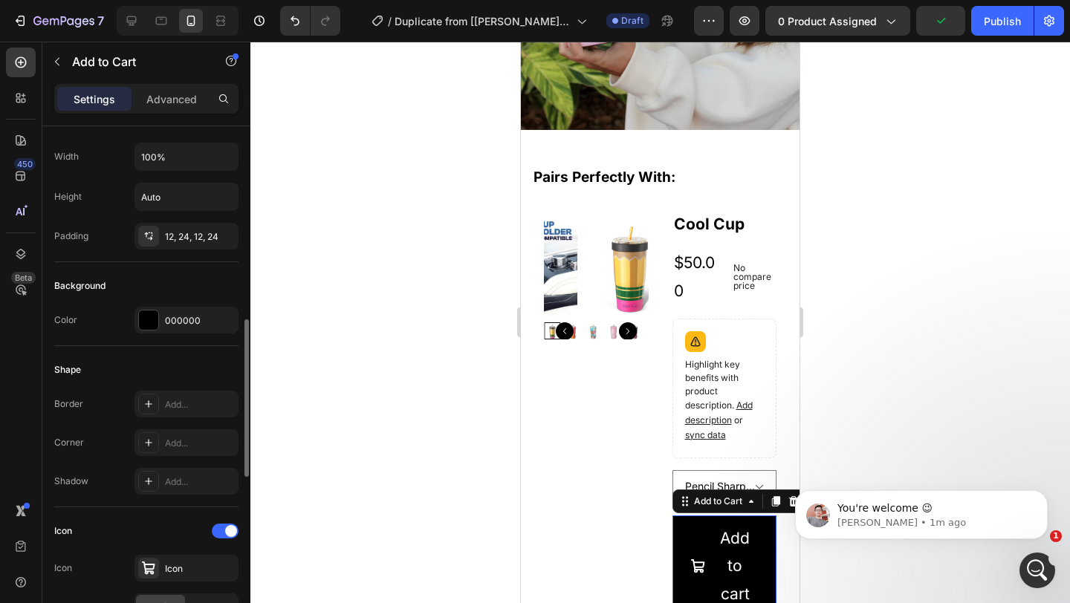
scroll to position [410, 0]
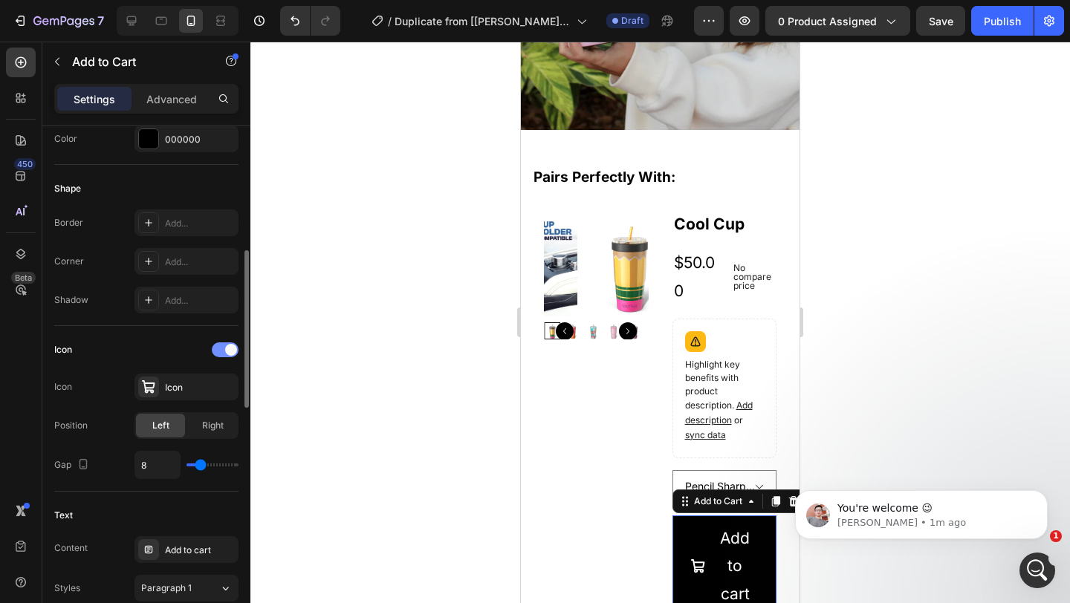
click at [227, 343] on div at bounding box center [225, 350] width 27 height 15
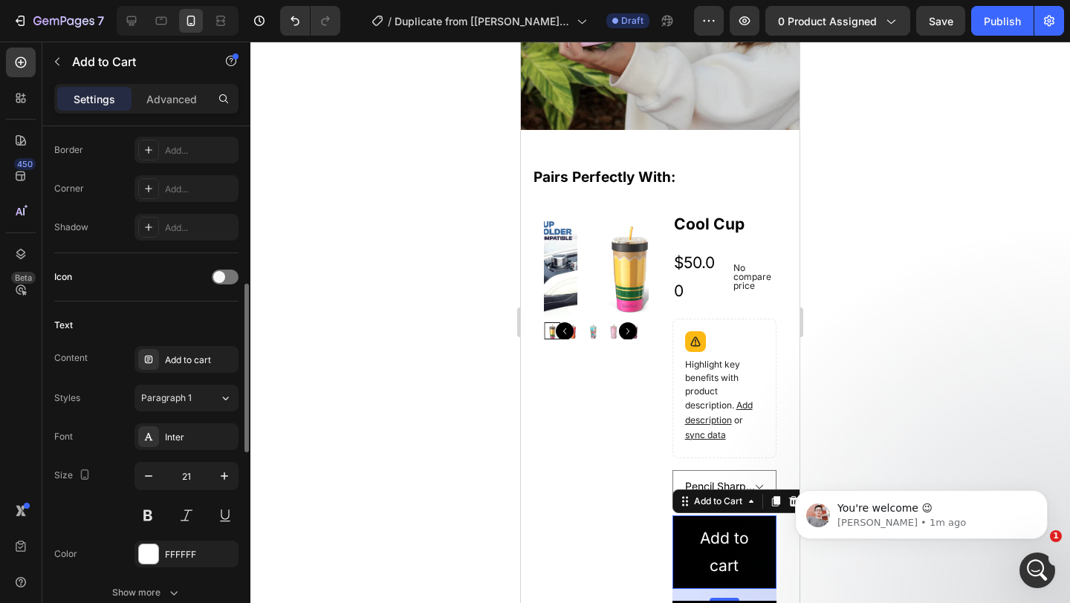
scroll to position [560, 0]
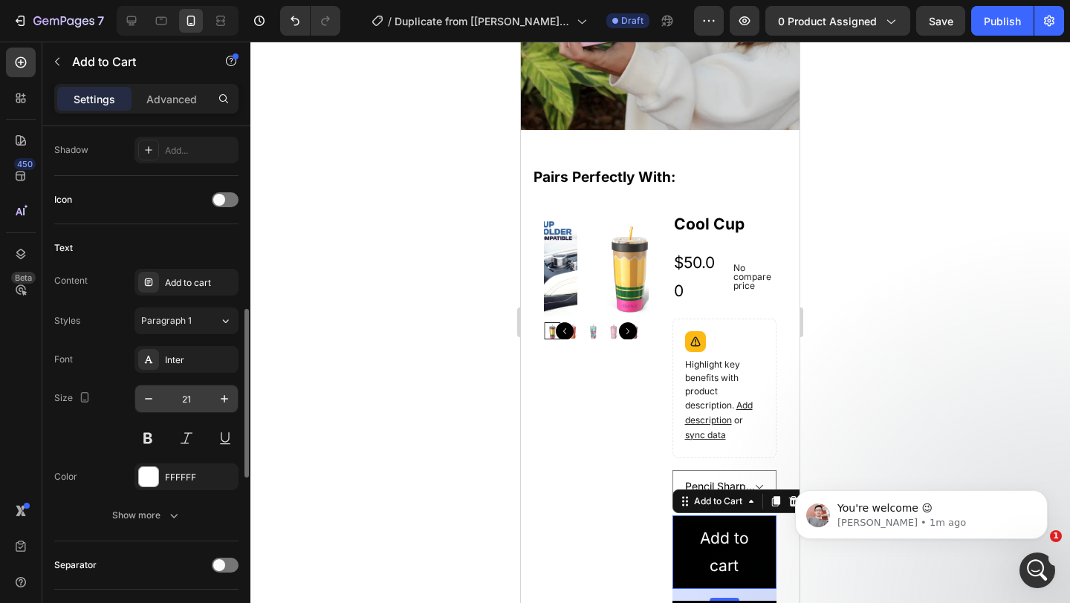
drag, startPoint x: 184, startPoint y: 398, endPoint x: 199, endPoint y: 400, distance: 14.9
click at [184, 398] on input "21" at bounding box center [186, 399] width 49 height 27
type input "11"
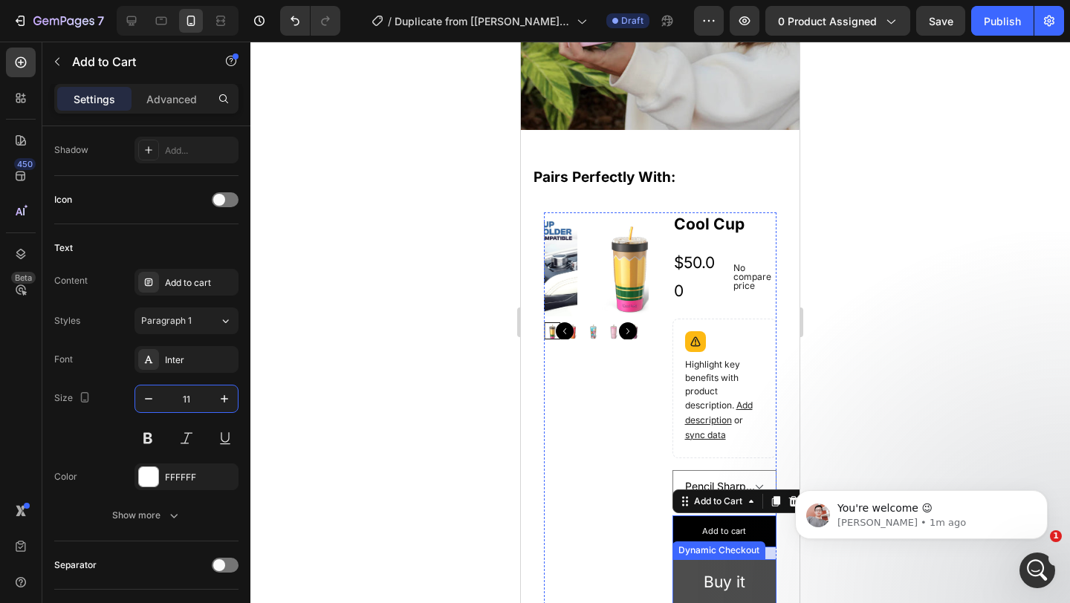
click at [756, 567] on button "Buy it now" at bounding box center [724, 597] width 105 height 74
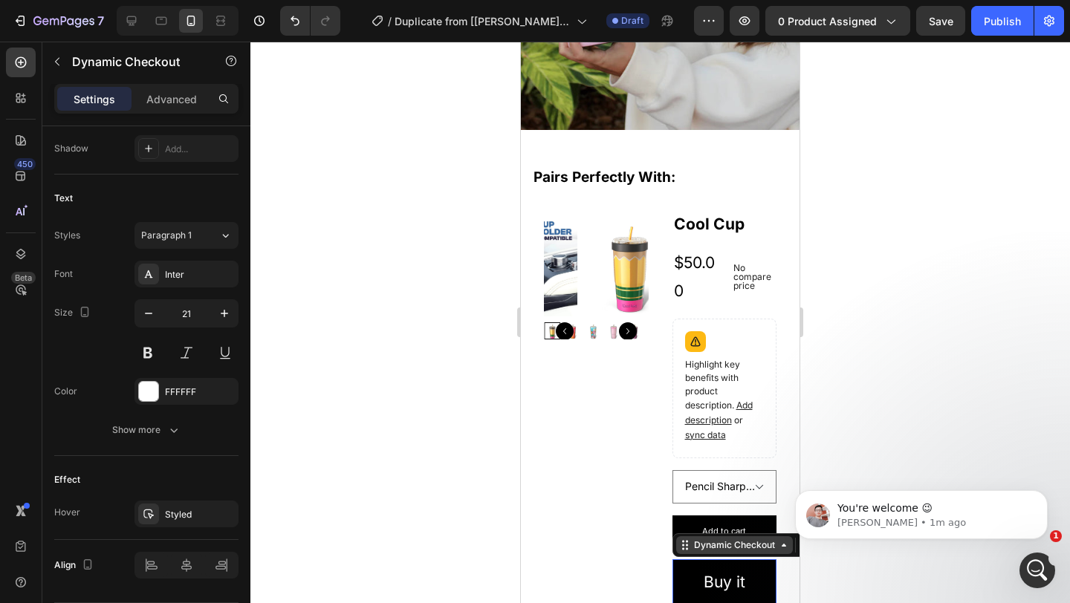
scroll to position [0, 0]
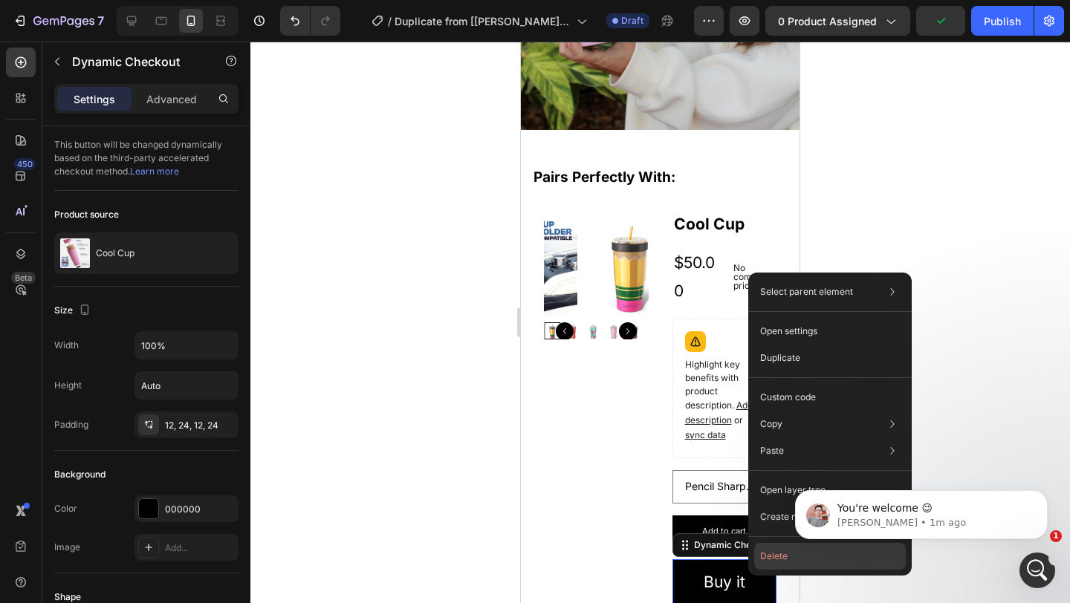
click at [761, 554] on button "Delete" at bounding box center [830, 556] width 152 height 27
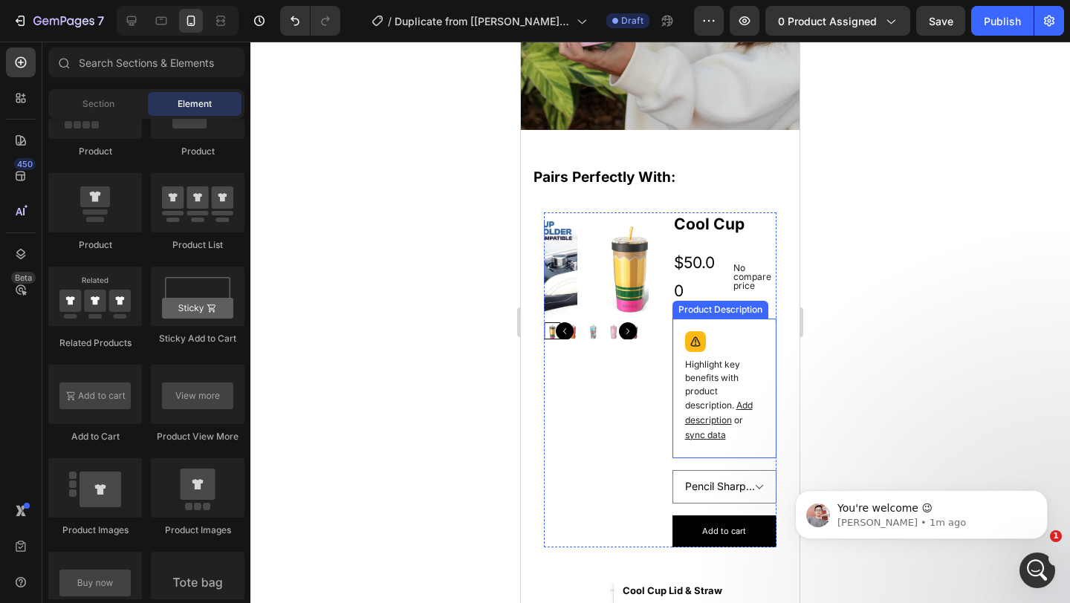
click at [728, 328] on div "Highlight key benefits with product description. Add description or sync data" at bounding box center [724, 388] width 91 height 126
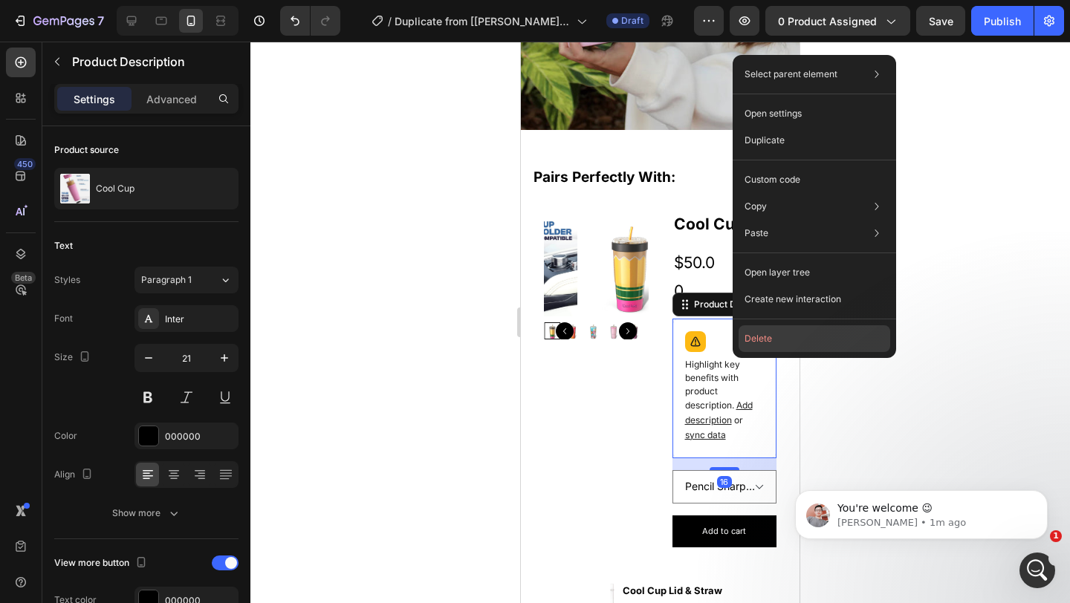
click at [759, 343] on button "Delete" at bounding box center [815, 338] width 152 height 27
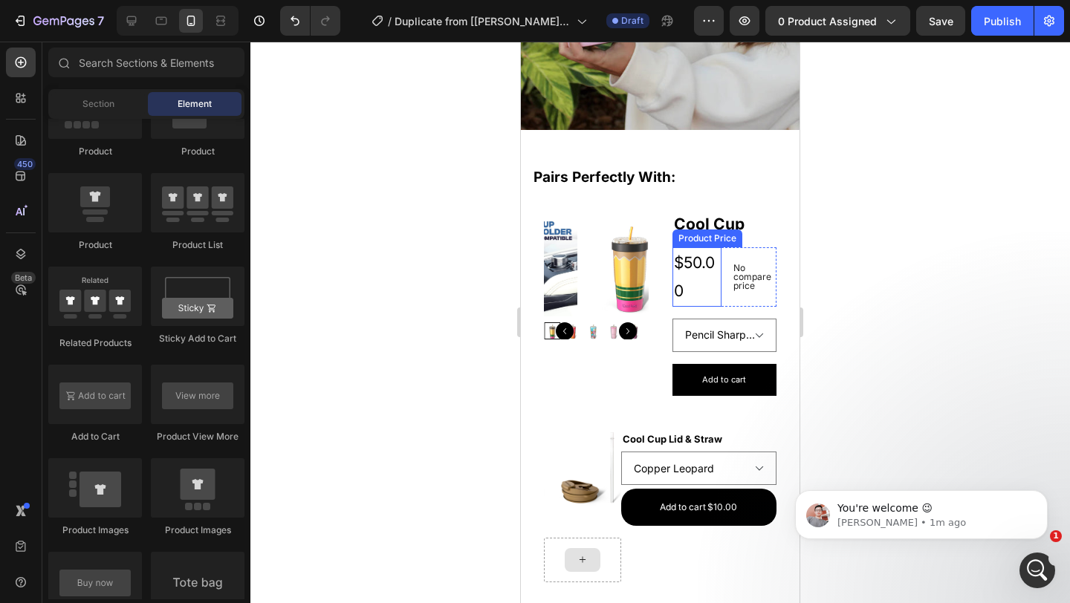
click at [695, 261] on div "$50.00" at bounding box center [696, 276] width 49 height 59
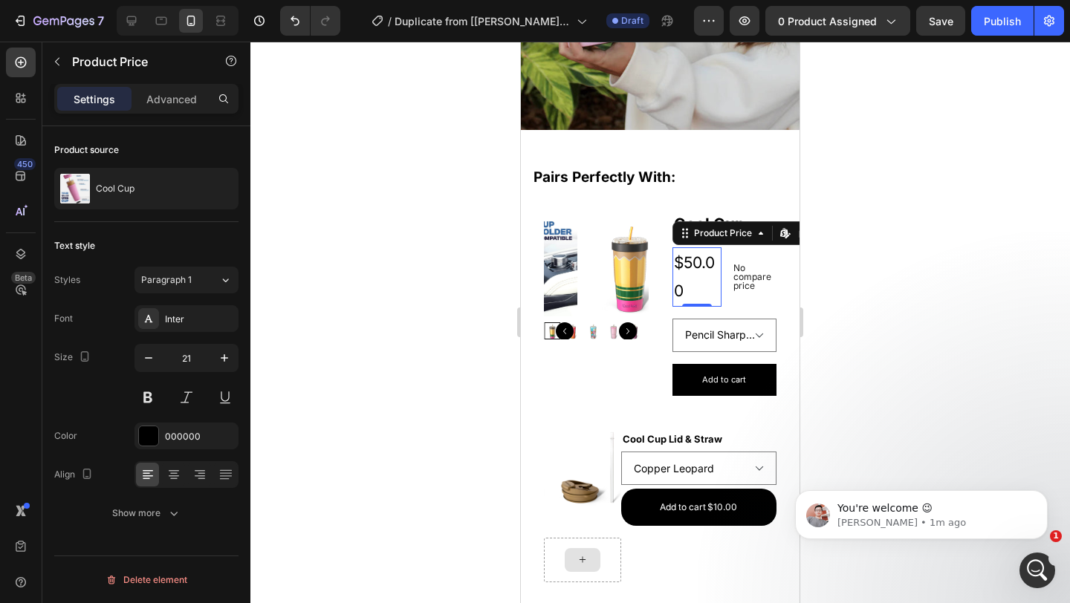
scroll to position [3114, 0]
click at [733, 265] on p "No compare price" at bounding box center [751, 277] width 37 height 27
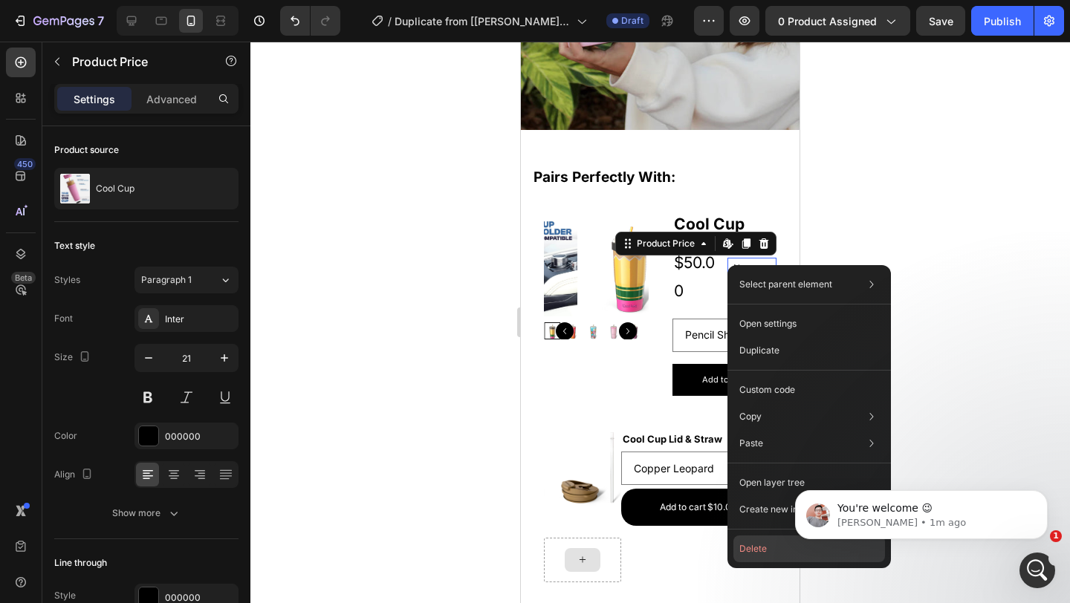
drag, startPoint x: 763, startPoint y: 545, endPoint x: 231, endPoint y: 470, distance: 537.4
click at [763, 545] on button "Delete" at bounding box center [809, 549] width 152 height 27
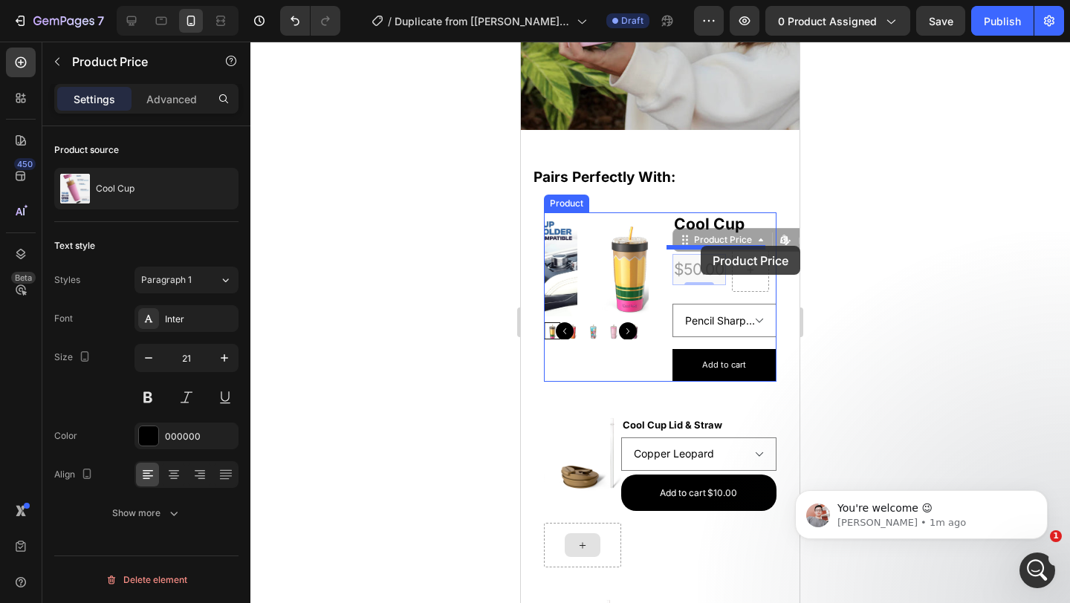
drag, startPoint x: 687, startPoint y: 270, endPoint x: 701, endPoint y: 246, distance: 27.9
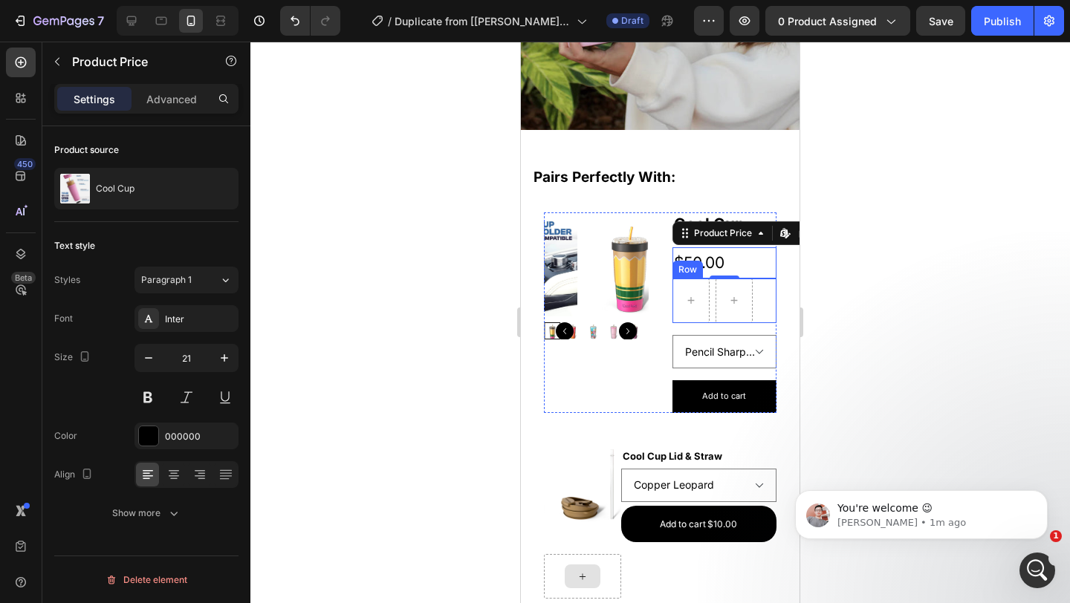
click at [704, 302] on div "Row" at bounding box center [724, 301] width 105 height 45
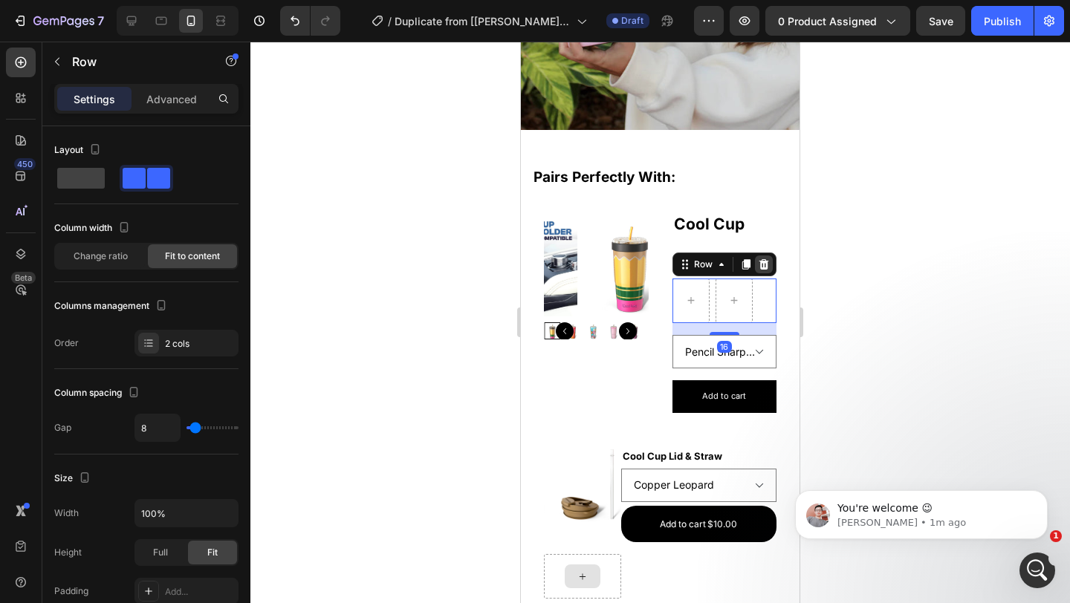
click at [758, 259] on icon at bounding box center [764, 265] width 12 height 12
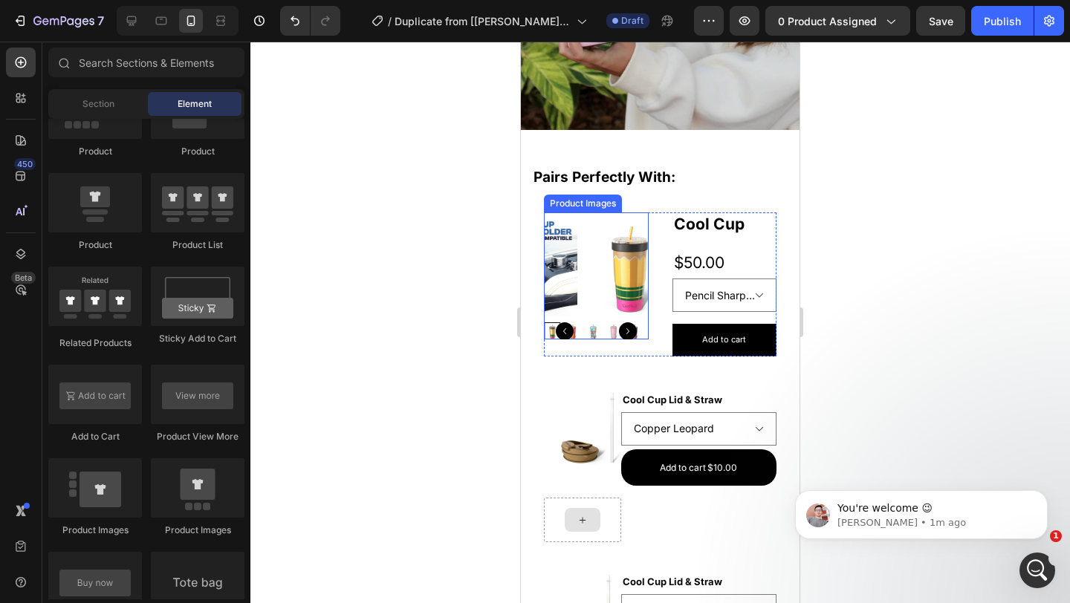
scroll to position [3076, 0]
click at [589, 258] on img at bounding box center [629, 265] width 105 height 105
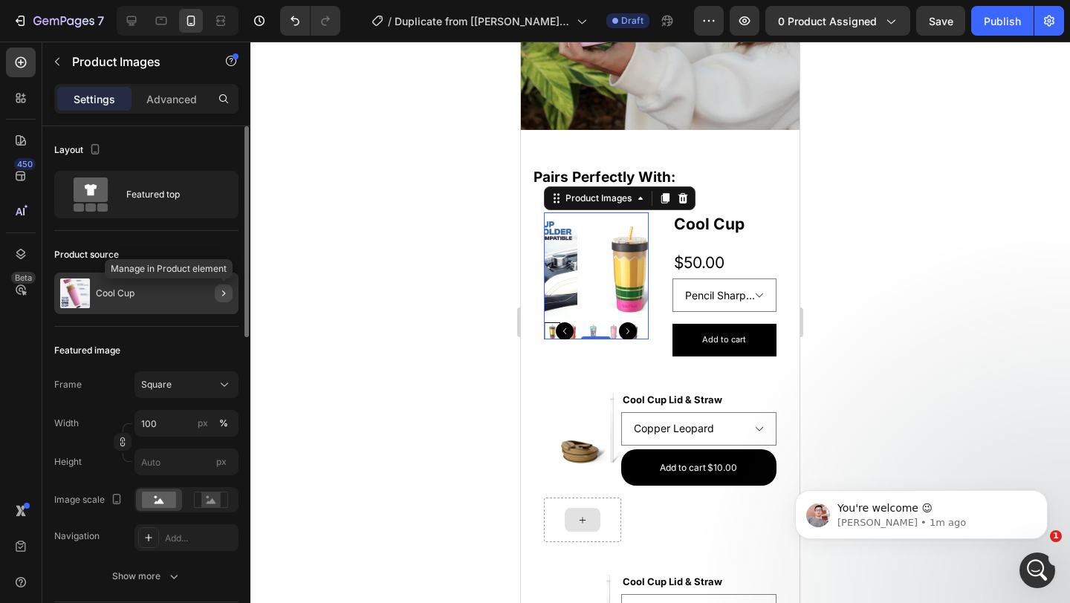
click at [219, 294] on icon "button" at bounding box center [224, 294] width 12 height 12
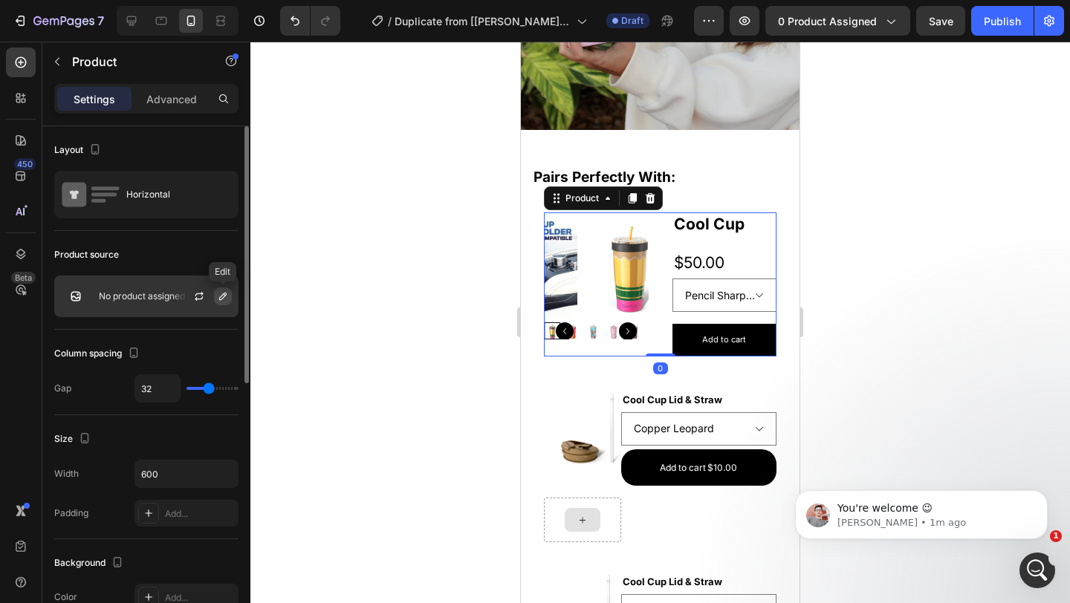
click at [219, 292] on icon "button" at bounding box center [223, 297] width 12 height 12
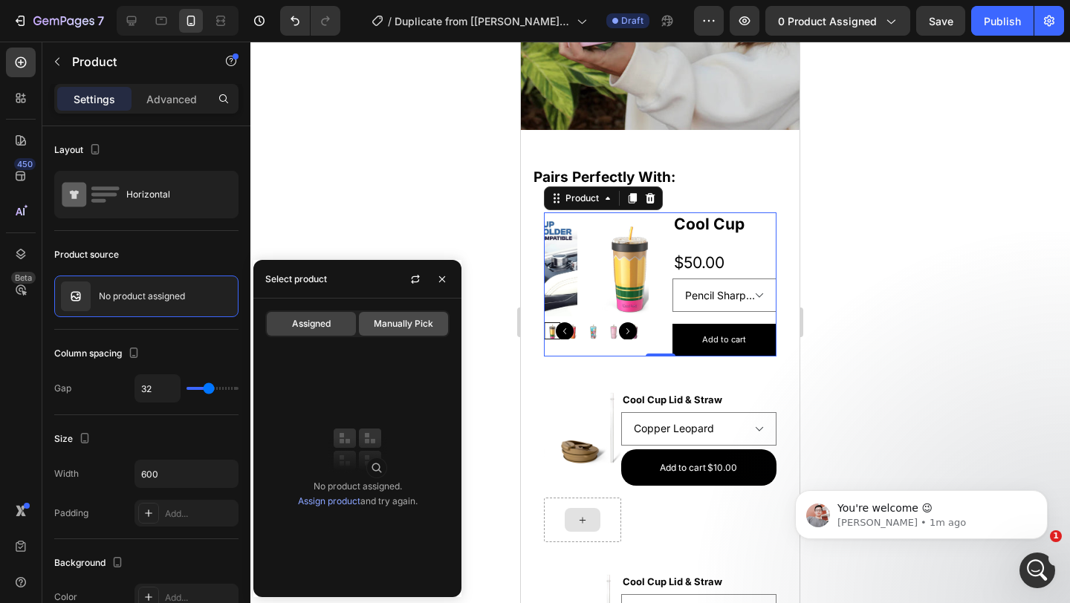
click at [377, 319] on span "Manually Pick" at bounding box center [403, 323] width 59 height 13
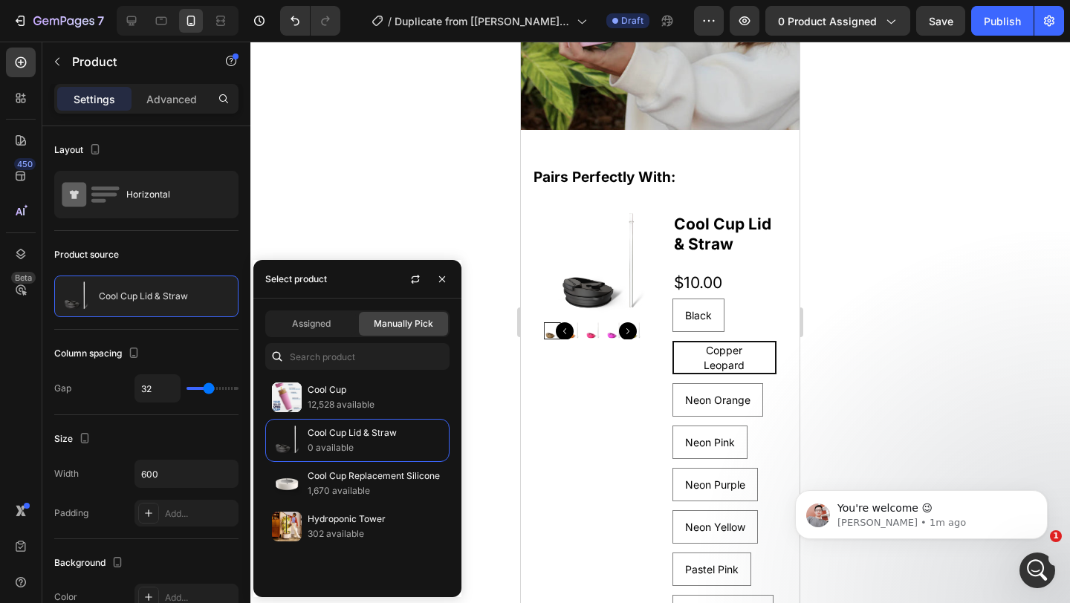
click at [385, 215] on div at bounding box center [660, 323] width 820 height 562
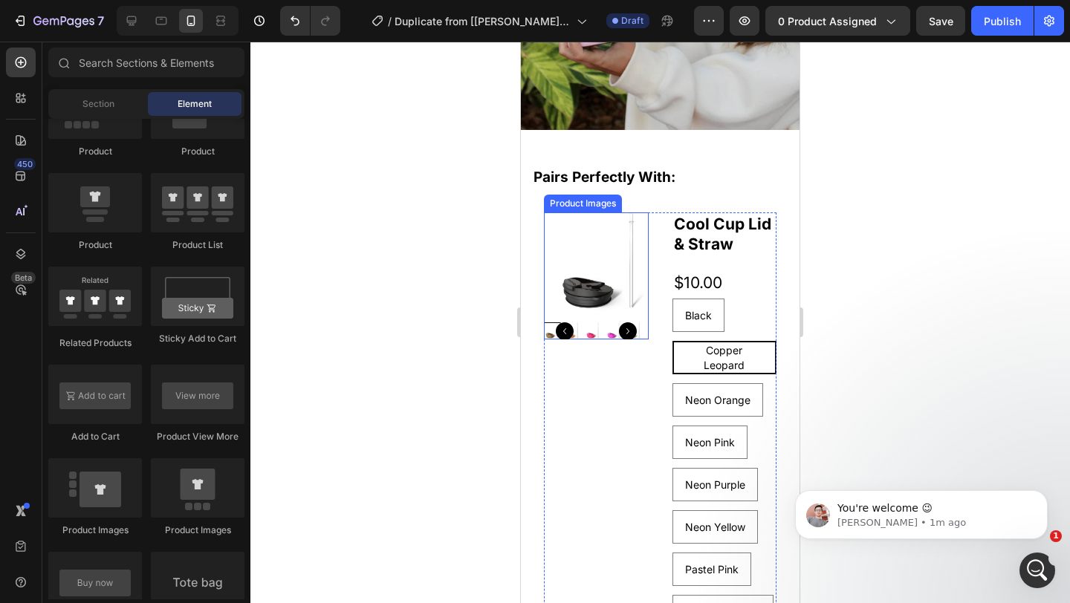
click at [586, 244] on img at bounding box center [602, 265] width 105 height 105
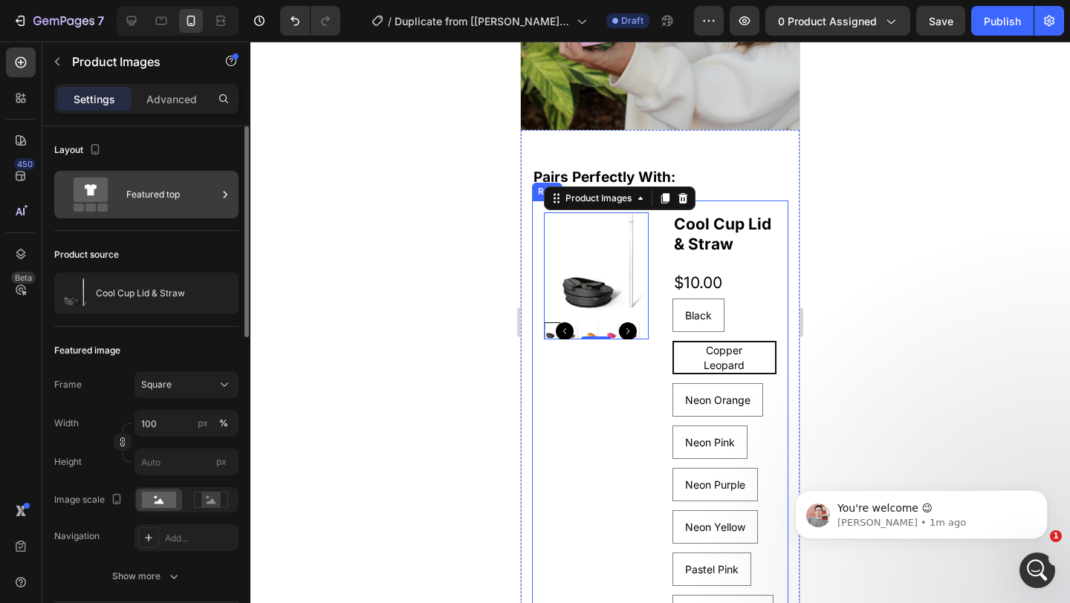
click at [165, 203] on div "Featured top" at bounding box center [171, 195] width 91 height 34
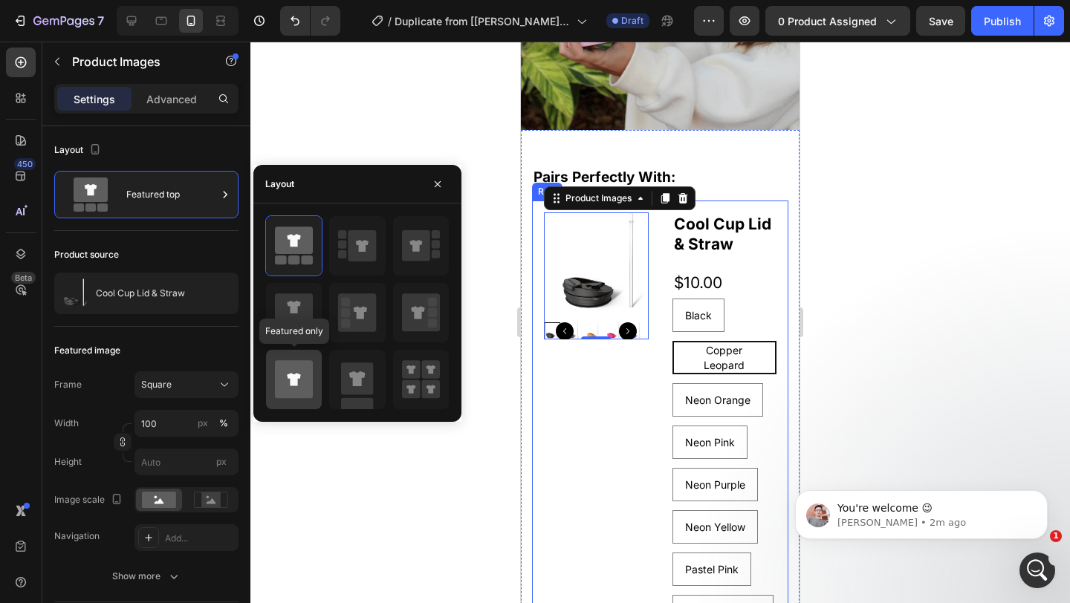
click at [311, 380] on icon at bounding box center [294, 379] width 38 height 38
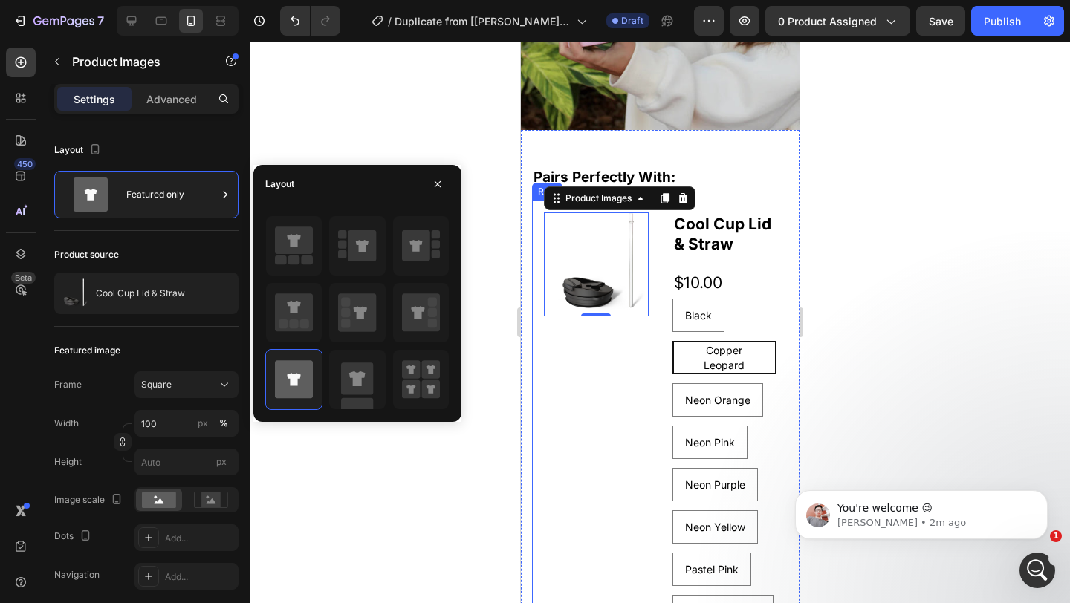
click at [438, 108] on div at bounding box center [660, 323] width 820 height 562
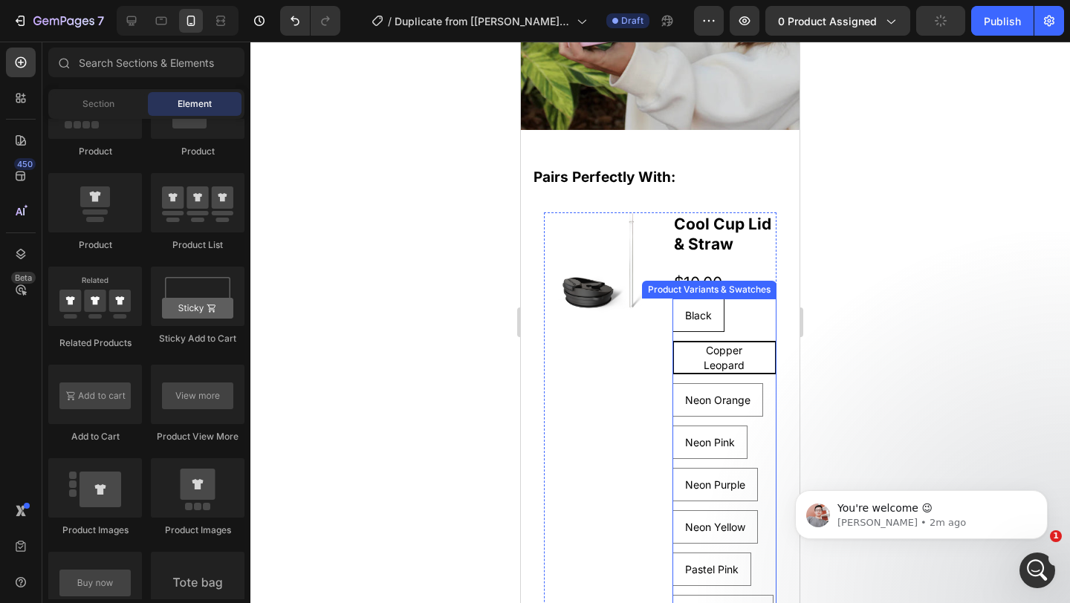
click at [748, 305] on div "Black Black Black Copper Leopard Copper Leopard Copper Leopard Neon Orange Neon…" at bounding box center [724, 464] width 105 height 330
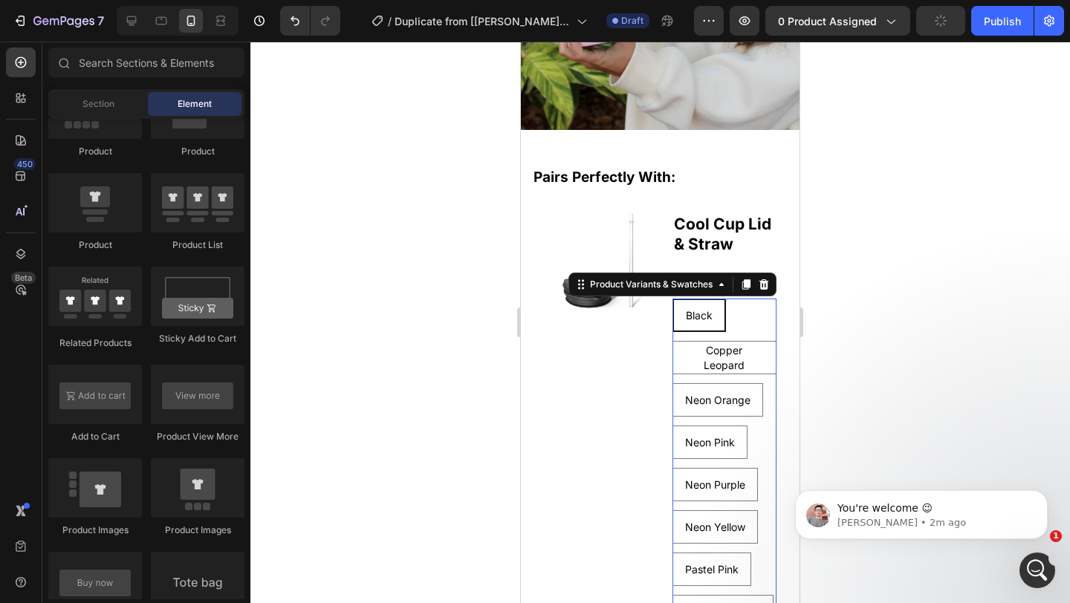
radio input "true"
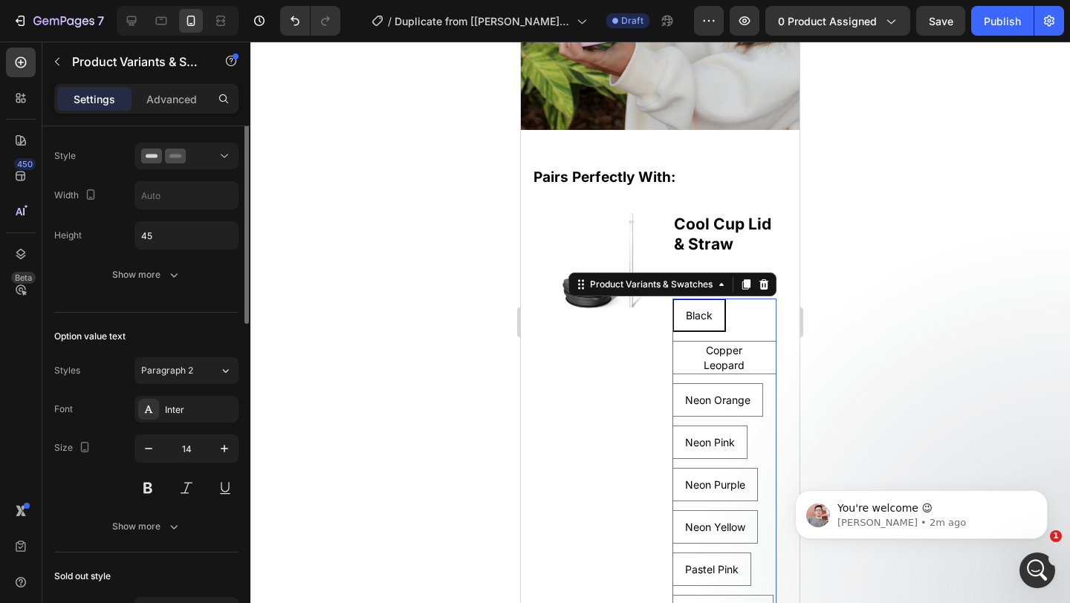
scroll to position [231, 0]
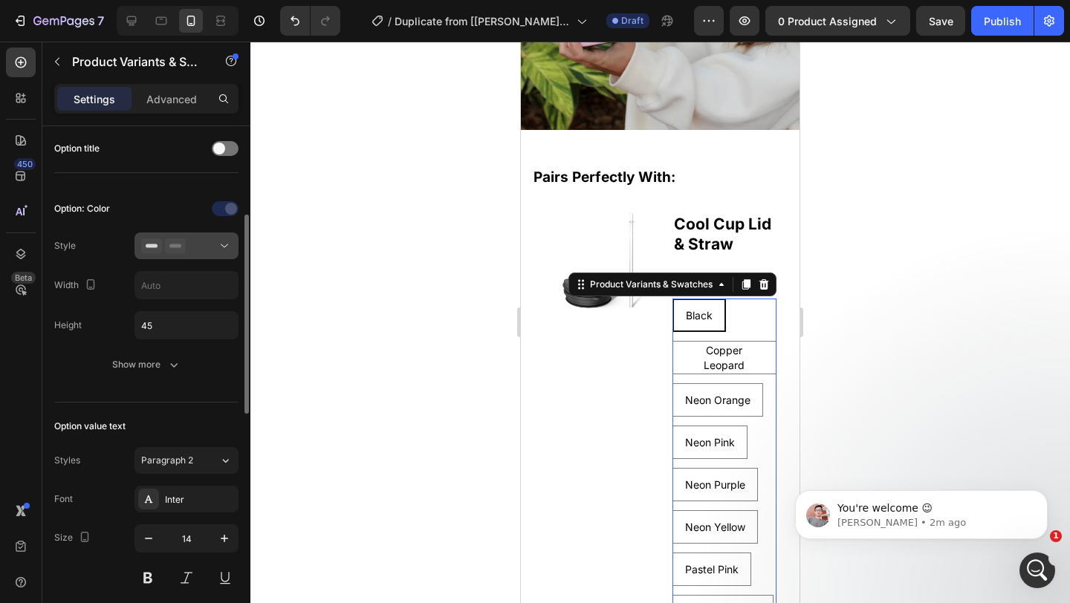
click at [213, 258] on button at bounding box center [186, 246] width 104 height 27
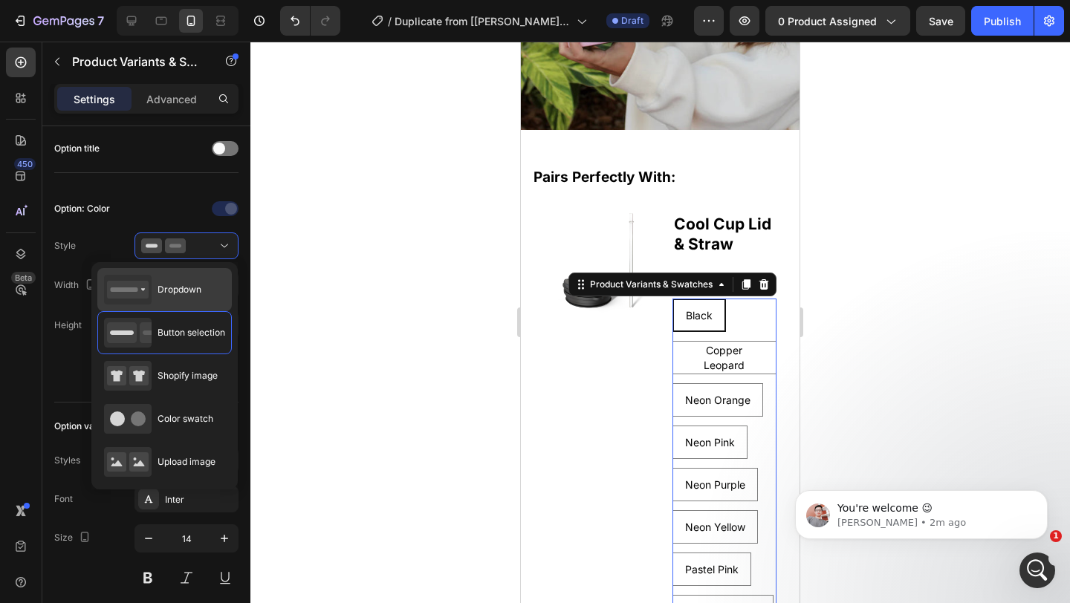
click at [200, 281] on div "Dropdown" at bounding box center [152, 290] width 97 height 30
type input "100%"
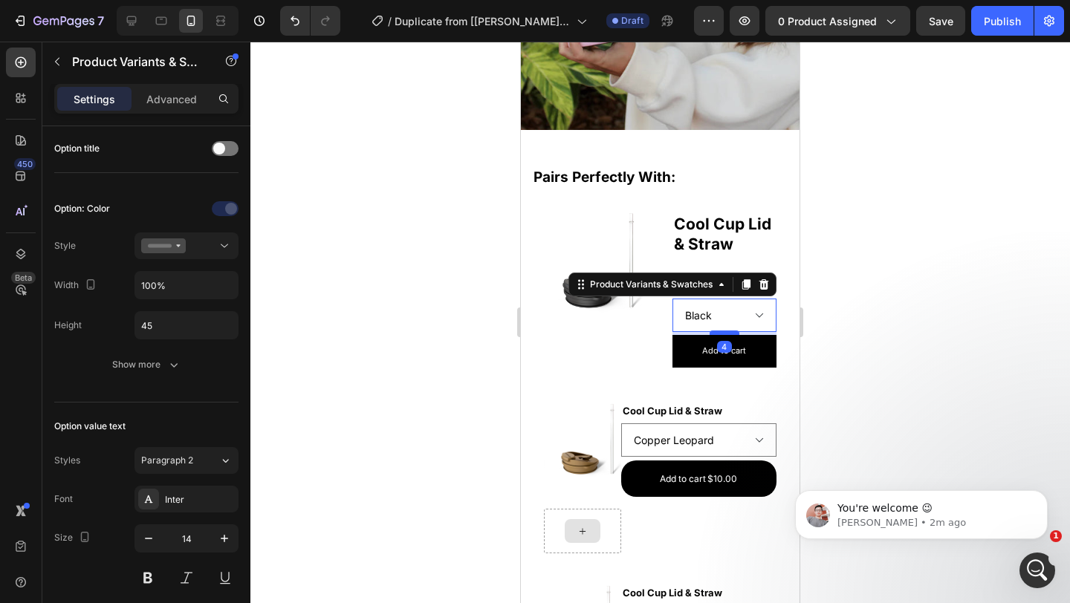
drag, startPoint x: 727, startPoint y: 340, endPoint x: 1349, endPoint y: 352, distance: 621.3
click at [724, 331] on div at bounding box center [725, 333] width 30 height 4
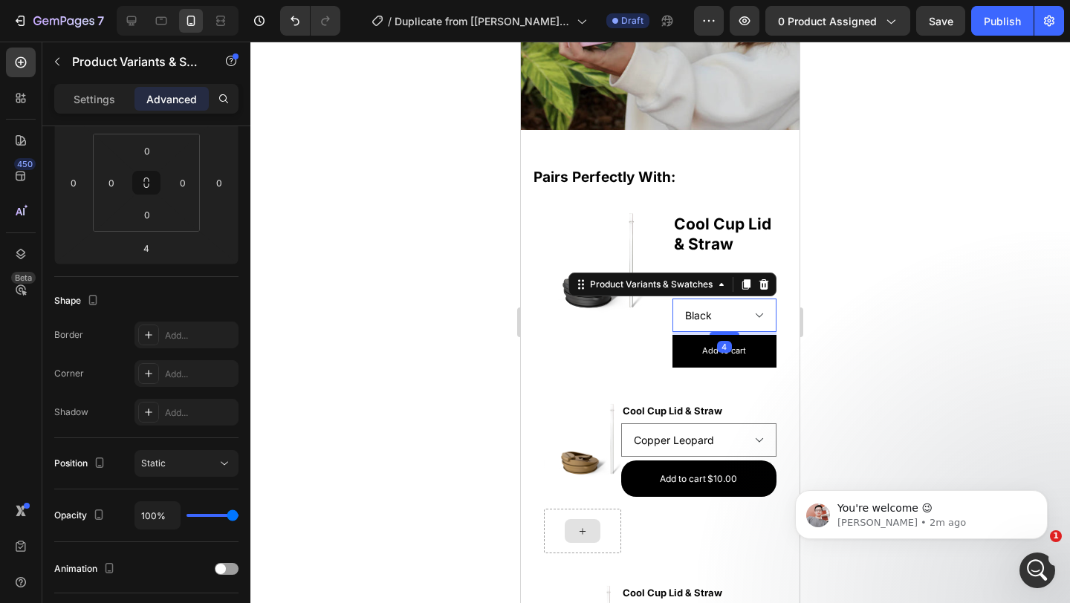
click at [917, 297] on div at bounding box center [660, 323] width 820 height 562
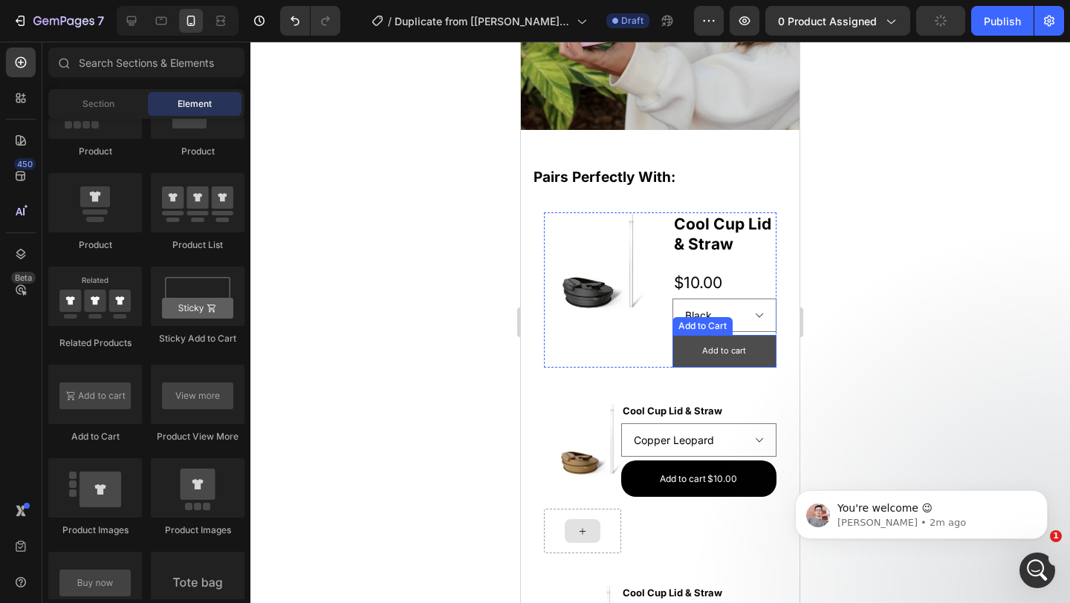
click at [753, 340] on button "Add to cart" at bounding box center [724, 351] width 105 height 33
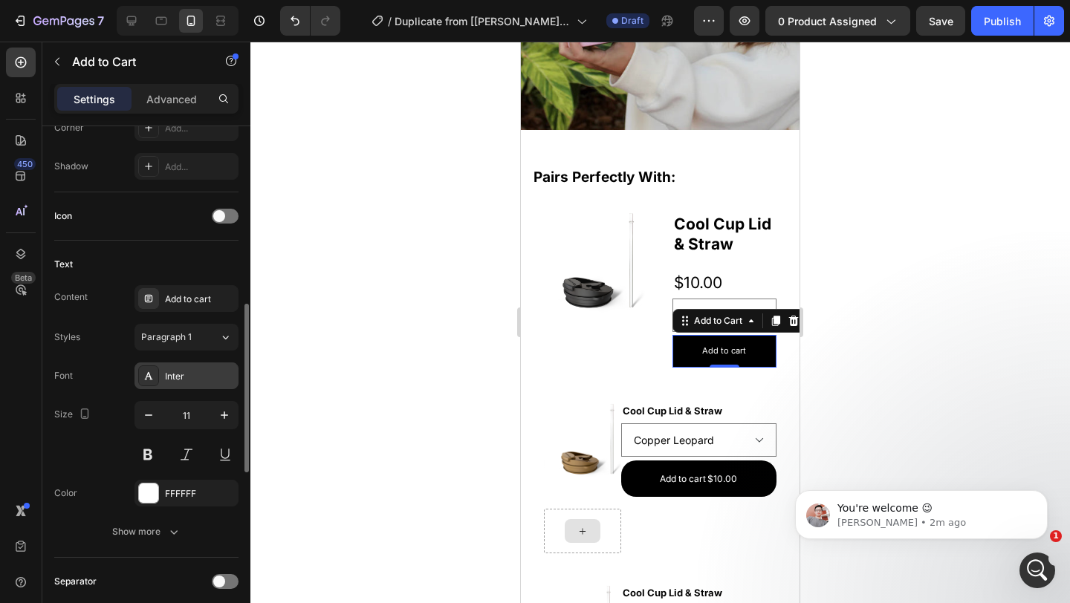
scroll to position [389, 0]
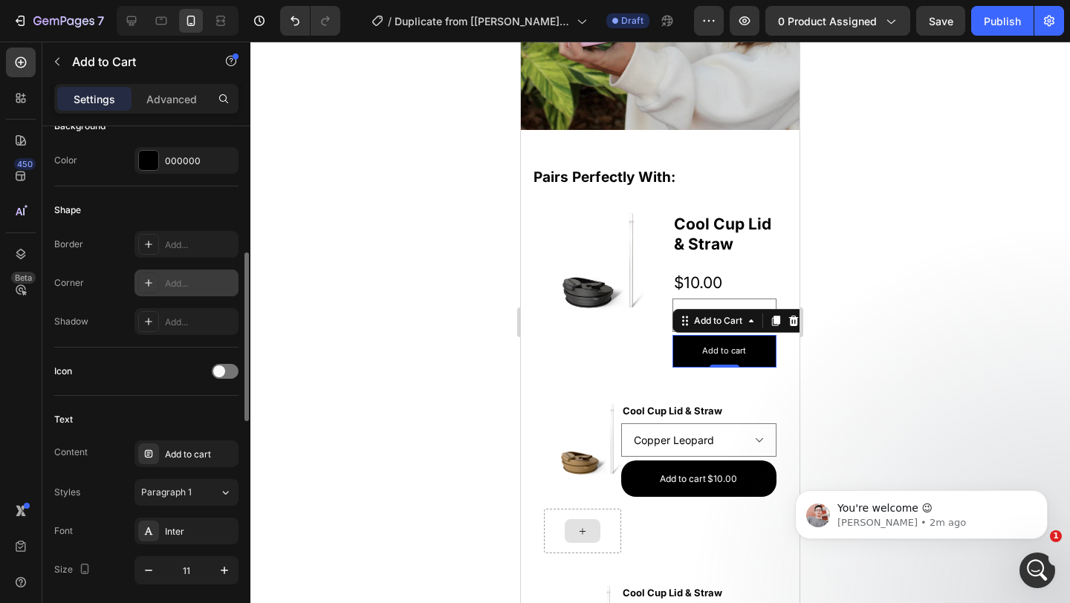
click at [178, 286] on div "Add..." at bounding box center [200, 283] width 70 height 13
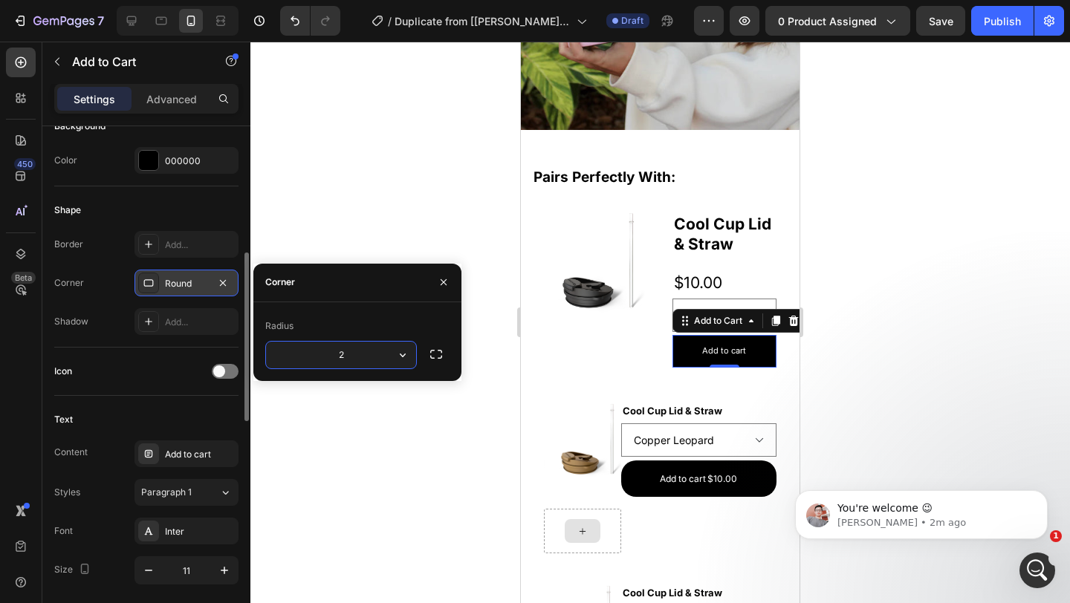
type input "20"
click at [913, 243] on div at bounding box center [660, 323] width 820 height 562
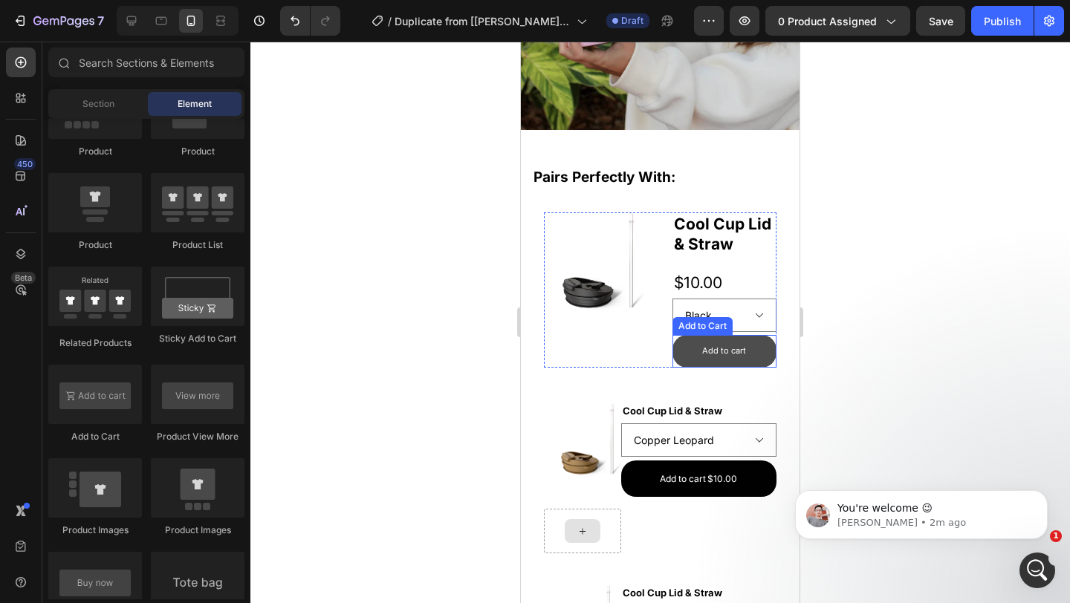
click at [762, 350] on button "Add to cart" at bounding box center [724, 351] width 105 height 33
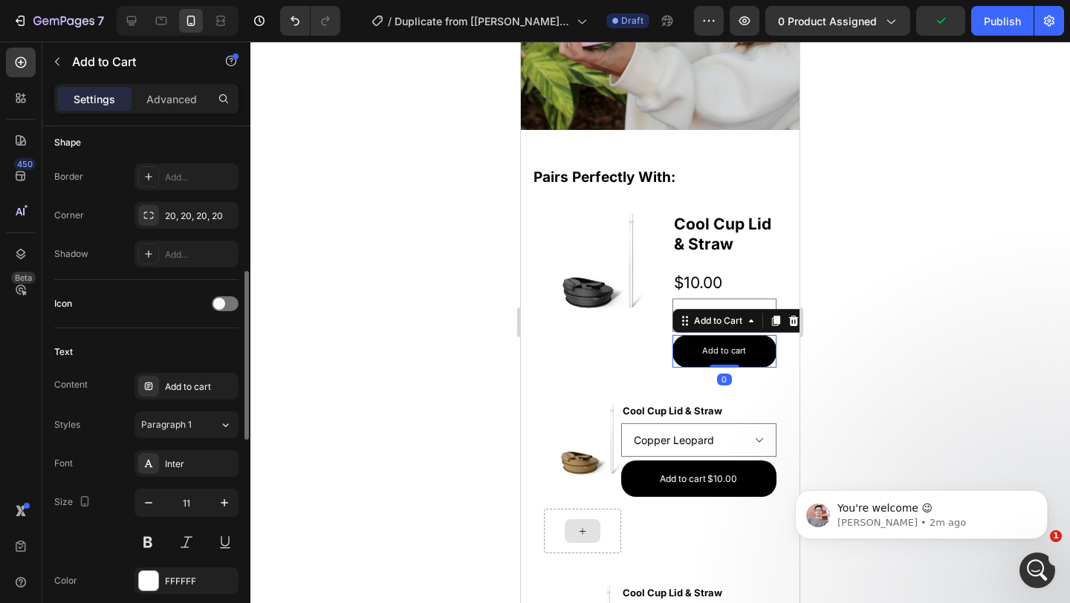
scroll to position [453, 0]
click at [229, 211] on button "button" at bounding box center [223, 219] width 18 height 18
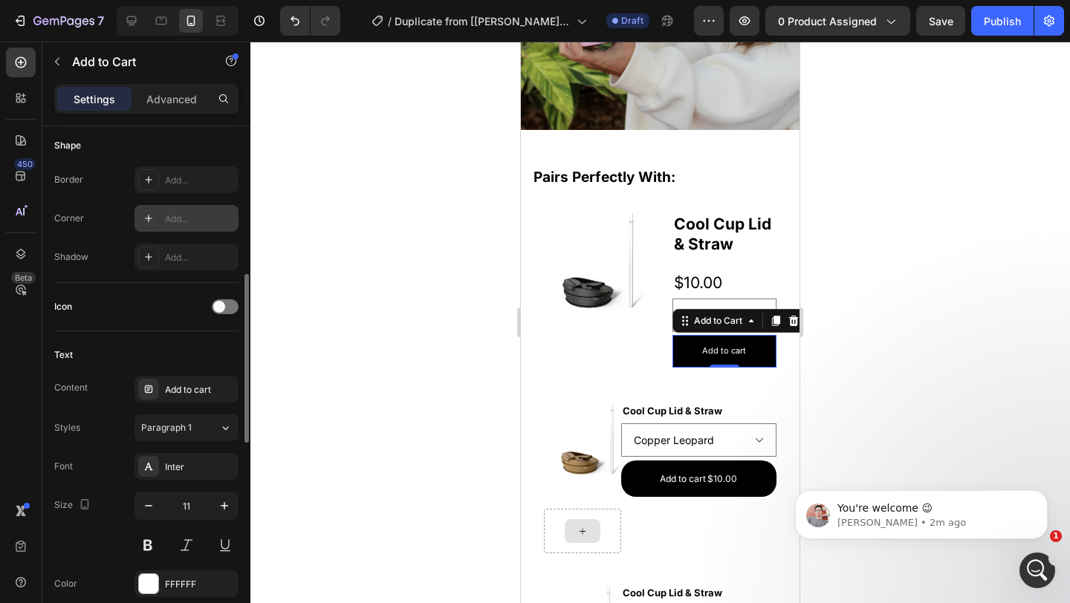
click at [193, 218] on div "Add..." at bounding box center [200, 219] width 70 height 13
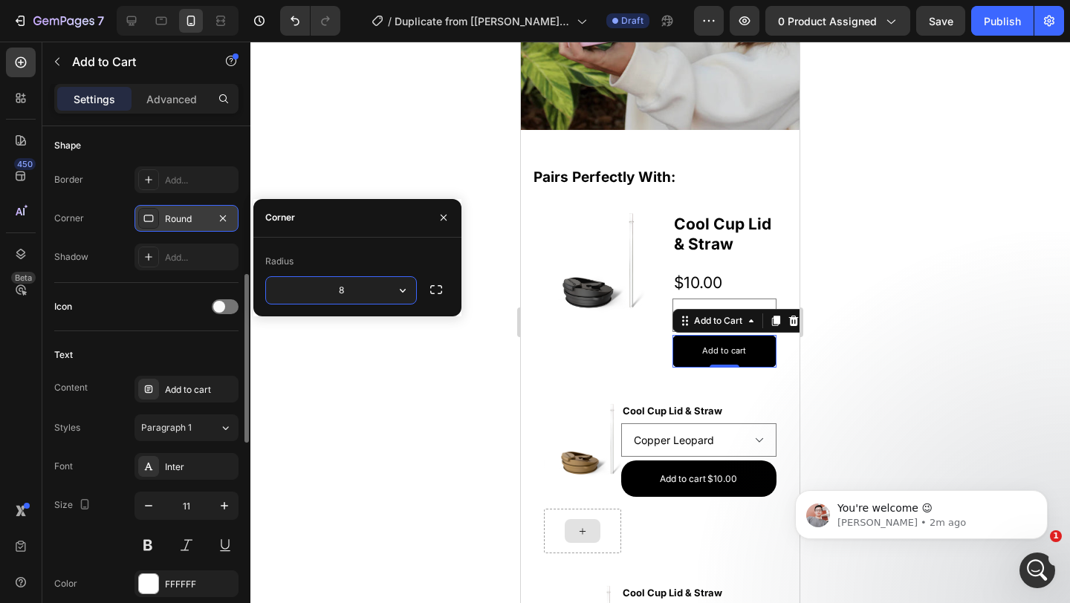
click at [861, 168] on div at bounding box center [660, 323] width 820 height 562
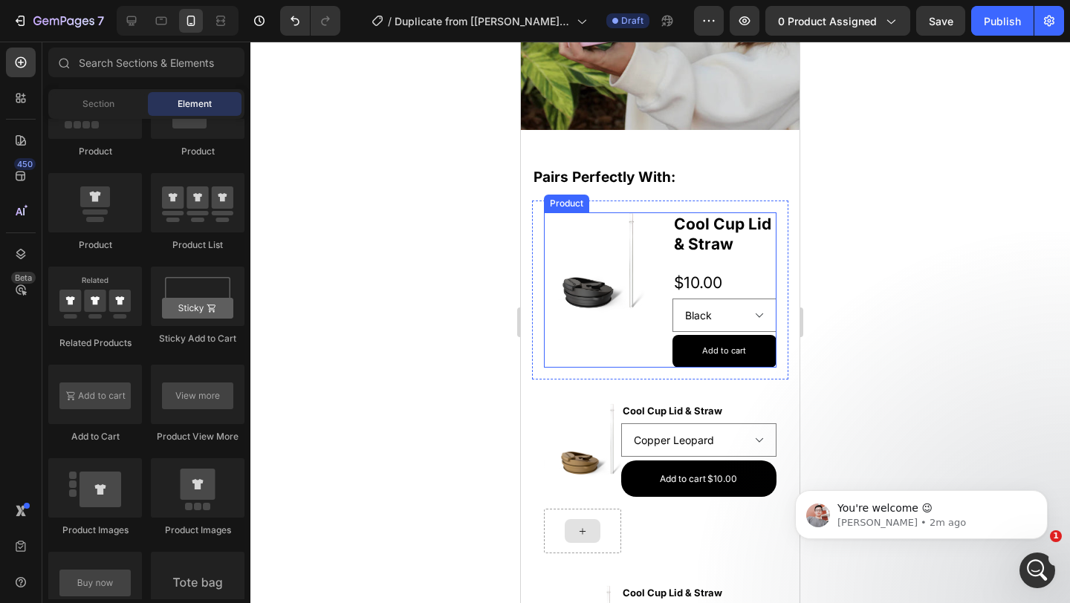
click at [702, 233] on h2 "Cool Cup Lid & Straw" at bounding box center [724, 235] width 105 height 44
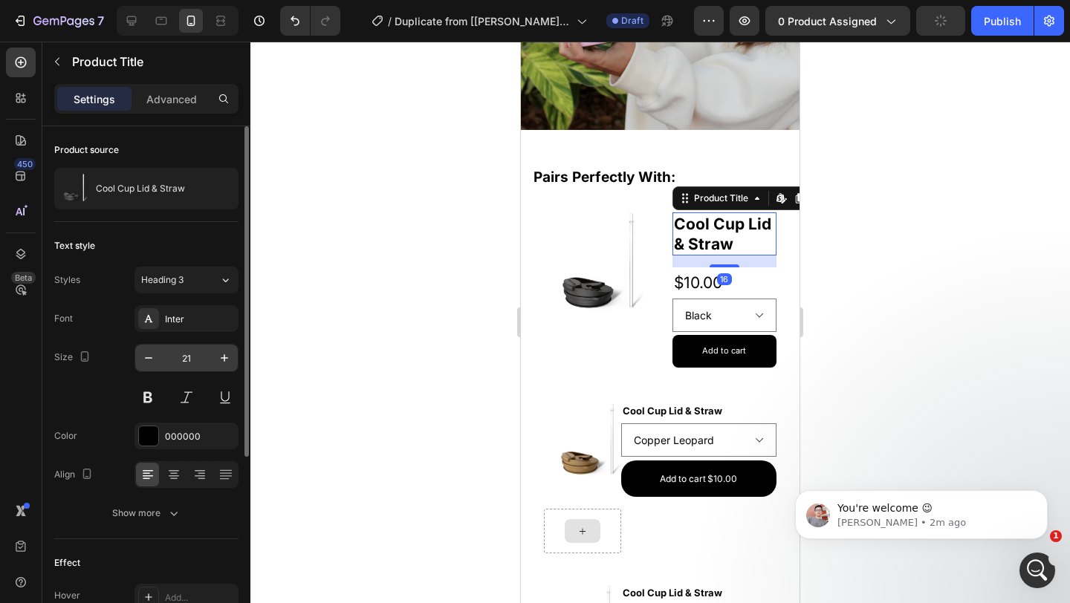
click at [192, 350] on input "21" at bounding box center [186, 358] width 49 height 27
click at [187, 358] on input "21" at bounding box center [186, 358] width 49 height 27
click at [158, 357] on button "button" at bounding box center [148, 358] width 27 height 27
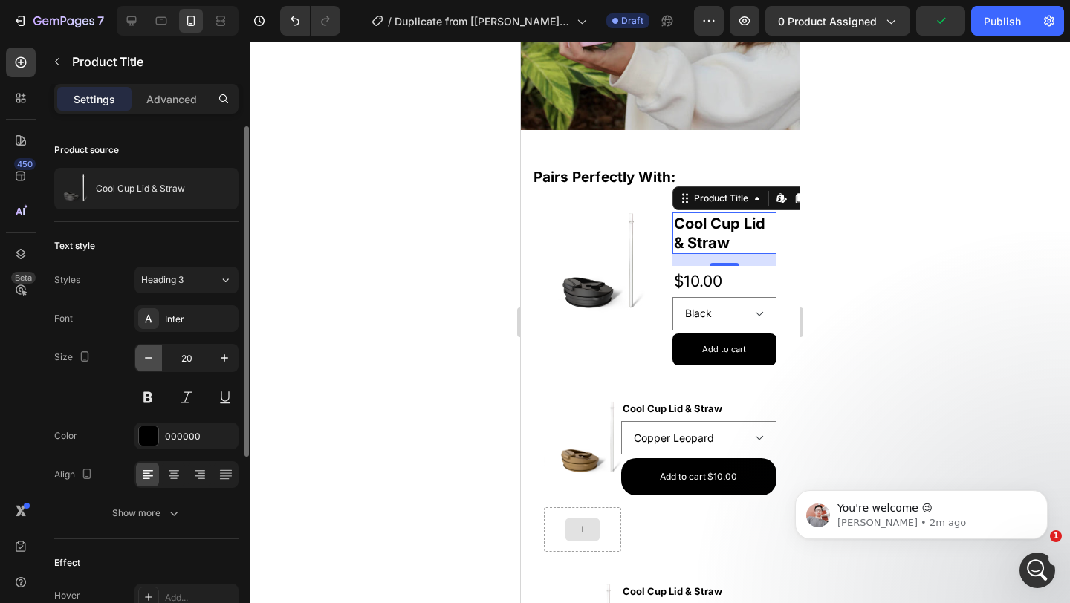
click at [158, 357] on button "button" at bounding box center [148, 358] width 27 height 27
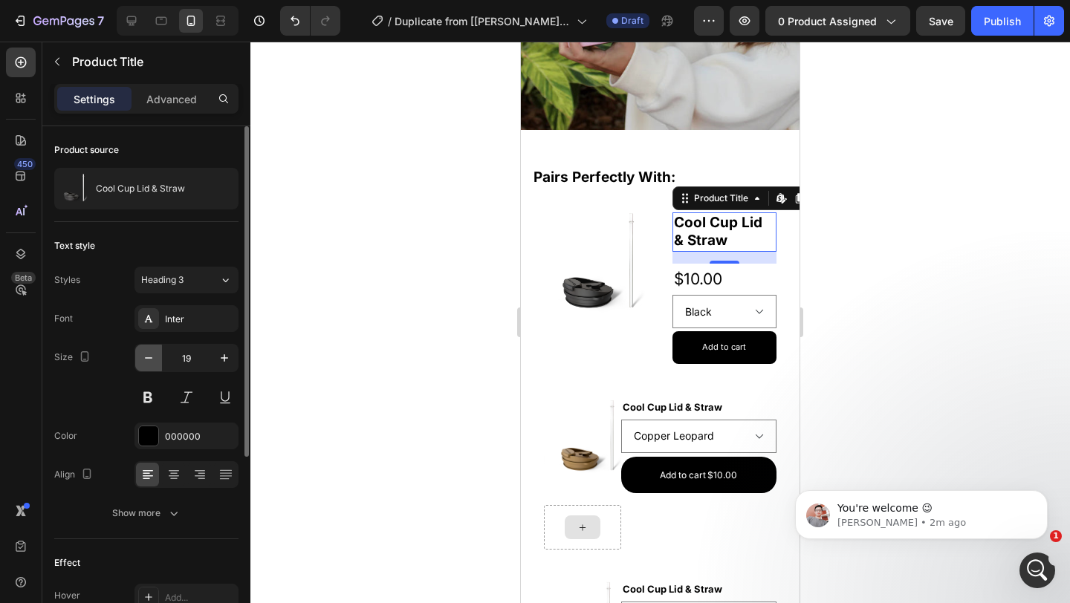
click at [158, 357] on button "button" at bounding box center [148, 358] width 27 height 27
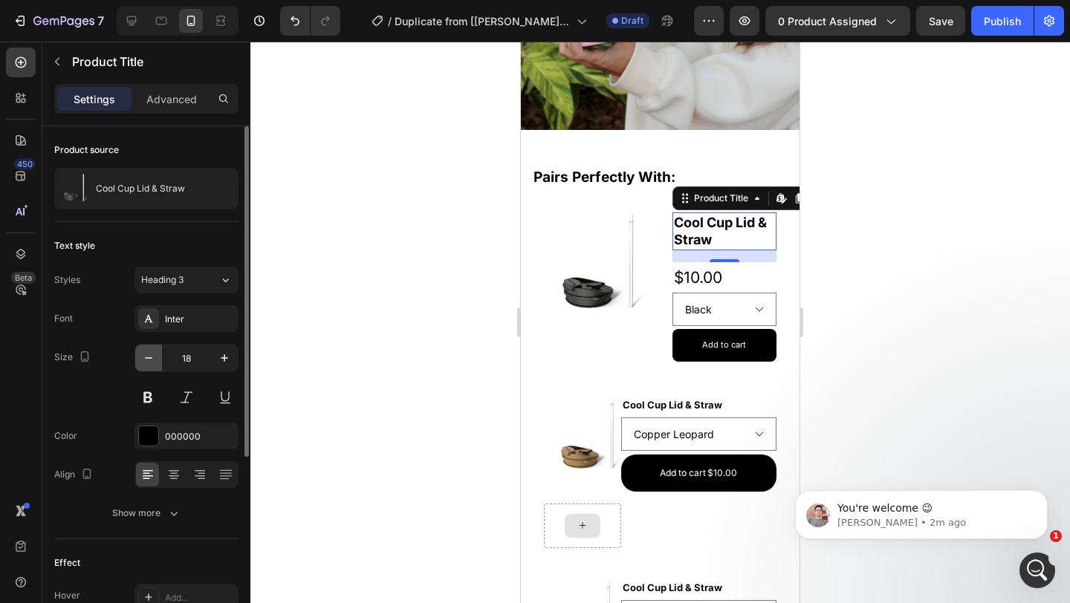
click at [158, 357] on button "button" at bounding box center [148, 358] width 27 height 27
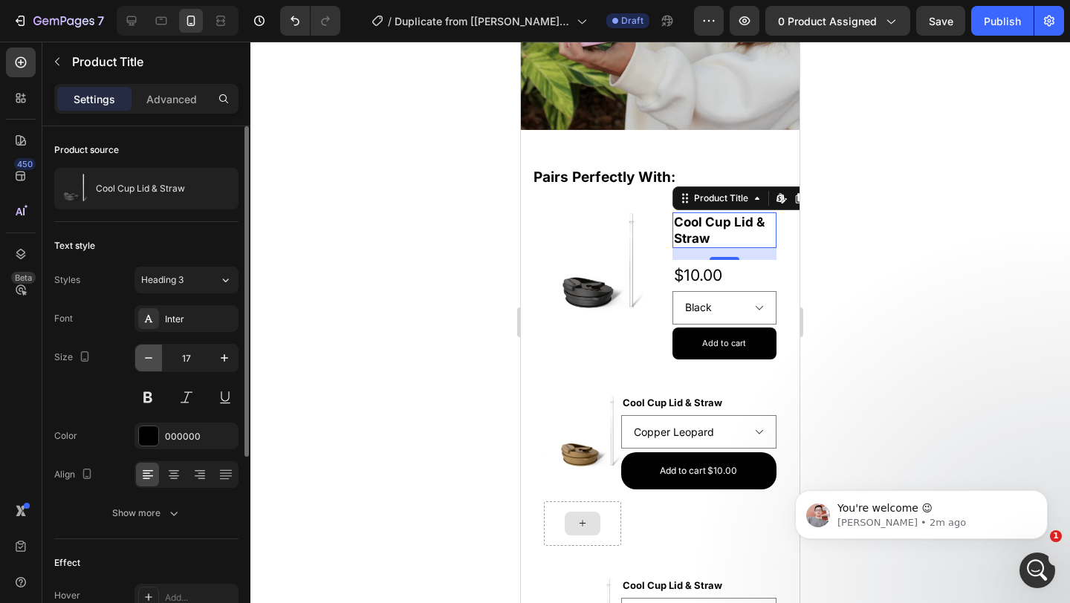
click at [158, 357] on button "button" at bounding box center [148, 358] width 27 height 27
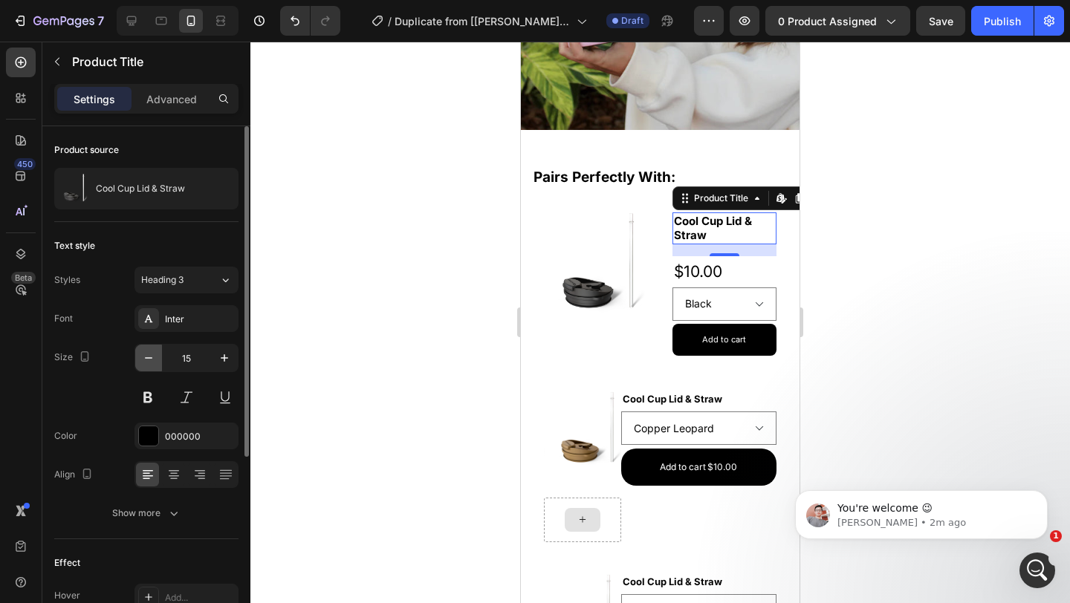
click at [158, 357] on button "button" at bounding box center [148, 358] width 27 height 27
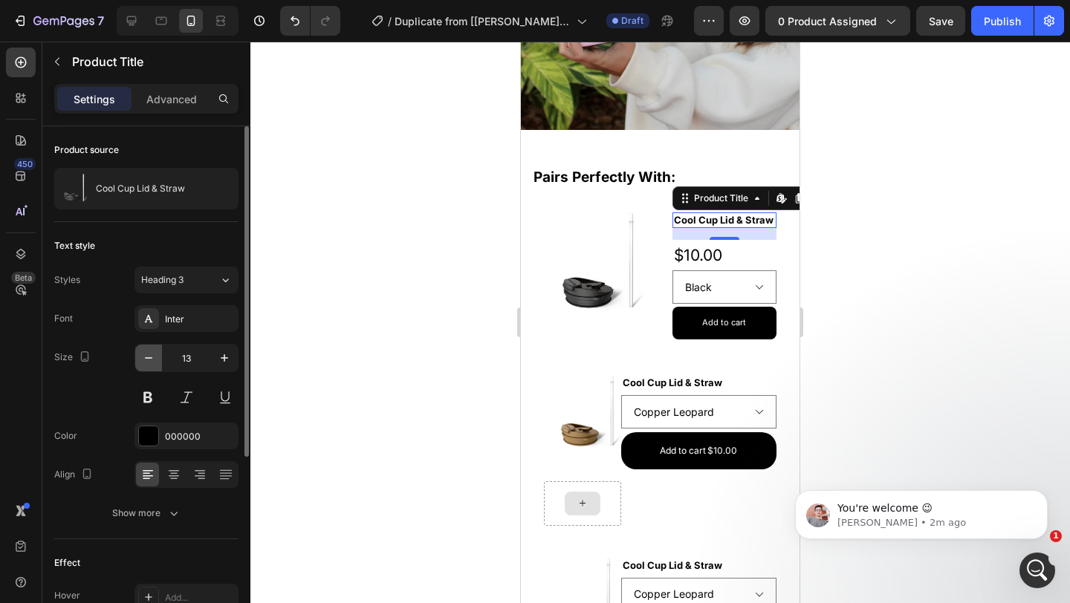
click at [158, 357] on button "button" at bounding box center [148, 358] width 27 height 27
type input "12"
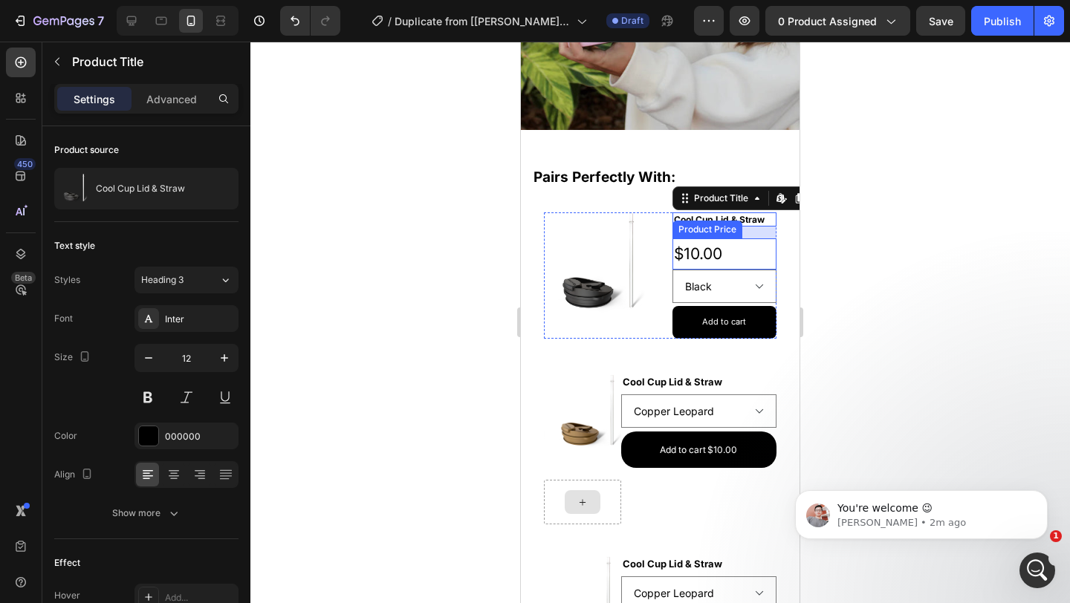
click at [722, 254] on div "16" at bounding box center [724, 250] width 15 height 12
click at [708, 259] on div "$10.00" at bounding box center [724, 254] width 105 height 31
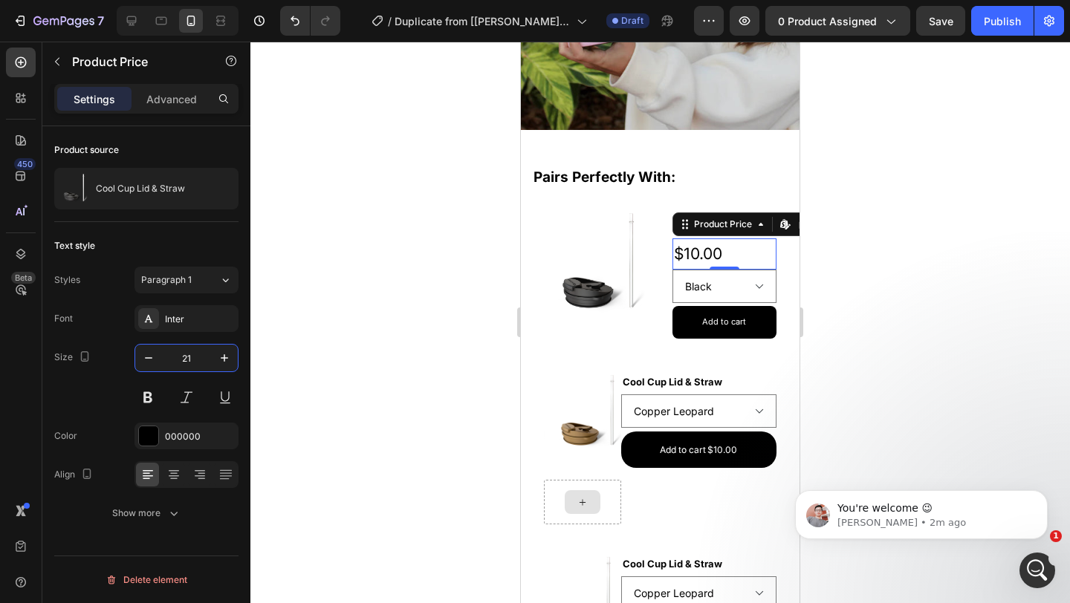
click at [182, 357] on input "21" at bounding box center [186, 358] width 49 height 27
click at [185, 358] on input "21" at bounding box center [186, 358] width 49 height 27
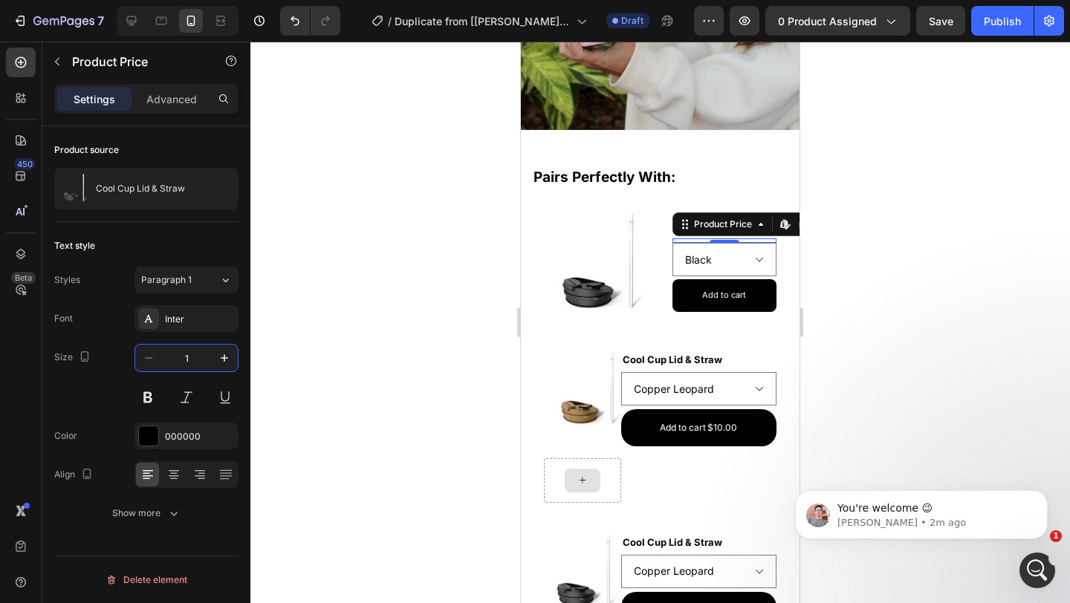
type input "10"
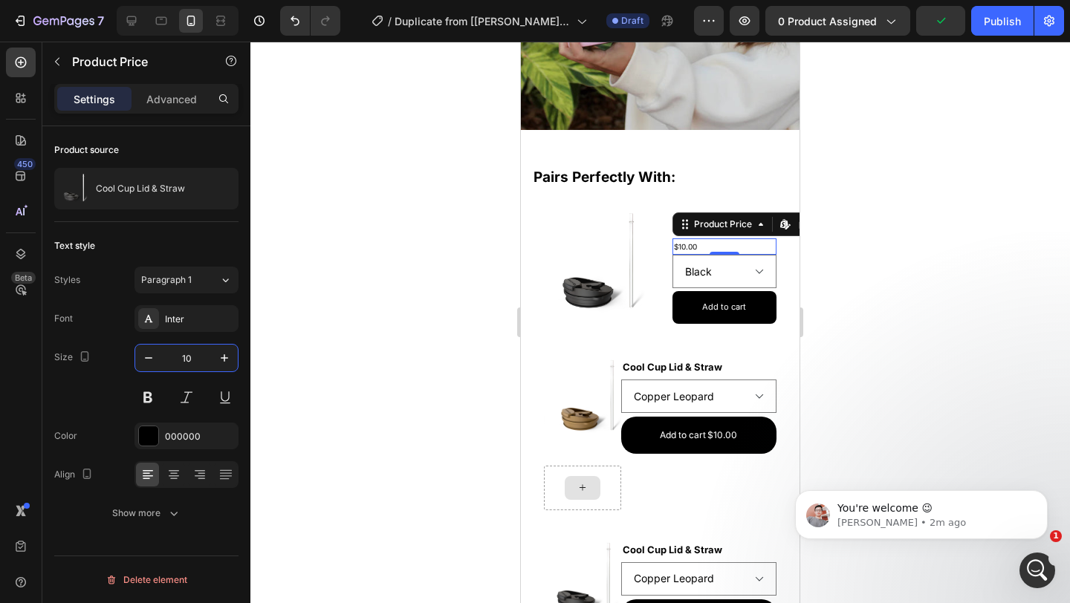
click at [914, 233] on div at bounding box center [660, 323] width 820 height 562
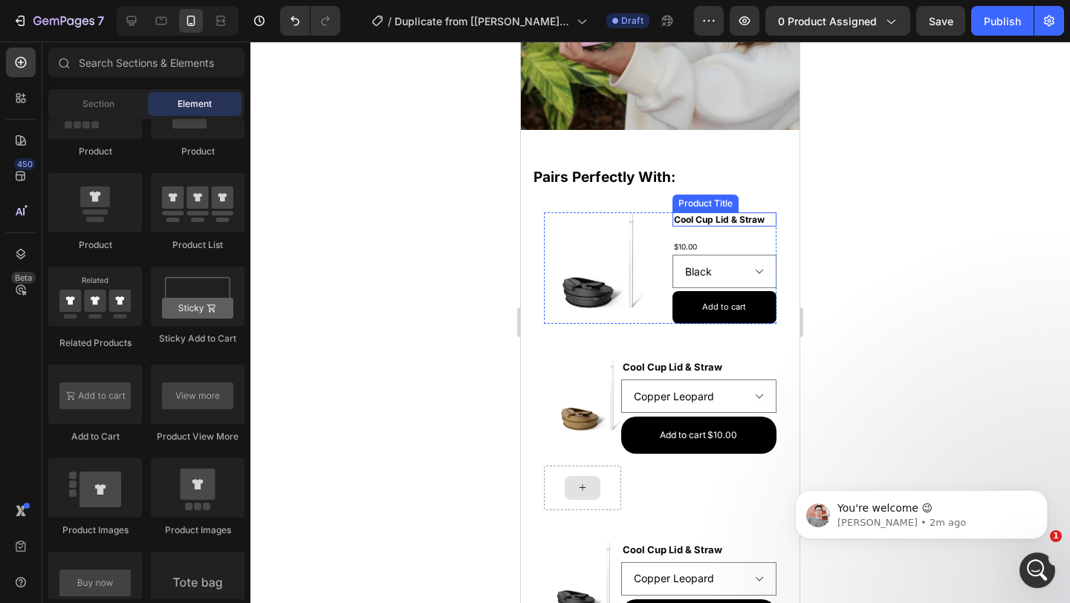
click at [727, 219] on h2 "Cool Cup Lid & Straw" at bounding box center [724, 220] width 105 height 15
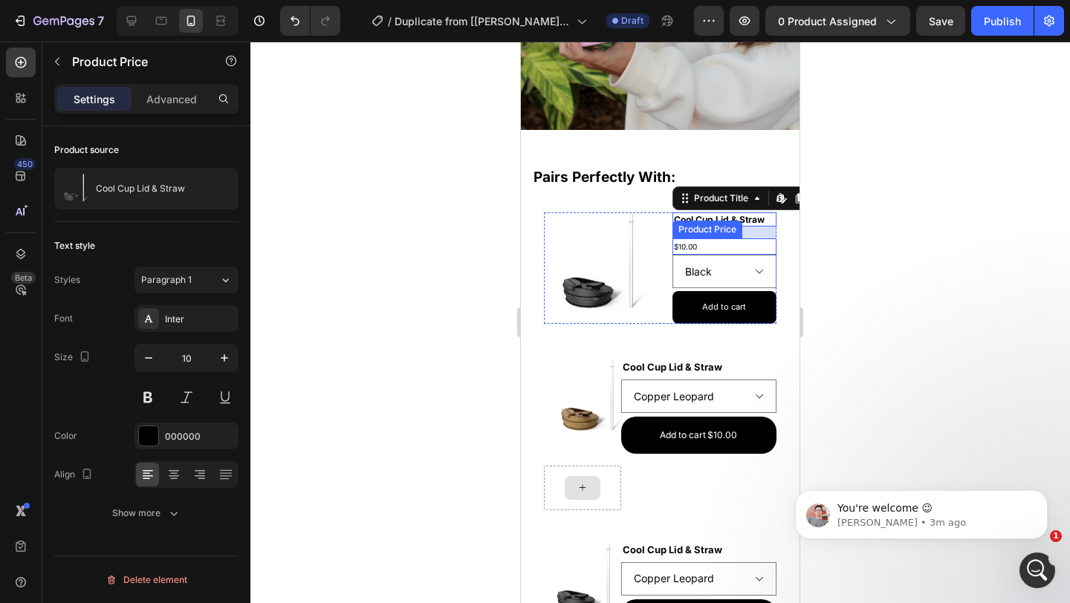
click at [730, 245] on div "$10.00" at bounding box center [724, 247] width 105 height 16
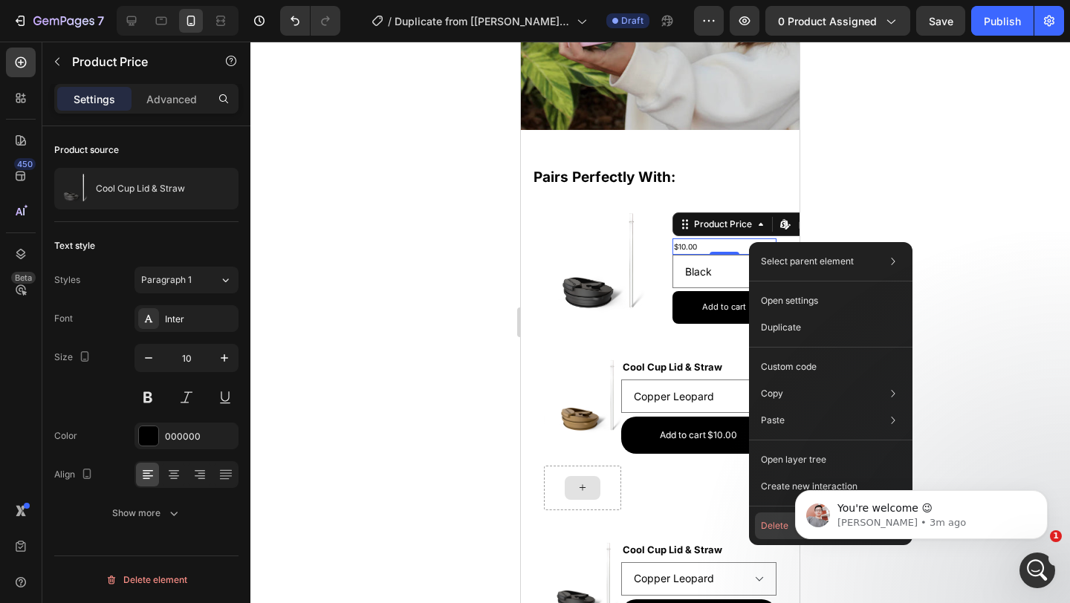
click at [778, 527] on button "Delete" at bounding box center [831, 526] width 152 height 27
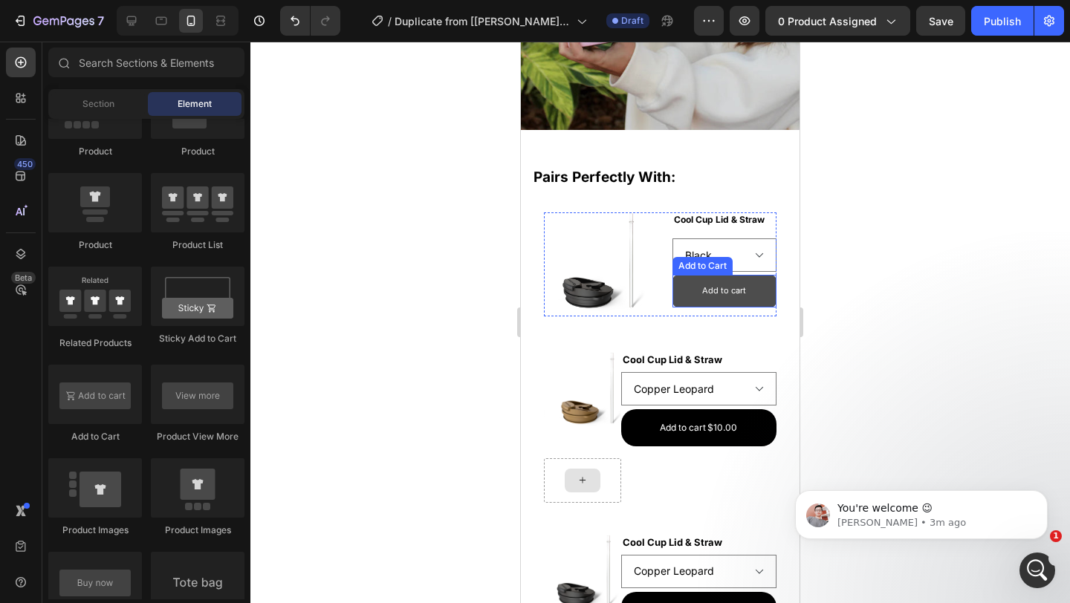
click at [748, 288] on button "Add to cart" at bounding box center [724, 291] width 105 height 33
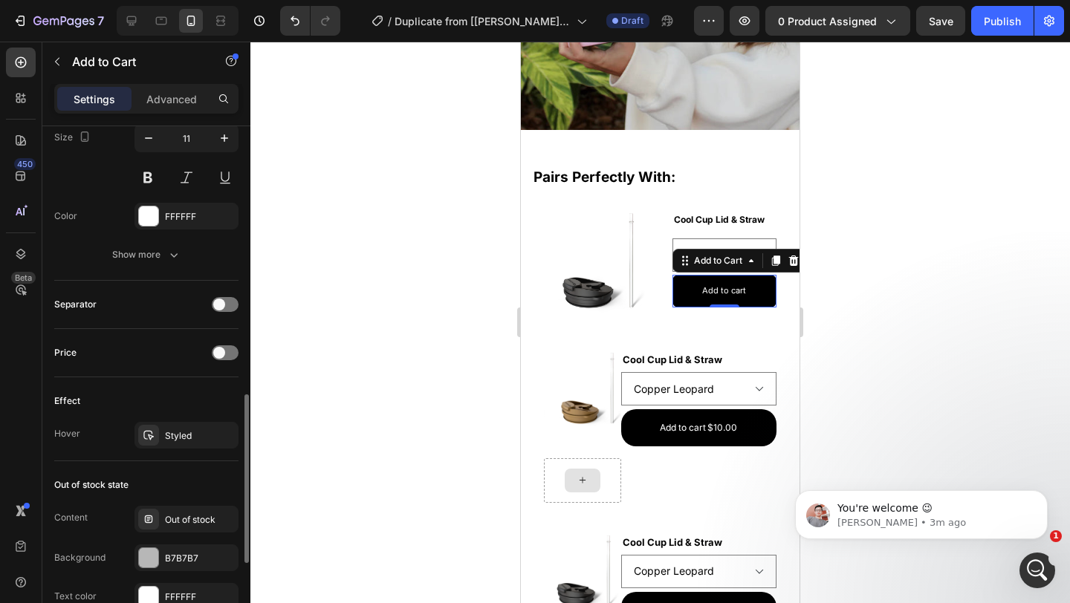
scroll to position [818, 0]
drag, startPoint x: 226, startPoint y: 357, endPoint x: 200, endPoint y: 353, distance: 26.3
click at [226, 357] on div at bounding box center [225, 355] width 27 height 15
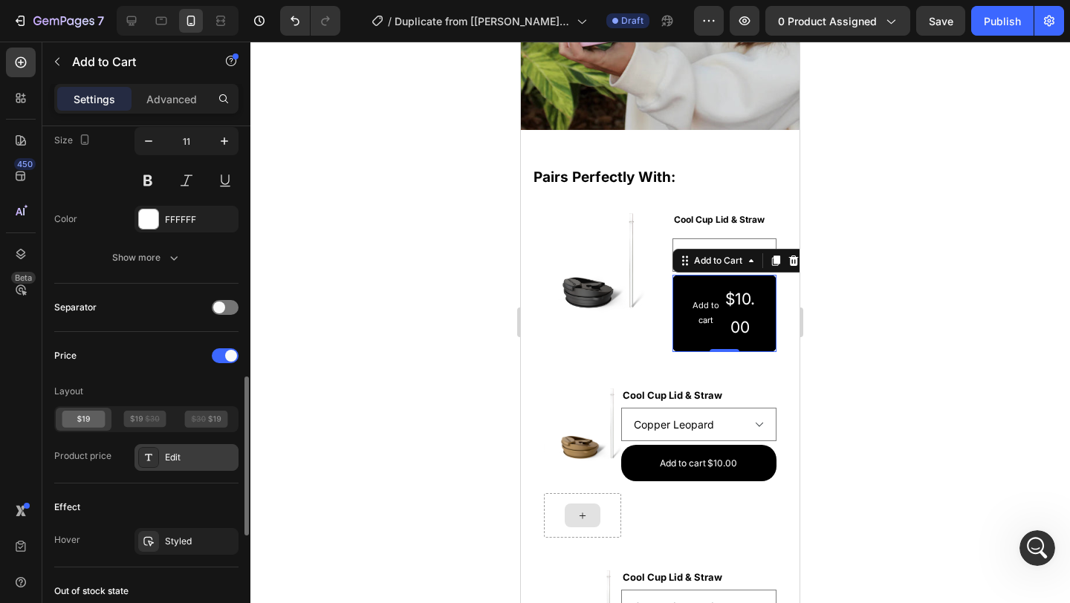
click at [201, 461] on div "Edit" at bounding box center [200, 457] width 70 height 13
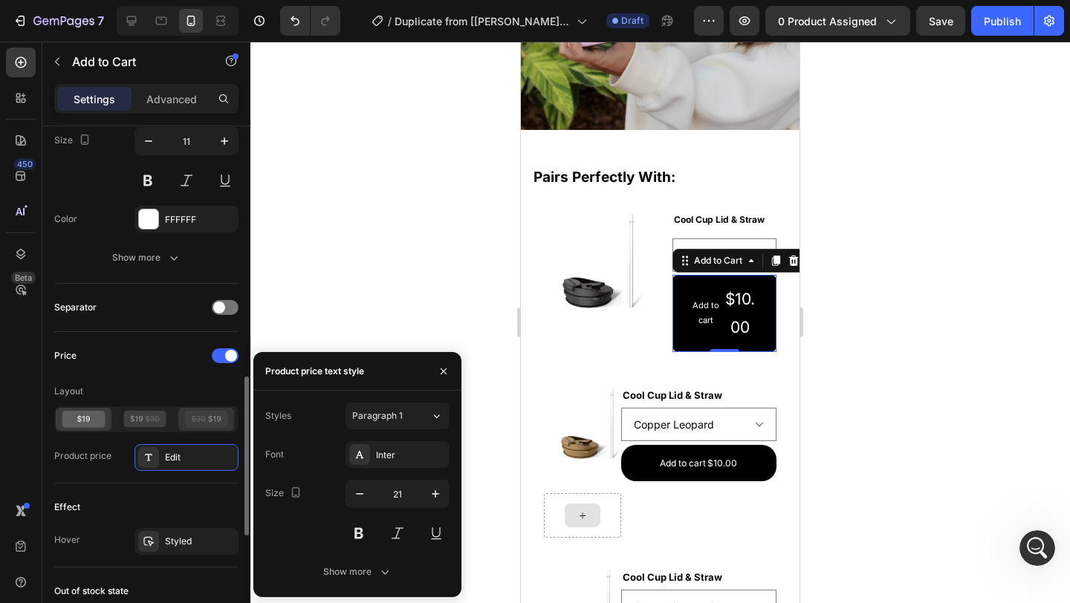
click at [198, 419] on icon at bounding box center [199, 419] width 15 height 1
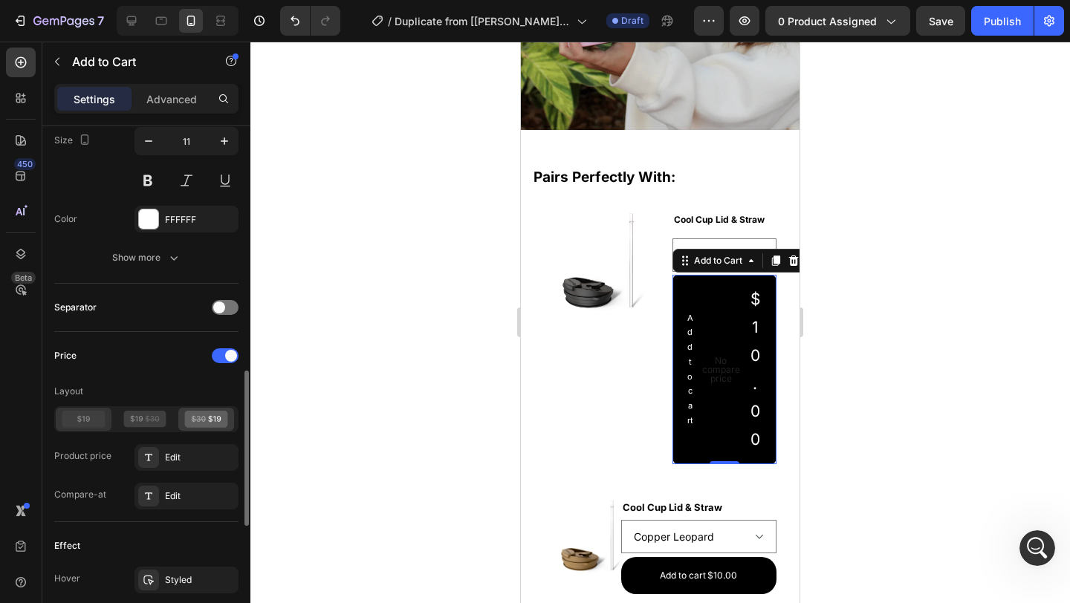
click at [84, 421] on icon at bounding box center [83, 419] width 43 height 17
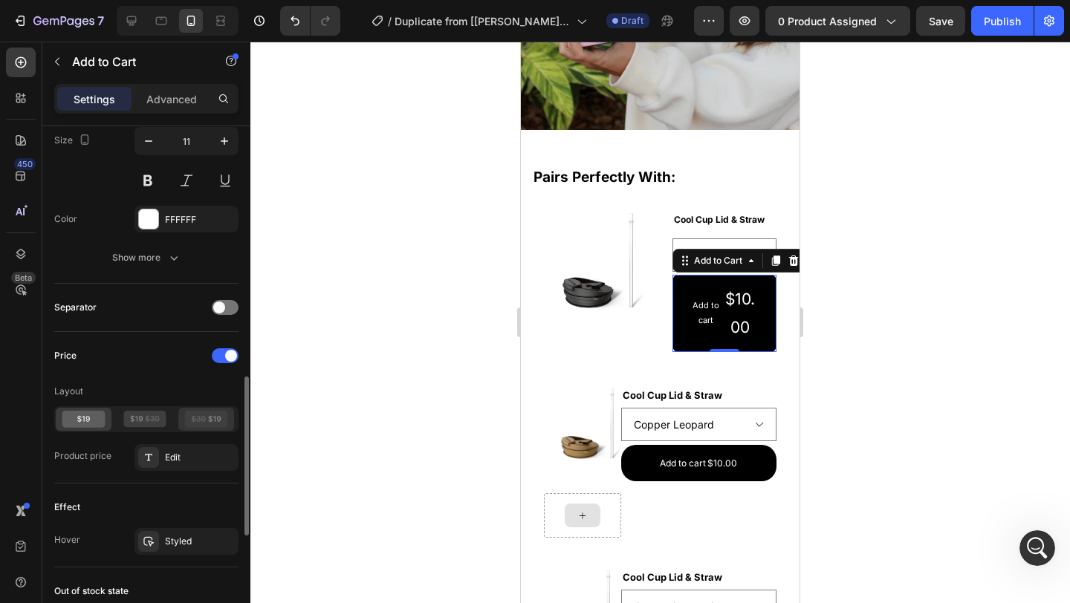
click at [202, 420] on icon at bounding box center [199, 418] width 14 height 7
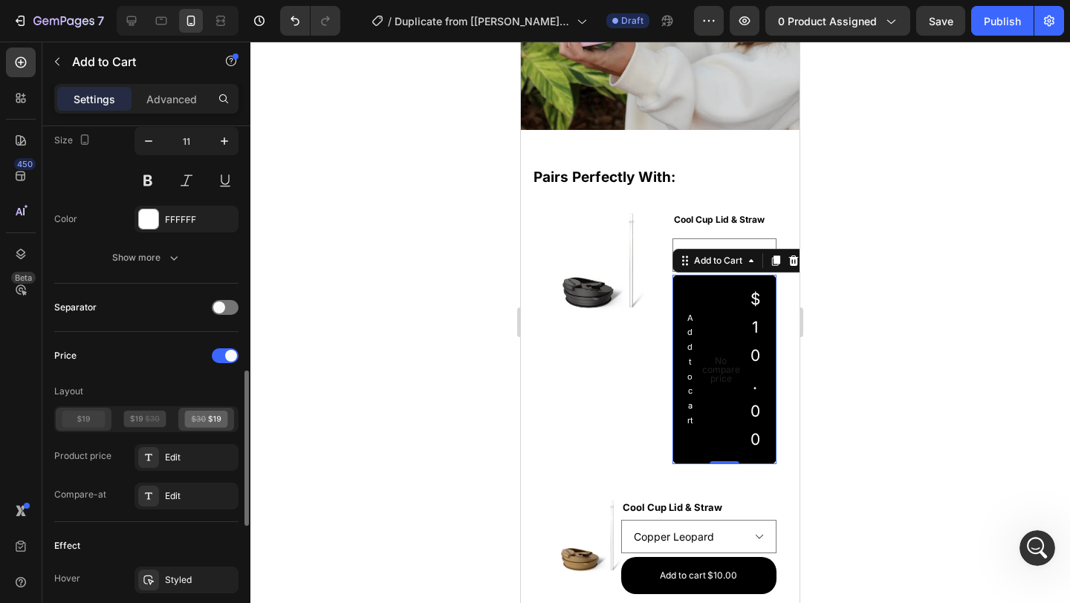
click at [77, 419] on icon at bounding box center [83, 419] width 43 height 17
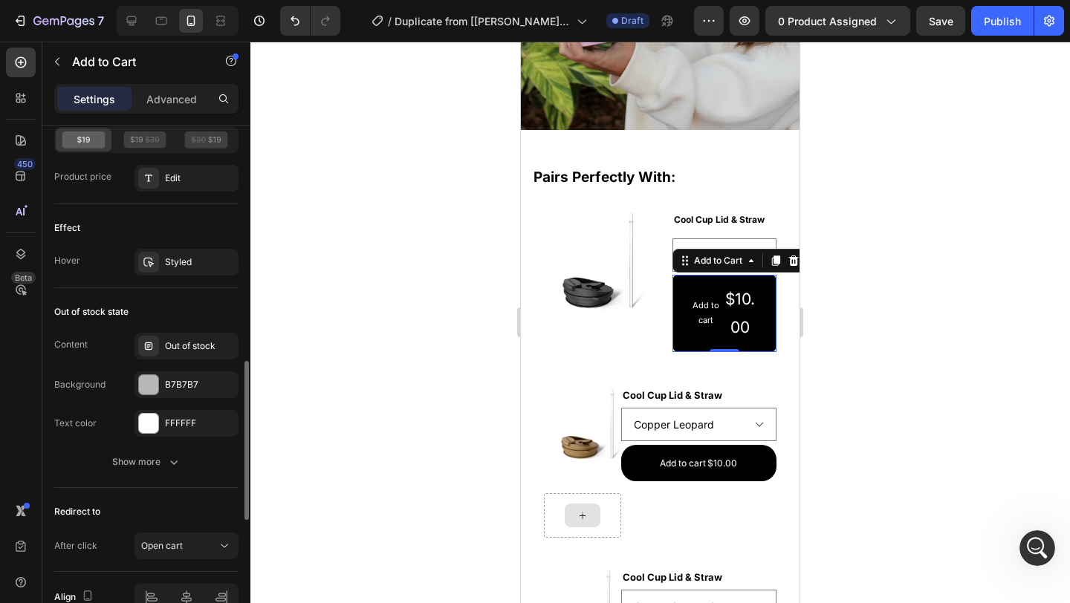
scroll to position [936, 0]
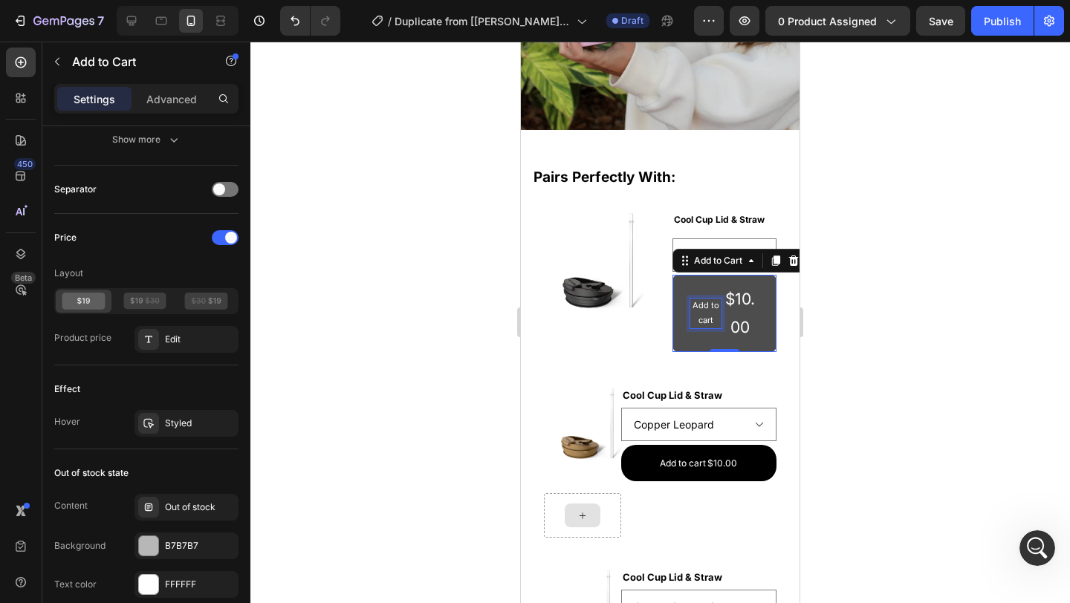
click at [724, 303] on div "$10.00" at bounding box center [740, 313] width 37 height 59
click at [738, 301] on div "$10.00" at bounding box center [740, 313] width 37 height 59
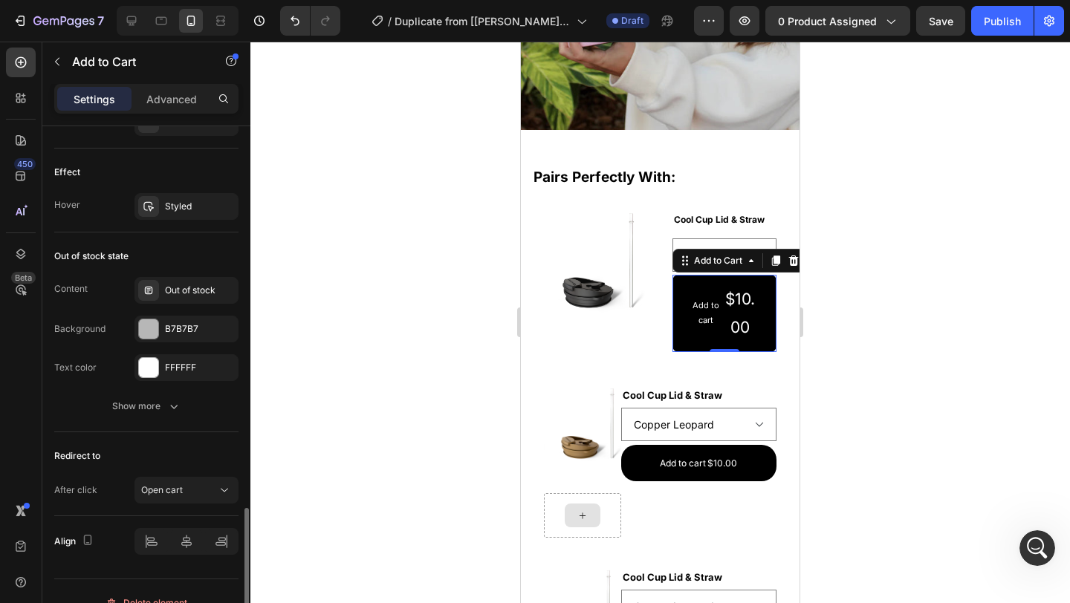
scroll to position [1176, 0]
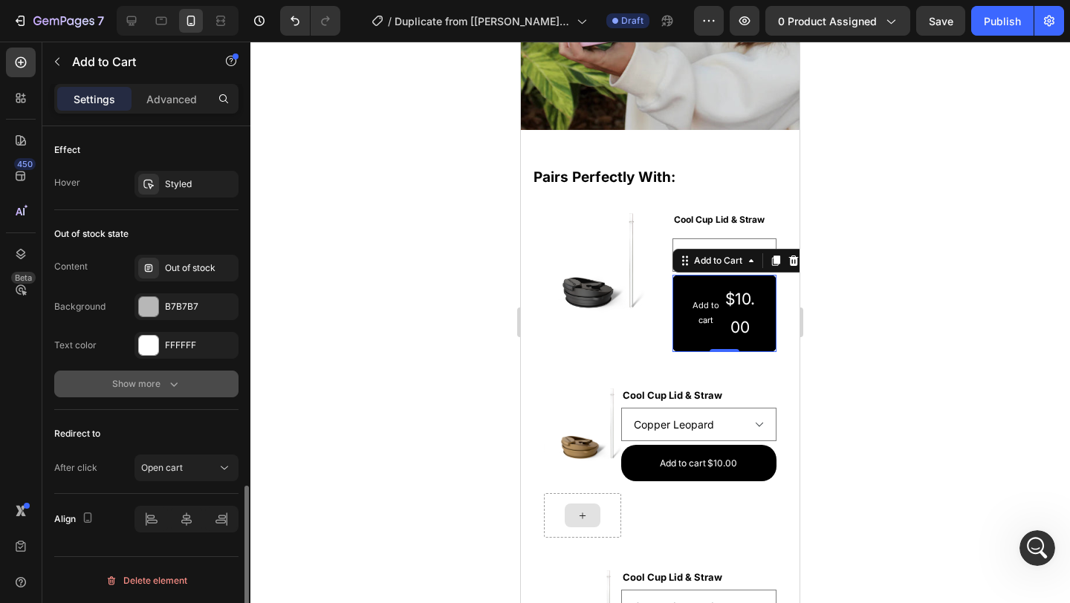
click at [157, 386] on div "Show more" at bounding box center [146, 384] width 69 height 15
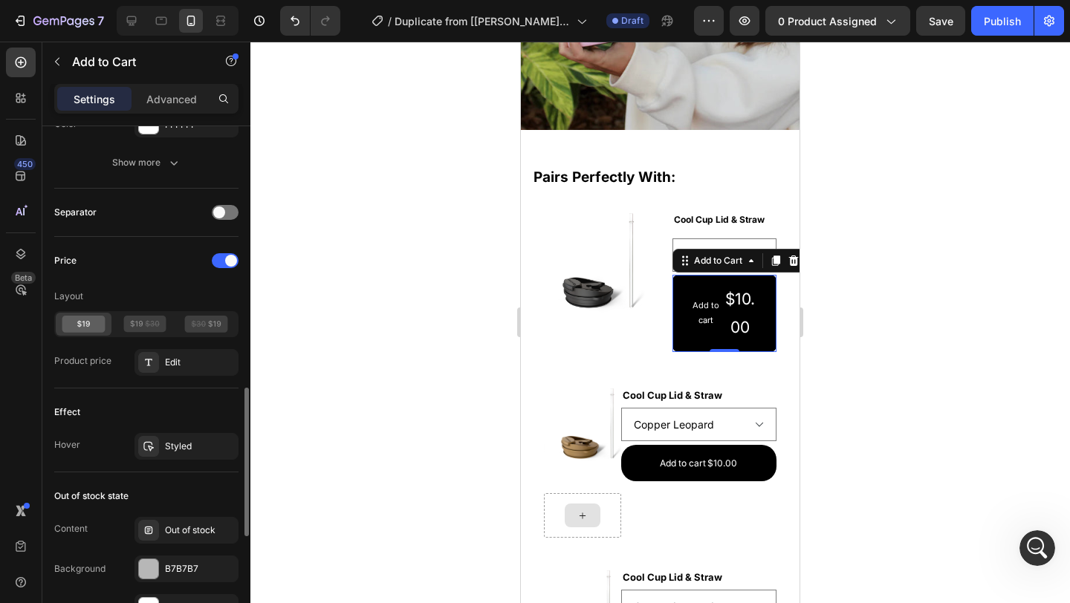
scroll to position [824, 0]
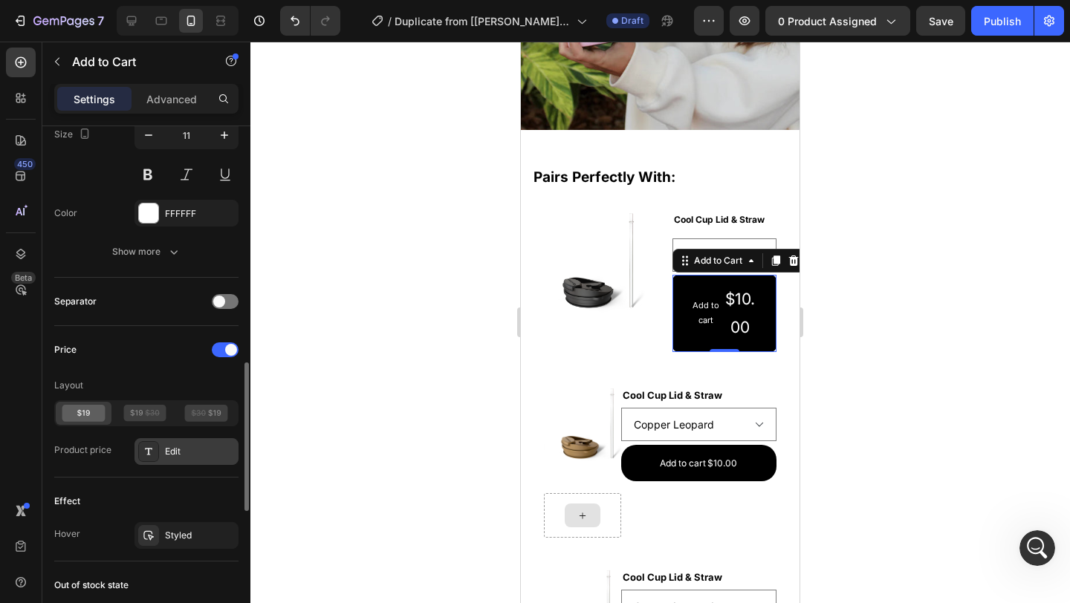
click at [165, 454] on div "Edit" at bounding box center [200, 451] width 70 height 13
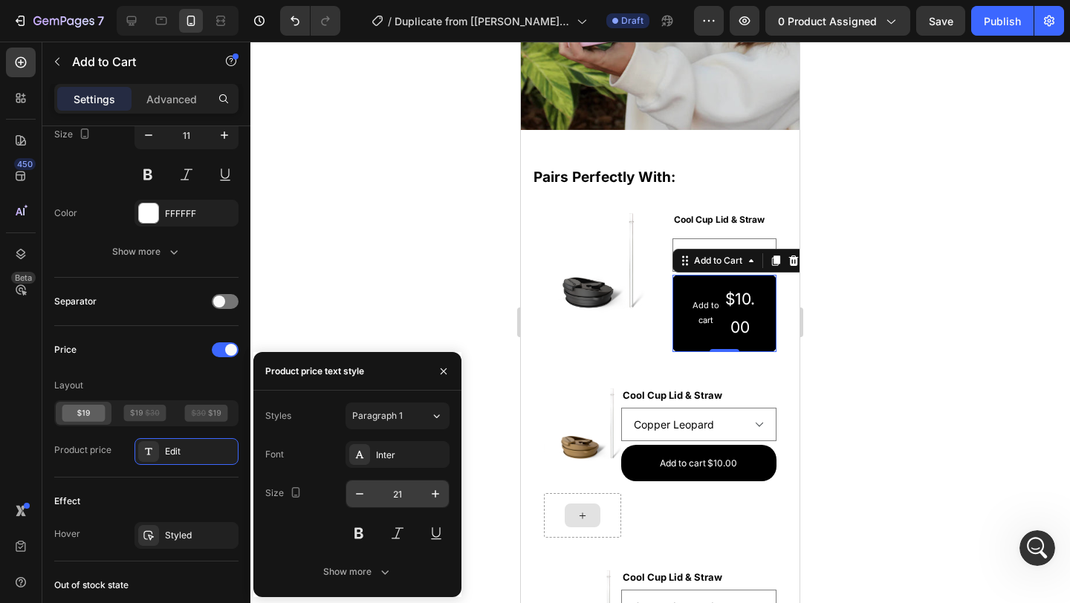
click at [400, 493] on input "21" at bounding box center [397, 494] width 49 height 27
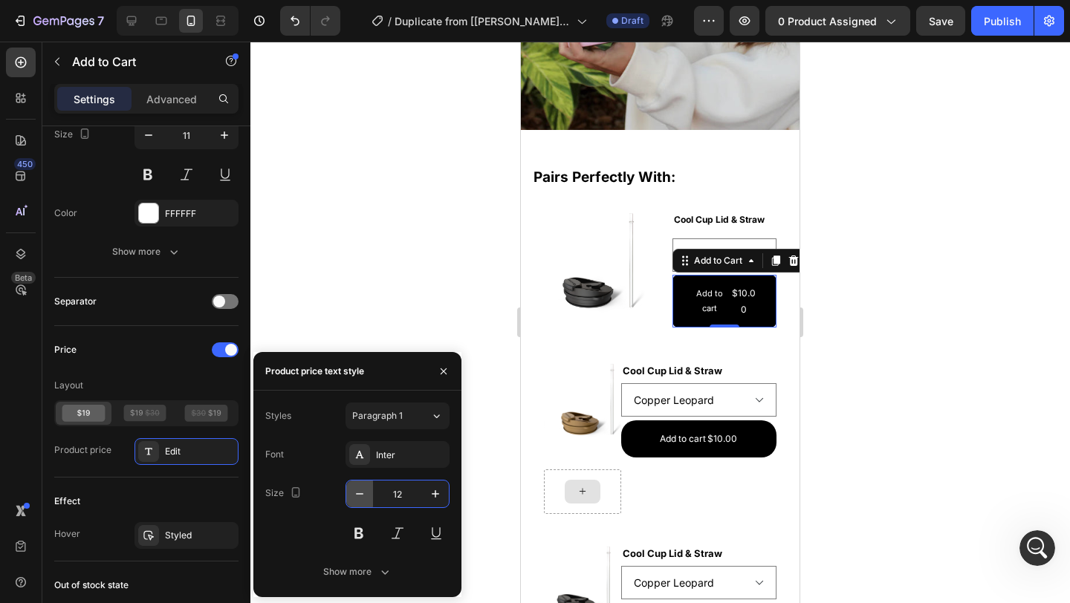
click at [361, 494] on icon "button" at bounding box center [359, 493] width 7 height 1
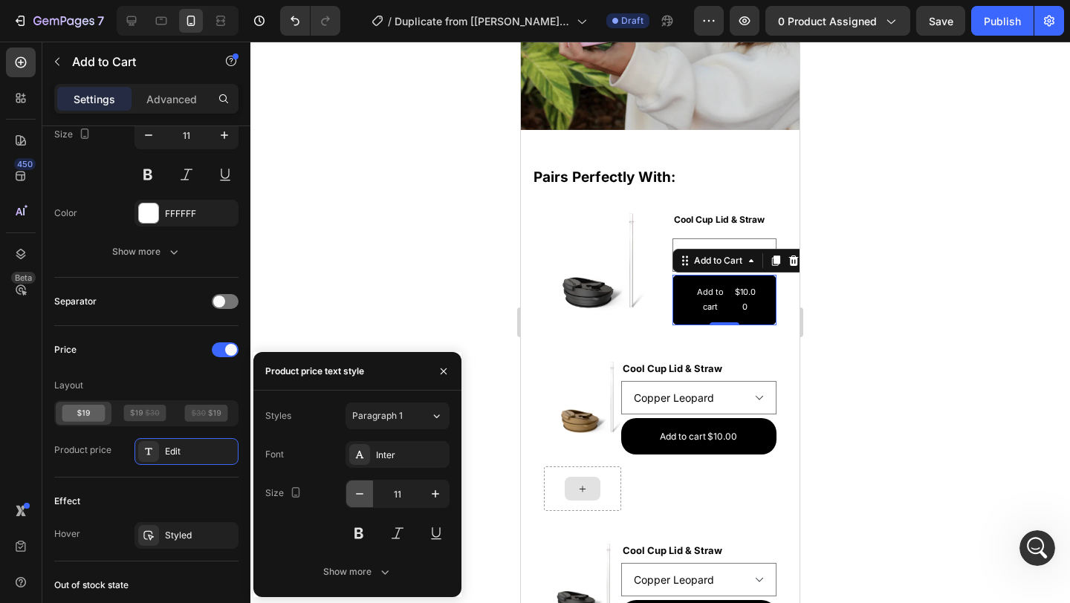
click at [356, 496] on icon "button" at bounding box center [359, 494] width 15 height 15
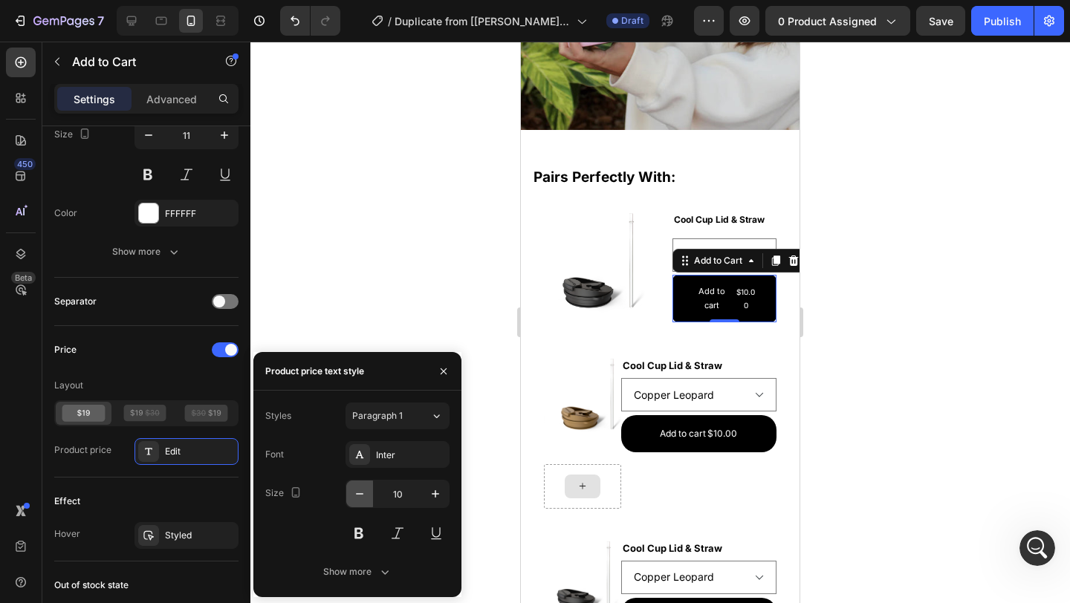
click at [356, 496] on icon "button" at bounding box center [359, 494] width 15 height 15
click at [429, 487] on icon "button" at bounding box center [435, 494] width 15 height 15
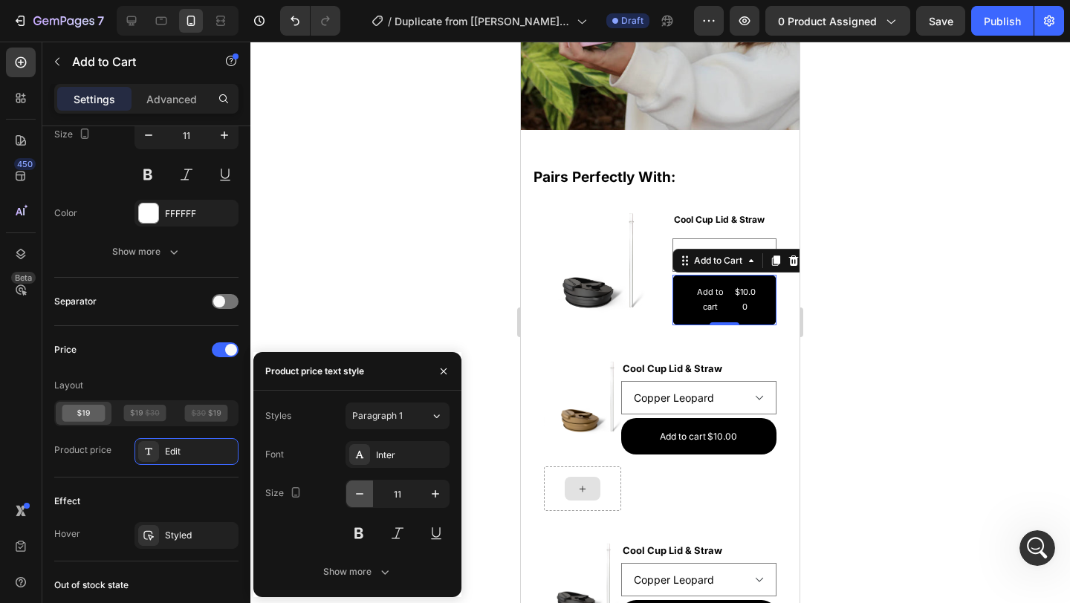
click at [369, 496] on button "button" at bounding box center [359, 494] width 27 height 27
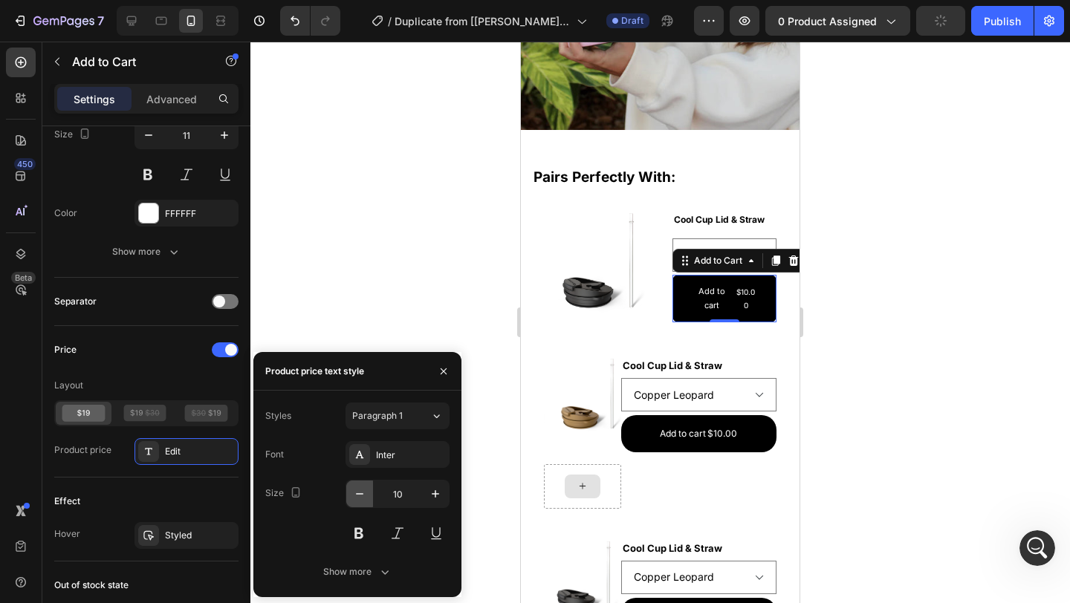
type input "9"
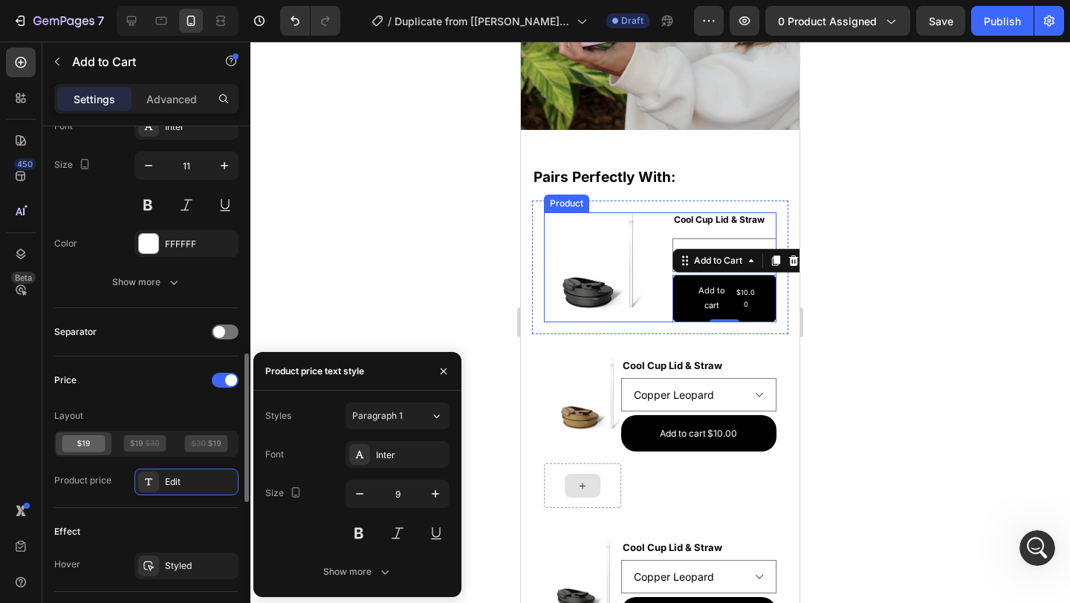
scroll to position [752, 0]
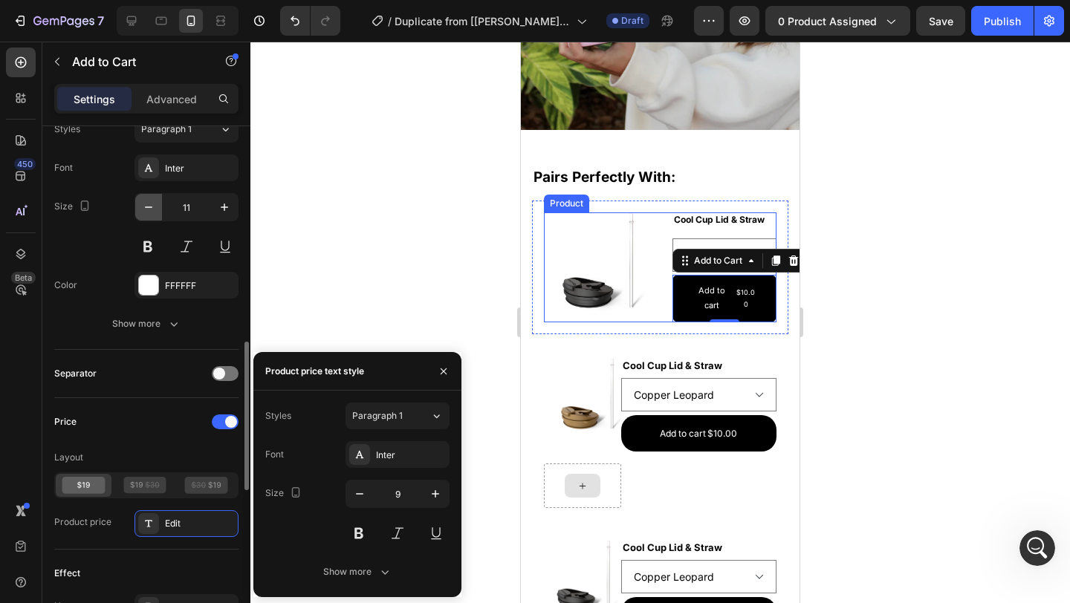
click at [146, 211] on icon "button" at bounding box center [148, 207] width 15 height 15
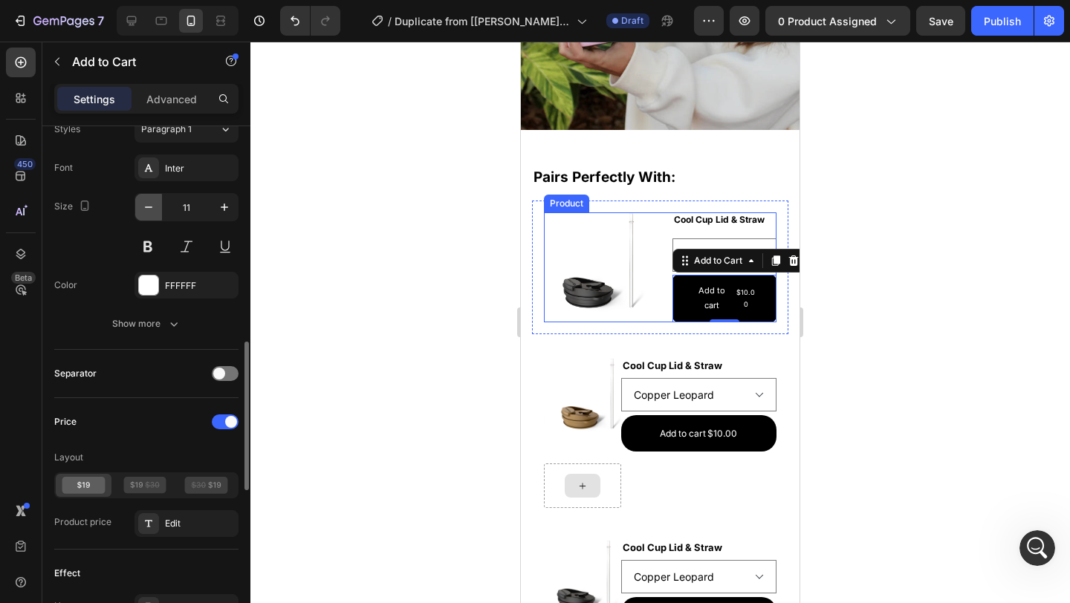
click at [146, 210] on icon "button" at bounding box center [148, 207] width 15 height 15
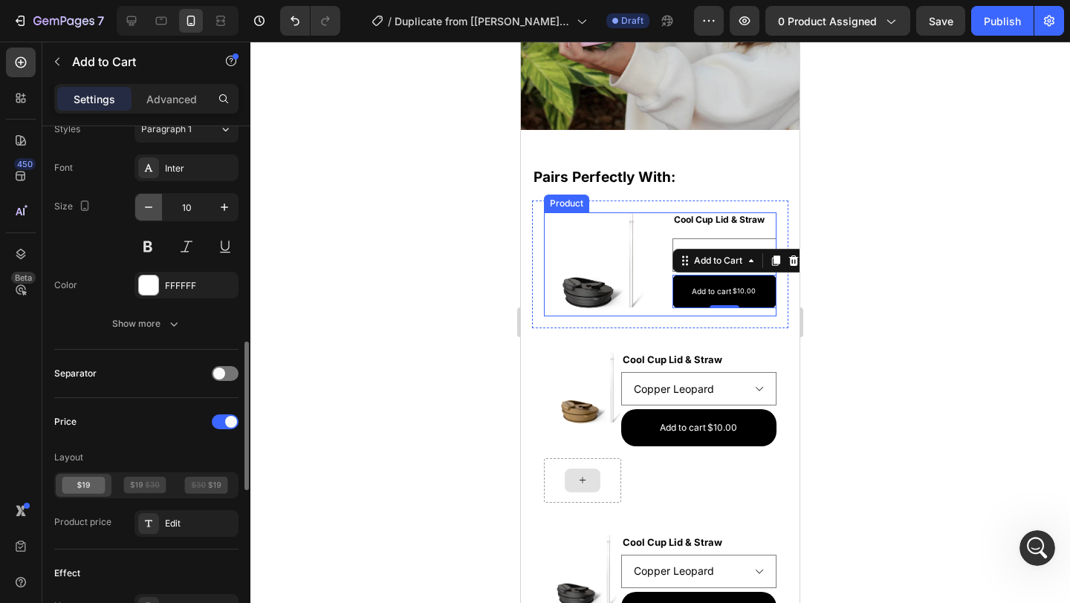
type input "9"
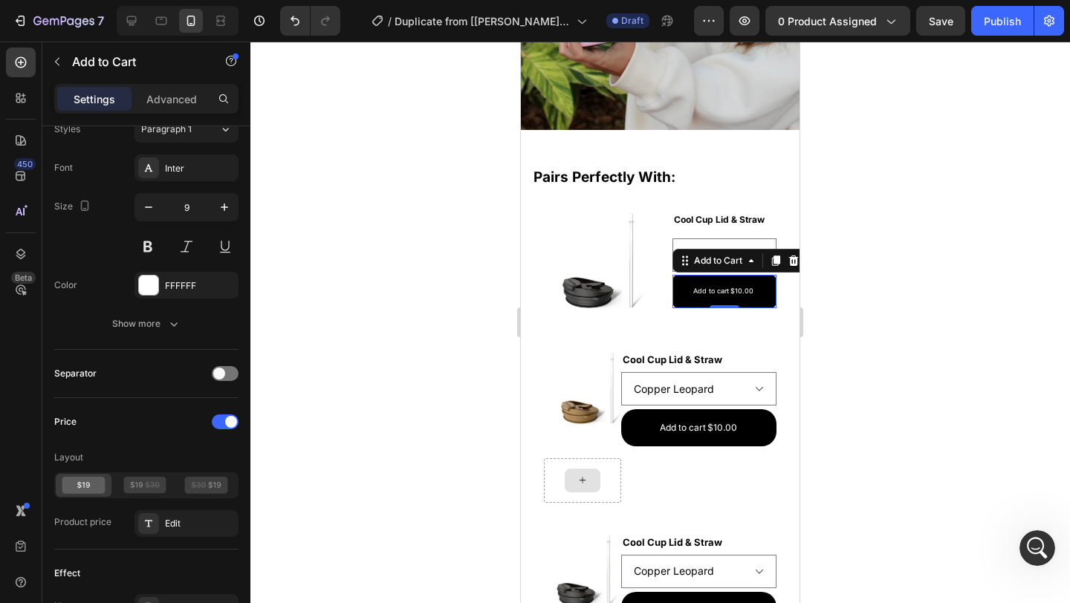
click at [968, 301] on div at bounding box center [660, 323] width 820 height 562
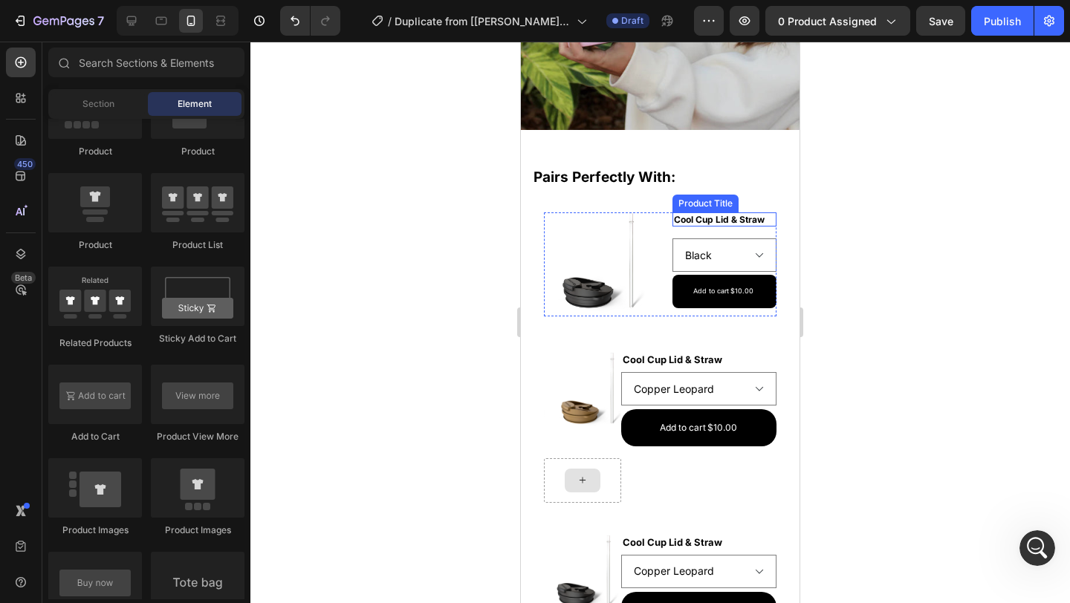
click at [733, 218] on h2 "Cool Cup Lid & Straw" at bounding box center [724, 220] width 105 height 15
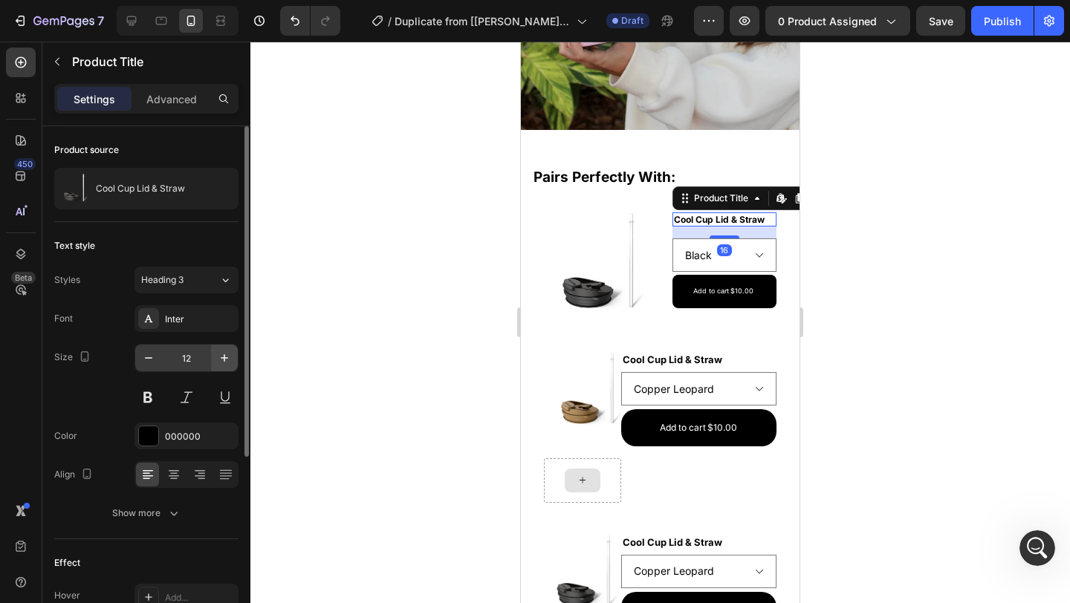
click at [221, 354] on icon "button" at bounding box center [224, 358] width 15 height 15
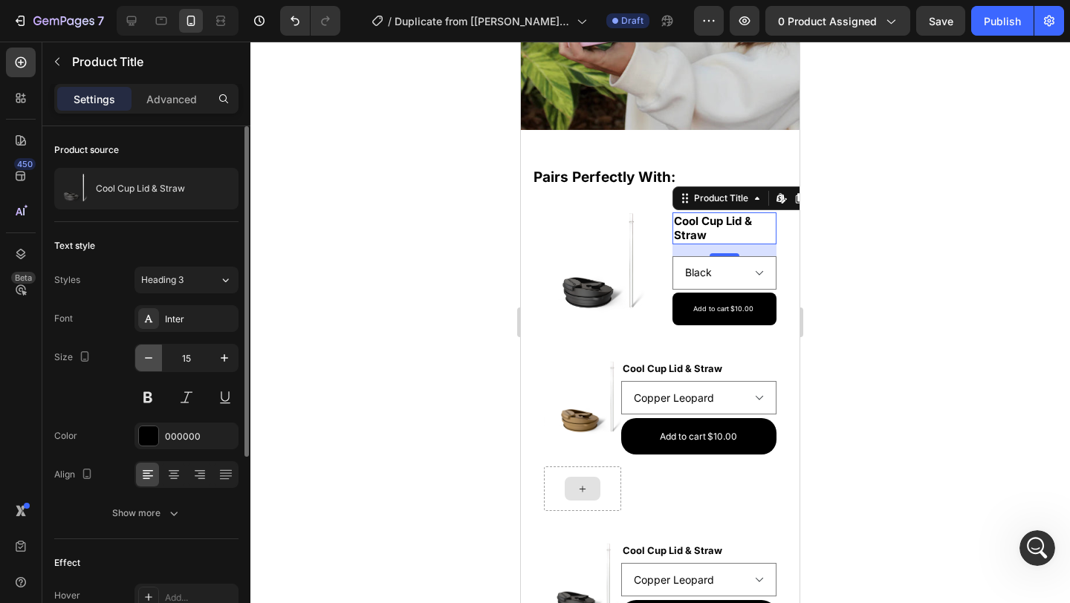
click at [155, 359] on icon "button" at bounding box center [148, 358] width 15 height 15
type input "14"
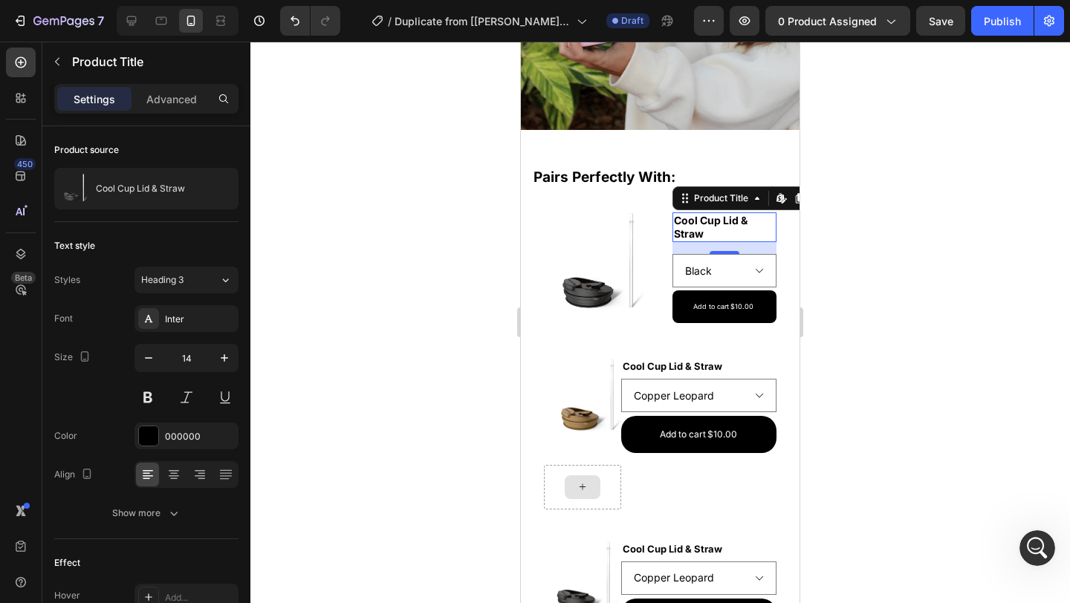
click at [877, 279] on div at bounding box center [660, 323] width 820 height 562
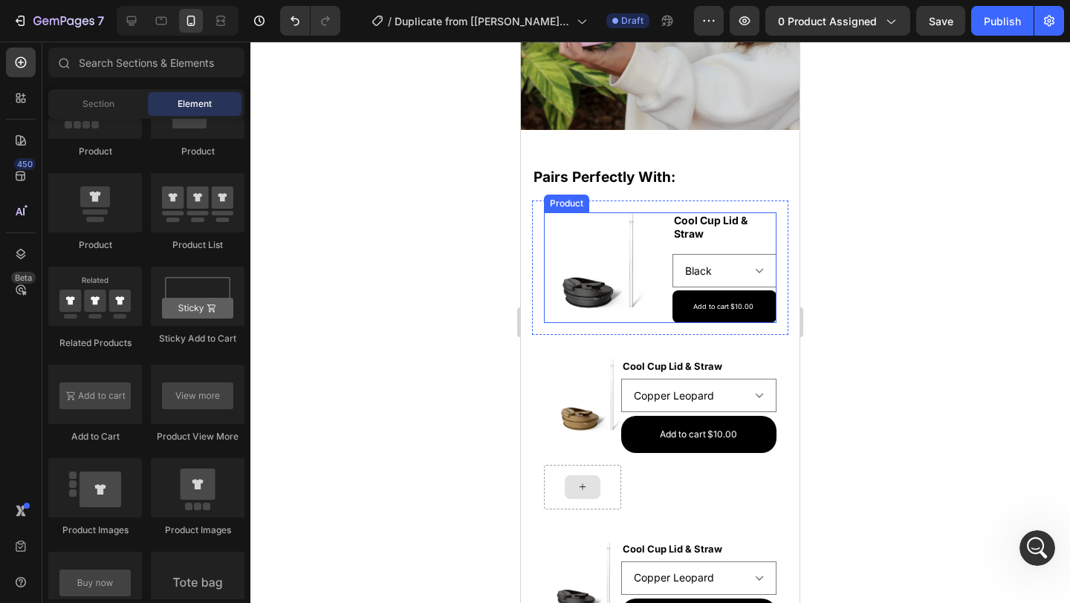
click at [648, 319] on div "Product Images Cool Cup Lid & Straw Product Title Black Copper Leopard Neon Ora…" at bounding box center [660, 268] width 233 height 111
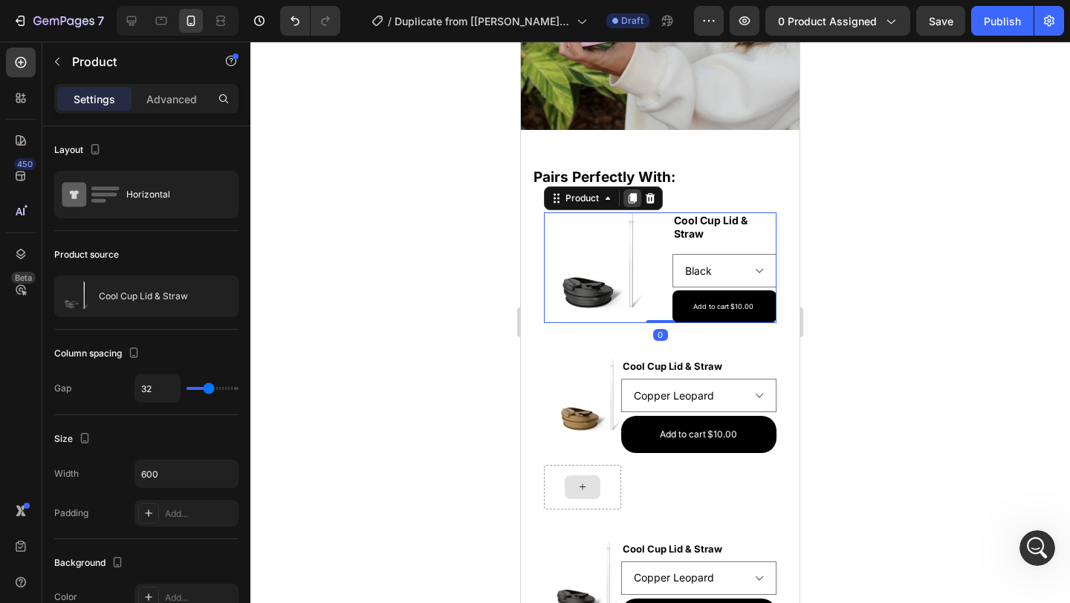
click at [633, 198] on icon at bounding box center [633, 198] width 8 height 10
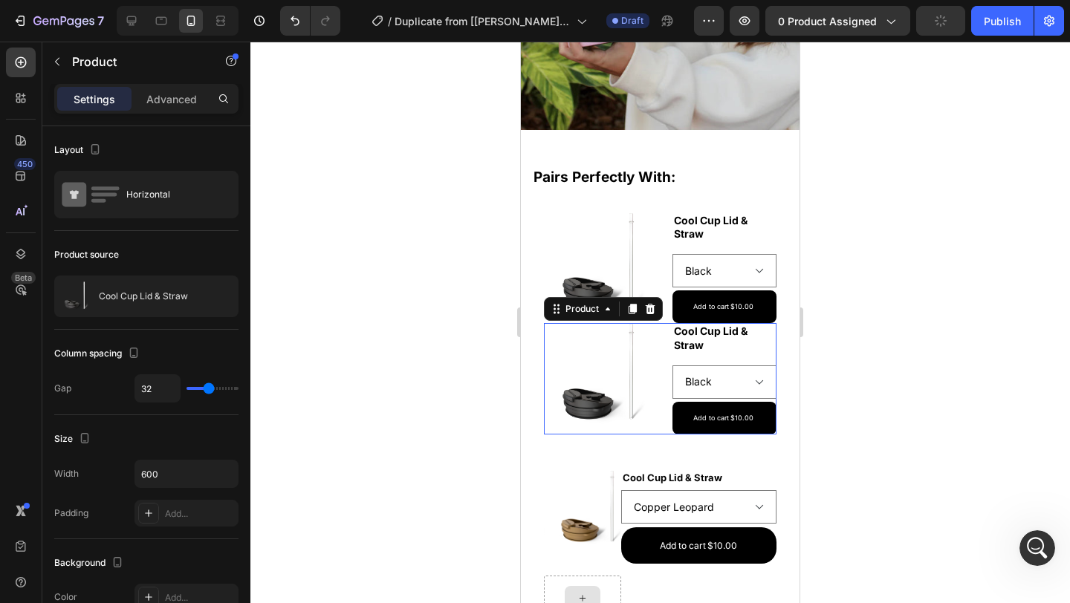
scroll to position [420, 0]
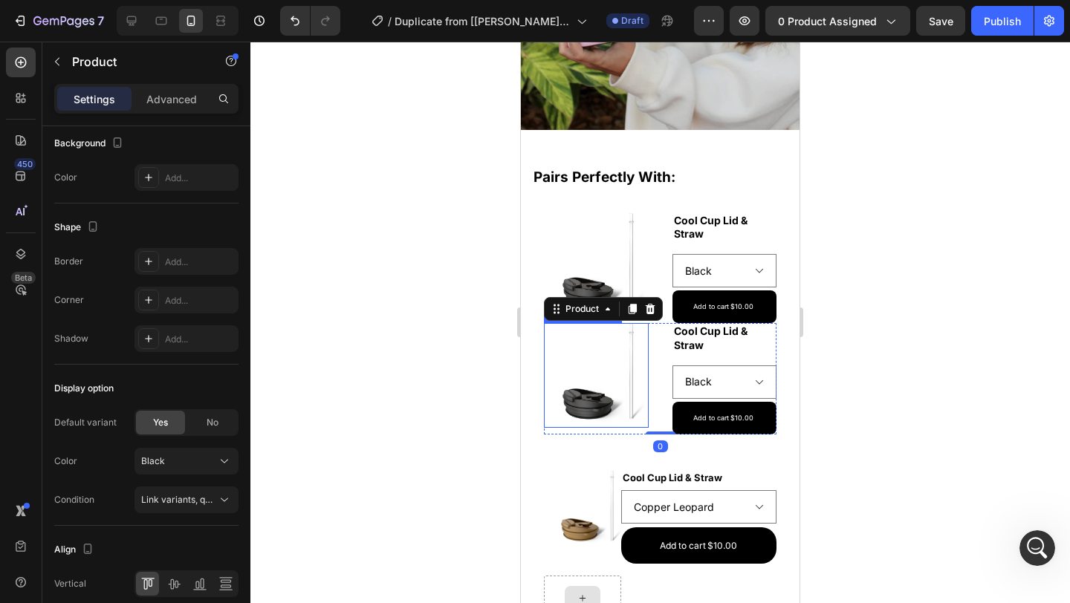
click at [594, 362] on img at bounding box center [602, 375] width 105 height 105
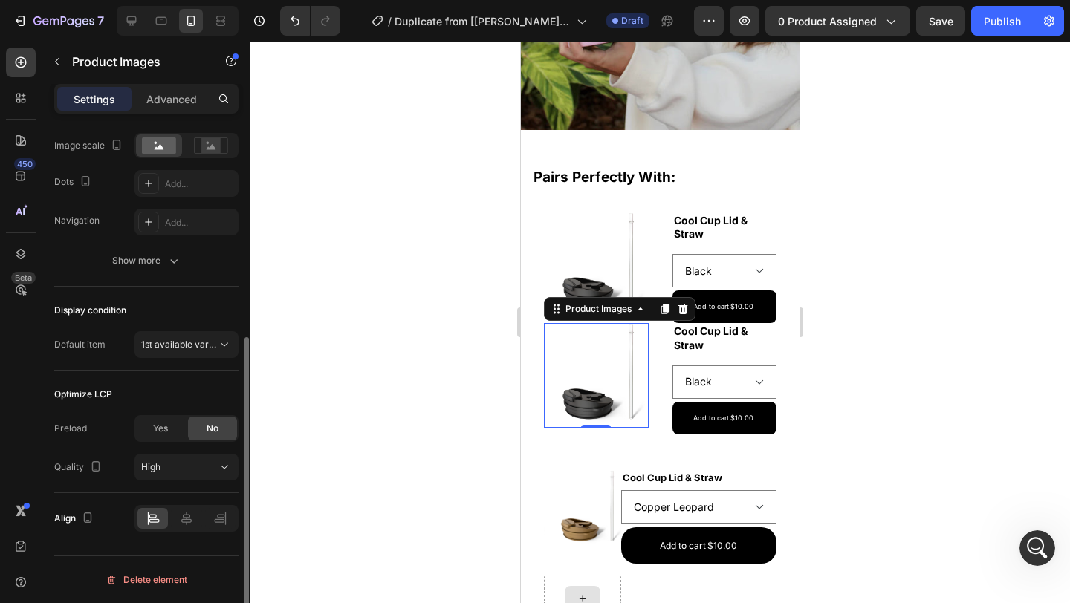
scroll to position [0, 0]
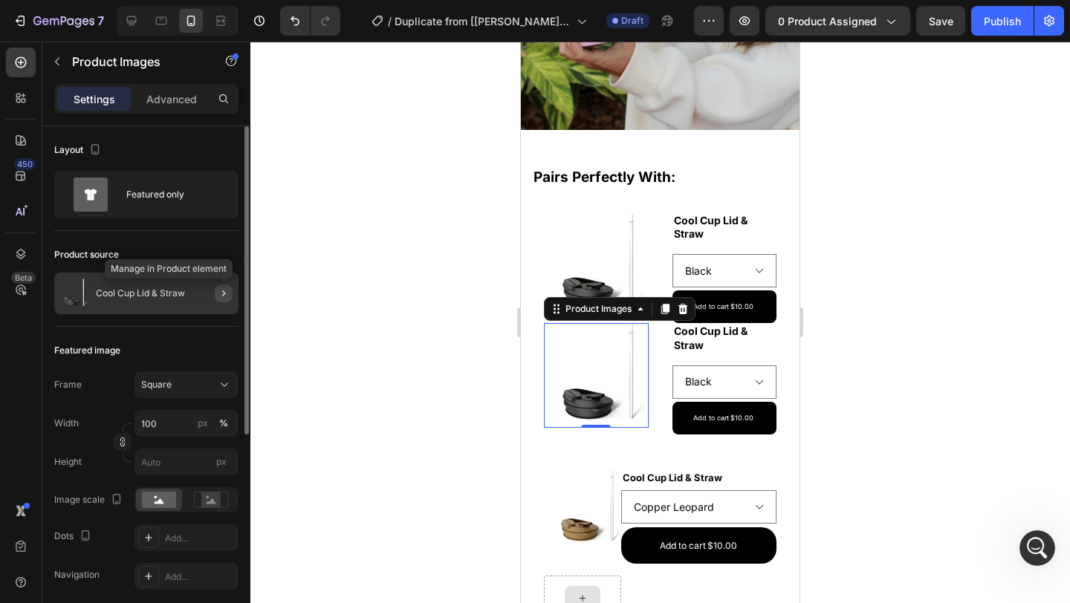
click at [229, 295] on button "button" at bounding box center [224, 294] width 18 height 18
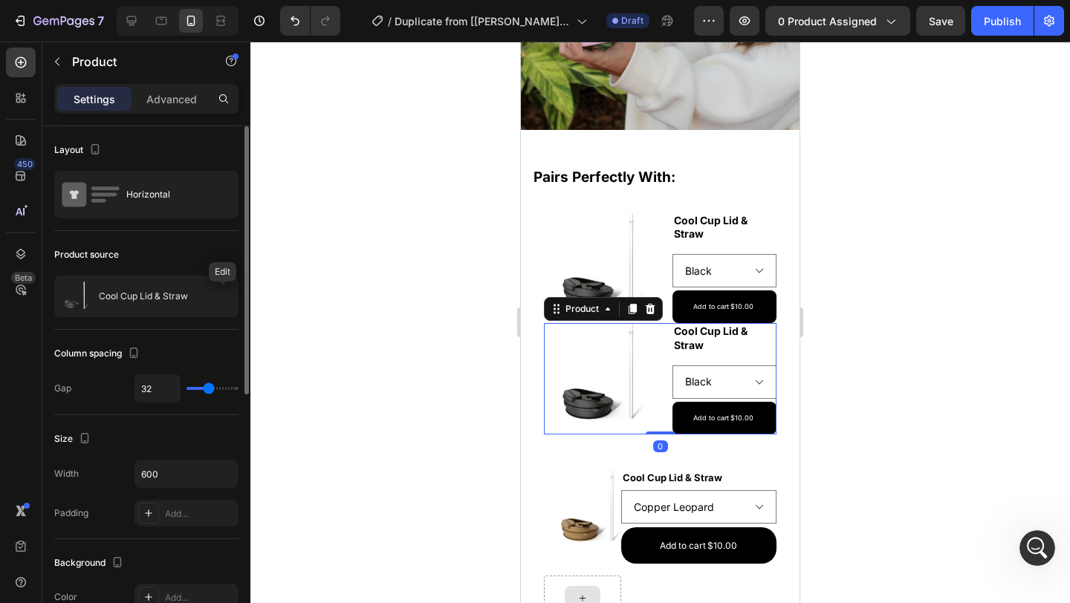
click at [0, 0] on button "button" at bounding box center [0, 0] width 0 height 0
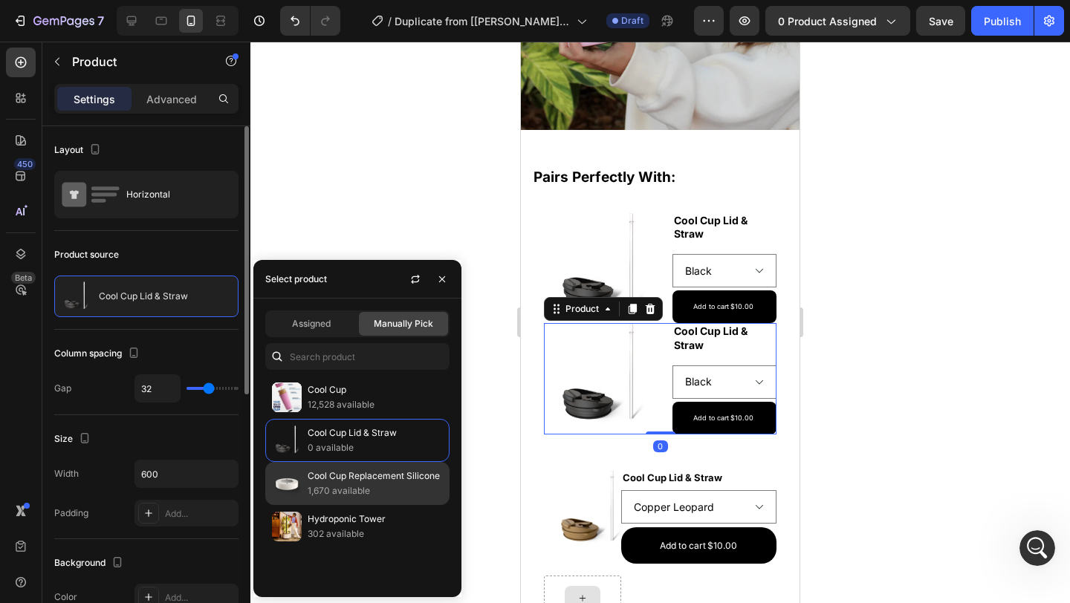
click at [349, 478] on p "Cool Cup Replacement Silicone" at bounding box center [375, 476] width 135 height 15
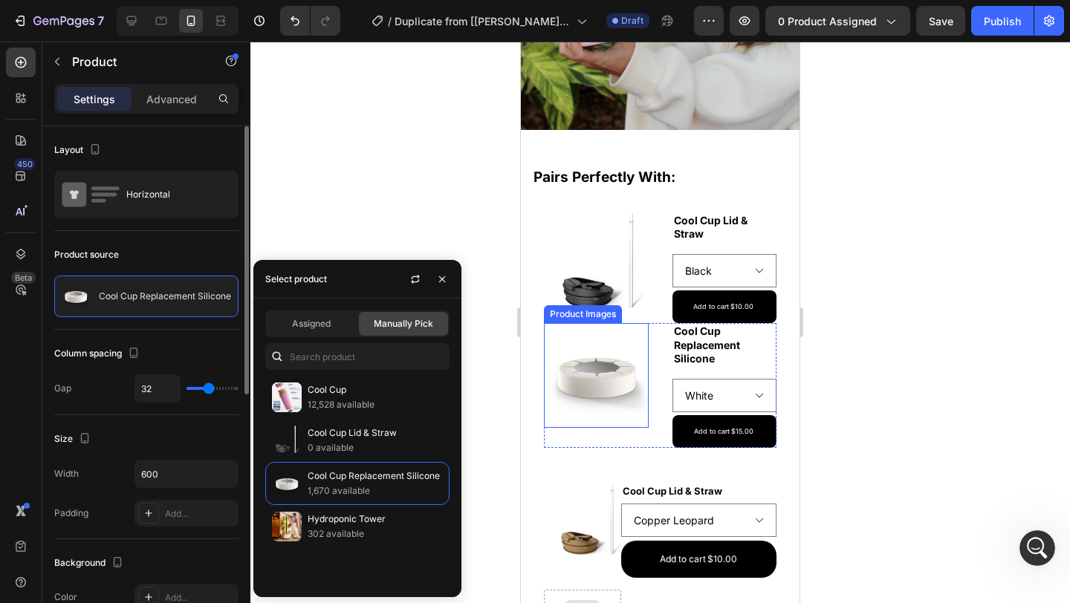
click at [617, 366] on img at bounding box center [596, 375] width 105 height 105
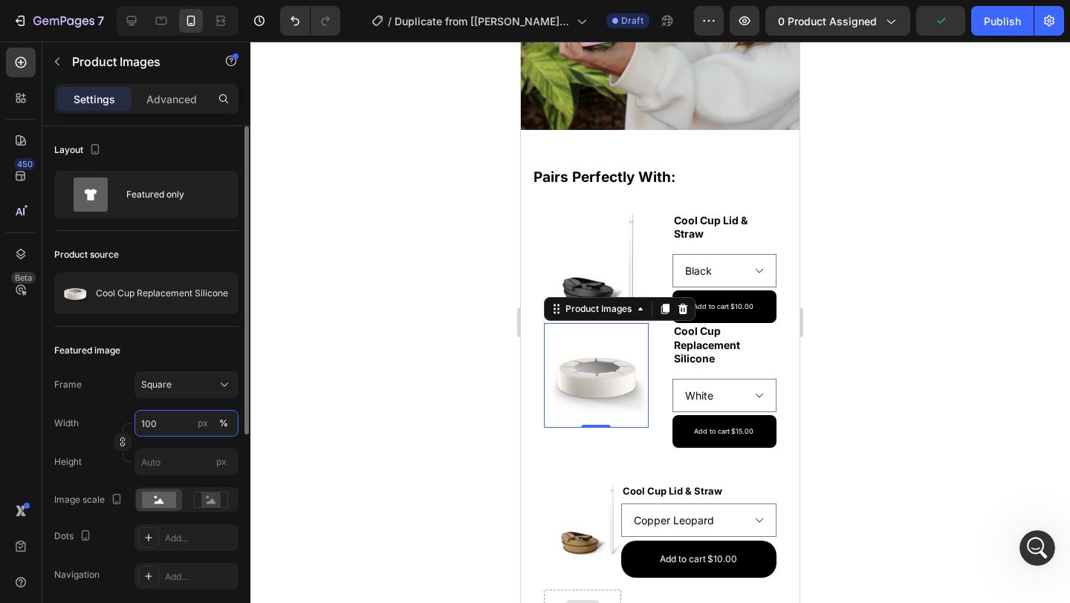
click at [181, 429] on input "100" at bounding box center [186, 423] width 104 height 27
type input "80"
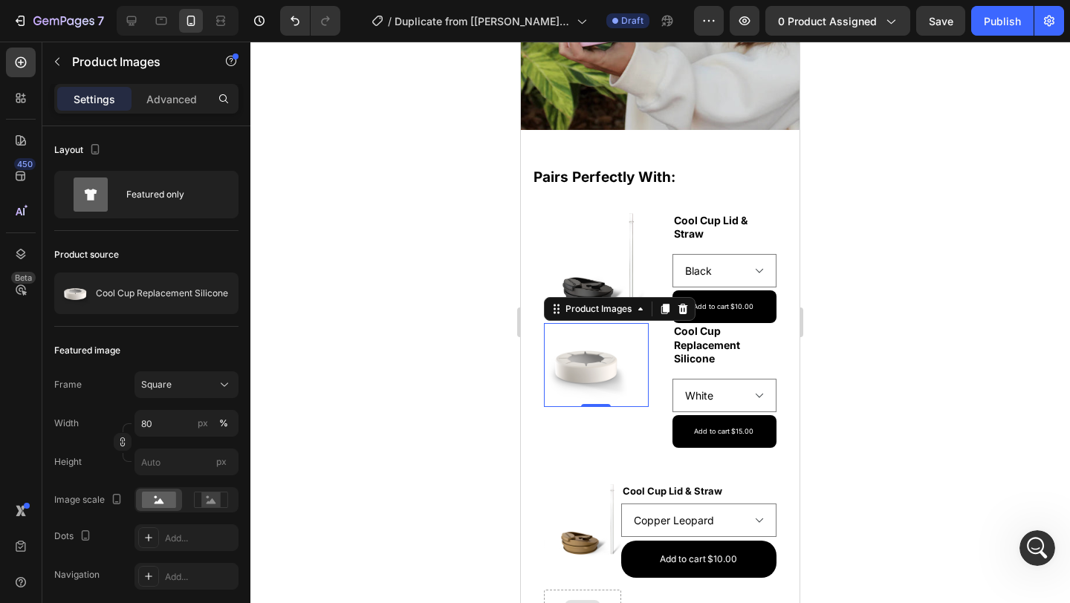
click at [334, 334] on div at bounding box center [660, 323] width 820 height 562
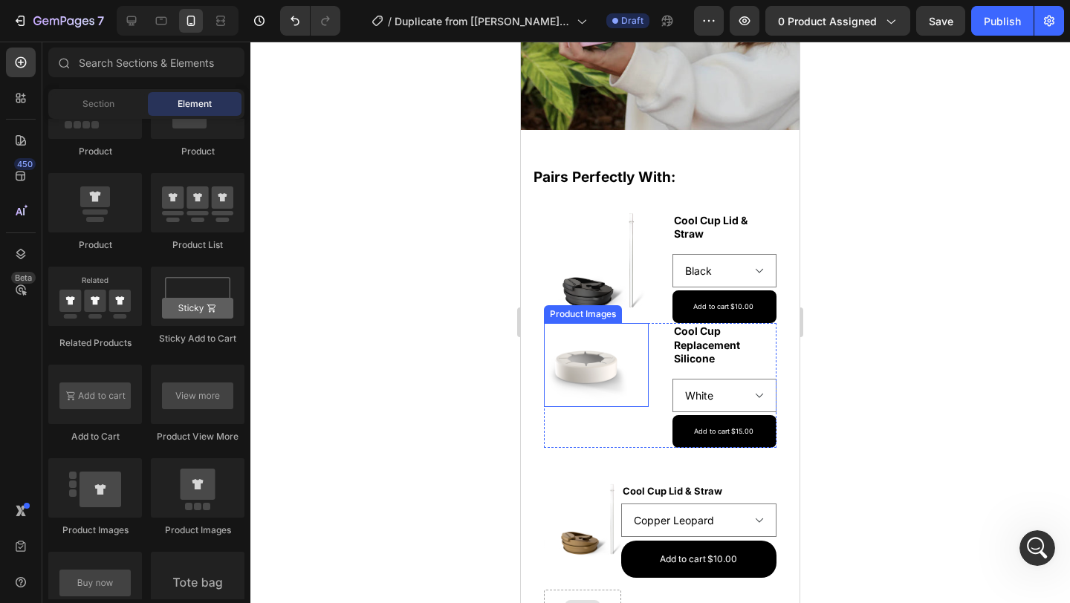
click at [609, 371] on img at bounding box center [585, 364] width 83 height 83
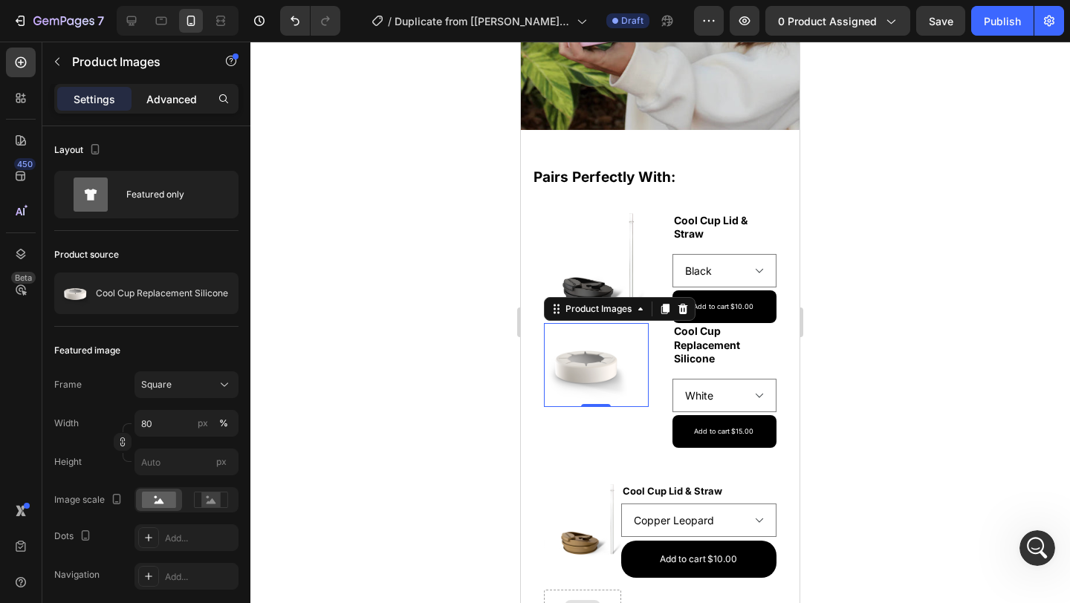
click at [190, 94] on p "Advanced" at bounding box center [171, 99] width 51 height 16
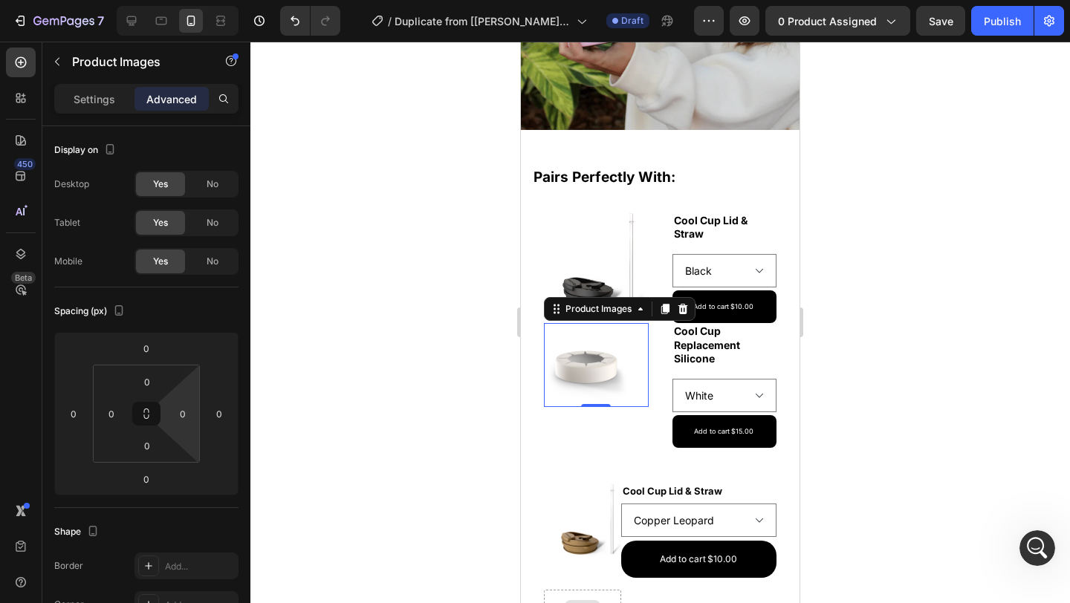
click at [187, 412] on input "0" at bounding box center [183, 414] width 22 height 22
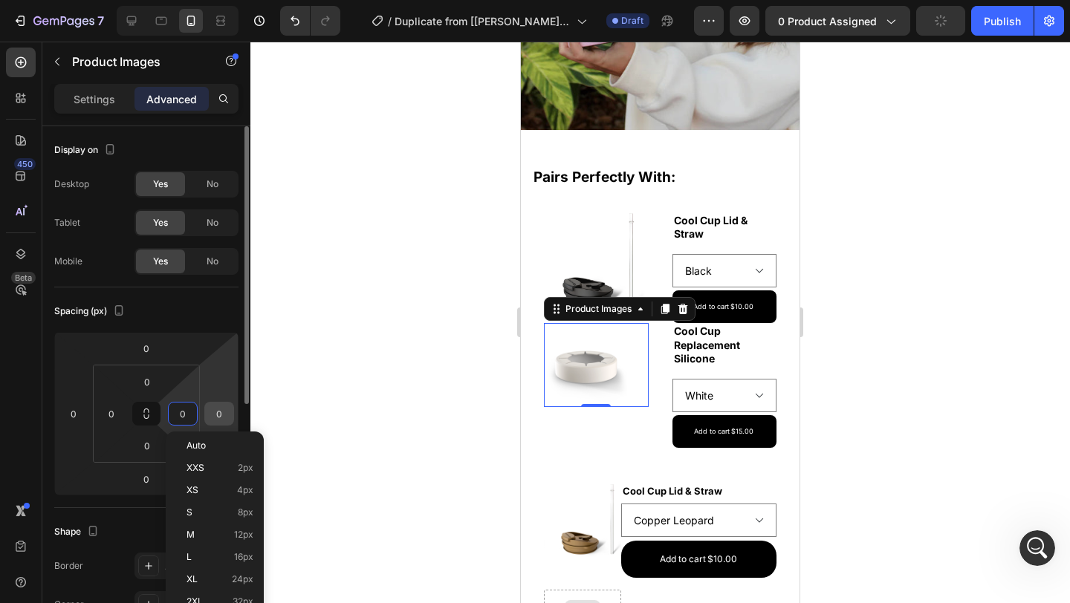
click at [225, 411] on input "0" at bounding box center [219, 414] width 22 height 22
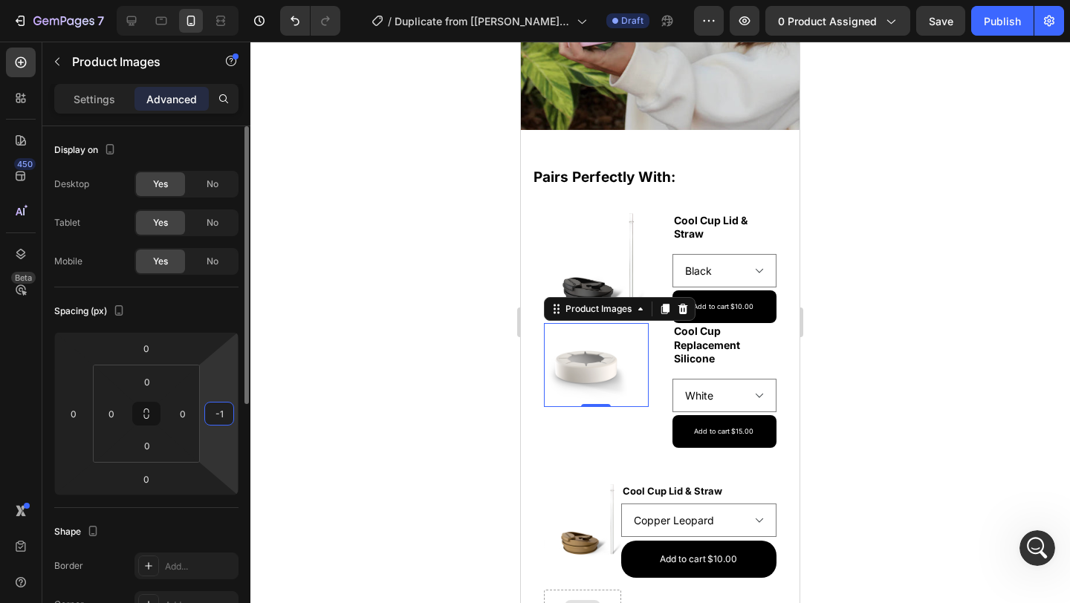
type input "-10"
click at [329, 391] on div at bounding box center [660, 323] width 820 height 562
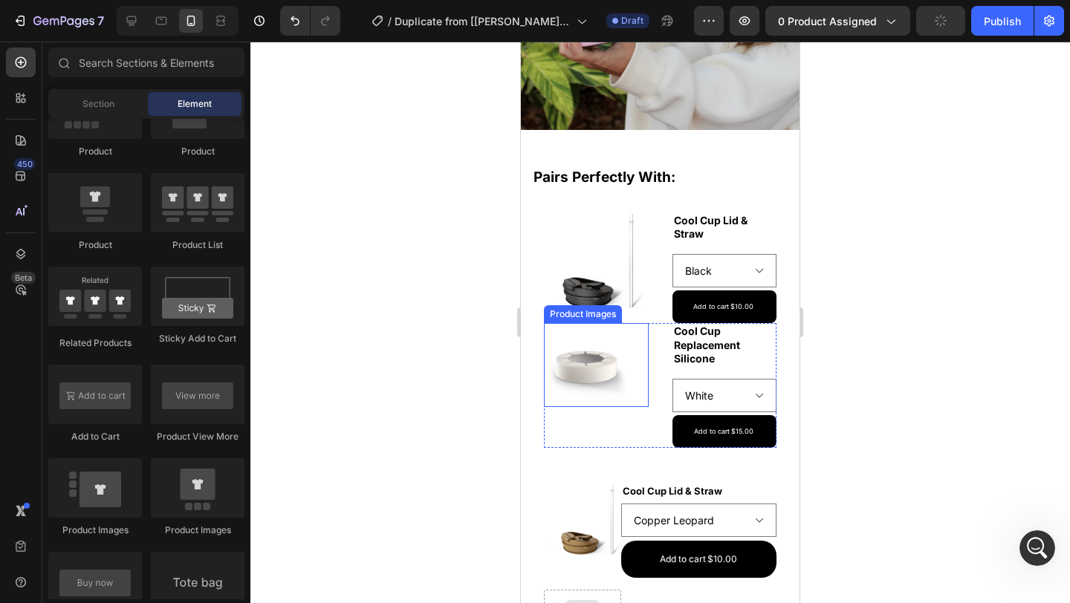
click at [583, 350] on img at bounding box center [585, 364] width 83 height 83
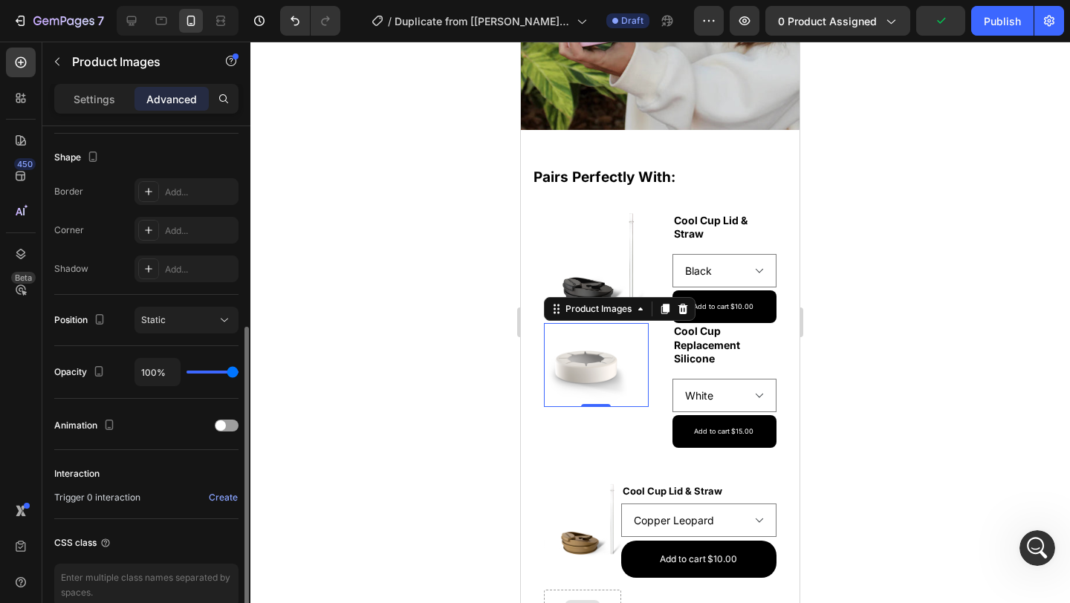
scroll to position [377, 0]
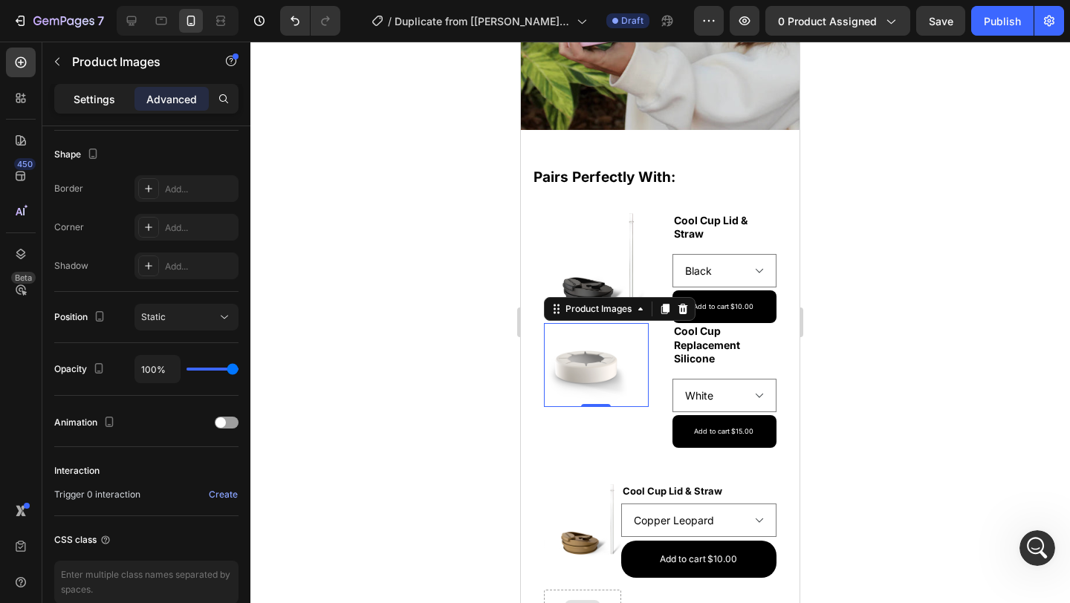
click at [103, 94] on p "Settings" at bounding box center [95, 99] width 42 height 16
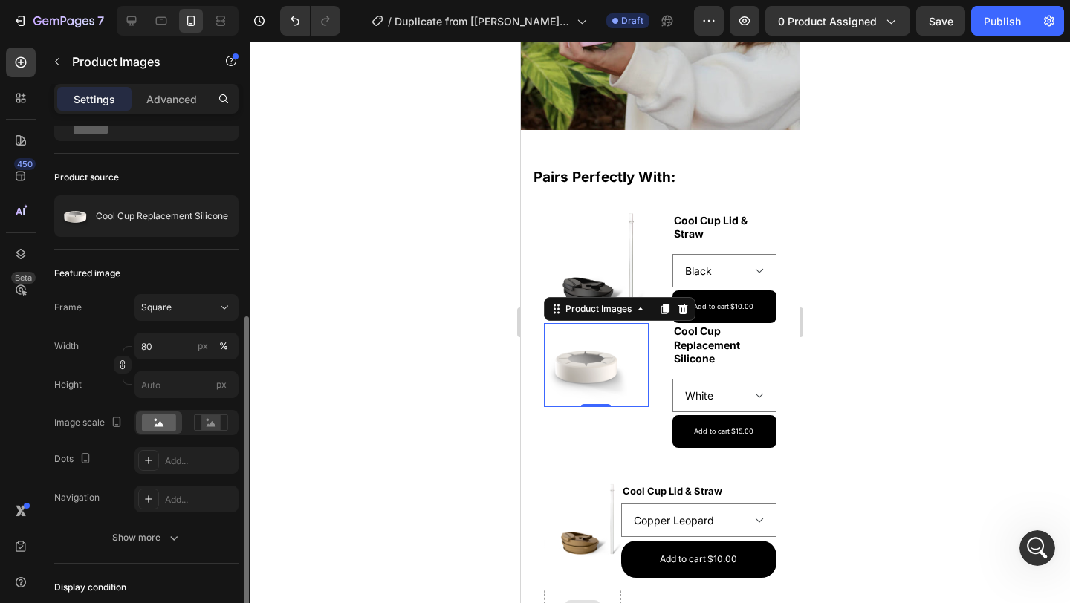
scroll to position [168, 0]
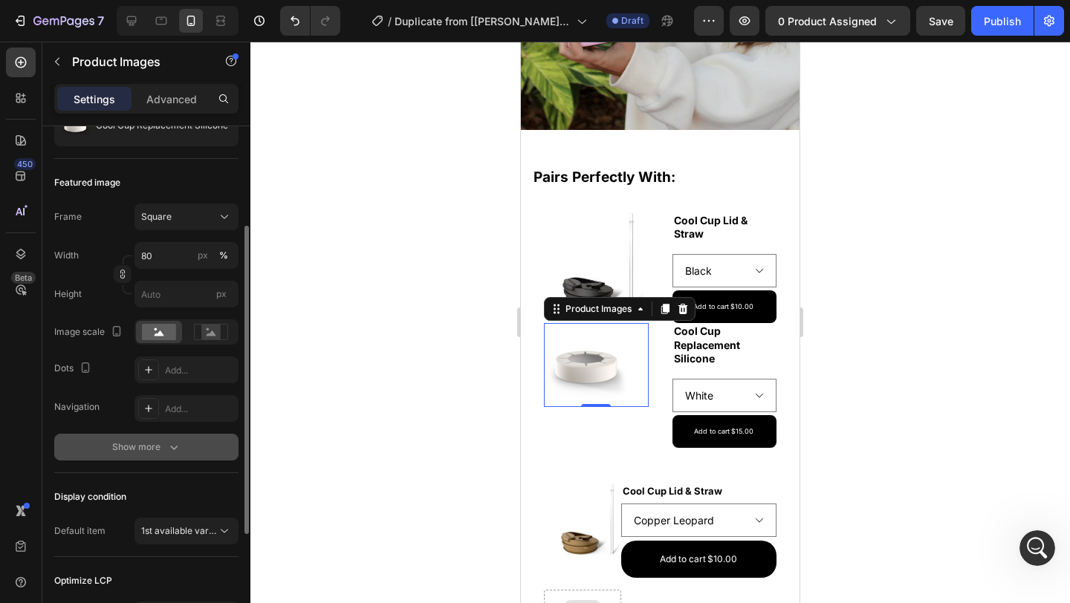
click at [147, 451] on div "Show more" at bounding box center [146, 447] width 69 height 15
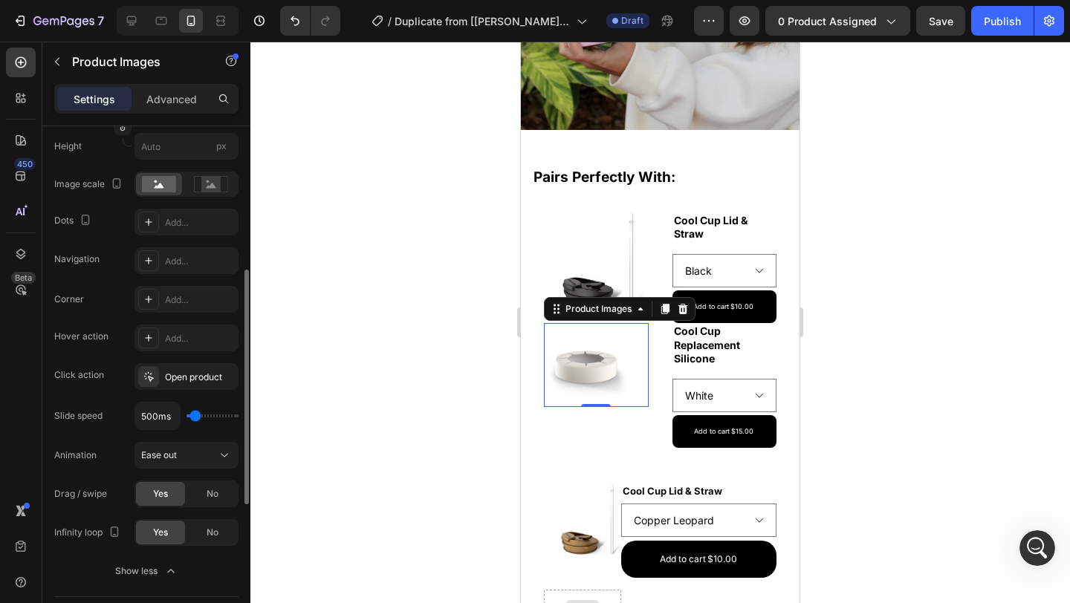
scroll to position [378, 0]
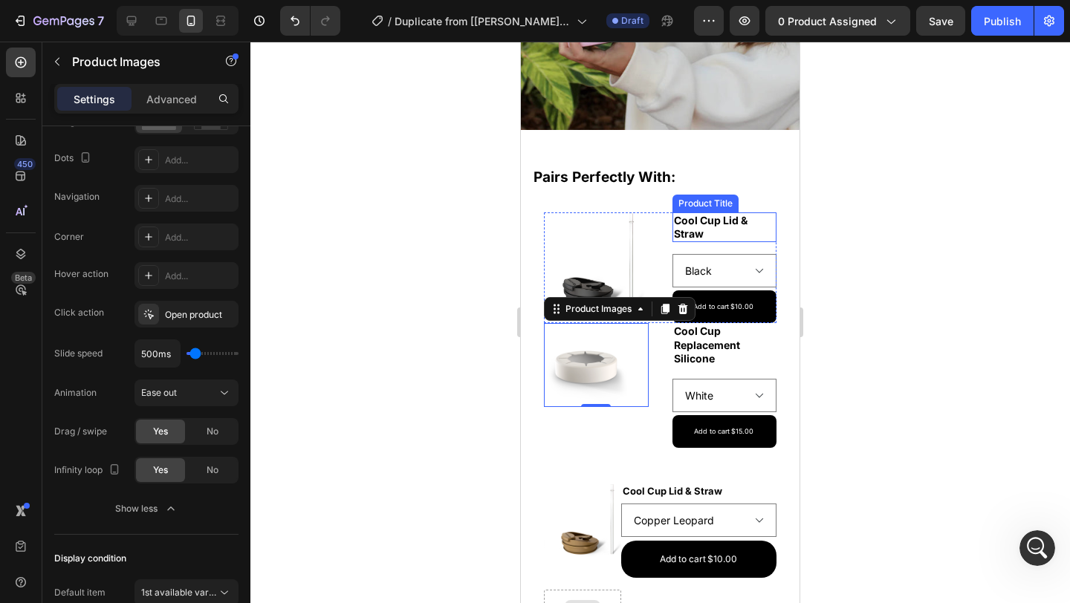
click at [756, 225] on h2 "Cool Cup Lid & Straw" at bounding box center [724, 228] width 105 height 30
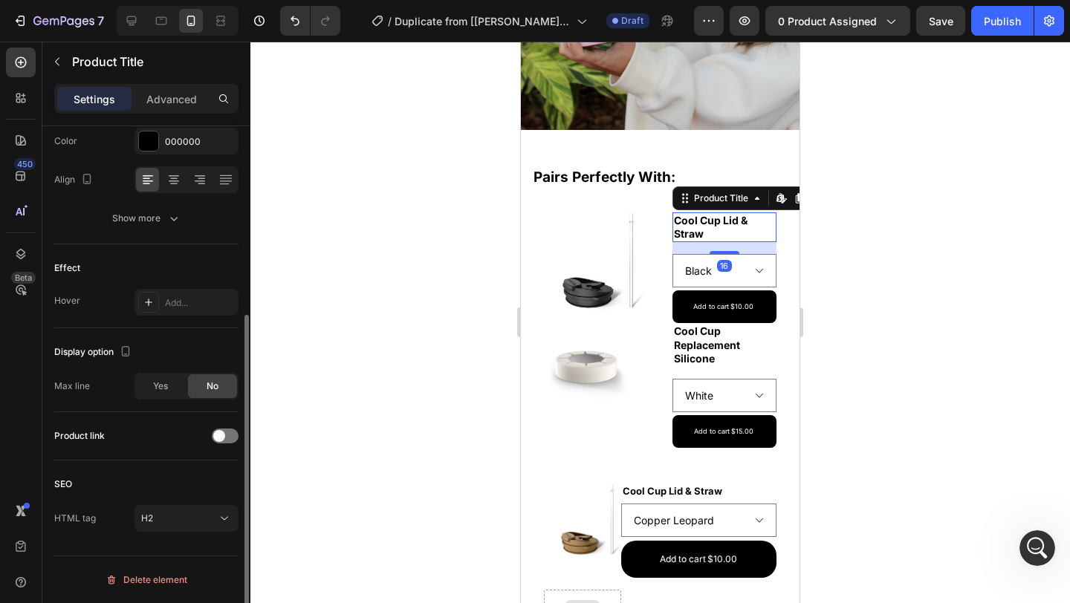
scroll to position [0, 0]
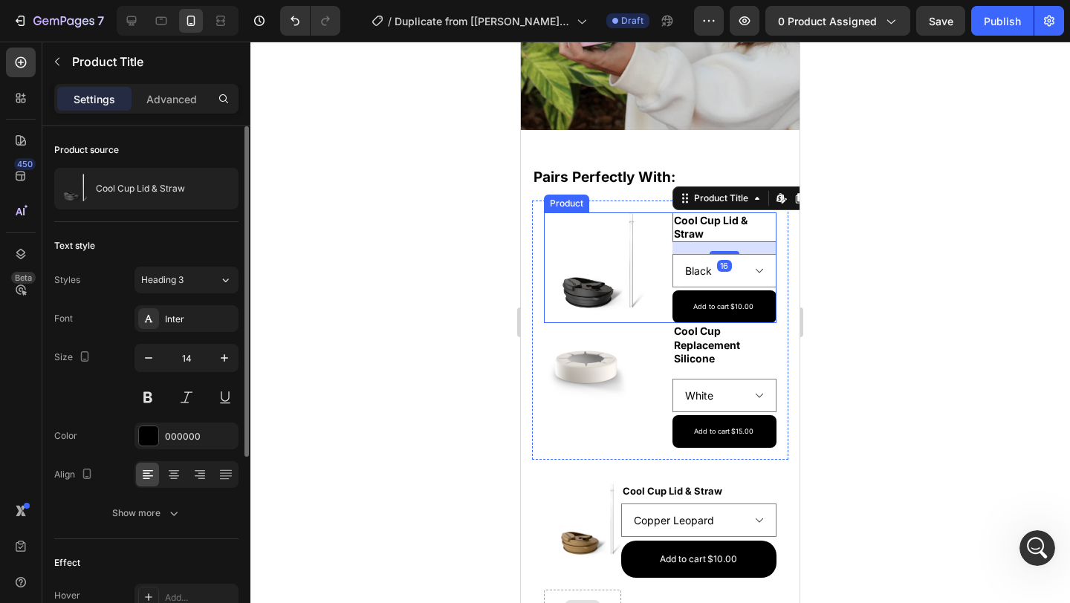
click at [649, 241] on div "Product Images Cool Cup Lid & Straw Product Title Edit content in Shopify 16 Bl…" at bounding box center [660, 268] width 233 height 111
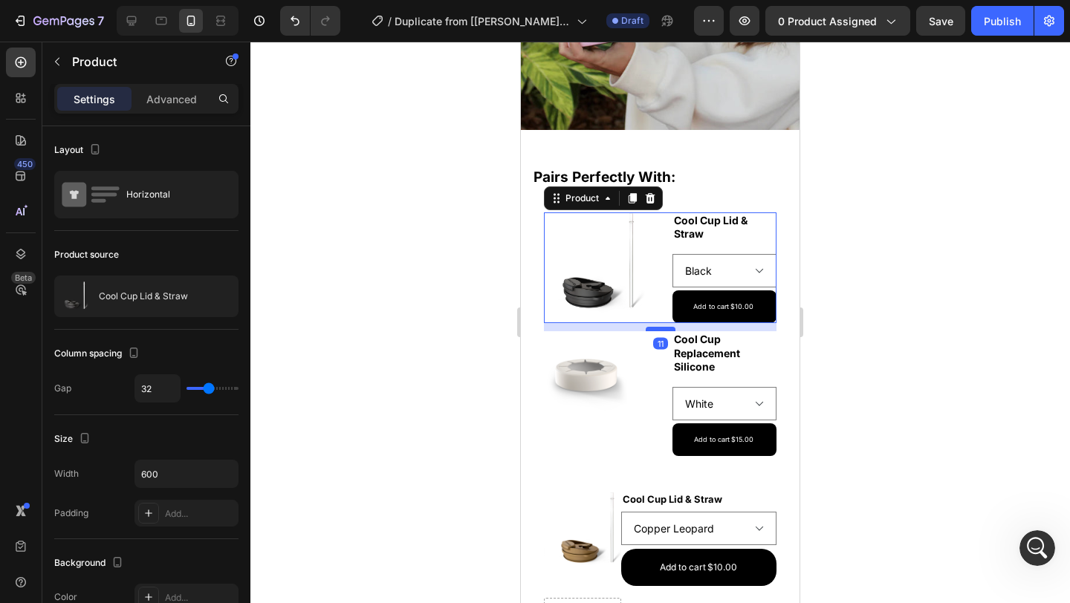
drag, startPoint x: 662, startPoint y: 320, endPoint x: 664, endPoint y: 328, distance: 8.3
click at [664, 328] on div at bounding box center [661, 329] width 30 height 4
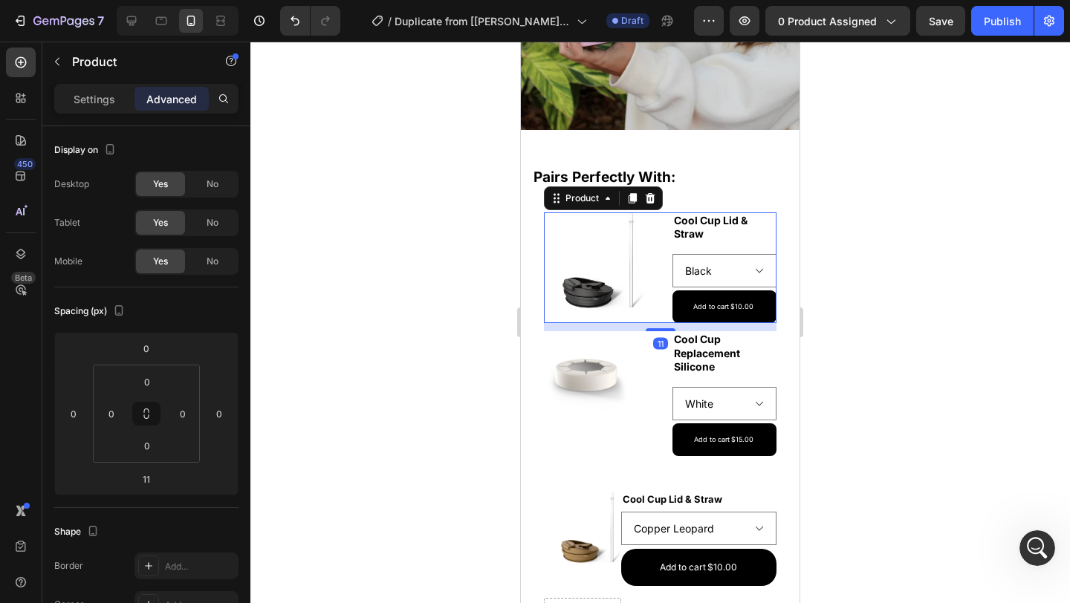
click at [952, 330] on div at bounding box center [660, 323] width 820 height 562
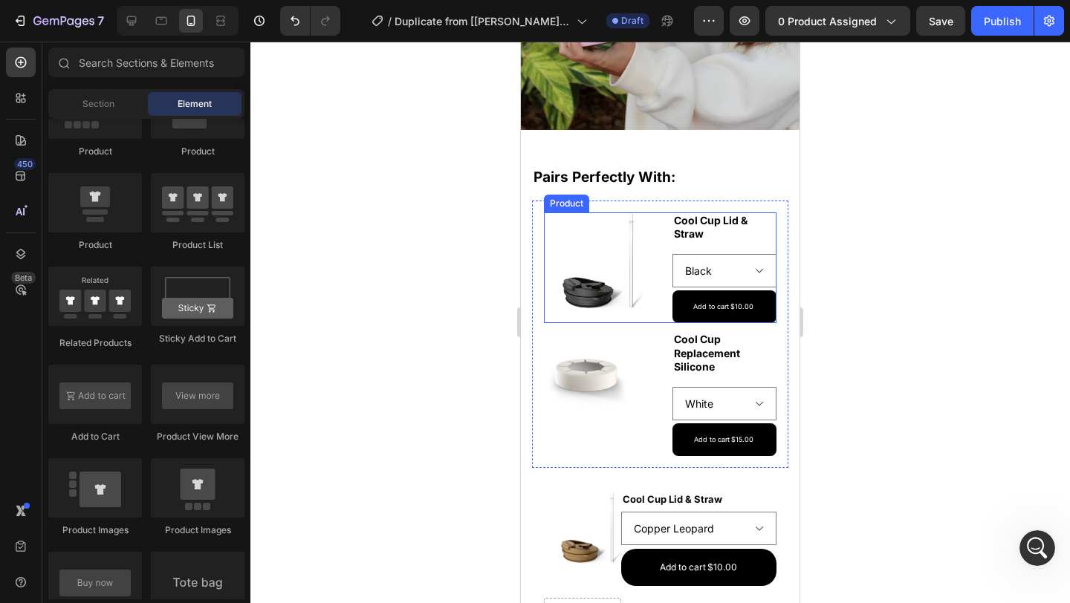
click at [654, 288] on div "Product Images Cool Cup Lid & Straw Product Title Black Copper Leopard Neon Ora…" at bounding box center [660, 268] width 233 height 111
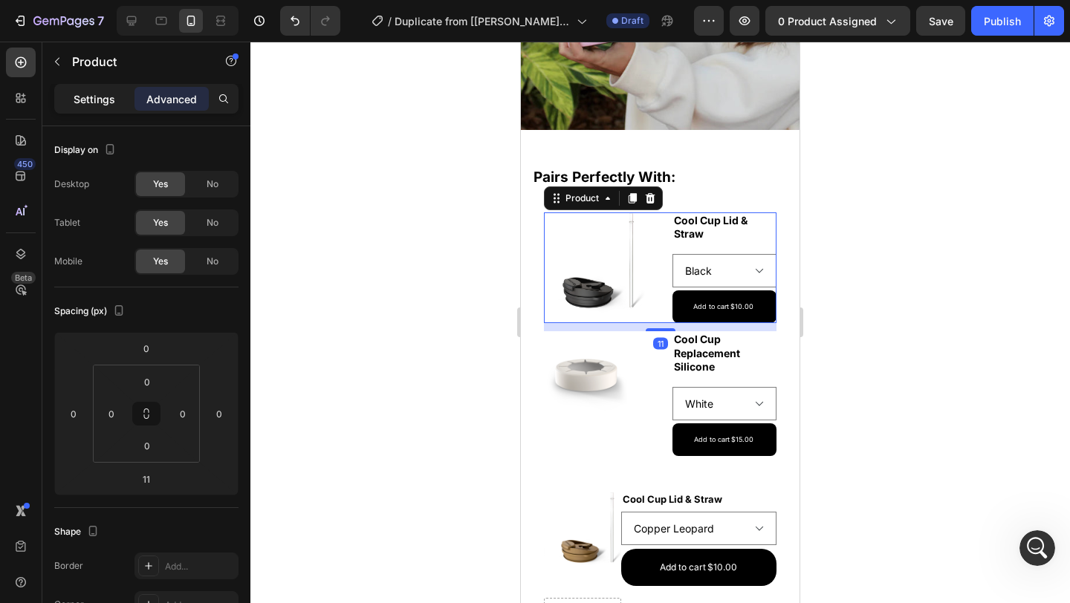
click at [93, 104] on p "Settings" at bounding box center [95, 99] width 42 height 16
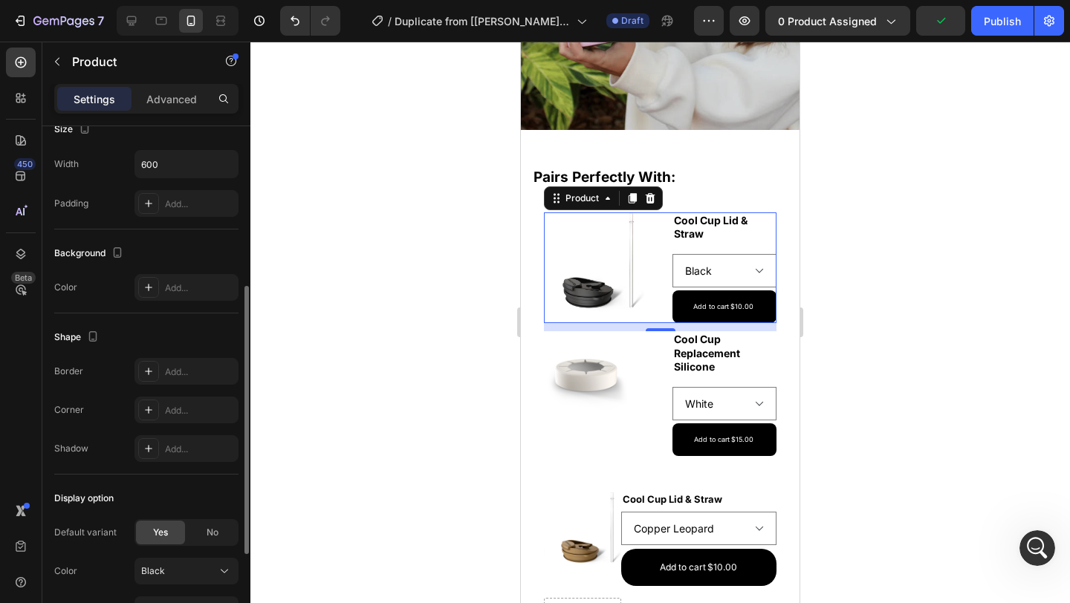
scroll to position [307, 0]
click at [182, 299] on div "Add..." at bounding box center [186, 290] width 104 height 27
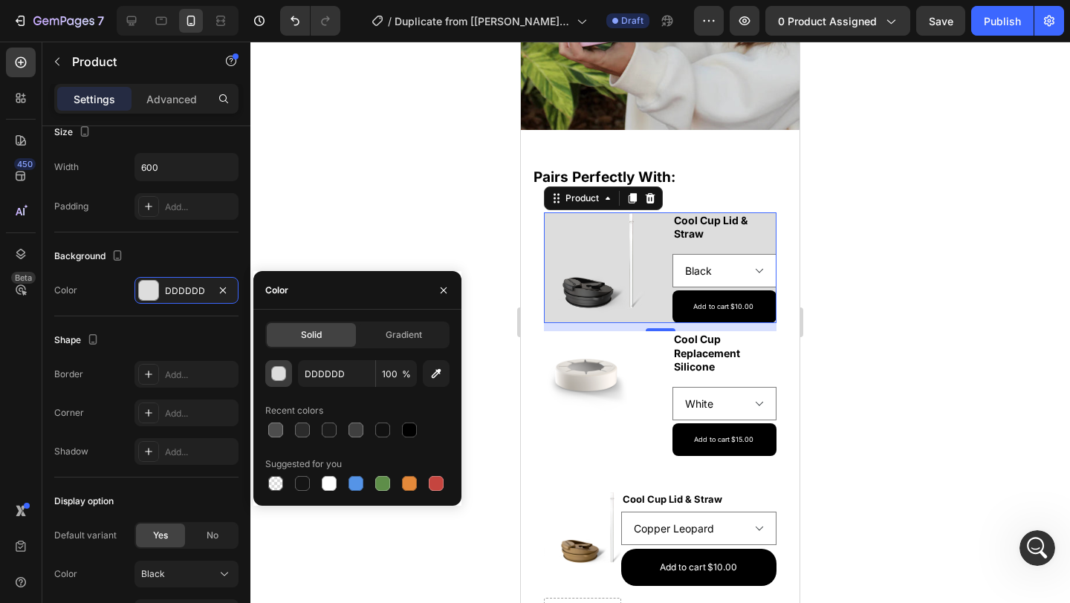
click at [282, 375] on div "button" at bounding box center [279, 374] width 15 height 15
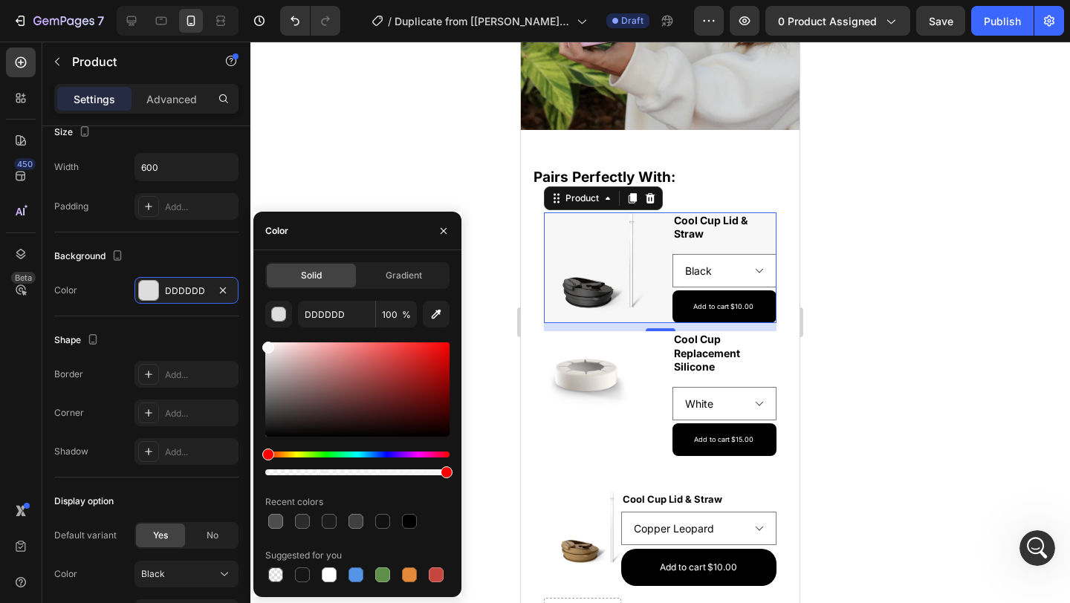
drag, startPoint x: 270, startPoint y: 357, endPoint x: 262, endPoint y: 345, distance: 15.0
click at [262, 345] on div "Solid Gradient DDDDDD 100 % Recent colors Suggested for you" at bounding box center [357, 423] width 208 height 323
type input "F7F7F7"
click at [183, 329] on div "Shape" at bounding box center [146, 340] width 184 height 24
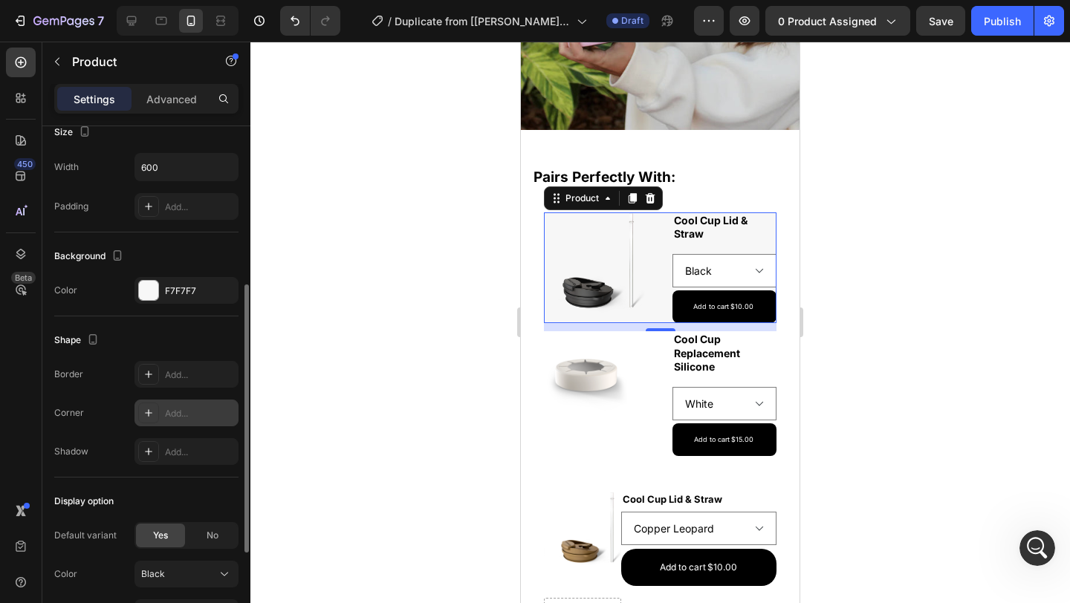
click at [190, 415] on div "Add..." at bounding box center [200, 413] width 70 height 13
click at [431, 326] on div at bounding box center [660, 323] width 820 height 562
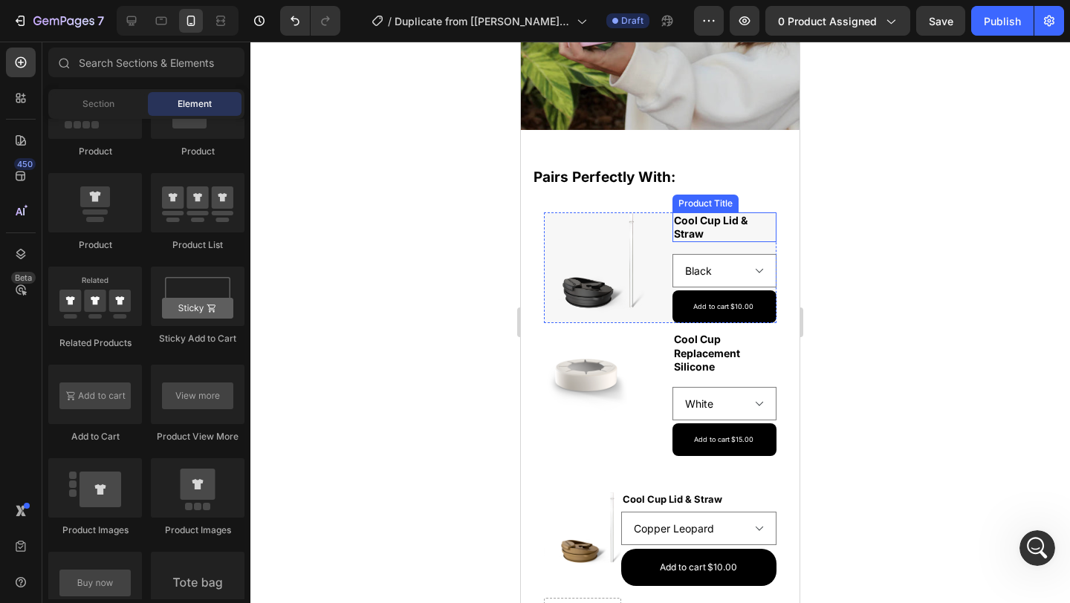
click at [754, 230] on h2 "Cool Cup Lid & Straw" at bounding box center [724, 228] width 105 height 30
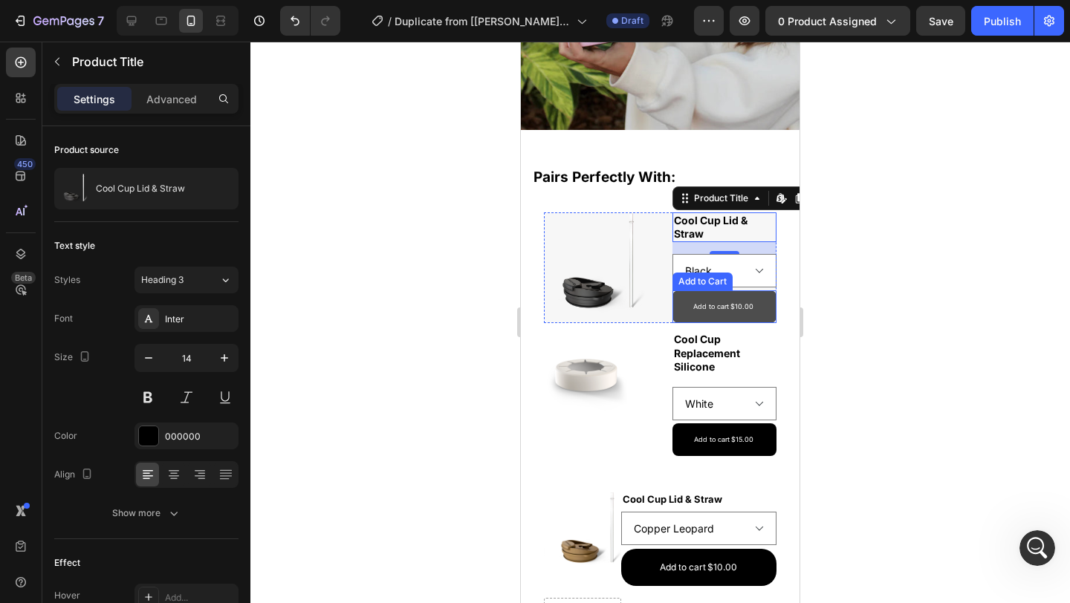
click at [753, 312] on button "Add to cart $10.00" at bounding box center [724, 307] width 105 height 33
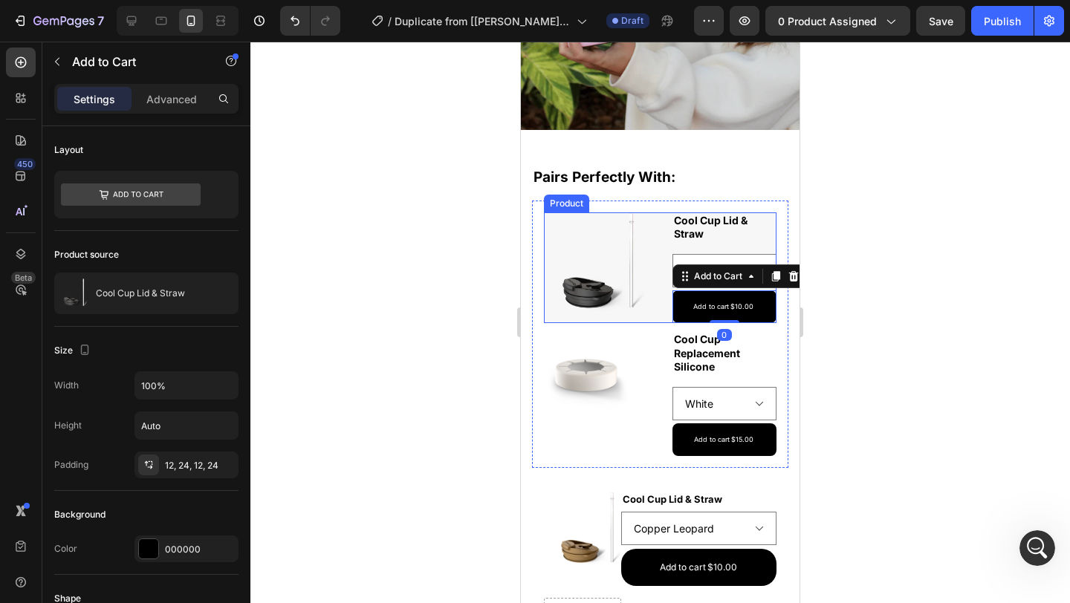
click at [661, 311] on div "Product Images Cool Cup Lid & Straw Product Title Black Copper Leopard Neon Ora…" at bounding box center [660, 268] width 233 height 111
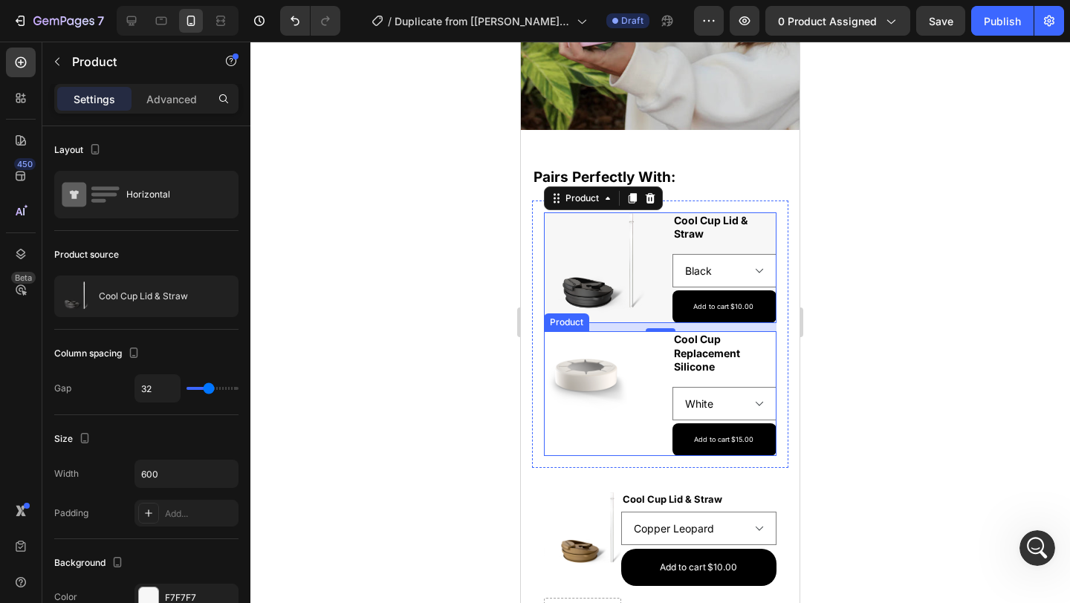
click at [648, 363] on div "Product Images Cool Cup Replacement Silicone Product Title White Black Chocolat…" at bounding box center [660, 393] width 233 height 125
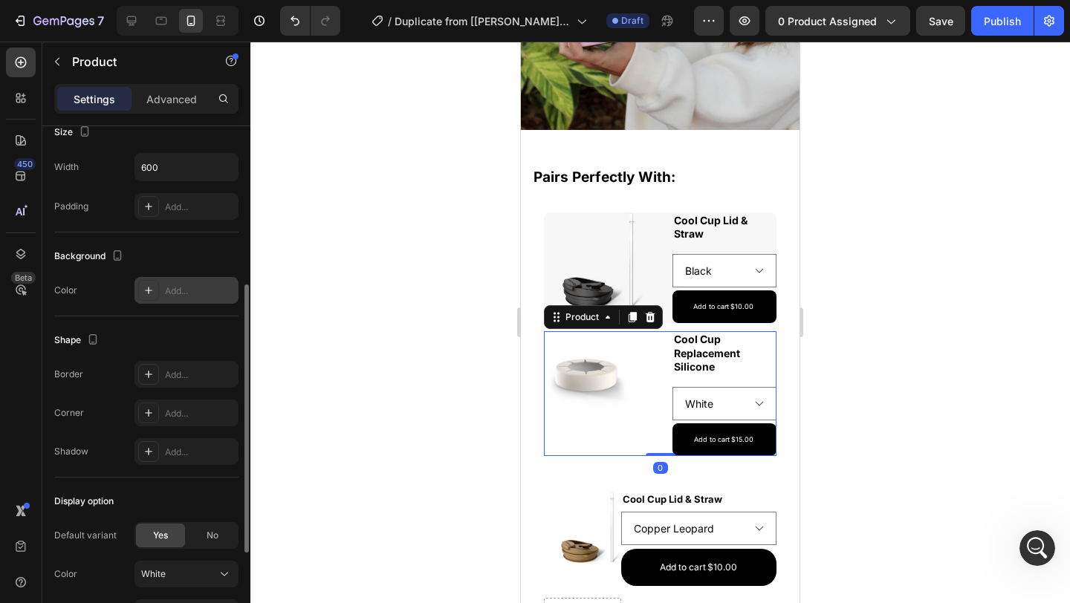
click at [183, 291] on div "Add..." at bounding box center [200, 291] width 70 height 13
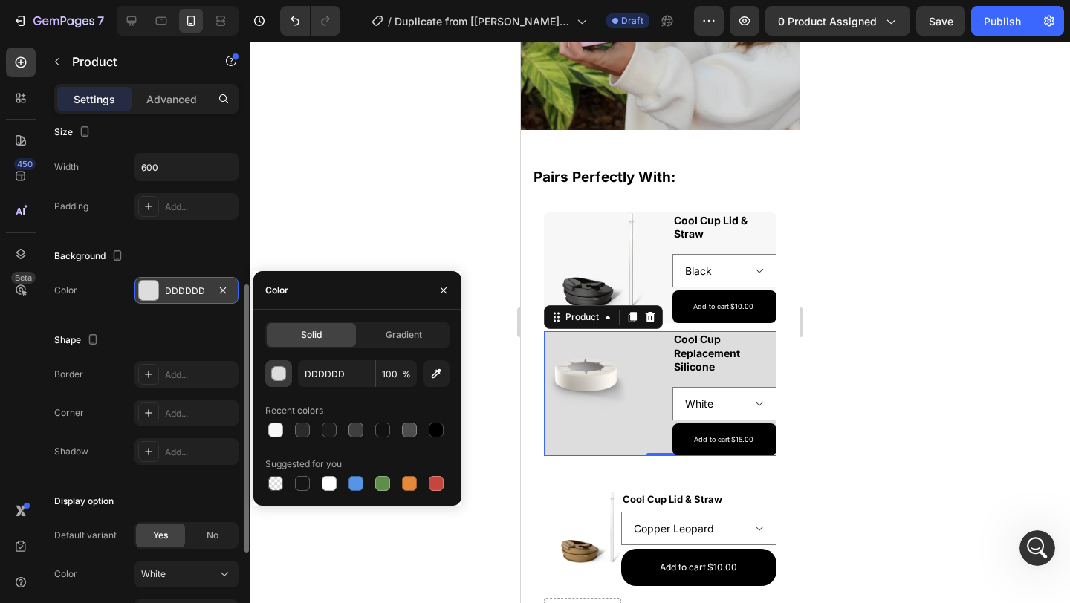
click at [283, 383] on button "button" at bounding box center [278, 373] width 27 height 27
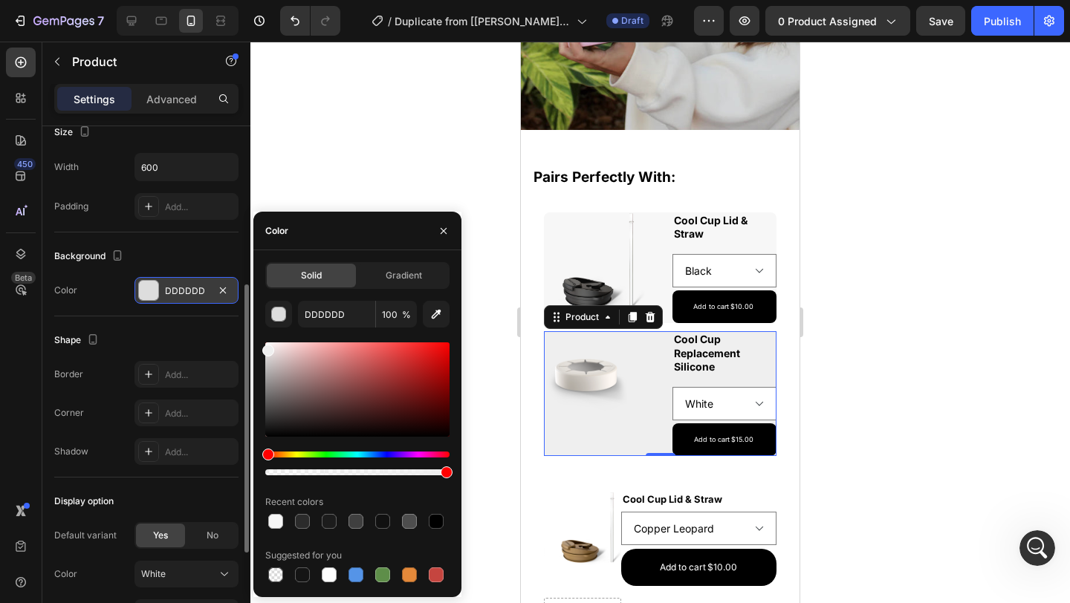
type input "EFEFEF"
drag, startPoint x: 266, startPoint y: 357, endPoint x: 263, endPoint y: 348, distance: 10.1
click at [263, 348] on div at bounding box center [268, 351] width 12 height 12
click at [353, 314] on input "EFEFEF" at bounding box center [336, 314] width 77 height 27
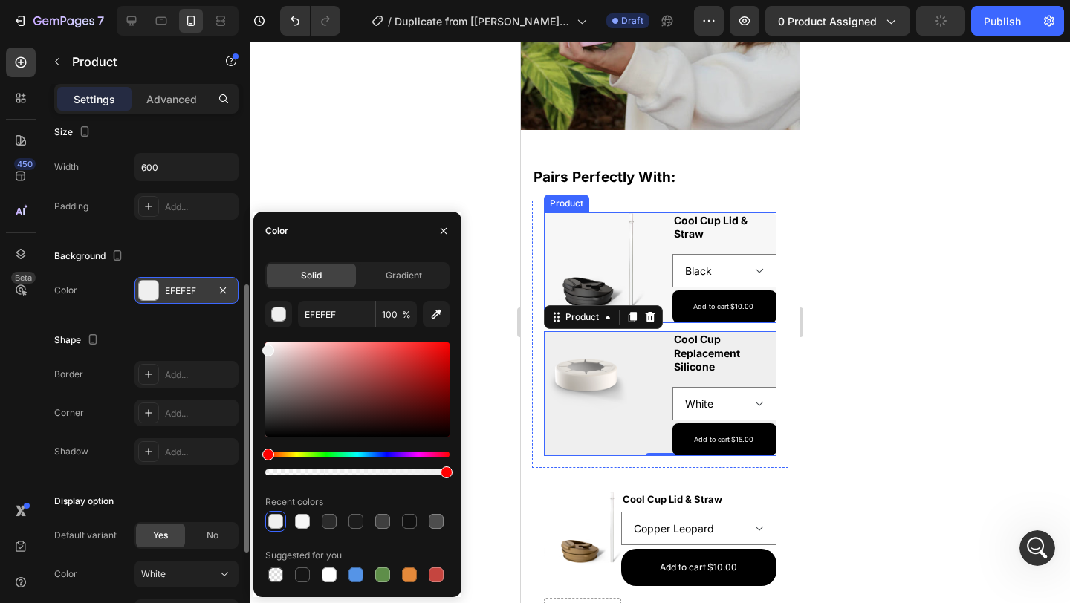
click at [656, 293] on div "Product Images Cool Cup Lid & Straw Product Title Black Copper Leopard Neon Ora…" at bounding box center [660, 268] width 233 height 111
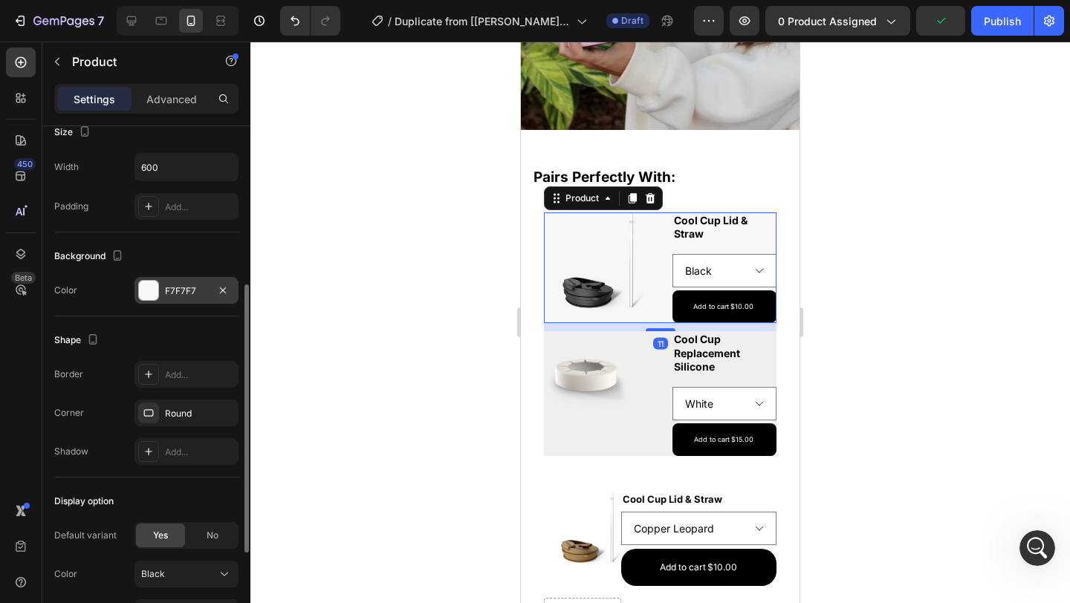
click at [182, 289] on div "F7F7F7" at bounding box center [186, 291] width 43 height 13
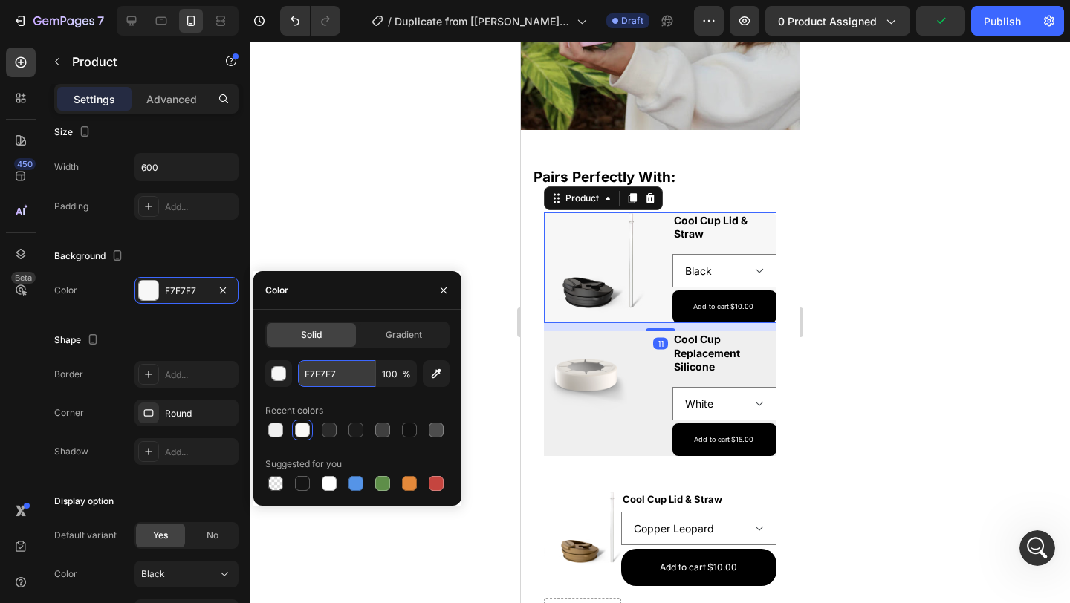
click at [349, 374] on input "F7F7F7" at bounding box center [336, 373] width 77 height 27
paste input "EFEFEF"
type input "EFEFEF"
click at [450, 230] on div at bounding box center [660, 323] width 820 height 562
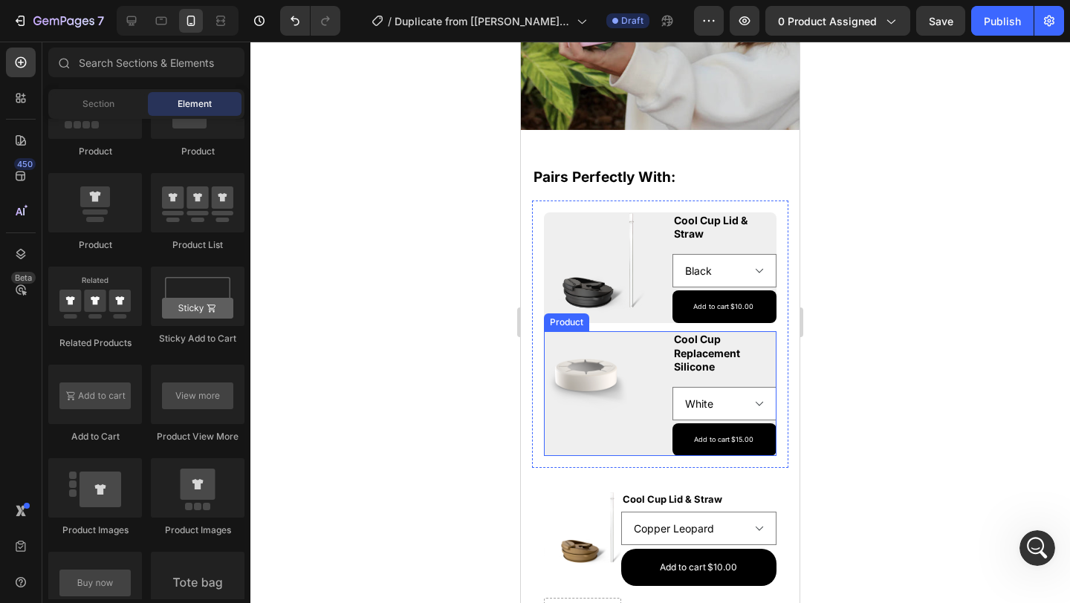
click at [657, 432] on div "Product Images Cool Cup Replacement Silicone Product Title White Black Chocolat…" at bounding box center [660, 393] width 233 height 125
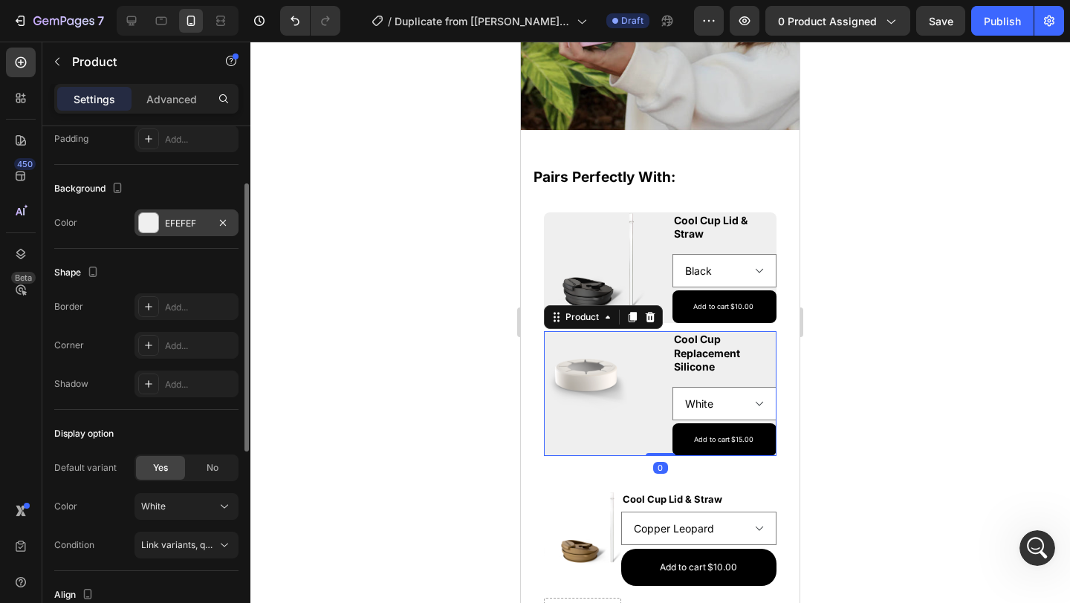
scroll to position [285, 0]
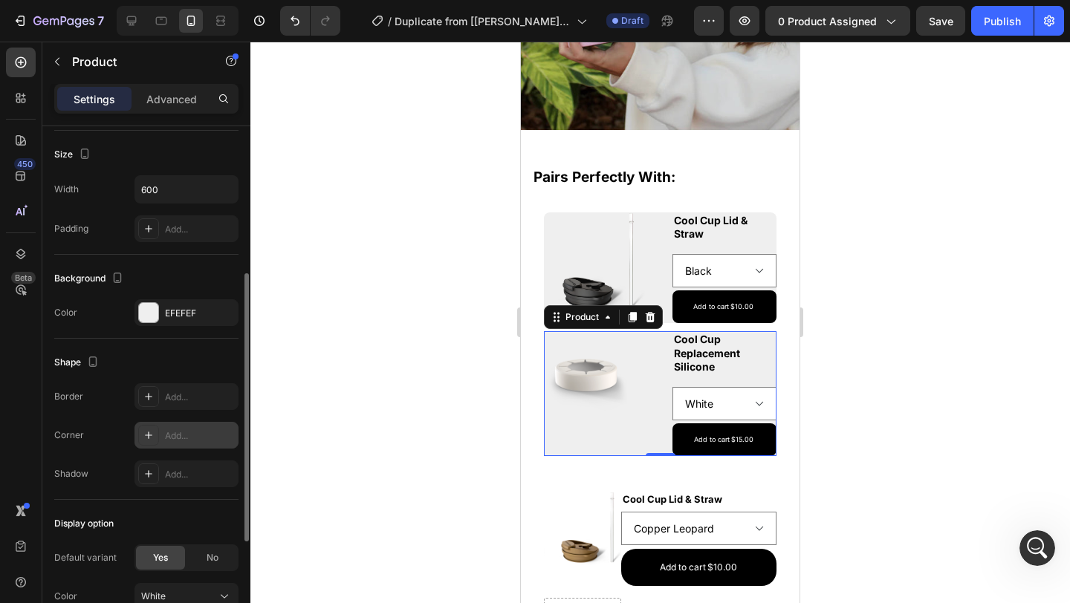
click at [182, 431] on div "Add..." at bounding box center [200, 435] width 70 height 13
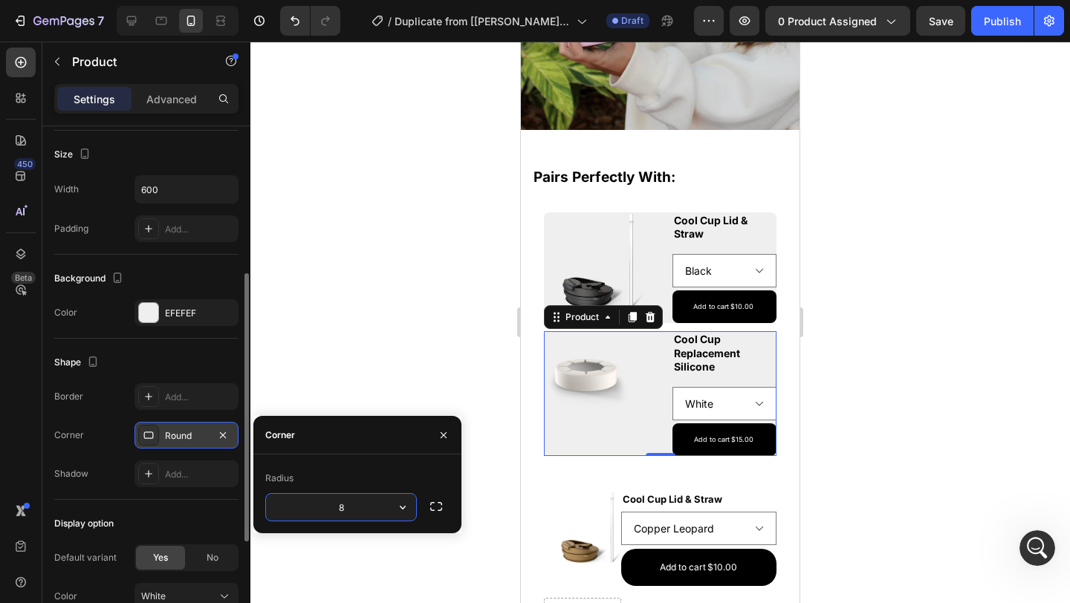
click at [363, 355] on div at bounding box center [660, 323] width 820 height 562
